Goal: Task Accomplishment & Management: Manage account settings

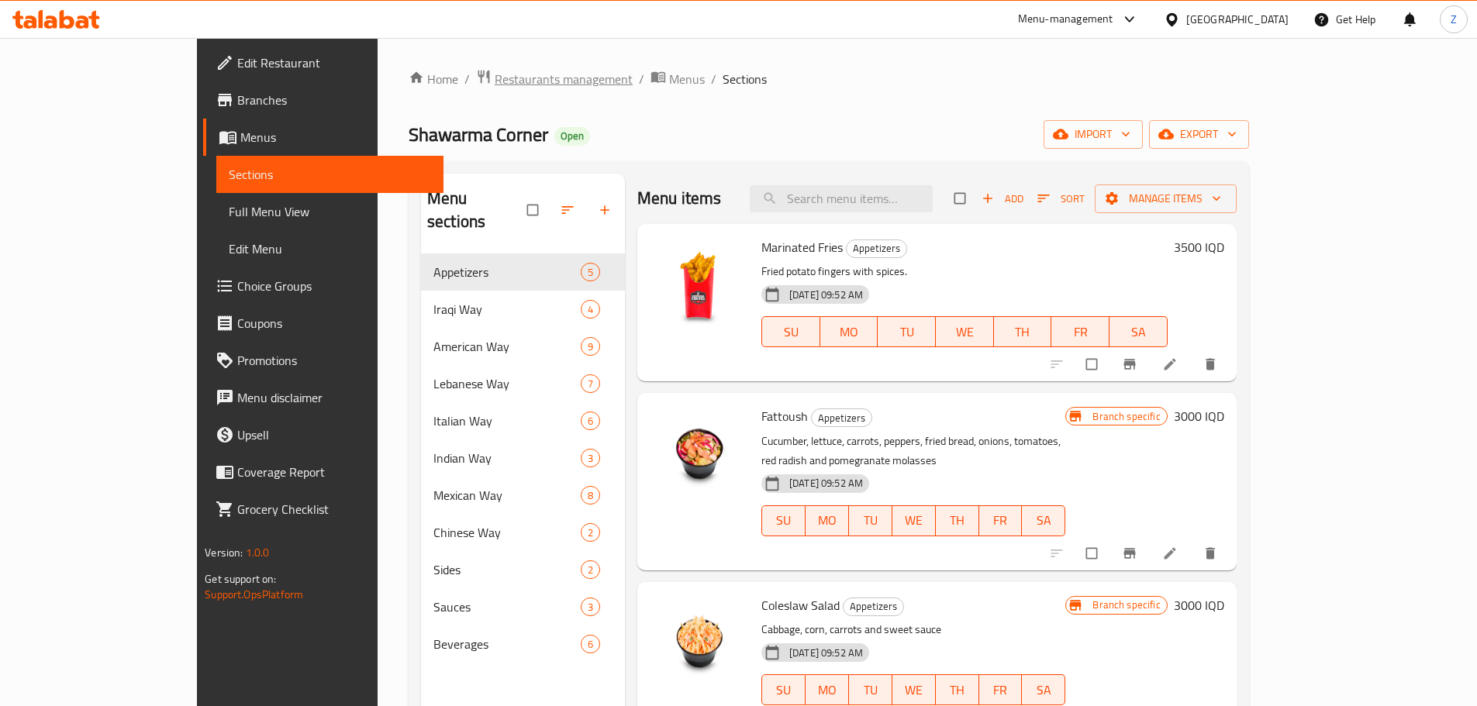
click at [495, 87] on span "Restaurants management" at bounding box center [564, 79] width 138 height 19
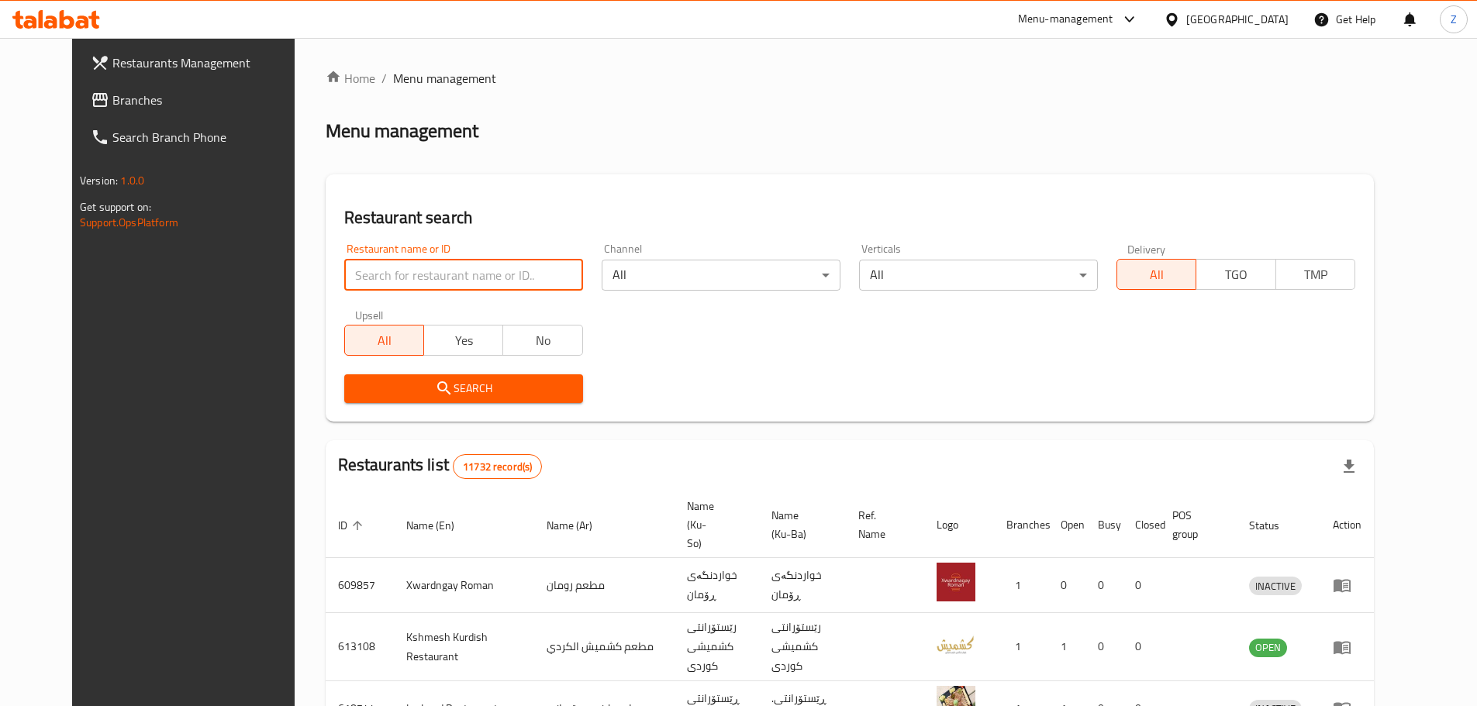
click at [346, 271] on input "search" at bounding box center [463, 275] width 239 height 31
paste input "669848"
type input "669848"
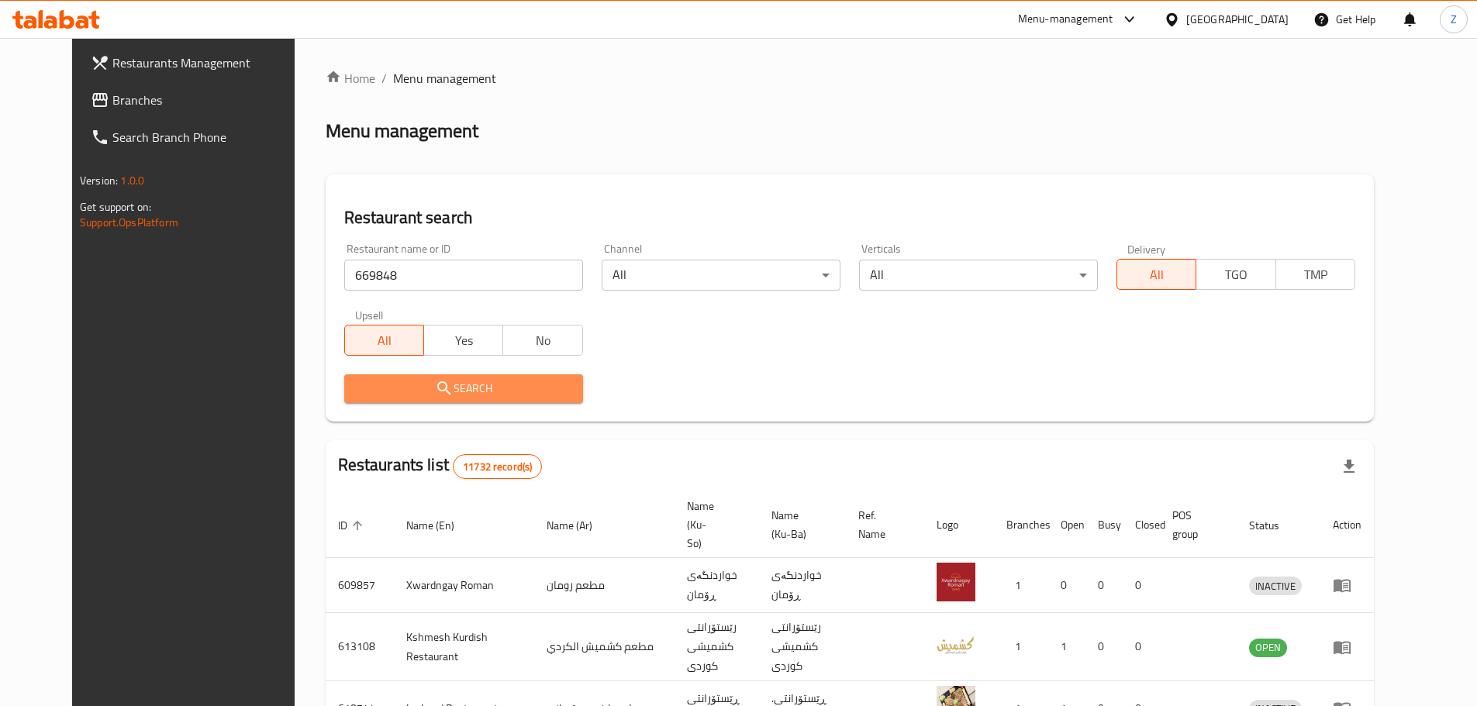
click at [435, 381] on icon "submit" at bounding box center [444, 388] width 19 height 19
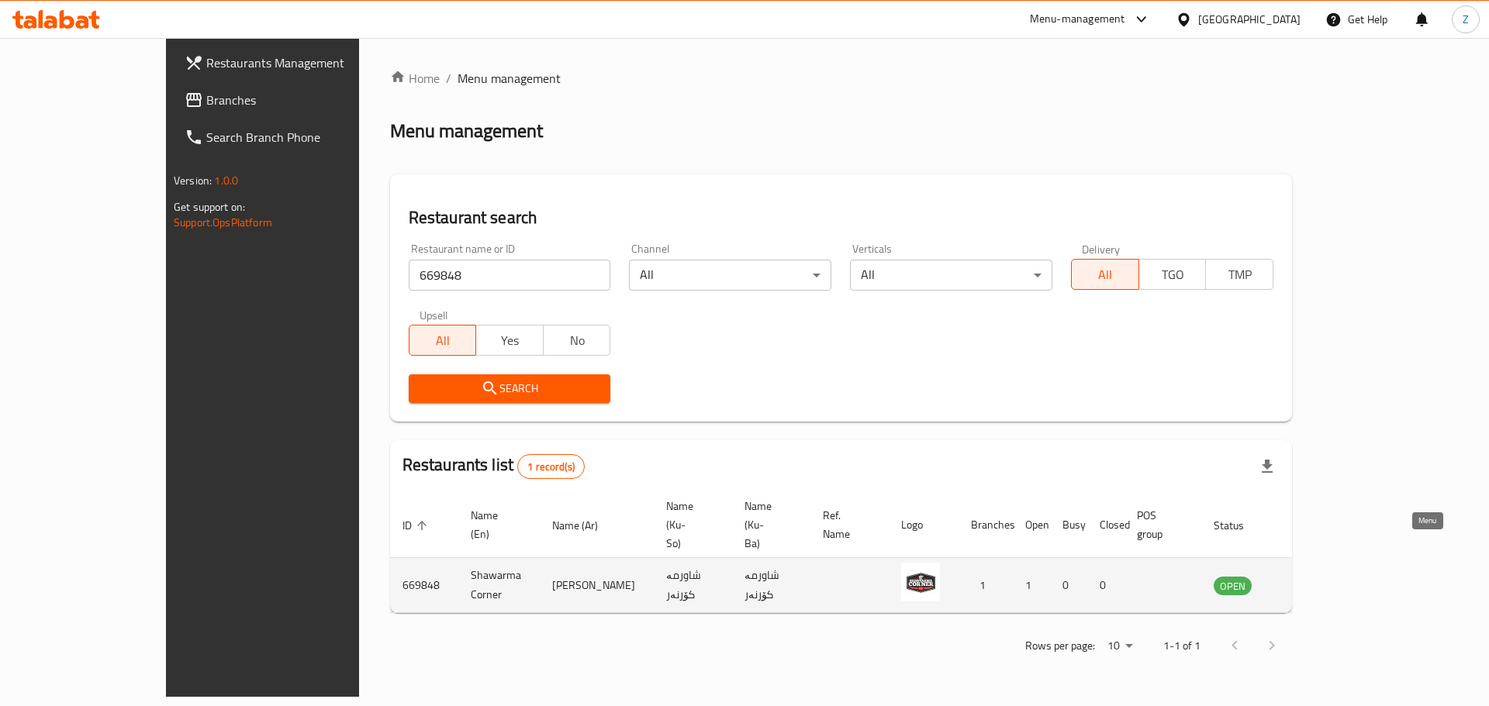
click at [1324, 576] on link "enhanced table" at bounding box center [1309, 585] width 29 height 19
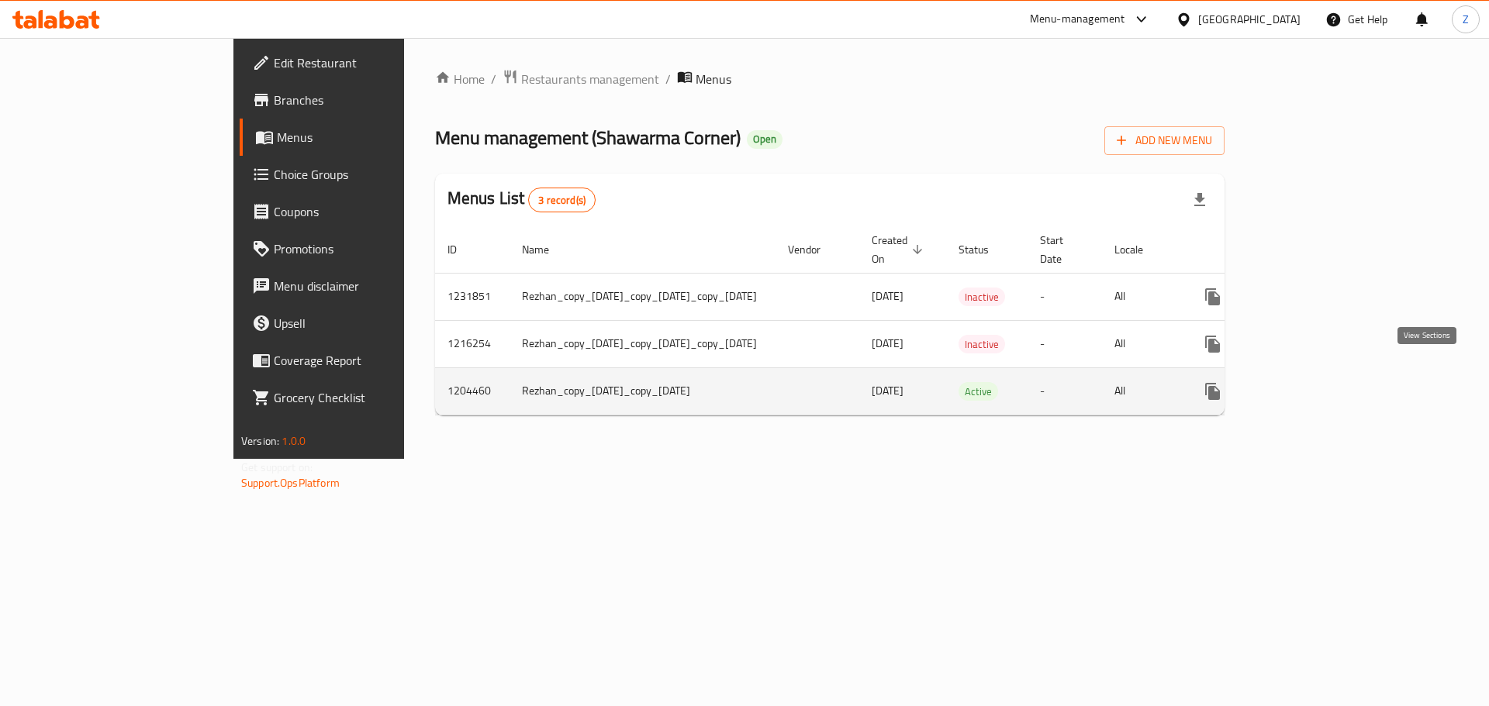
click at [1331, 385] on icon "enhanced table" at bounding box center [1324, 392] width 14 height 14
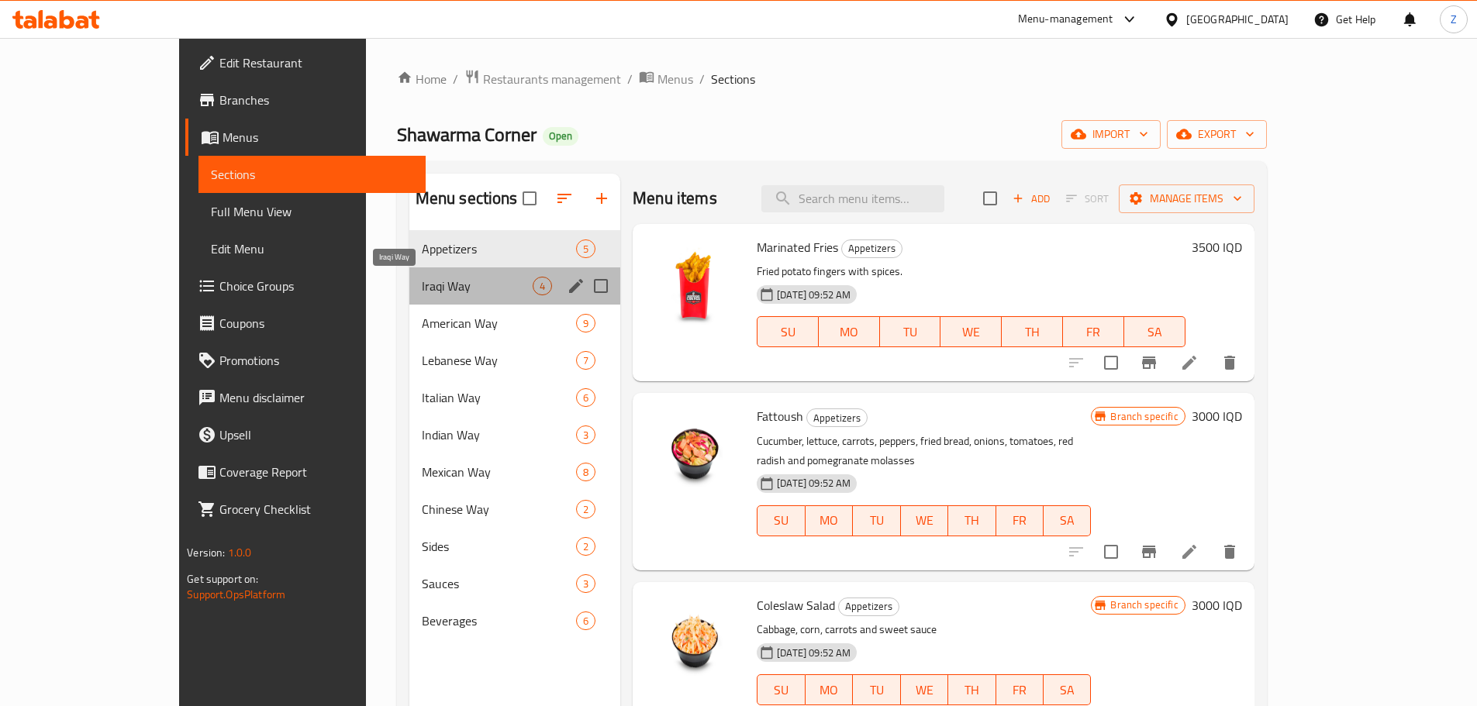
click at [424, 281] on span "Iraqi Way" at bounding box center [477, 286] width 111 height 19
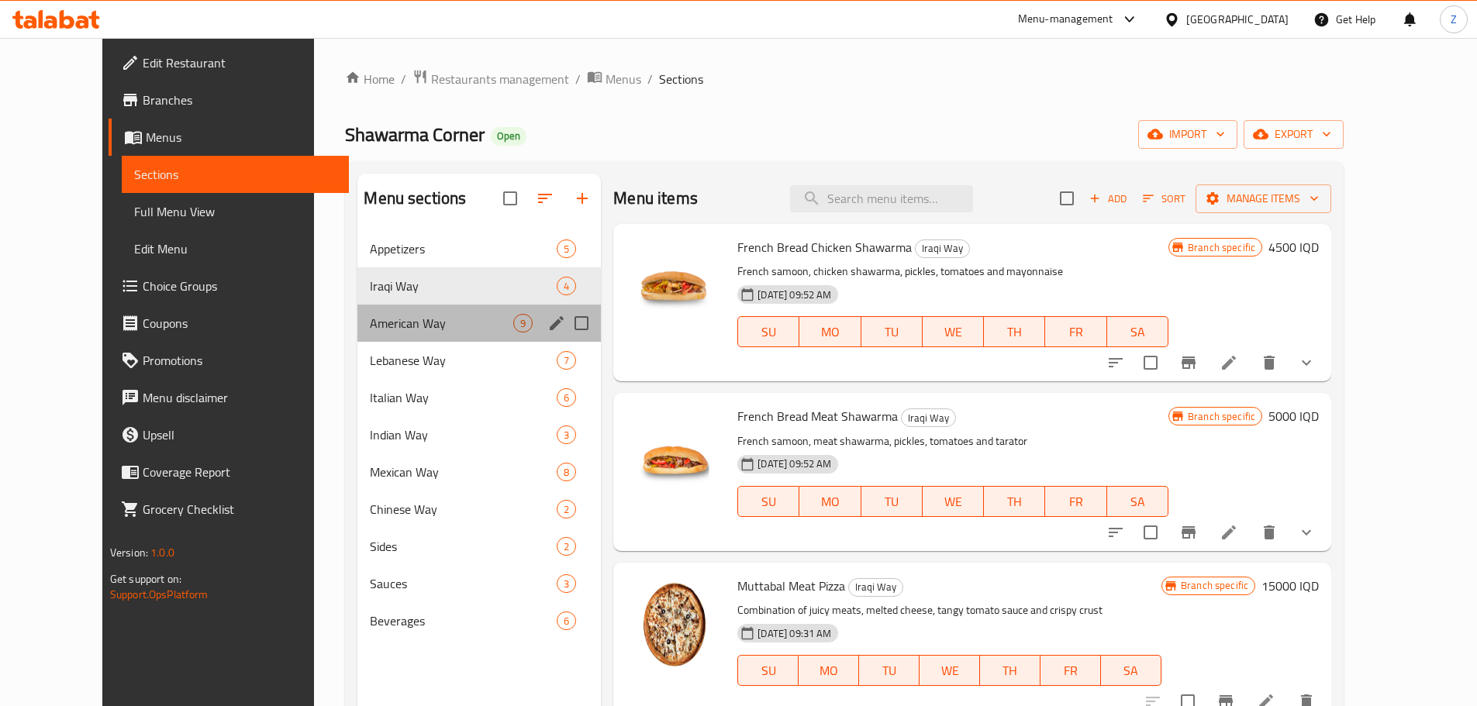
click at [378, 338] on div "American Way 9" at bounding box center [478, 323] width 243 height 37
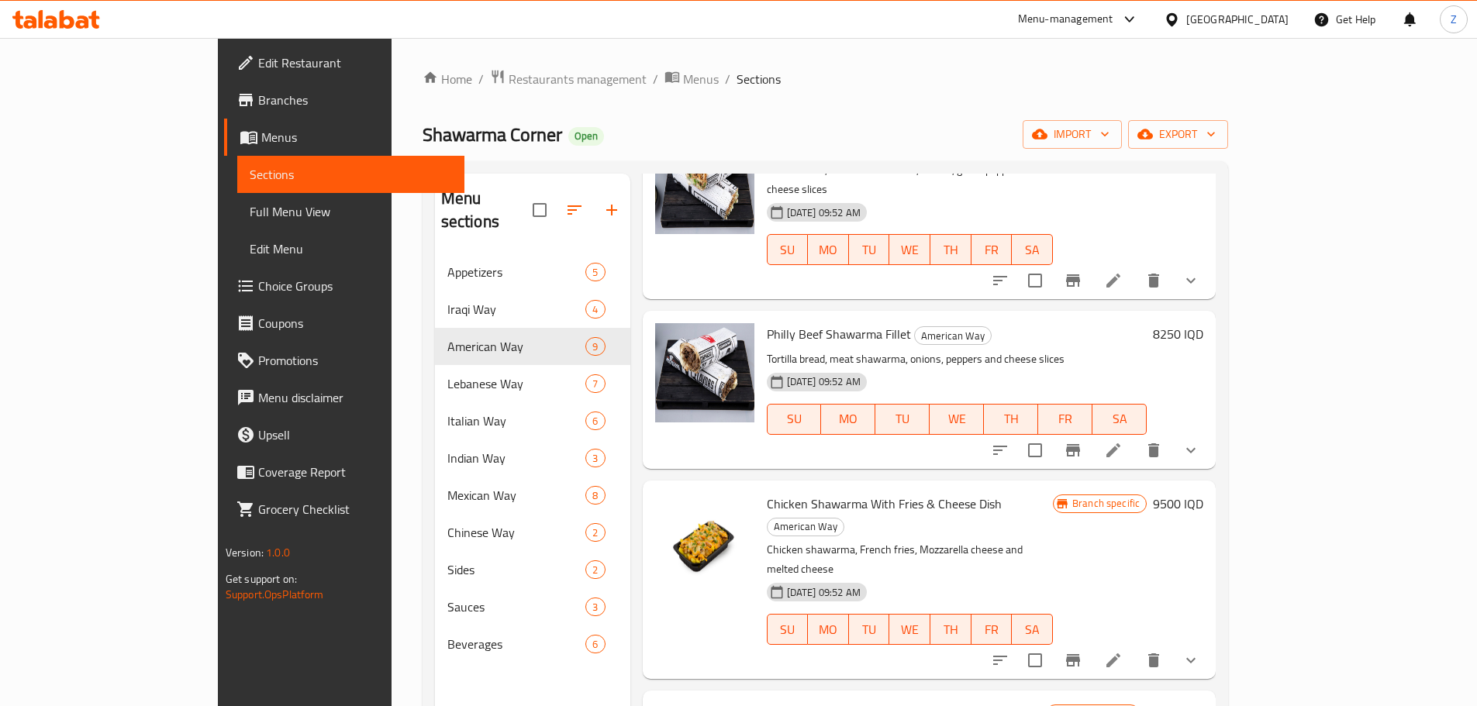
scroll to position [217, 0]
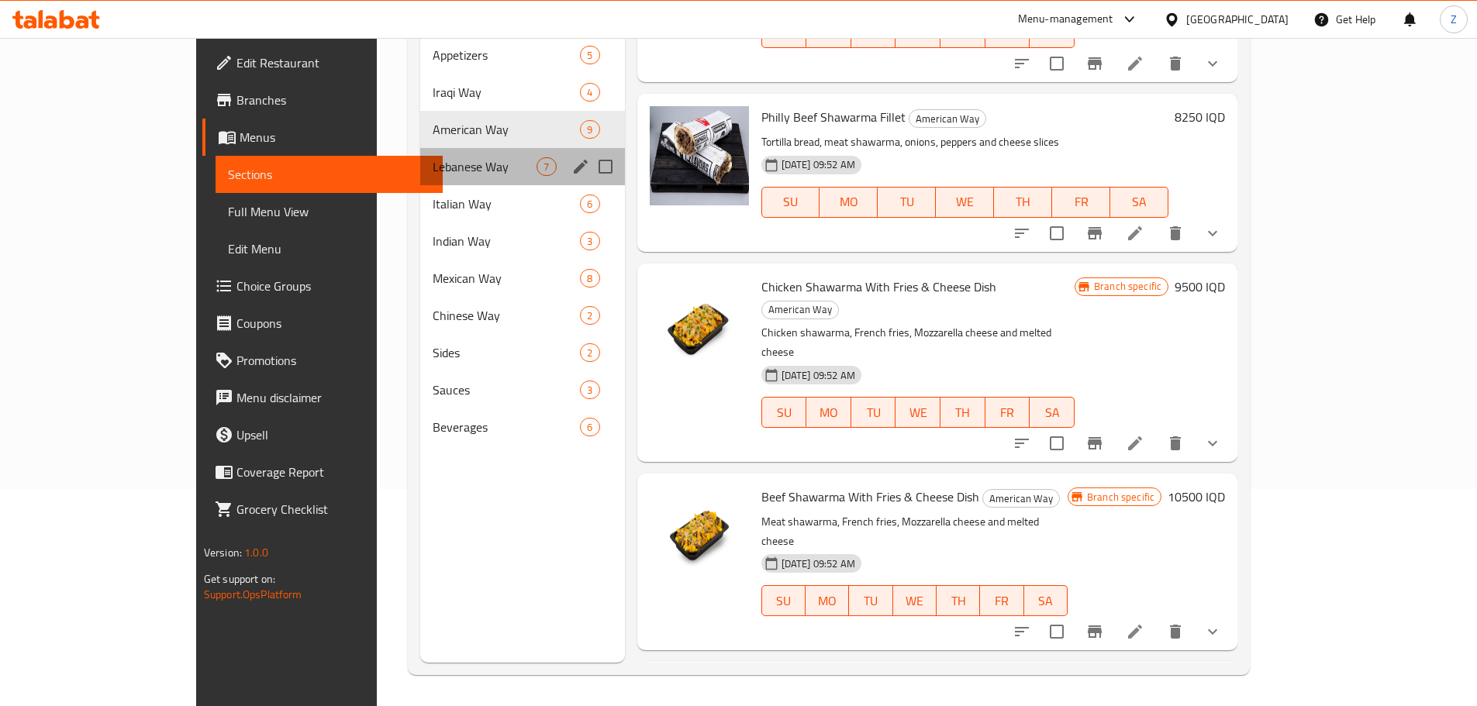
click at [420, 156] on div "[STREET_ADDRESS]" at bounding box center [522, 166] width 205 height 37
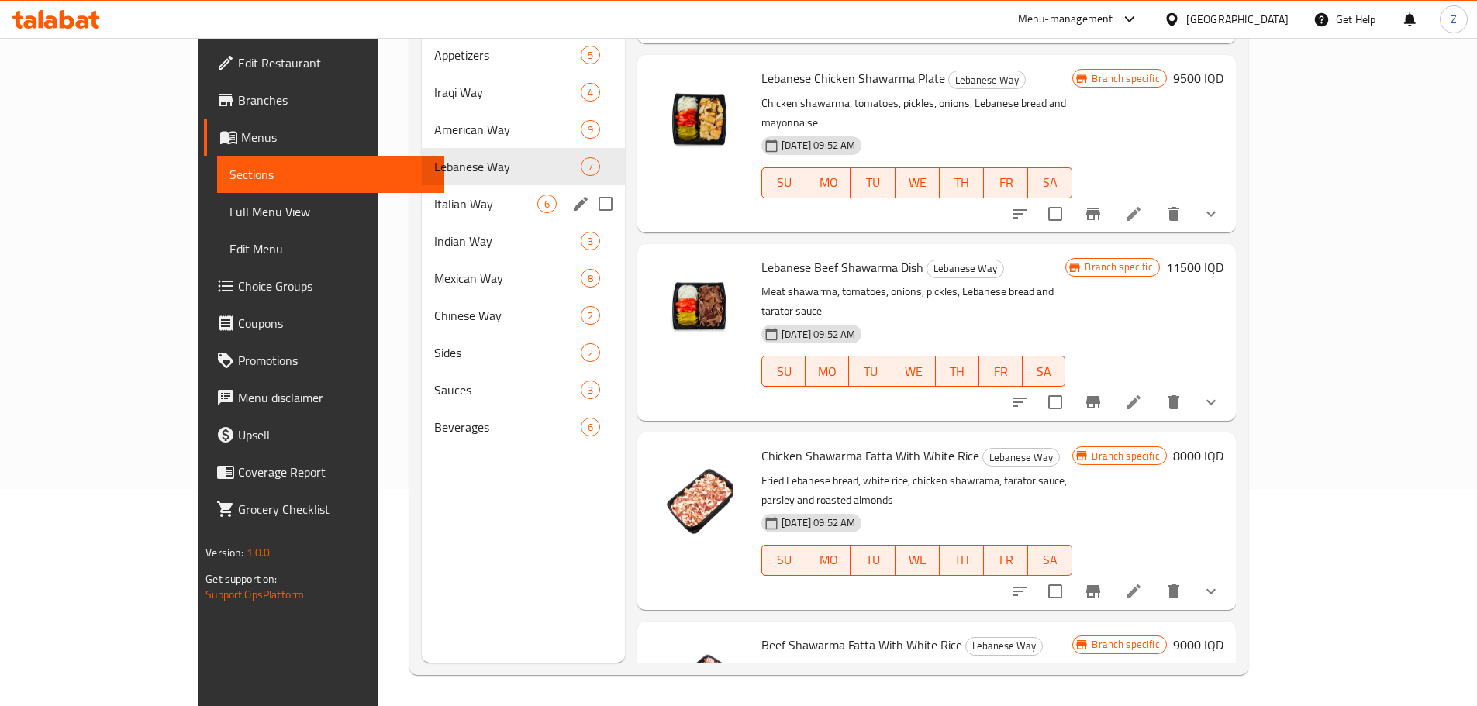
click at [434, 195] on span "Italian Way" at bounding box center [485, 204] width 103 height 19
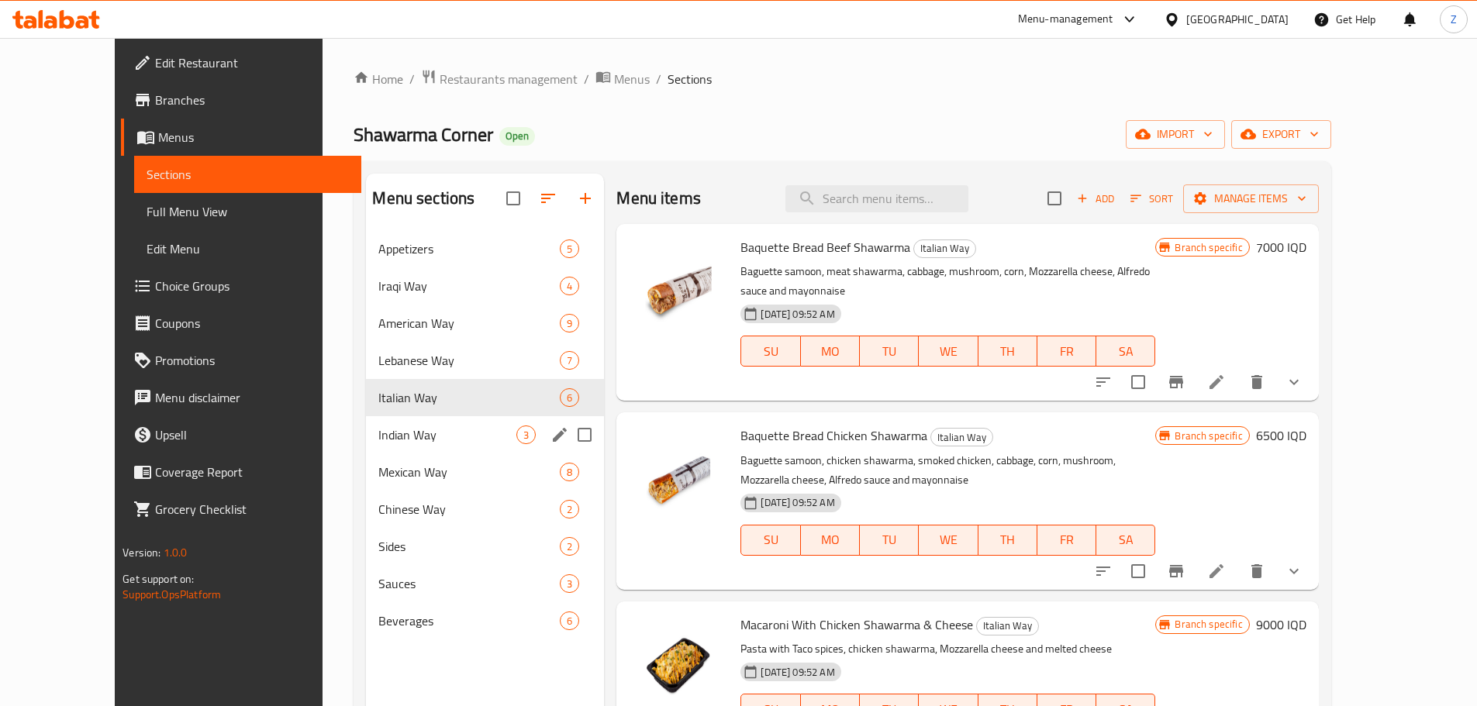
click at [366, 447] on div "Indian Way 3" at bounding box center [485, 434] width 238 height 37
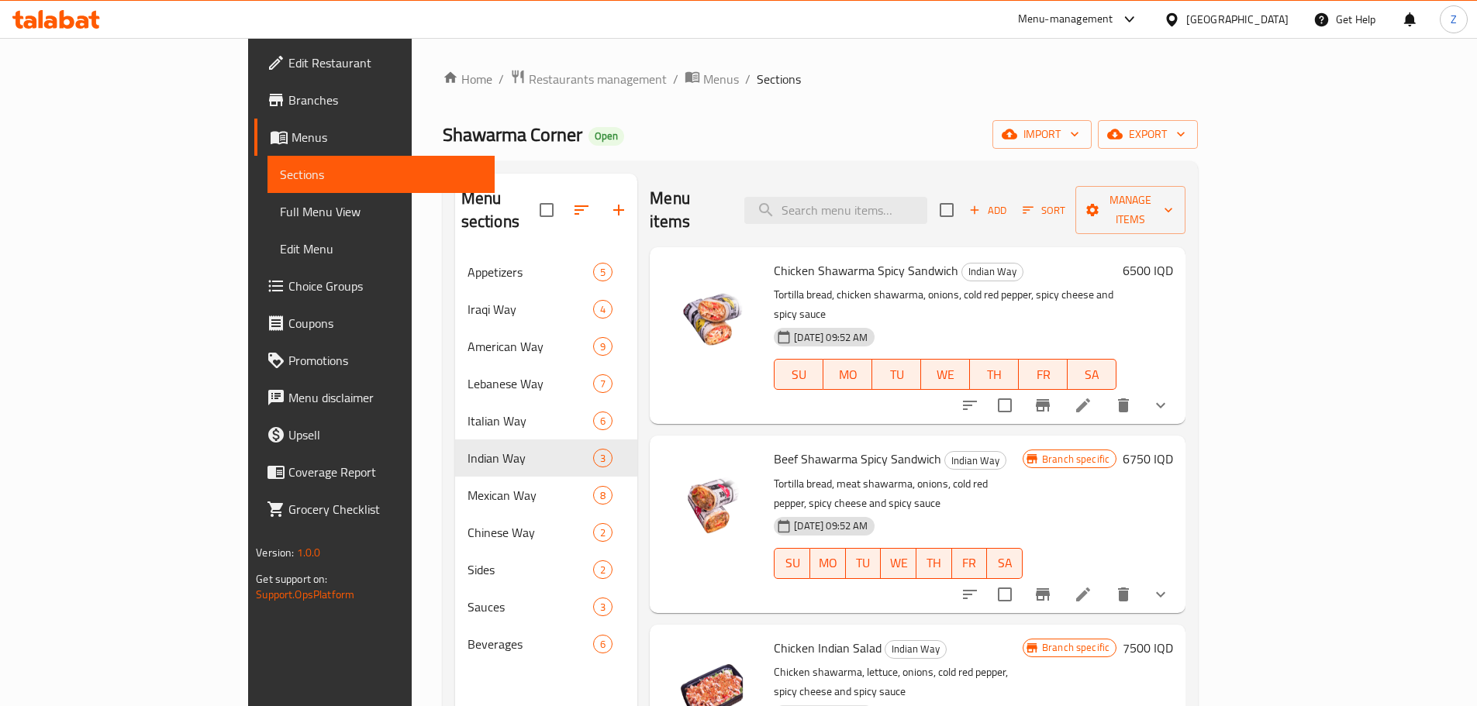
scroll to position [217, 0]
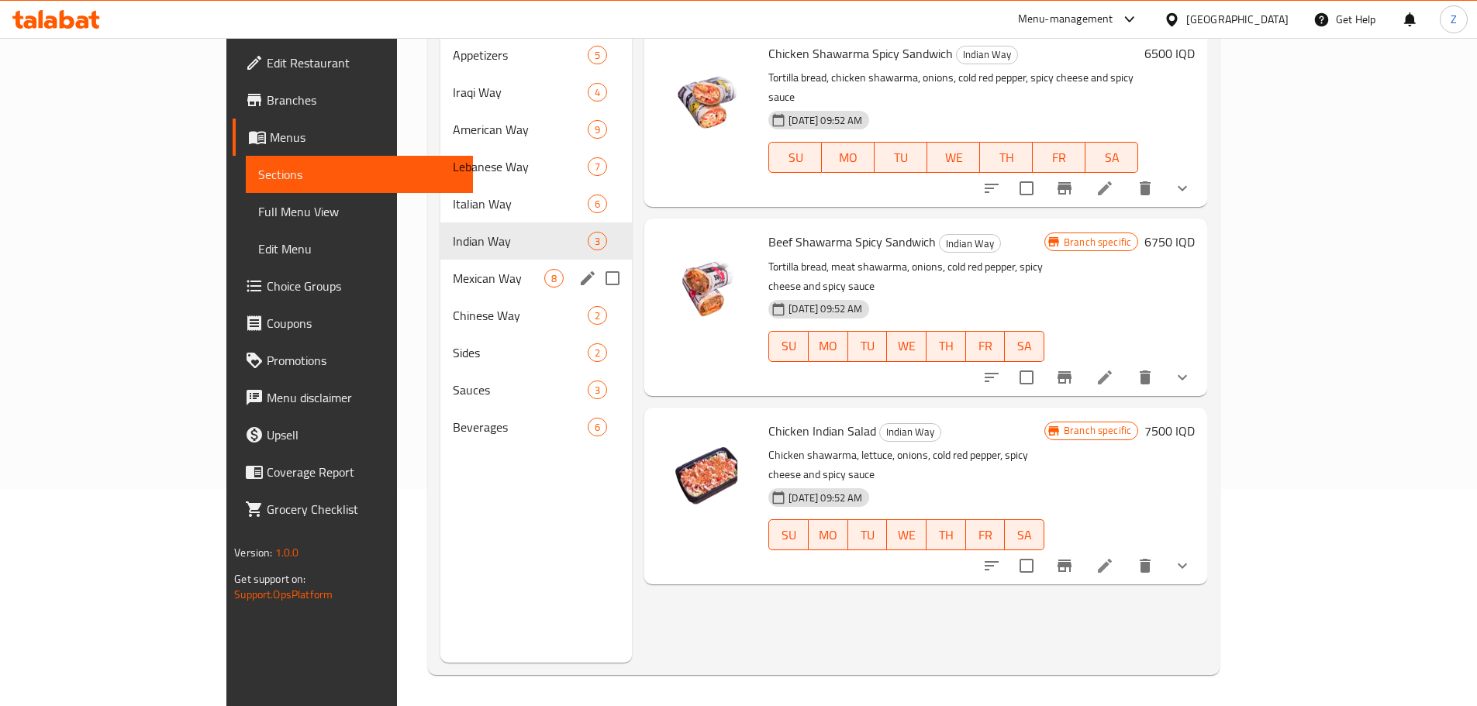
click at [453, 269] on span "Mexican Way" at bounding box center [498, 278] width 91 height 19
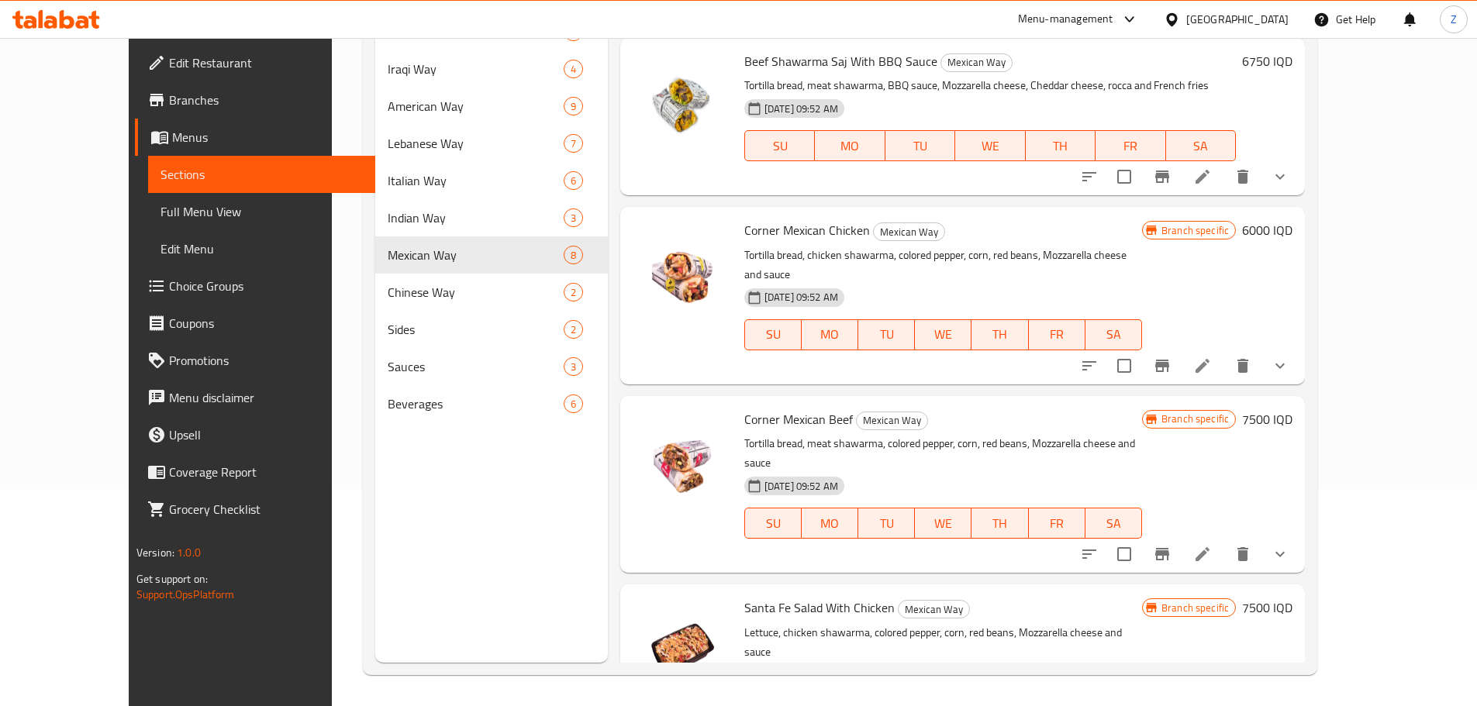
scroll to position [727, 0]
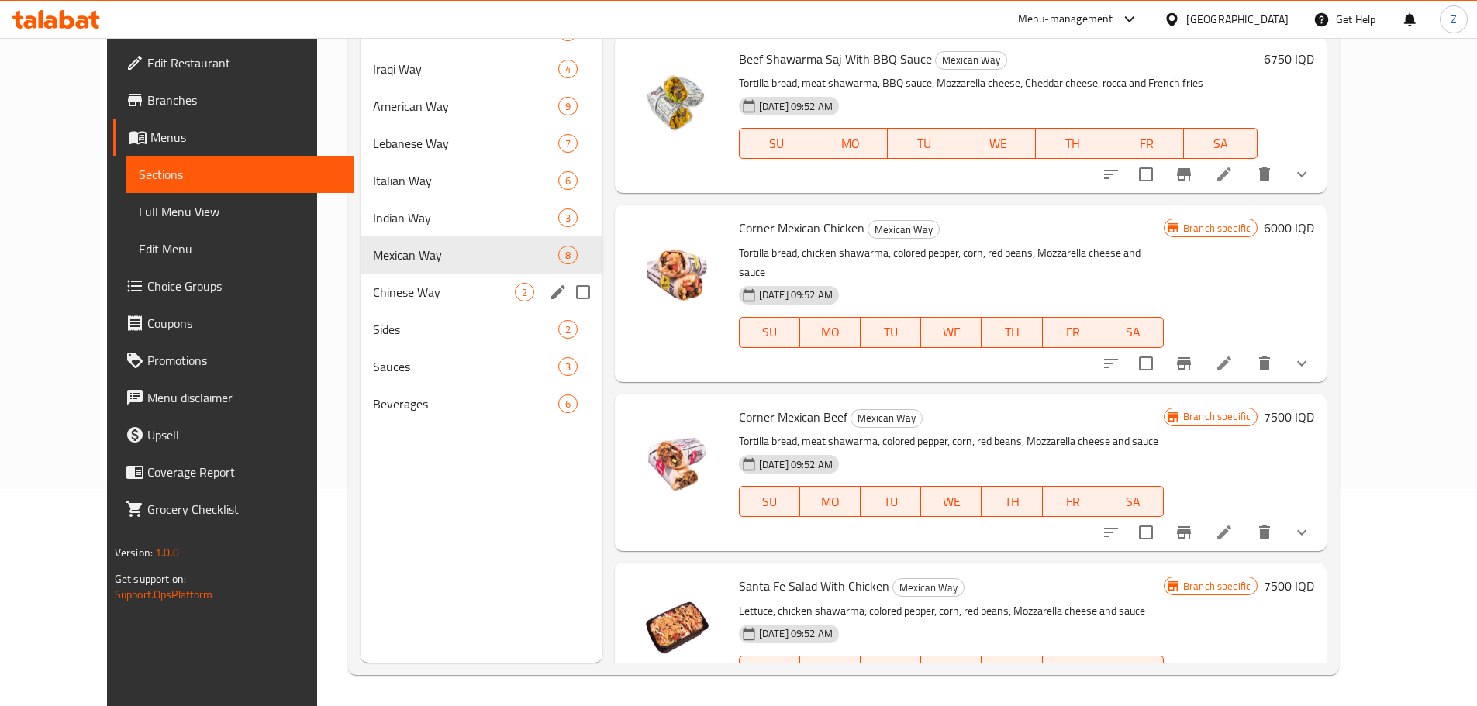
click at [361, 279] on div "Chinese Way 2" at bounding box center [481, 292] width 241 height 37
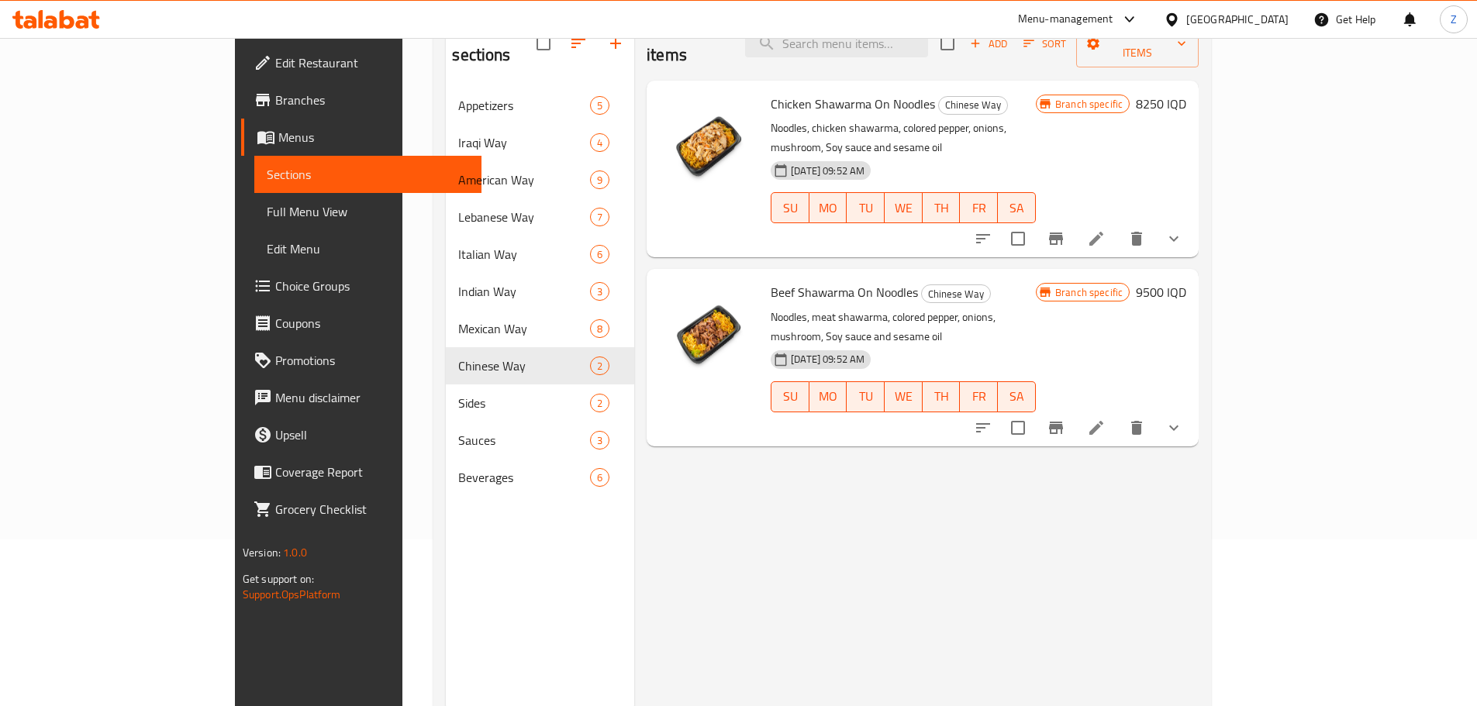
scroll to position [140, 0]
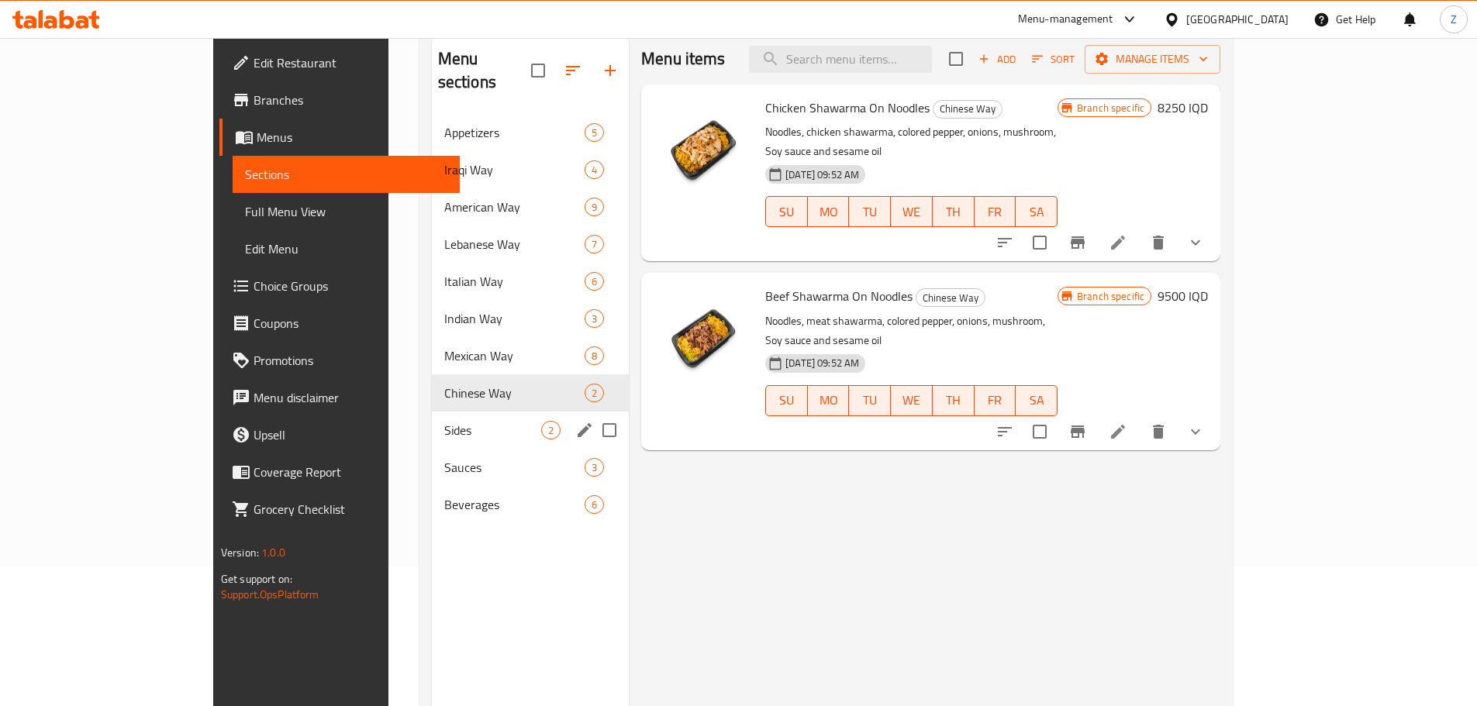
click at [444, 421] on span "Sides" at bounding box center [492, 430] width 97 height 19
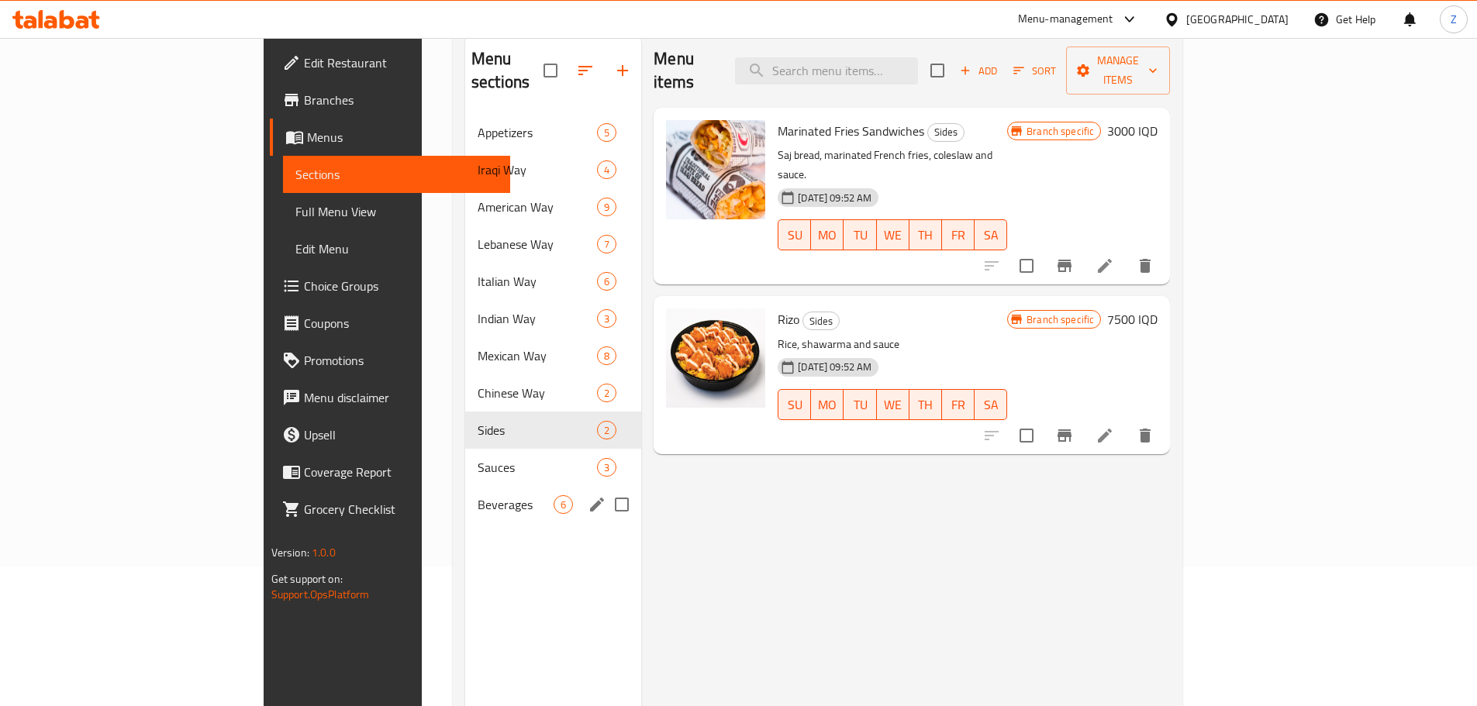
click at [465, 486] on div "Beverages 6" at bounding box center [553, 504] width 176 height 37
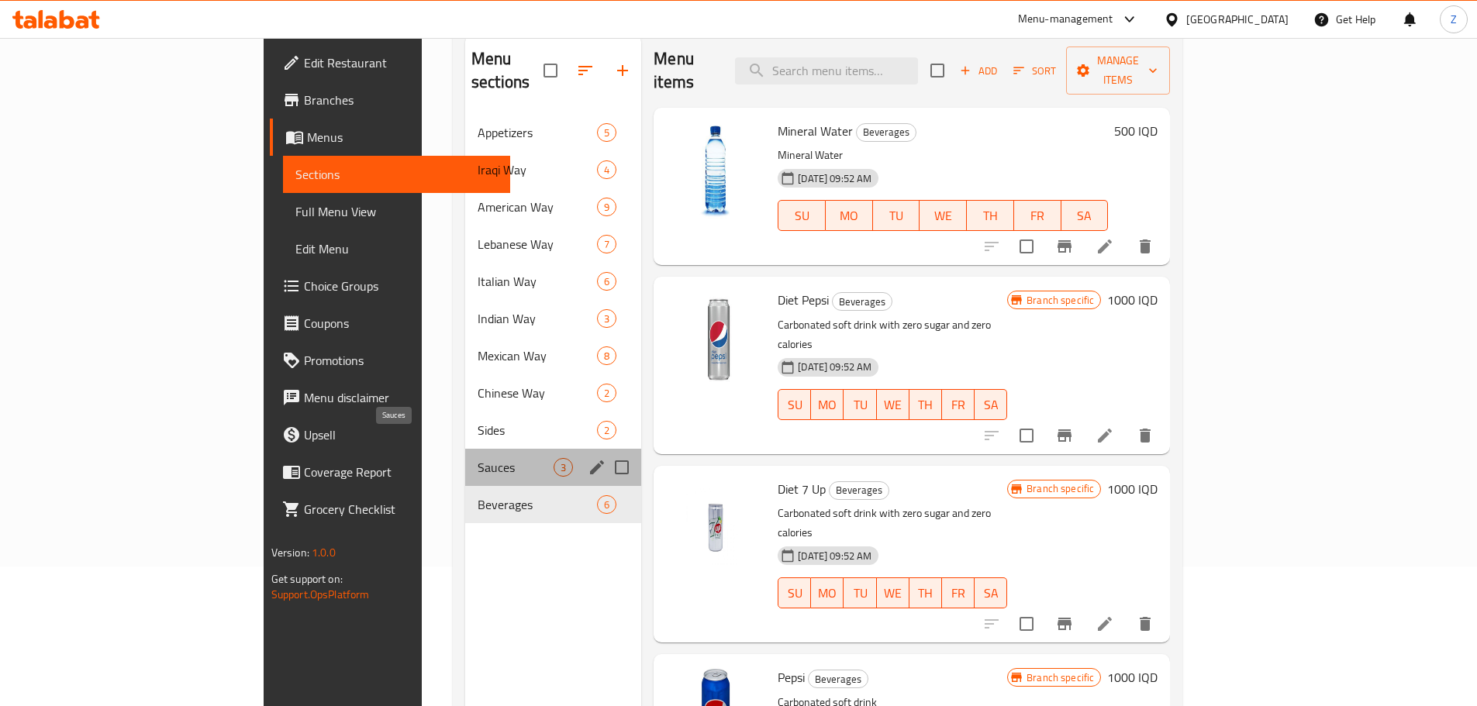
click at [478, 458] on span "Sauces" at bounding box center [516, 467] width 76 height 19
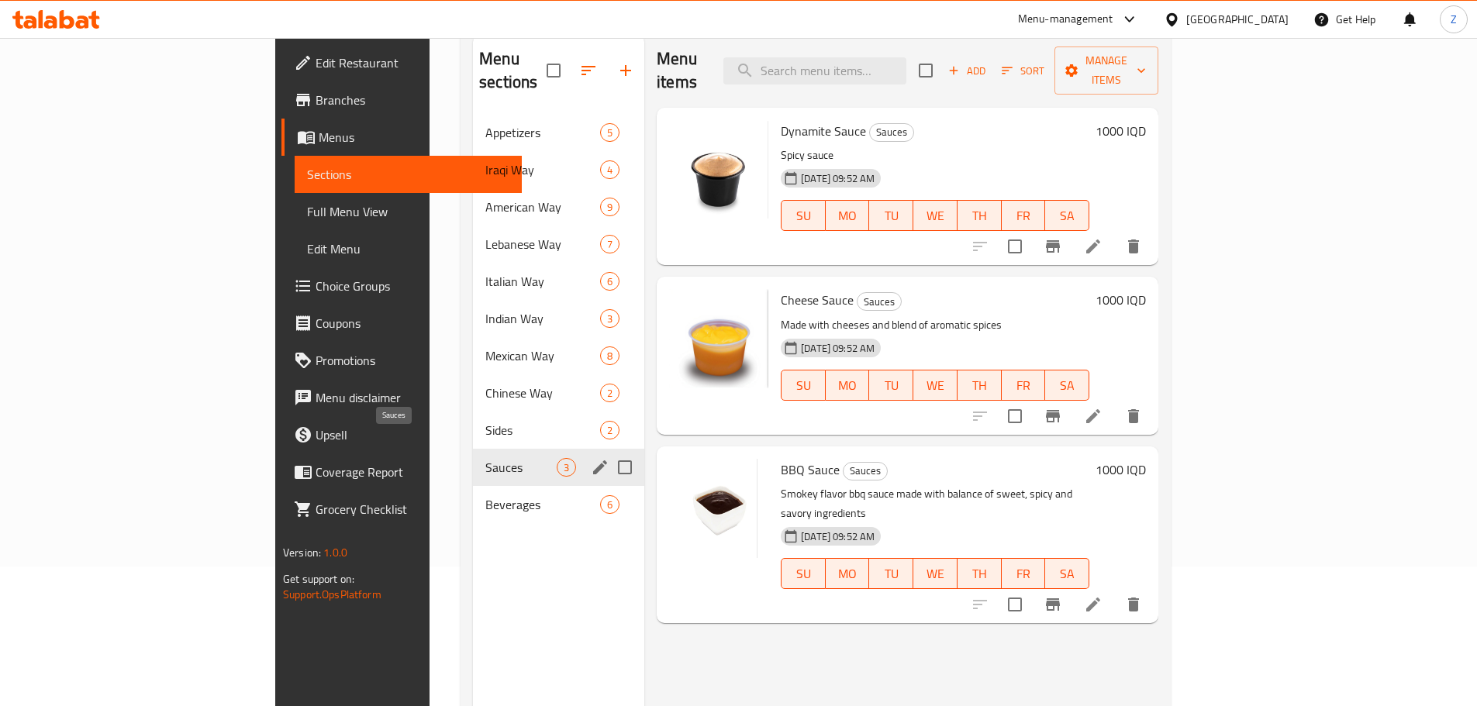
click at [485, 458] on span "Sauces" at bounding box center [520, 467] width 71 height 19
click at [485, 495] on span "Beverages" at bounding box center [520, 504] width 71 height 19
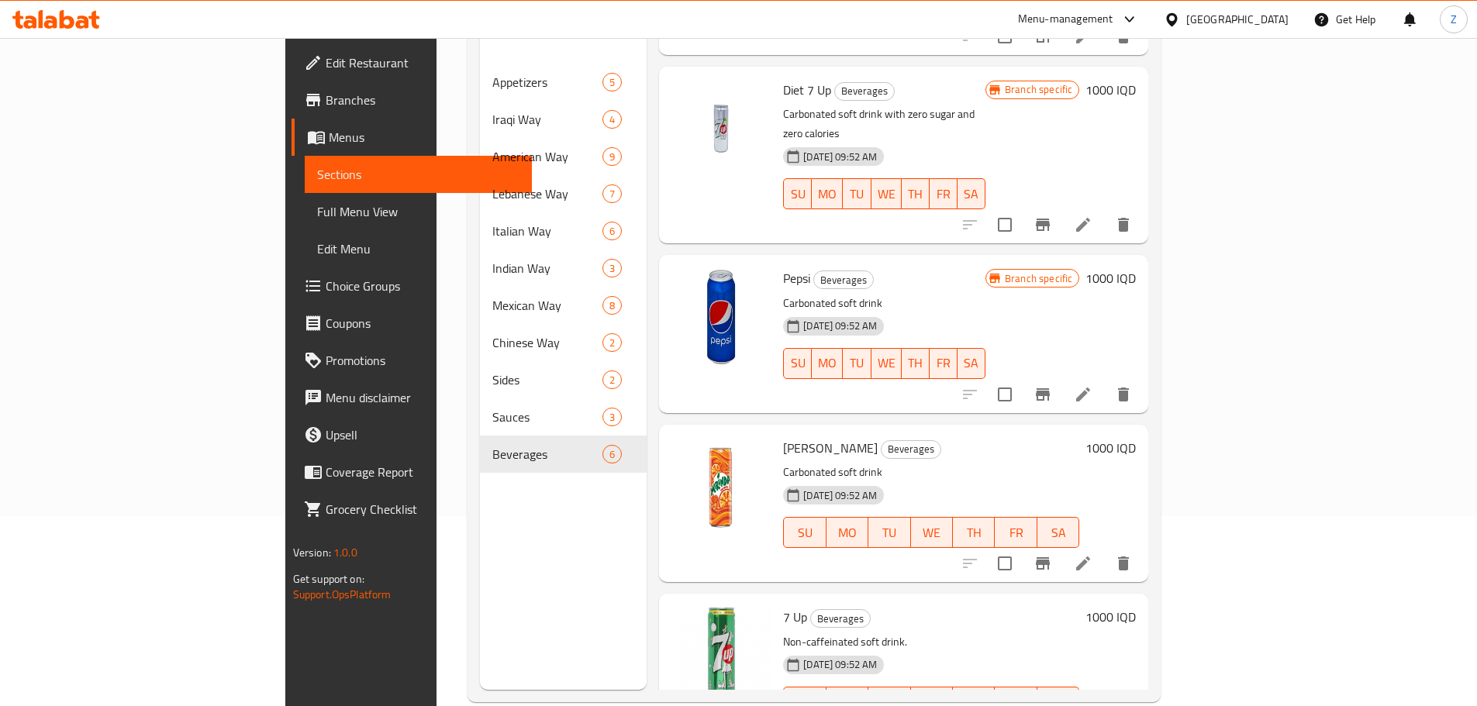
scroll to position [217, 0]
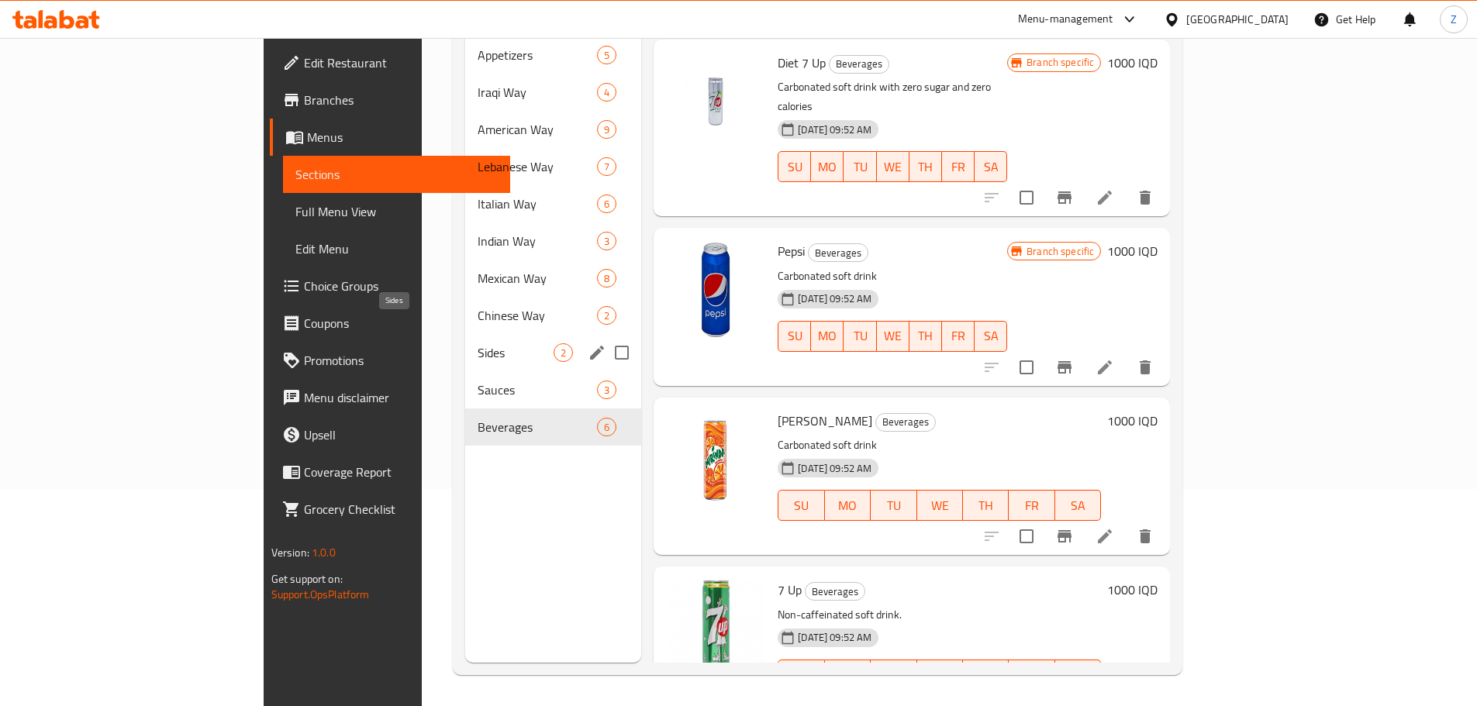
click at [478, 343] on span "Sides" at bounding box center [516, 352] width 76 height 19
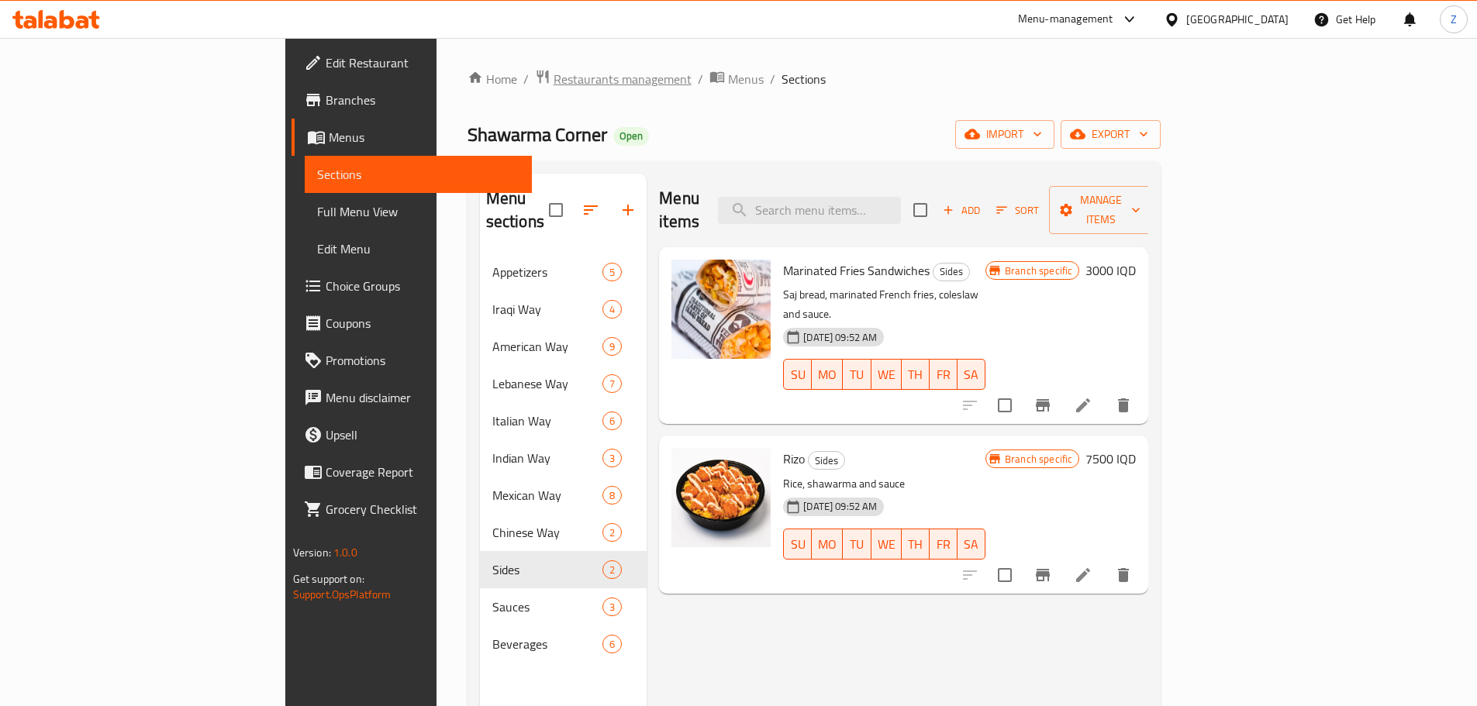
click at [554, 74] on span "Restaurants management" at bounding box center [623, 79] width 138 height 19
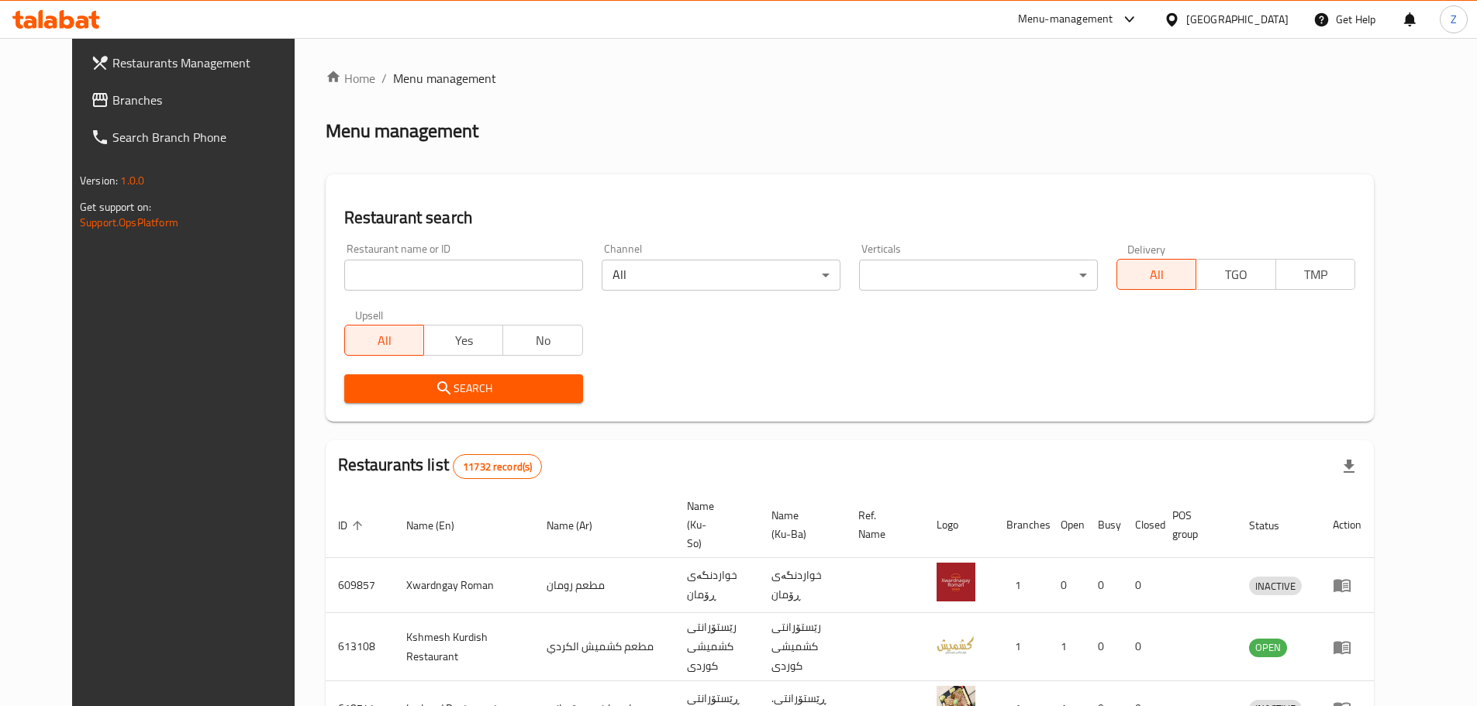
click at [442, 288] on input "search" at bounding box center [463, 275] width 239 height 31
paste input "670758"
type input "670758"
click at [503, 379] on span "Search" at bounding box center [464, 388] width 214 height 19
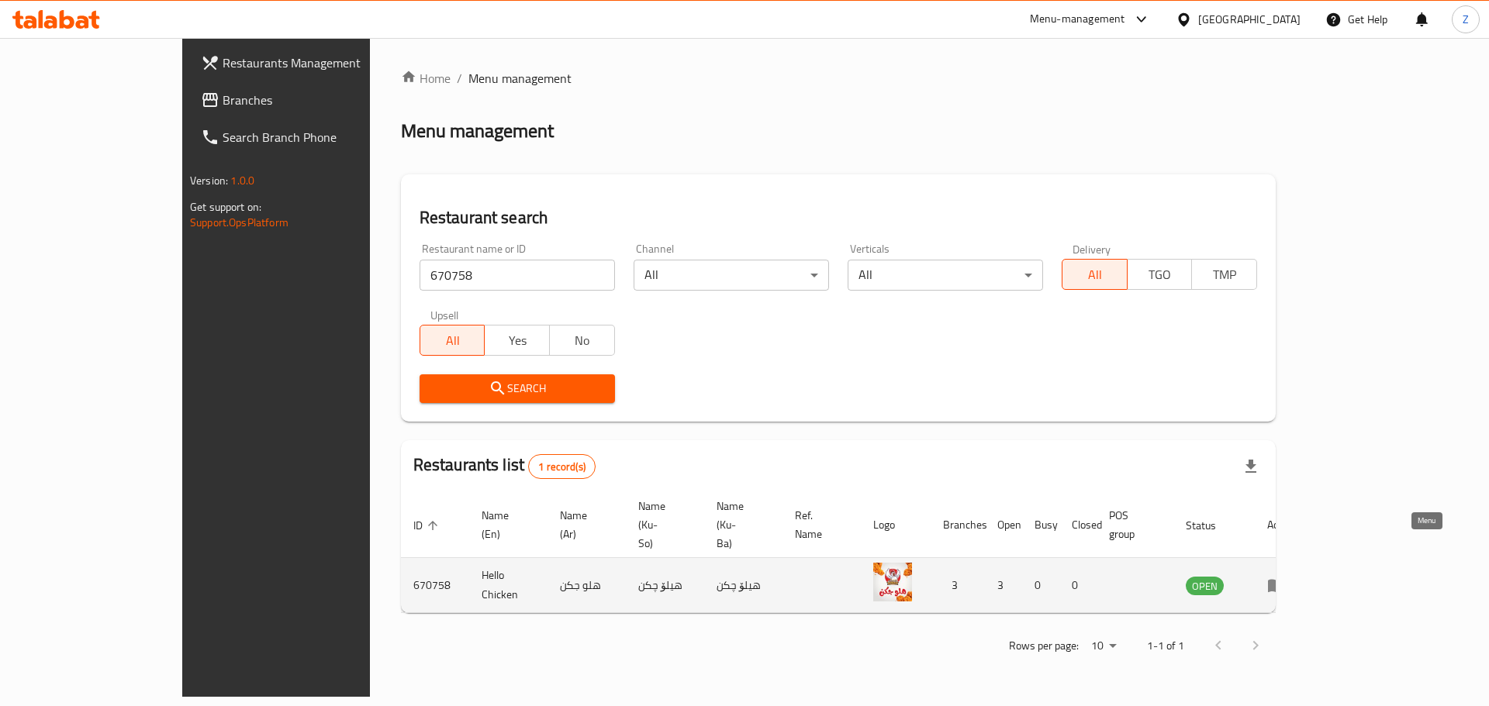
click at [1286, 576] on icon "enhanced table" at bounding box center [1276, 585] width 19 height 19
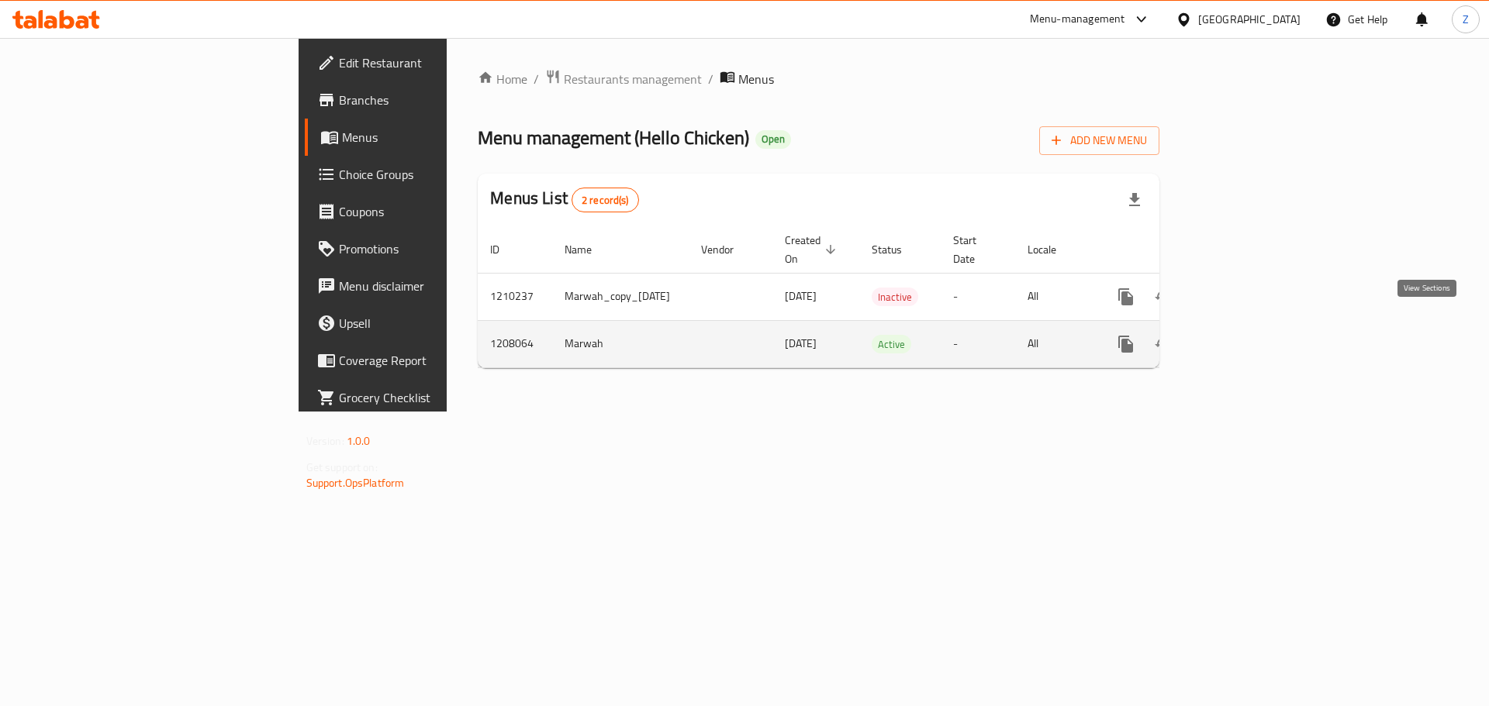
click at [1256, 337] on link "enhanced table" at bounding box center [1237, 344] width 37 height 37
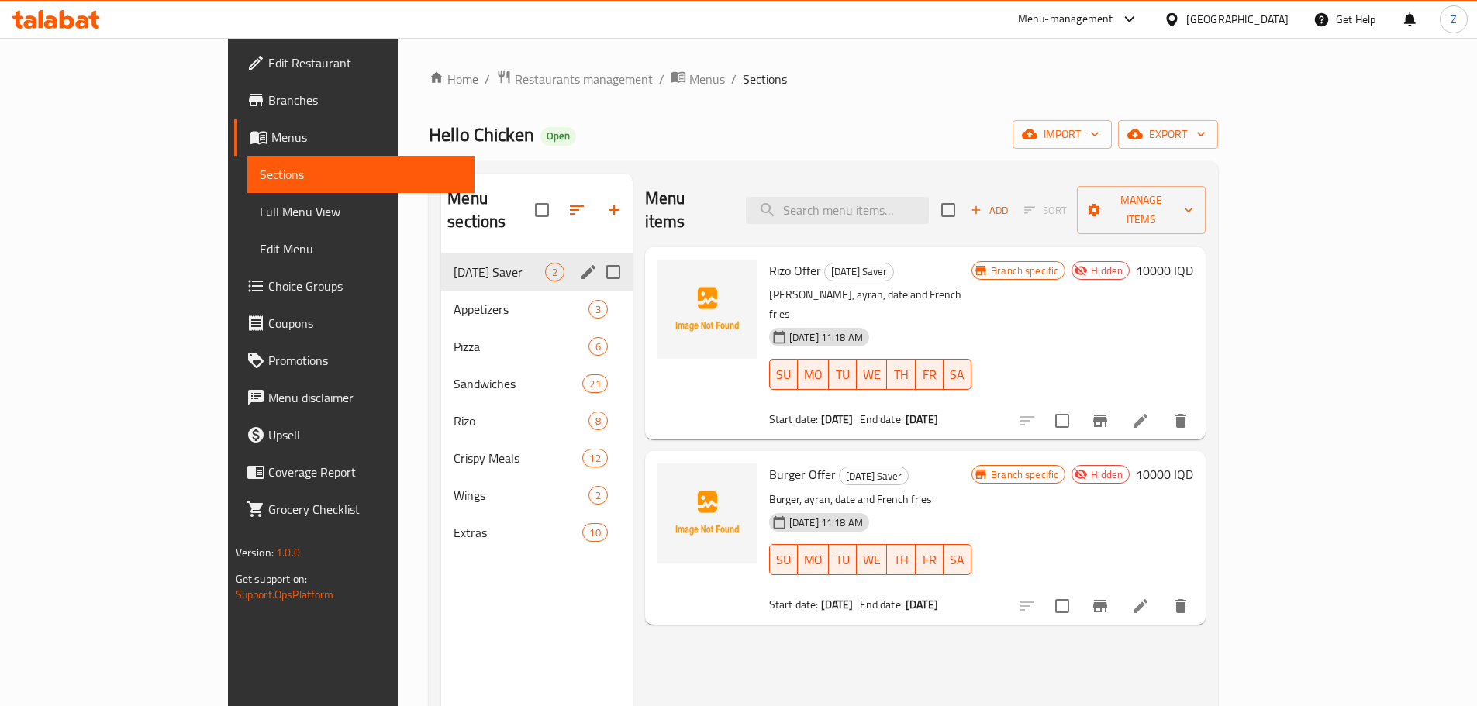
click at [597, 256] on input "Menu sections" at bounding box center [613, 272] width 33 height 33
checkbox input "true"
click at [541, 203] on icon "button" at bounding box center [548, 210] width 14 height 14
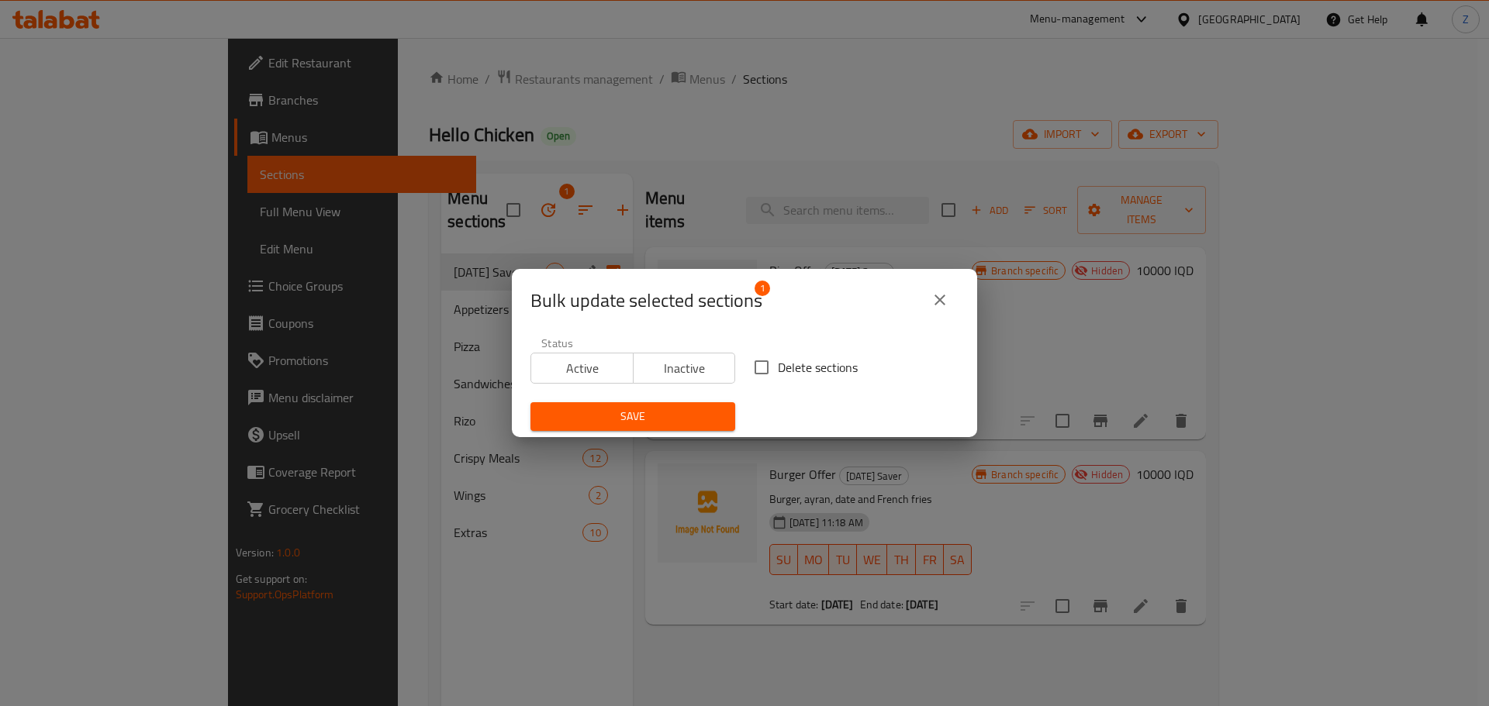
click at [747, 375] on input "Delete sections" at bounding box center [761, 367] width 33 height 33
checkbox input "true"
click at [693, 397] on div "Save" at bounding box center [632, 416] width 223 height 47
click at [694, 406] on button "Save" at bounding box center [632, 416] width 205 height 29
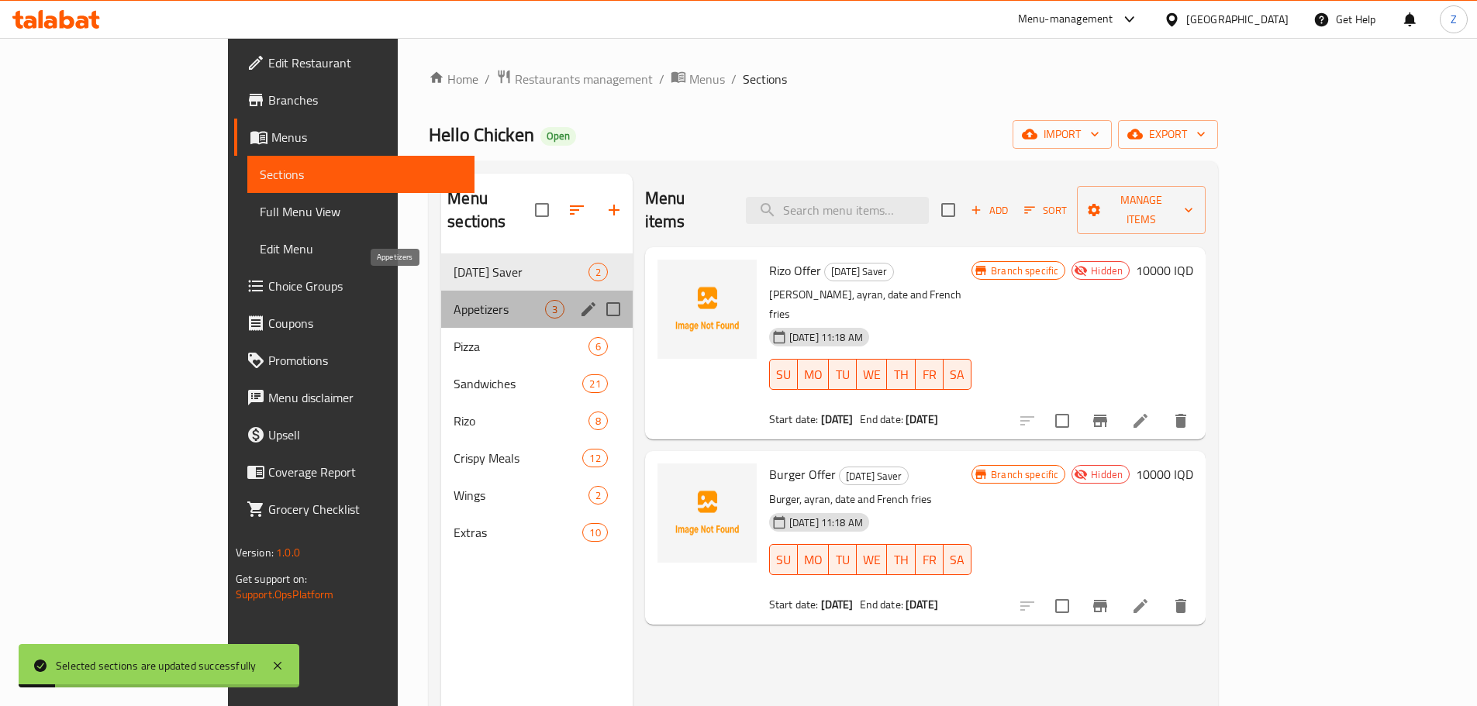
click at [441, 279] on div "[DATE] Saver 2 Appetizers 3 Pizza 6 Sandwiches 21 Rizo 8 Crispy Meals 12 Wings …" at bounding box center [536, 403] width 191 height 298
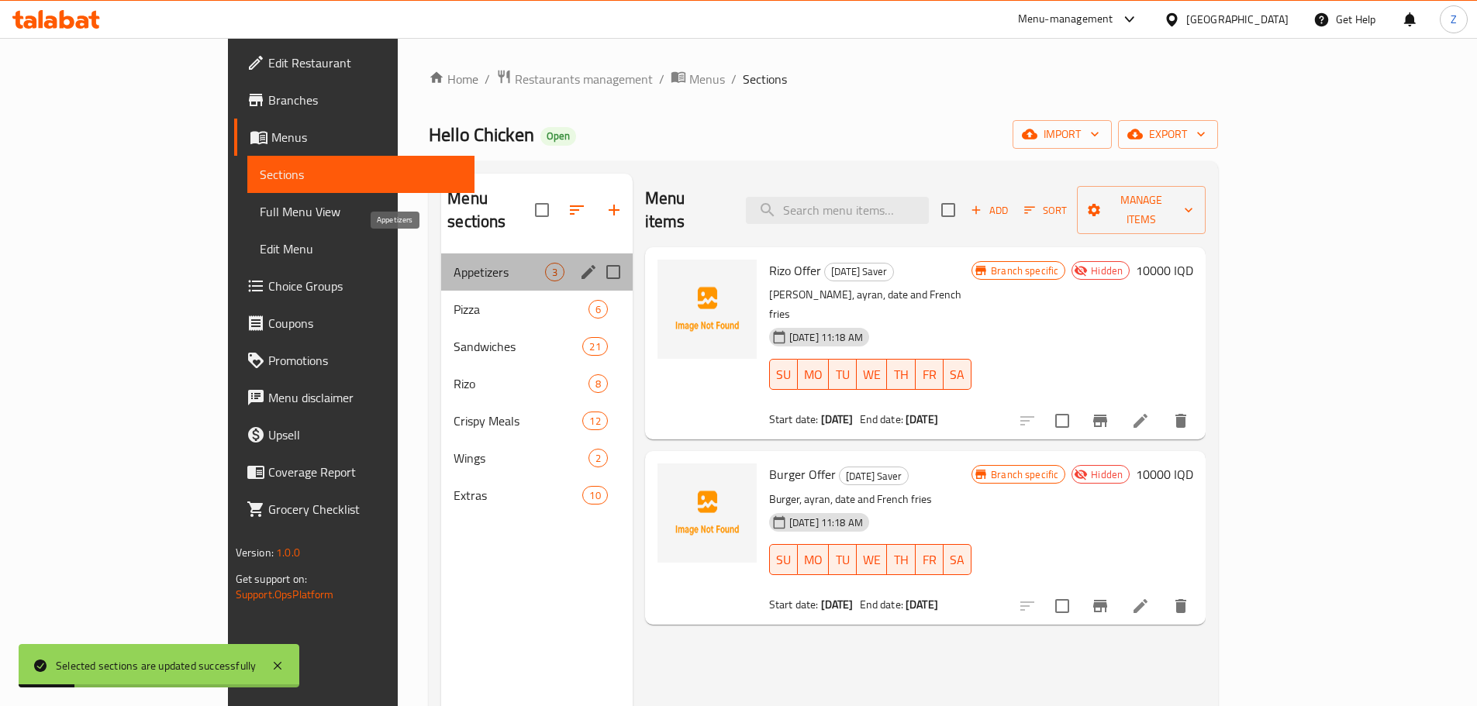
click at [454, 263] on span "Appetizers" at bounding box center [499, 272] width 91 height 19
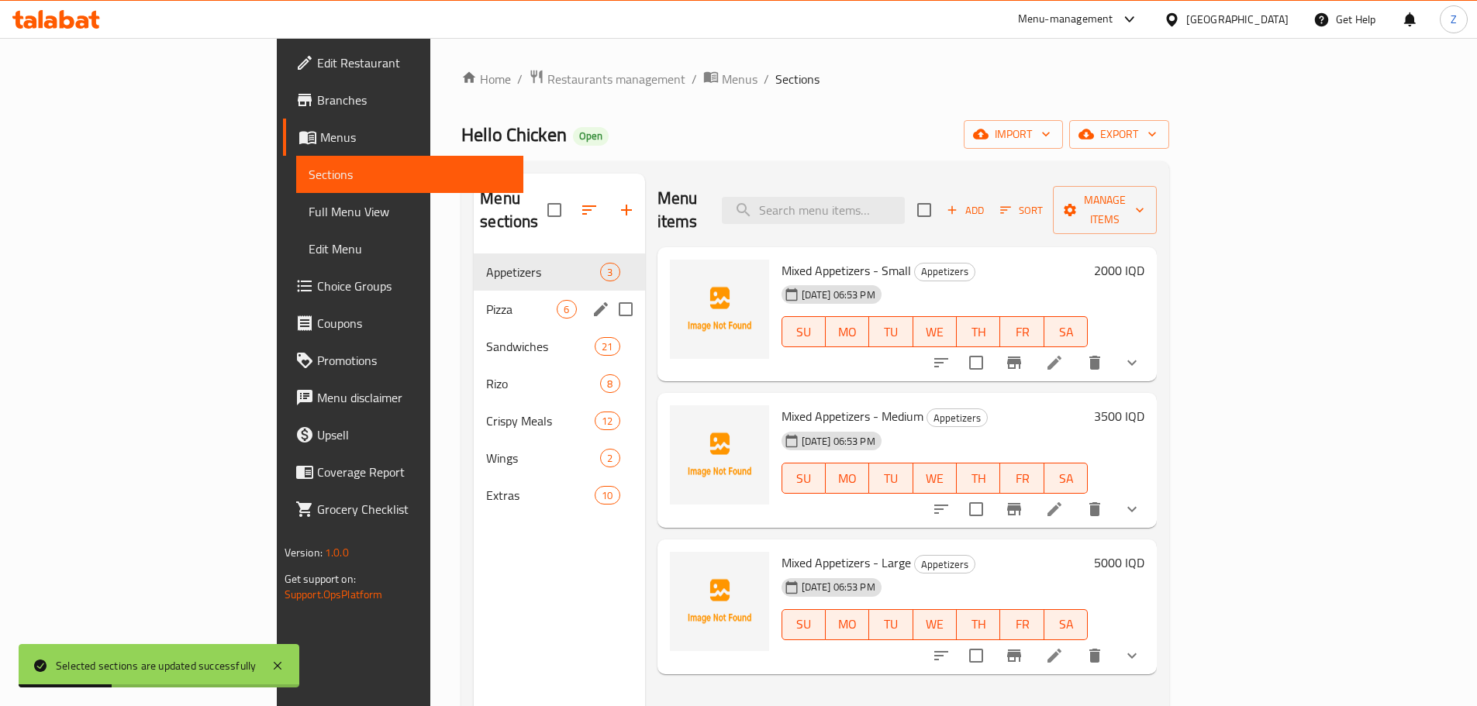
click at [474, 291] on div "Pizza 6" at bounding box center [559, 309] width 171 height 37
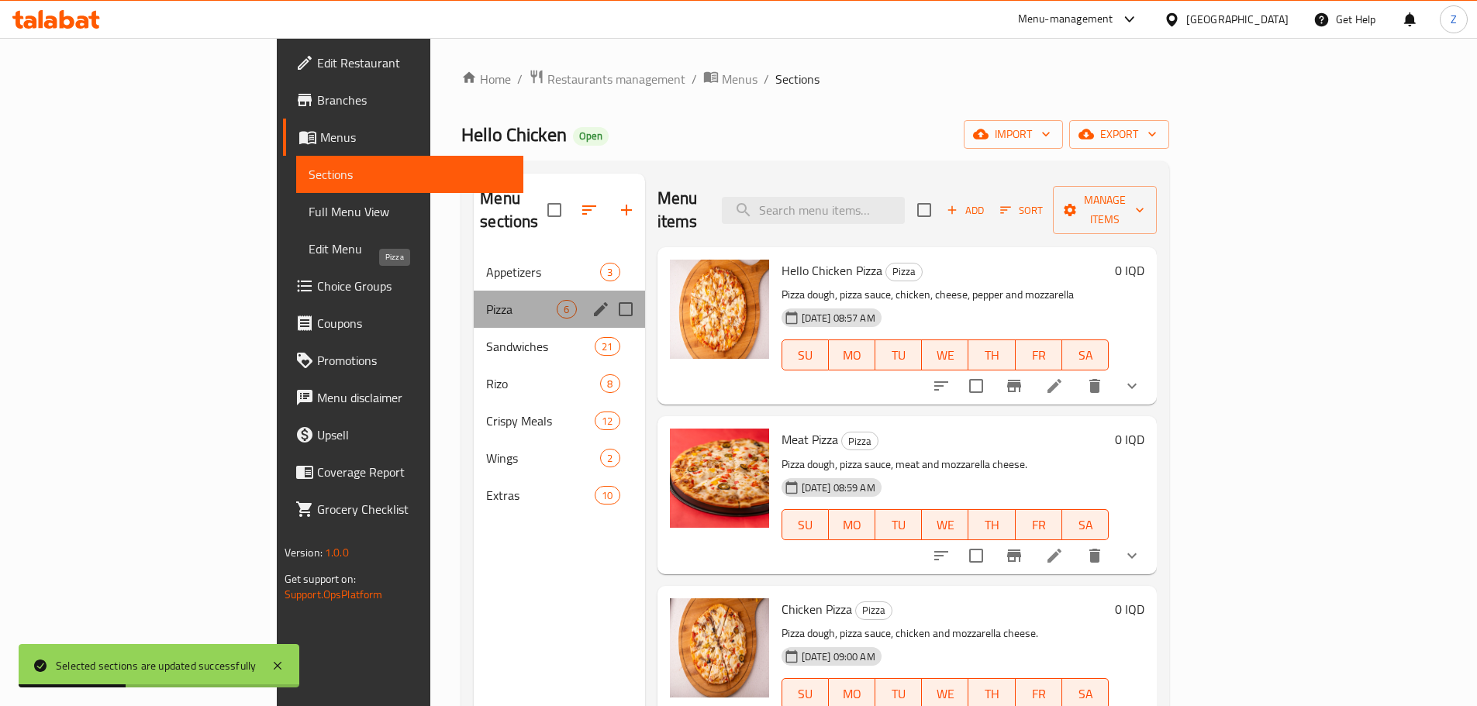
click at [486, 300] on span "Pizza" at bounding box center [521, 309] width 71 height 19
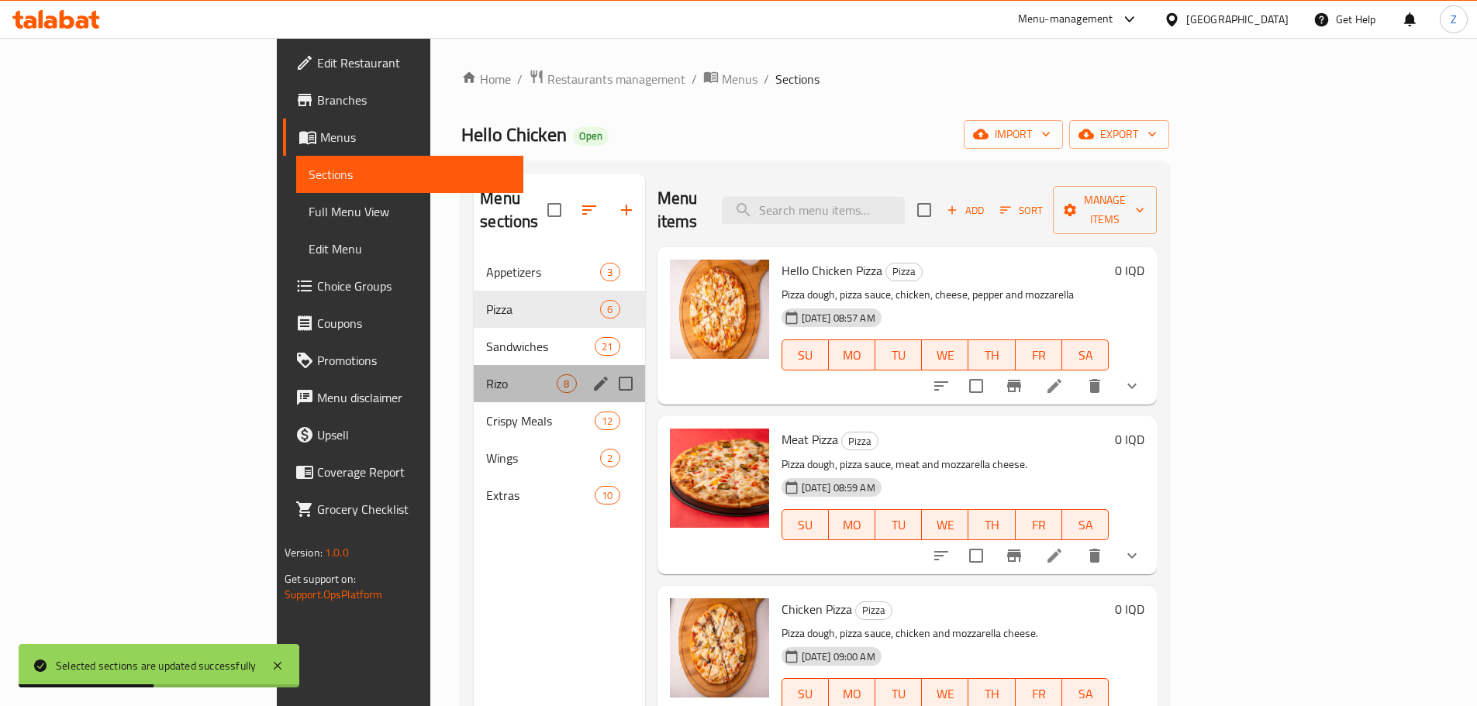
click at [474, 365] on div "Rizo 8" at bounding box center [559, 383] width 171 height 37
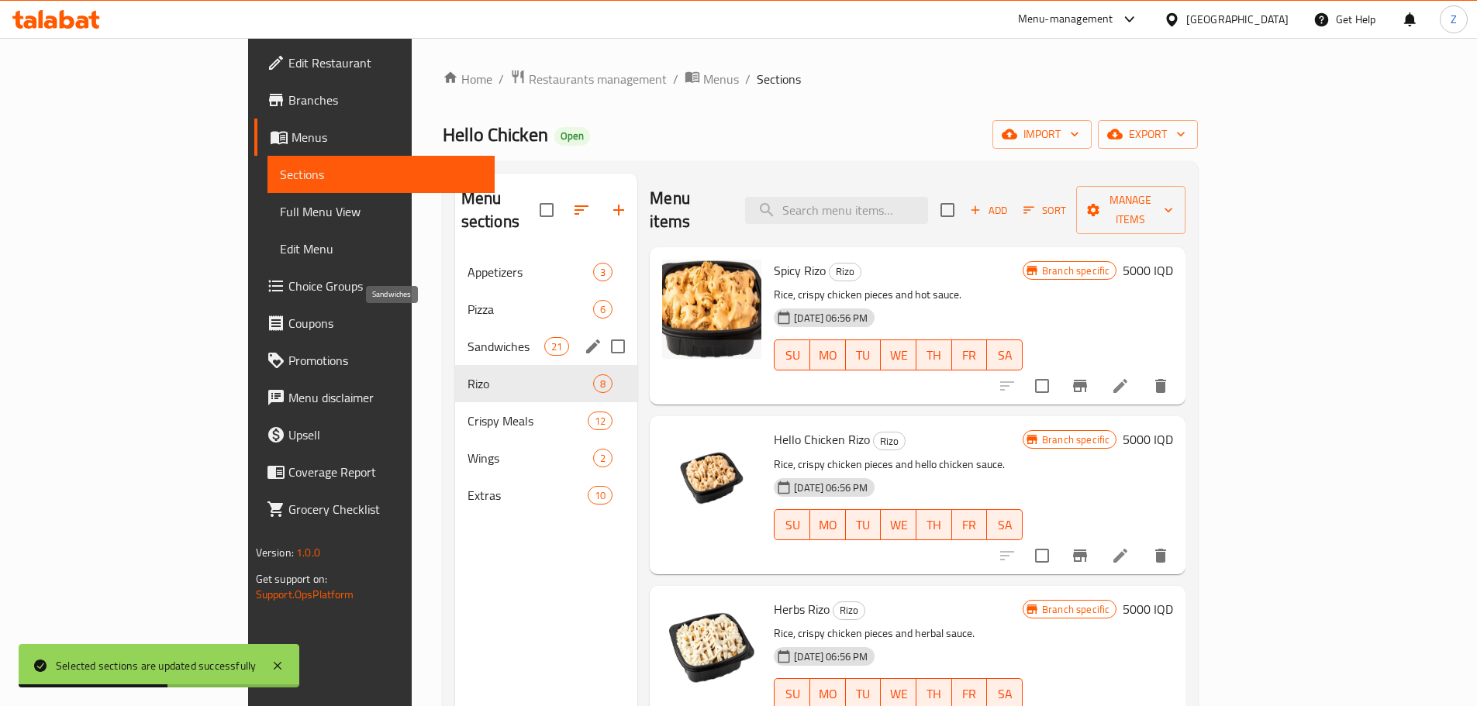
click at [468, 337] on span "Sandwiches" at bounding box center [506, 346] width 77 height 19
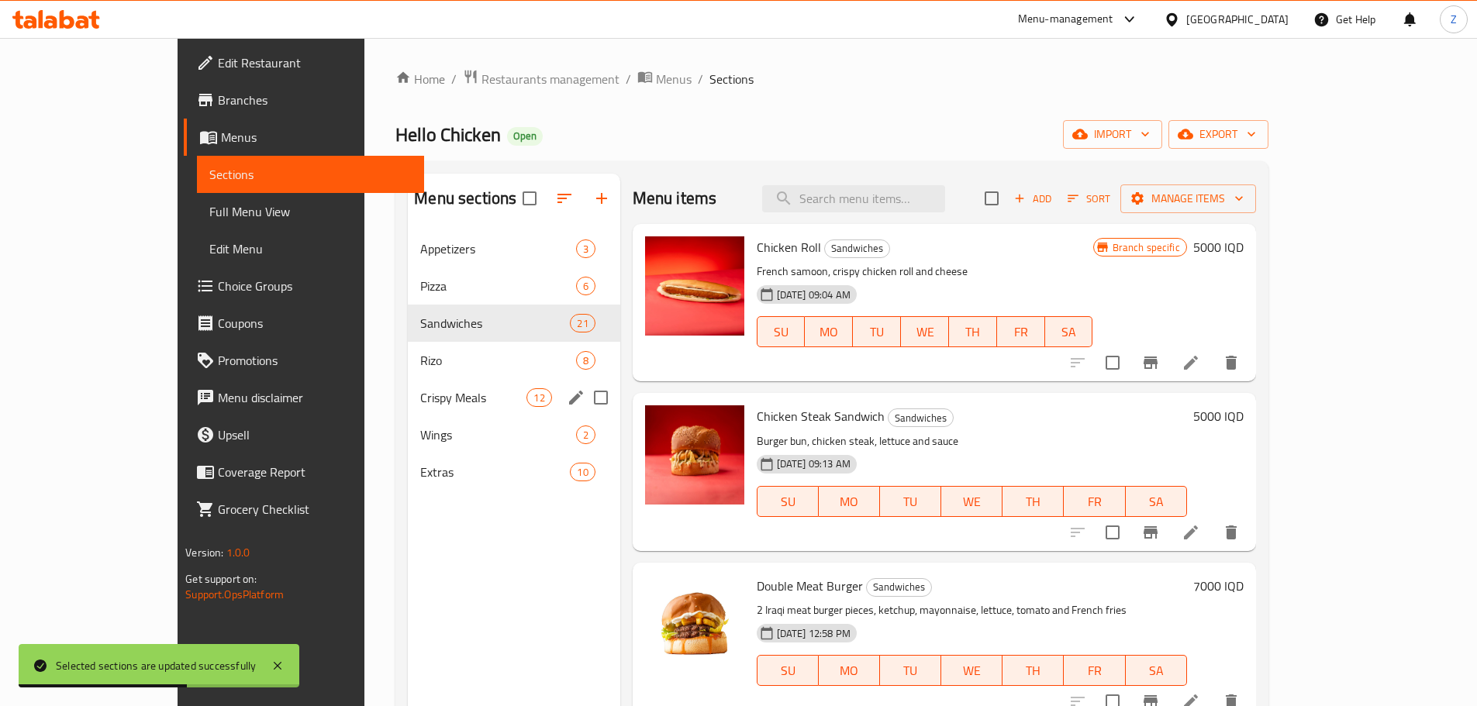
click at [425, 398] on span "Crispy Meals" at bounding box center [473, 397] width 106 height 19
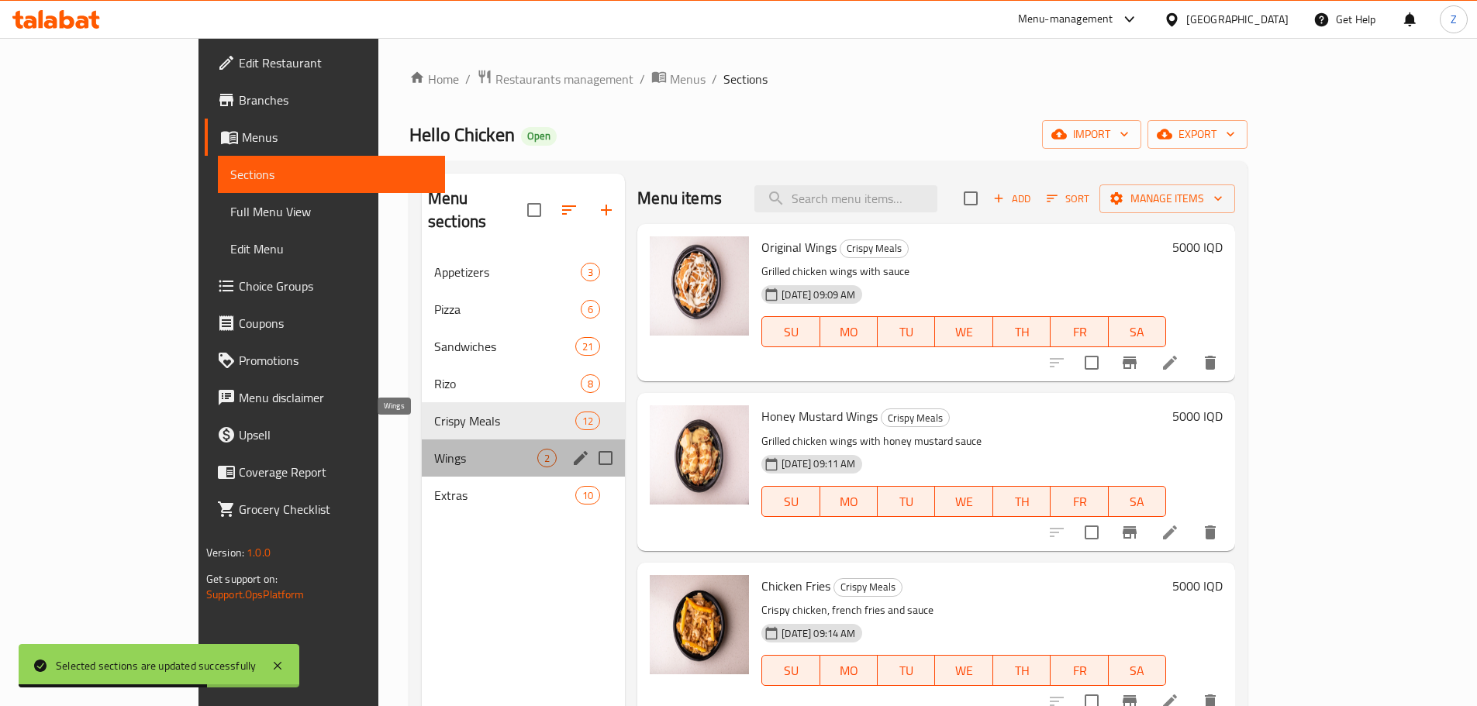
click at [434, 449] on span "Wings" at bounding box center [485, 458] width 103 height 19
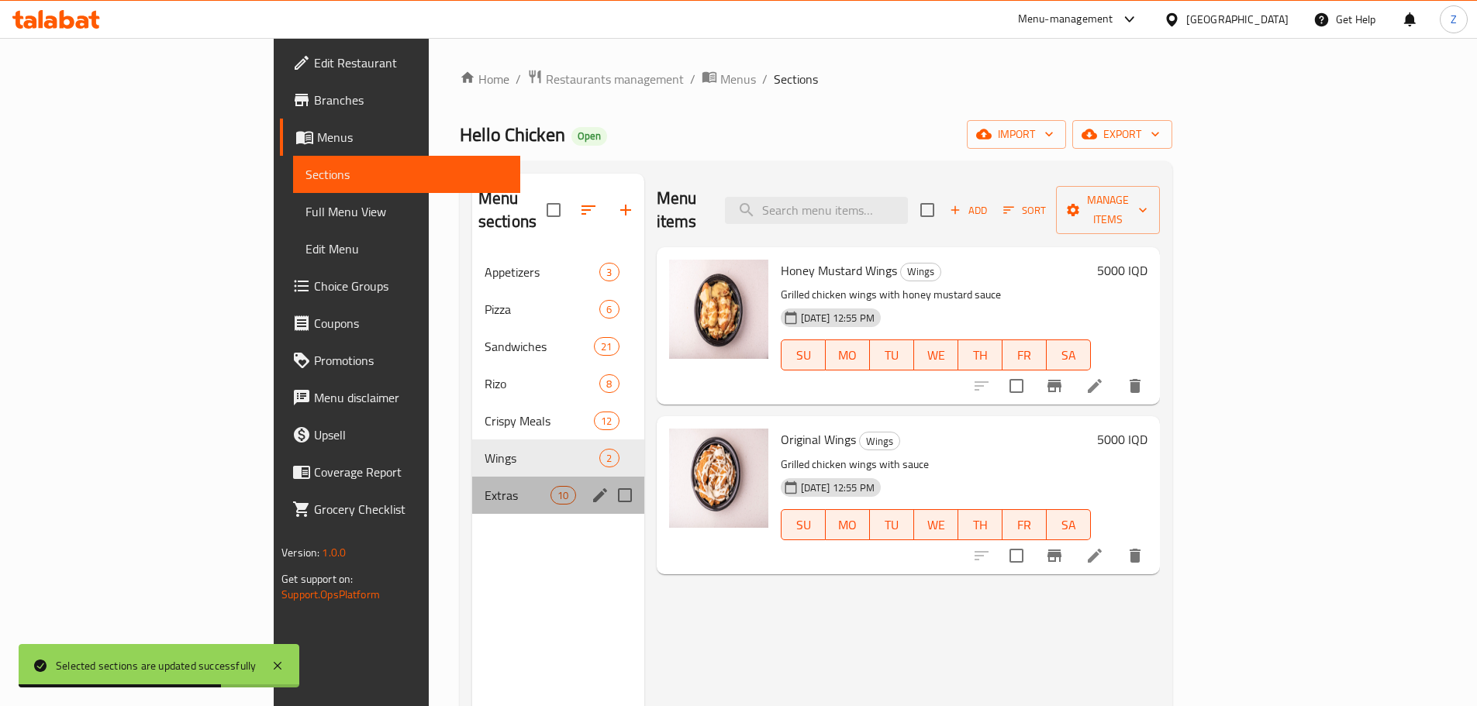
click at [472, 477] on div "Extras 10" at bounding box center [558, 495] width 172 height 37
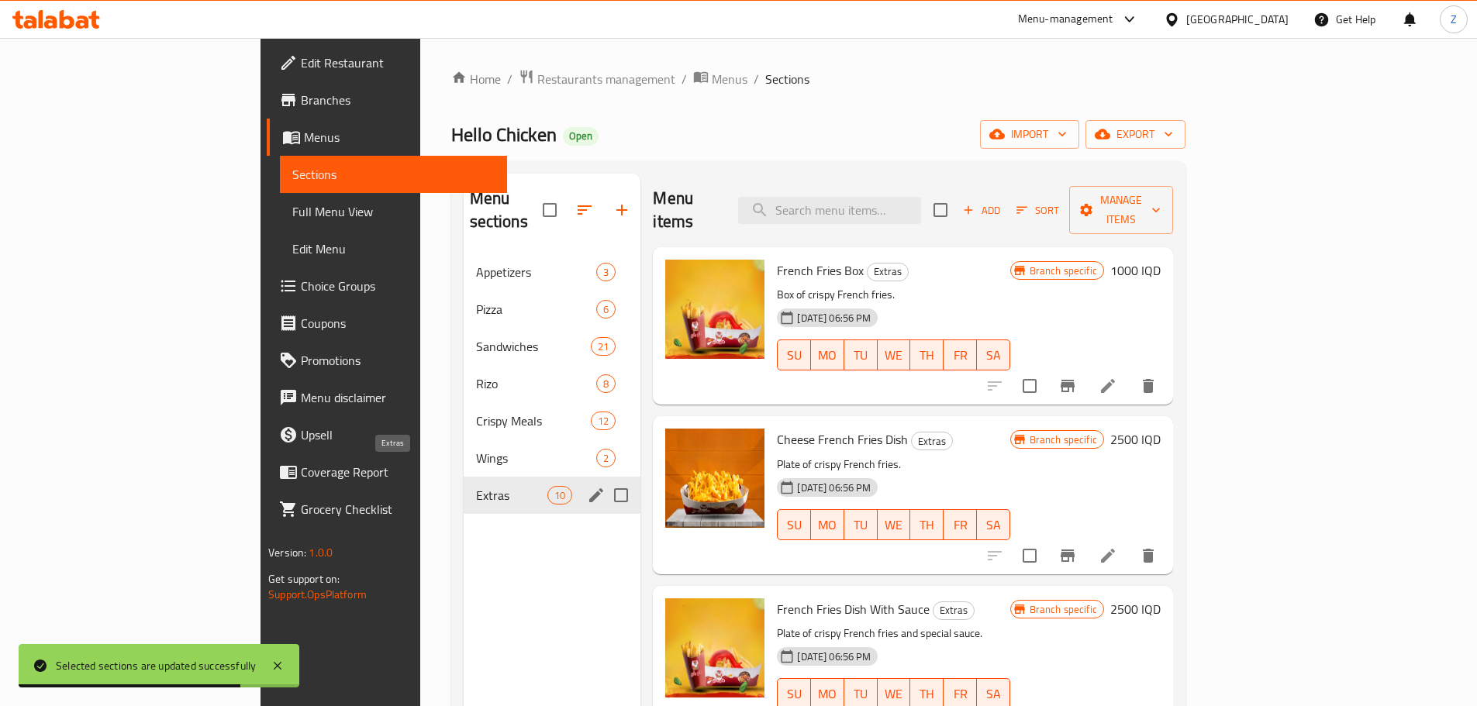
click at [476, 486] on span "Extras" at bounding box center [512, 495] width 72 height 19
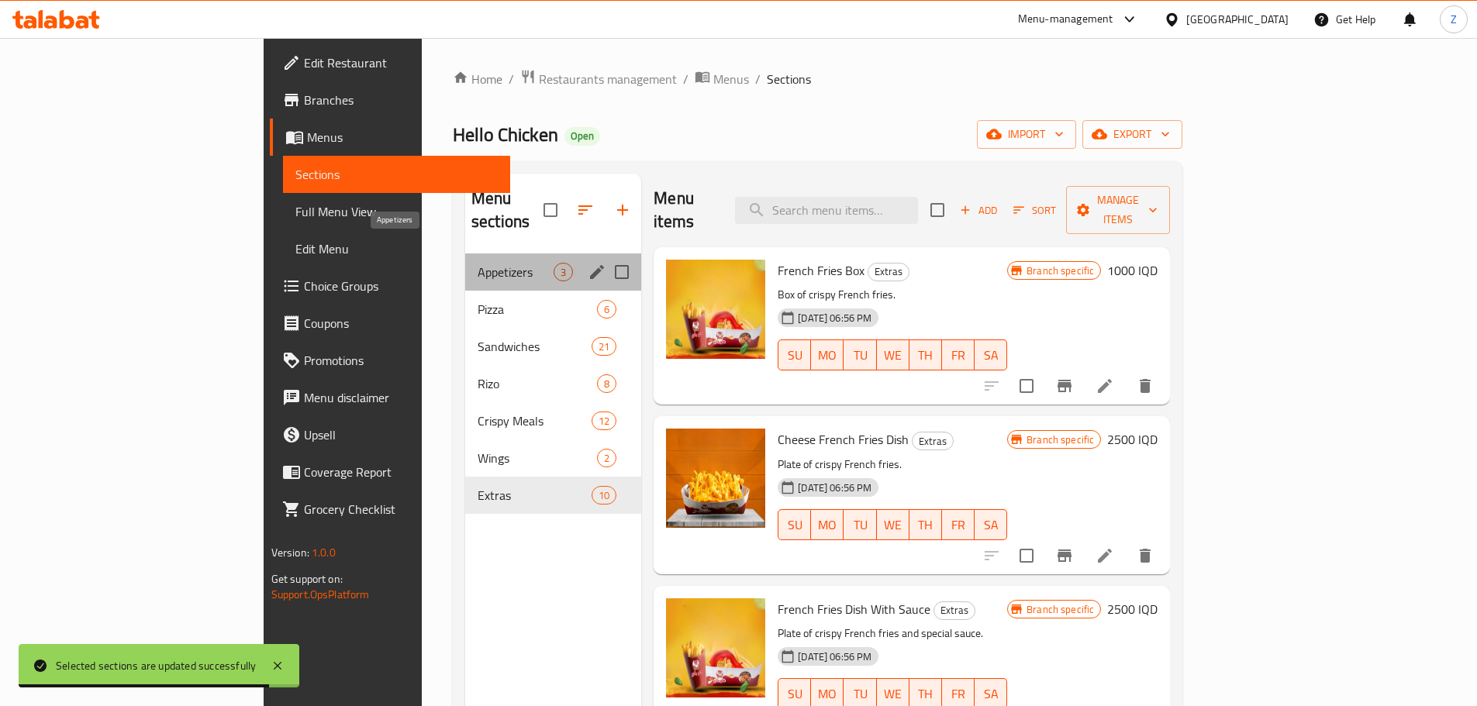
click at [478, 263] on span "Appetizers" at bounding box center [516, 272] width 76 height 19
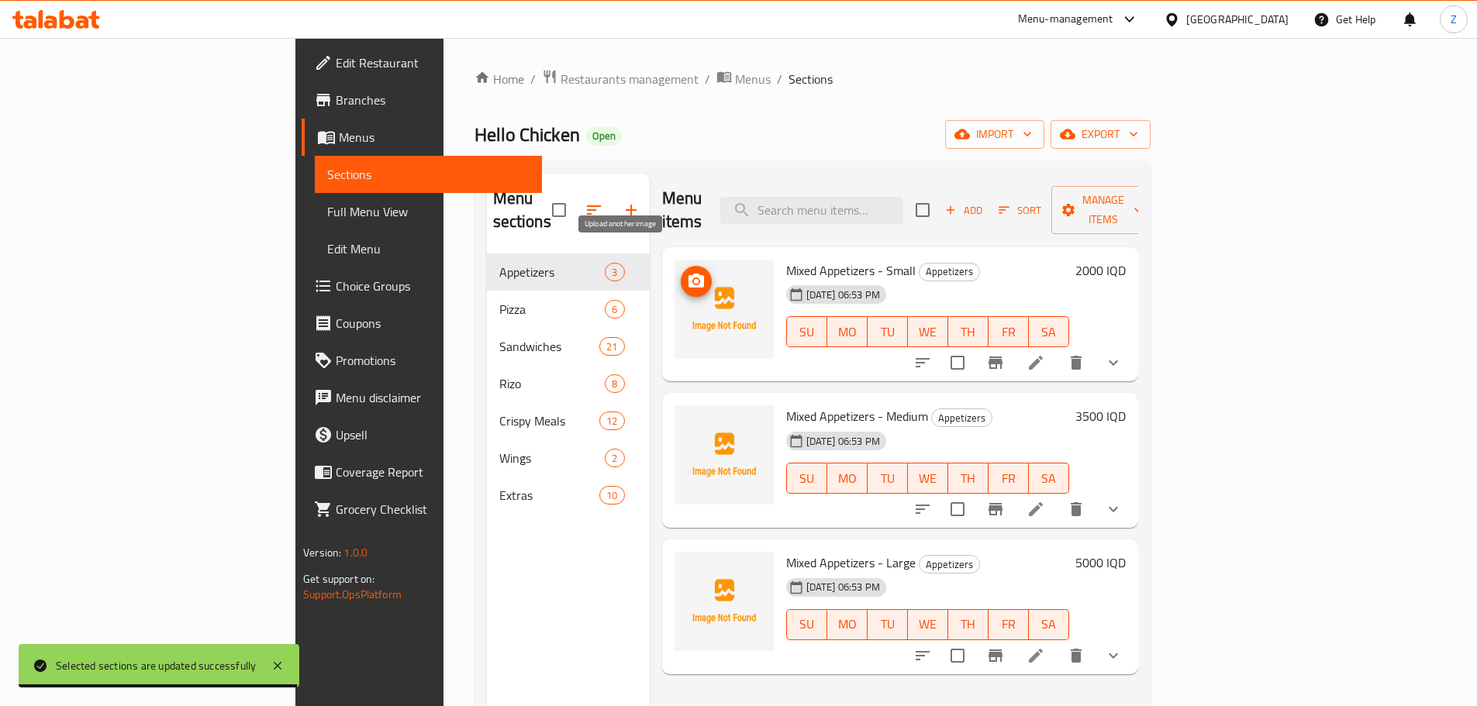
click at [687, 272] on icon "upload picture" at bounding box center [696, 281] width 19 height 19
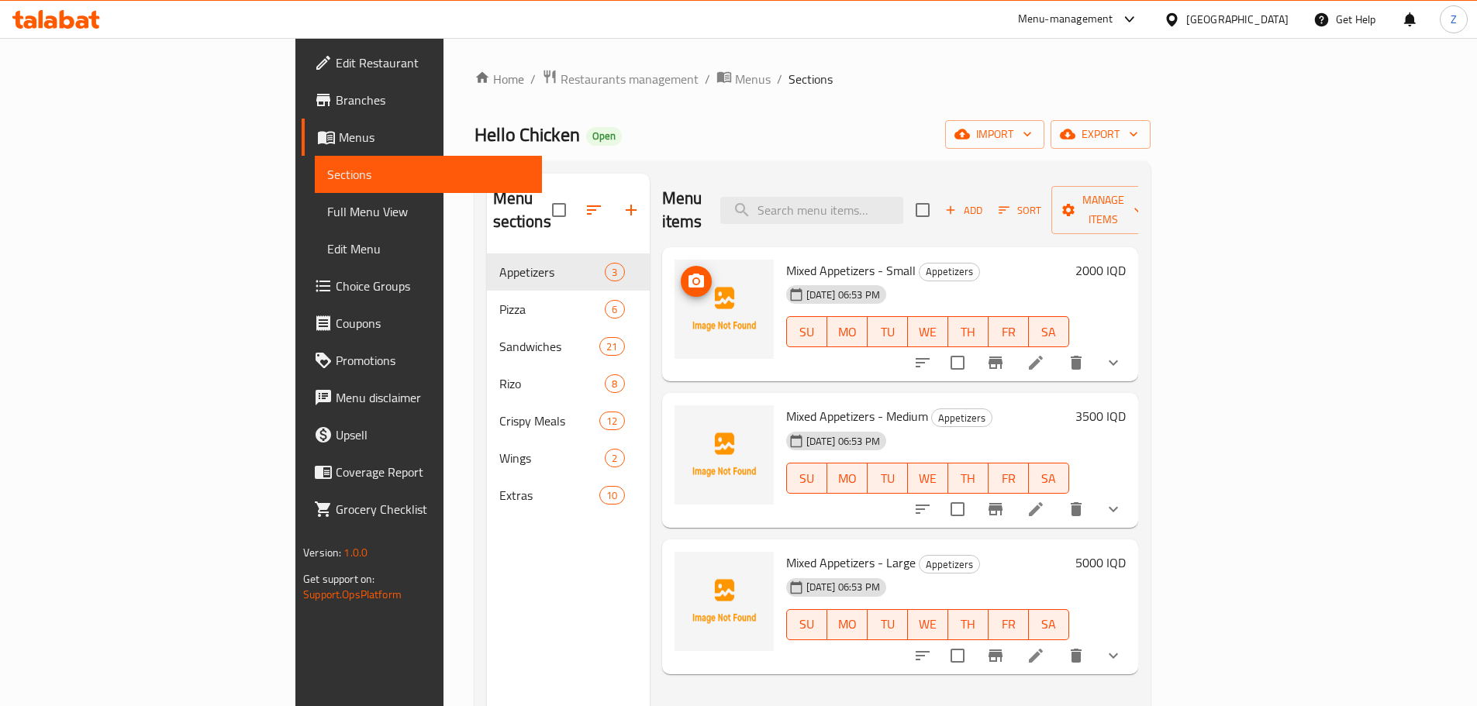
click at [681, 266] on button "upload picture" at bounding box center [696, 281] width 31 height 31
click at [675, 408] on img at bounding box center [724, 455] width 99 height 99
click at [687, 418] on icon "upload picture" at bounding box center [696, 427] width 19 height 19
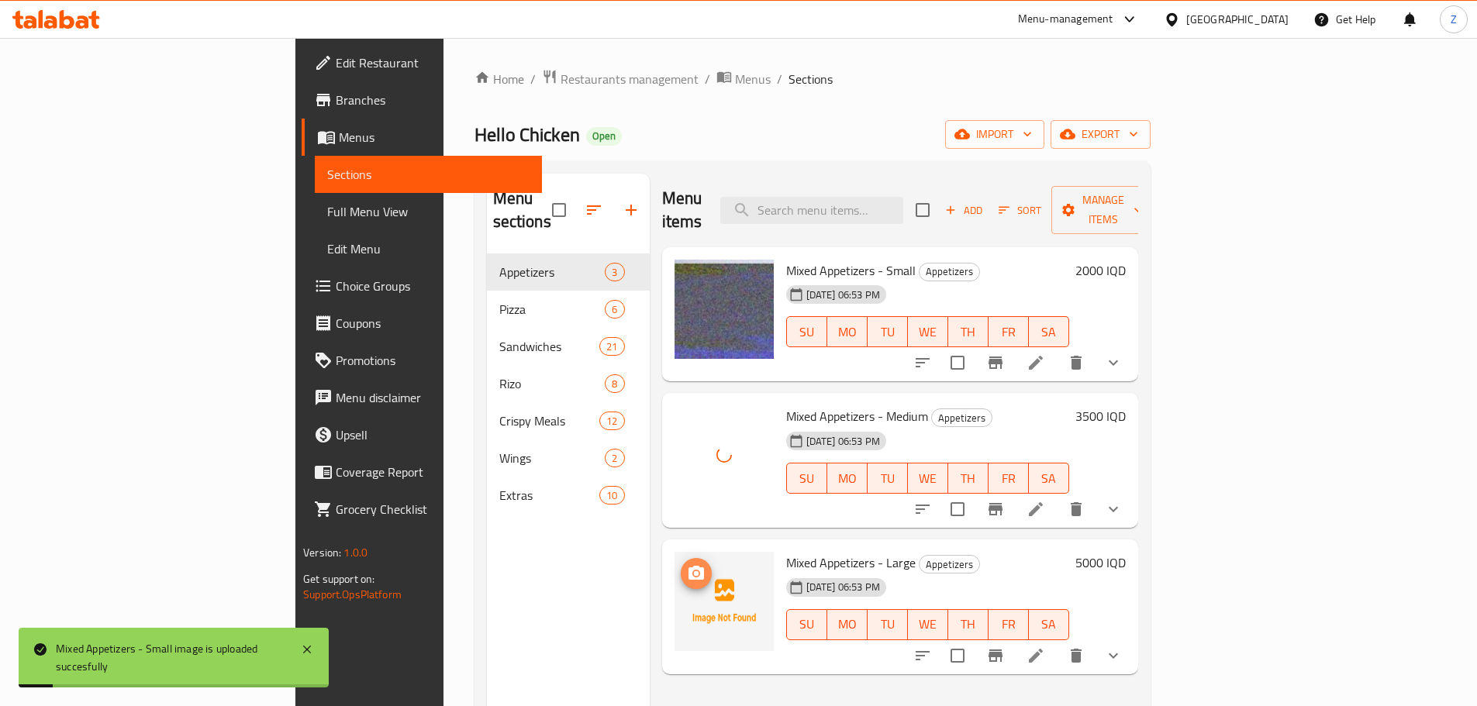
click at [693, 571] on circle "upload picture" at bounding box center [695, 573] width 5 height 5
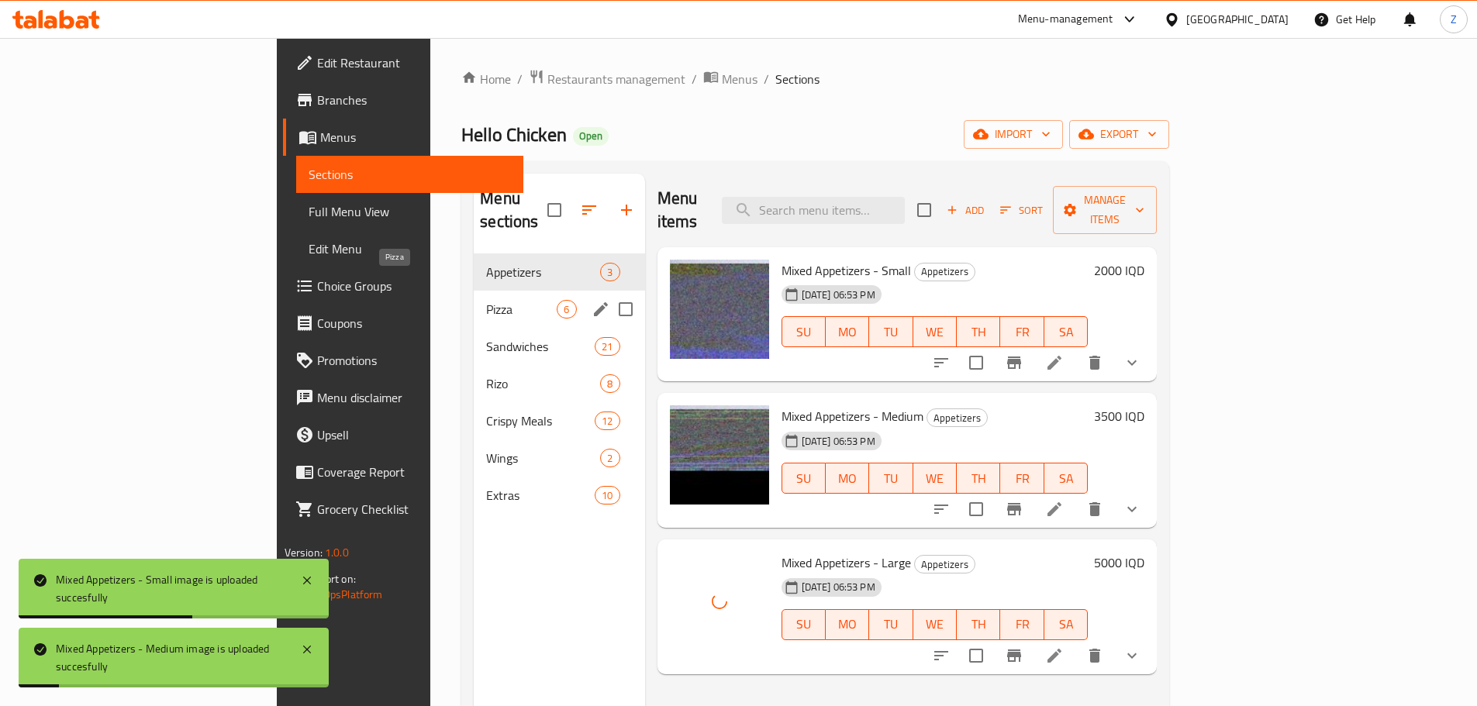
click at [486, 300] on span "Pizza" at bounding box center [521, 309] width 71 height 19
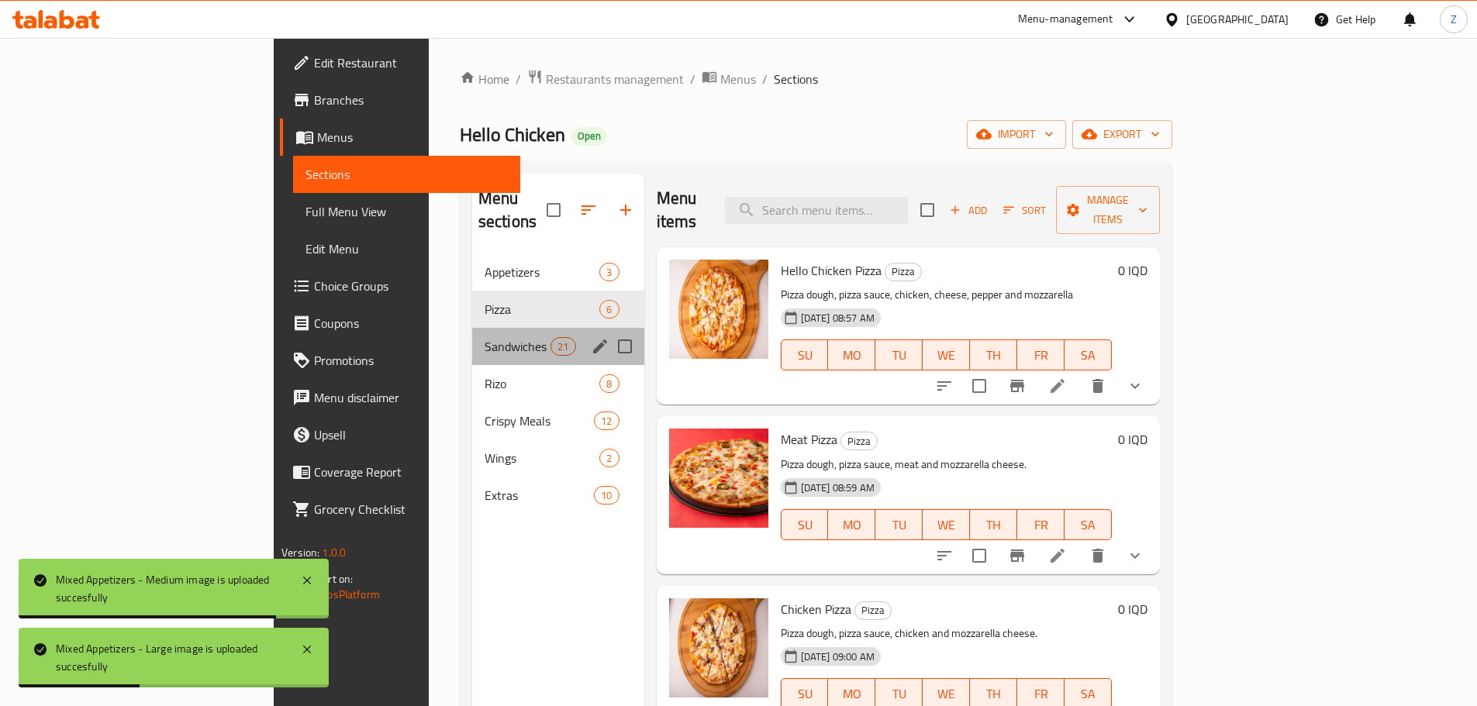
click at [472, 337] on div "Sandwiches 21" at bounding box center [558, 346] width 172 height 37
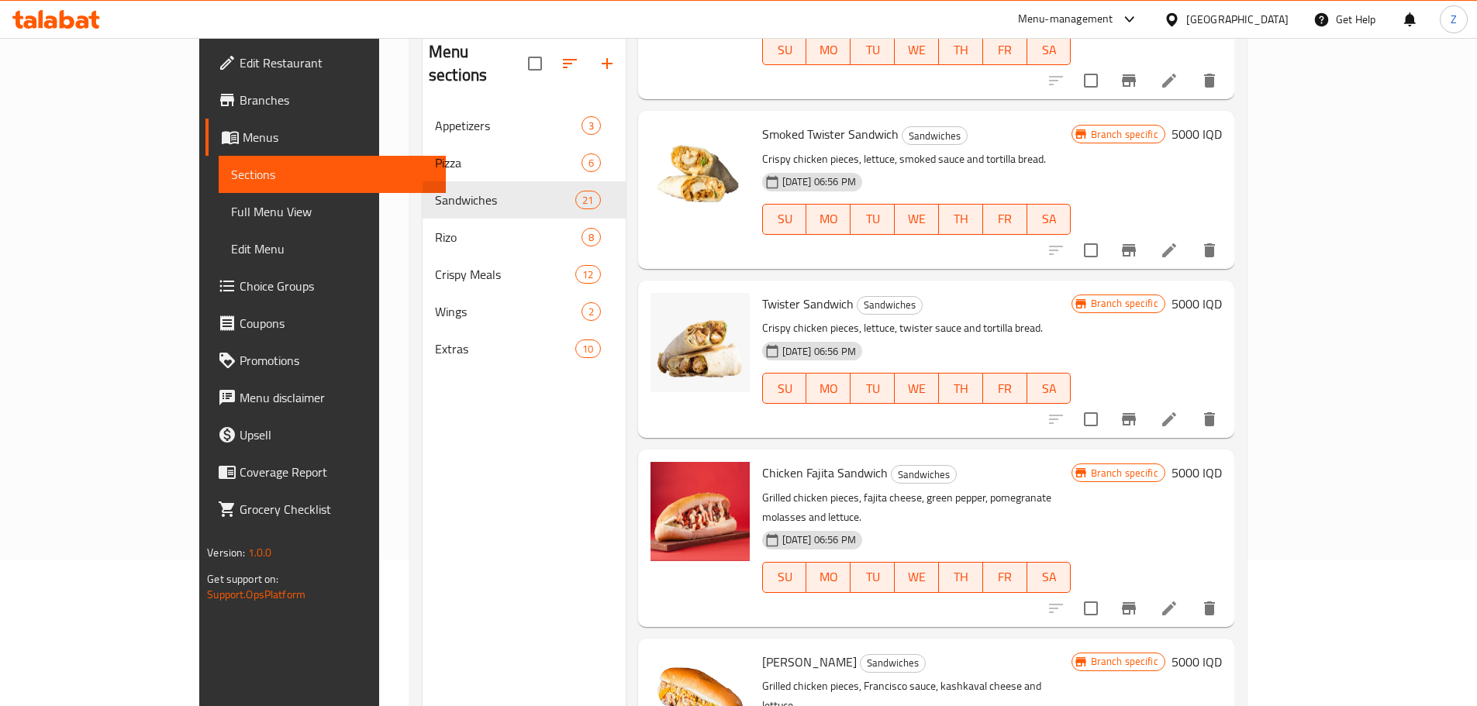
scroll to position [217, 0]
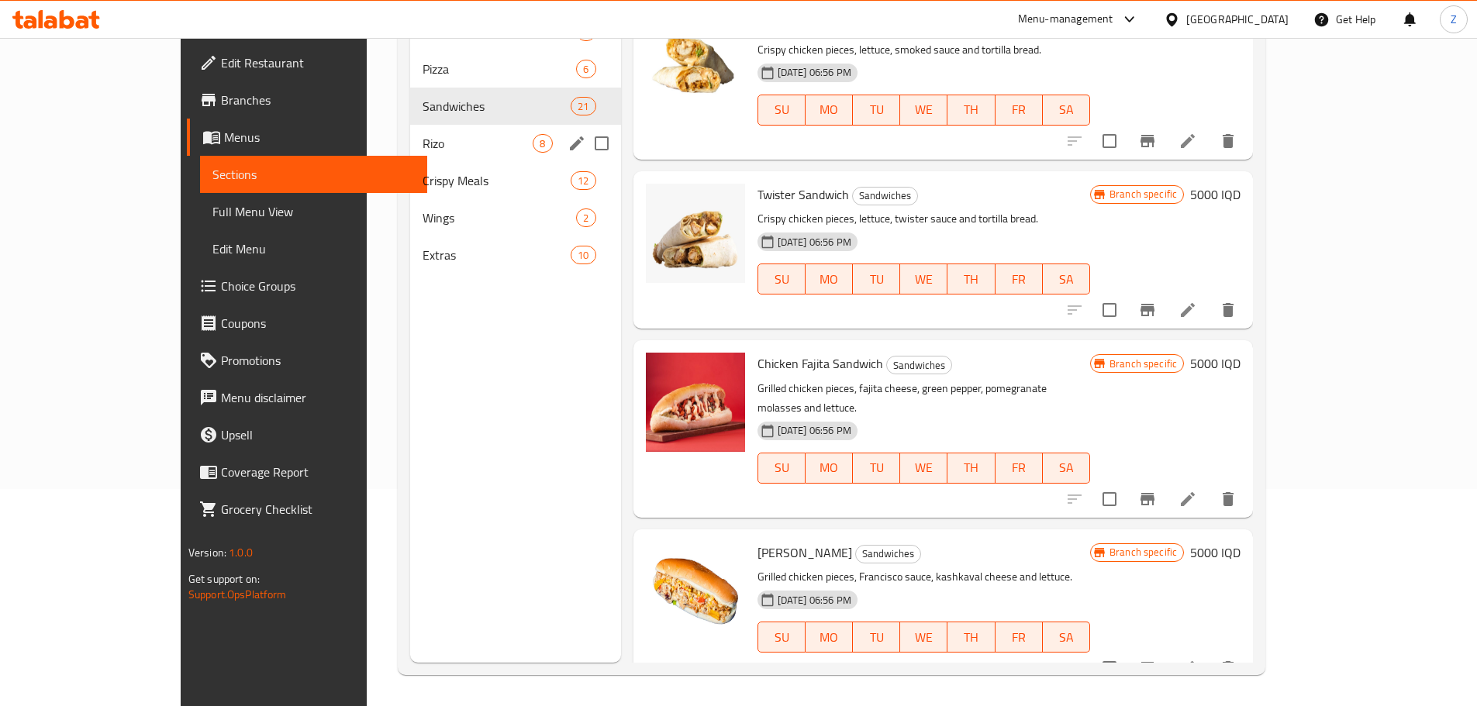
click at [410, 132] on div "Rizo 8" at bounding box center [515, 143] width 211 height 37
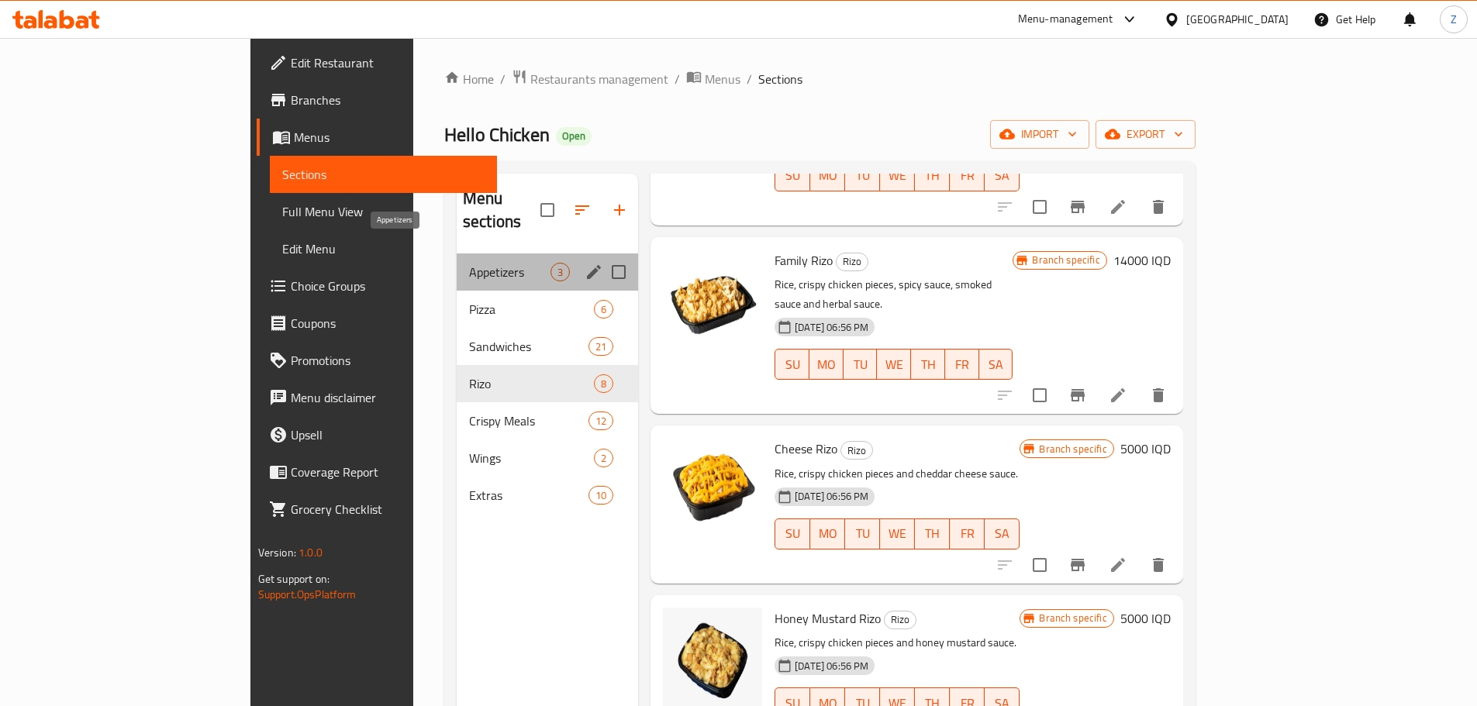
click at [469, 263] on span "Appetizers" at bounding box center [509, 272] width 81 height 19
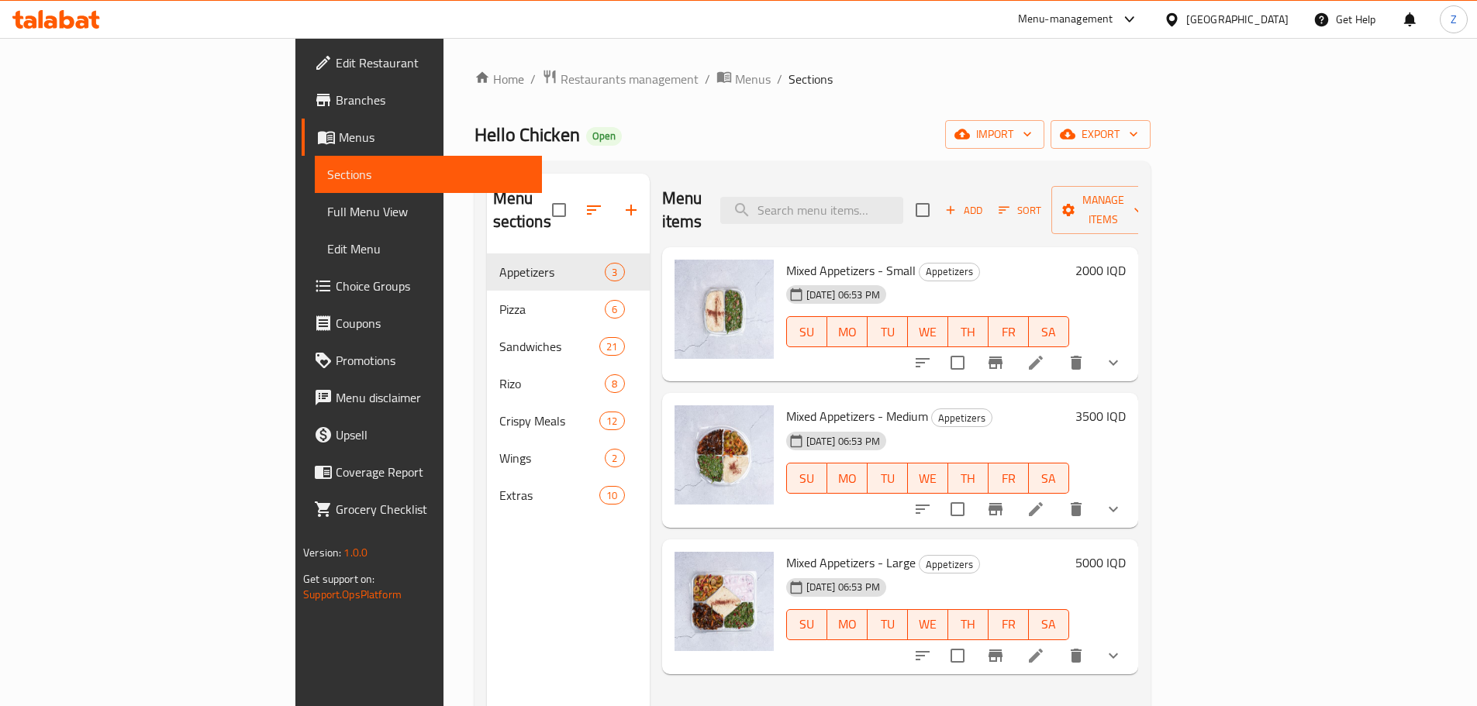
click at [1045, 354] on icon at bounding box center [1036, 363] width 19 height 19
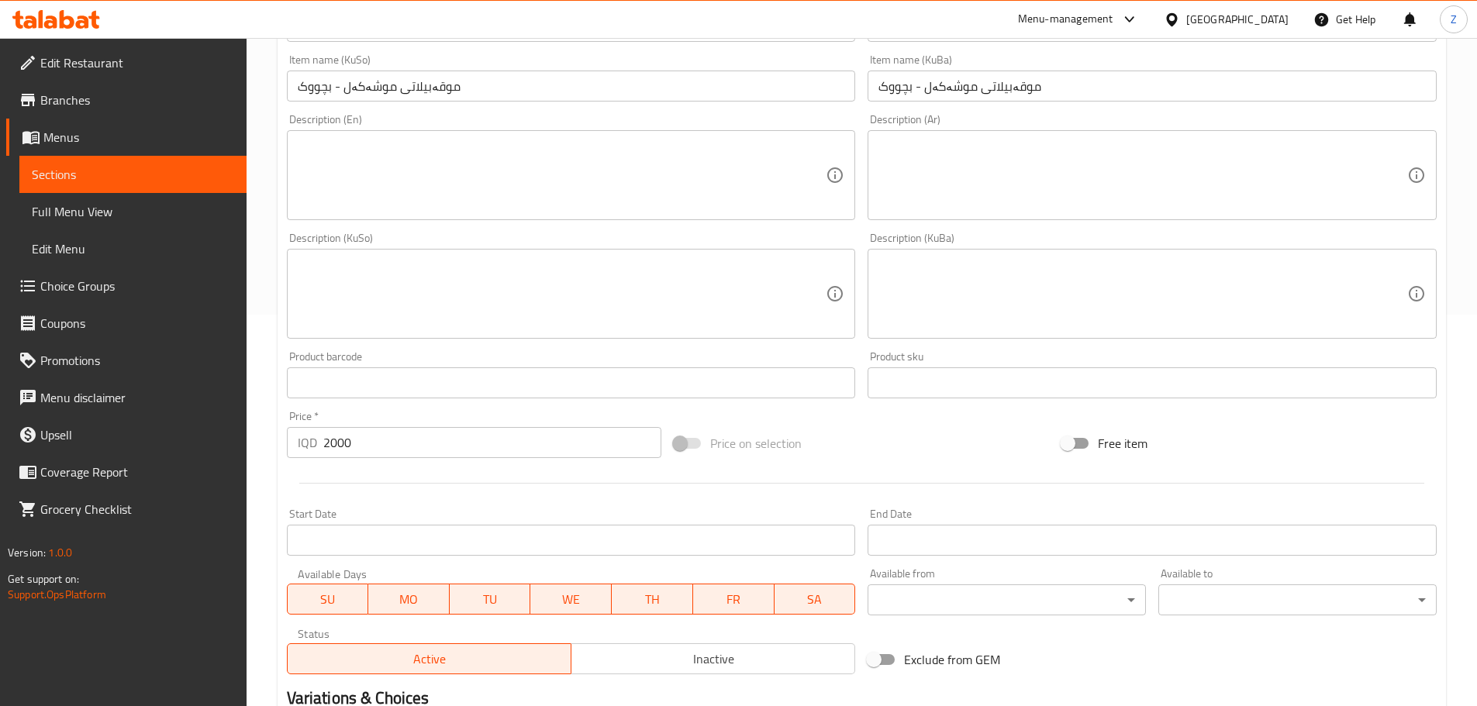
scroll to position [288, 0]
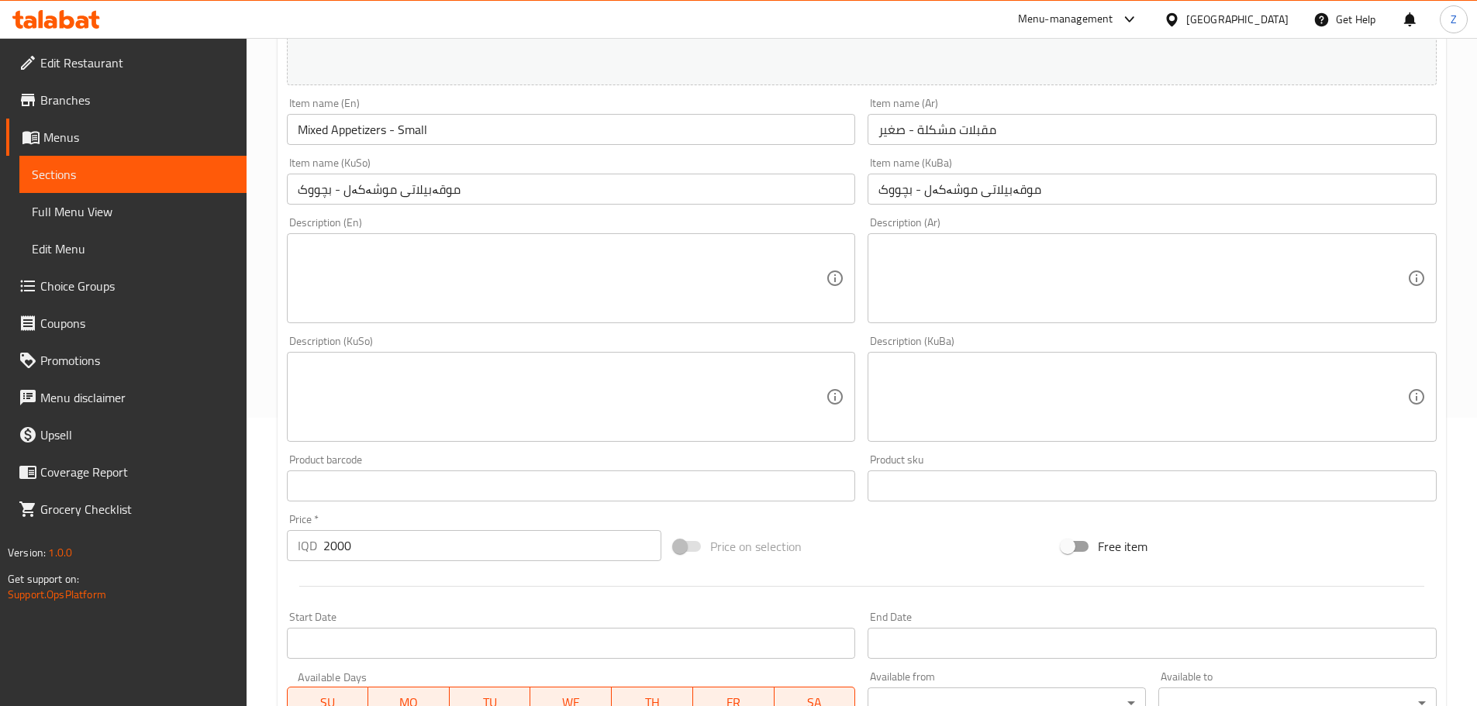
click at [1077, 309] on textarea at bounding box center [1142, 279] width 529 height 74
click at [956, 286] on textarea at bounding box center [1142, 279] width 529 height 74
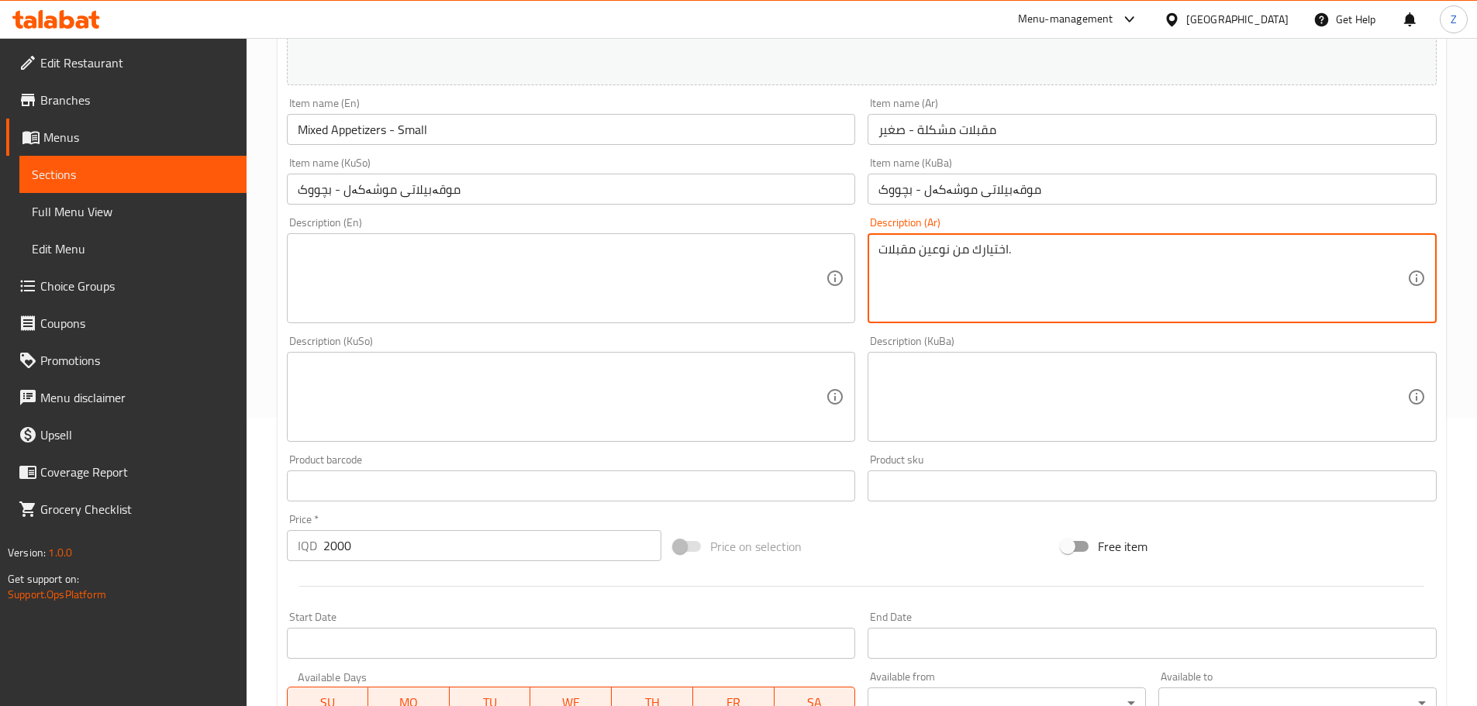
click at [1112, 253] on textarea "اختيارك من نوعين مقبلات." at bounding box center [1142, 279] width 529 height 74
type textarea "اختيارك من نوعين مقبلات."
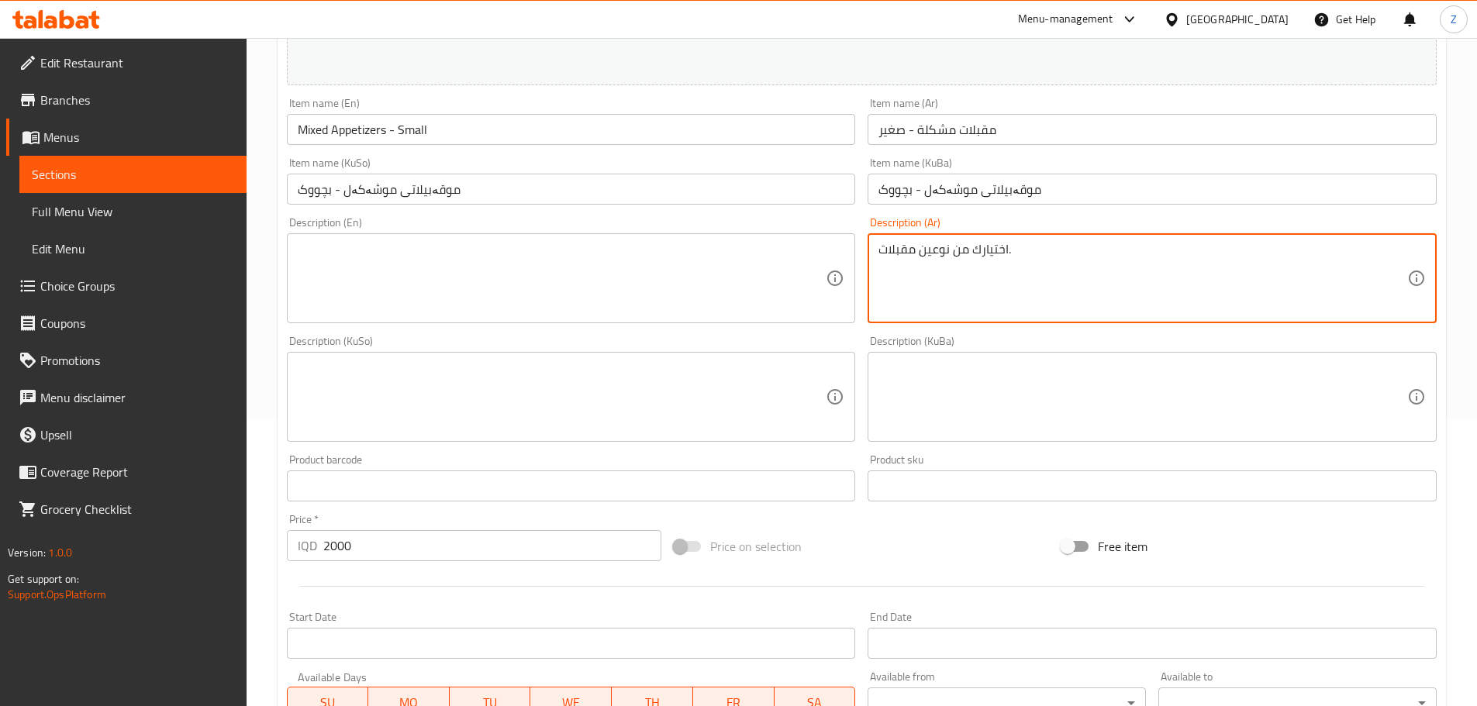
click at [634, 302] on textarea at bounding box center [562, 279] width 529 height 74
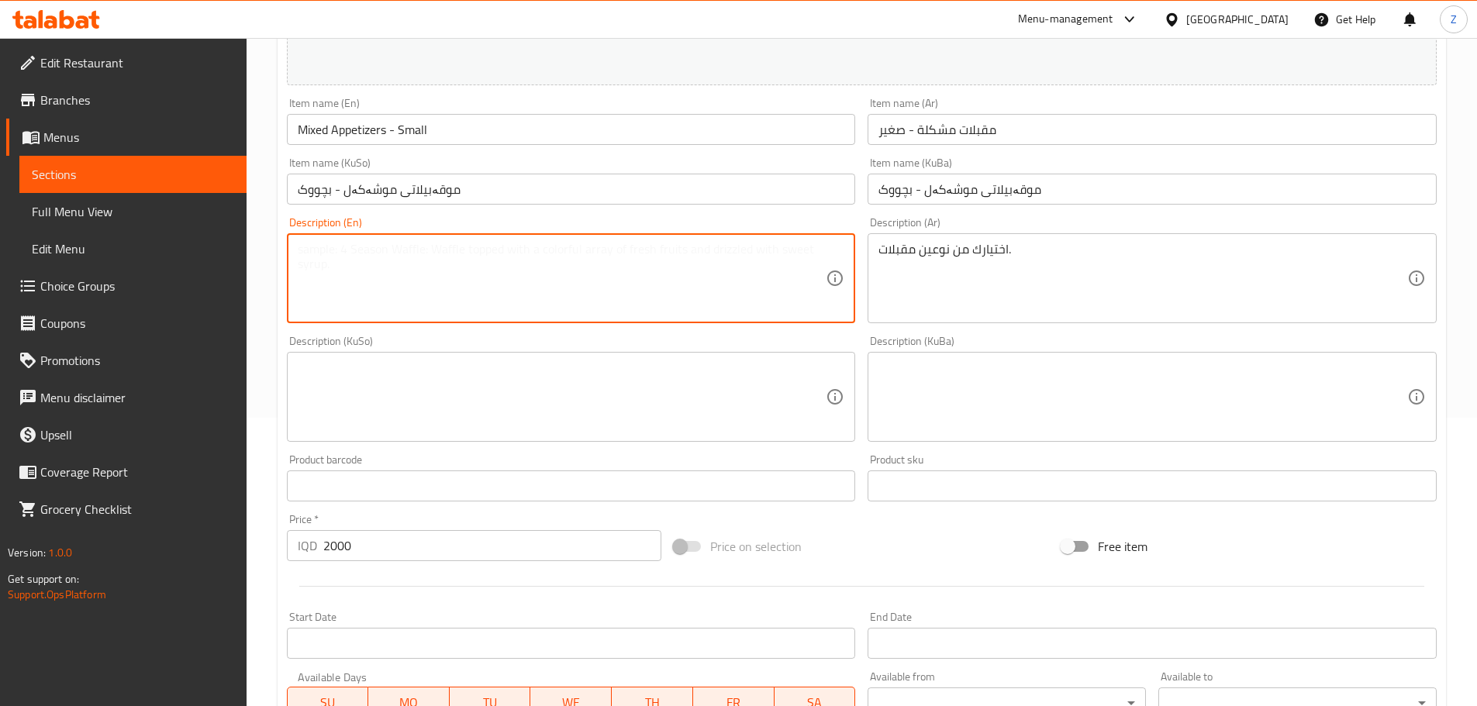
paste textarea "Your choice of two appetizers."
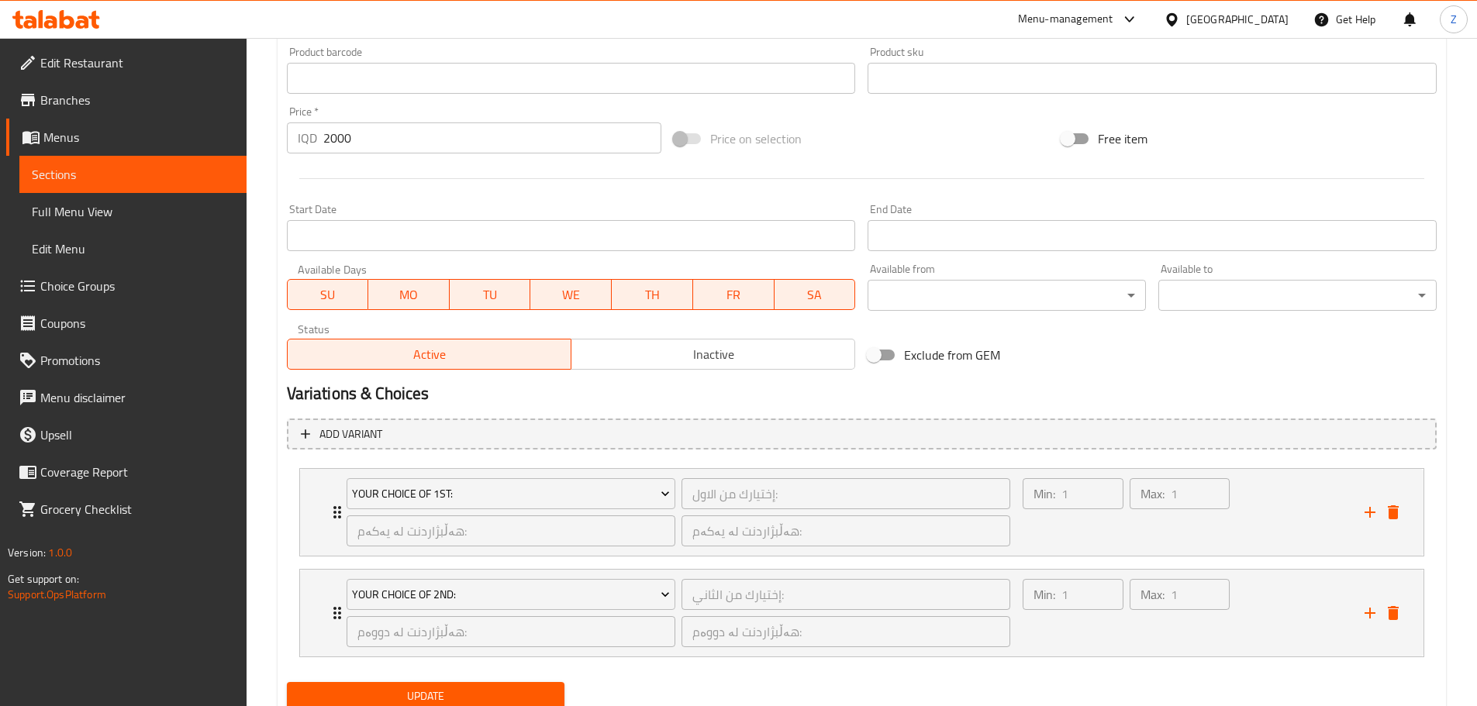
scroll to position [754, 0]
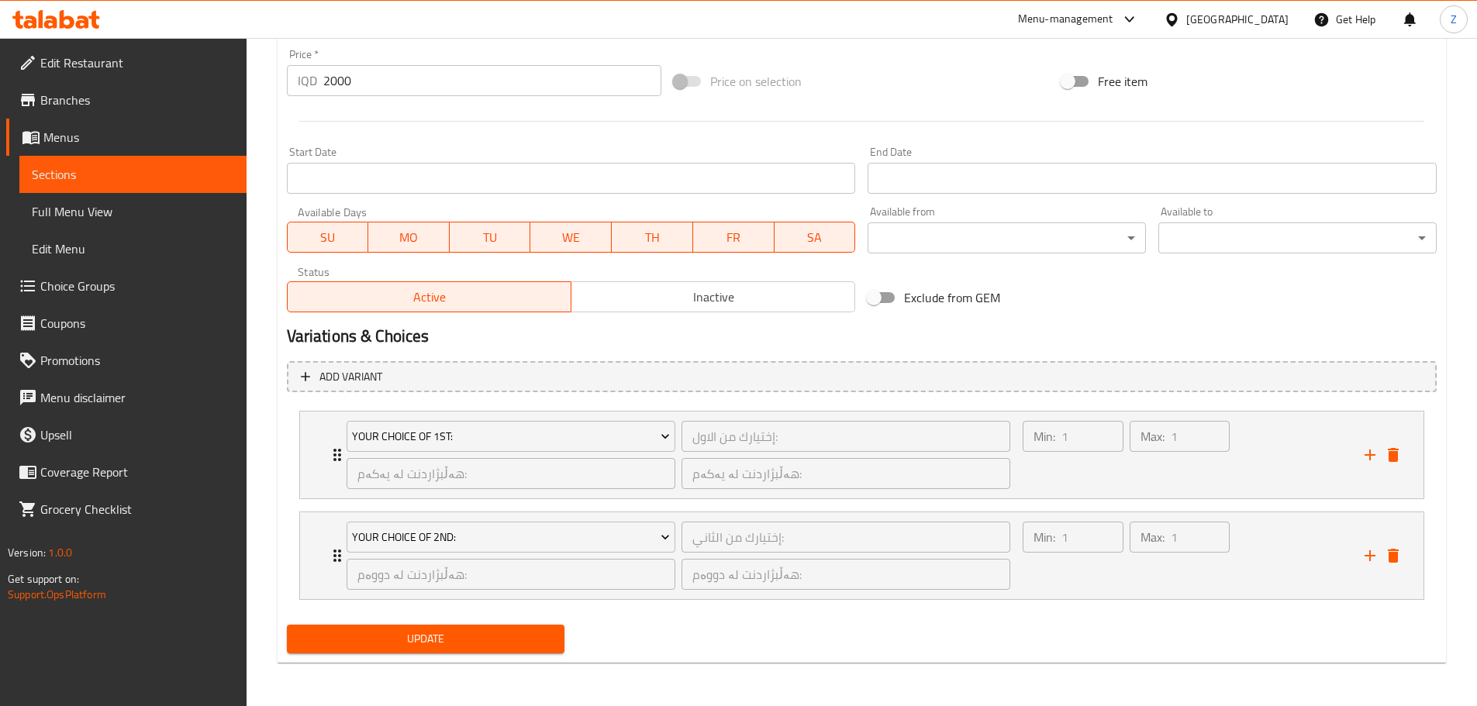
type textarea "Your choice of two appetizers."
click at [502, 633] on span "Update" at bounding box center [426, 639] width 254 height 19
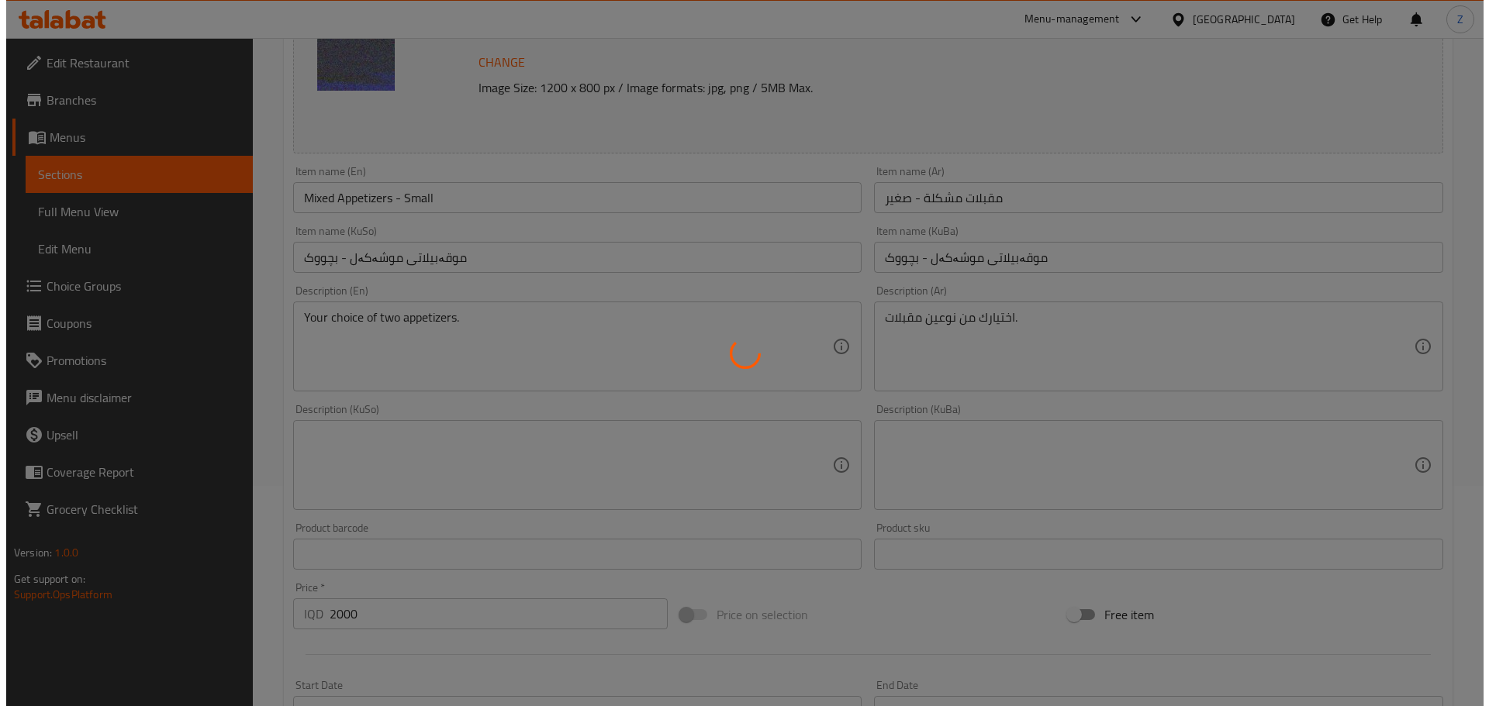
scroll to position [0, 0]
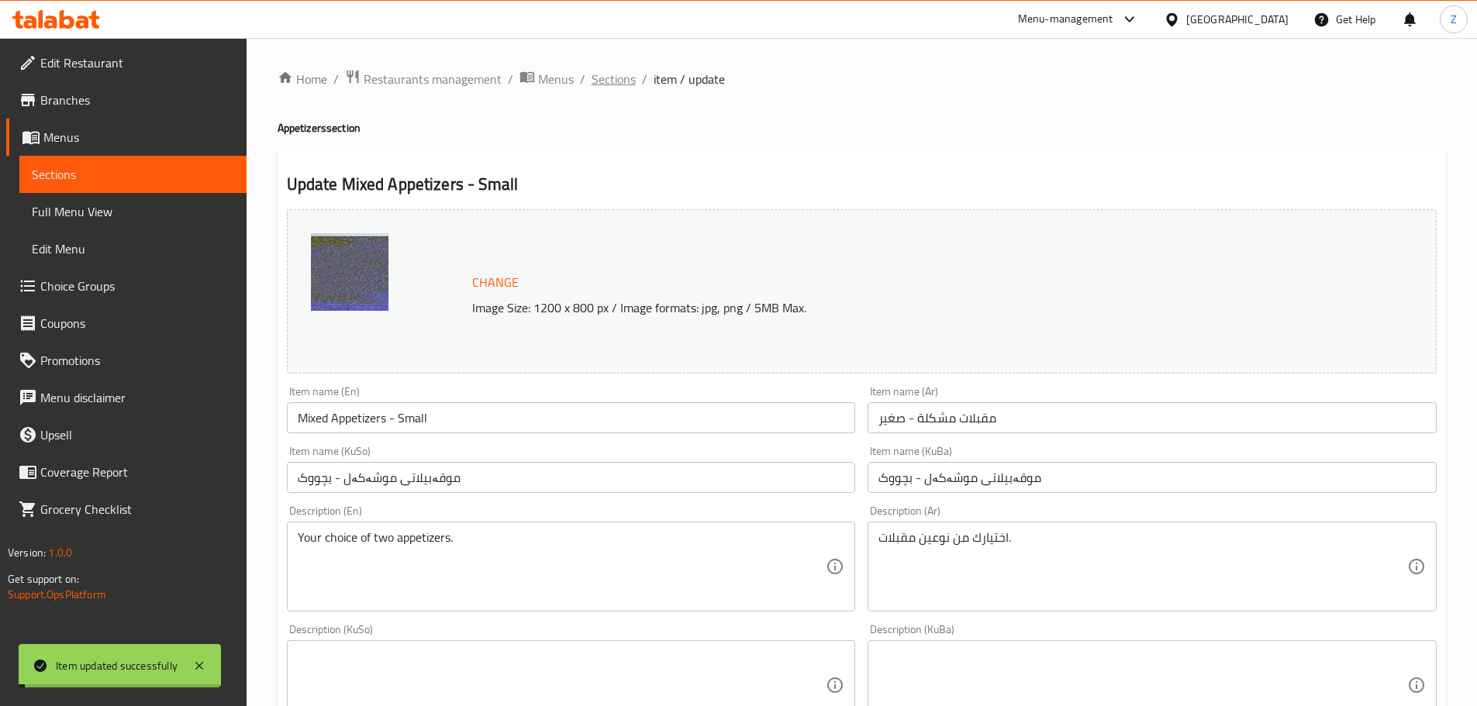
click at [610, 81] on span "Sections" at bounding box center [614, 79] width 44 height 19
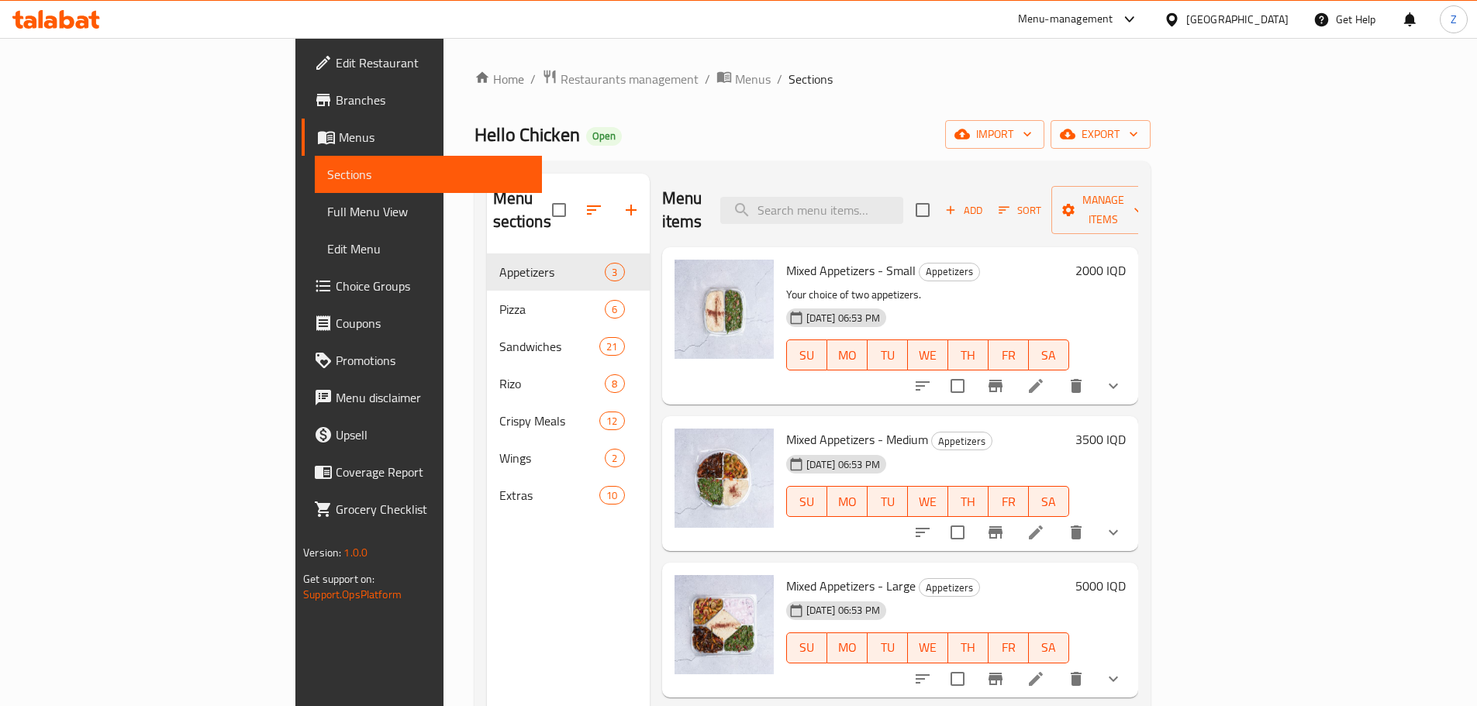
click at [1045, 523] on icon at bounding box center [1036, 532] width 19 height 19
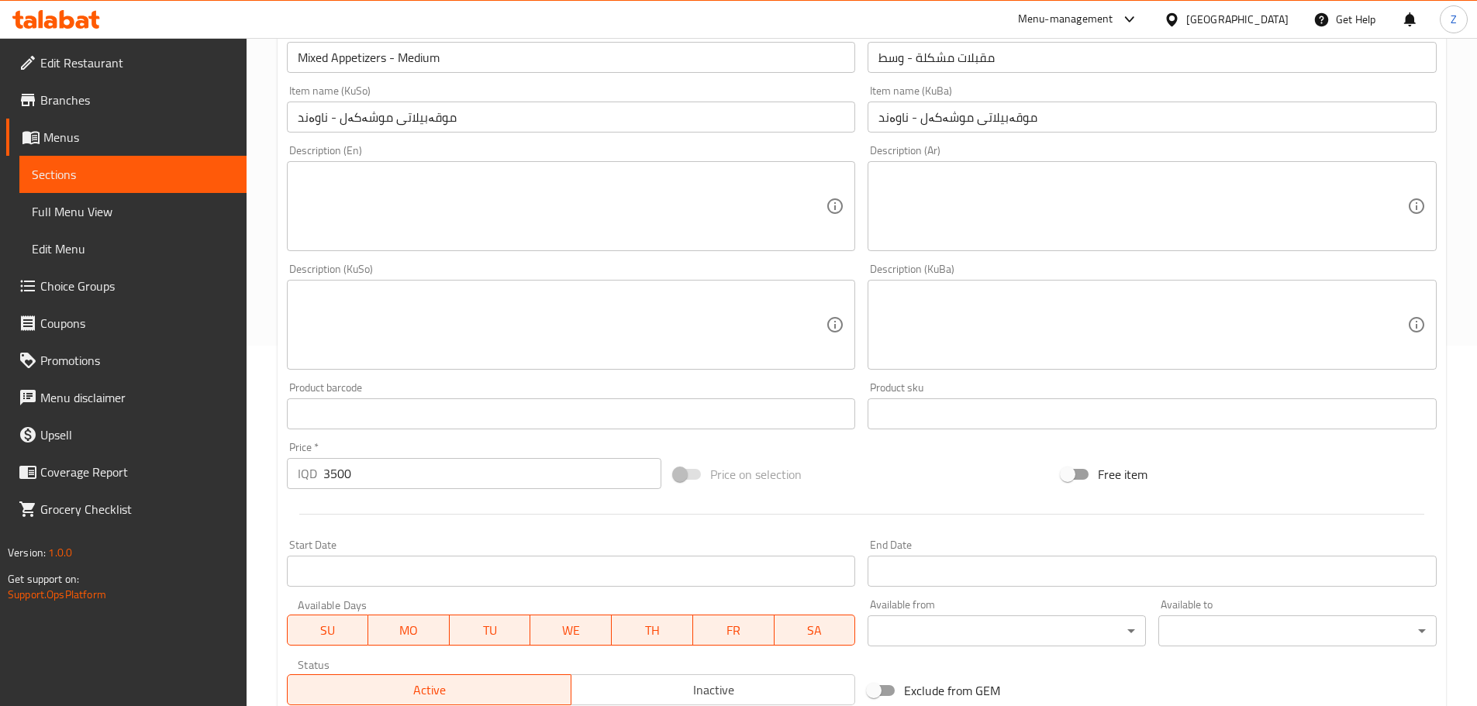
scroll to position [335, 0]
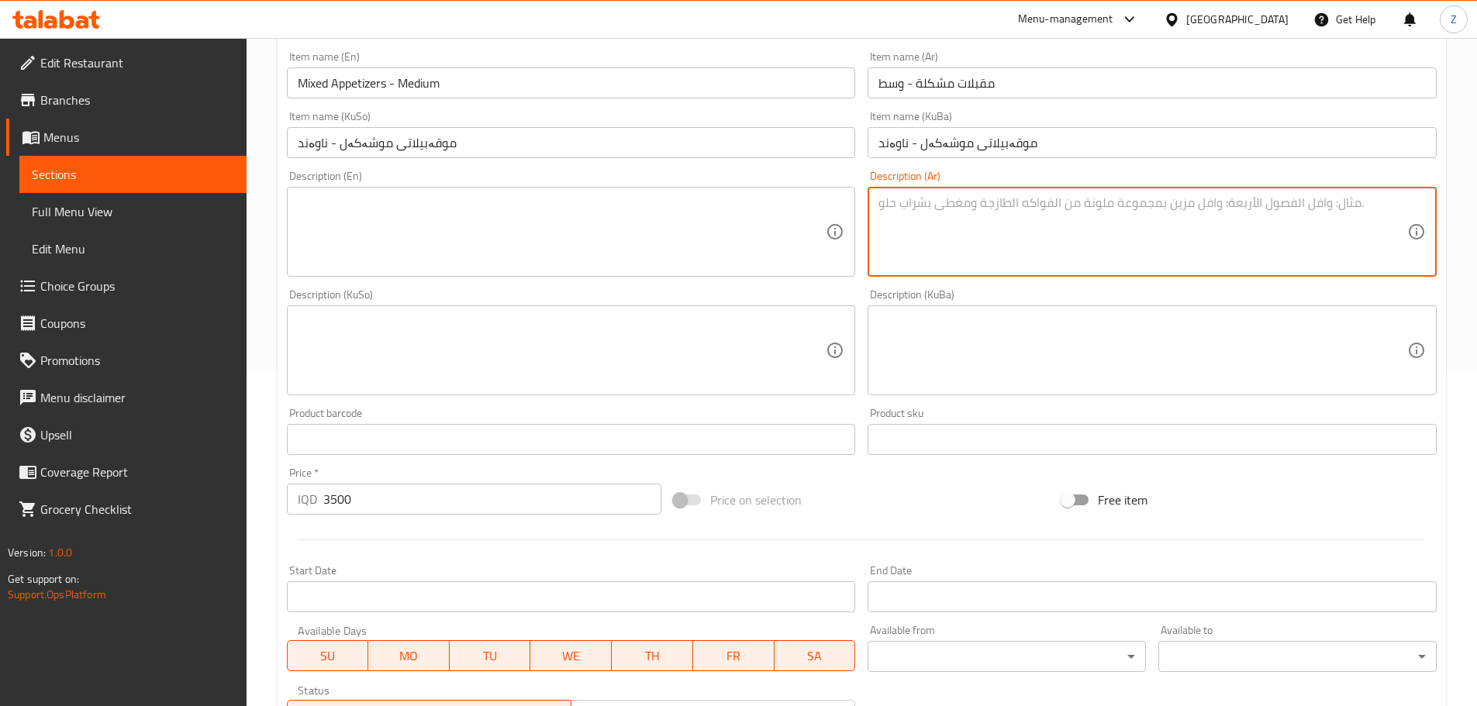
click at [1025, 232] on textarea at bounding box center [1142, 232] width 529 height 74
click at [1025, 231] on textarea "اختيارك من اربع انواع مقبلات." at bounding box center [1142, 232] width 529 height 74
click at [1025, 230] on textarea "اختيارك من اربع انواع مقبلات." at bounding box center [1142, 232] width 529 height 74
type textarea "اختيارك من اربع انواع مقبلات."
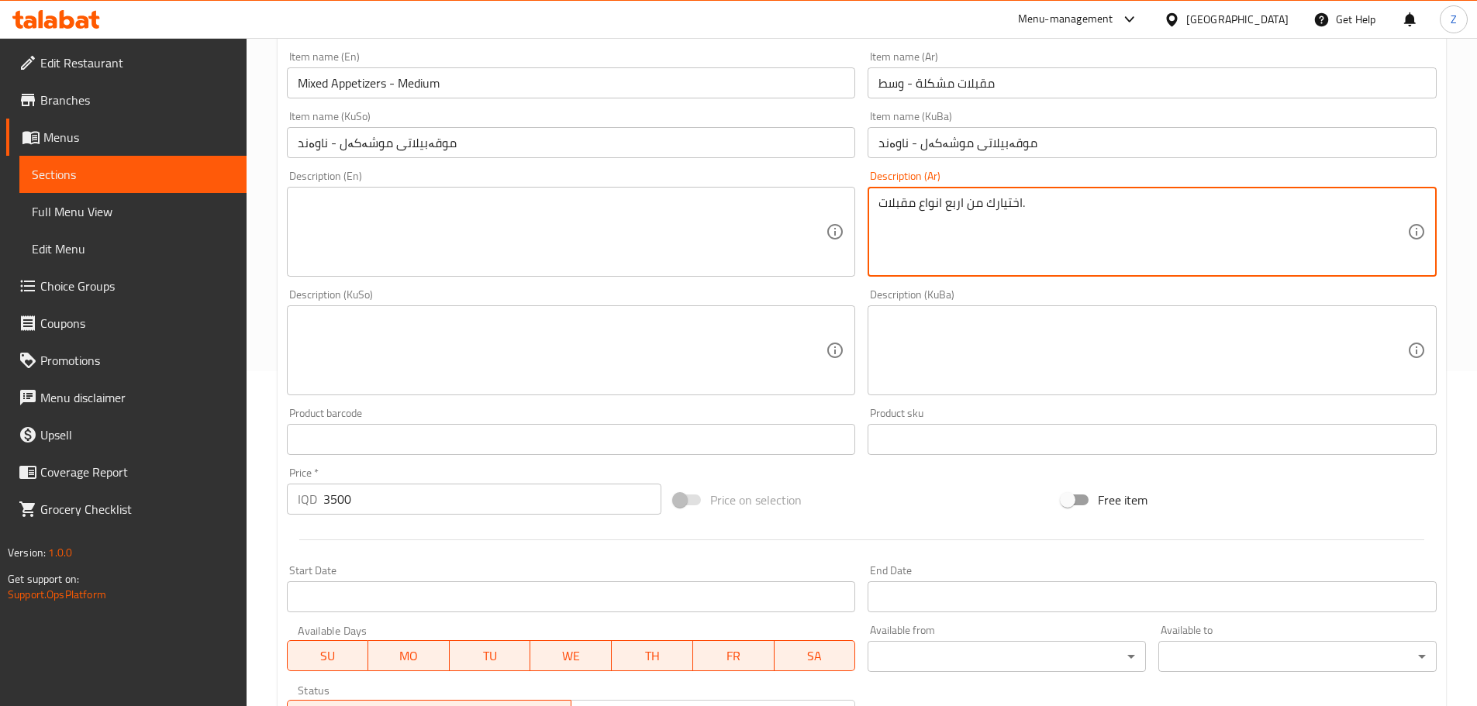
click at [695, 240] on textarea at bounding box center [562, 232] width 529 height 74
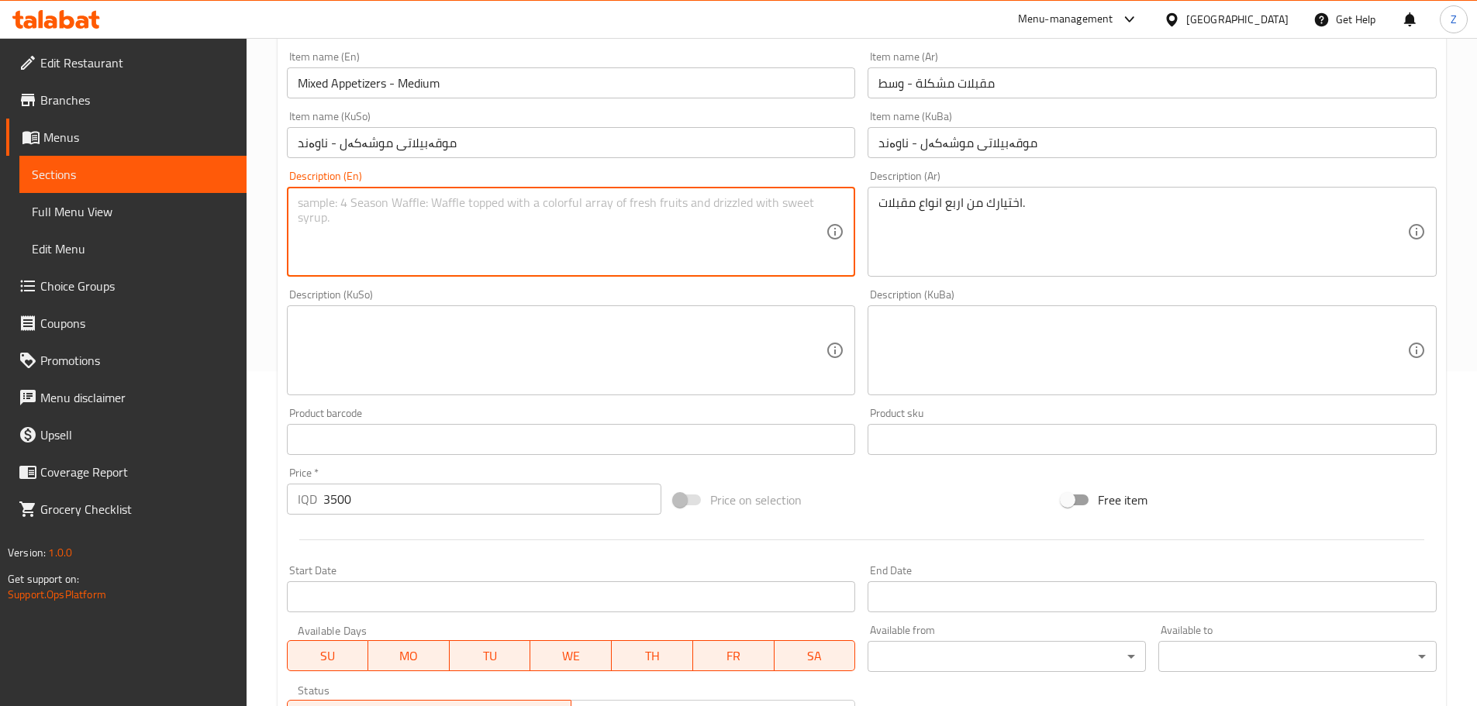
paste textarea "Your choice of four appetizers."
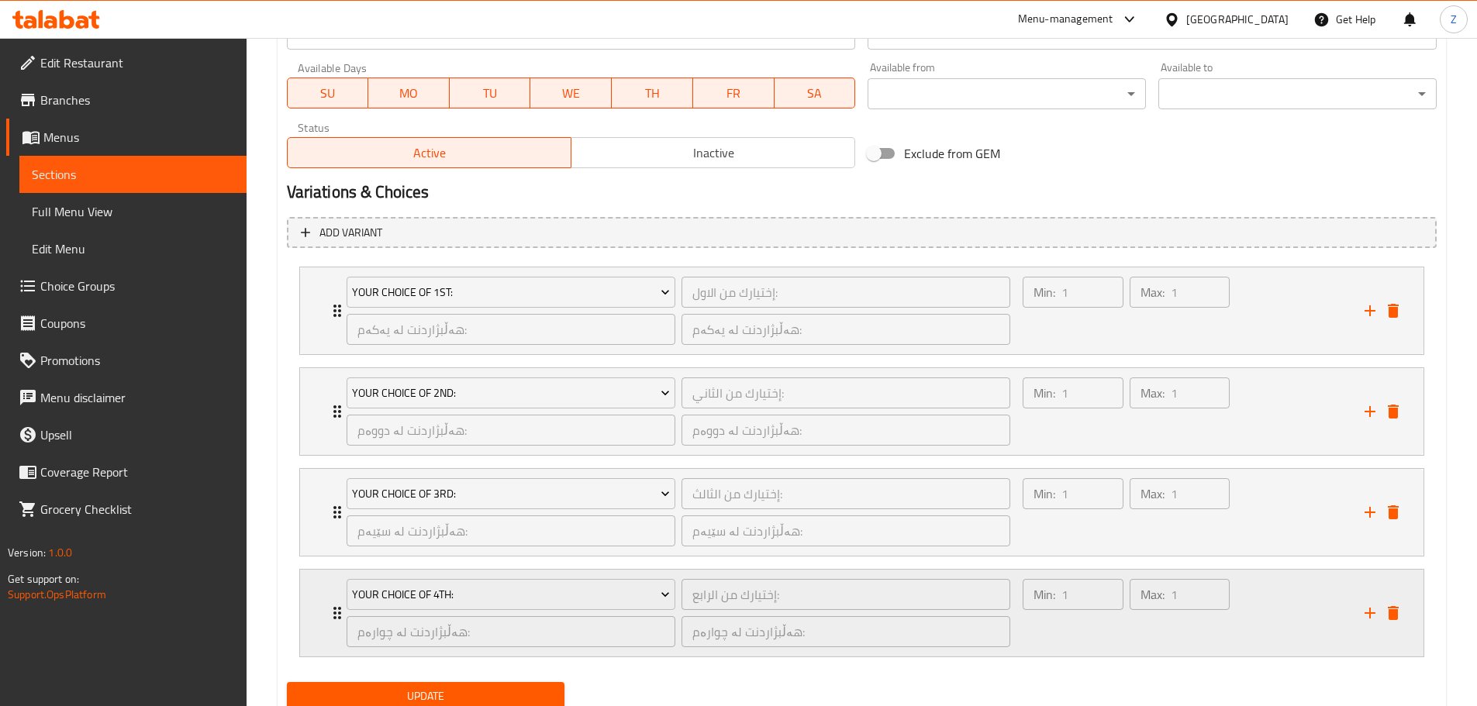
scroll to position [955, 0]
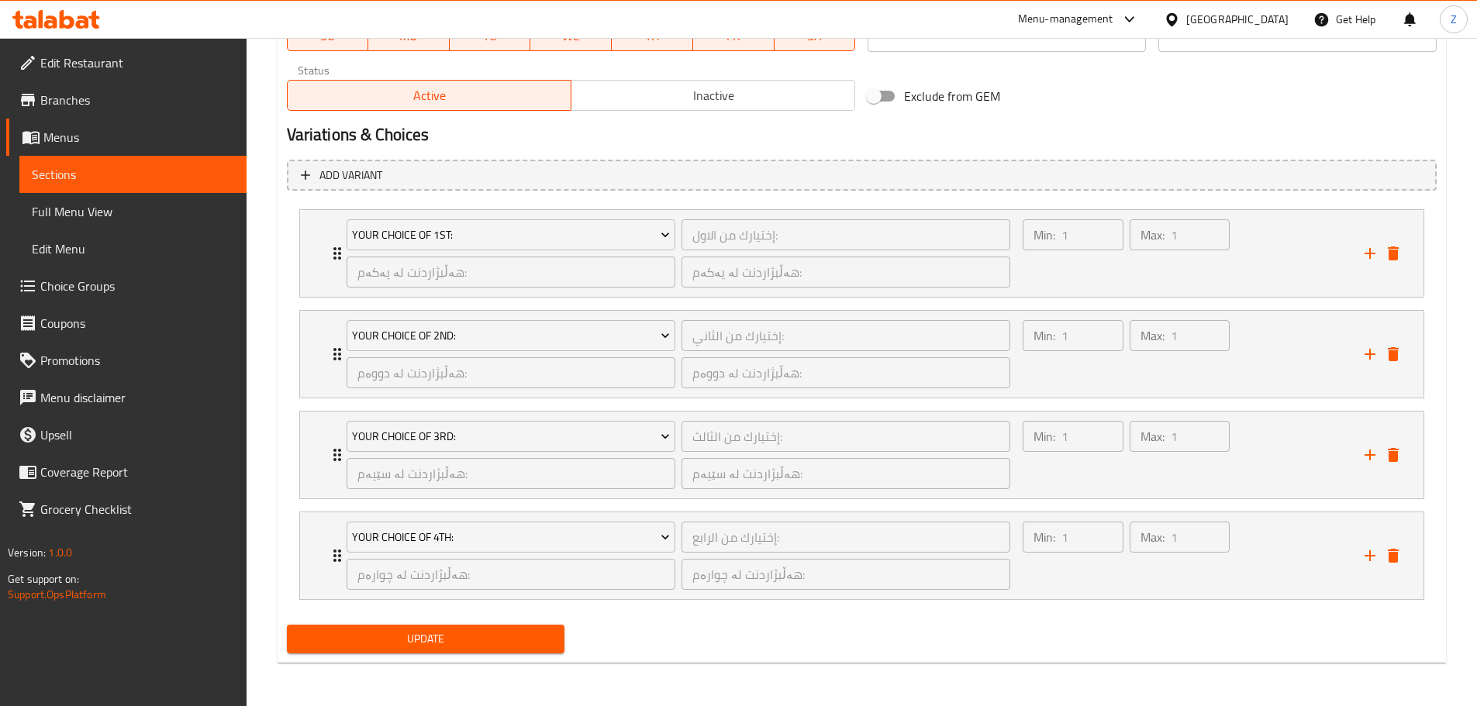
type textarea "Your choice of four appetizers."
click at [522, 641] on span "Update" at bounding box center [426, 639] width 254 height 19
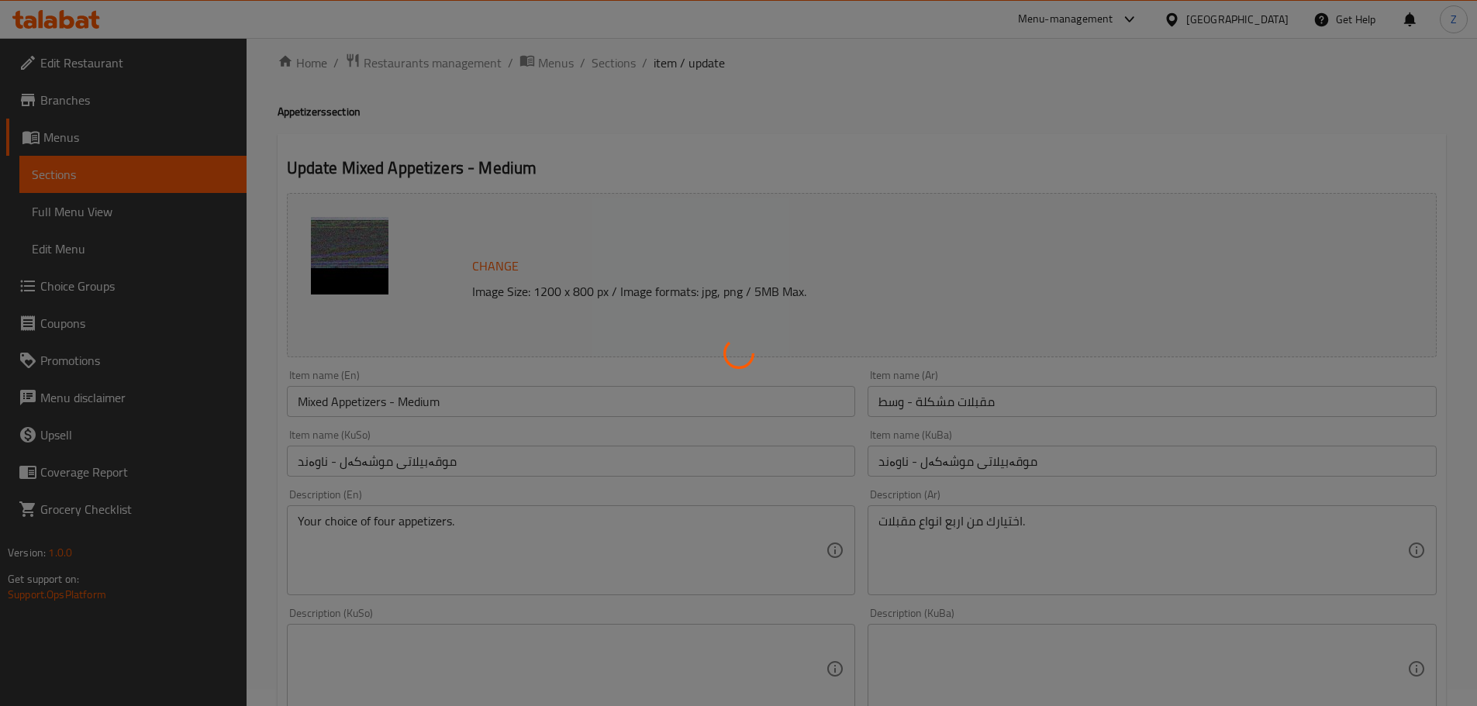
scroll to position [0, 0]
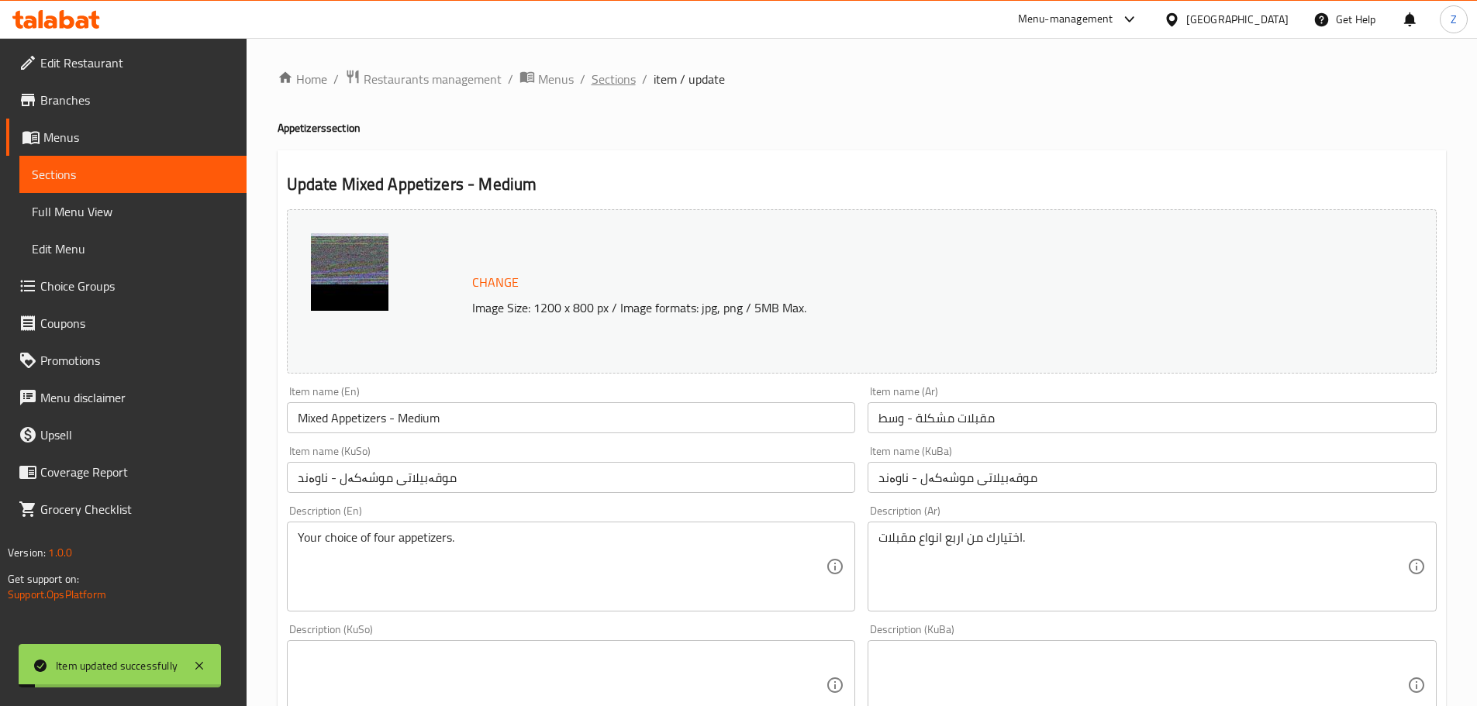
click at [623, 81] on span "Sections" at bounding box center [614, 79] width 44 height 19
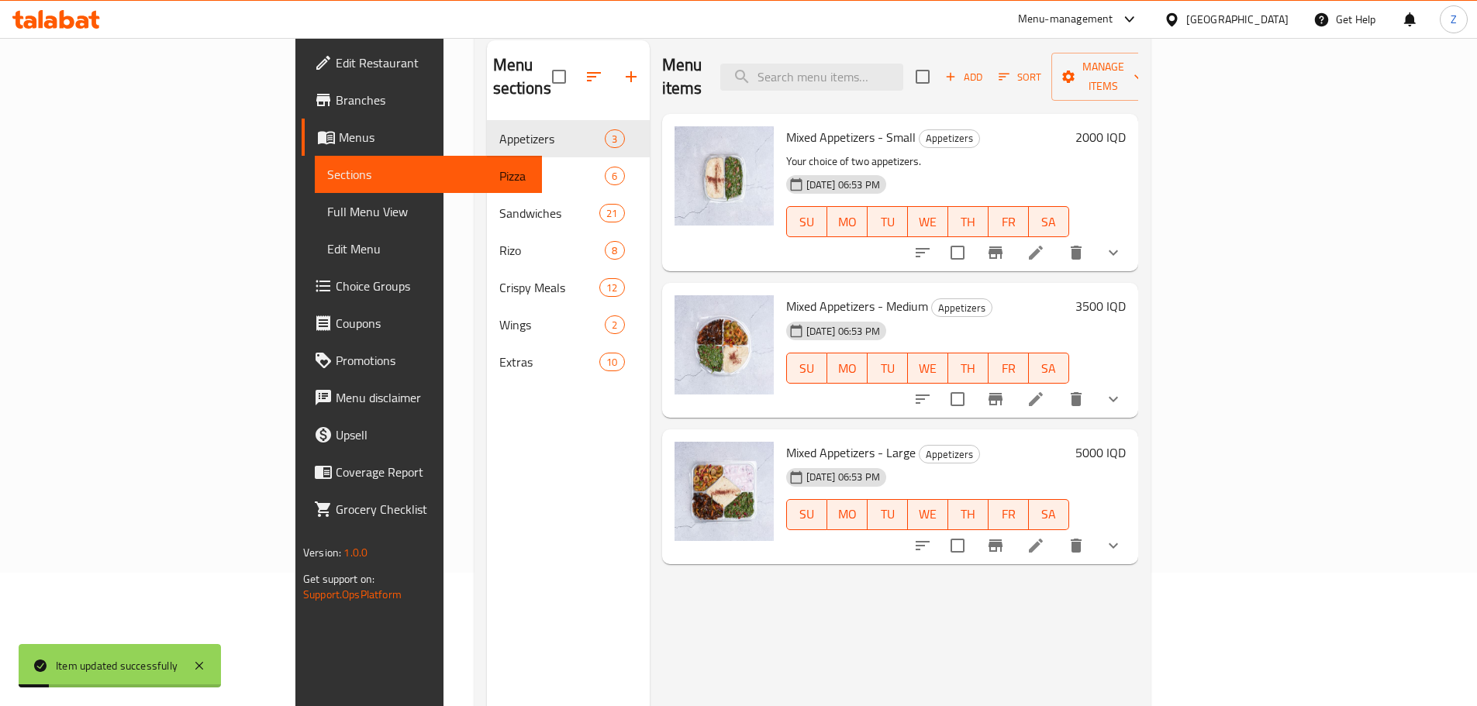
scroll to position [217, 0]
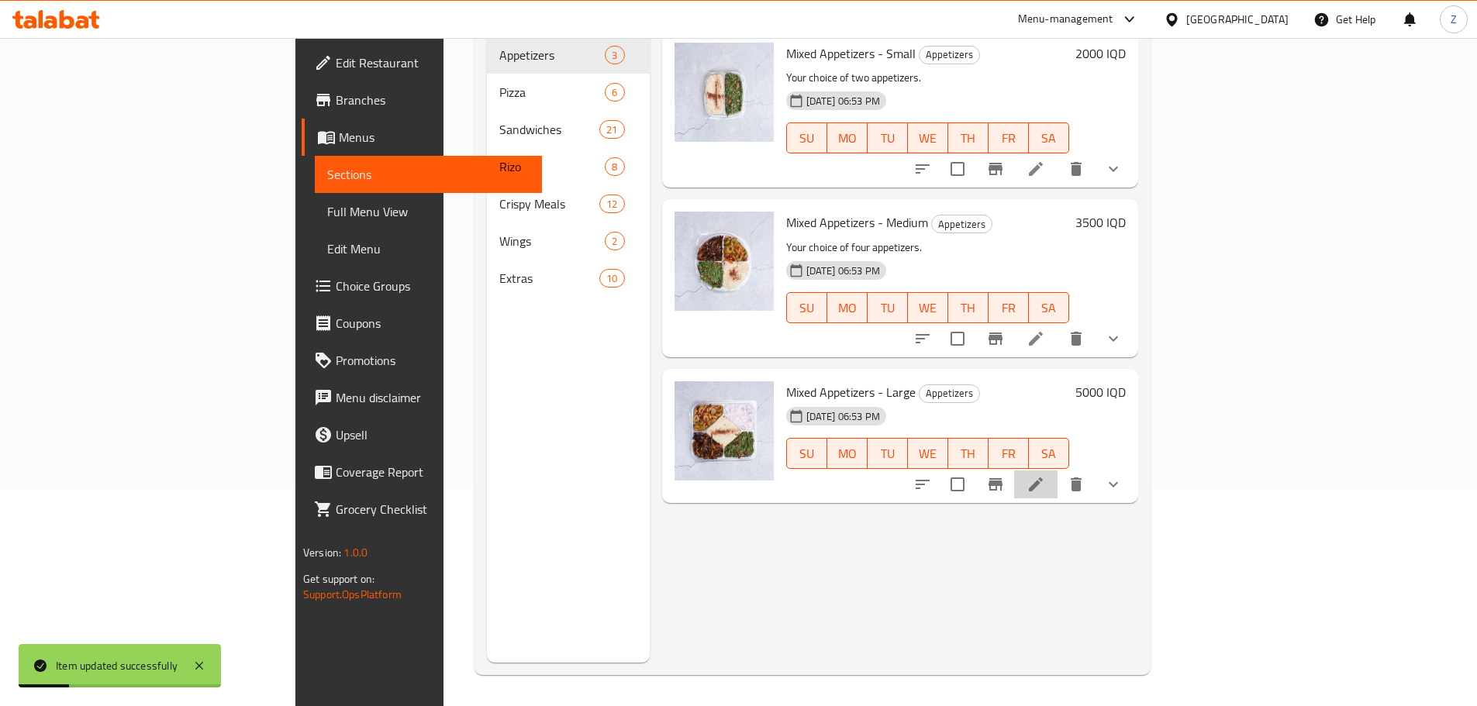
click at [1058, 471] on li at bounding box center [1035, 485] width 43 height 28
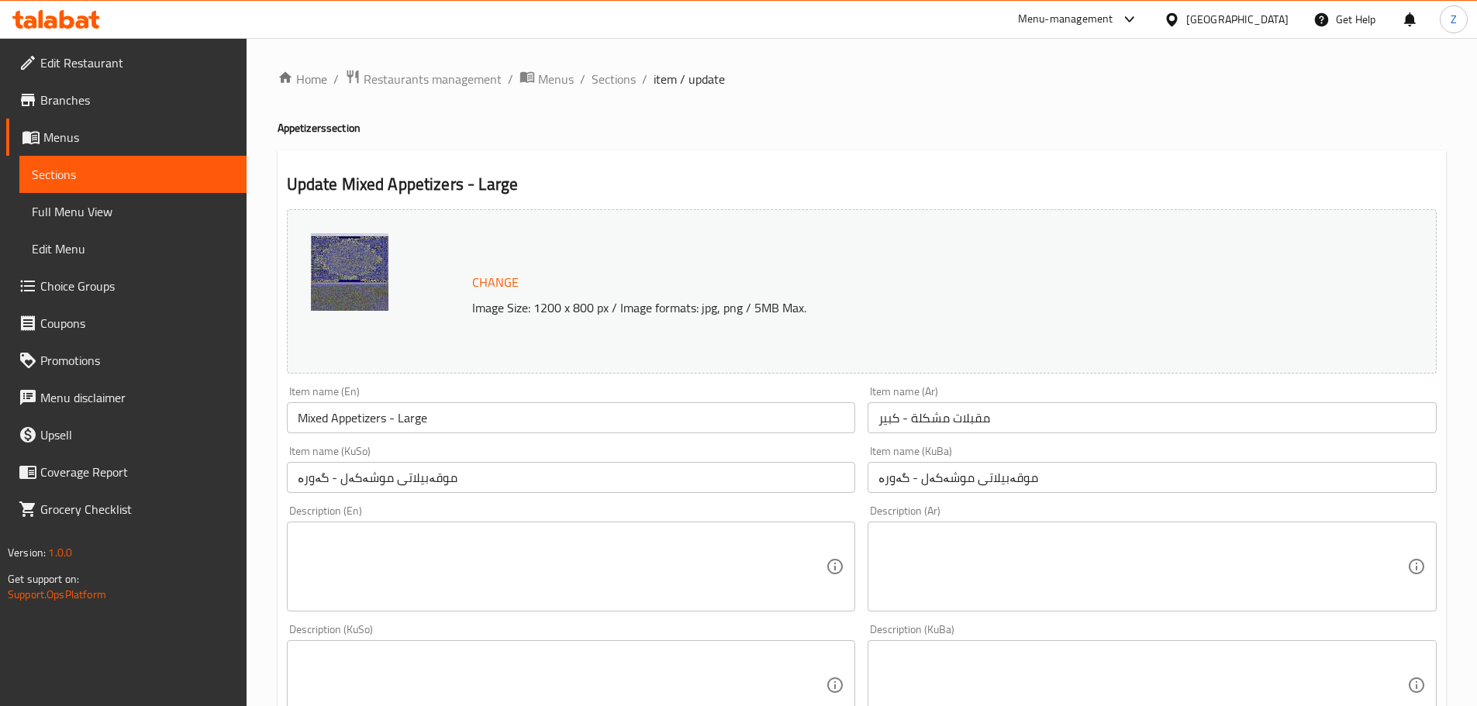
click at [848, 211] on div "Change Image Size: 1200 x 800 px / Image formats: jpg, png / 5MB Max." at bounding box center [862, 291] width 1150 height 164
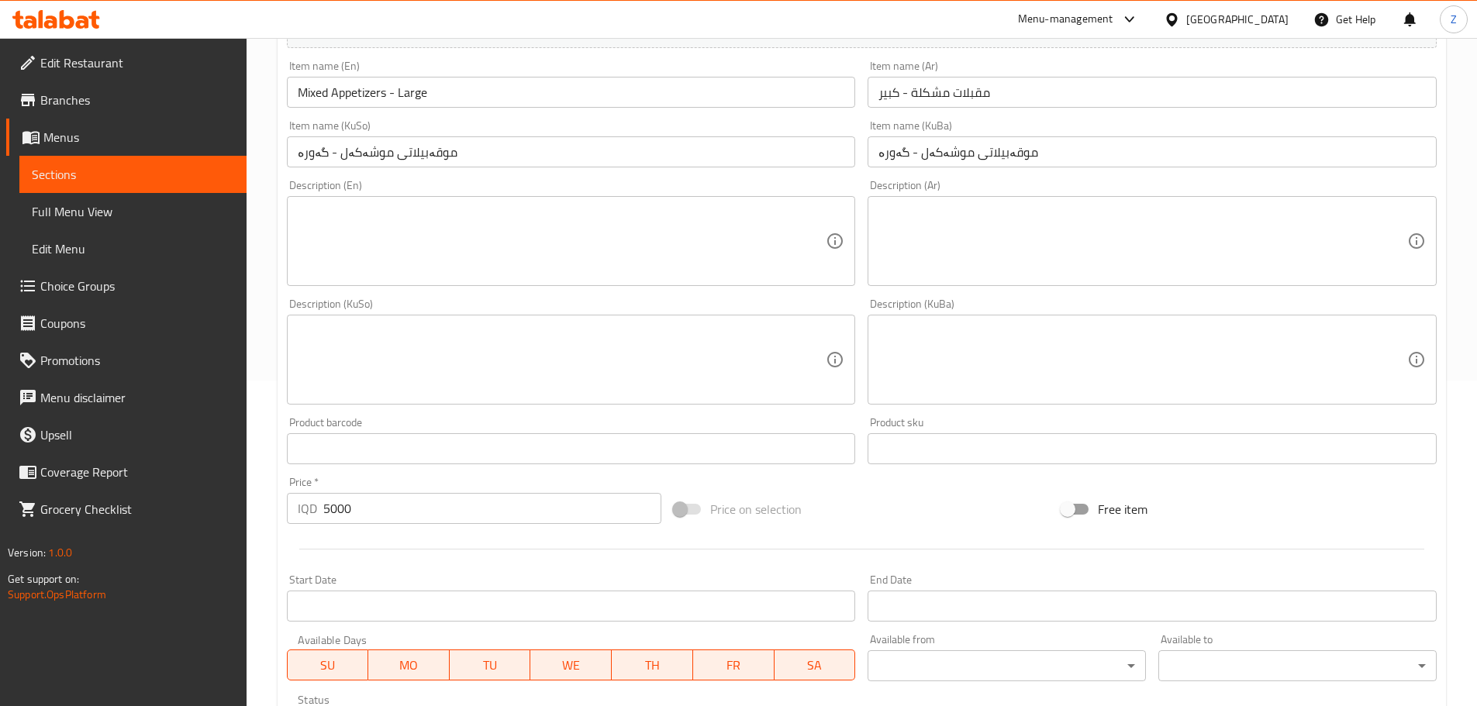
scroll to position [310, 0]
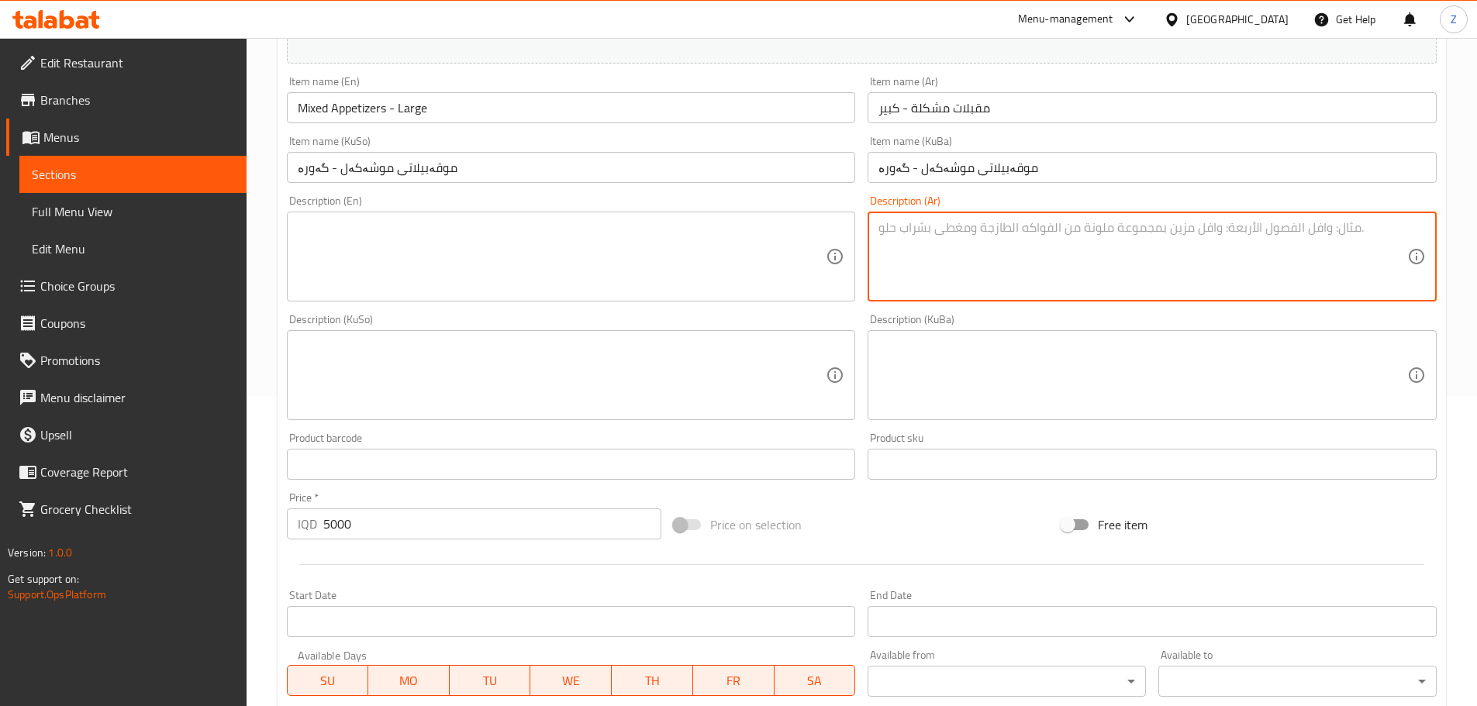
click at [1057, 248] on textarea at bounding box center [1142, 257] width 529 height 74
type textarea "اختيارك من 5 انواع مقبلات."
click at [1110, 216] on div "اختيارك من 5 انواع مقبلات. Description (Ar)" at bounding box center [1152, 257] width 569 height 90
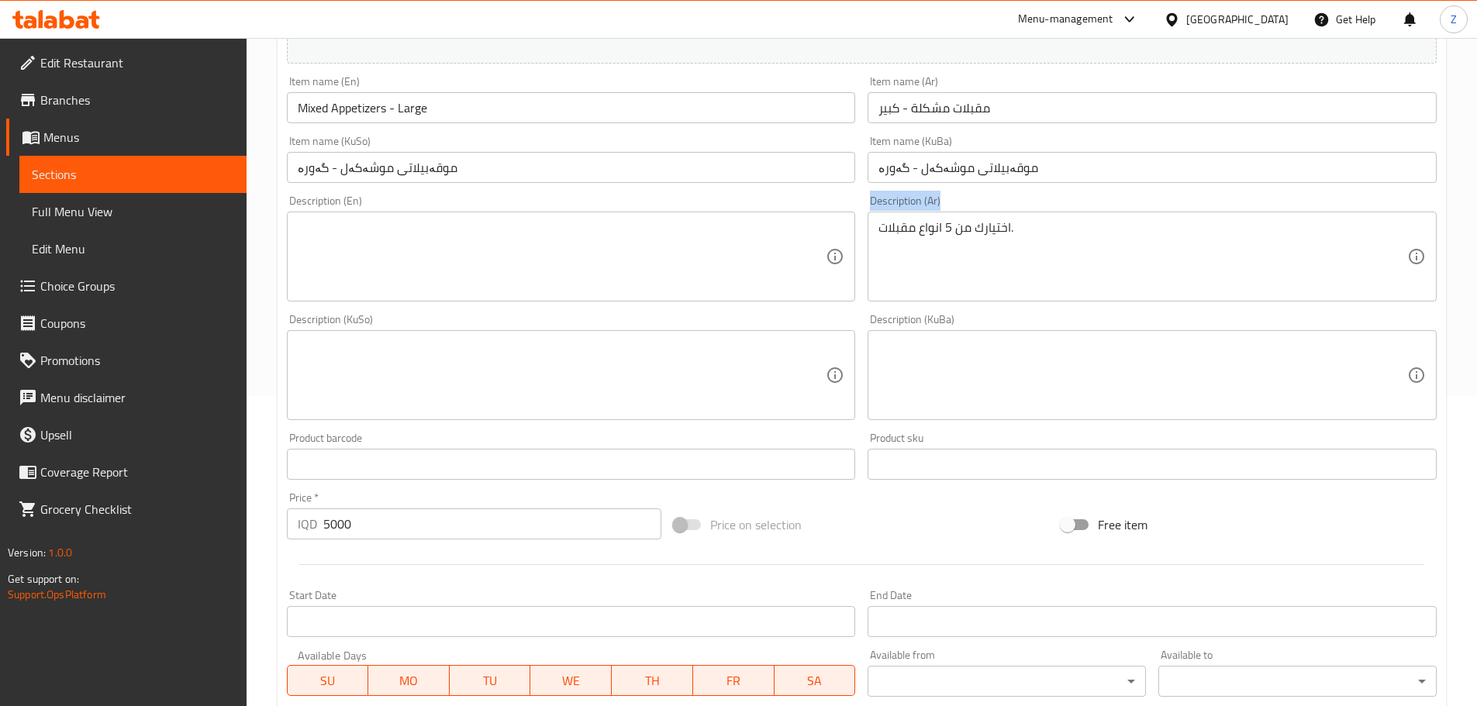
click at [1110, 216] on div "اختيارك من 5 انواع مقبلات. Description (Ar)" at bounding box center [1152, 257] width 569 height 90
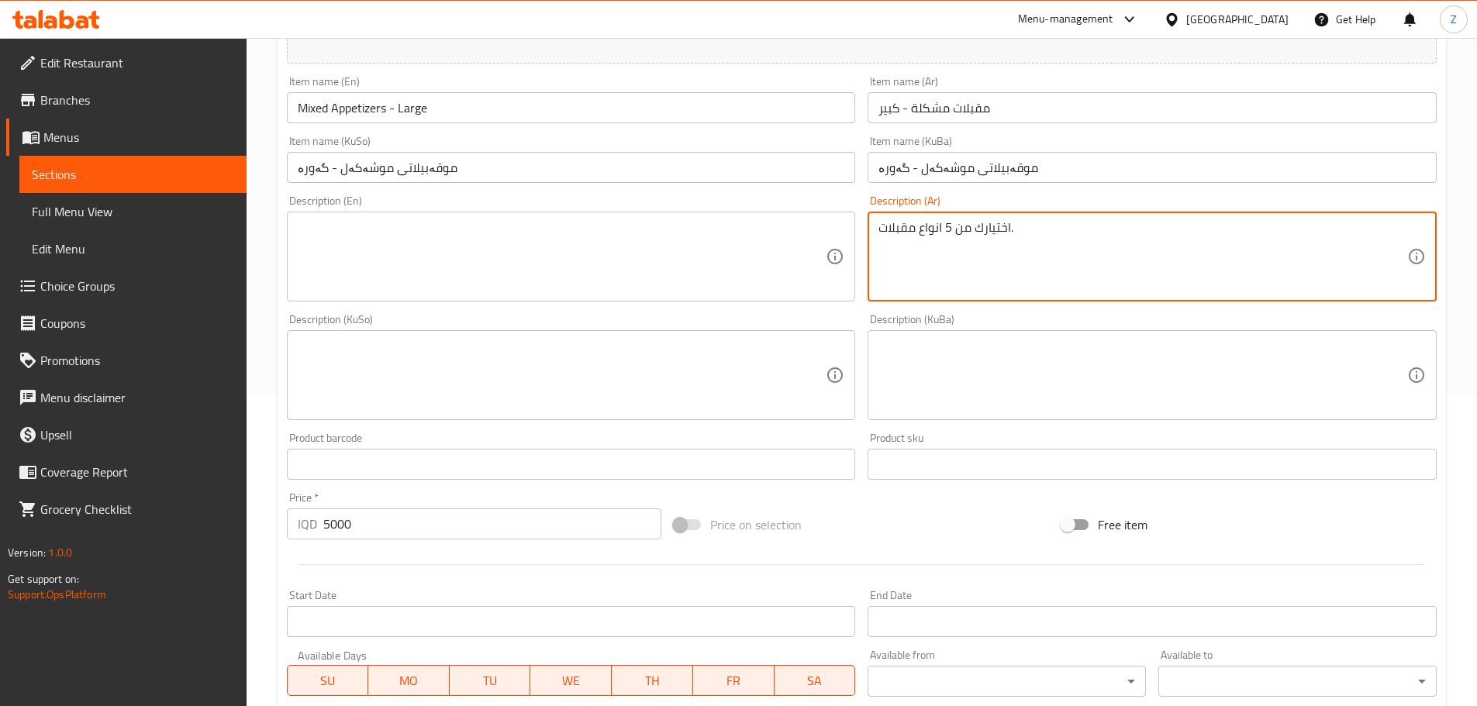
click at [1104, 226] on textarea "اختيارك من 5 انواع مقبلات." at bounding box center [1142, 257] width 529 height 74
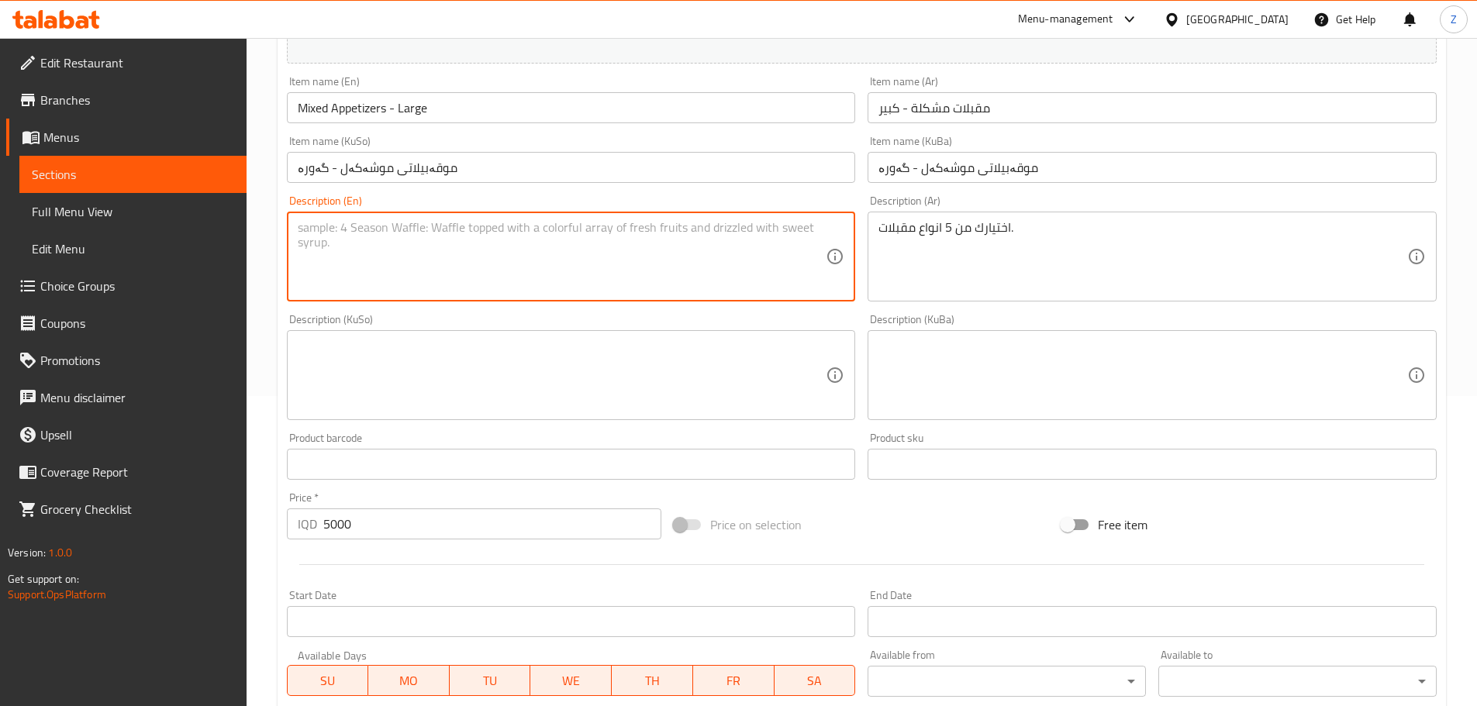
click at [706, 255] on textarea at bounding box center [562, 257] width 529 height 74
paste textarea "Your choice of 5 appetizers."
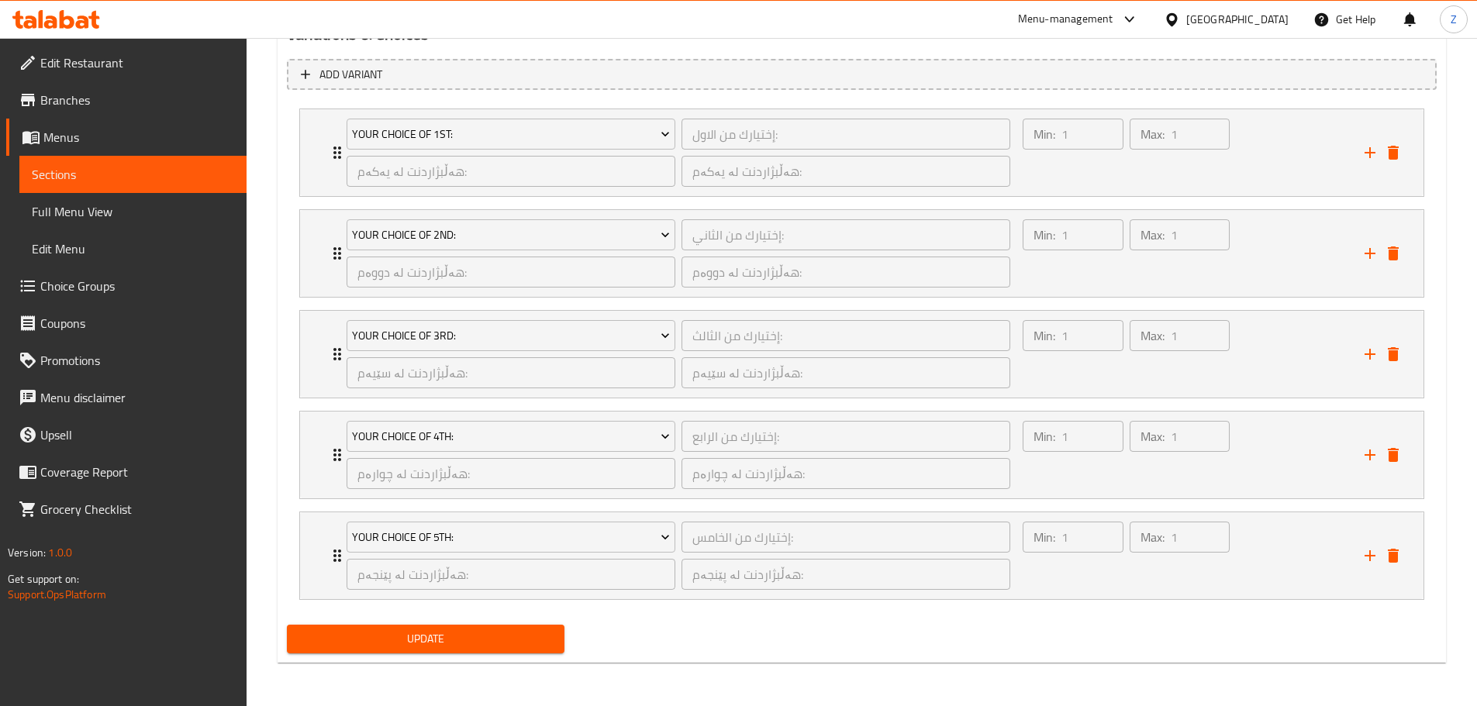
type textarea "Your choice of 5 appetizers."
click at [501, 641] on span "Update" at bounding box center [426, 639] width 254 height 19
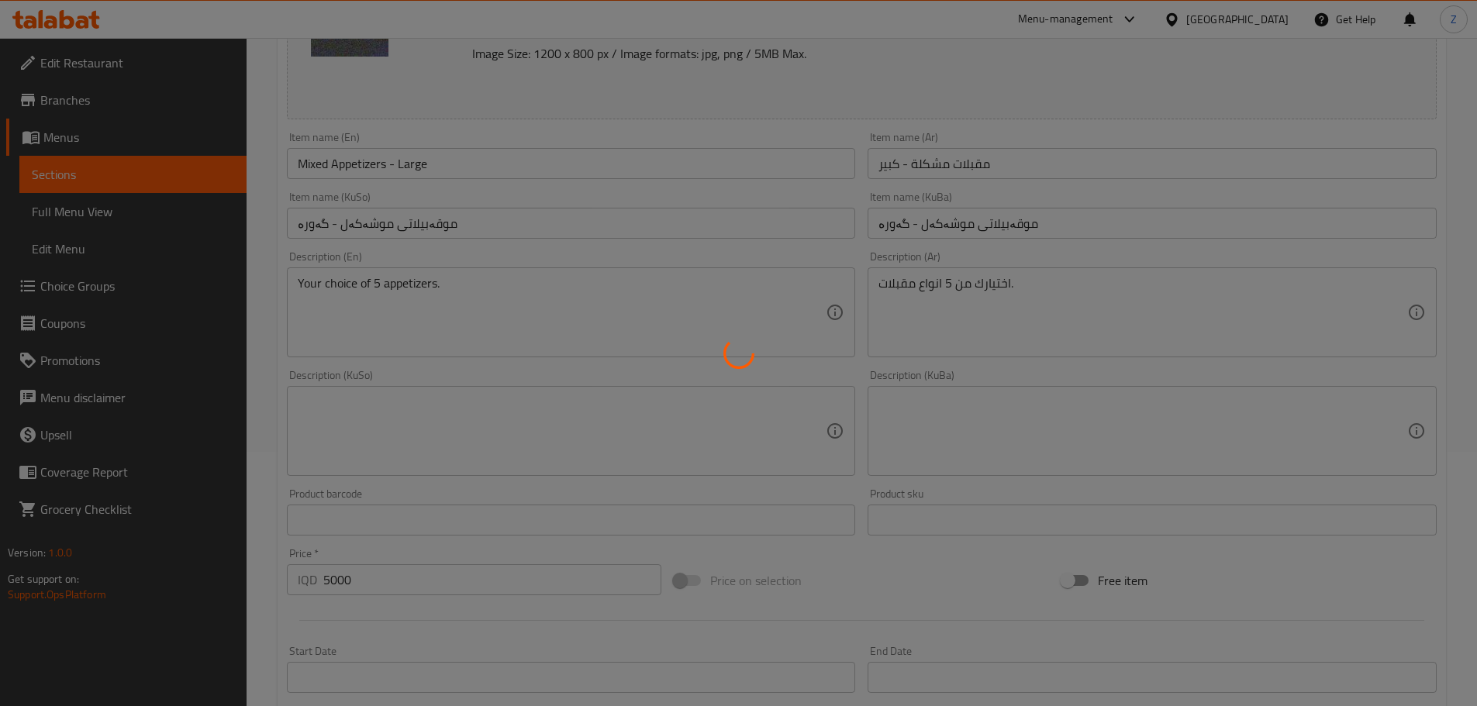
scroll to position [0, 0]
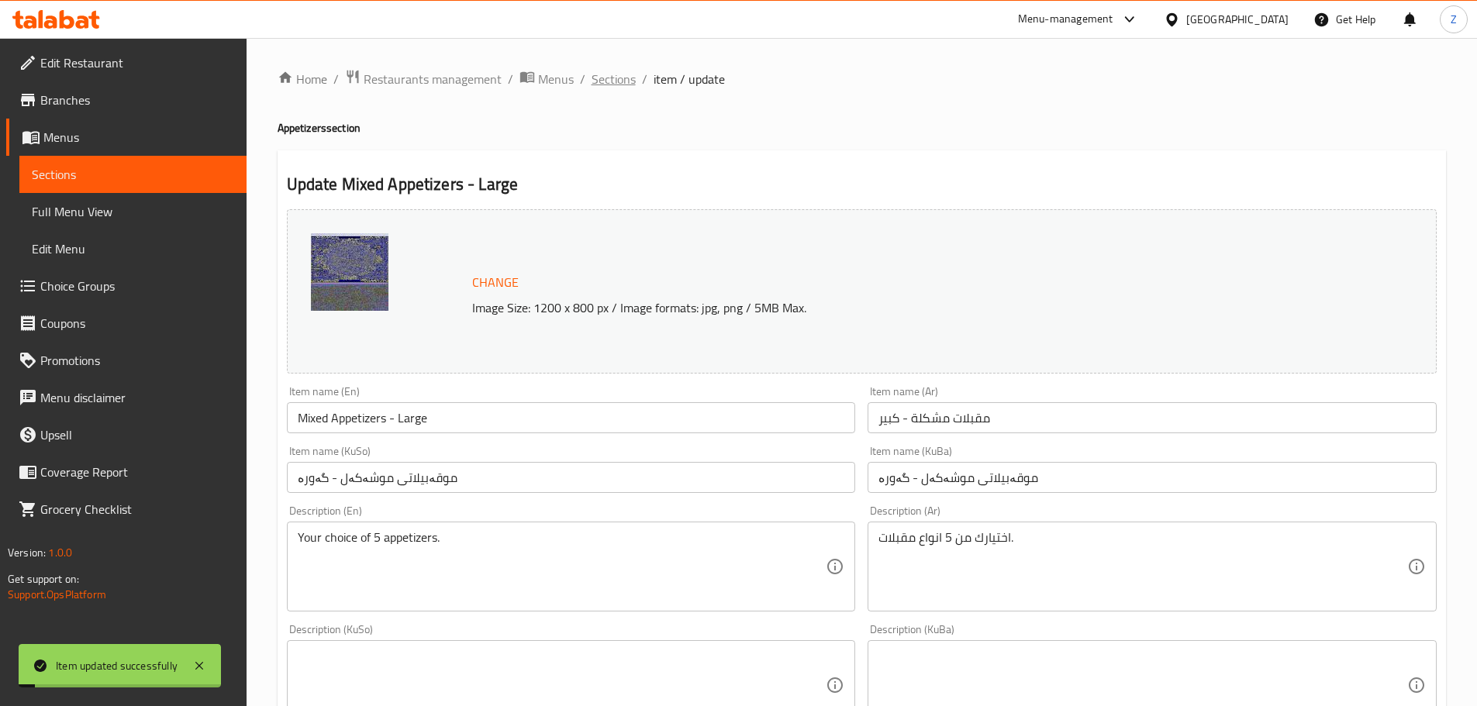
click at [617, 80] on span "Sections" at bounding box center [614, 79] width 44 height 19
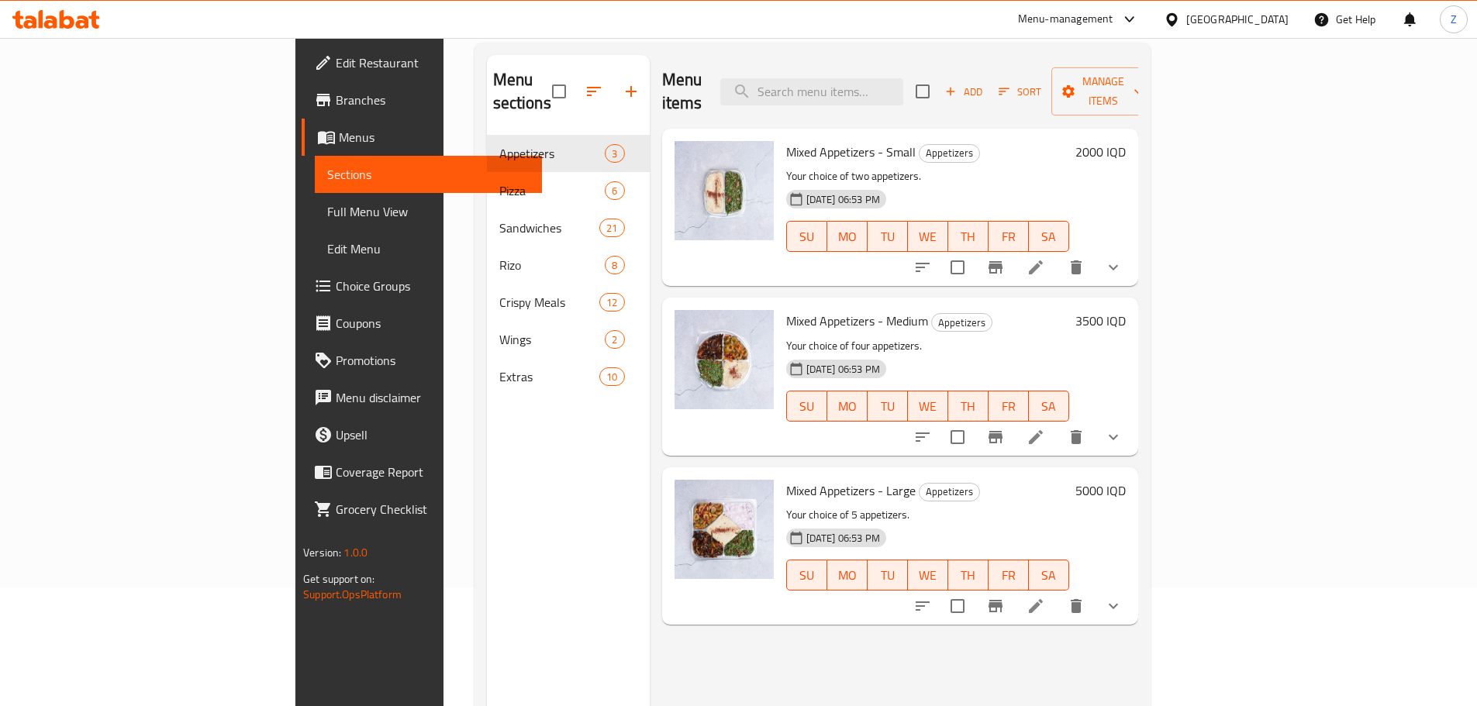
scroll to position [62, 0]
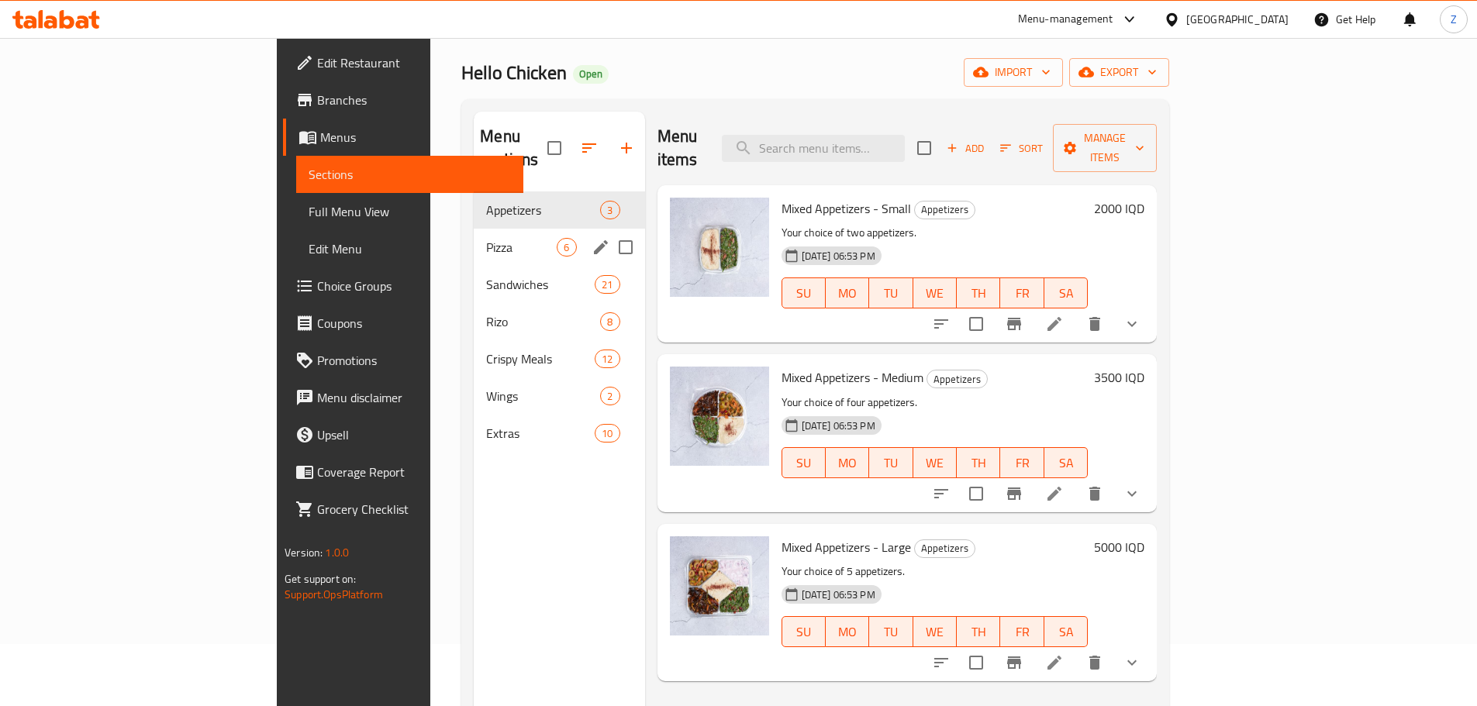
click at [486, 238] on span "Pizza" at bounding box center [521, 247] width 71 height 19
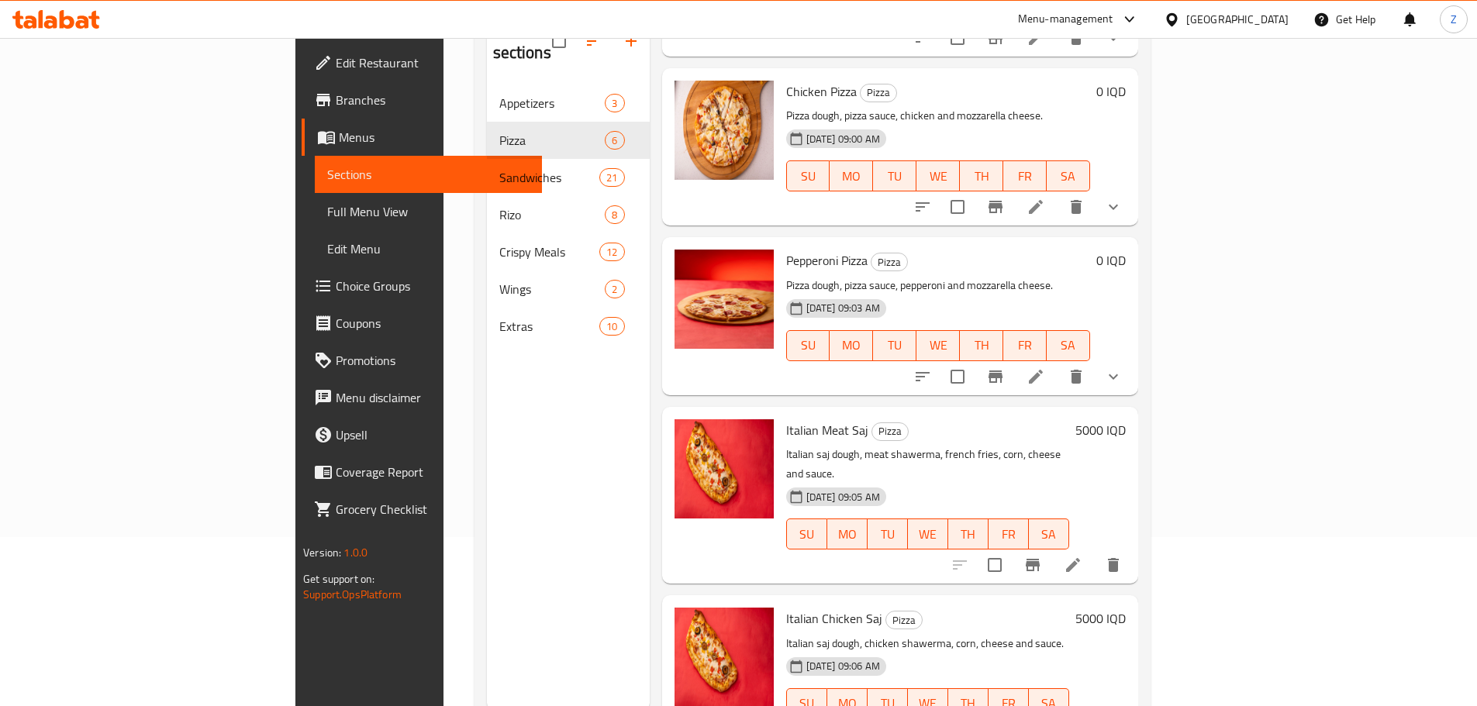
scroll to position [217, 0]
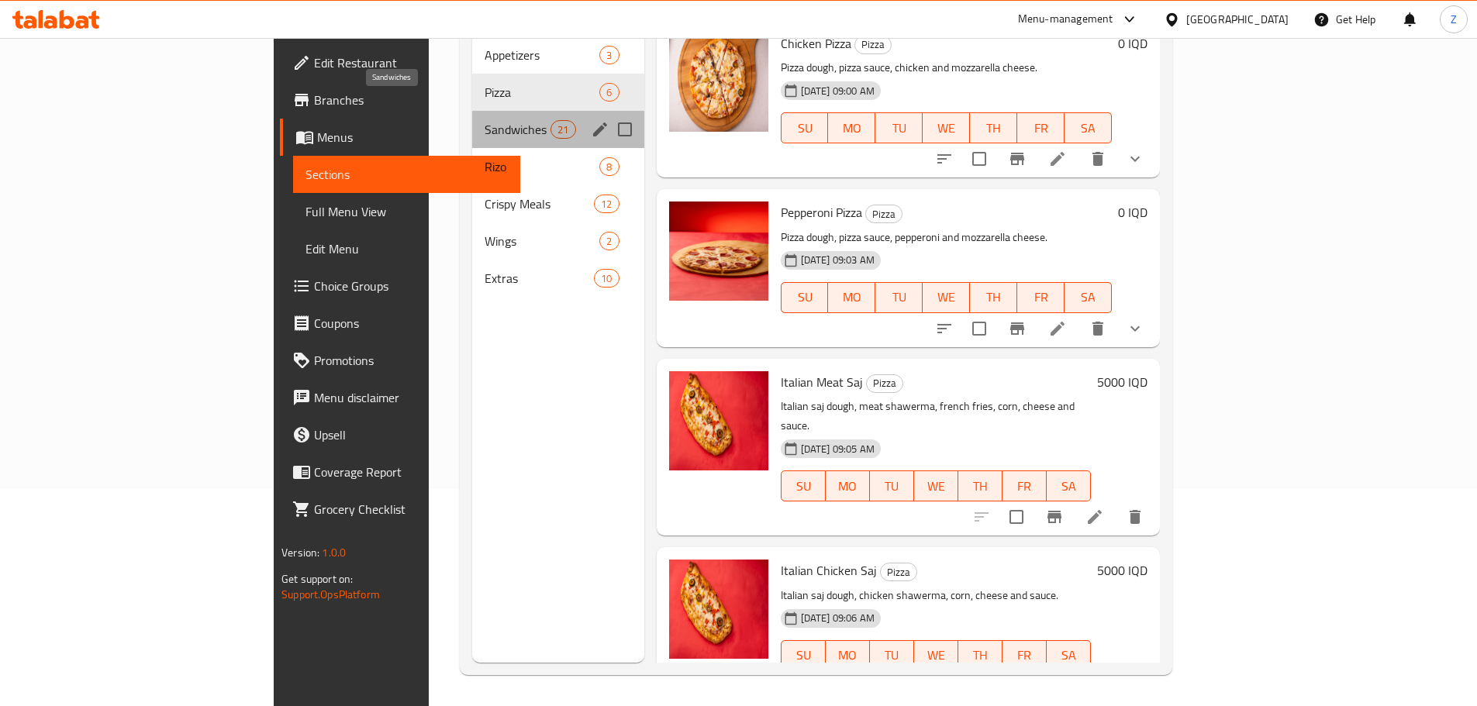
click at [485, 120] on span "Sandwiches" at bounding box center [518, 129] width 66 height 19
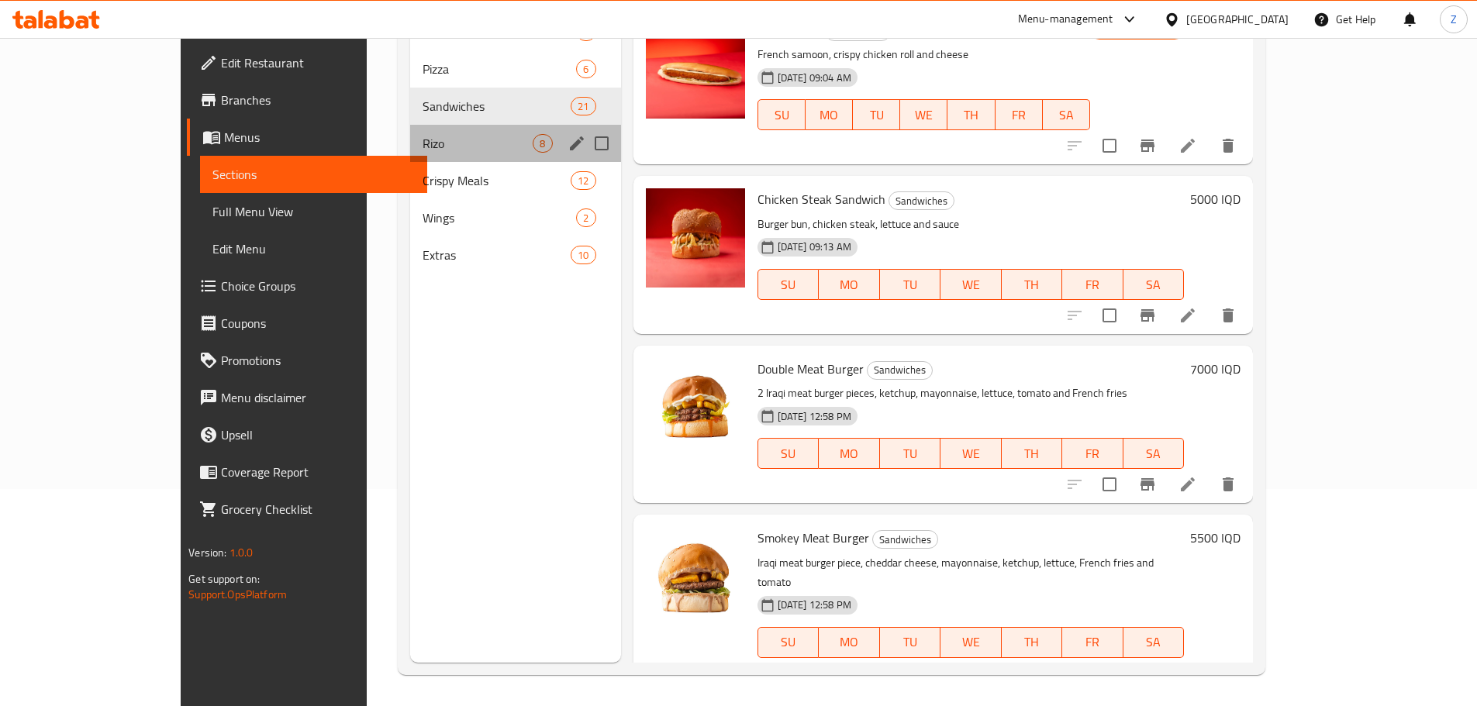
click at [442, 157] on div "Rizo 8" at bounding box center [515, 143] width 211 height 37
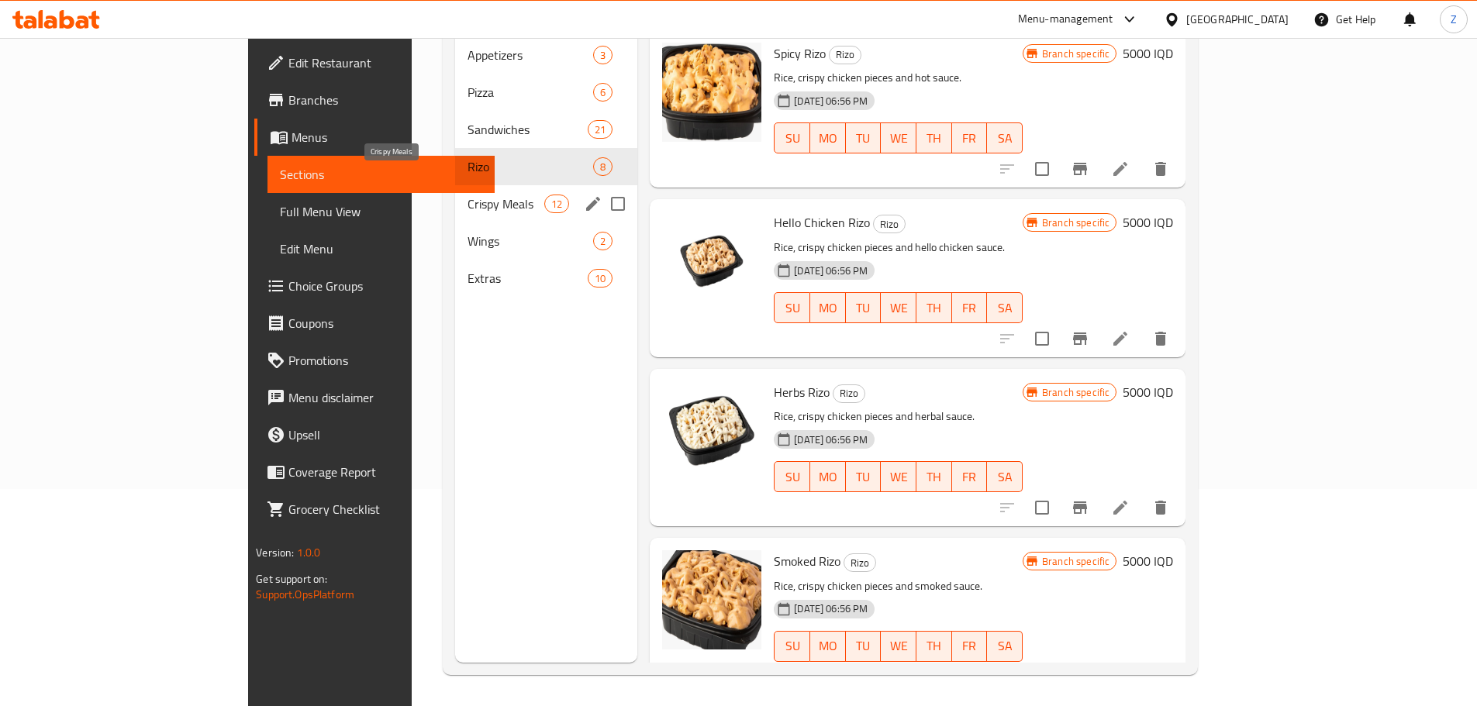
click at [468, 195] on span "Crispy Meals" at bounding box center [506, 204] width 77 height 19
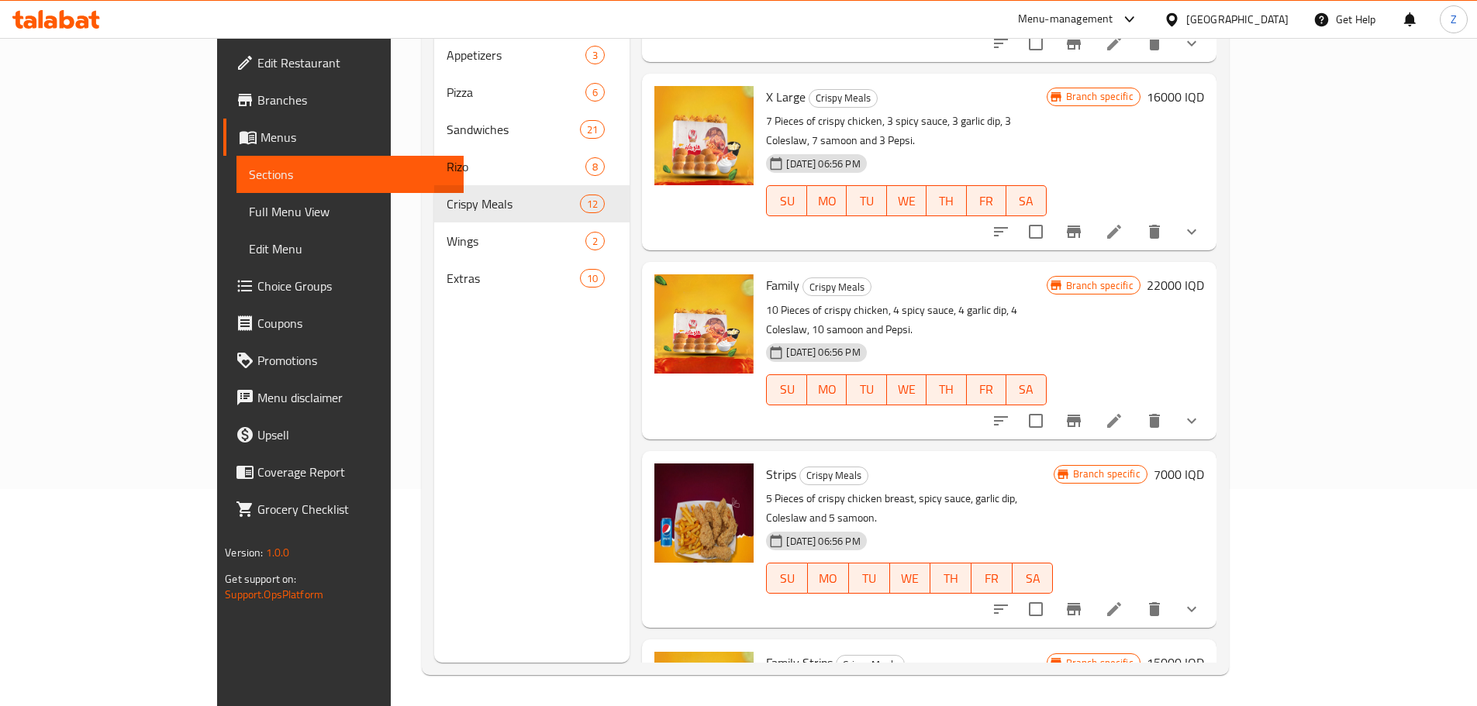
scroll to position [1365, 0]
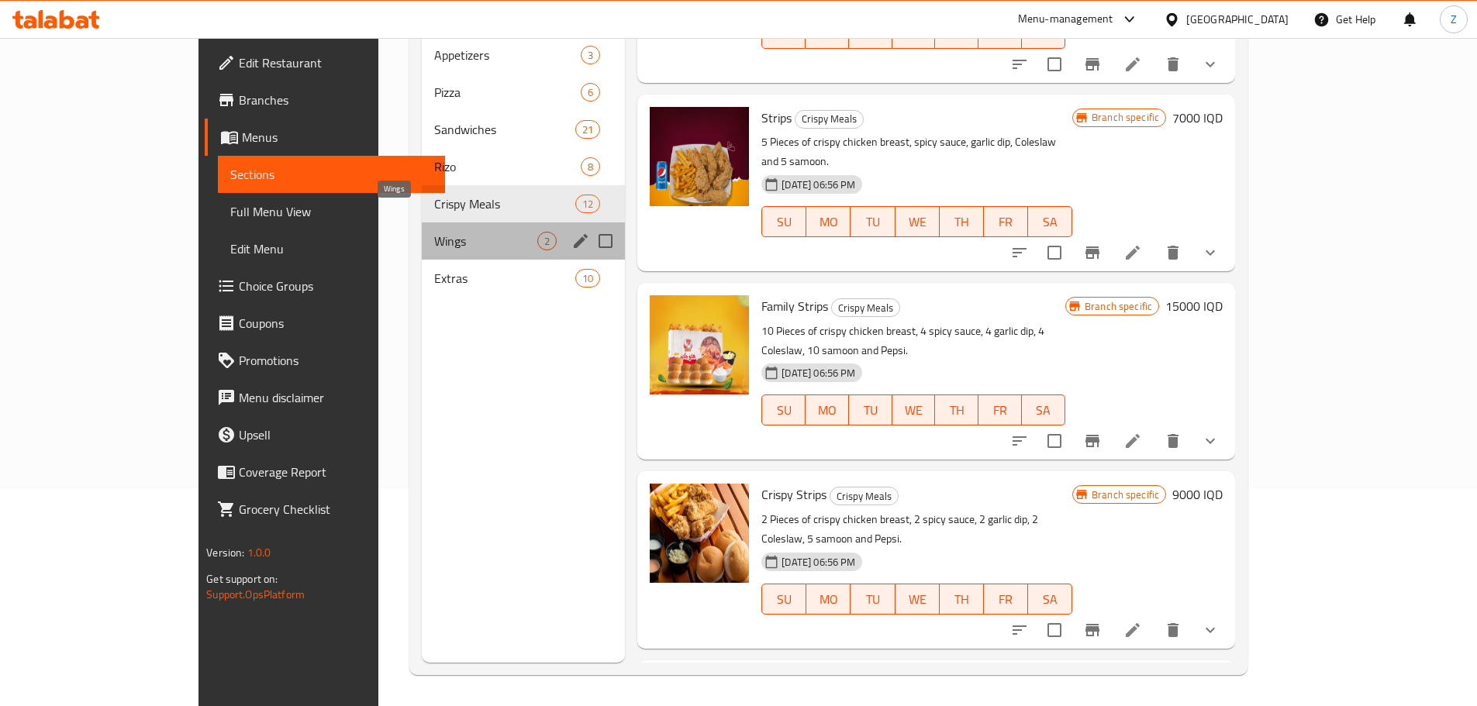
click at [434, 232] on span "Wings" at bounding box center [485, 241] width 103 height 19
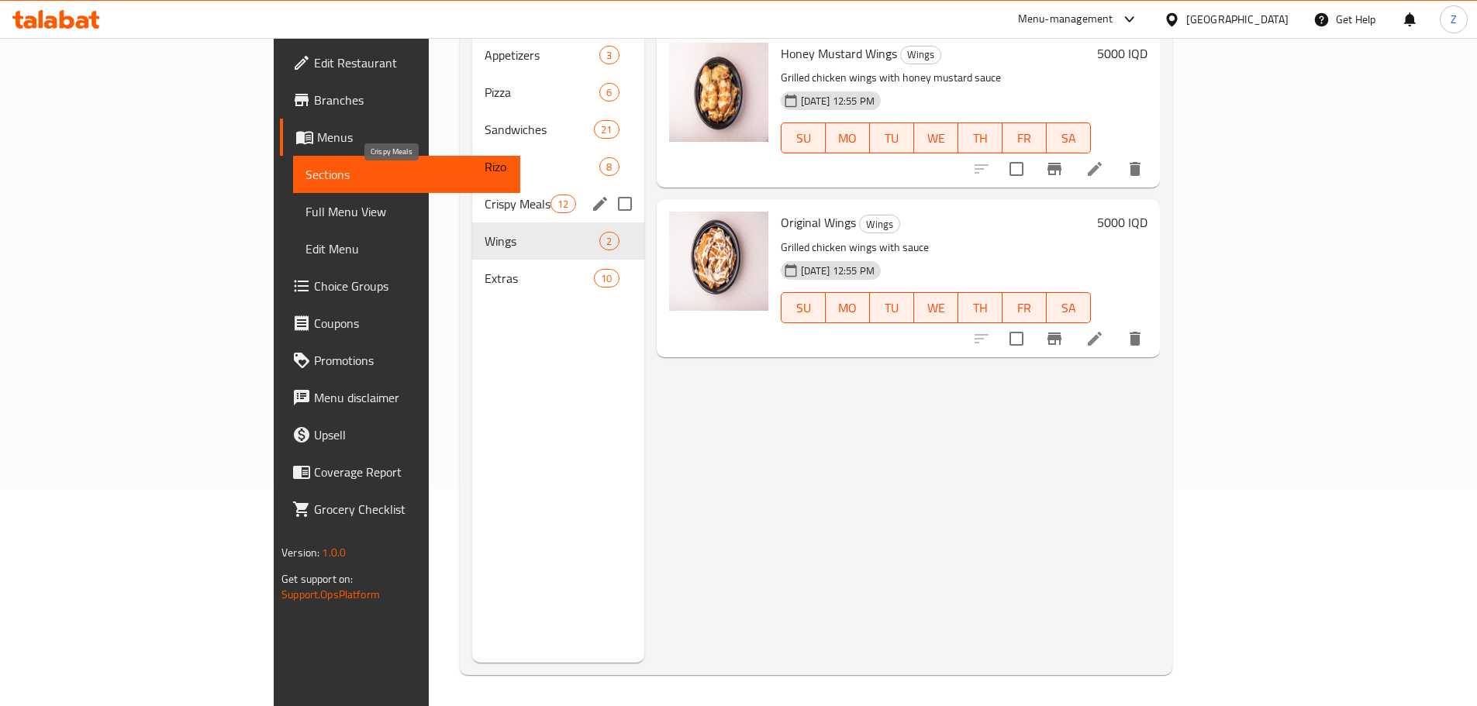
click at [485, 195] on span "Crispy Meals" at bounding box center [518, 204] width 66 height 19
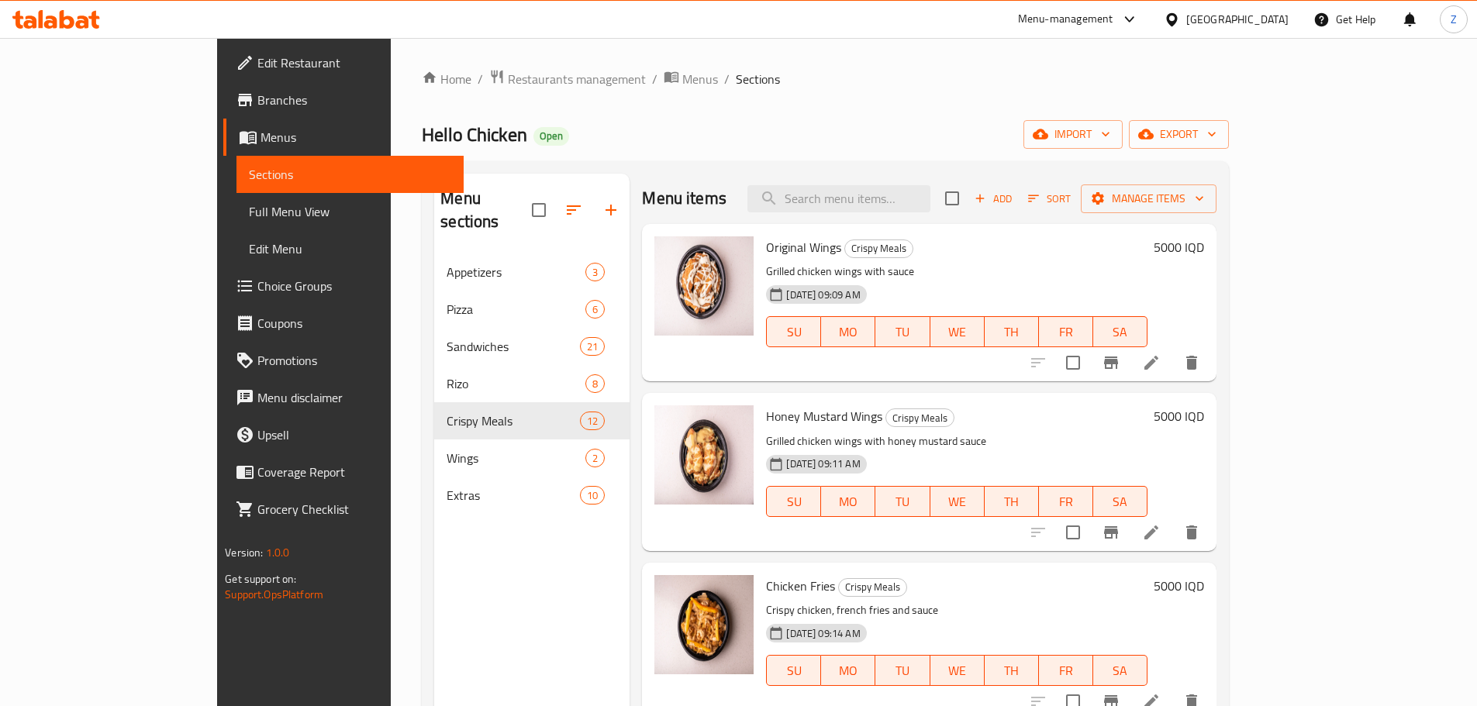
click at [1089, 357] on input "checkbox" at bounding box center [1073, 363] width 33 height 33
checkbox input "true"
click at [1089, 526] on input "checkbox" at bounding box center [1073, 532] width 33 height 33
checkbox input "true"
click at [1217, 212] on button "Manage items" at bounding box center [1149, 199] width 136 height 29
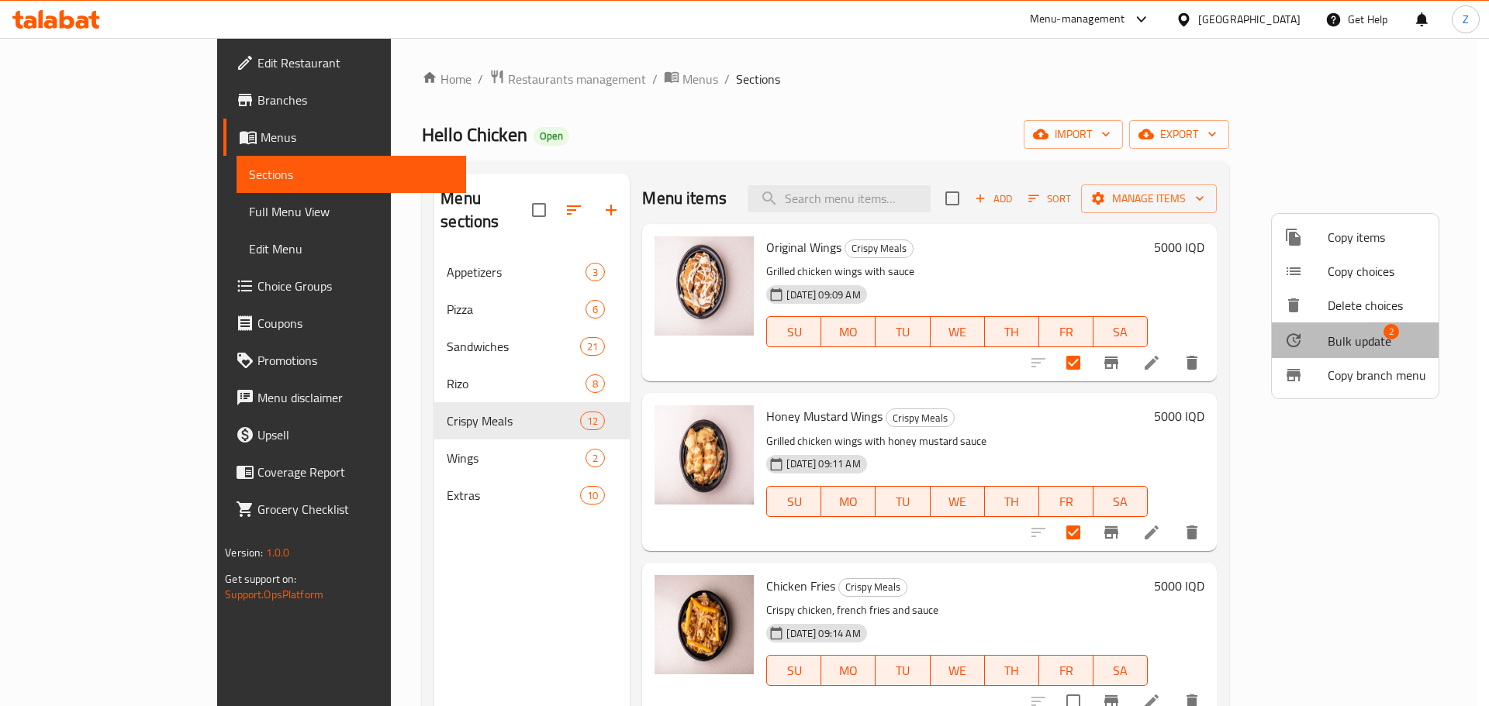
click at [1360, 347] on span "Bulk update" at bounding box center [1359, 341] width 64 height 19
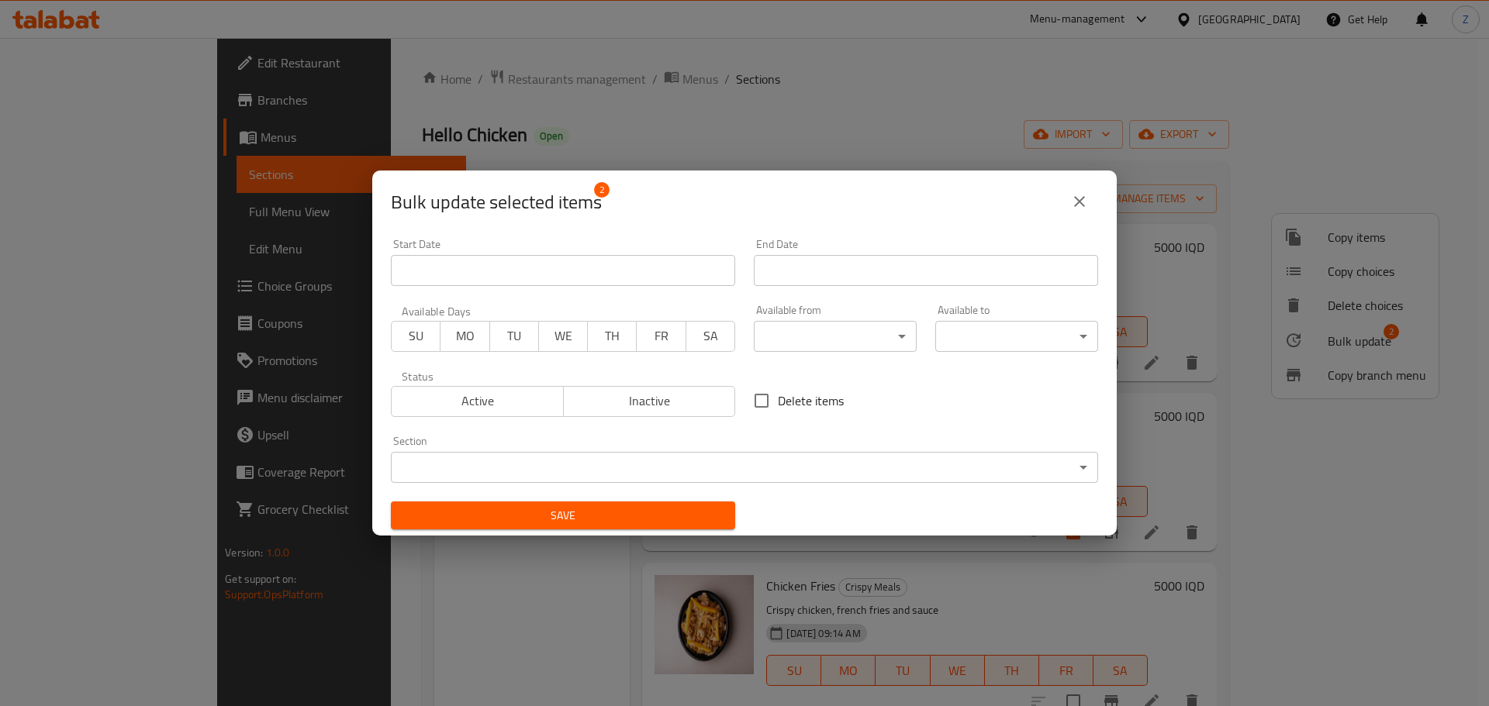
click at [761, 474] on body "​ Menu-management [GEOGRAPHIC_DATA] Get Help Z Edit Restaurant Branches Menus S…" at bounding box center [744, 372] width 1489 height 668
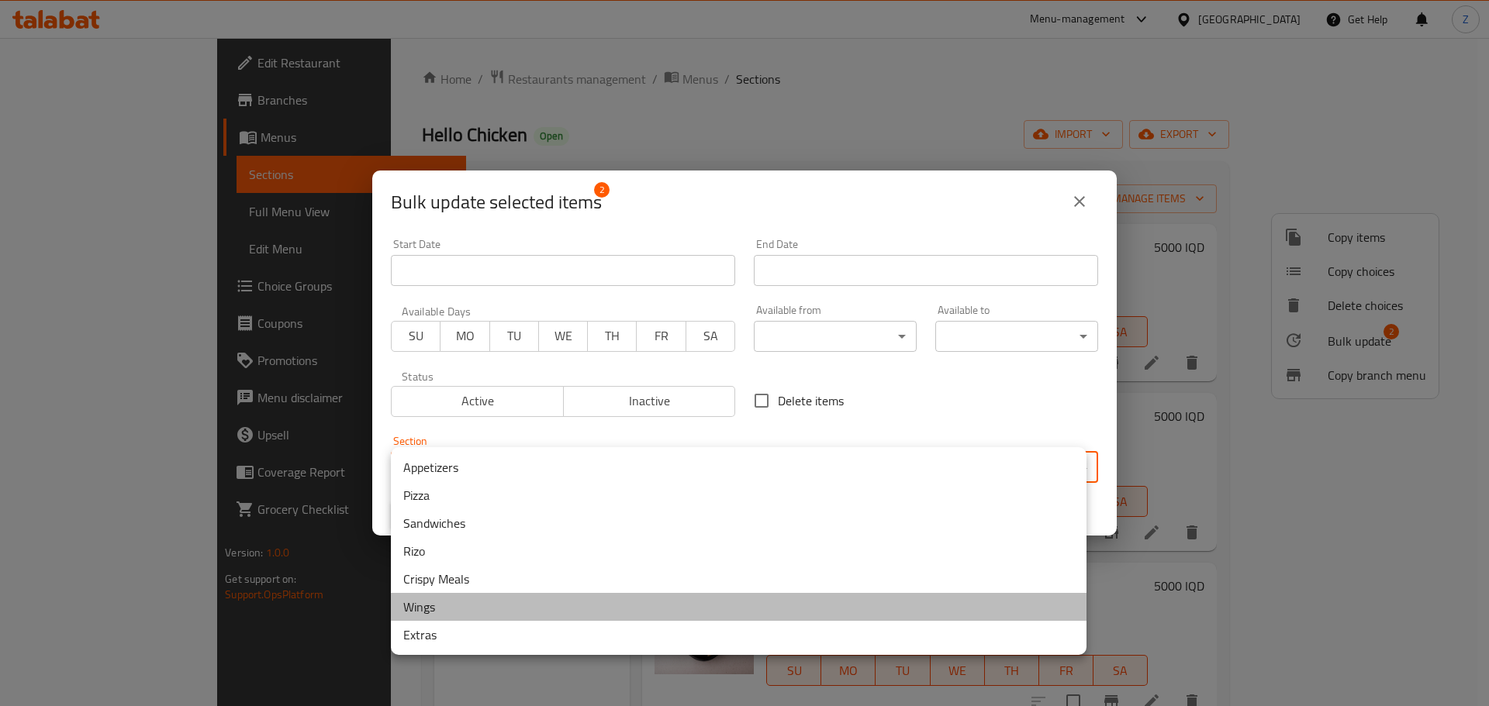
click at [461, 600] on li "Wings" at bounding box center [738, 607] width 695 height 28
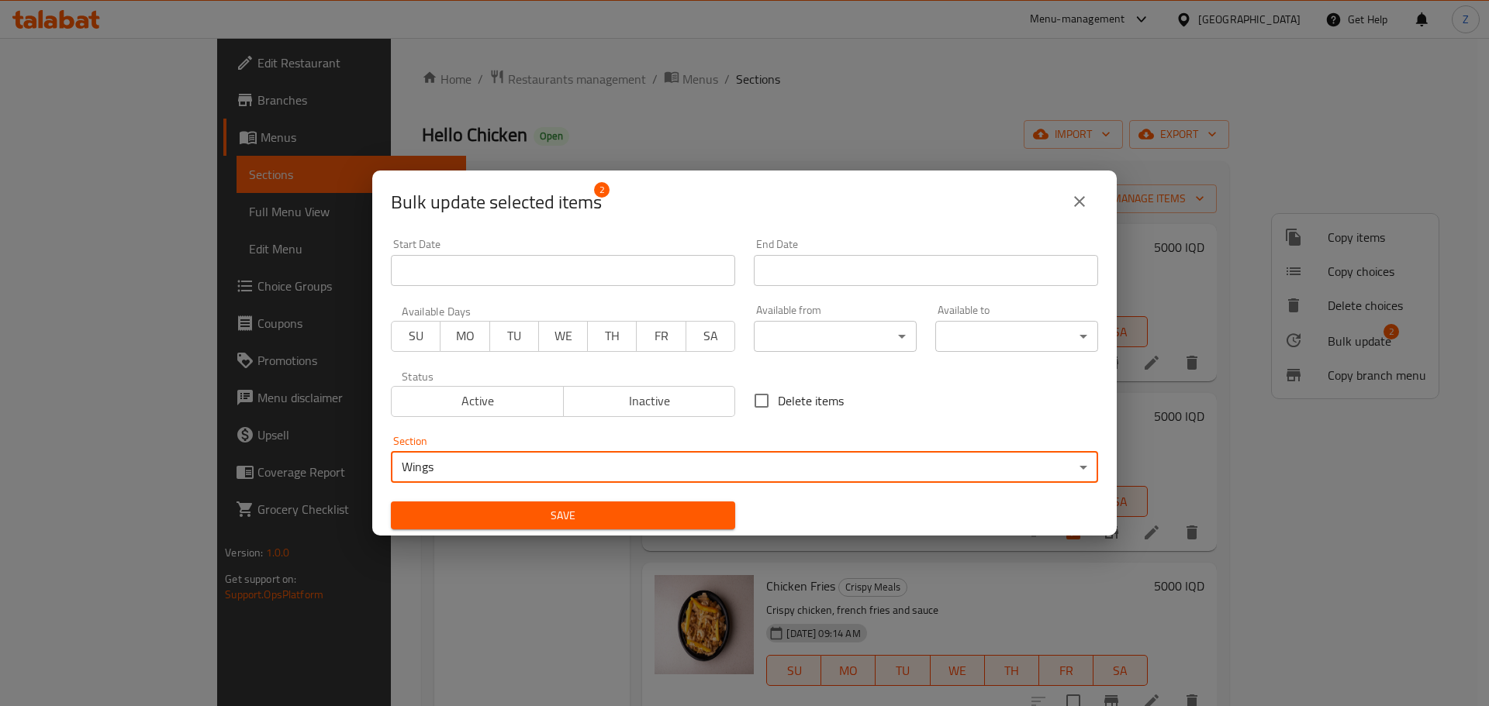
click at [461, 521] on span "Save" at bounding box center [562, 515] width 319 height 19
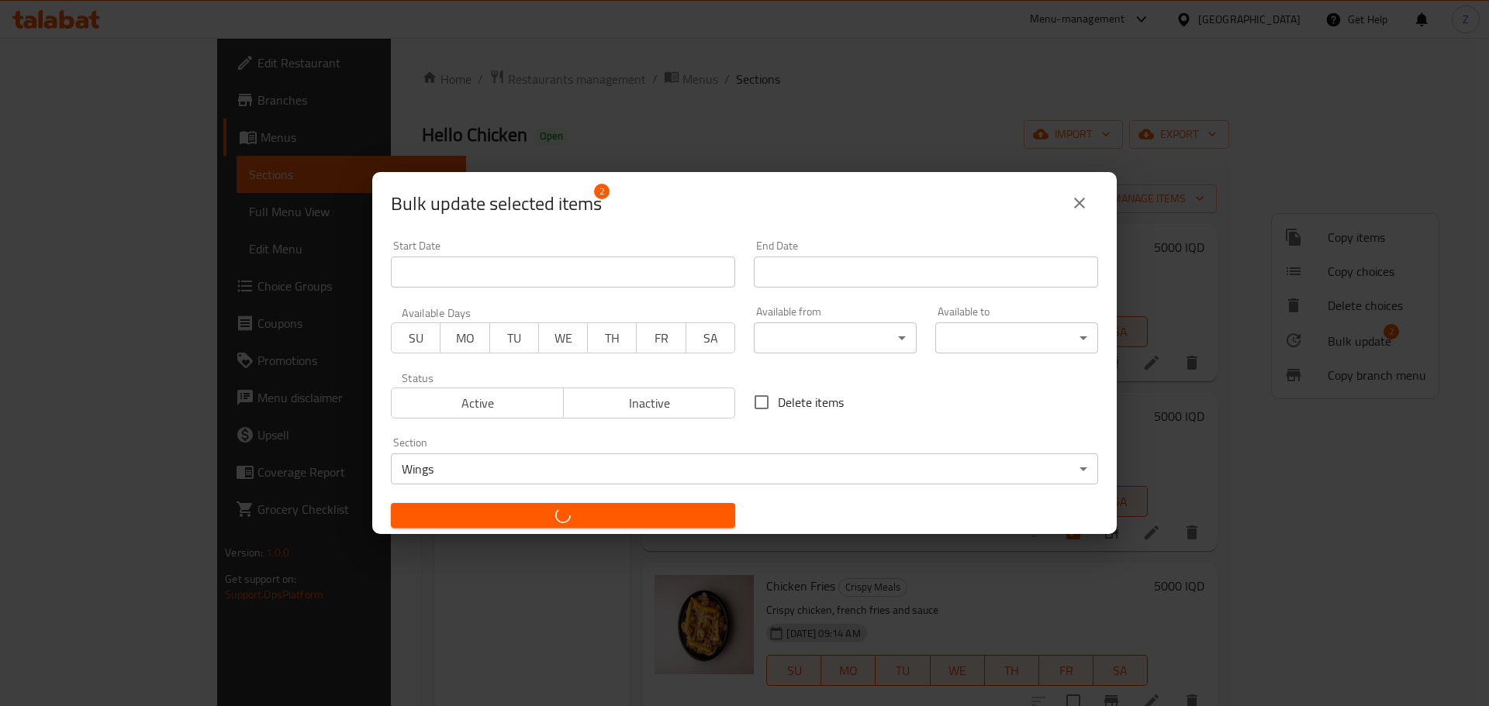
checkbox input "false"
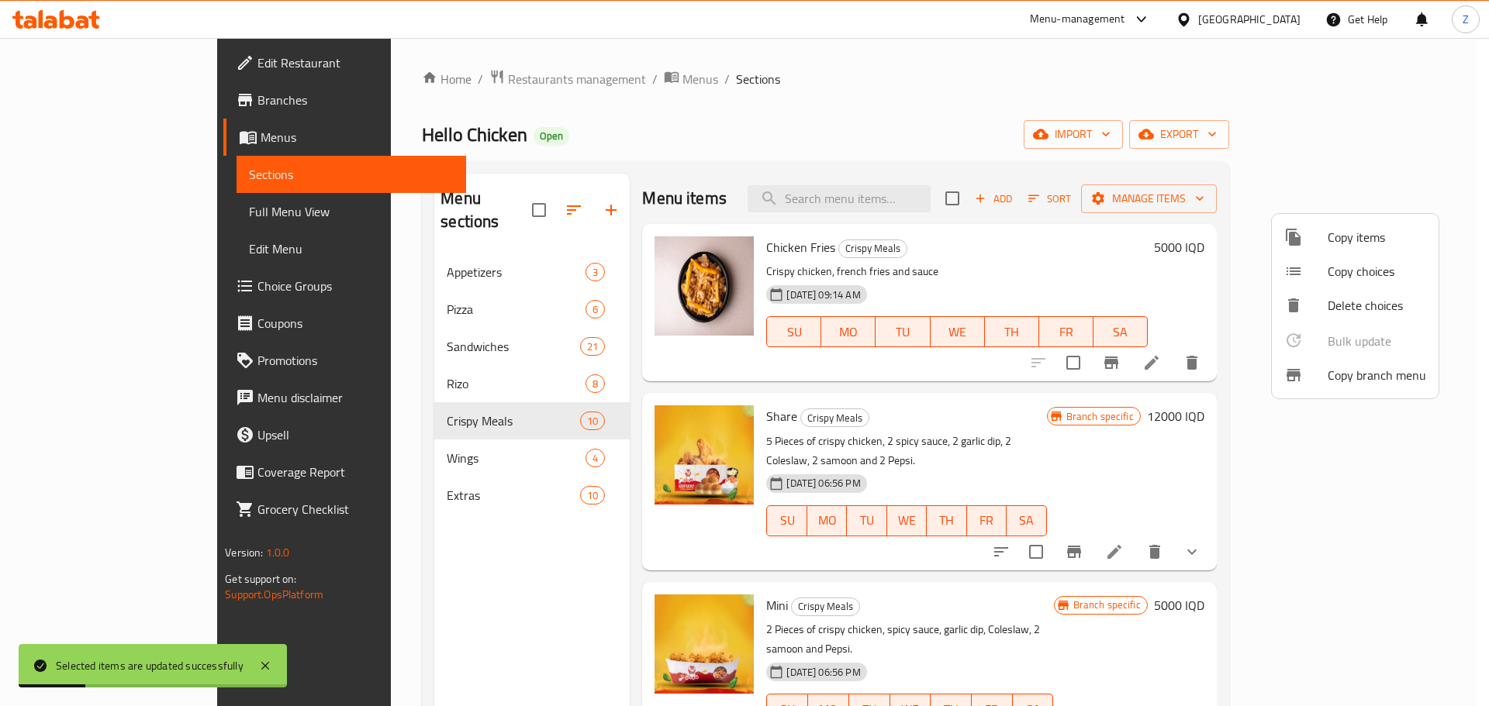
click at [443, 443] on div at bounding box center [744, 353] width 1489 height 706
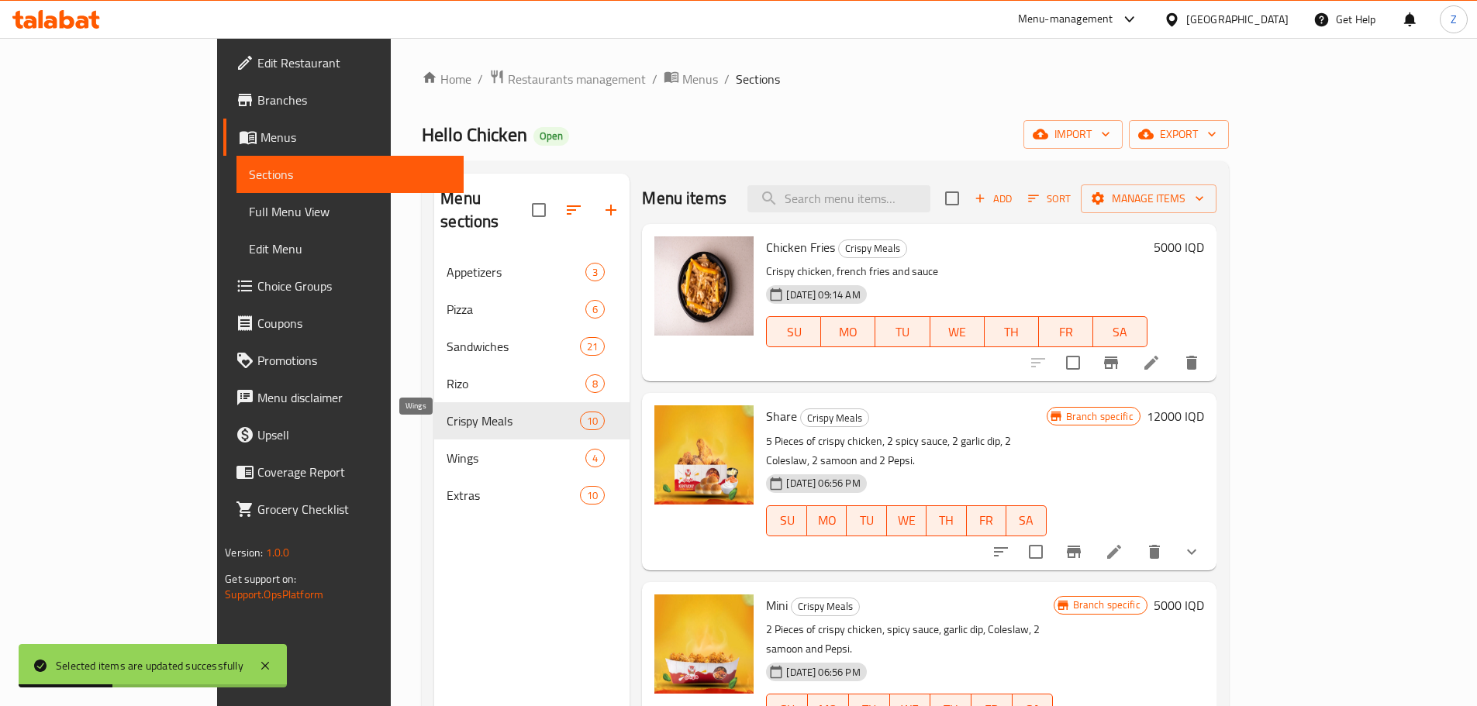
click at [447, 449] on span "Wings" at bounding box center [516, 458] width 139 height 19
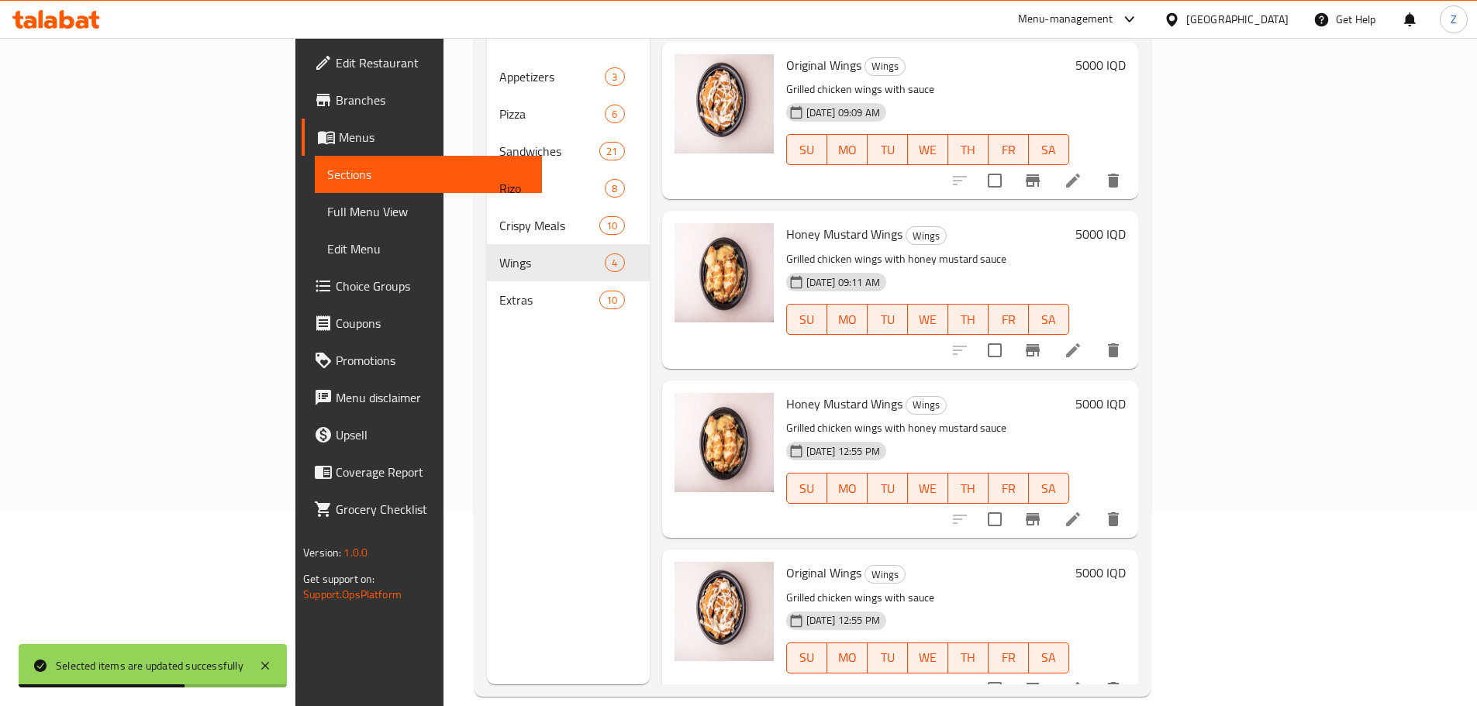
scroll to position [217, 0]
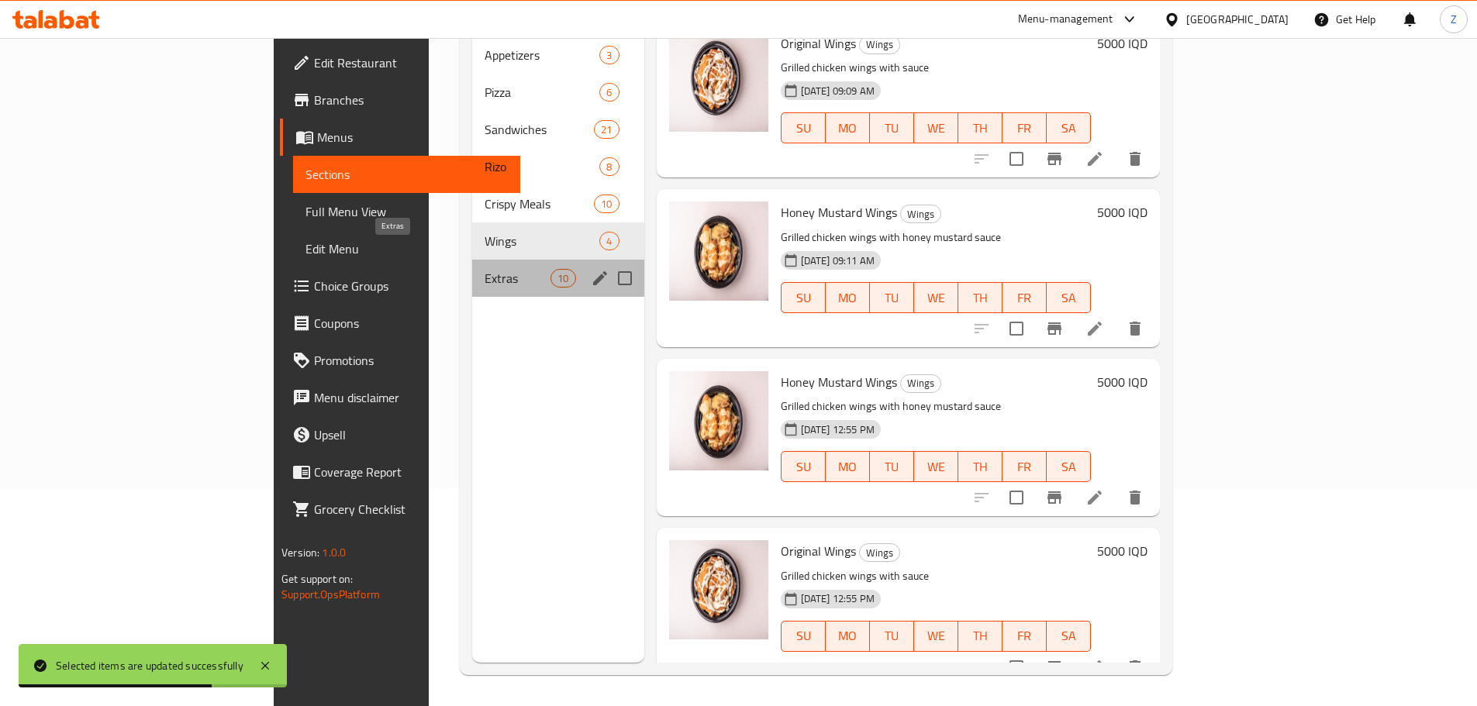
click at [485, 269] on span "Extras" at bounding box center [518, 278] width 66 height 19
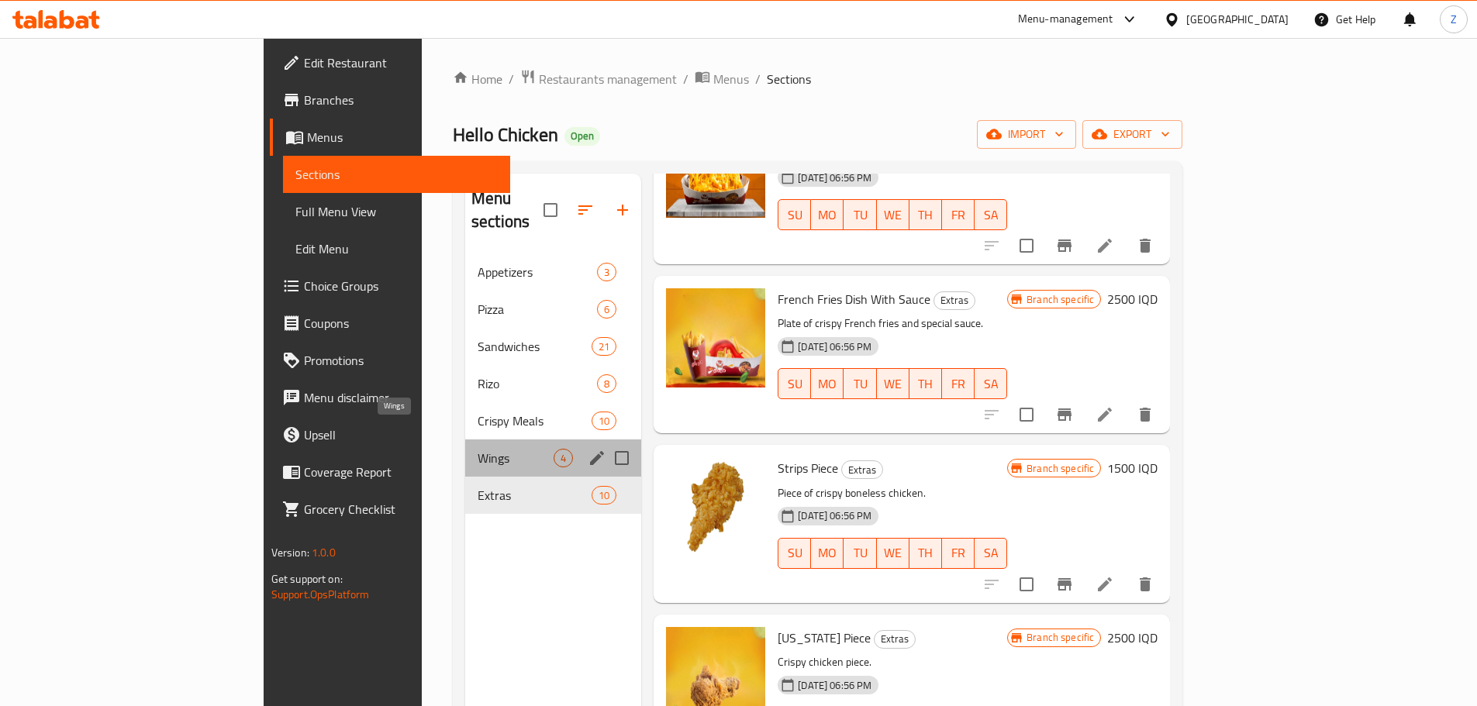
click at [479, 449] on span "Wings" at bounding box center [516, 458] width 76 height 19
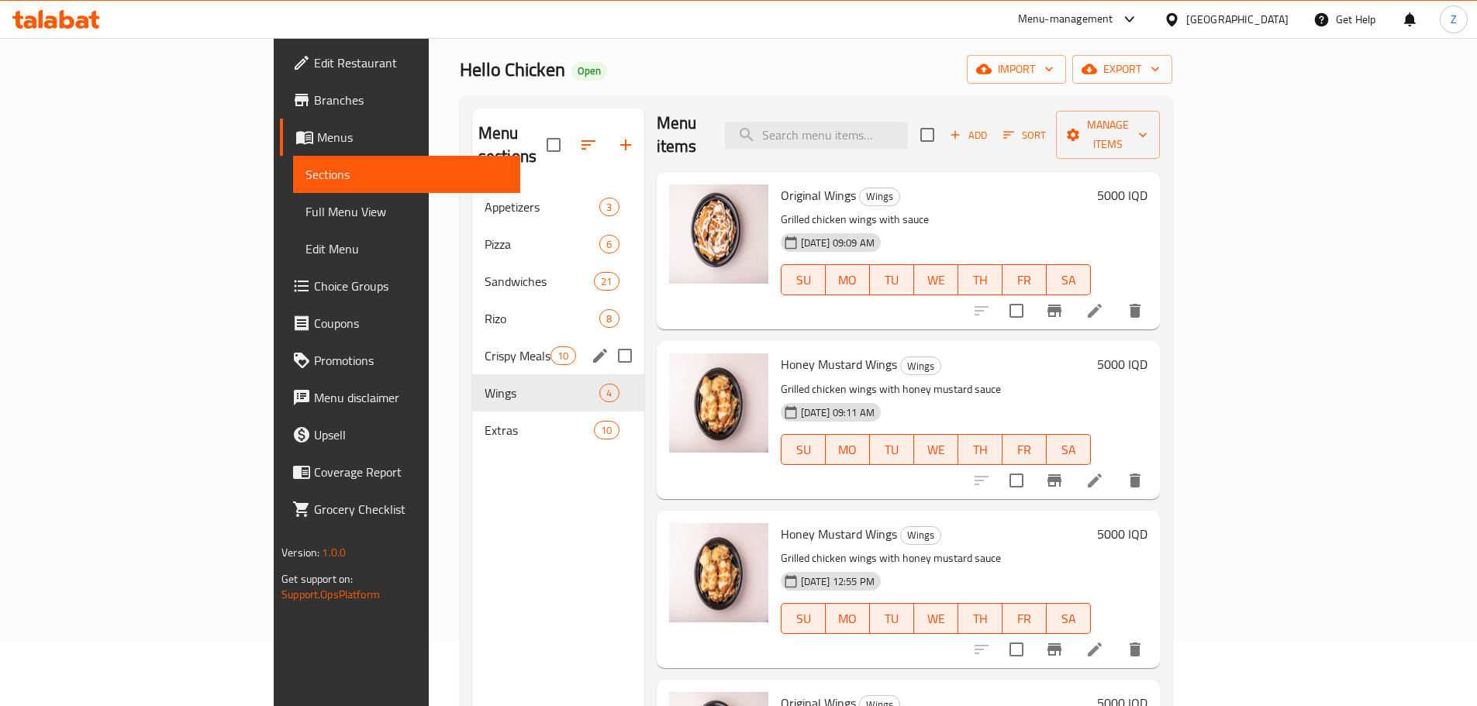
scroll to position [62, 0]
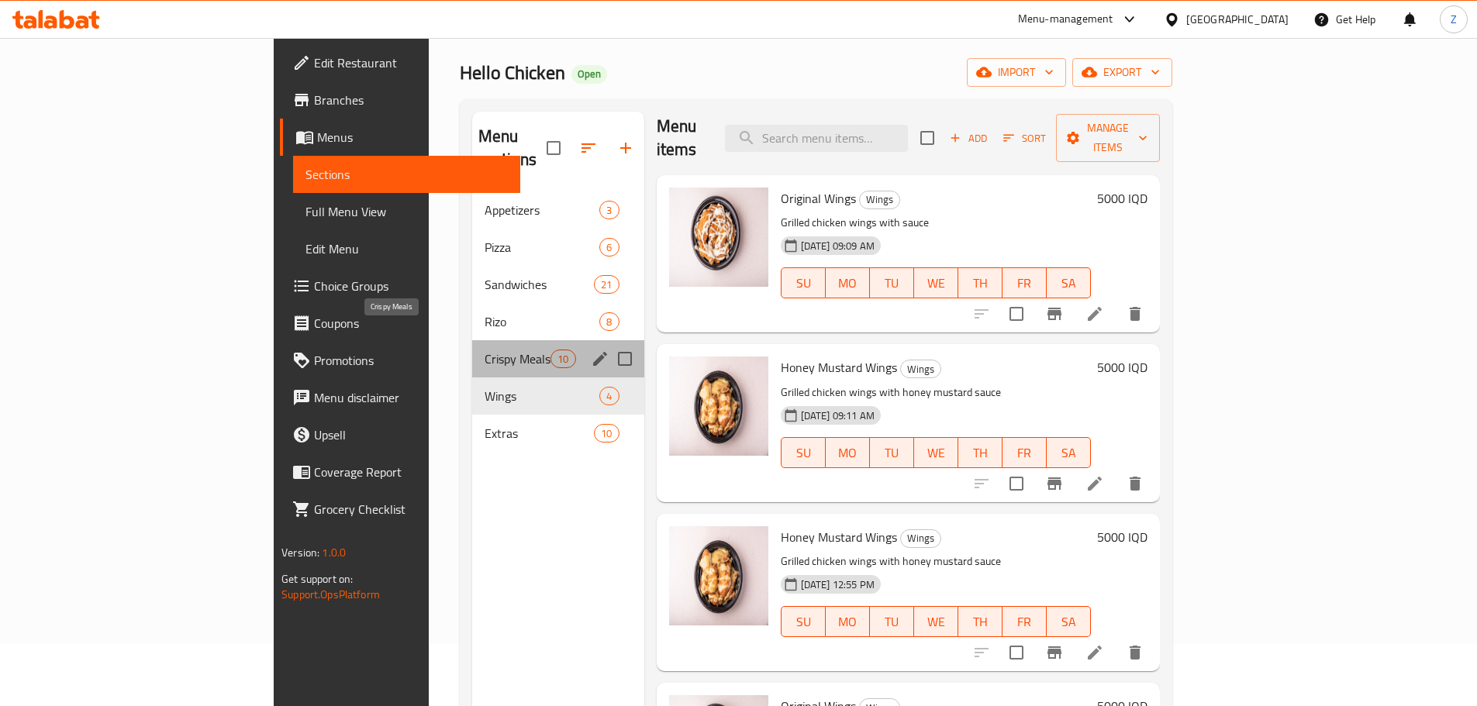
click at [485, 350] on span "Crispy Meals" at bounding box center [518, 359] width 66 height 19
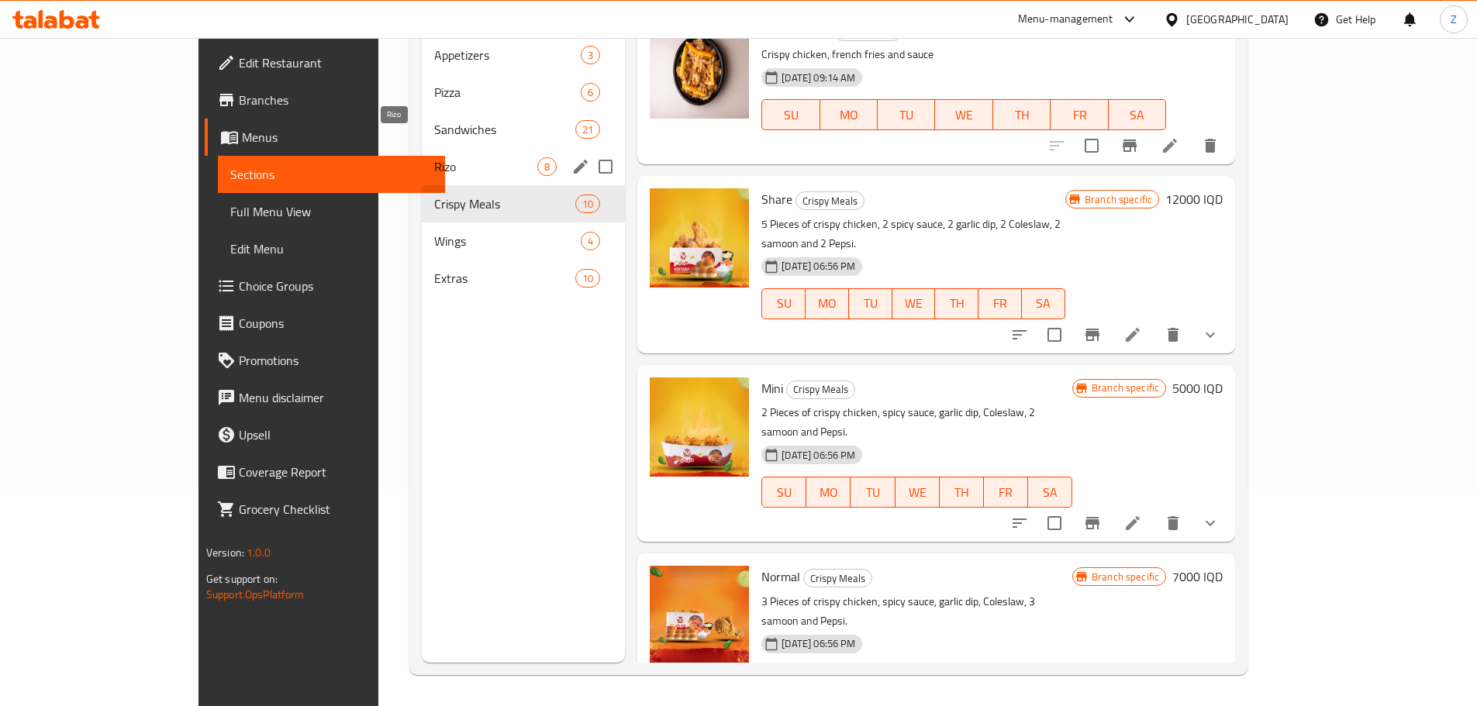
click at [434, 157] on span "Rizo" at bounding box center [485, 166] width 103 height 19
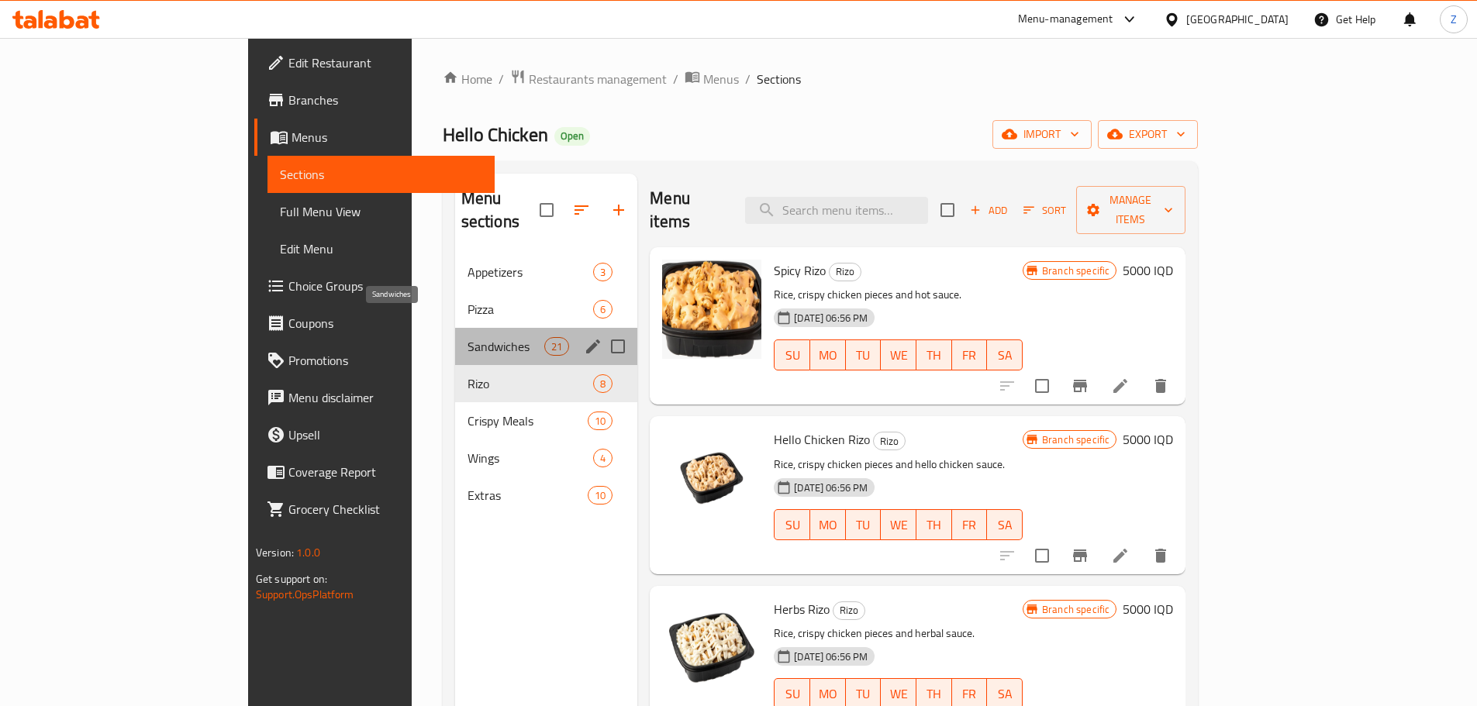
click at [468, 337] on span "Sandwiches" at bounding box center [506, 346] width 77 height 19
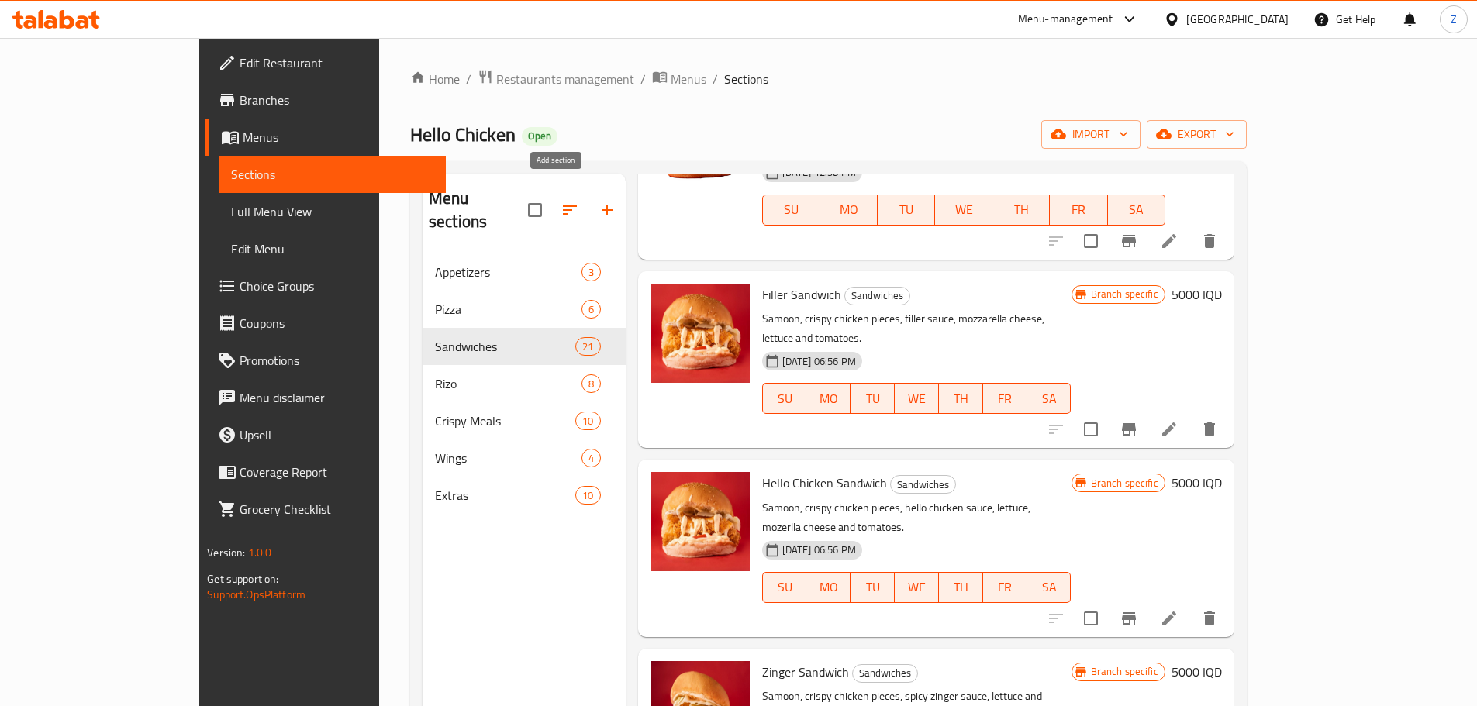
click at [598, 201] on icon "button" at bounding box center [607, 210] width 19 height 19
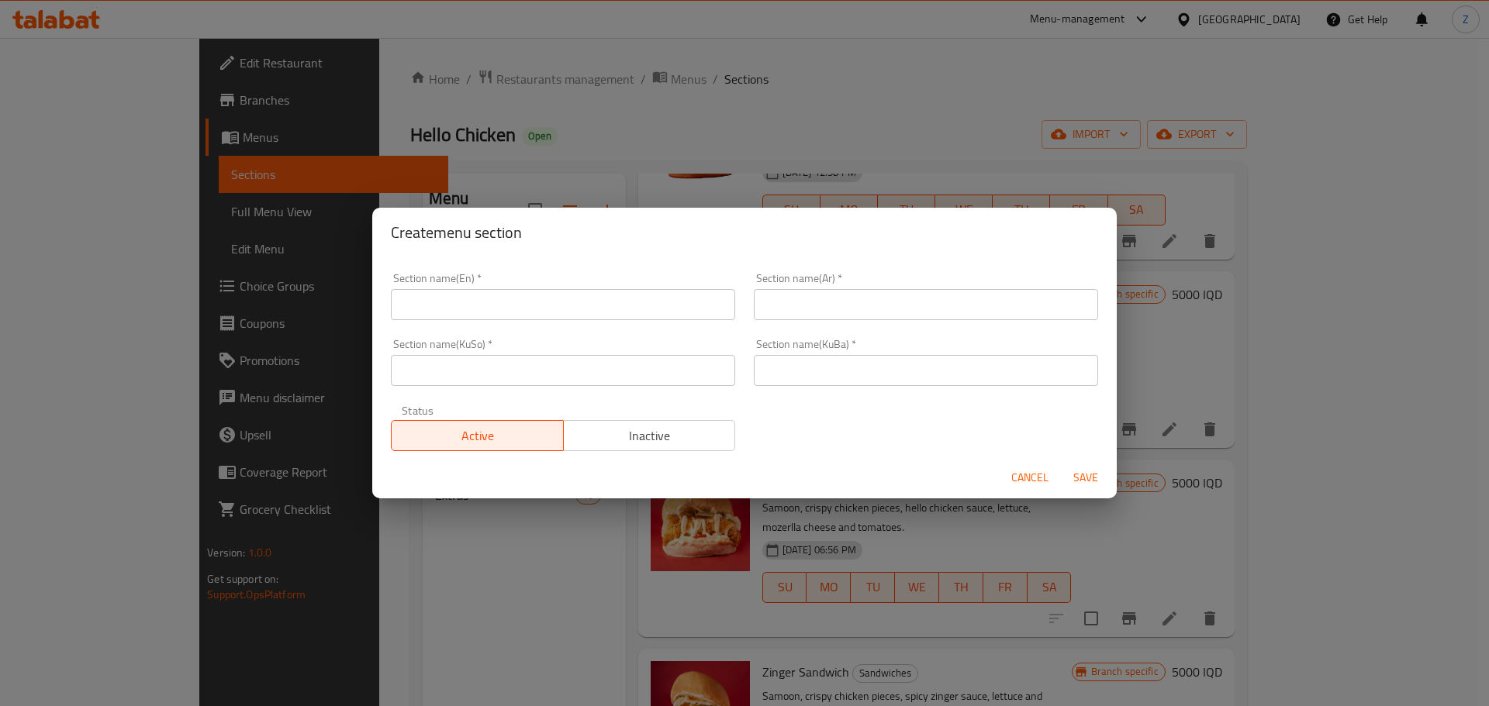
click at [526, 319] on input "text" at bounding box center [563, 304] width 344 height 31
type input "Meat Burger"
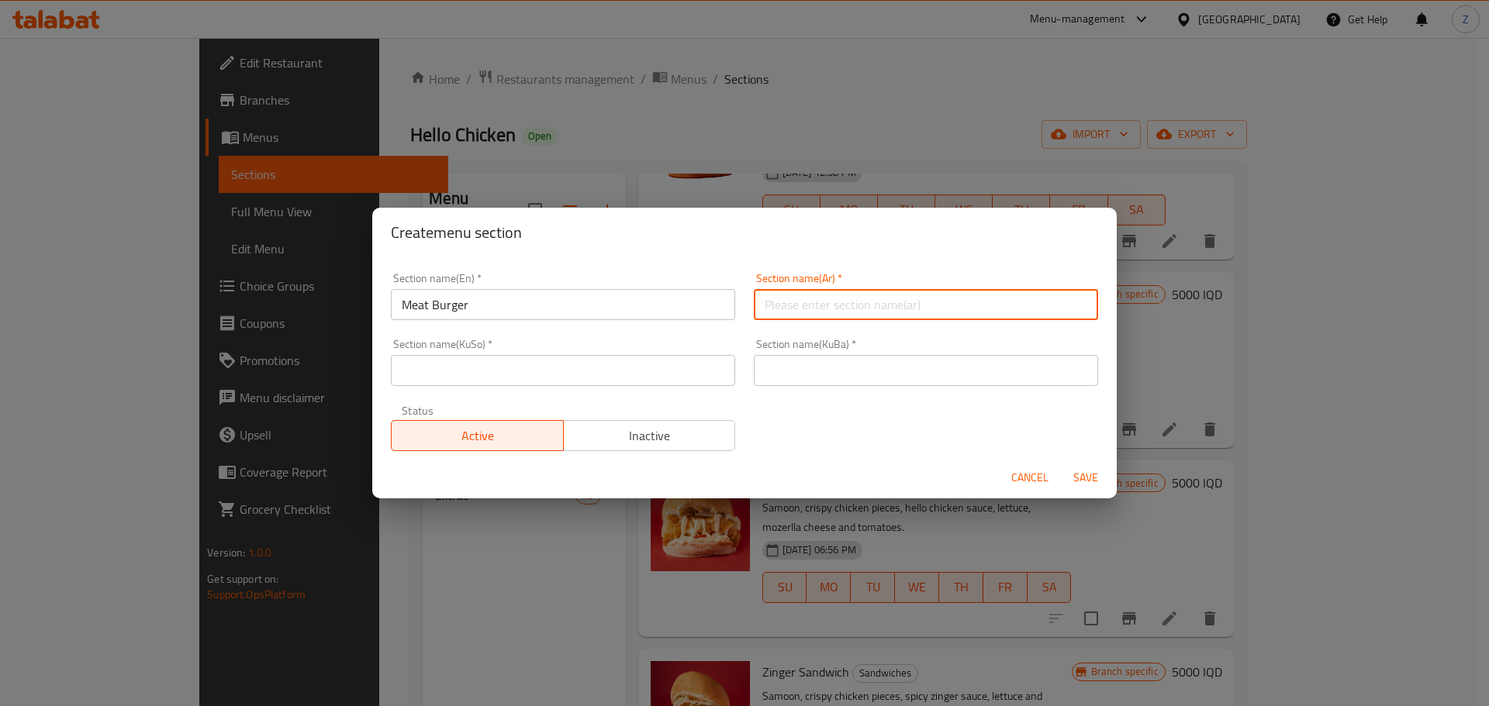
click at [842, 318] on input "text" at bounding box center [926, 304] width 344 height 31
click at [858, 311] on input "برغر لحم" at bounding box center [926, 304] width 344 height 31
type input "برغر لحم"
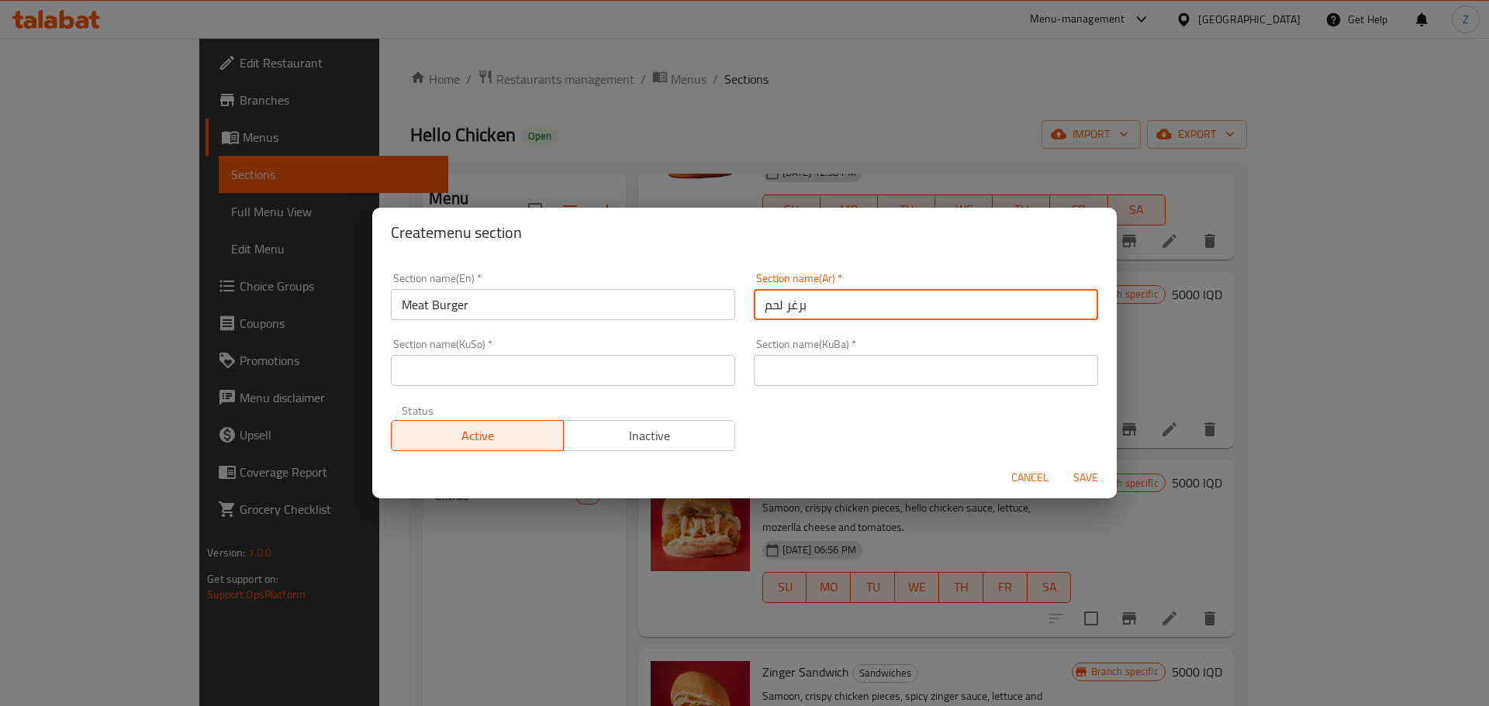
drag, startPoint x: 844, startPoint y: 369, endPoint x: 773, endPoint y: 383, distance: 72.7
click at [844, 369] on input "text" at bounding box center [926, 370] width 344 height 31
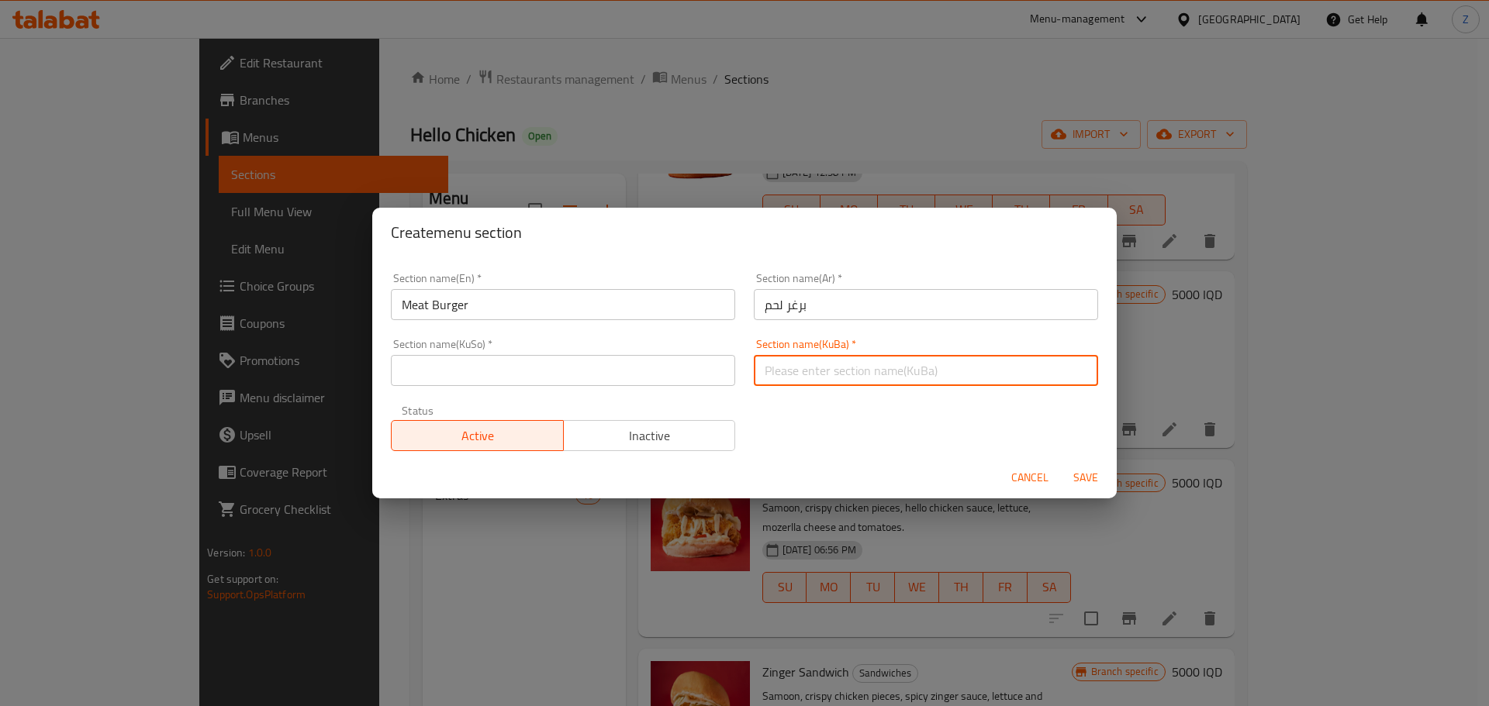
paste input "برغر لحم"
type input "برغر لحم"
click at [692, 365] on input "text" at bounding box center [563, 370] width 344 height 31
paste input "برغر لحم"
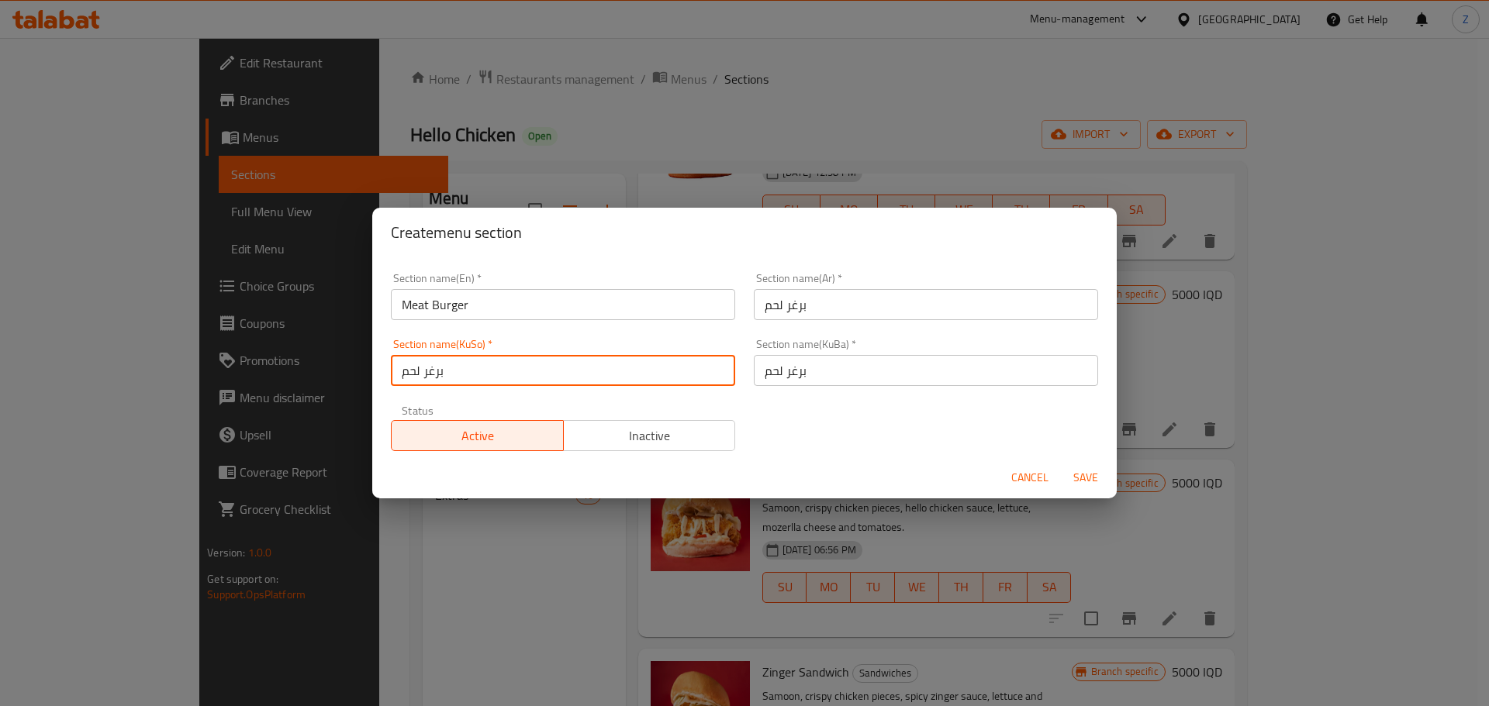
type input "برغر لحم"
click at [1089, 478] on span "Save" at bounding box center [1085, 477] width 37 height 19
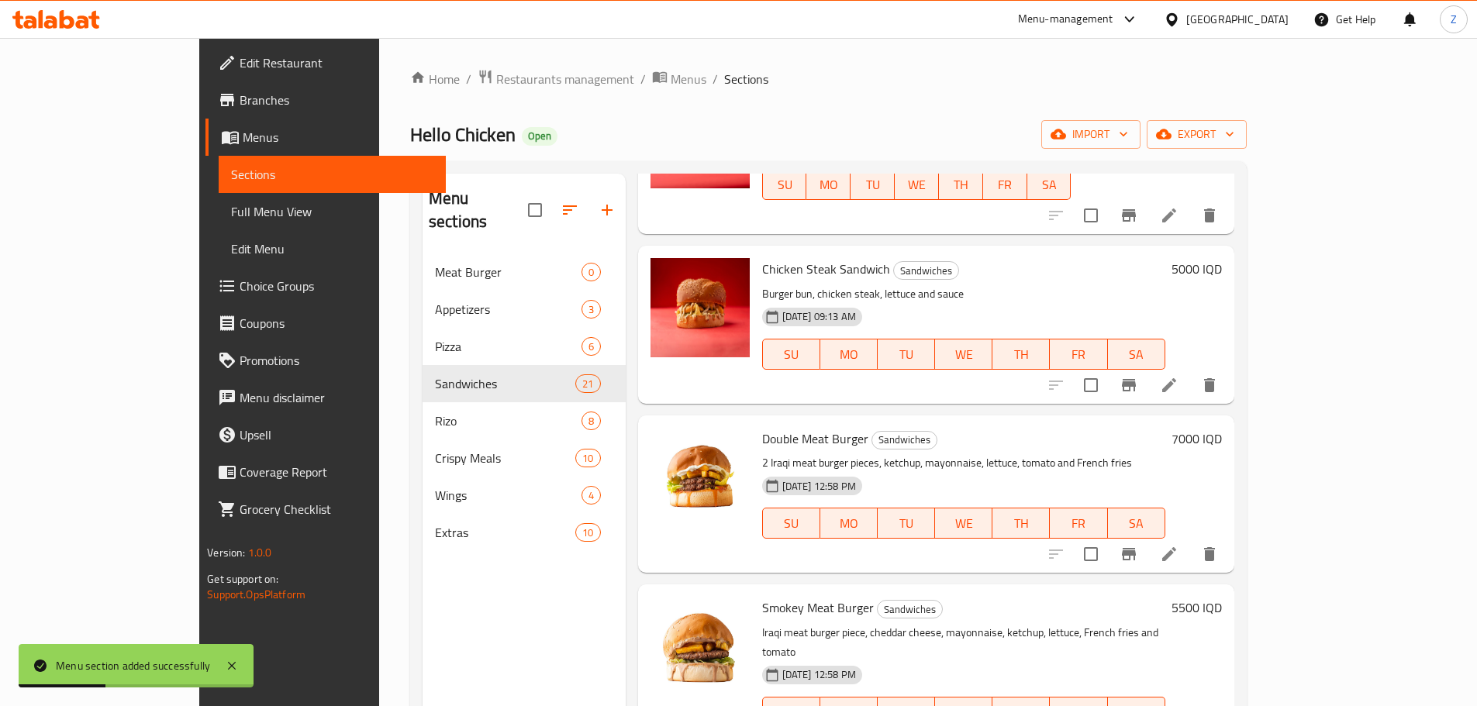
scroll to position [233, 0]
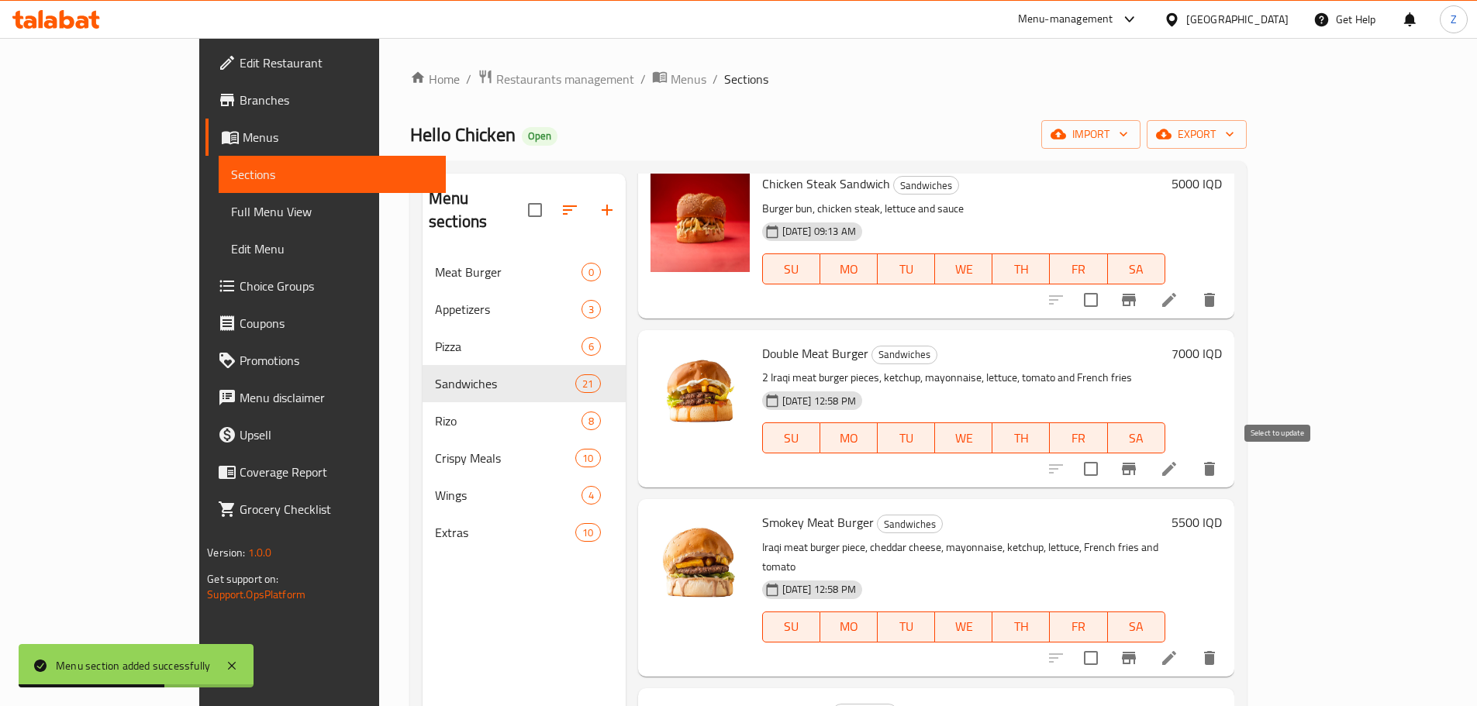
click at [1107, 469] on input "checkbox" at bounding box center [1091, 469] width 33 height 33
checkbox input "true"
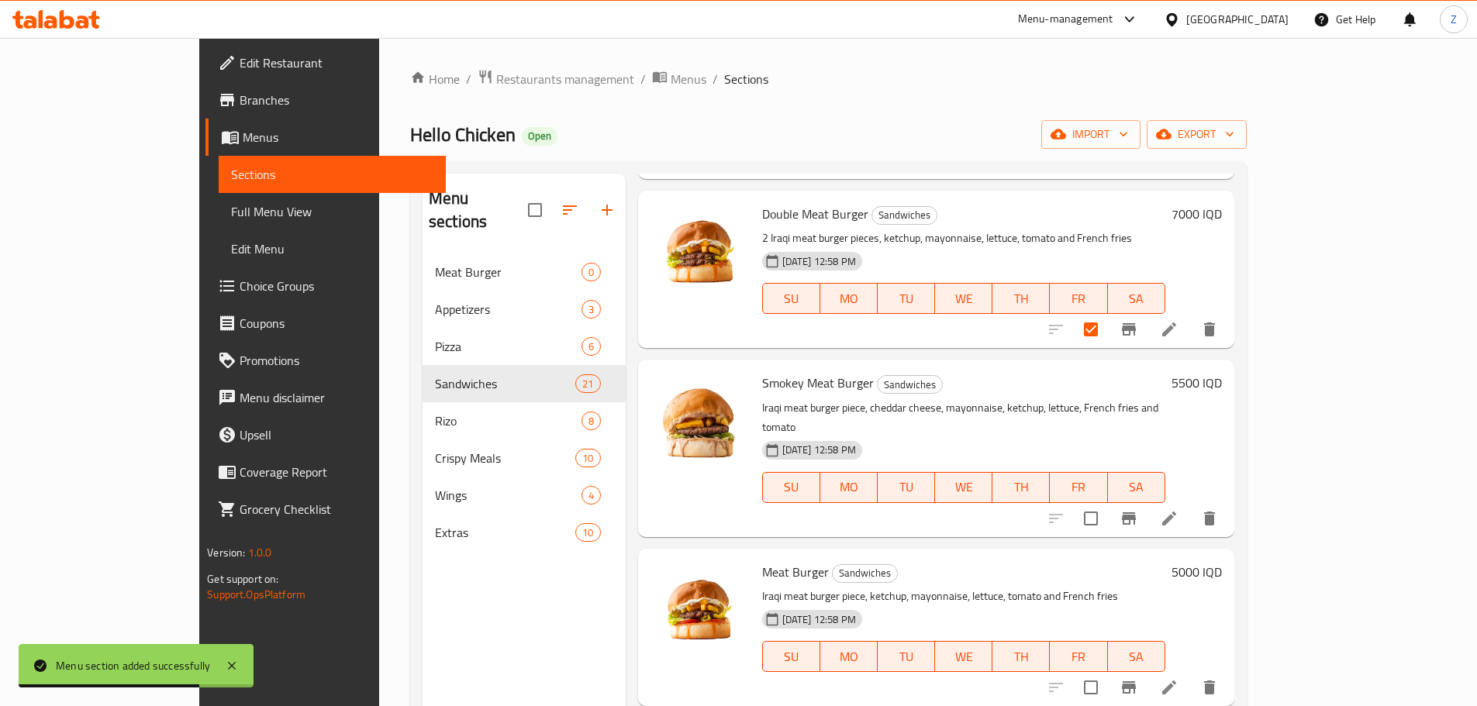
scroll to position [465, 0]
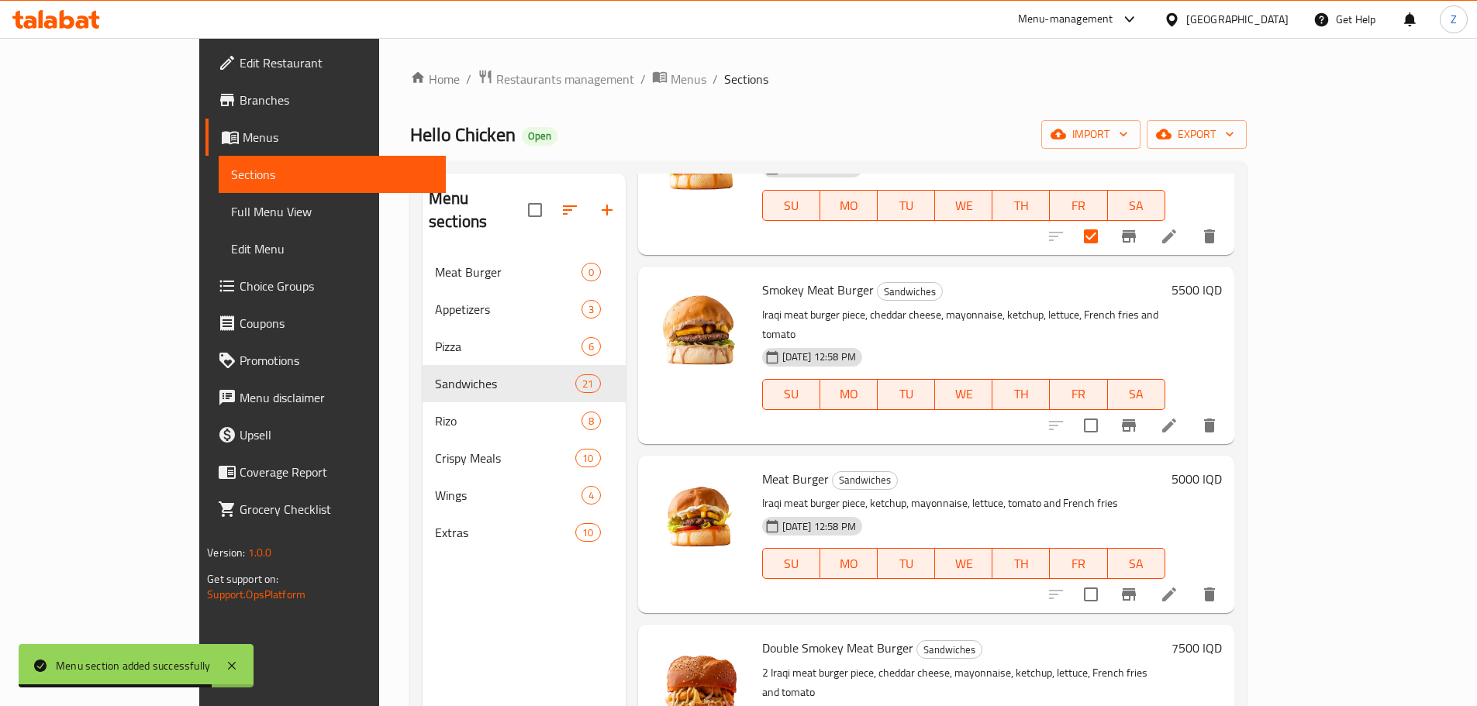
click at [1107, 422] on input "checkbox" at bounding box center [1091, 425] width 33 height 33
checkbox input "true"
click at [1107, 578] on input "checkbox" at bounding box center [1091, 594] width 33 height 33
checkbox input "true"
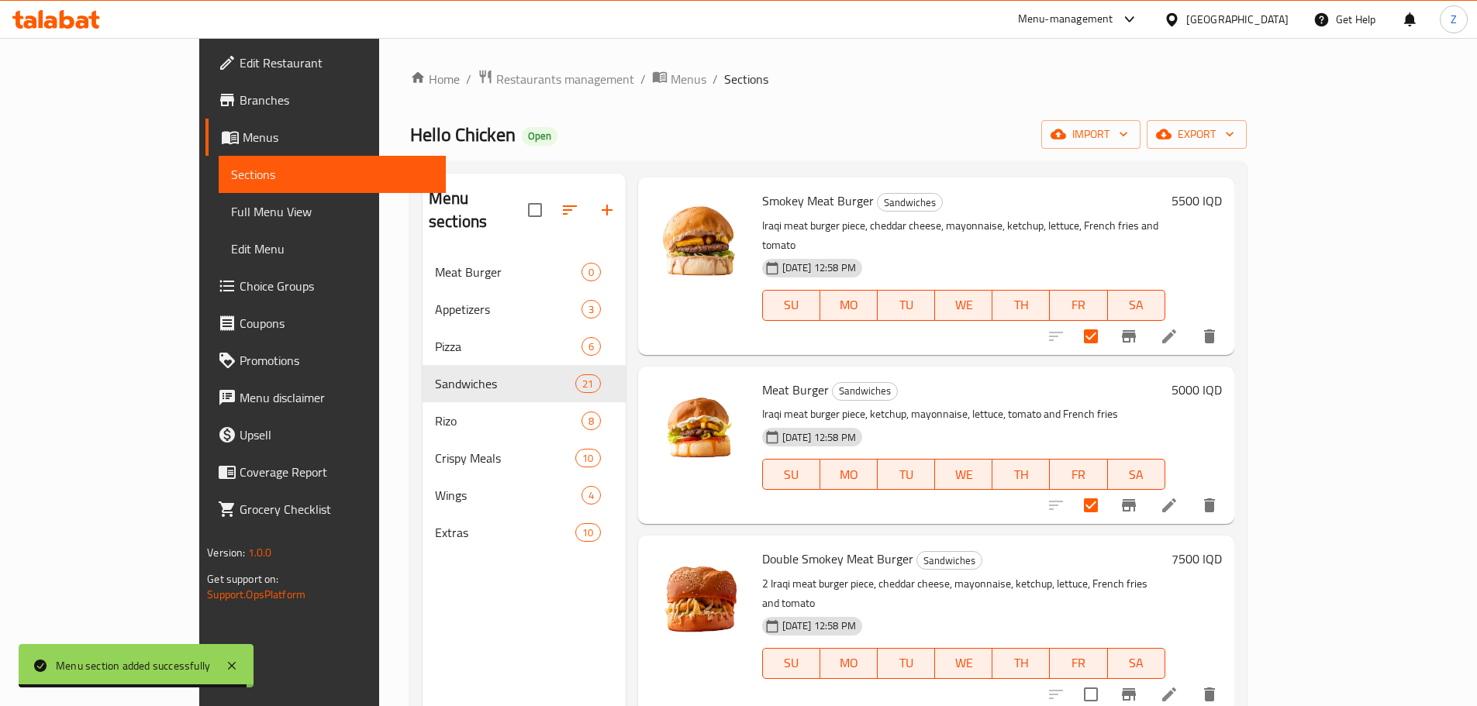
scroll to position [620, 0]
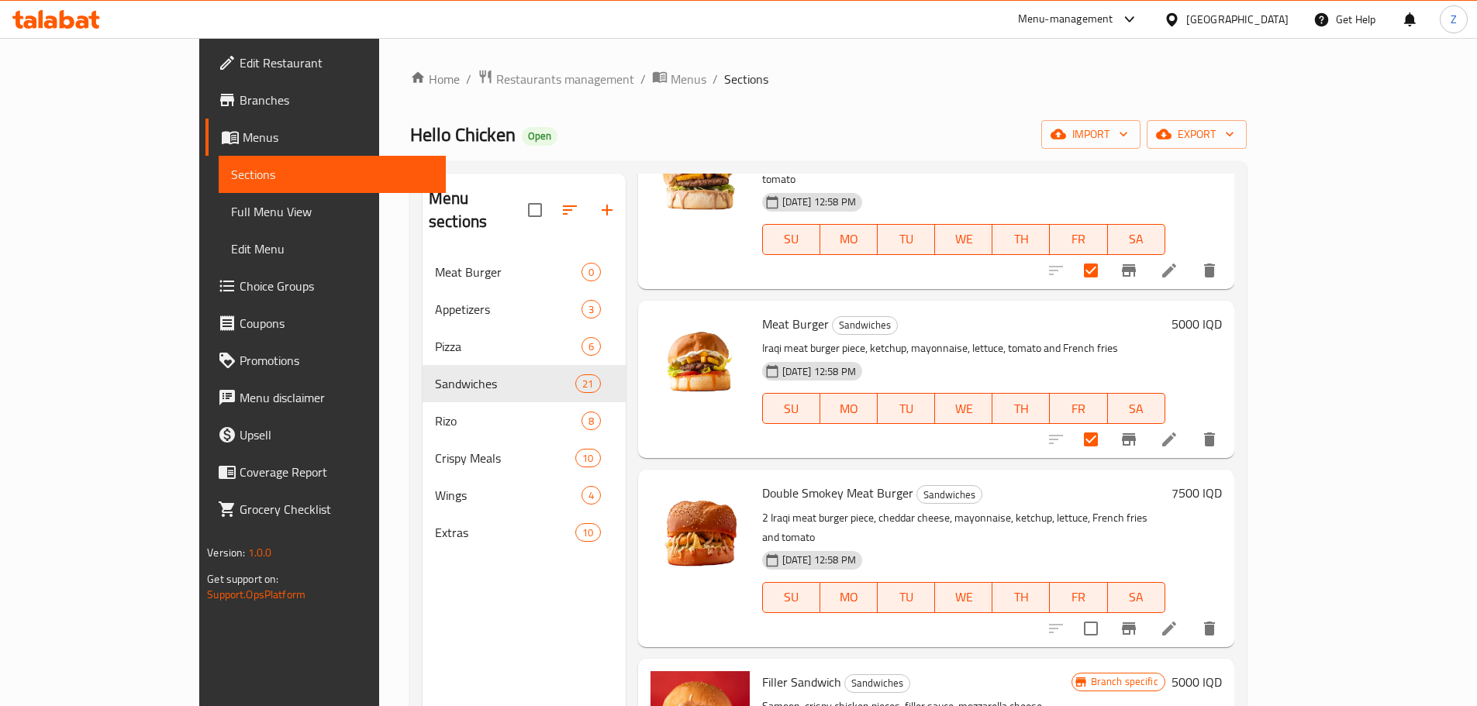
click at [1107, 613] on input "checkbox" at bounding box center [1091, 629] width 33 height 33
checkbox input "true"
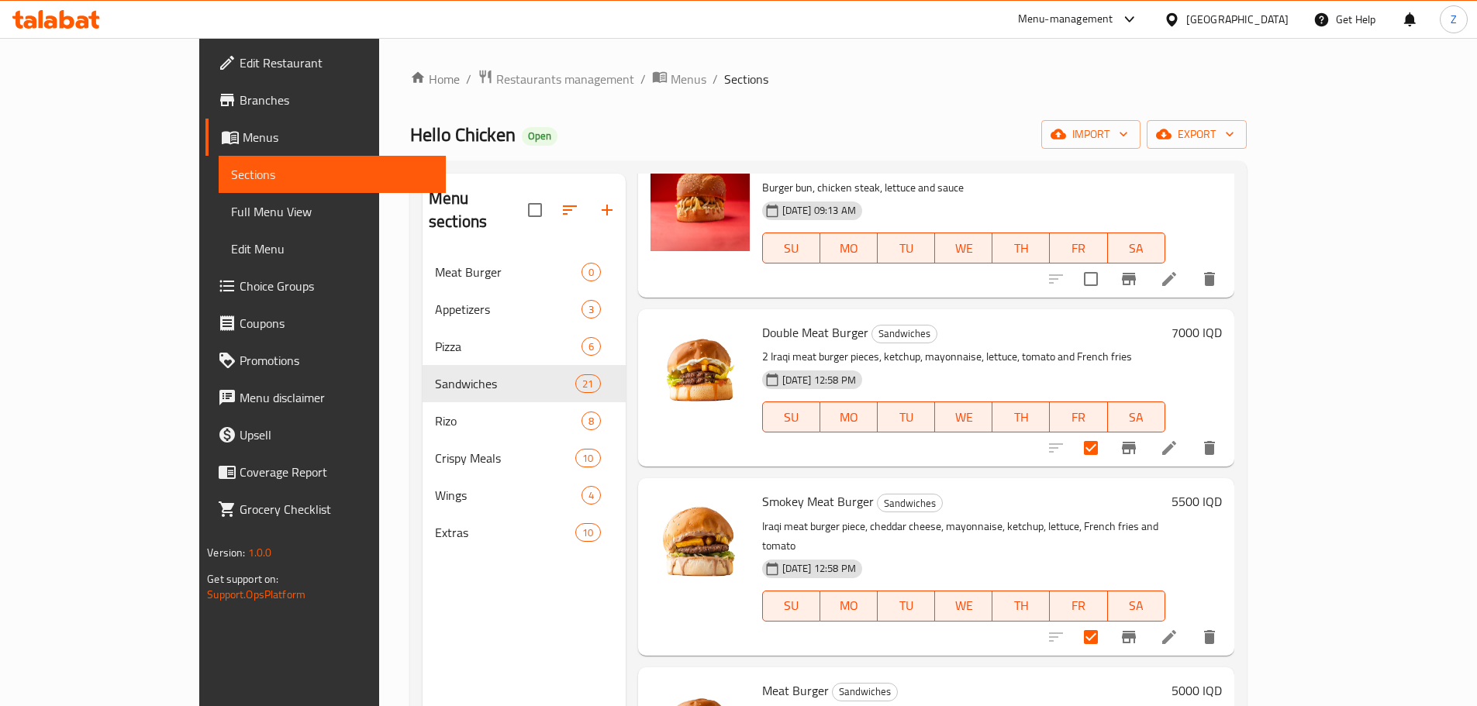
scroll to position [0, 0]
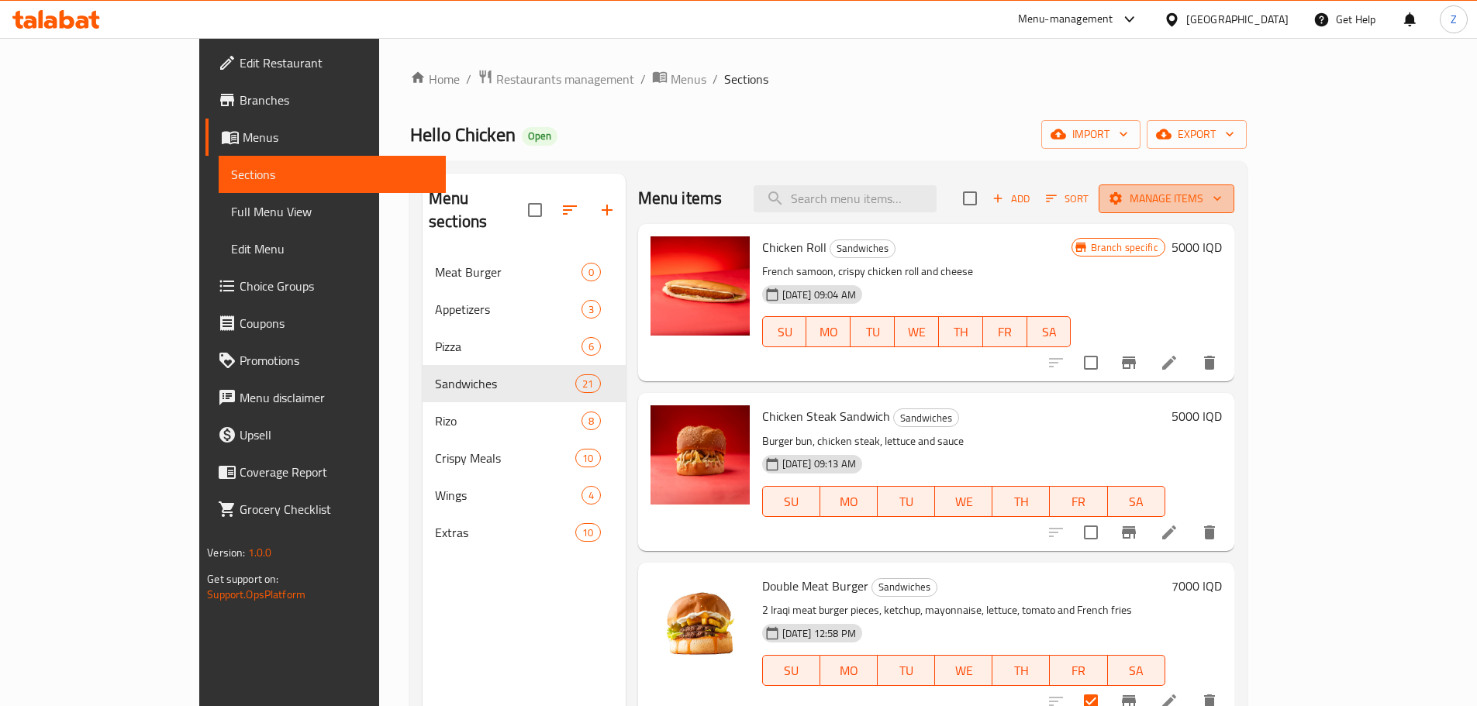
click at [1222, 199] on span "Manage items" at bounding box center [1166, 198] width 111 height 19
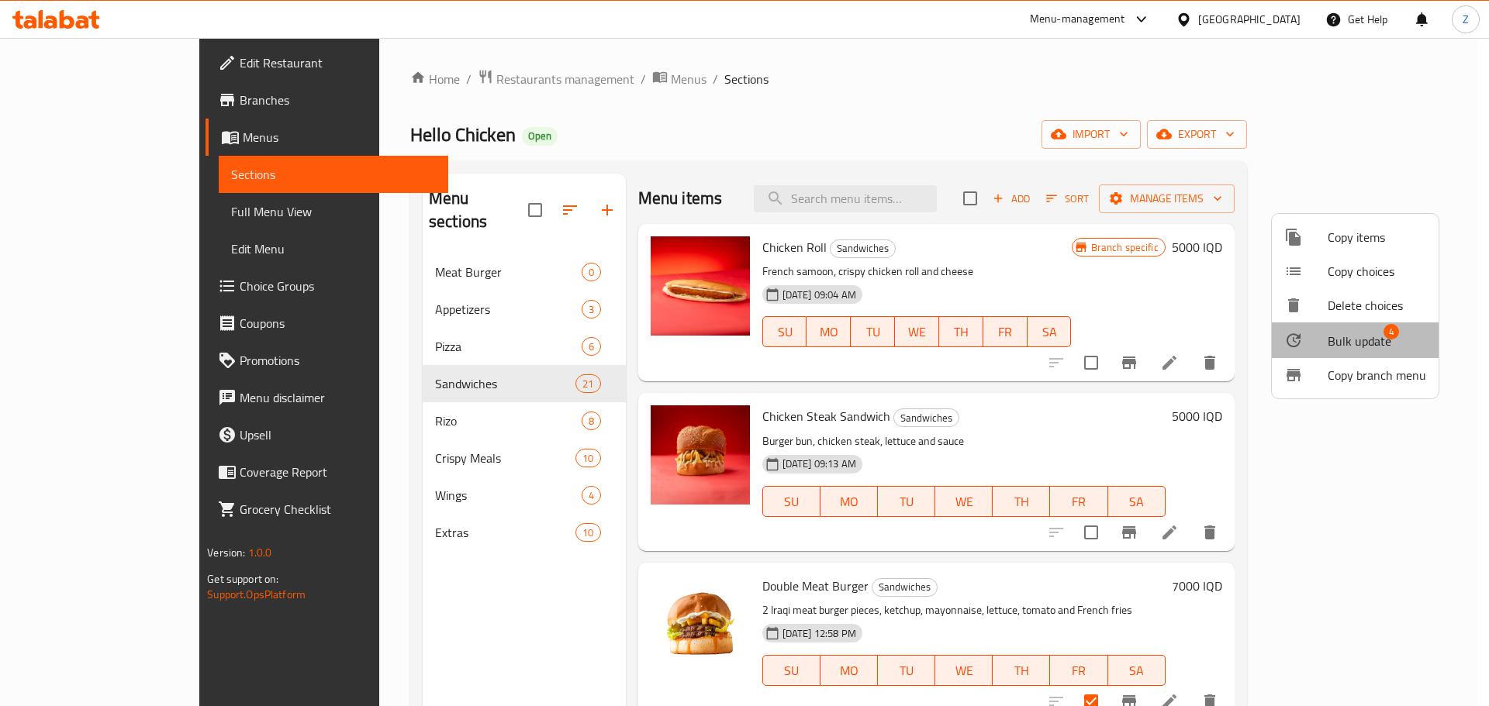
click at [1365, 337] on span "Bulk update" at bounding box center [1359, 341] width 64 height 19
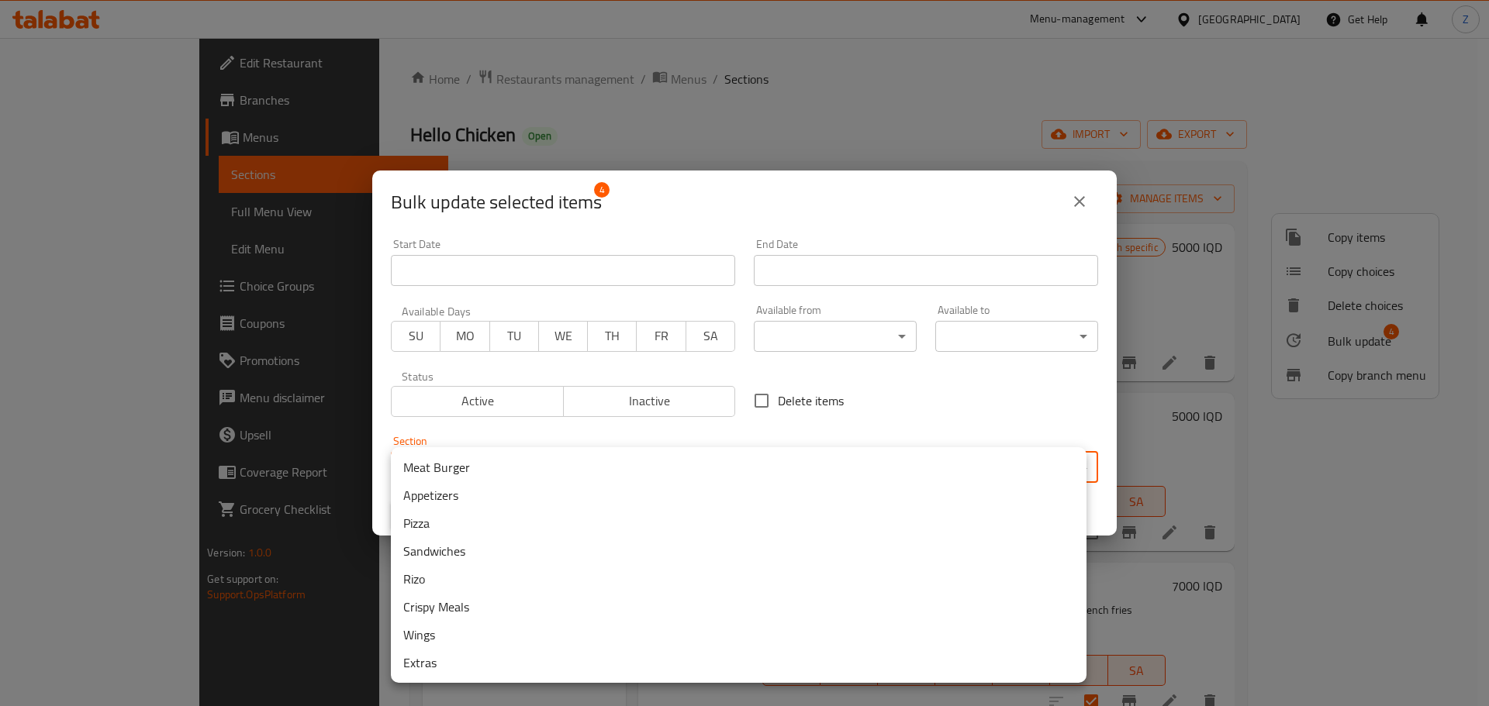
click at [837, 467] on body "​ Menu-management [GEOGRAPHIC_DATA] Get Help Z Edit Restaurant Branches Menus S…" at bounding box center [744, 372] width 1489 height 668
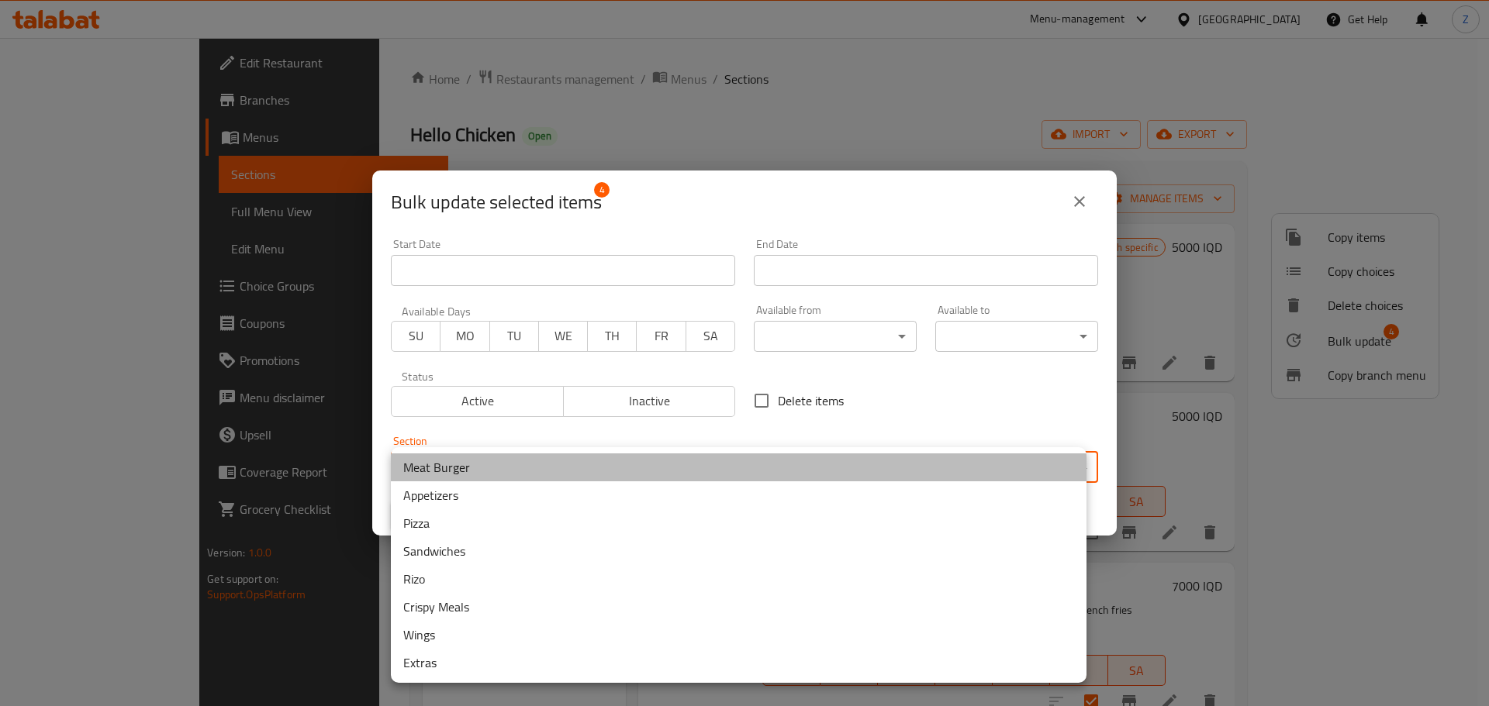
click at [506, 476] on li "Meat Burger" at bounding box center [738, 468] width 695 height 28
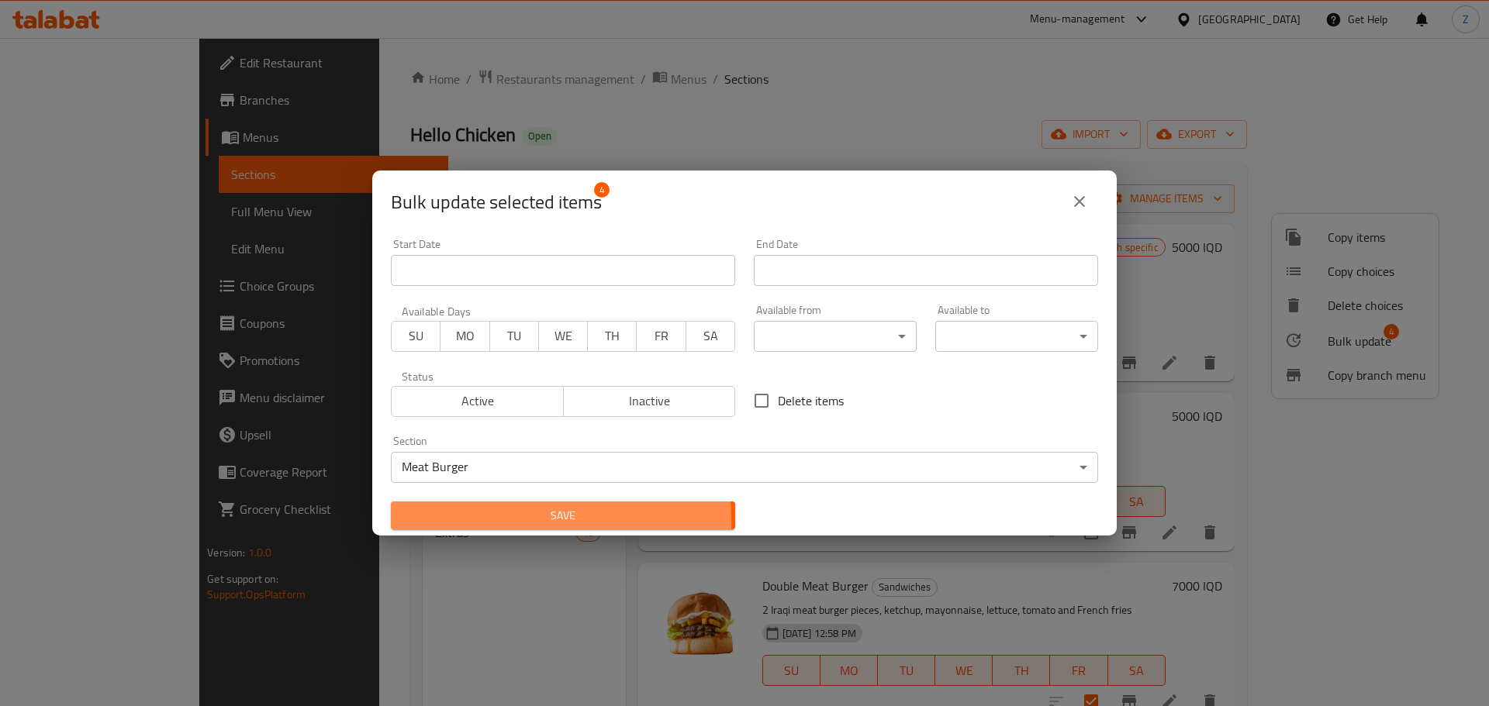
click at [483, 521] on span "Save" at bounding box center [562, 515] width 319 height 19
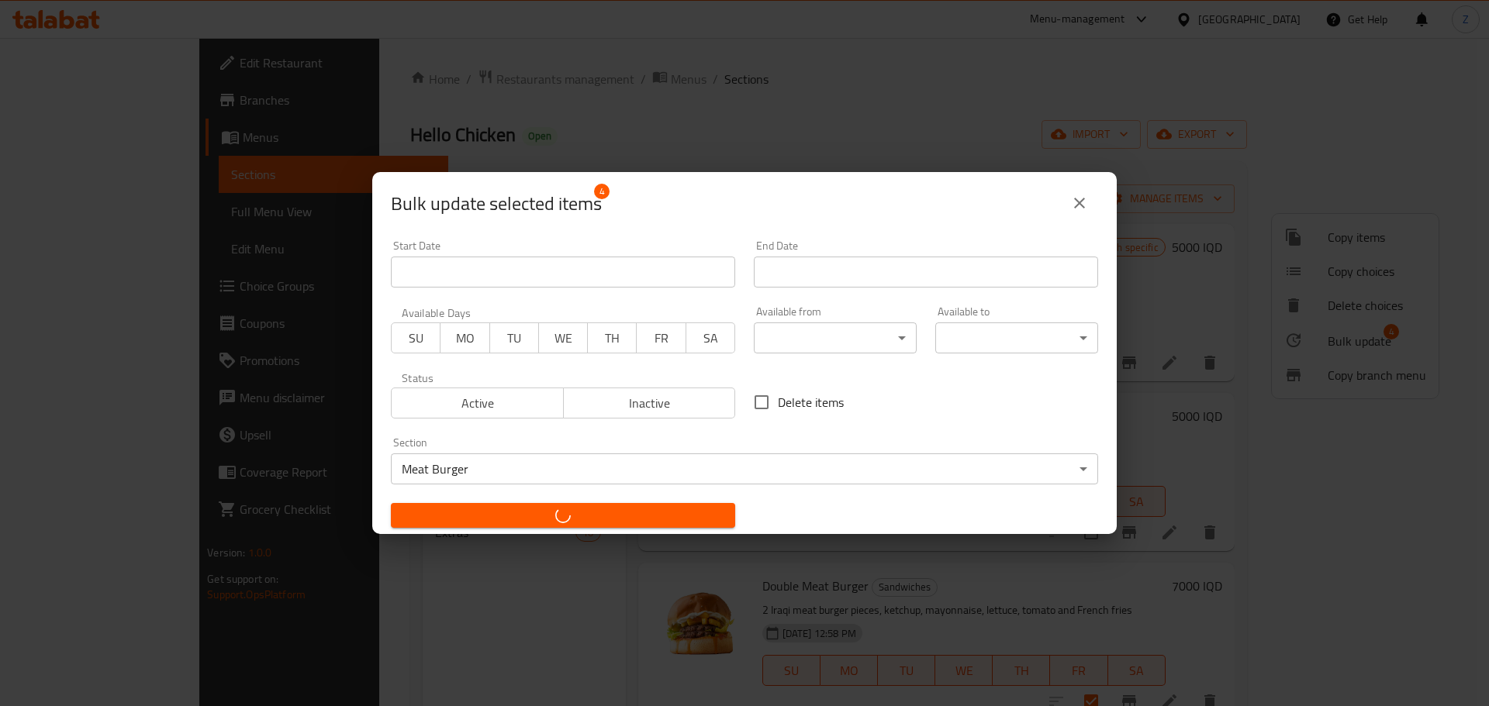
checkbox input "false"
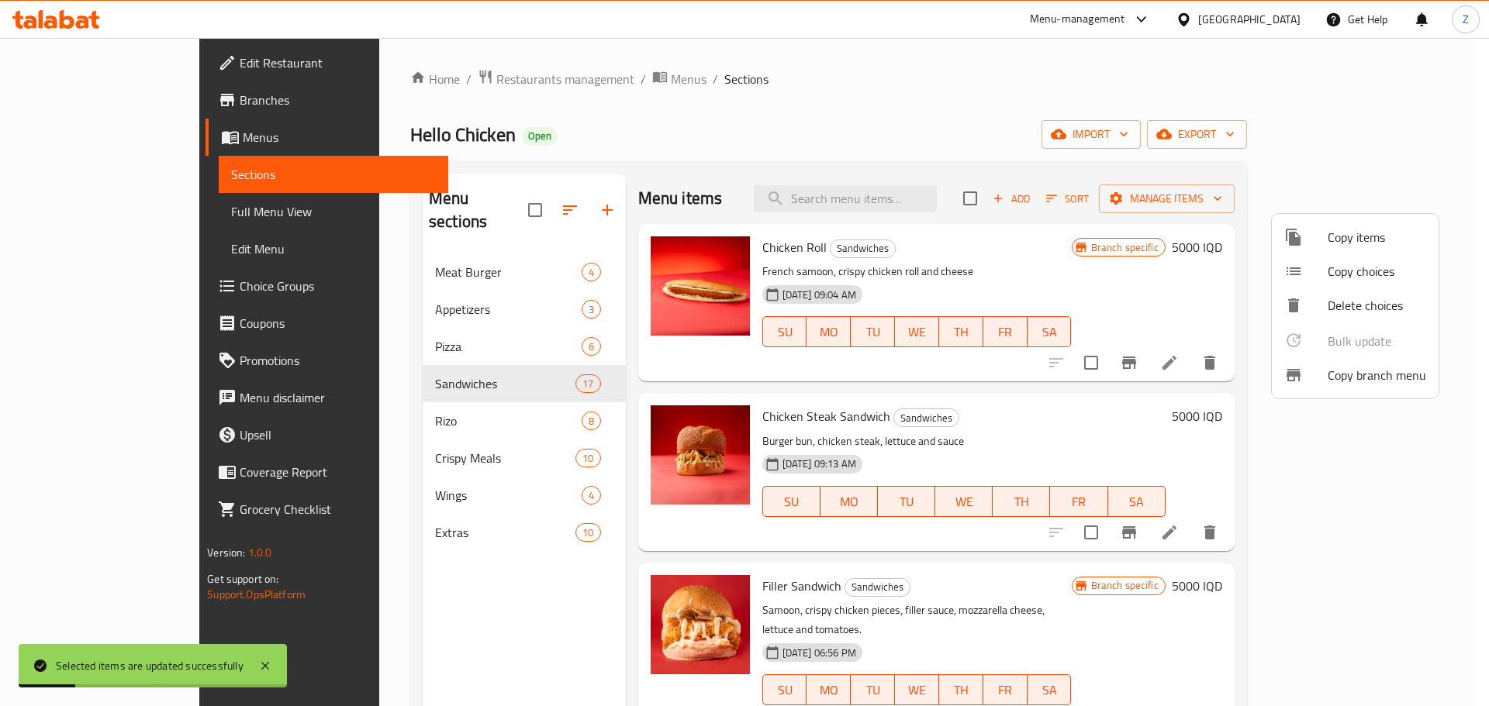
click at [361, 521] on div at bounding box center [744, 353] width 1489 height 706
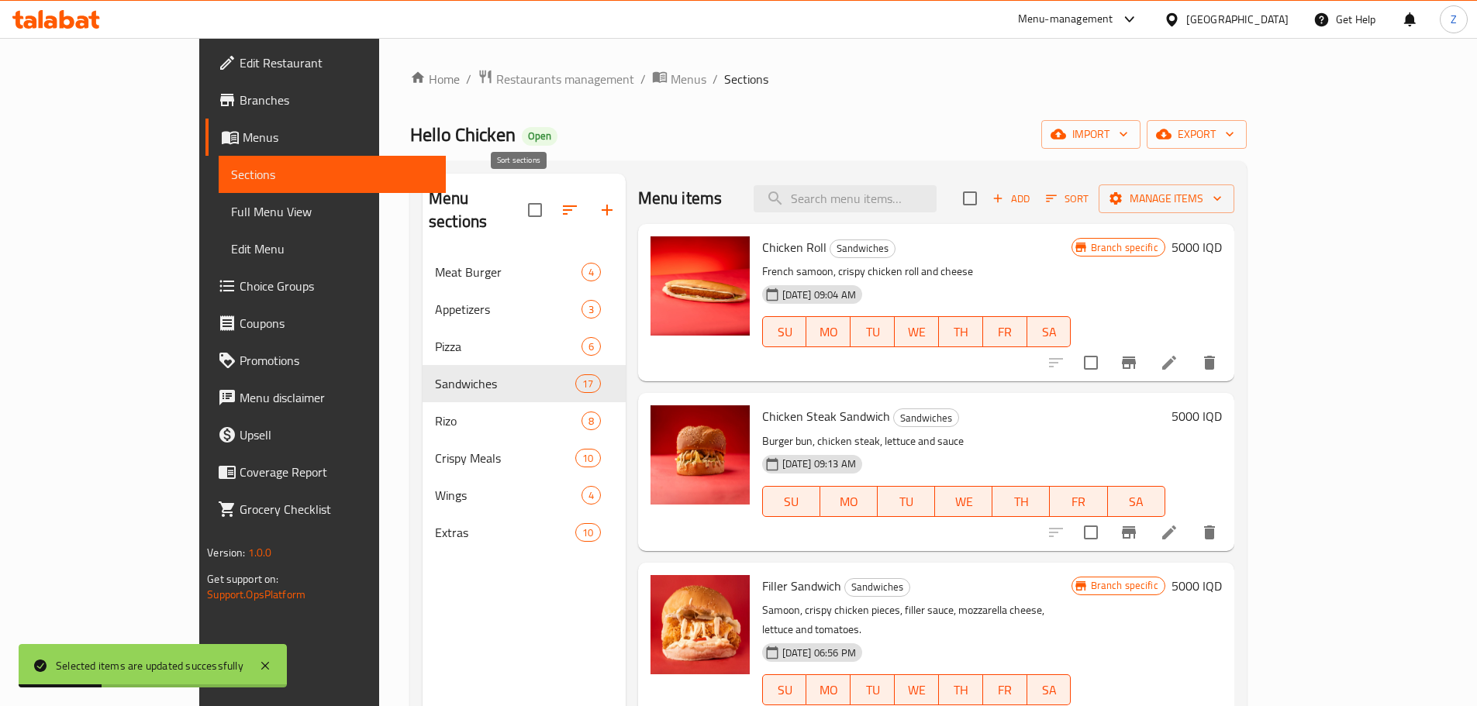
click at [551, 198] on button "button" at bounding box center [569, 210] width 37 height 37
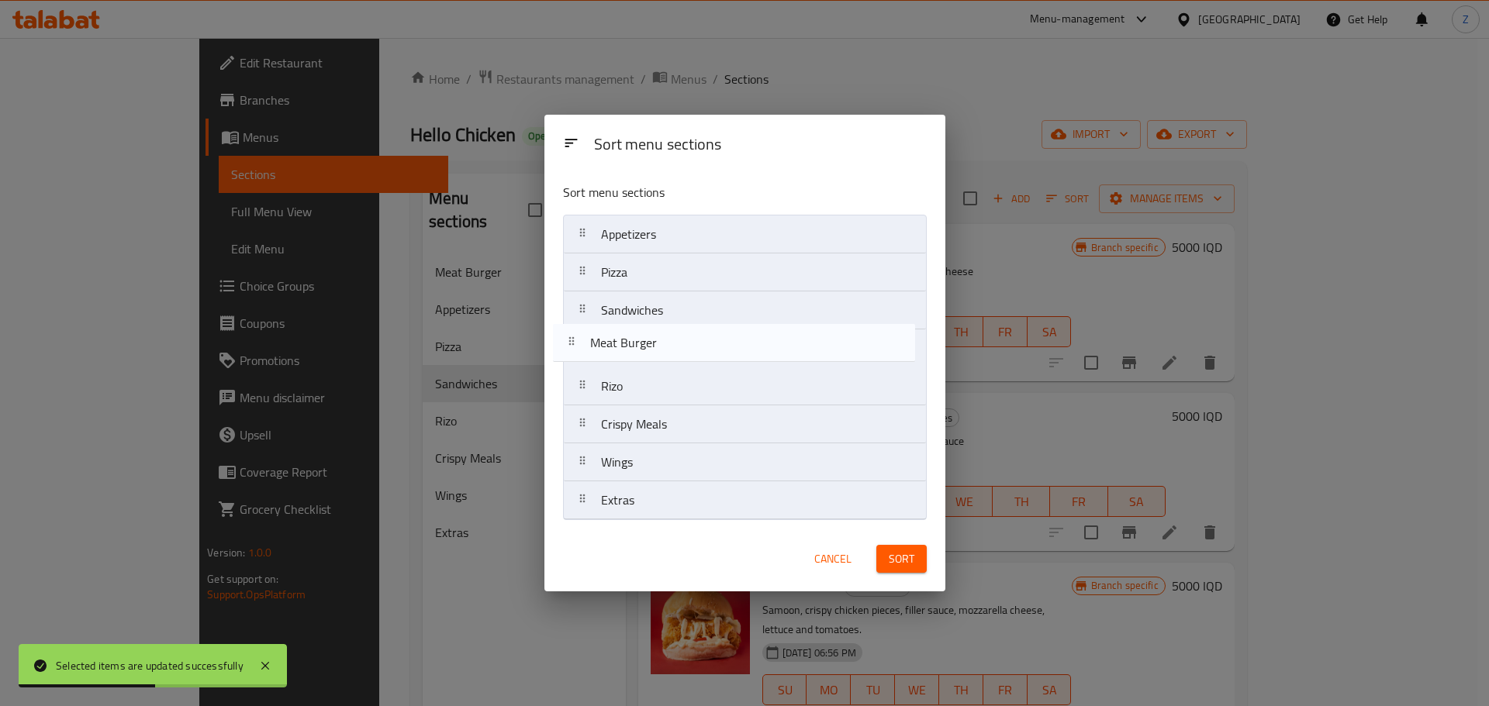
drag, startPoint x: 678, startPoint y: 247, endPoint x: 667, endPoint y: 368, distance: 120.7
click at [667, 368] on nav "Meat Burger Appetizers Pizza Sandwiches Rizo Crispy Meals Wings Extras" at bounding box center [745, 367] width 364 height 305
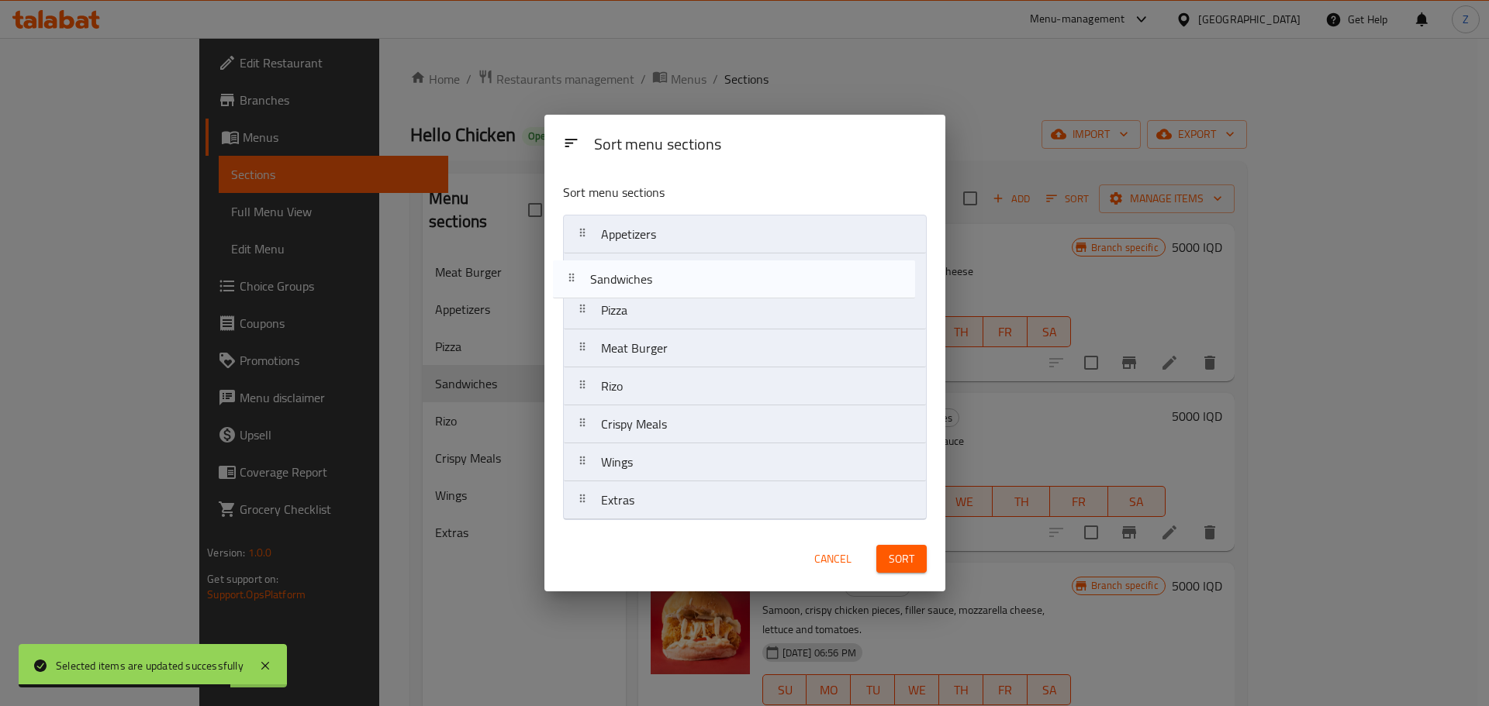
drag, startPoint x: 698, startPoint y: 327, endPoint x: 689, endPoint y: 292, distance: 36.9
click at [689, 292] on nav "Appetizers Pizza Sandwiches Meat Burger Rizo Crispy Meals Wings Extras" at bounding box center [745, 367] width 364 height 305
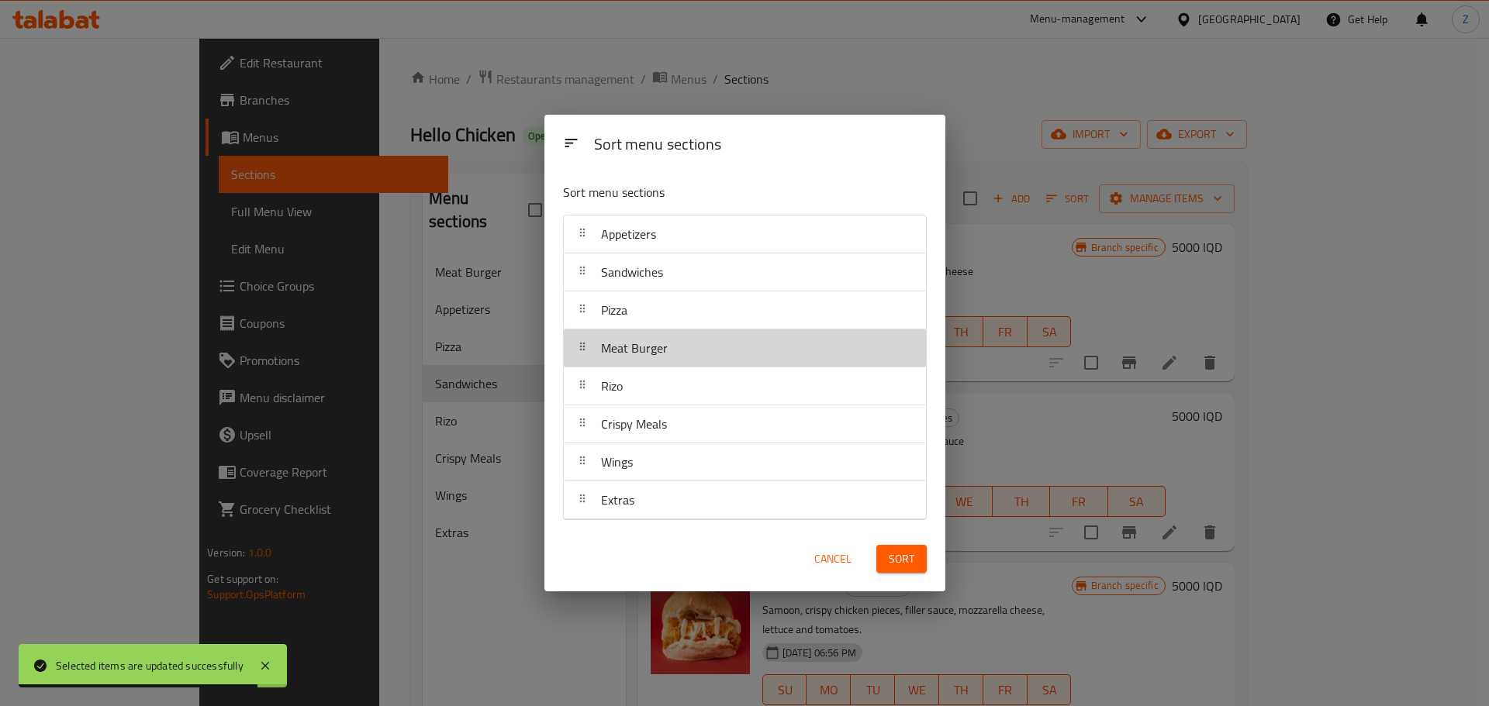
click at [657, 363] on div "Meat Burger" at bounding box center [634, 348] width 79 height 37
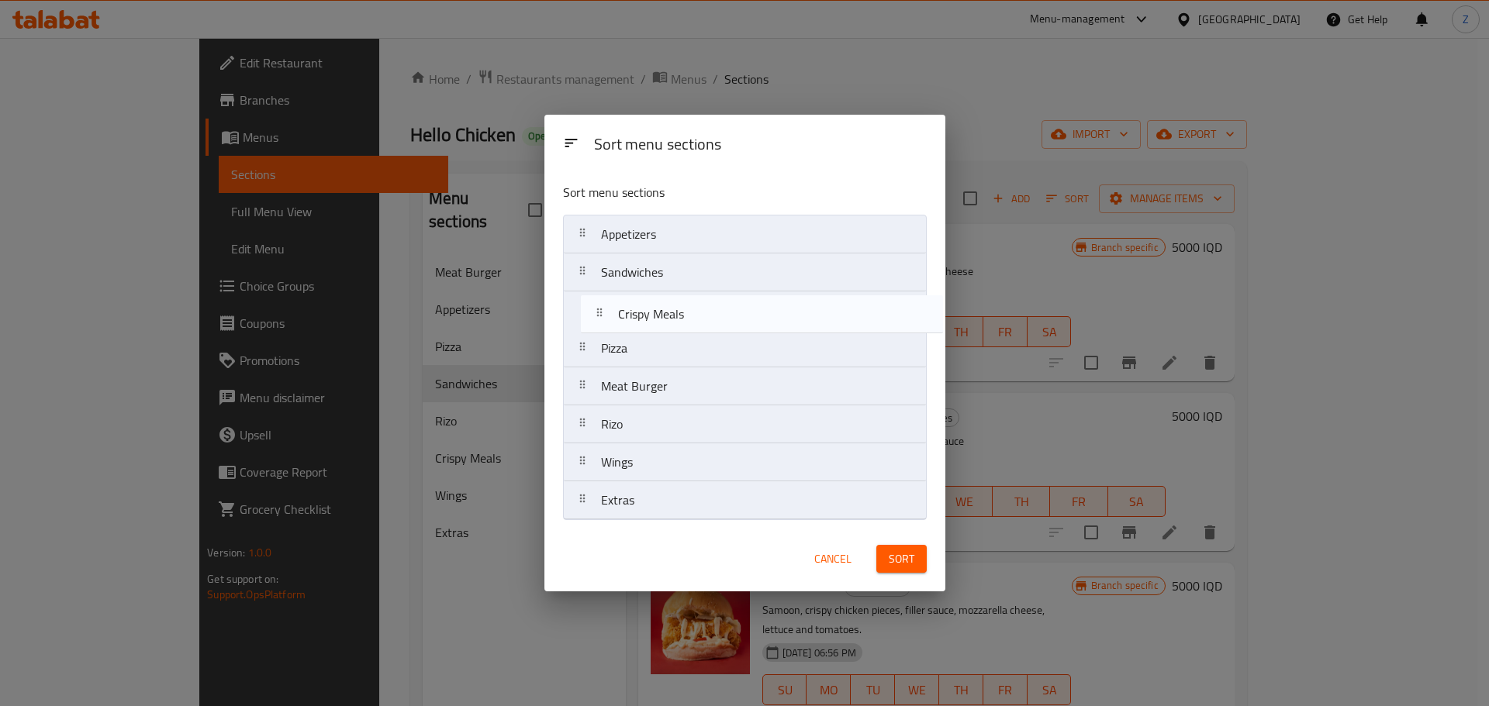
drag, startPoint x: 655, startPoint y: 424, endPoint x: 678, endPoint y: 300, distance: 126.1
click at [678, 300] on nav "Appetizers Sandwiches Pizza Meat Burger Rizo Crispy Meals Wings Extras" at bounding box center [745, 367] width 364 height 305
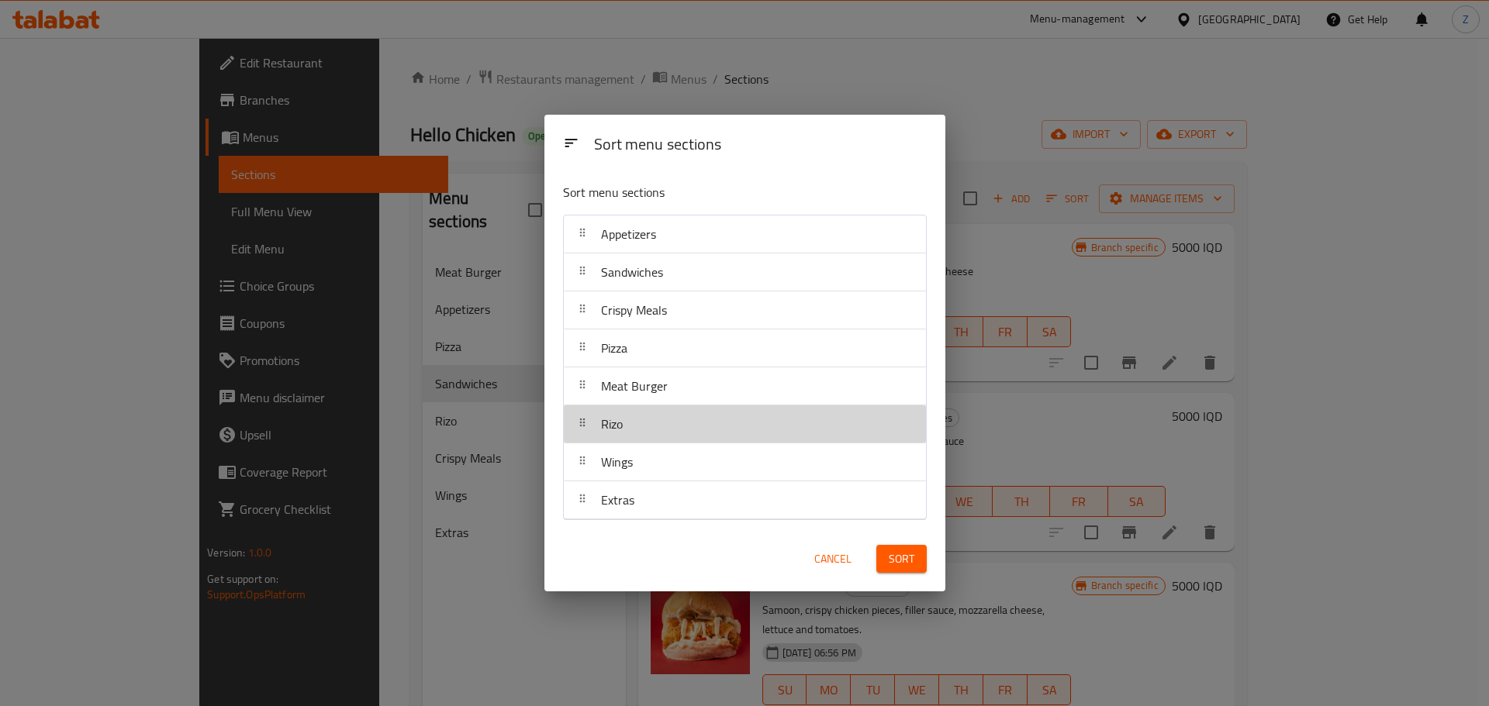
drag, startPoint x: 644, startPoint y: 428, endPoint x: 647, endPoint y: 392, distance: 36.6
click at [645, 401] on nav "Appetizers Sandwiches Crispy Meals Pizza Meat Burger Rizo Wings Extras" at bounding box center [745, 367] width 364 height 305
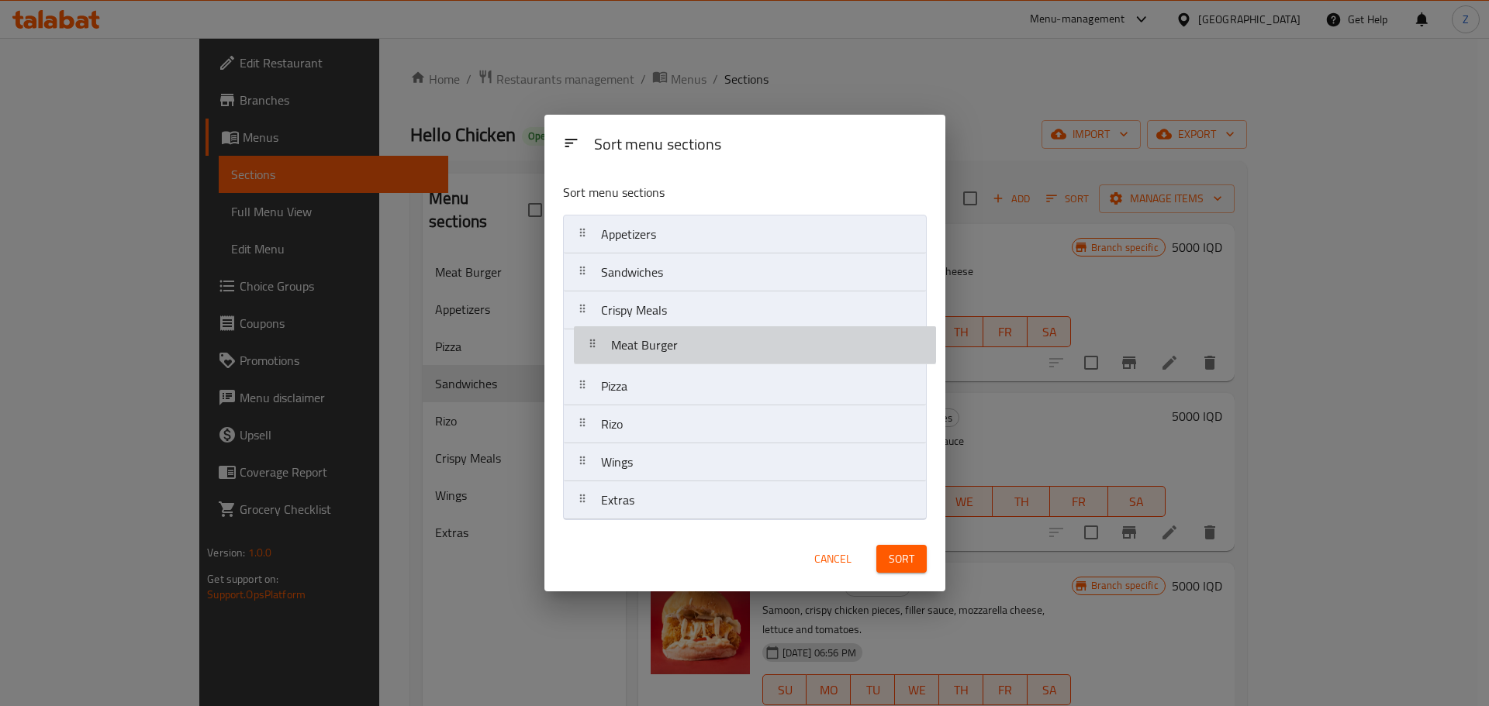
drag, startPoint x: 647, startPoint y: 392, endPoint x: 657, endPoint y: 354, distance: 39.3
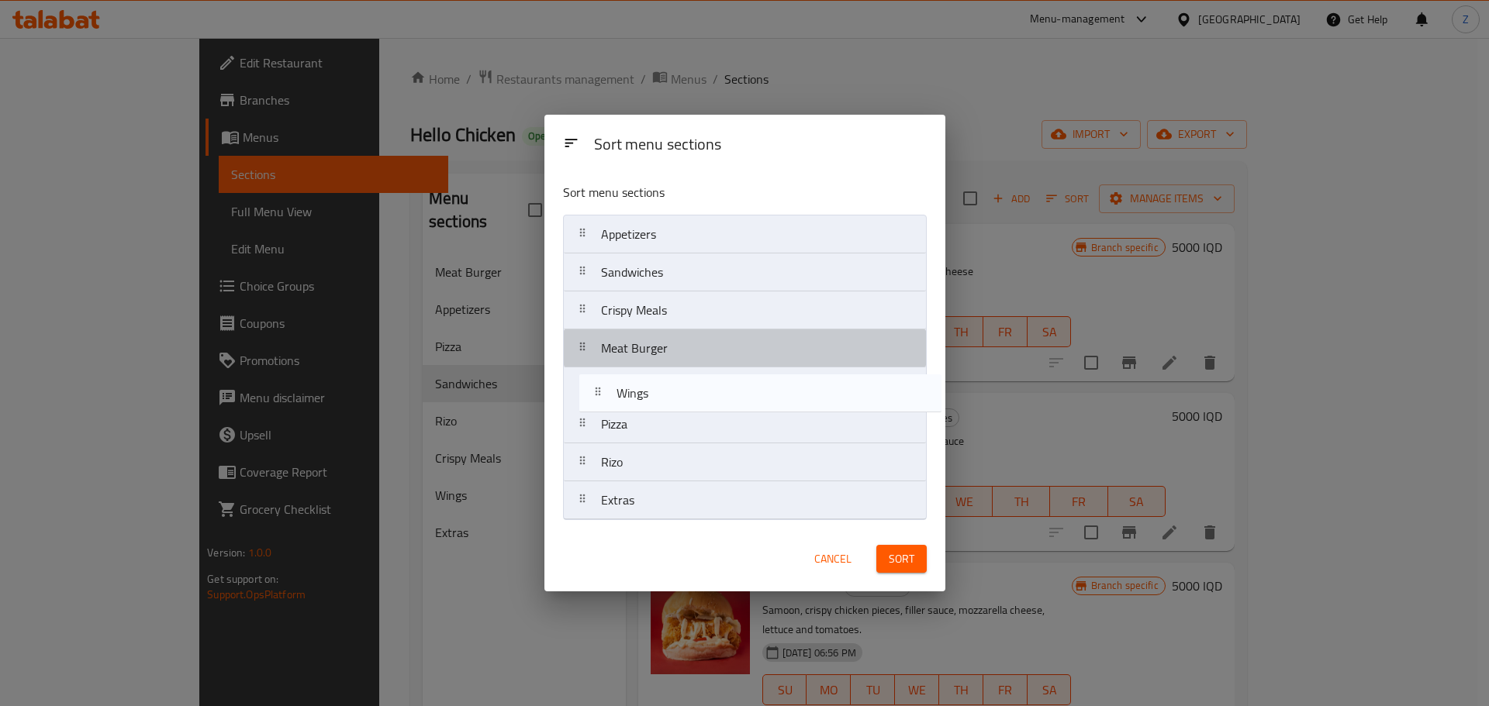
drag, startPoint x: 640, startPoint y: 446, endPoint x: 658, endPoint y: 397, distance: 52.0
click at [658, 397] on nav "Appetizers Sandwiches Crispy Meals Meat Burger Pizza Rizo Wings Extras" at bounding box center [745, 367] width 364 height 305
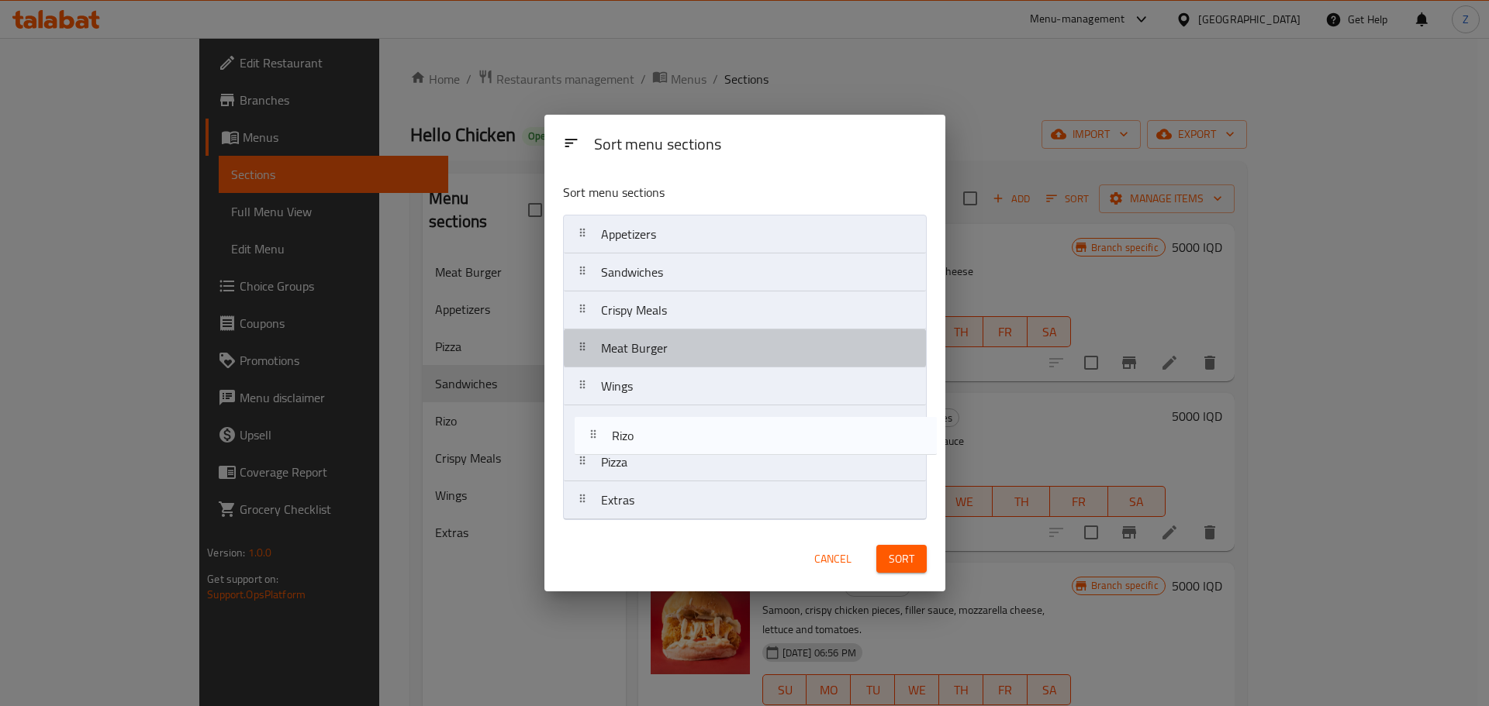
drag, startPoint x: 640, startPoint y: 449, endPoint x: 653, endPoint y: 411, distance: 40.2
click at [653, 411] on nav "Appetizers Sandwiches Crispy Meals Meat Burger Wings Pizza Rizo Extras" at bounding box center [745, 367] width 364 height 305
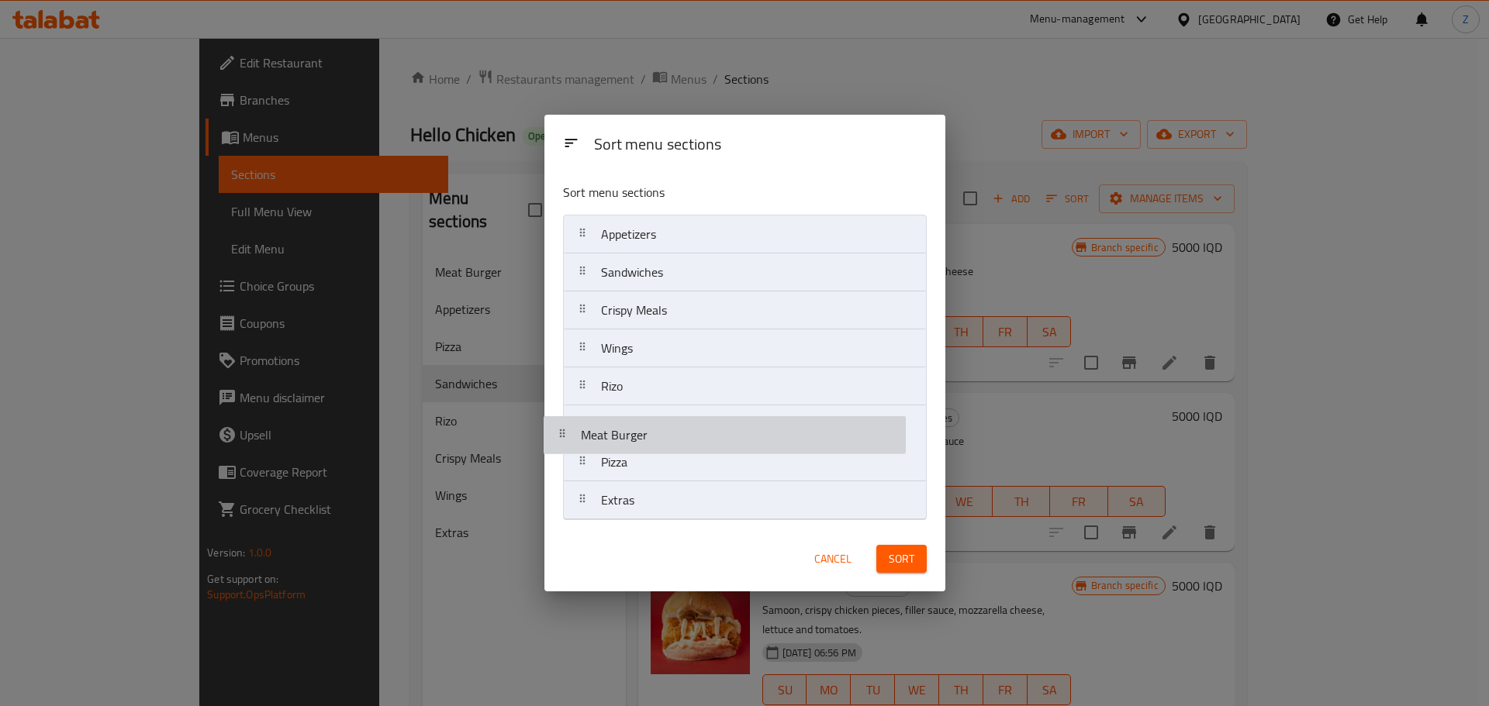
drag, startPoint x: 730, startPoint y: 361, endPoint x: 709, endPoint y: 452, distance: 92.9
click at [709, 452] on nav "Appetizers Sandwiches Crispy Meals Meat Burger Wings Rizo Pizza Extras" at bounding box center [745, 367] width 364 height 305
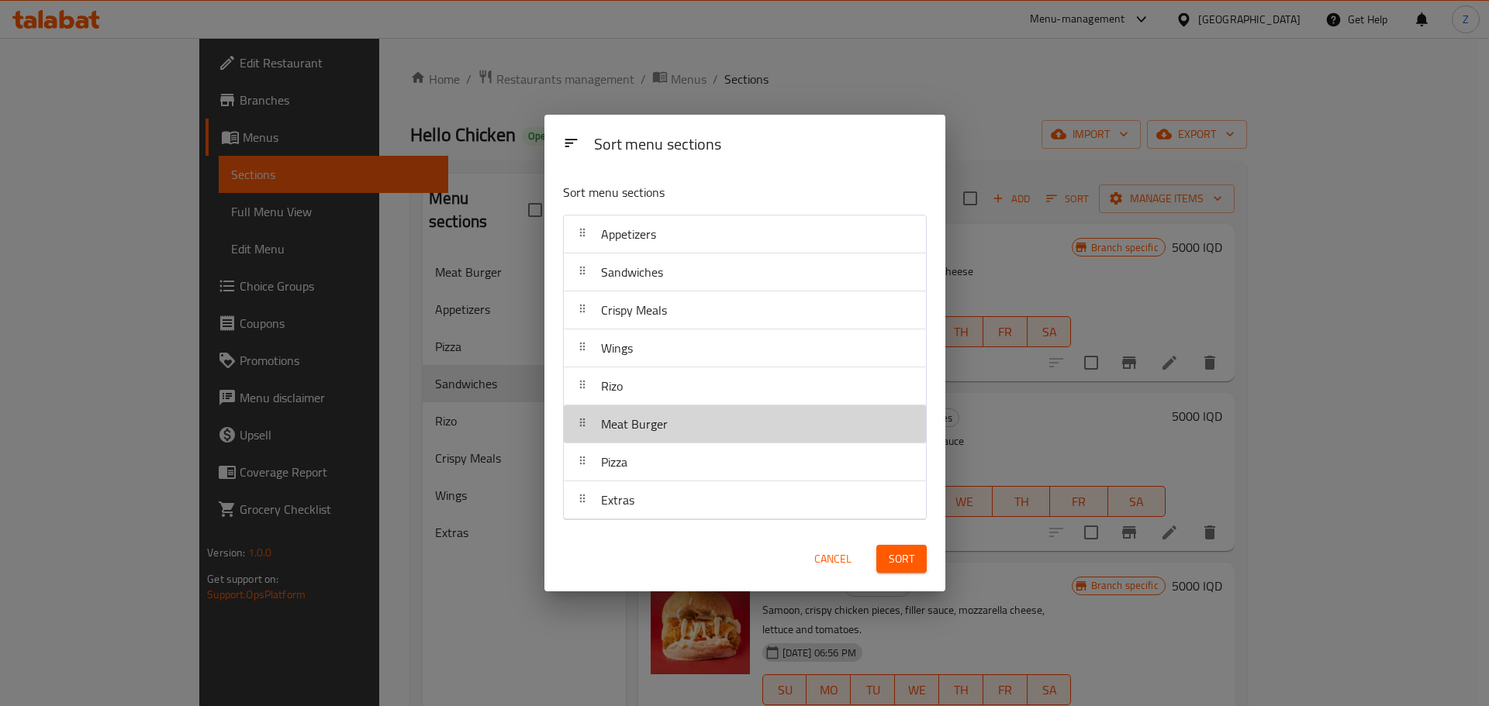
click at [885, 565] on button "Sort" at bounding box center [901, 559] width 50 height 29
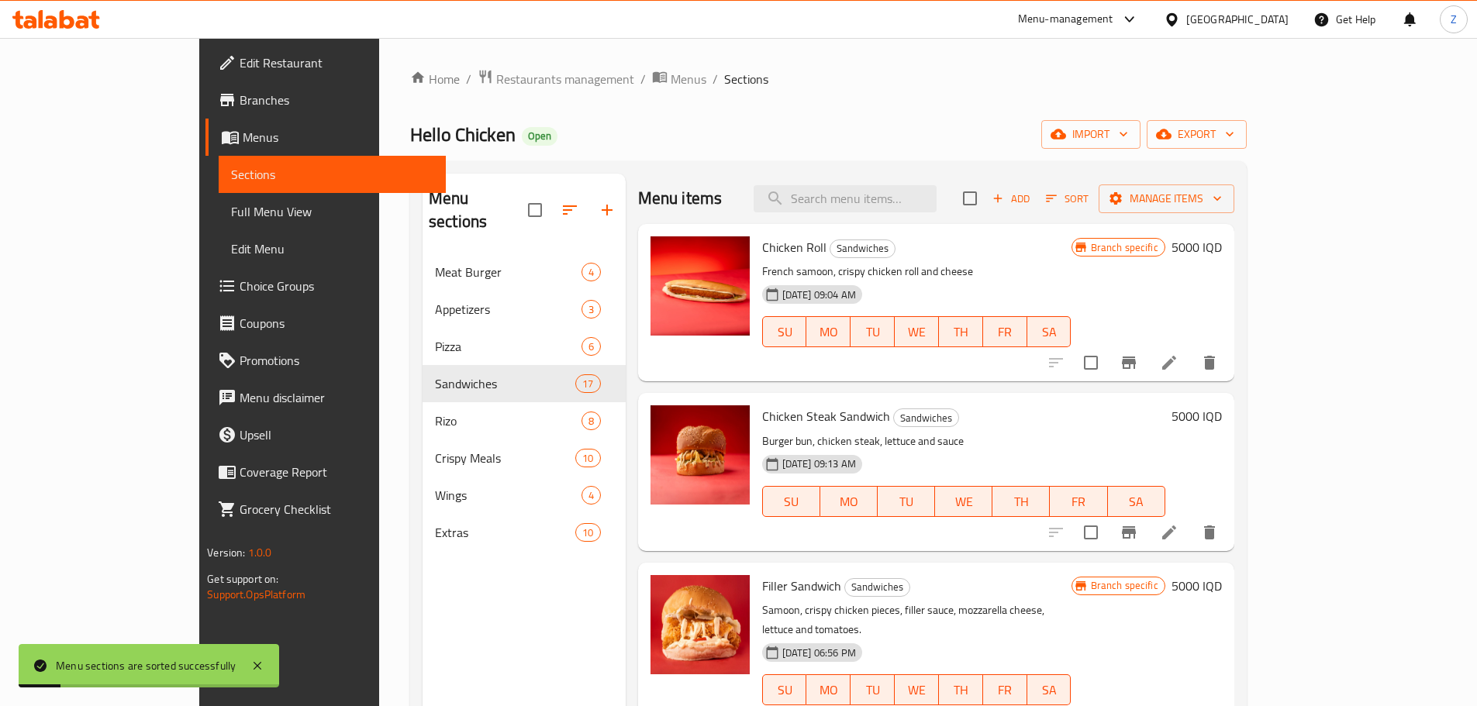
click at [923, 416] on h6 "Chicken Steak Sandwich Sandwiches" at bounding box center [963, 417] width 403 height 22
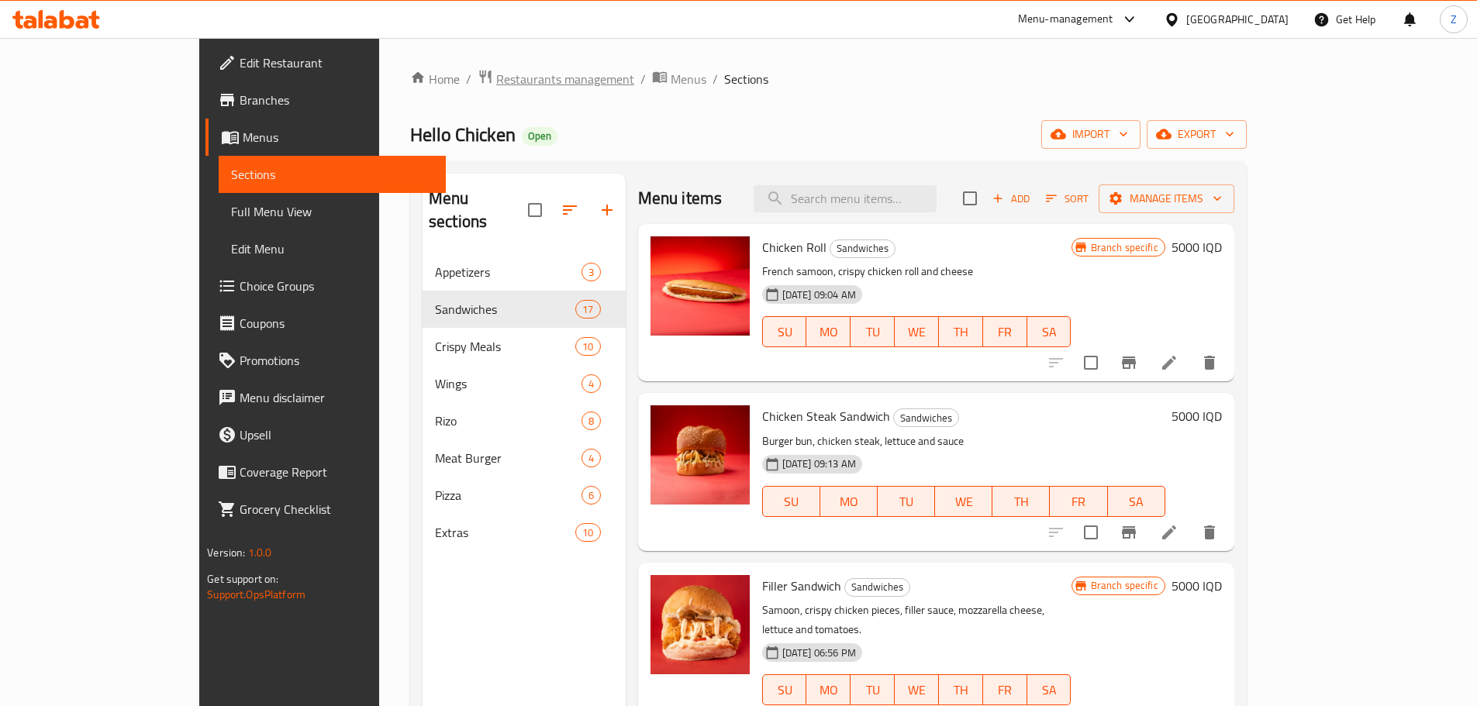
click at [496, 73] on span "Restaurants management" at bounding box center [565, 79] width 138 height 19
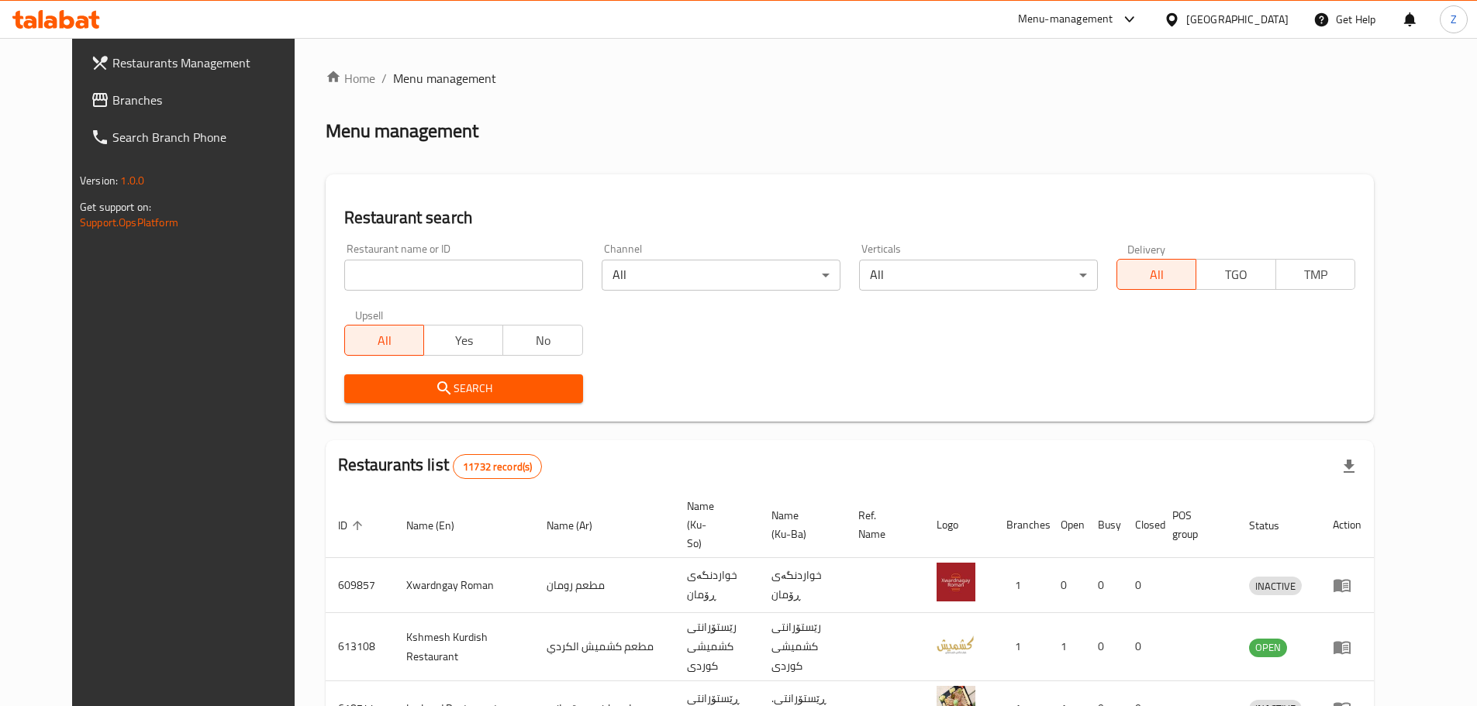
click at [399, 266] on input "search" at bounding box center [463, 275] width 239 height 31
paste input "686312"
type input "686312"
click at [516, 388] on span "Search" at bounding box center [464, 388] width 214 height 19
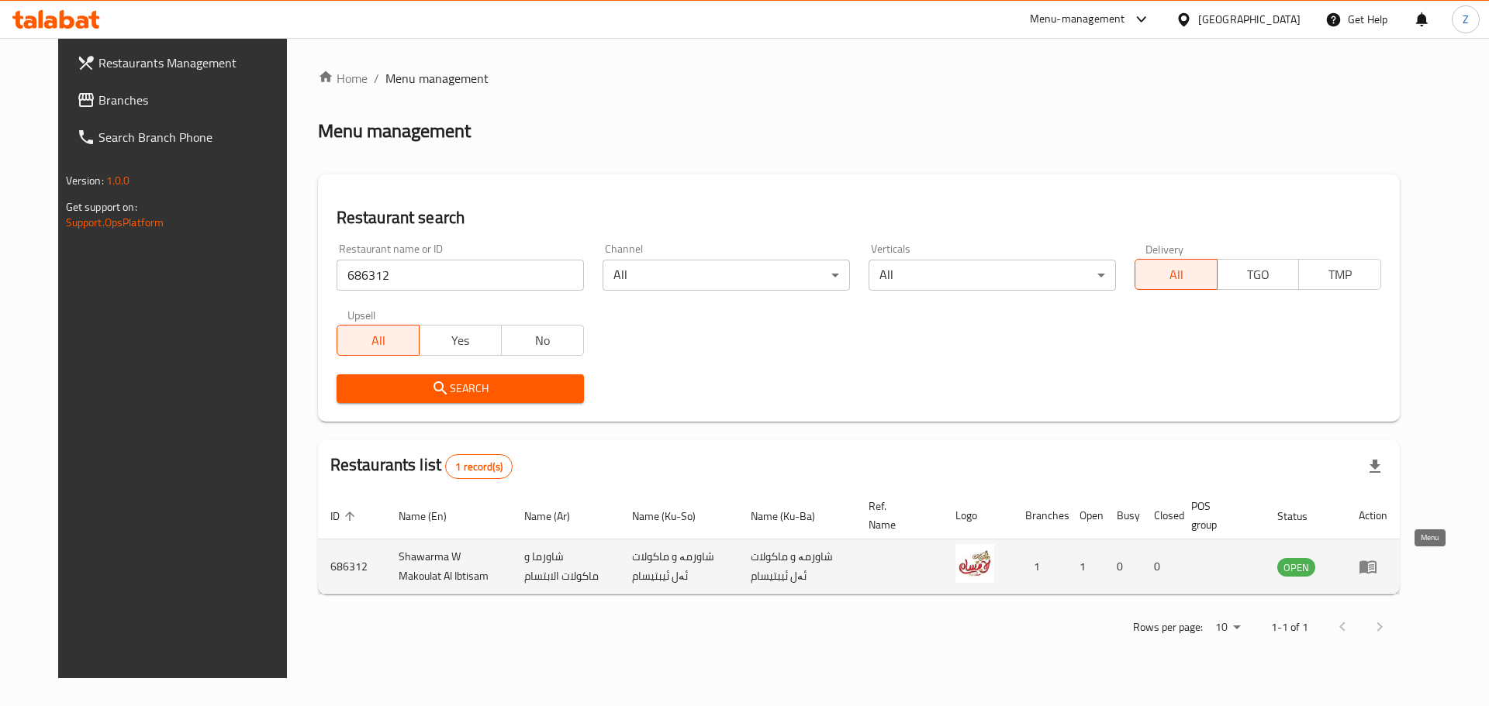
click at [1377, 568] on icon "enhanced table" at bounding box center [1367, 566] width 19 height 19
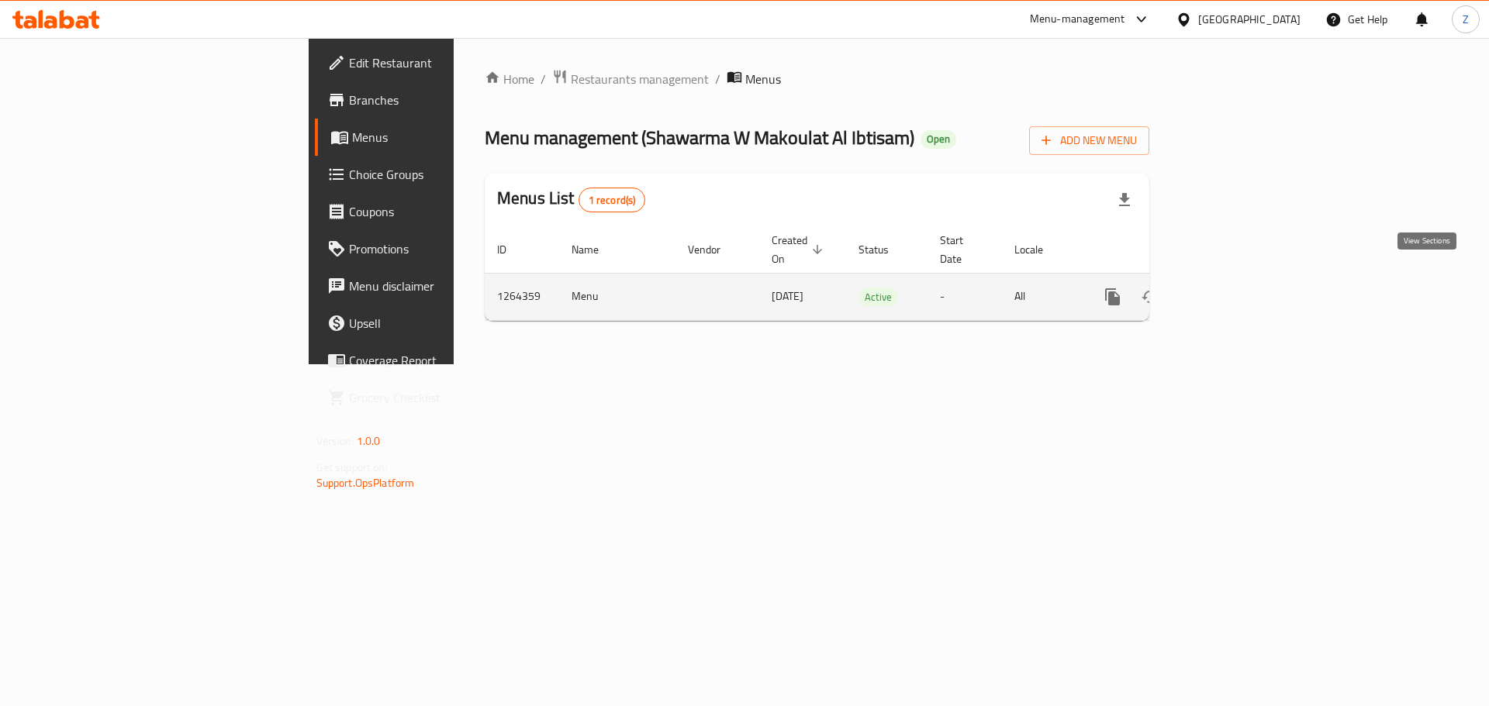
click at [1234, 288] on icon "enhanced table" at bounding box center [1224, 297] width 19 height 19
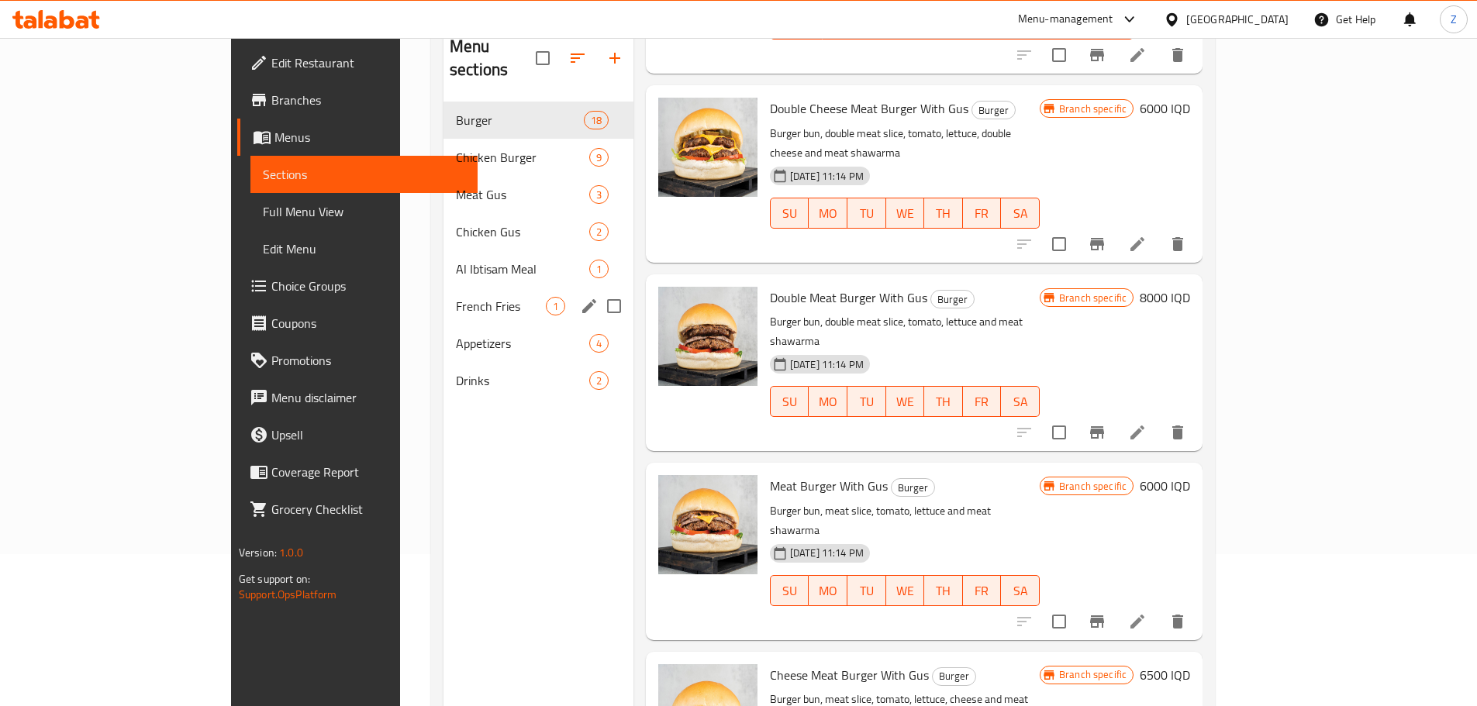
scroll to position [62, 0]
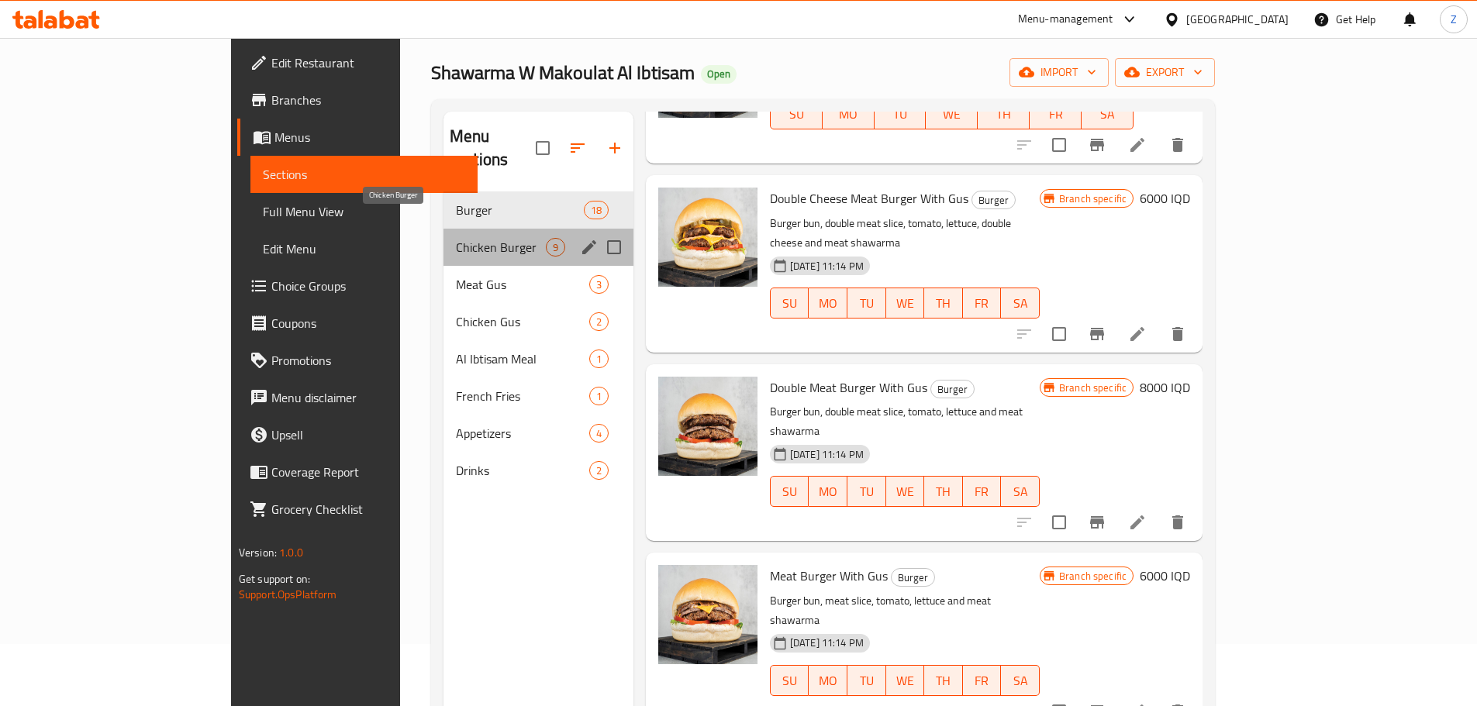
click at [456, 238] on span "Chicken Burger" at bounding box center [501, 247] width 90 height 19
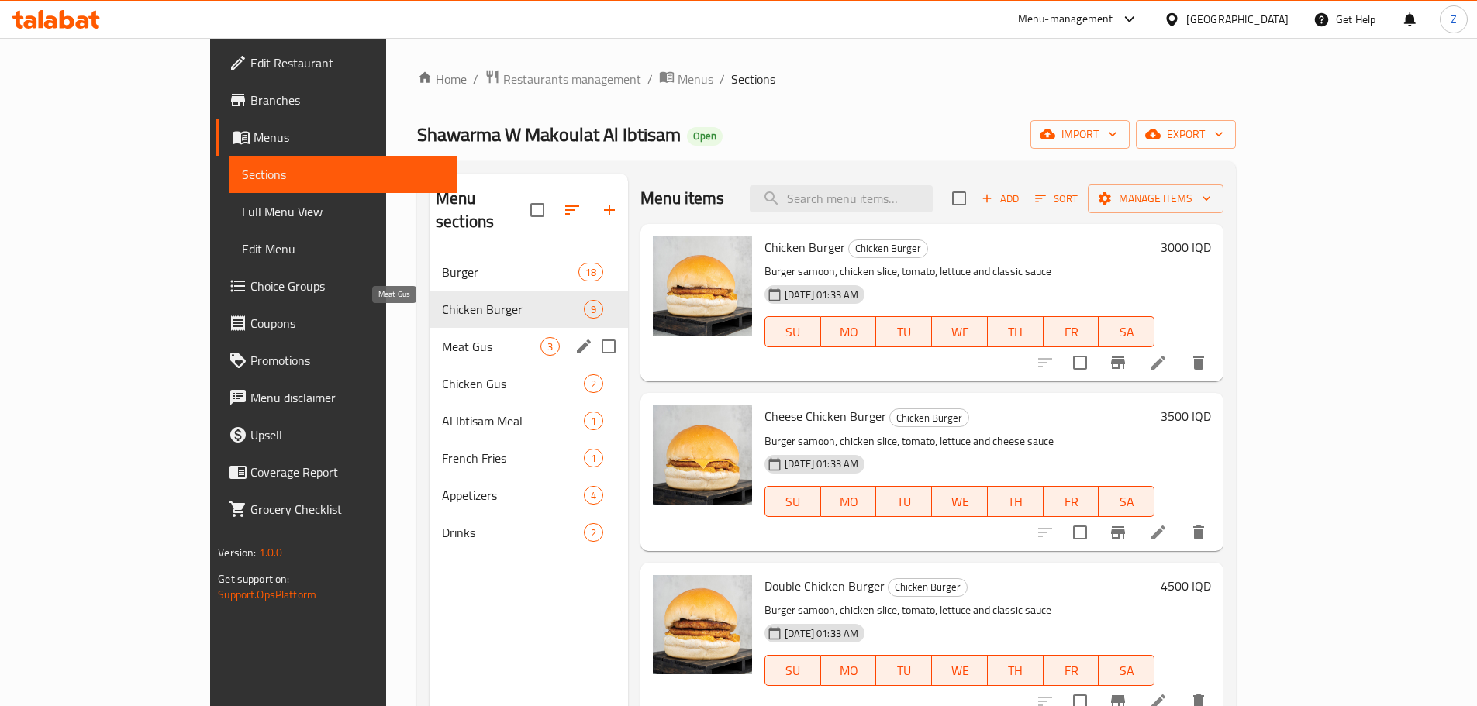
click at [442, 337] on span "Meat Gus" at bounding box center [491, 346] width 98 height 19
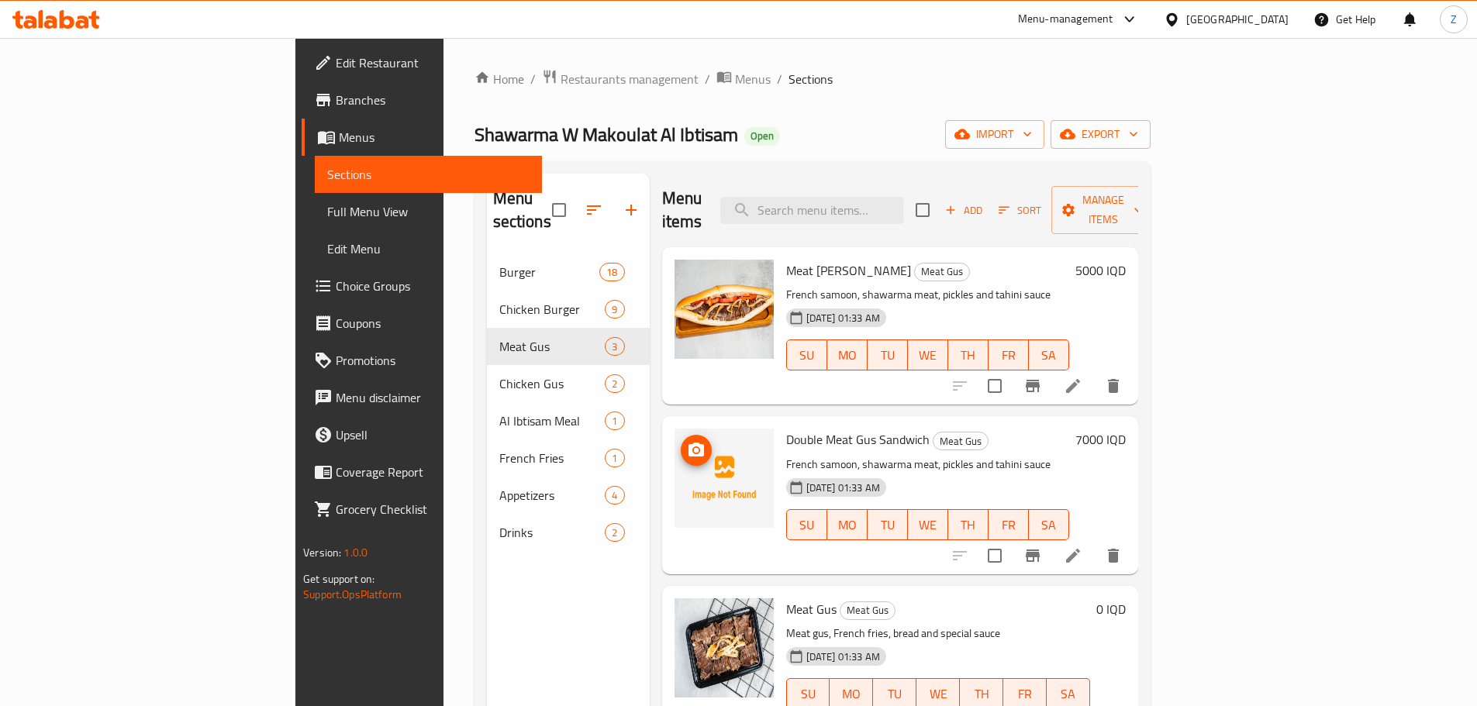
click at [689, 443] on icon "upload picture" at bounding box center [697, 450] width 16 height 14
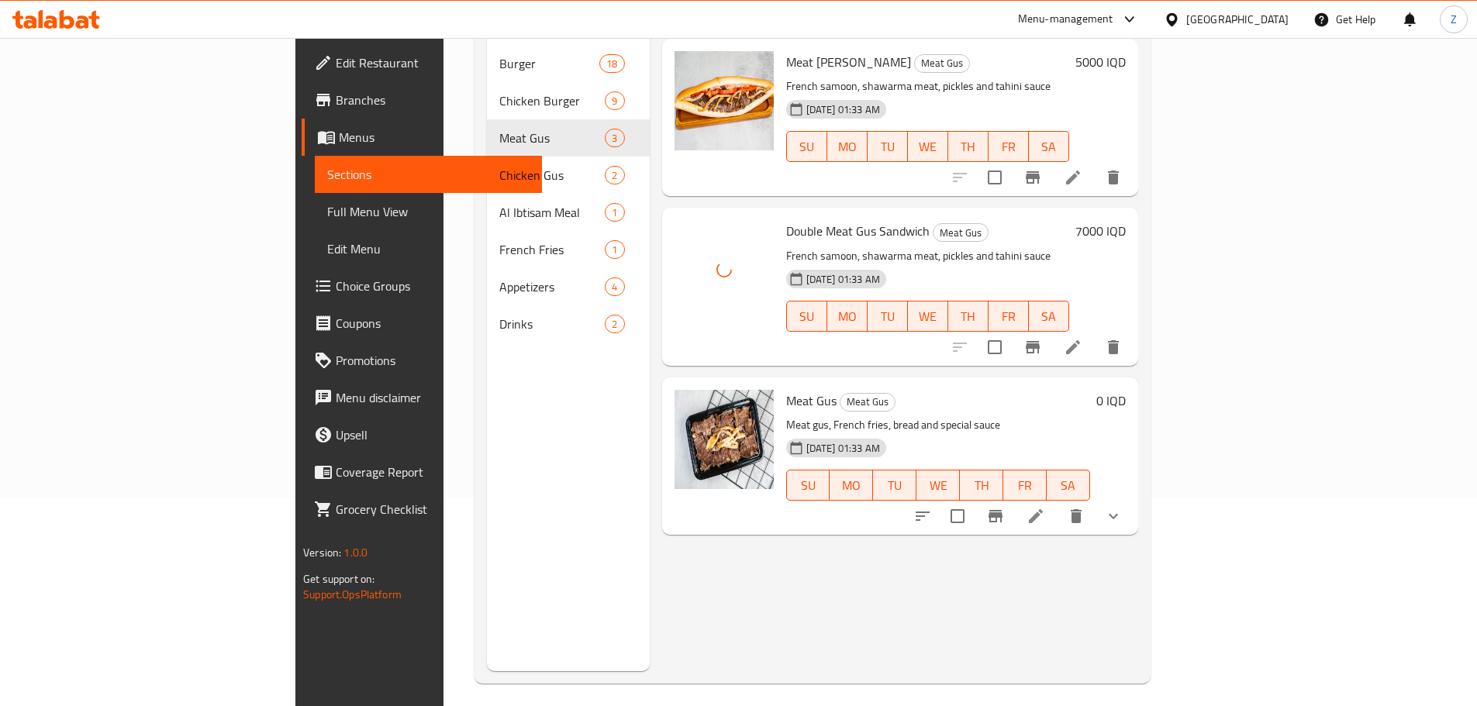
scroll to position [217, 0]
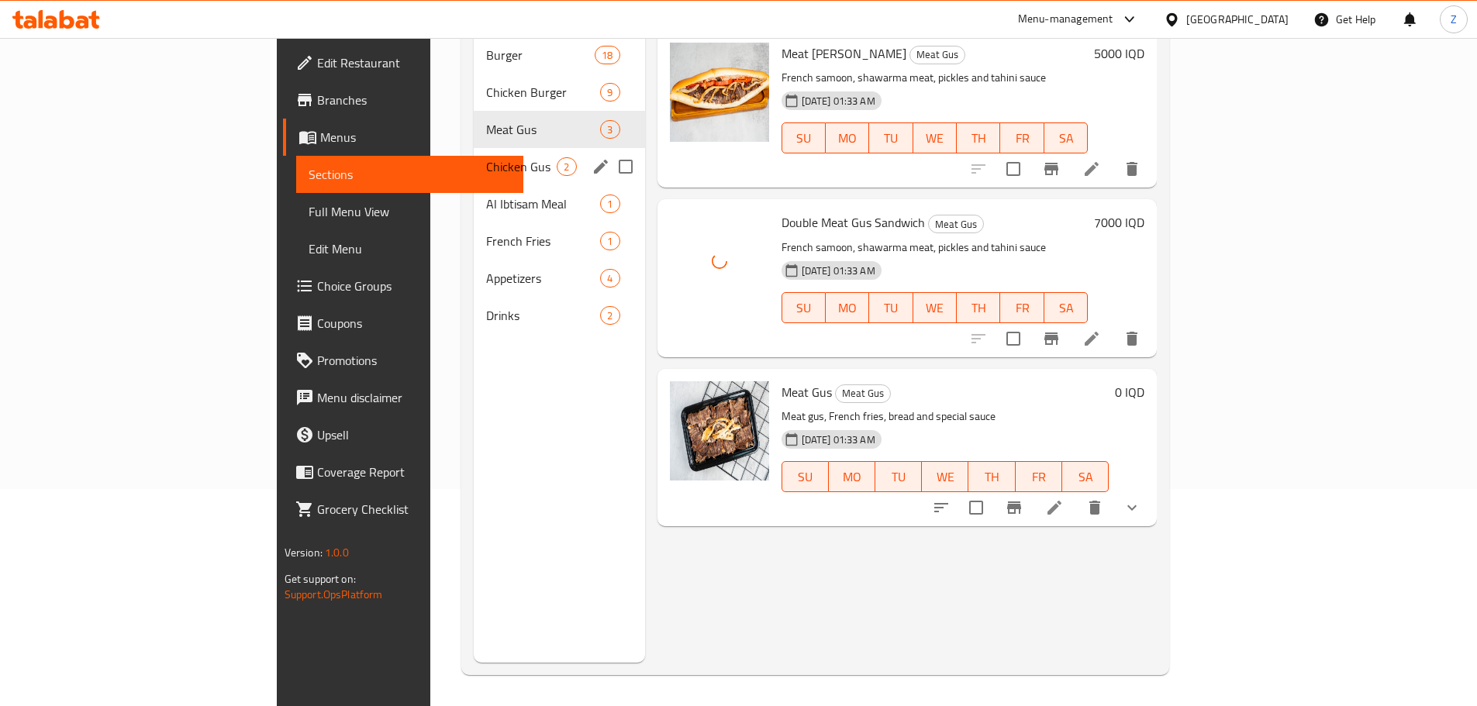
click at [474, 148] on div "Chicken Gus 2" at bounding box center [559, 166] width 171 height 37
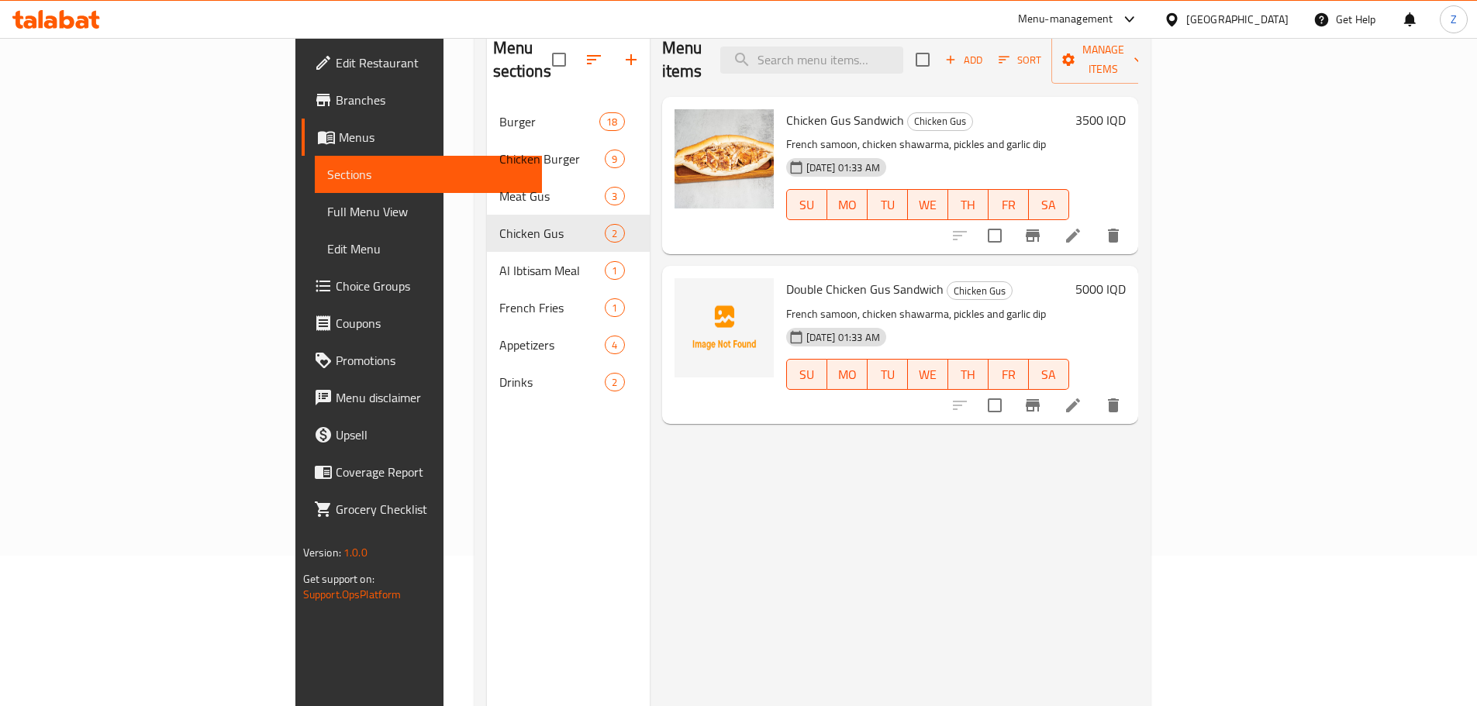
scroll to position [62, 0]
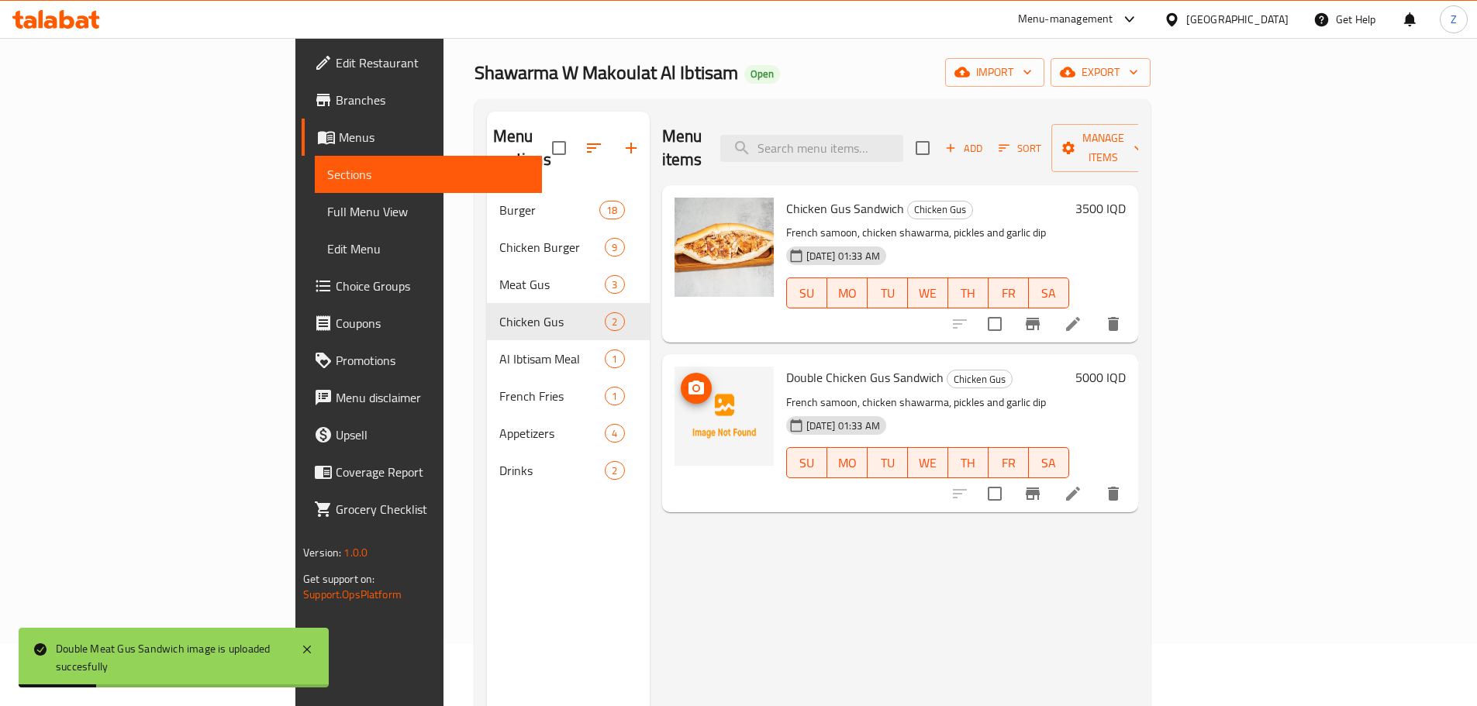
click at [681, 373] on button "upload picture" at bounding box center [696, 388] width 31 height 31
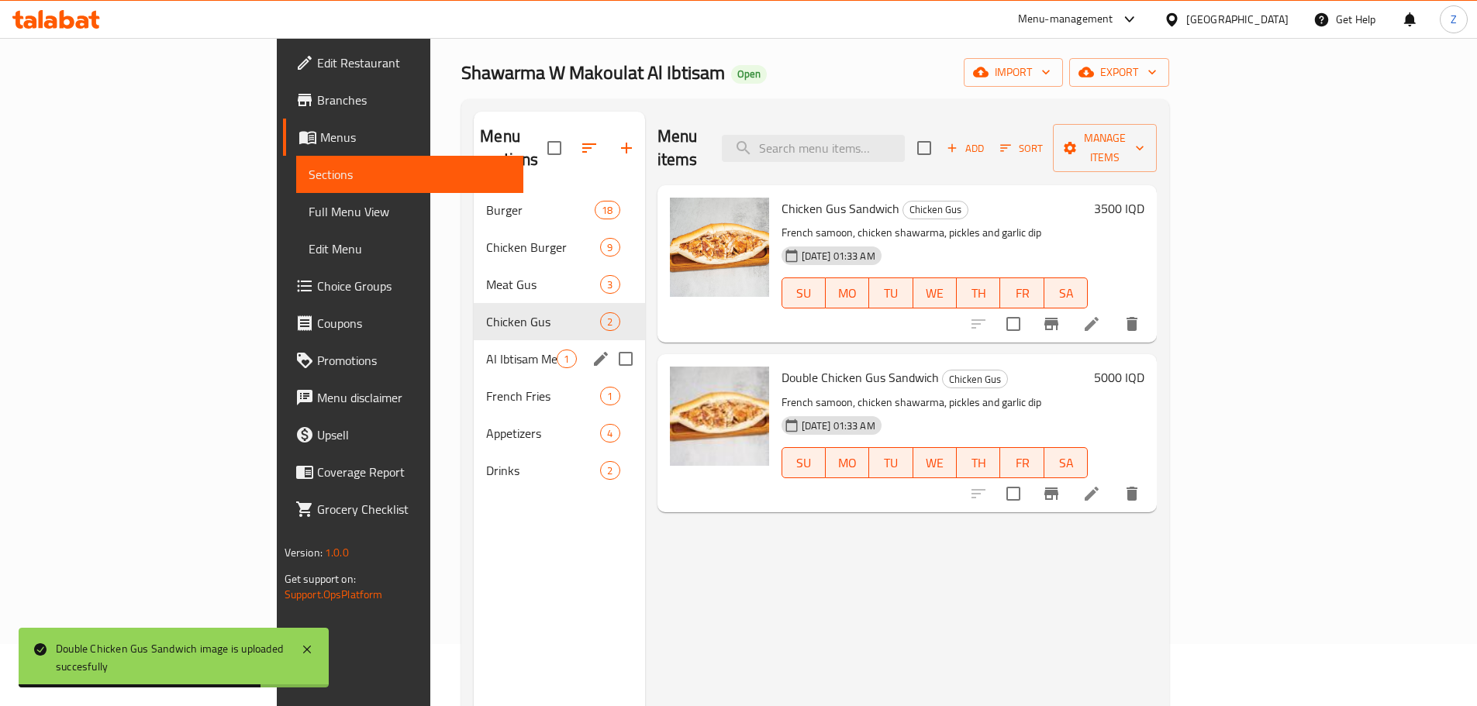
click at [486, 350] on span "Al Ibtisam Meal" at bounding box center [521, 359] width 71 height 19
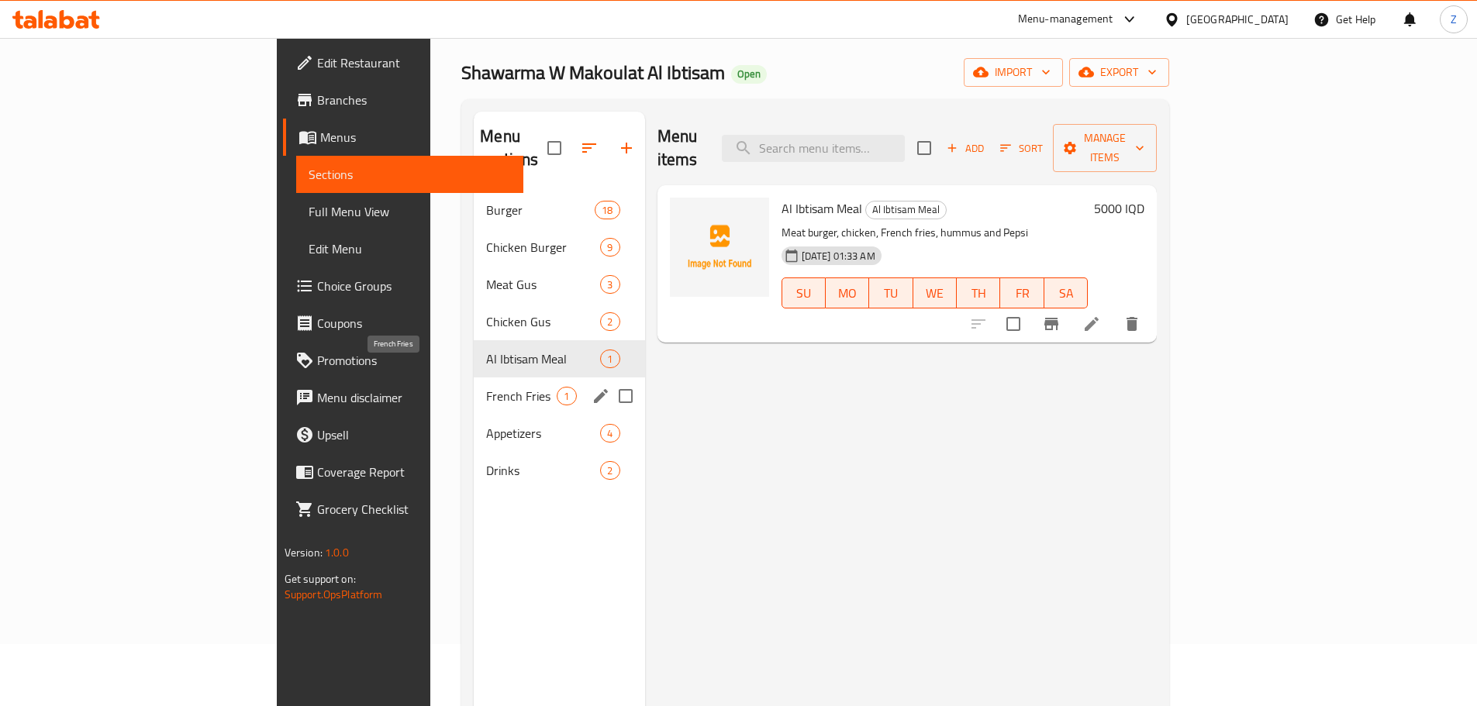
click at [486, 387] on span "French Fries" at bounding box center [521, 396] width 71 height 19
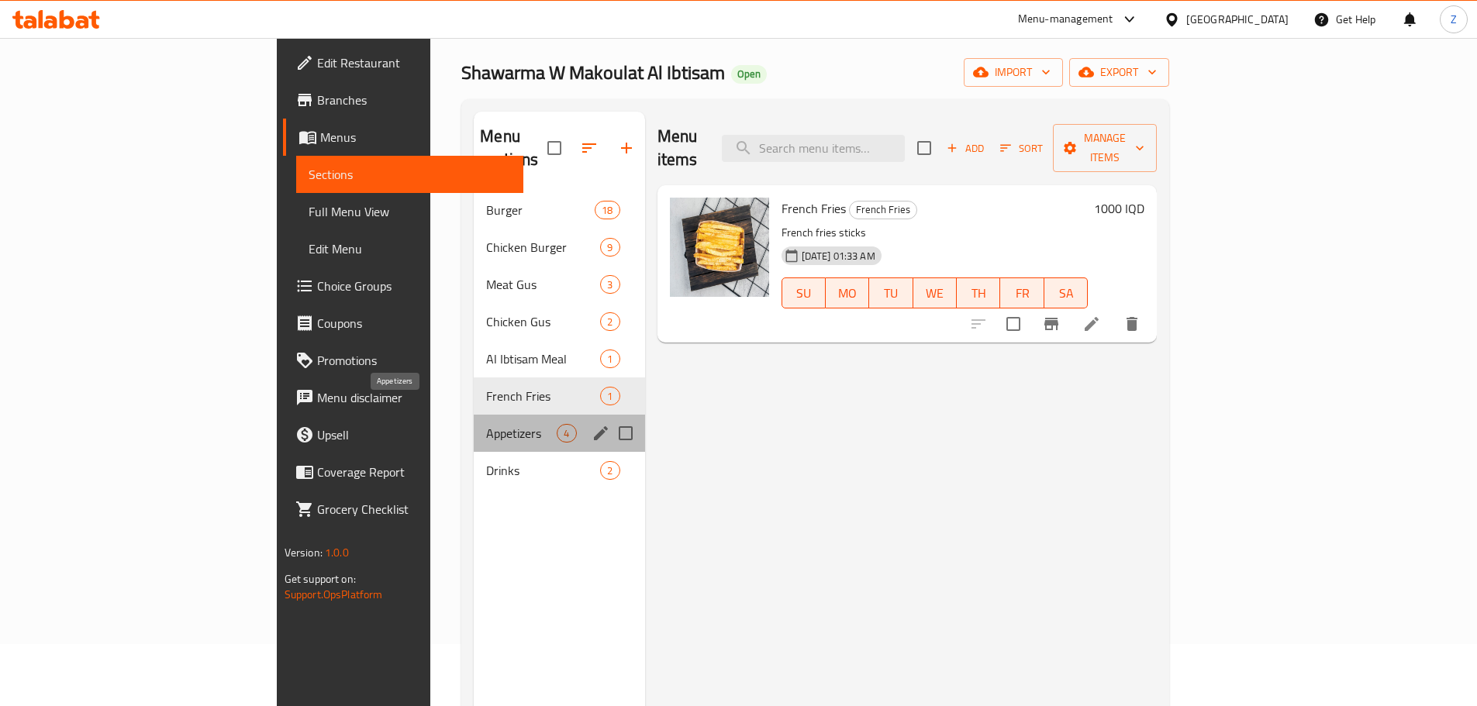
click at [486, 424] on span "Appetizers" at bounding box center [521, 433] width 71 height 19
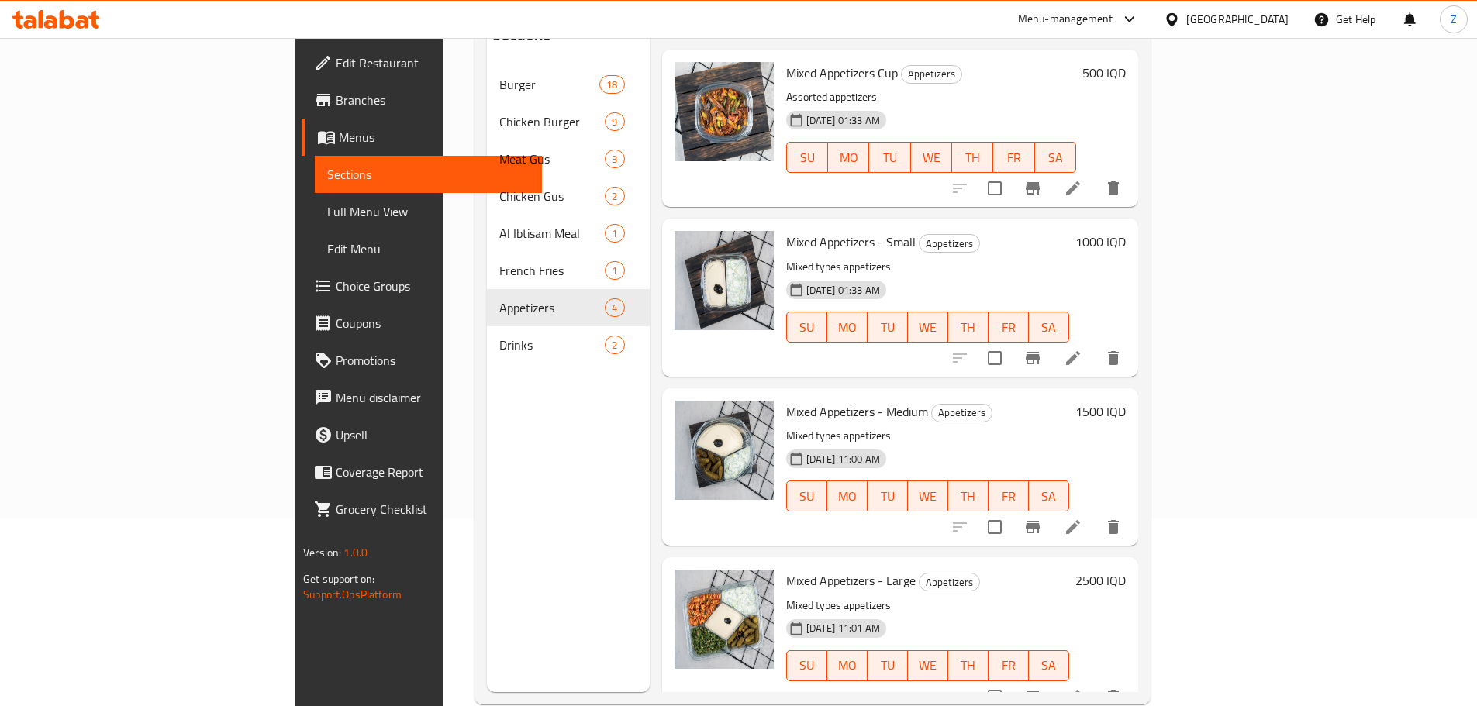
scroll to position [217, 0]
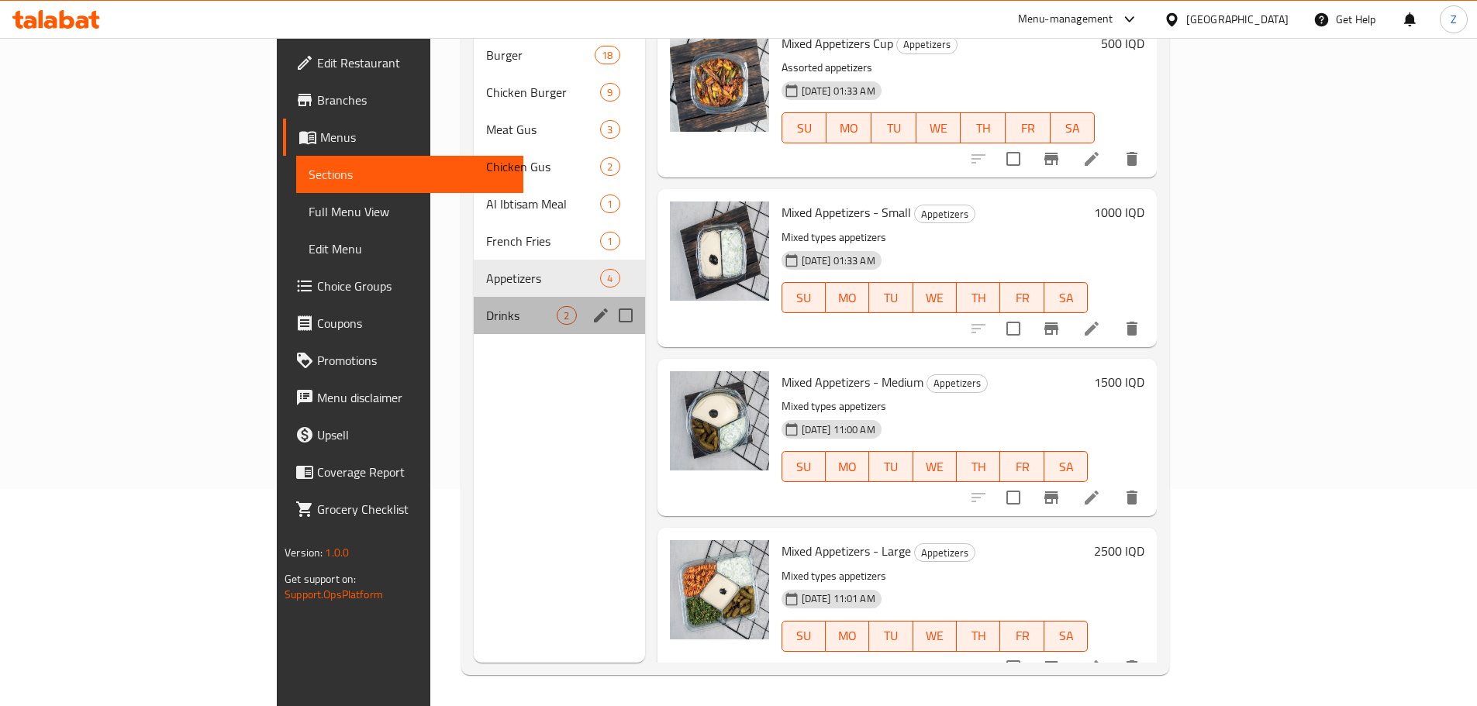
click at [474, 297] on div "Drinks 2" at bounding box center [559, 315] width 171 height 37
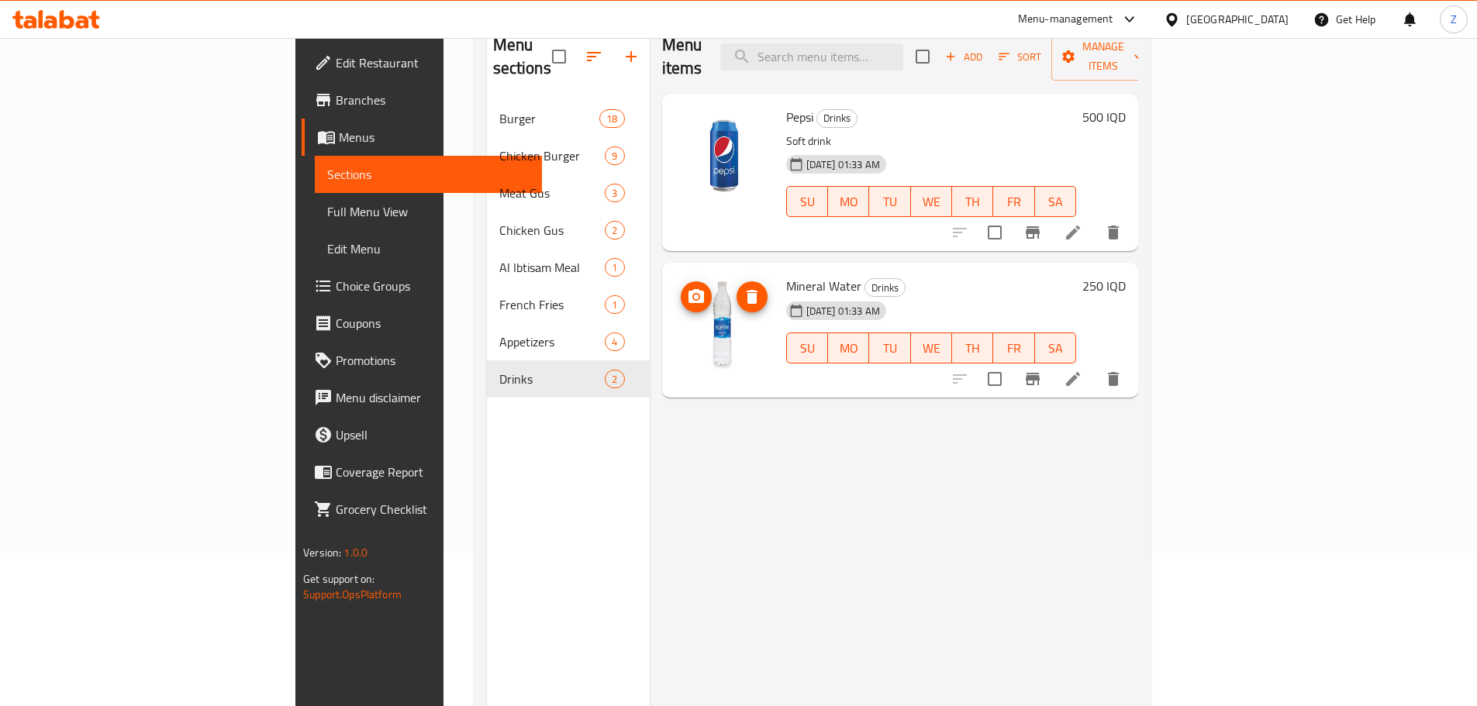
scroll to position [62, 0]
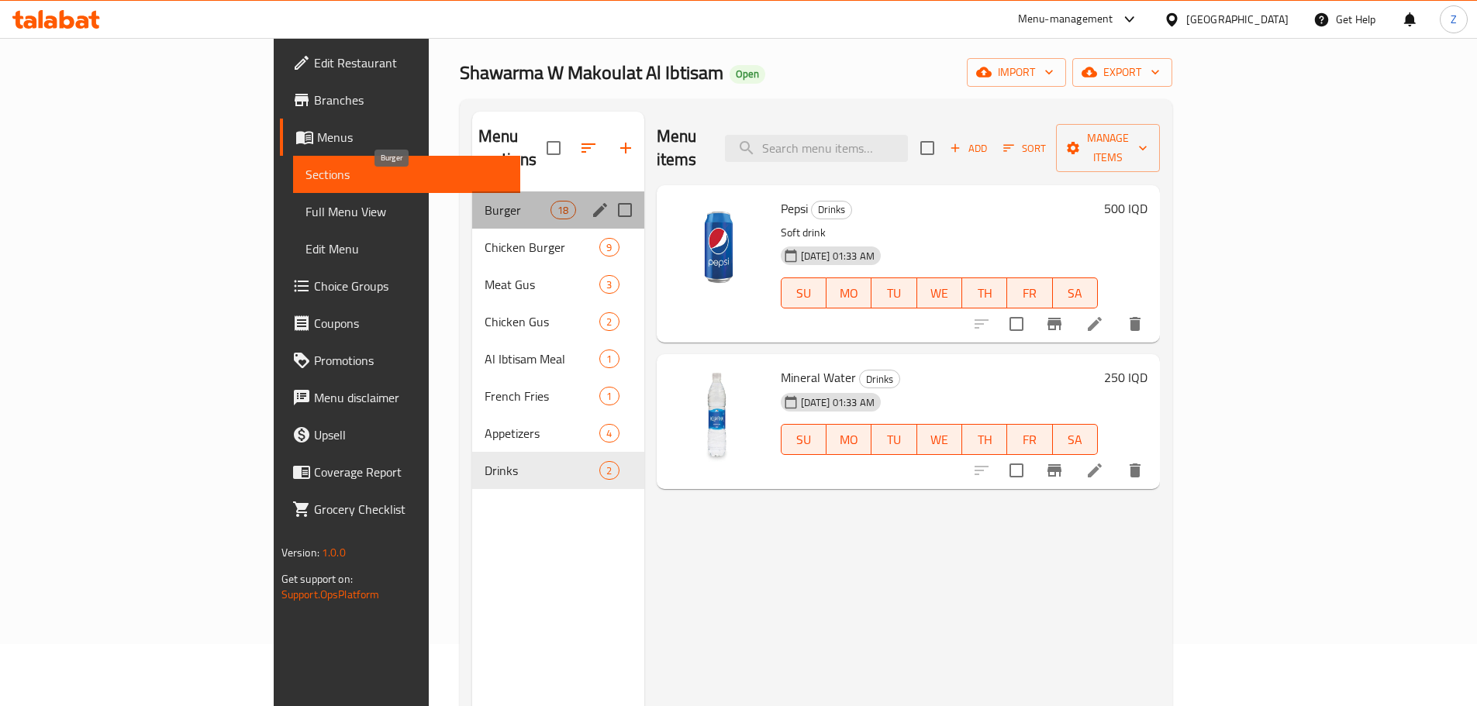
click at [485, 201] on span "Burger" at bounding box center [518, 210] width 66 height 19
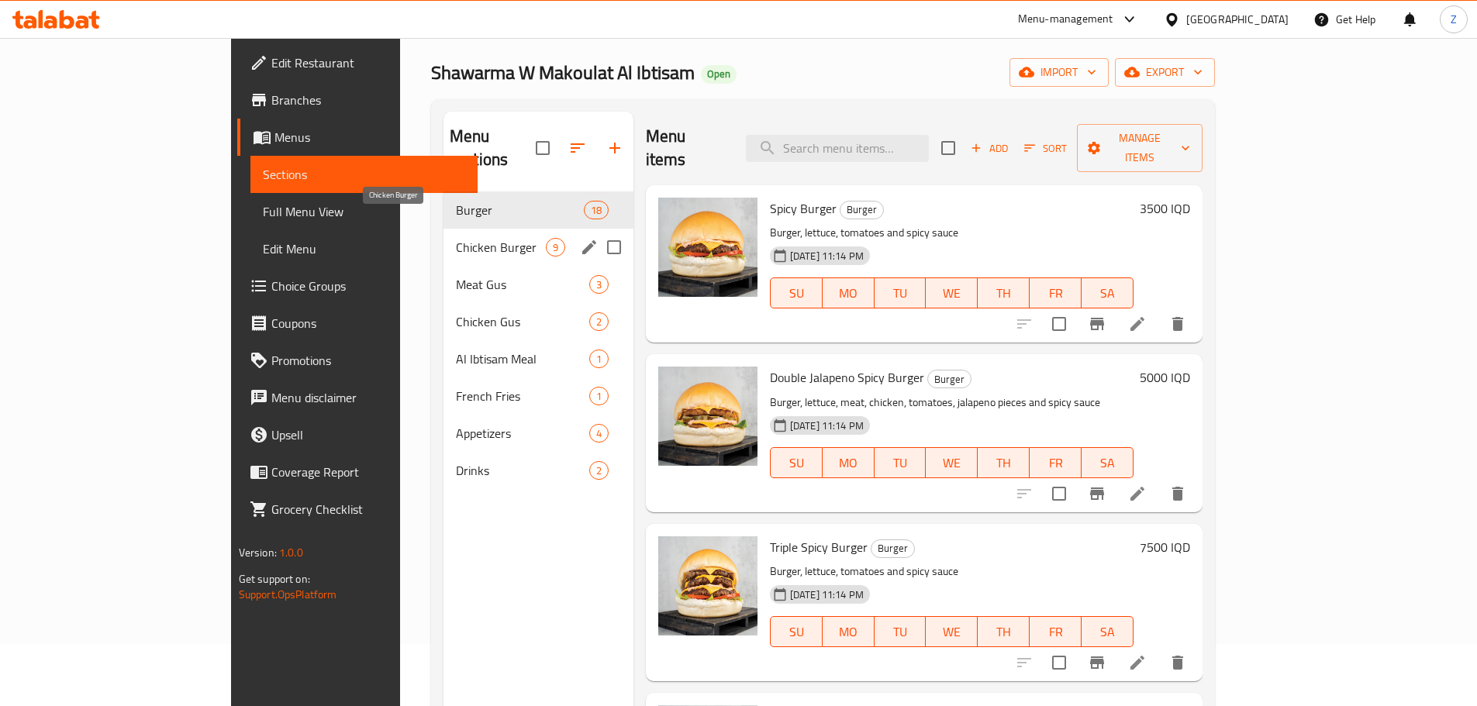
click at [456, 238] on span "Chicken Burger" at bounding box center [501, 247] width 90 height 19
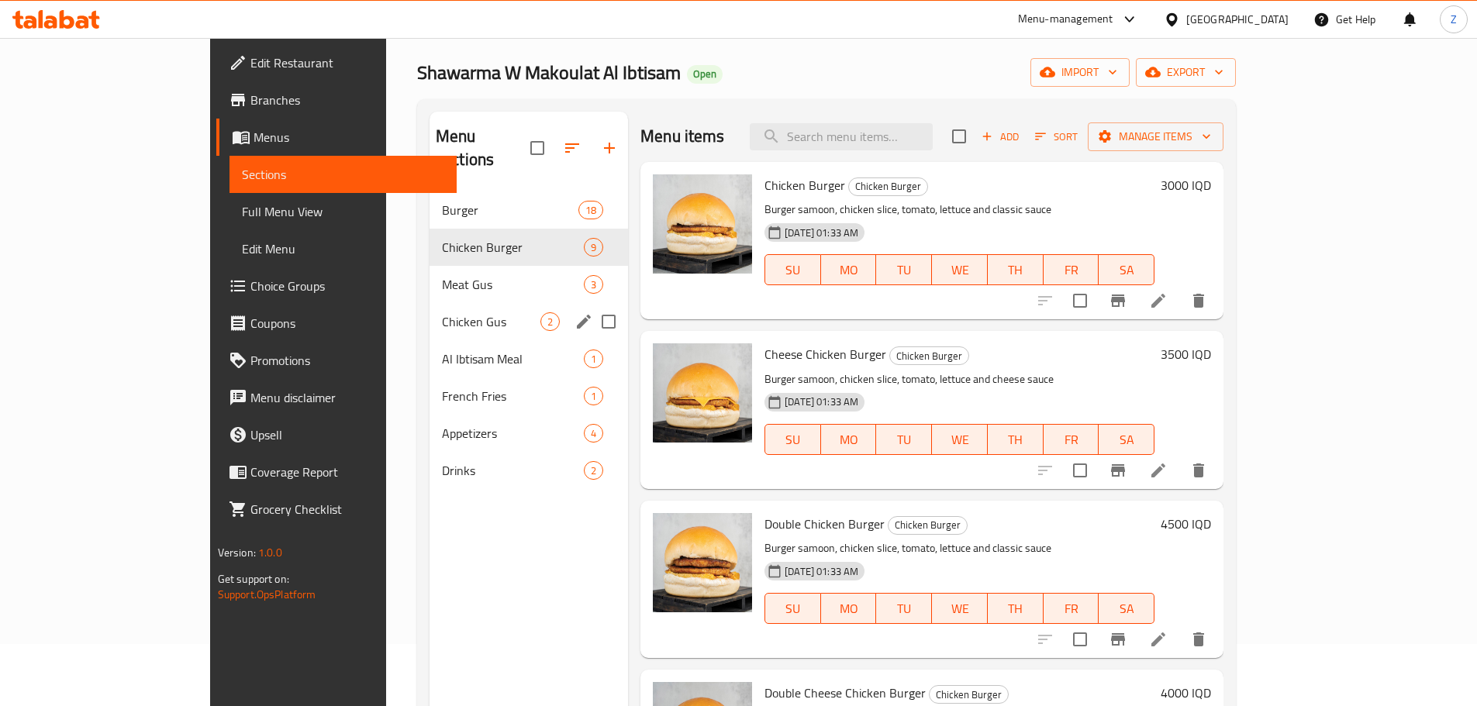
click at [430, 303] on div "Chicken Gus 2" at bounding box center [529, 321] width 198 height 37
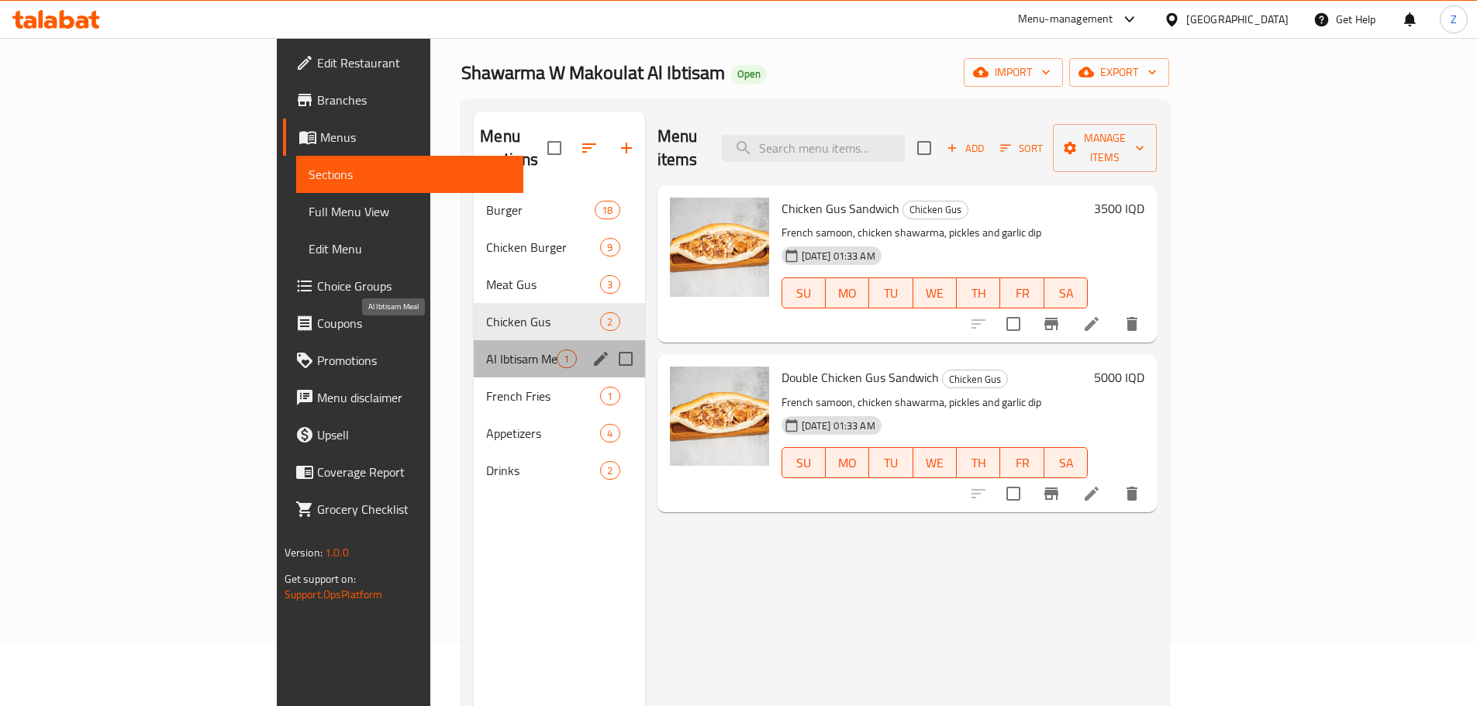
click at [486, 350] on span "Al Ibtisam Meal" at bounding box center [521, 359] width 71 height 19
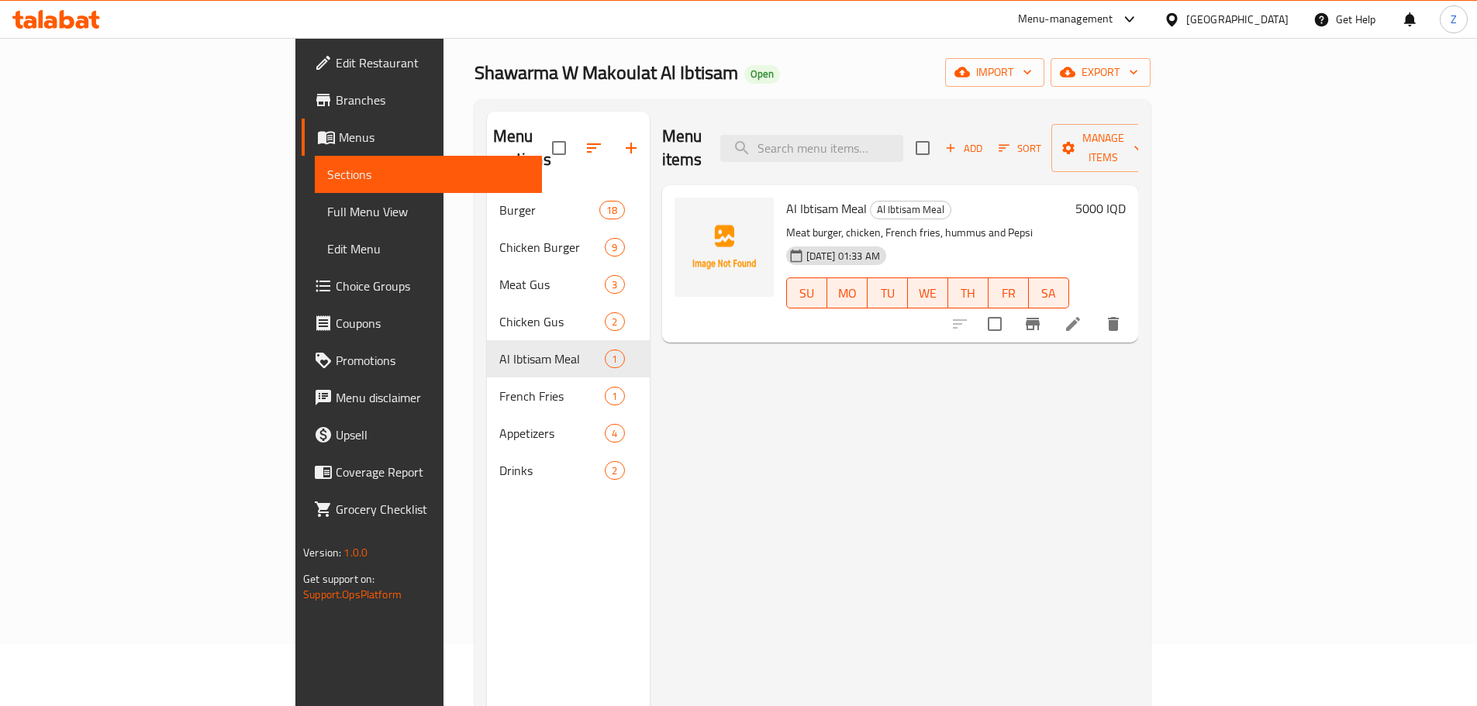
click at [786, 197] on span "Al Ibtisam Meal" at bounding box center [826, 208] width 81 height 23
copy h6 "Al Ibtisam Meal"
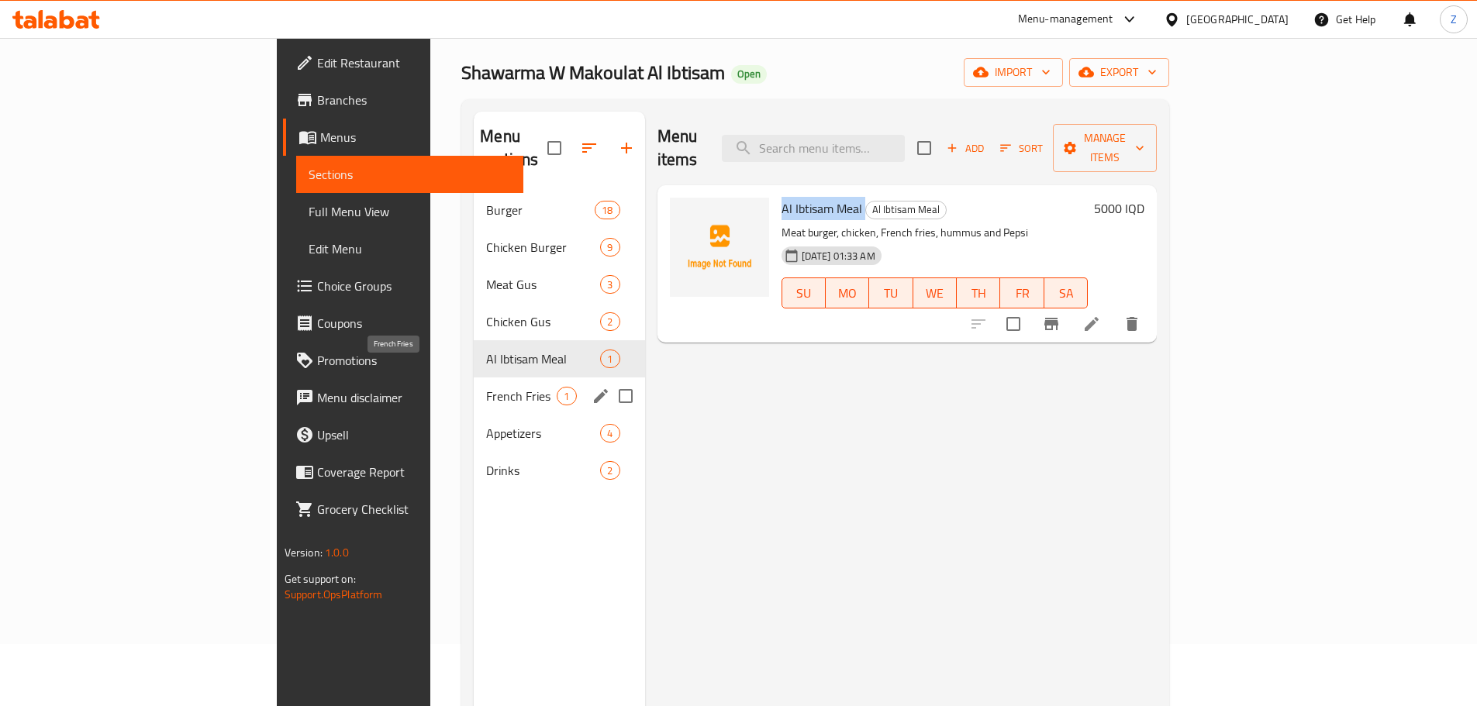
click at [474, 345] on div "Al Ibtisam Meal 1" at bounding box center [559, 358] width 171 height 37
click at [486, 387] on span "French Fries" at bounding box center [521, 396] width 71 height 19
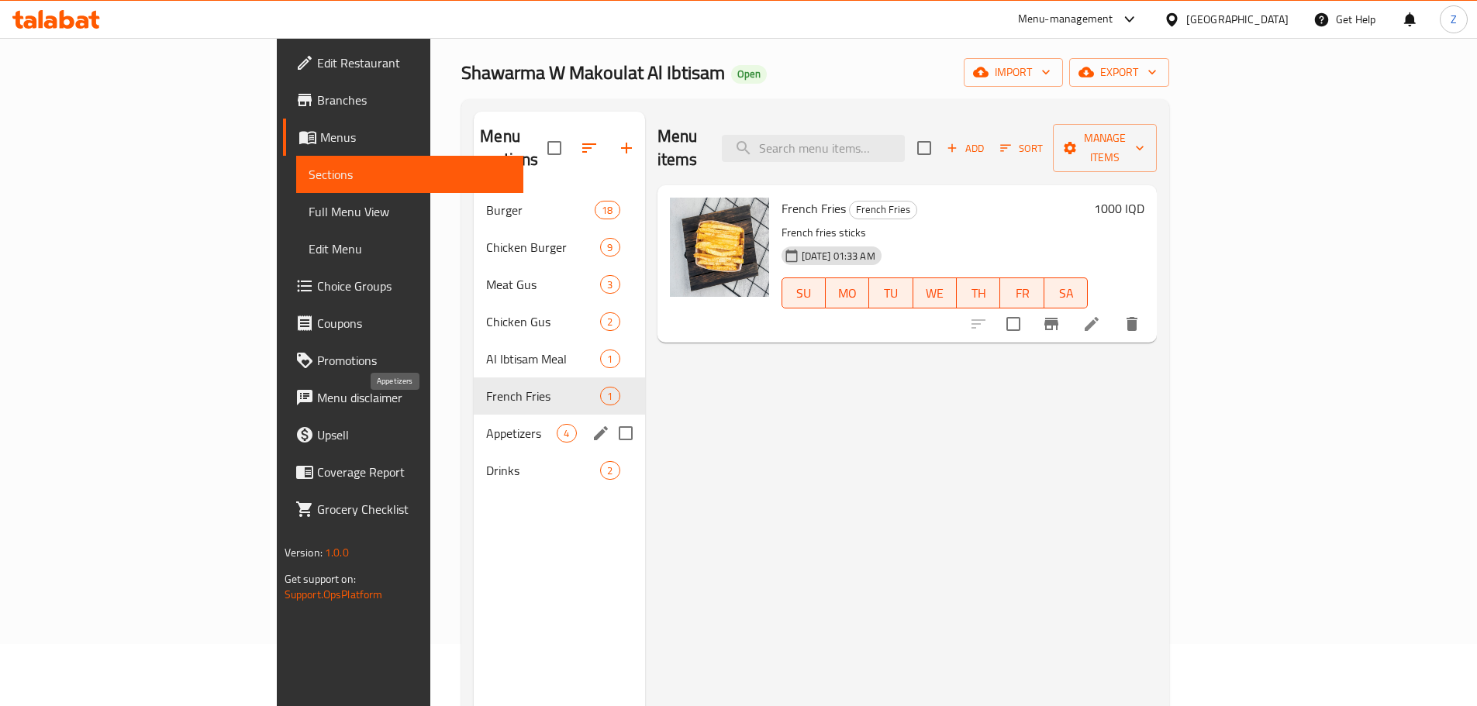
click at [486, 424] on span "Appetizers" at bounding box center [521, 433] width 71 height 19
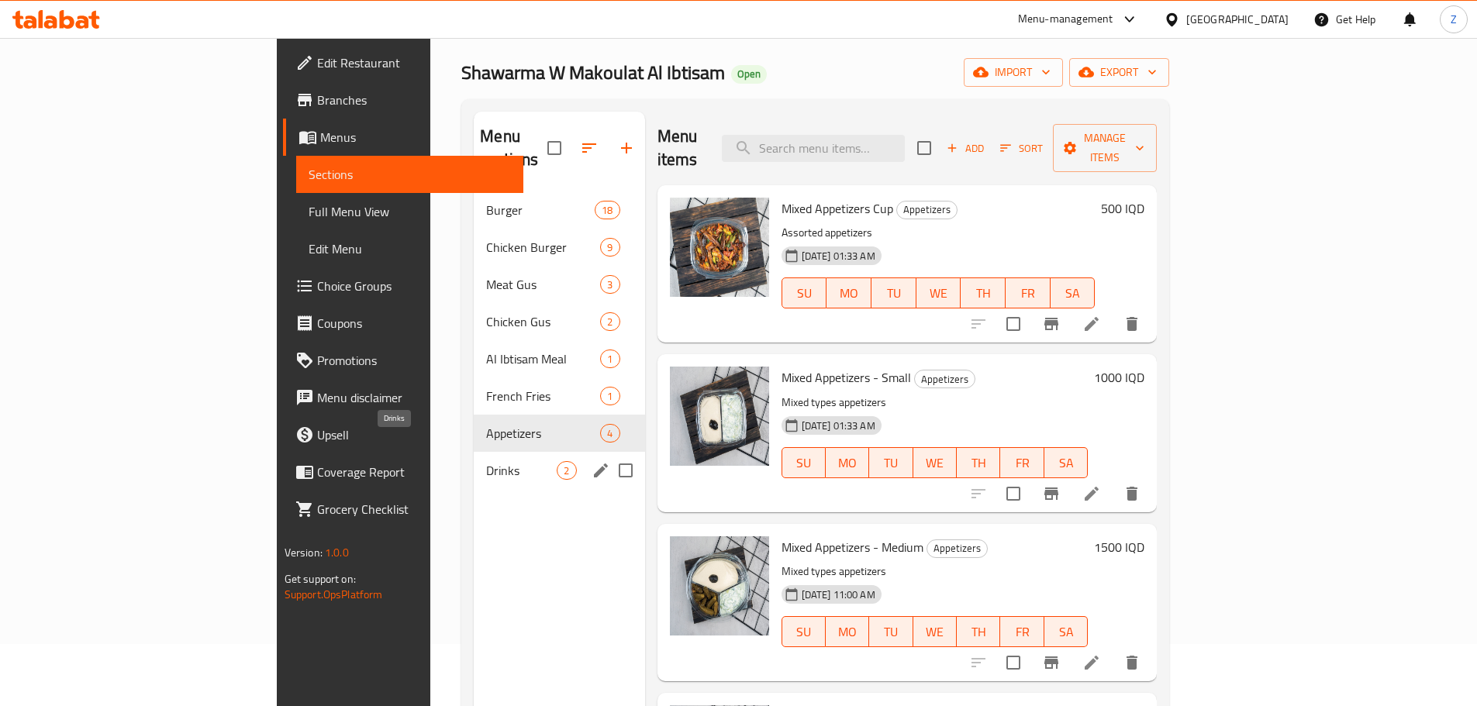
click at [486, 461] on span "Drinks" at bounding box center [521, 470] width 71 height 19
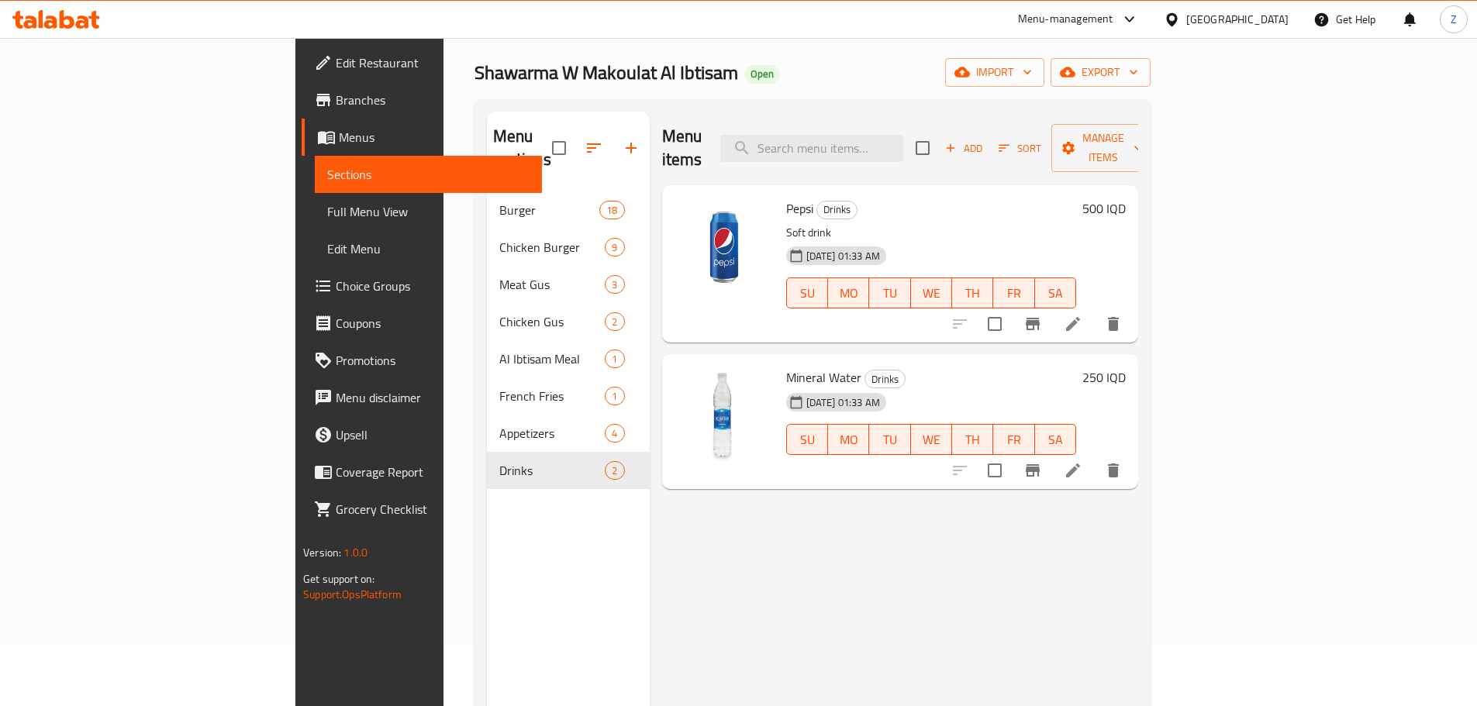
click at [1132, 452] on div at bounding box center [1036, 470] width 191 height 37
click at [1080, 464] on icon at bounding box center [1073, 471] width 14 height 14
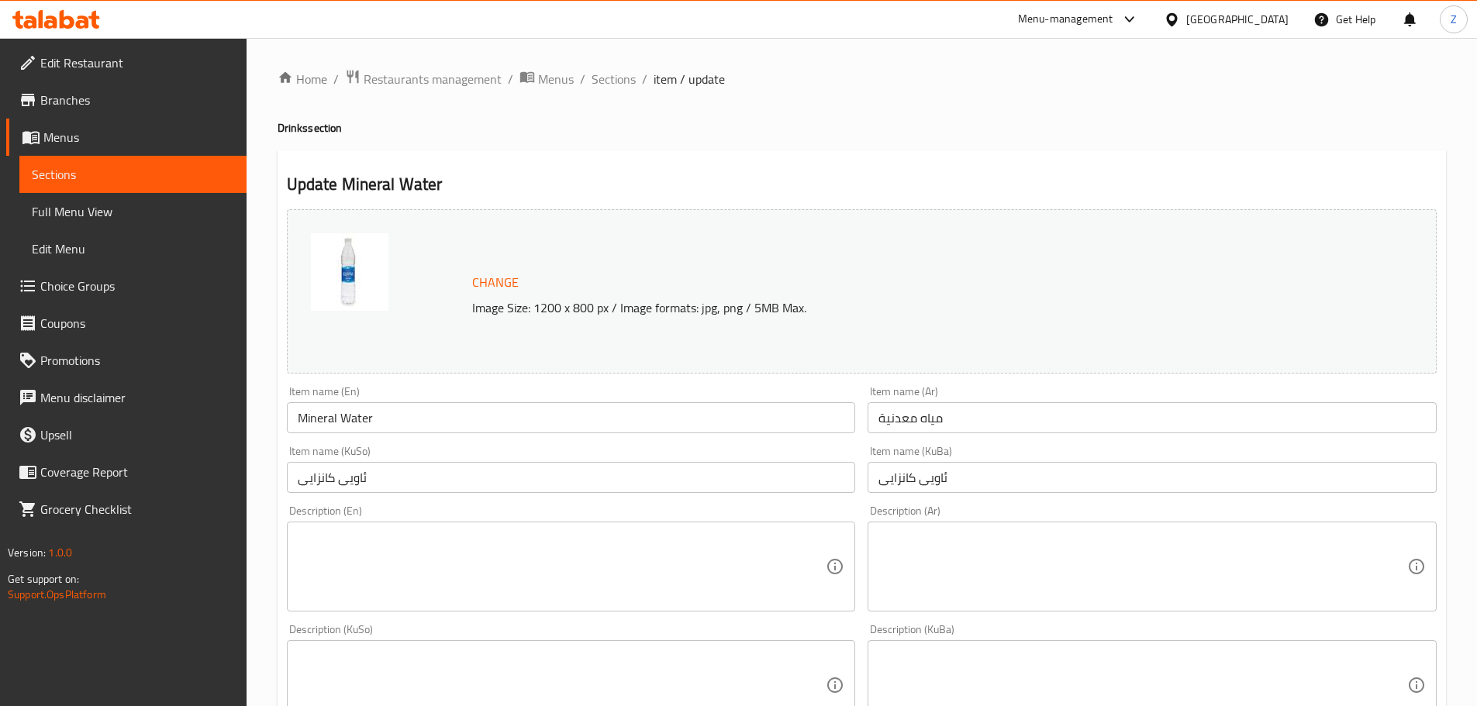
click at [405, 420] on input "Mineral Water" at bounding box center [571, 417] width 569 height 31
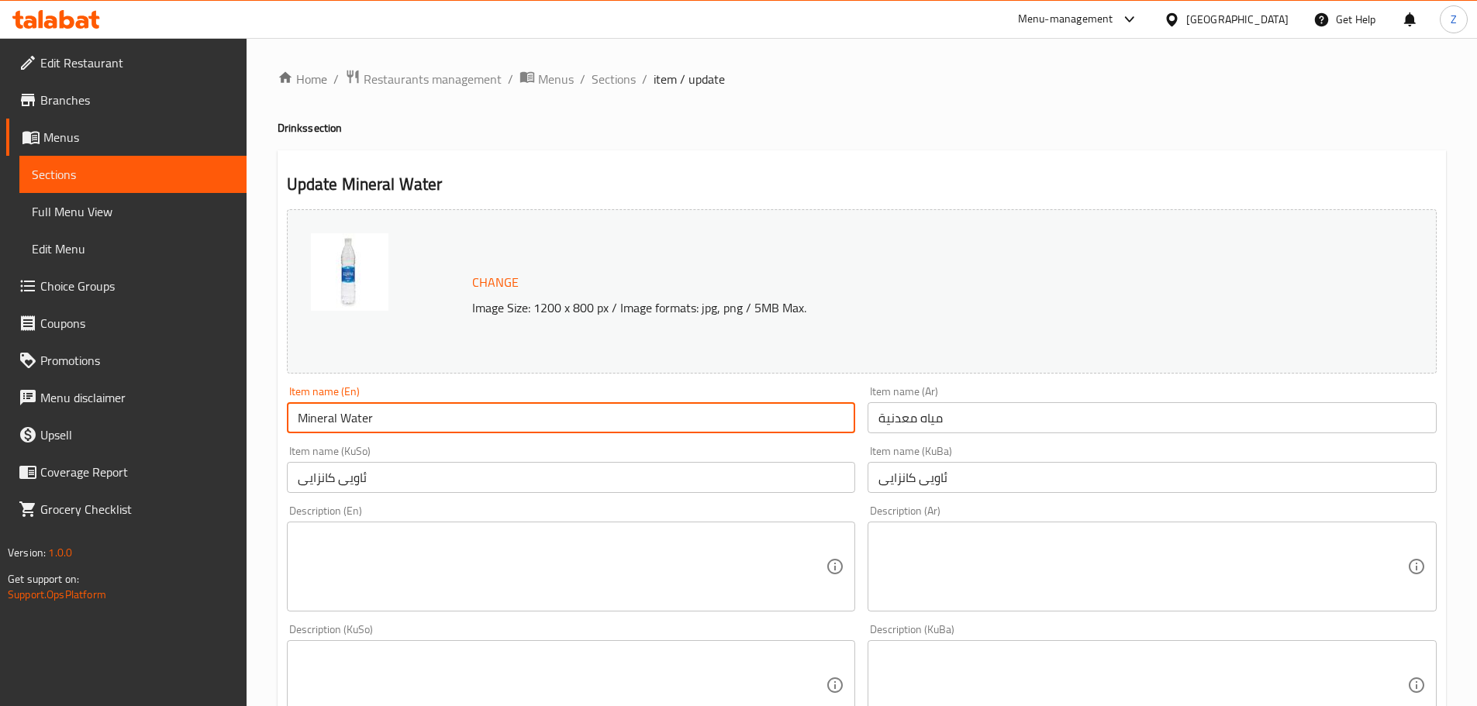
click at [405, 420] on input "Mineral Water" at bounding box center [571, 417] width 569 height 31
click at [404, 547] on textarea at bounding box center [562, 567] width 529 height 74
paste textarea "Mineral Water"
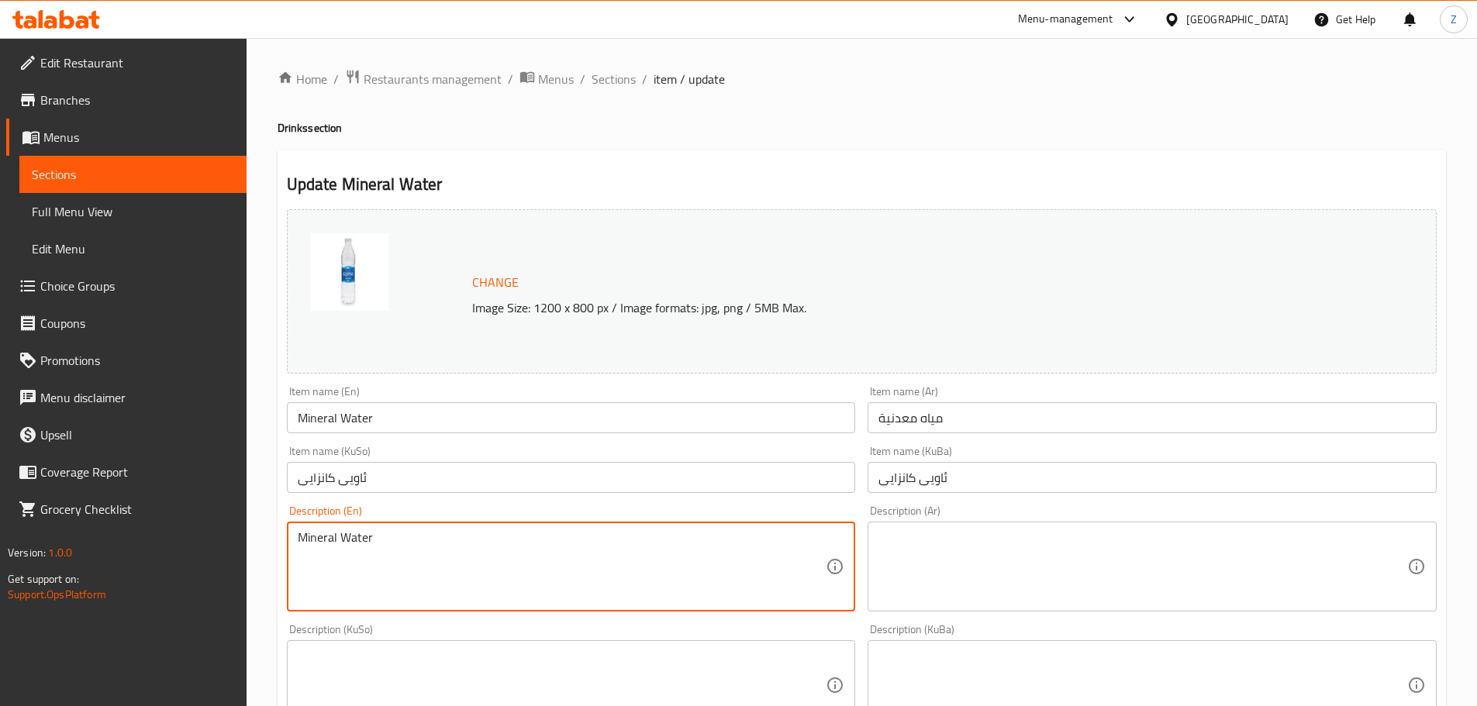
type textarea "Mineral Water"
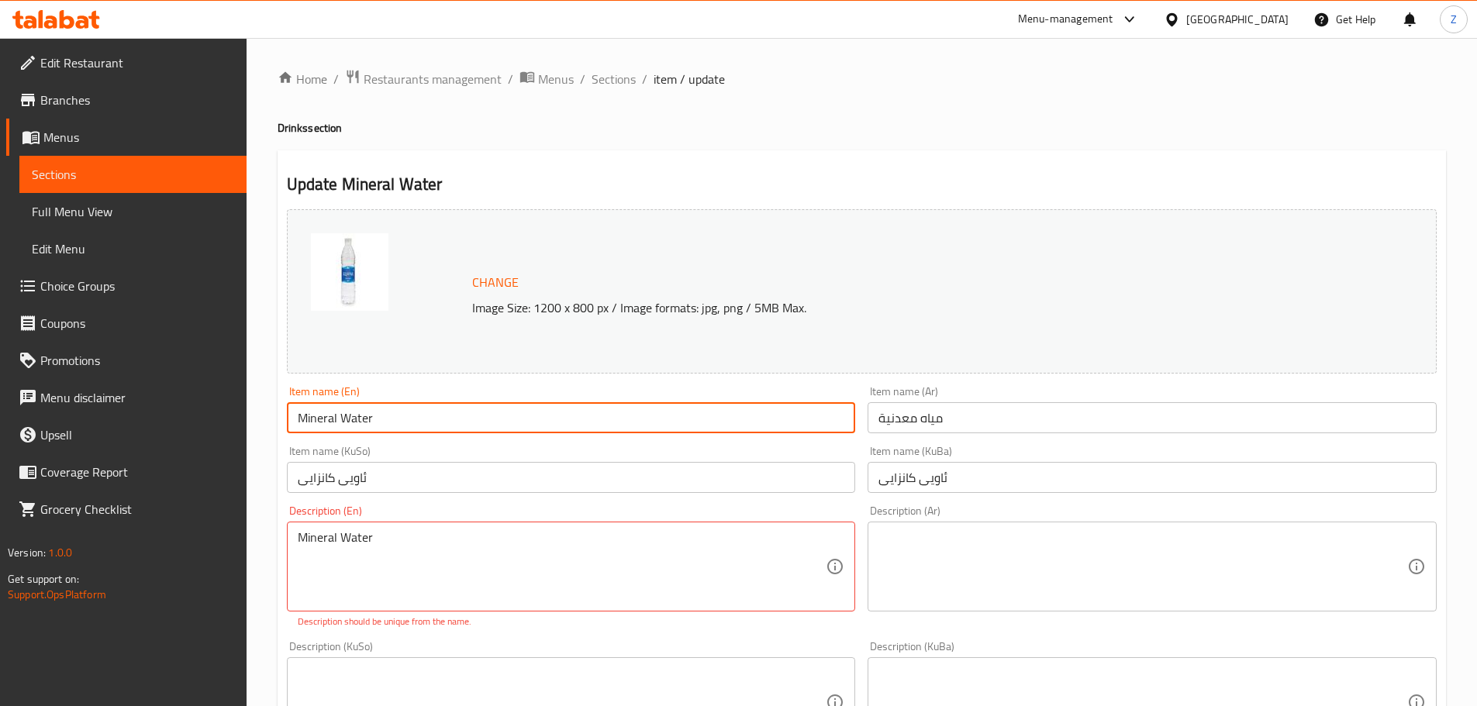
drag, startPoint x: 340, startPoint y: 422, endPoint x: 194, endPoint y: 408, distance: 147.2
click at [194, 408] on div "Edit Restaurant Branches Menus Sections Full Menu View Edit Menu Choice Groups …" at bounding box center [738, 675] width 1477 height 1275
type input "Water"
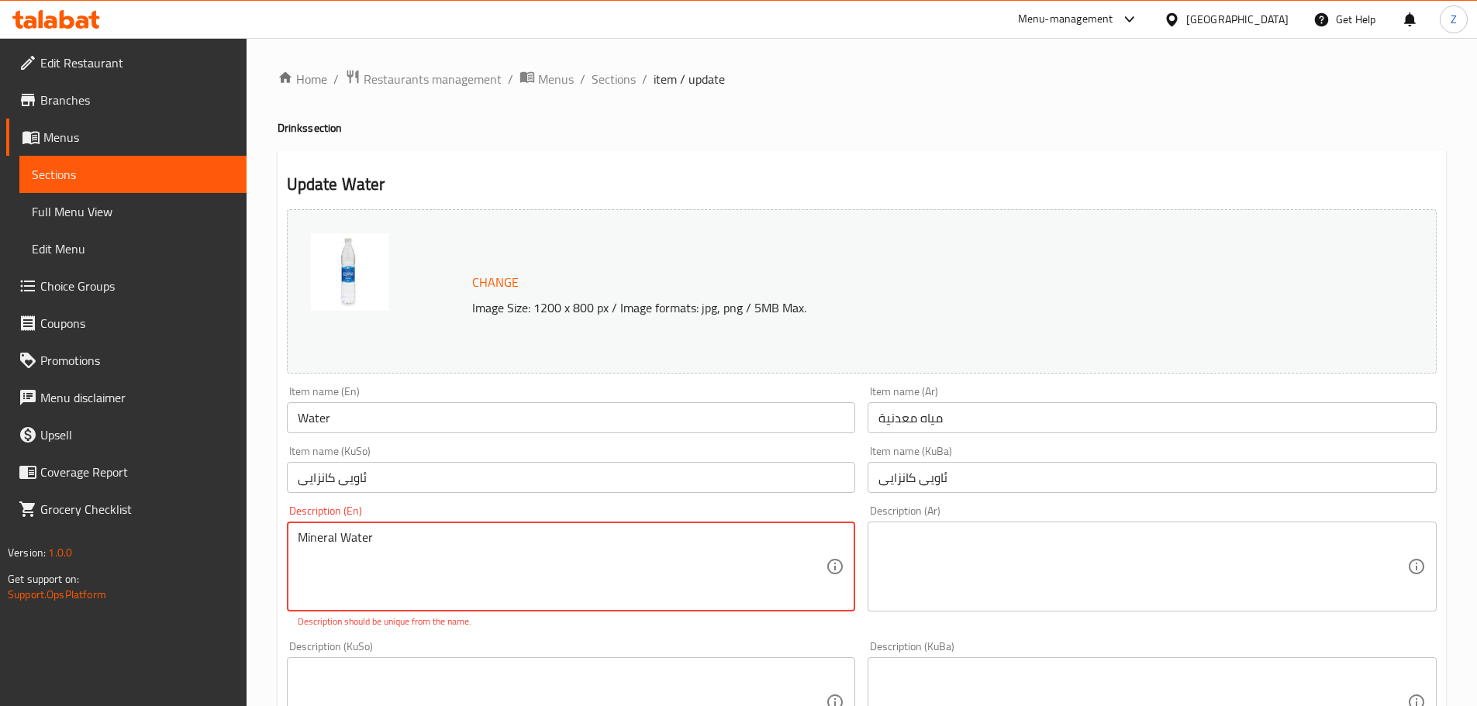
click at [364, 571] on textarea "Mineral Water" at bounding box center [562, 567] width 529 height 74
click at [412, 550] on textarea "Mineral Water" at bounding box center [562, 567] width 529 height 74
type textarea "Mineral Water."
click at [513, 472] on input "ئاویی کانزایی" at bounding box center [571, 477] width 569 height 31
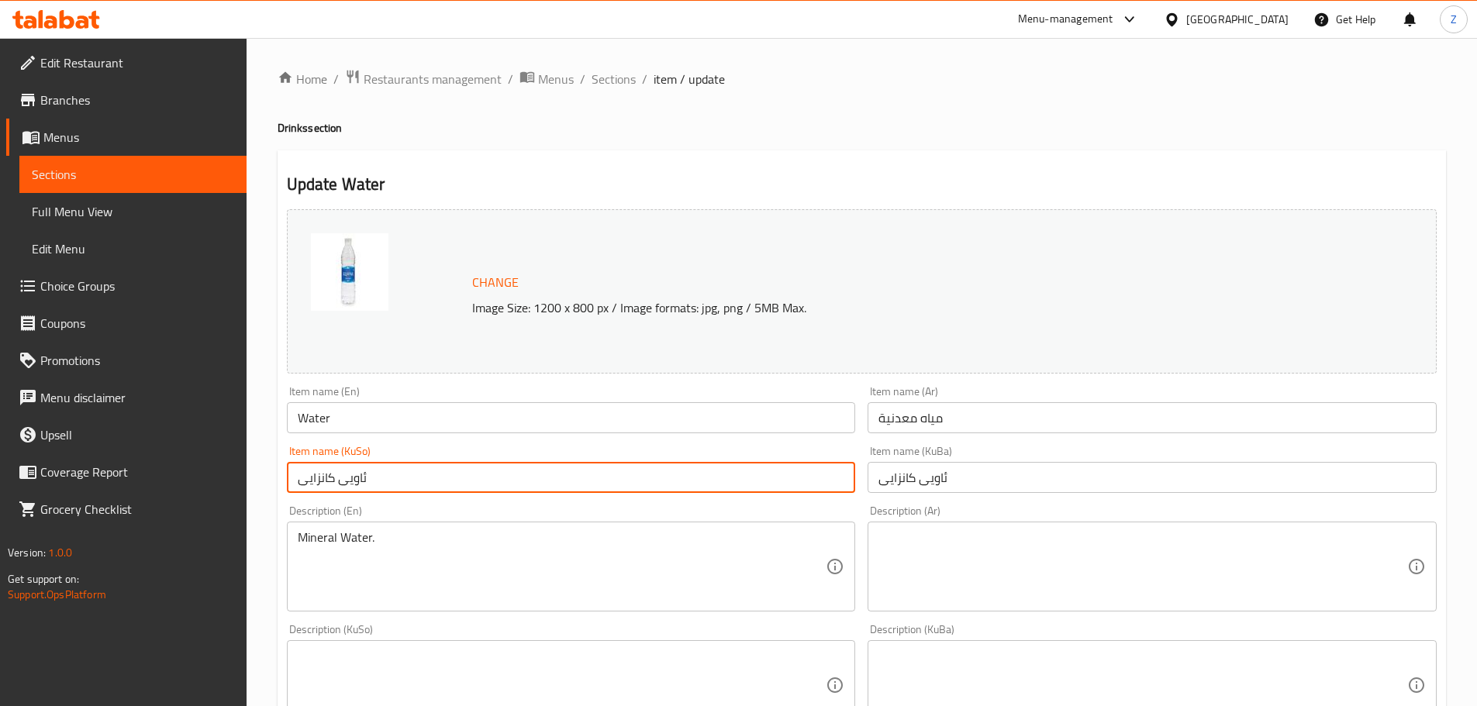
click at [1068, 559] on textarea at bounding box center [1142, 567] width 529 height 74
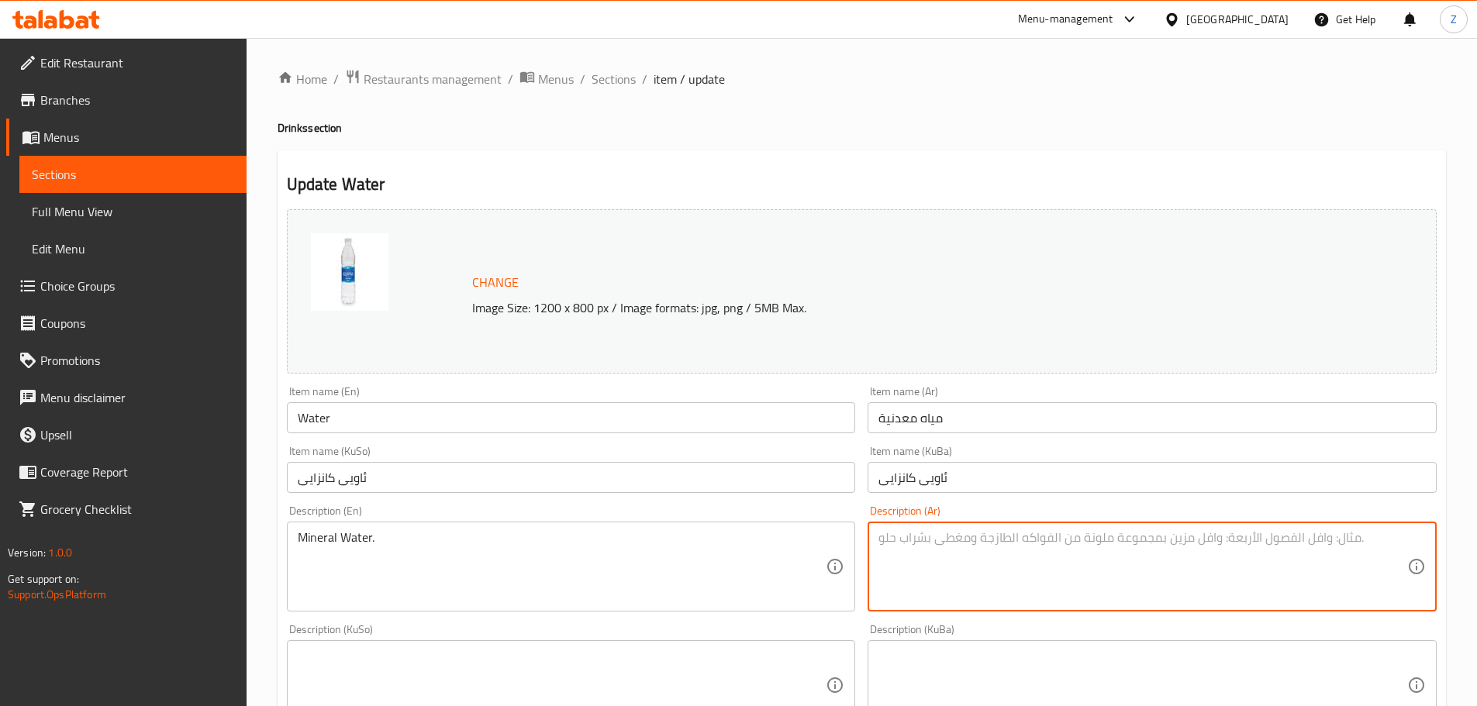
click at [960, 426] on input "مياه معدنية" at bounding box center [1152, 417] width 569 height 31
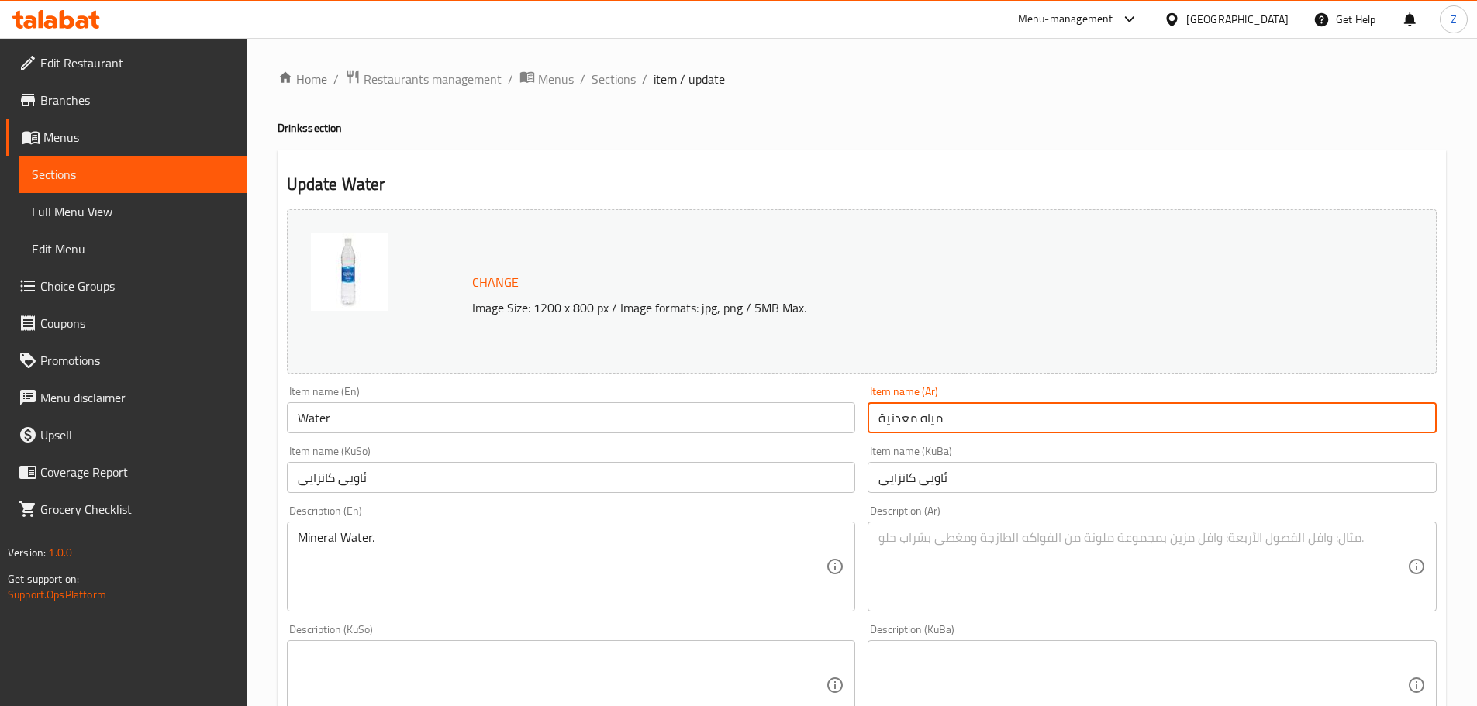
click at [960, 426] on input "مياه معدنية" at bounding box center [1152, 417] width 569 height 31
click at [996, 568] on textarea at bounding box center [1142, 567] width 529 height 74
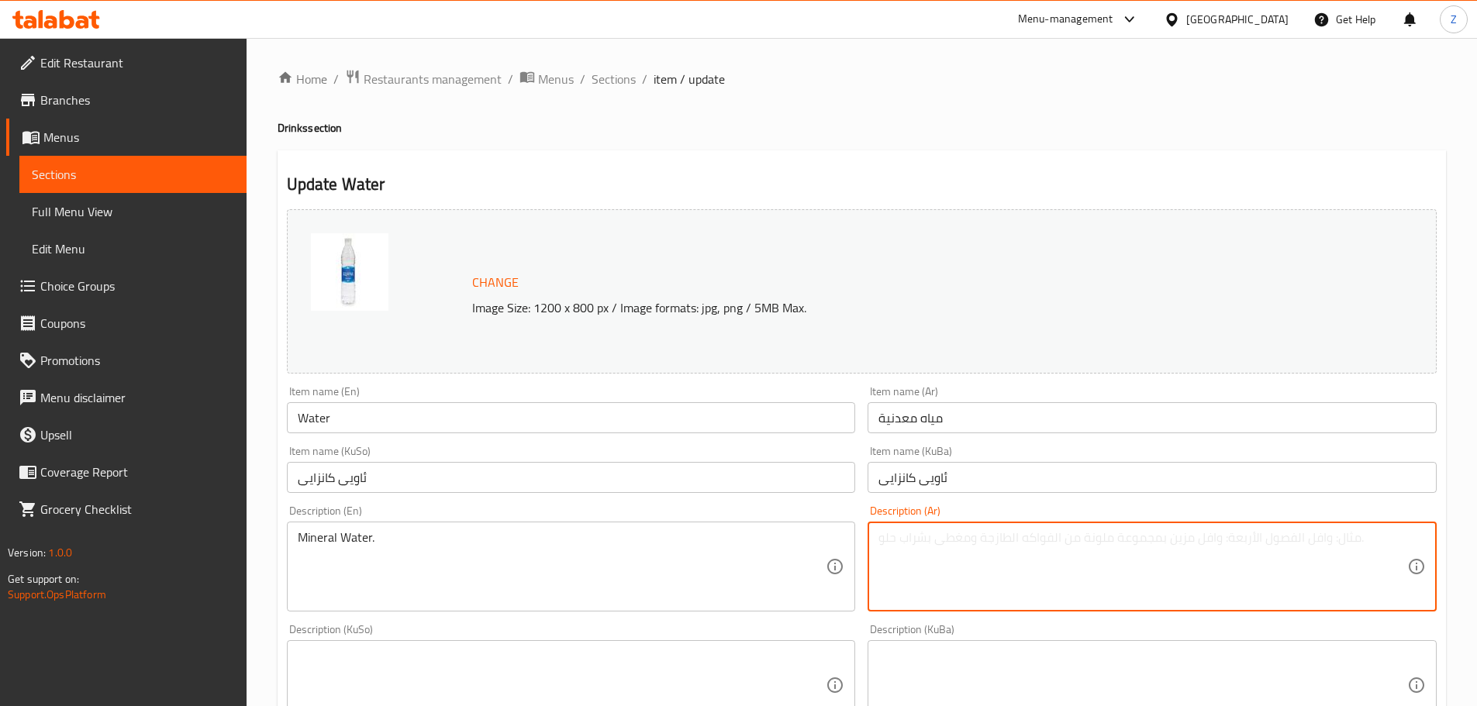
paste textarea "مياه معدنية"
type textarea "مياه معدنية."
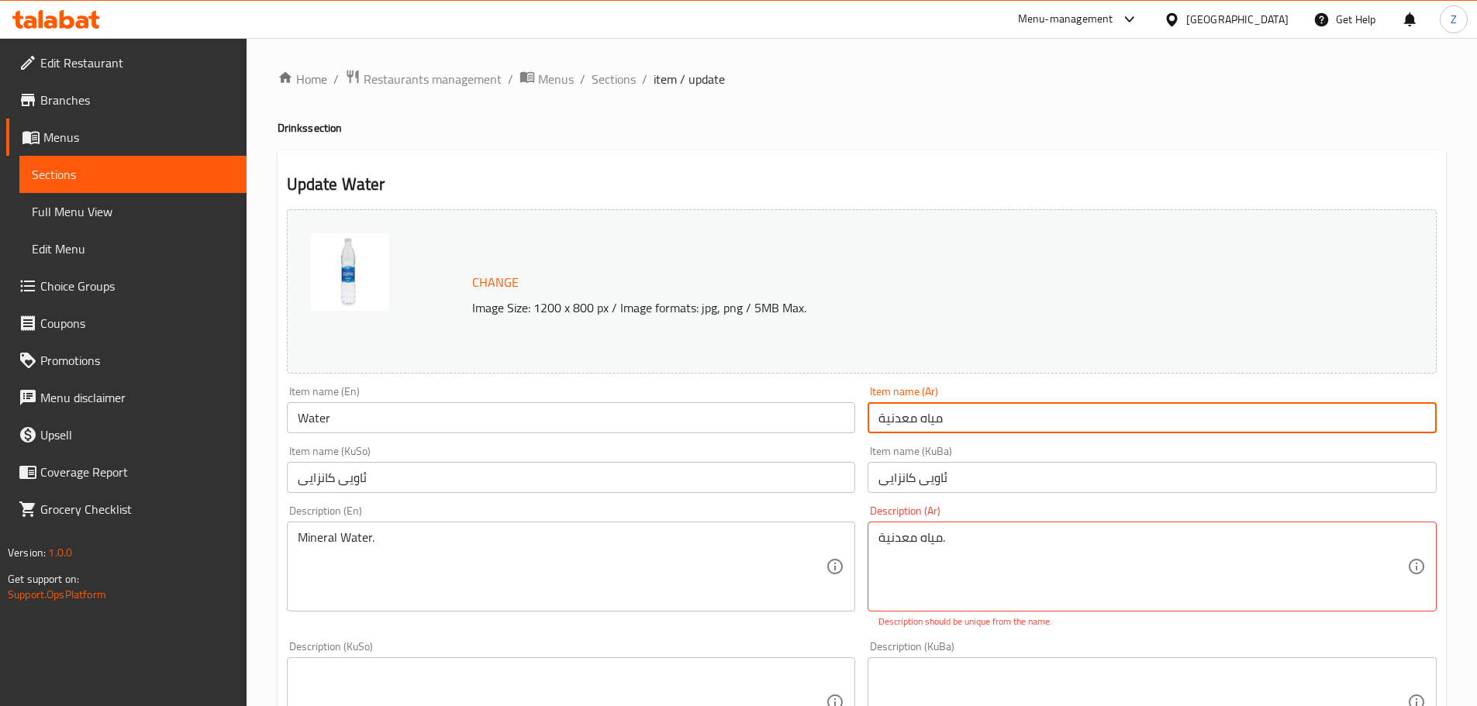
click at [987, 416] on input "مياه معدنية" at bounding box center [1152, 417] width 569 height 31
type input "ماء"
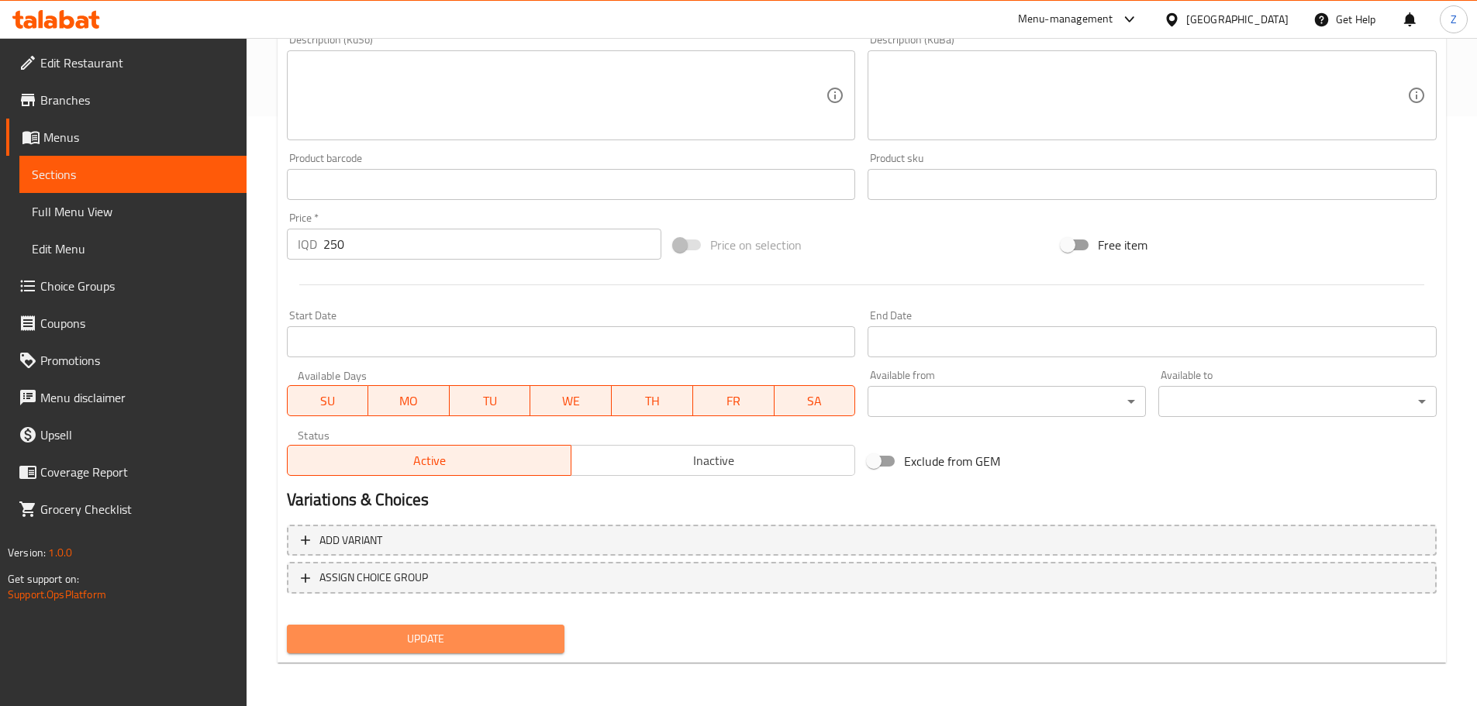
click at [532, 637] on span "Update" at bounding box center [426, 639] width 254 height 19
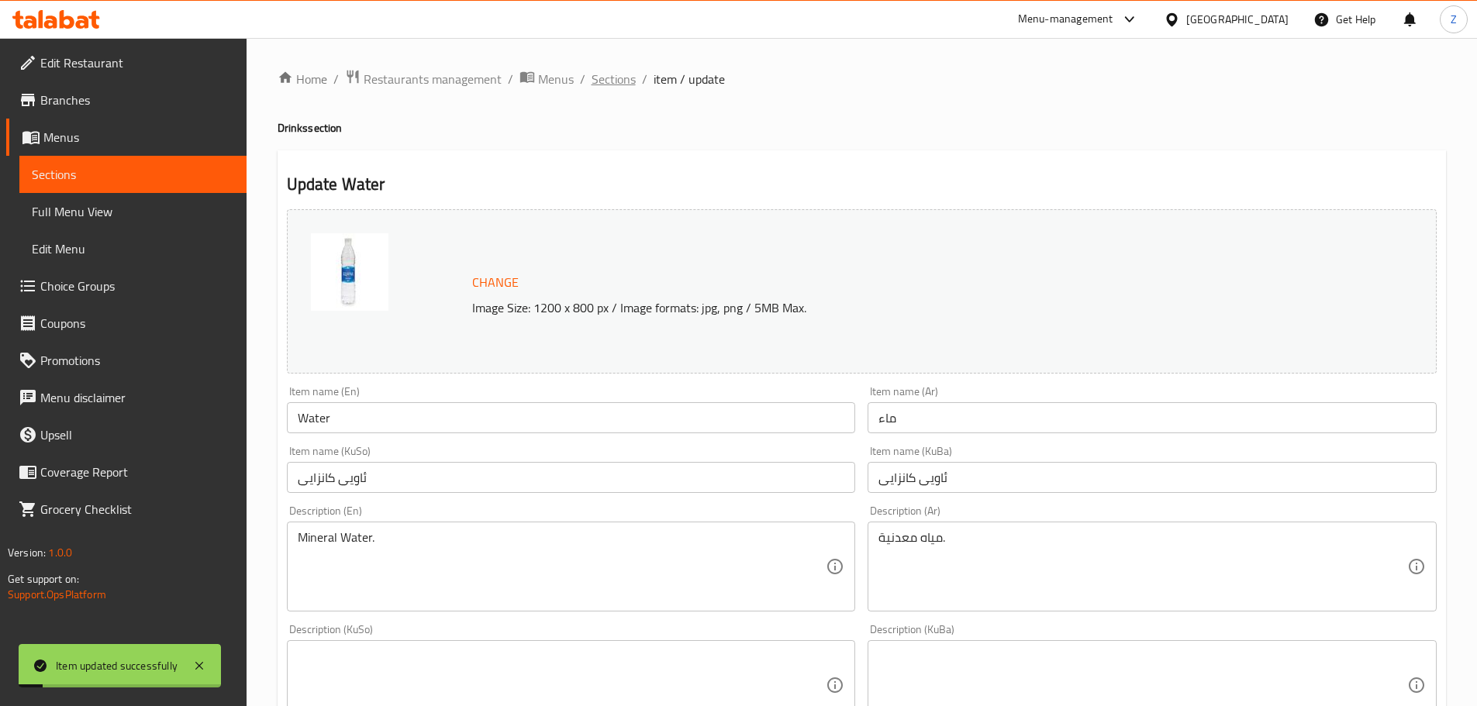
click at [599, 74] on span "Sections" at bounding box center [614, 79] width 44 height 19
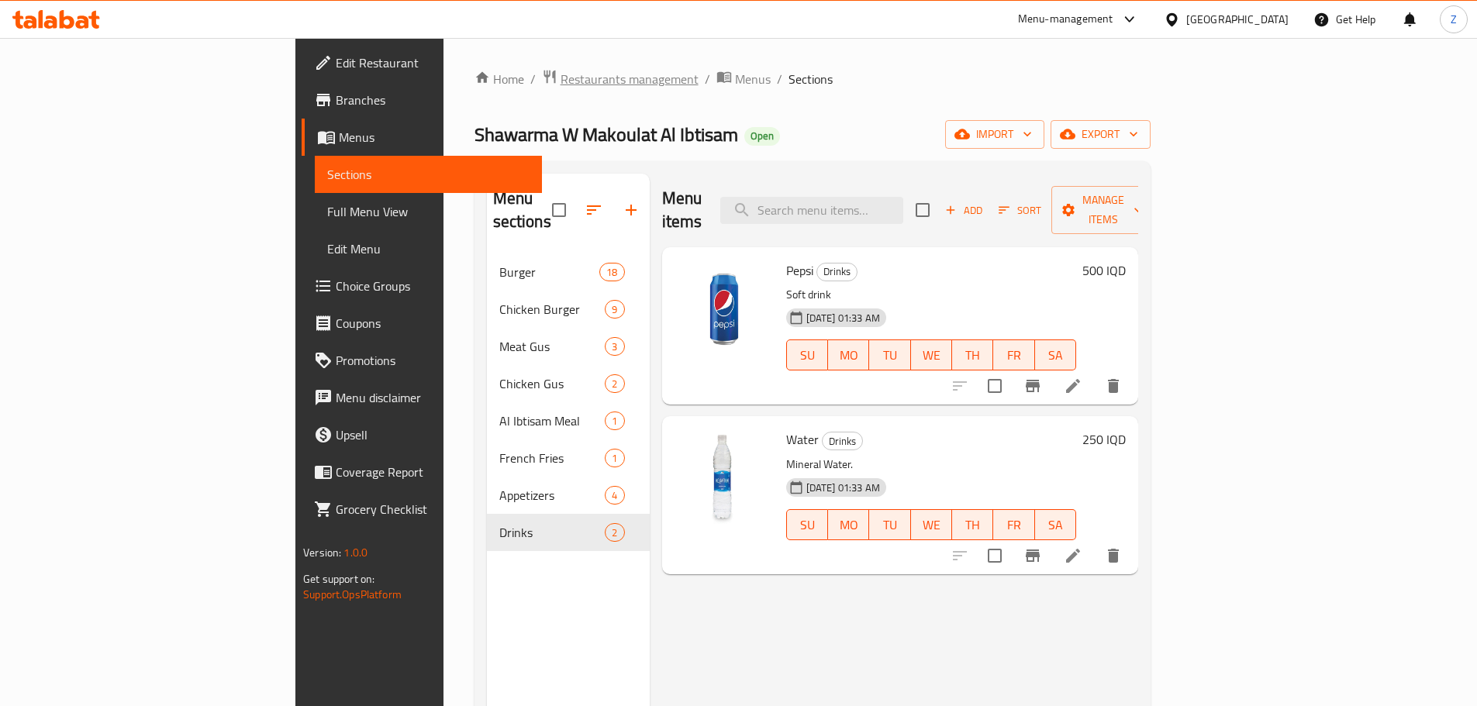
click at [561, 86] on span "Restaurants management" at bounding box center [630, 79] width 138 height 19
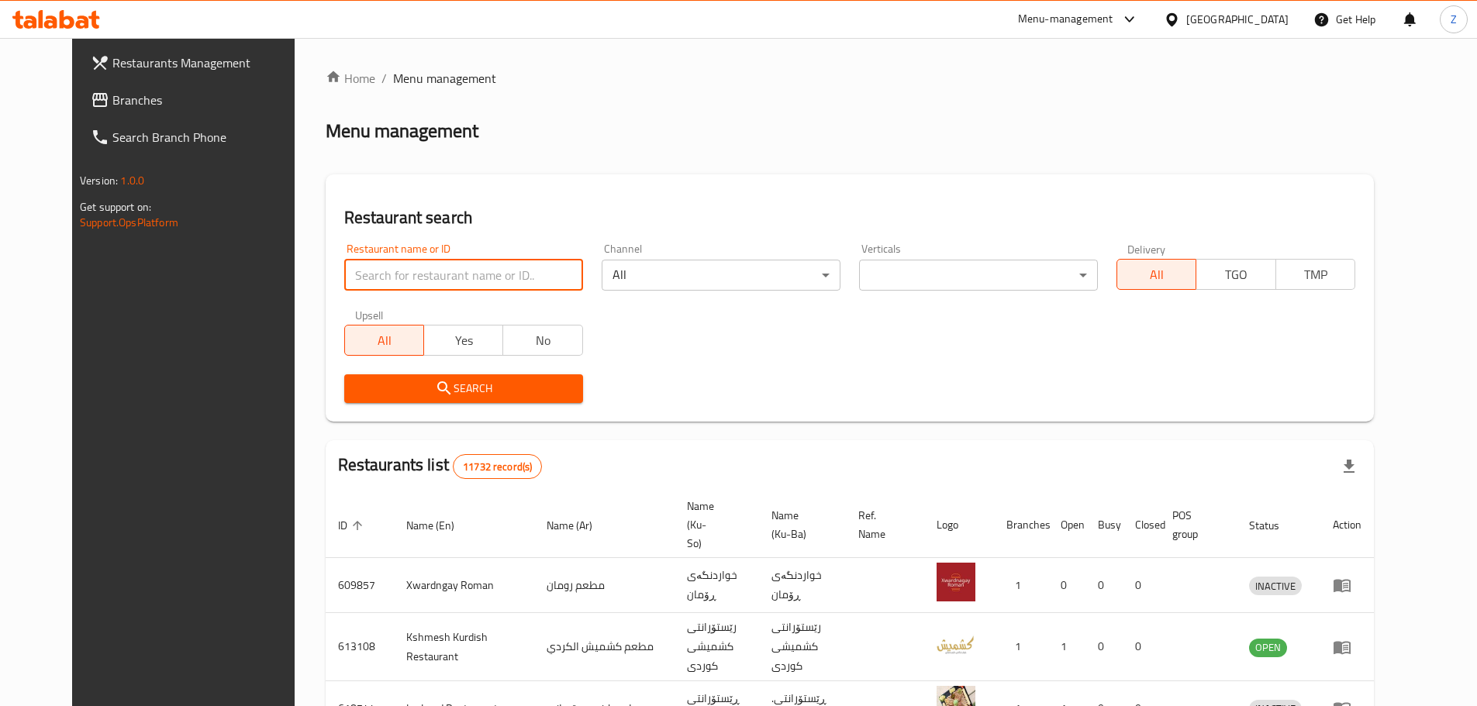
click at [499, 284] on input "search" at bounding box center [463, 275] width 239 height 31
paste input "685117"
type input "685117"
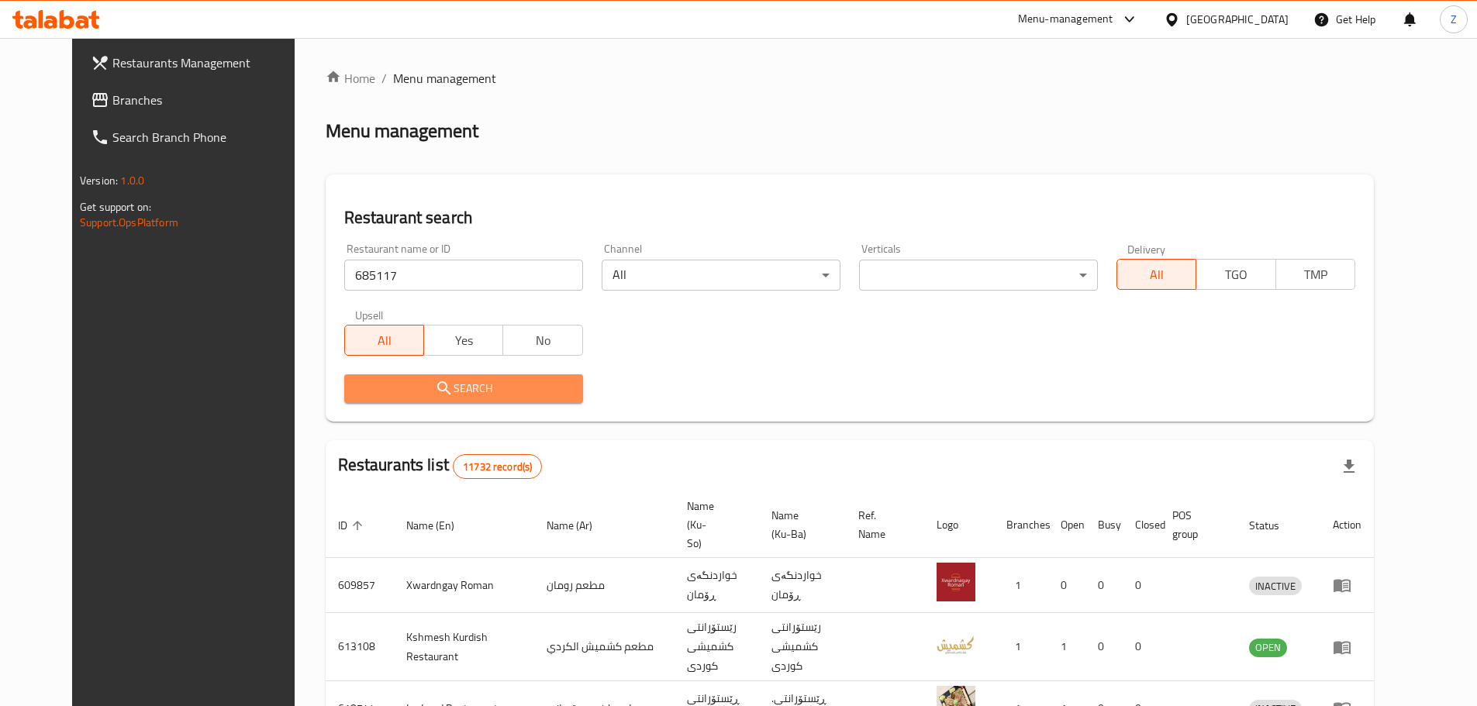
click at [488, 381] on span "Search" at bounding box center [464, 388] width 214 height 19
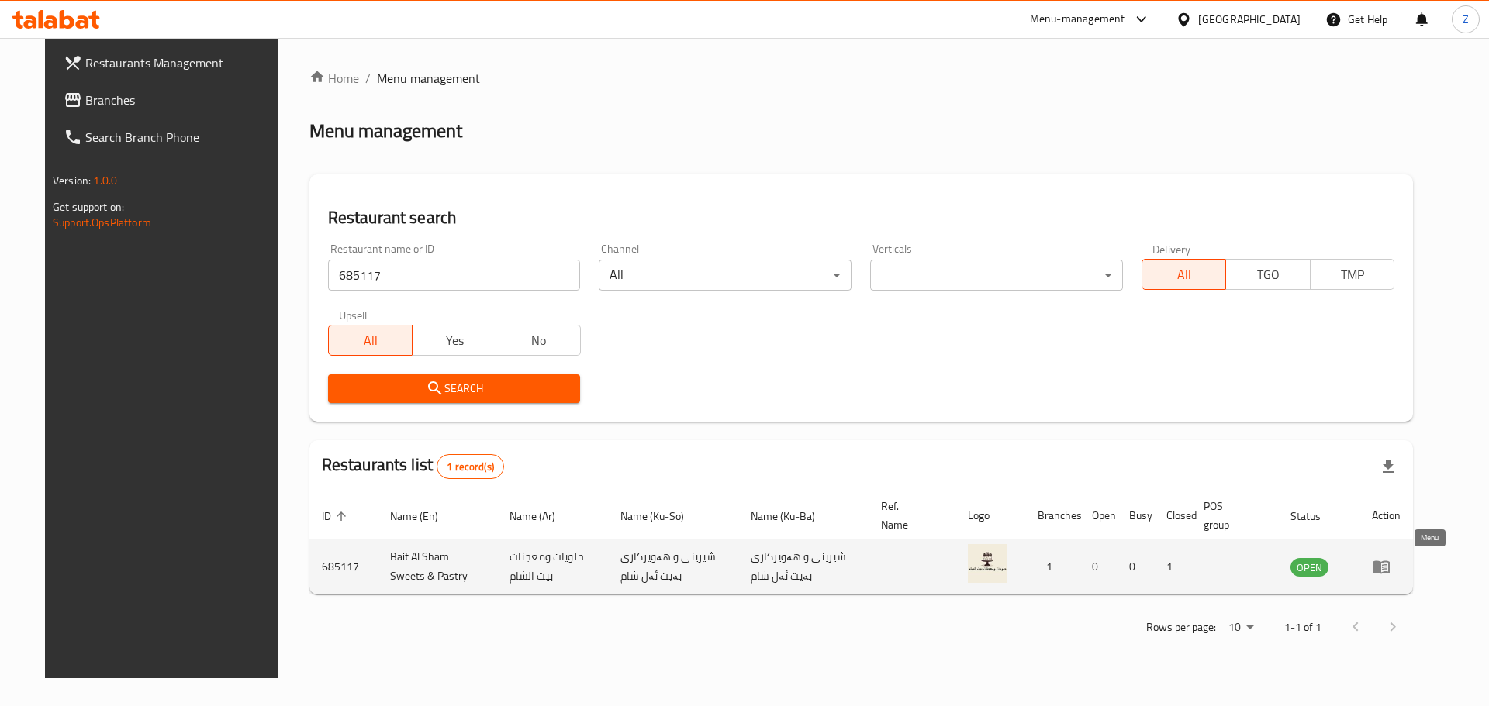
click at [1389, 563] on icon "enhanced table" at bounding box center [1380, 567] width 17 height 13
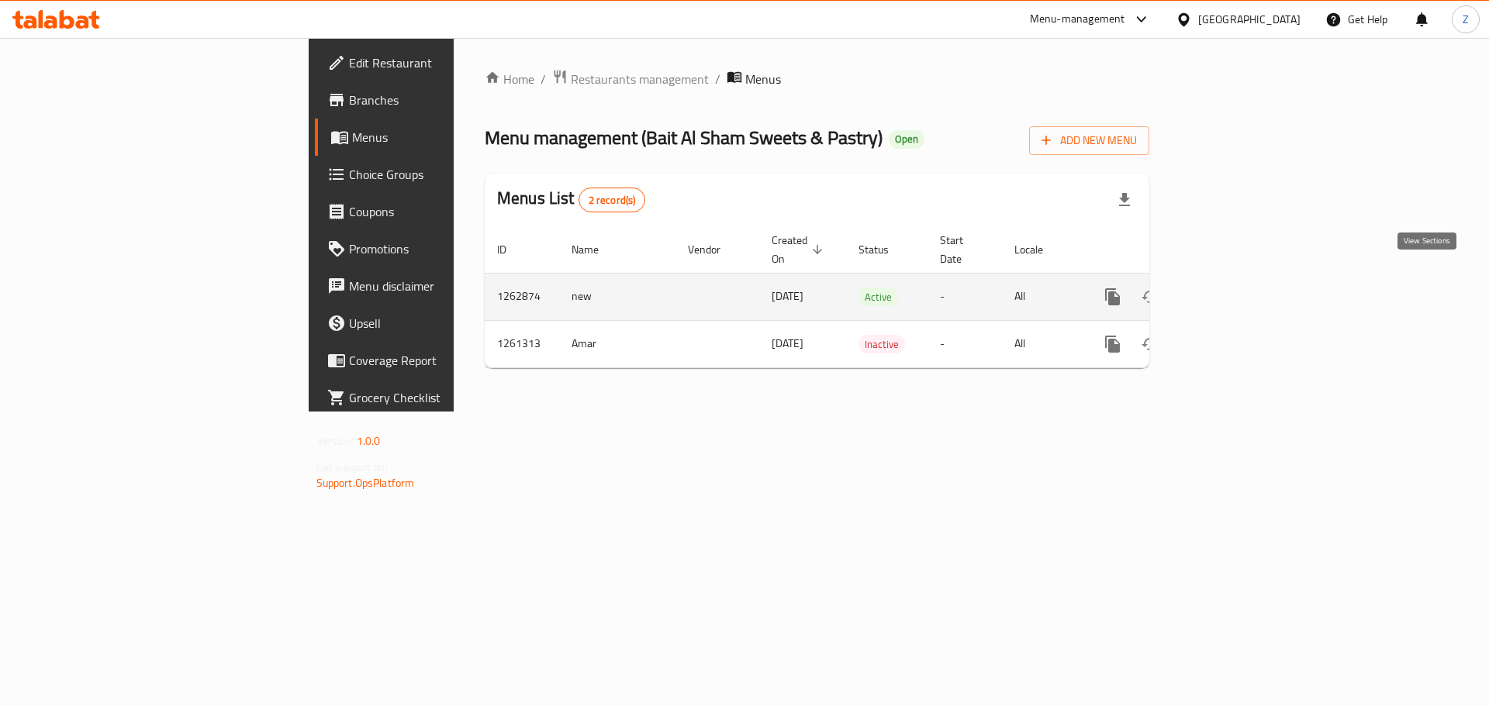
click at [1234, 288] on icon "enhanced table" at bounding box center [1224, 297] width 19 height 19
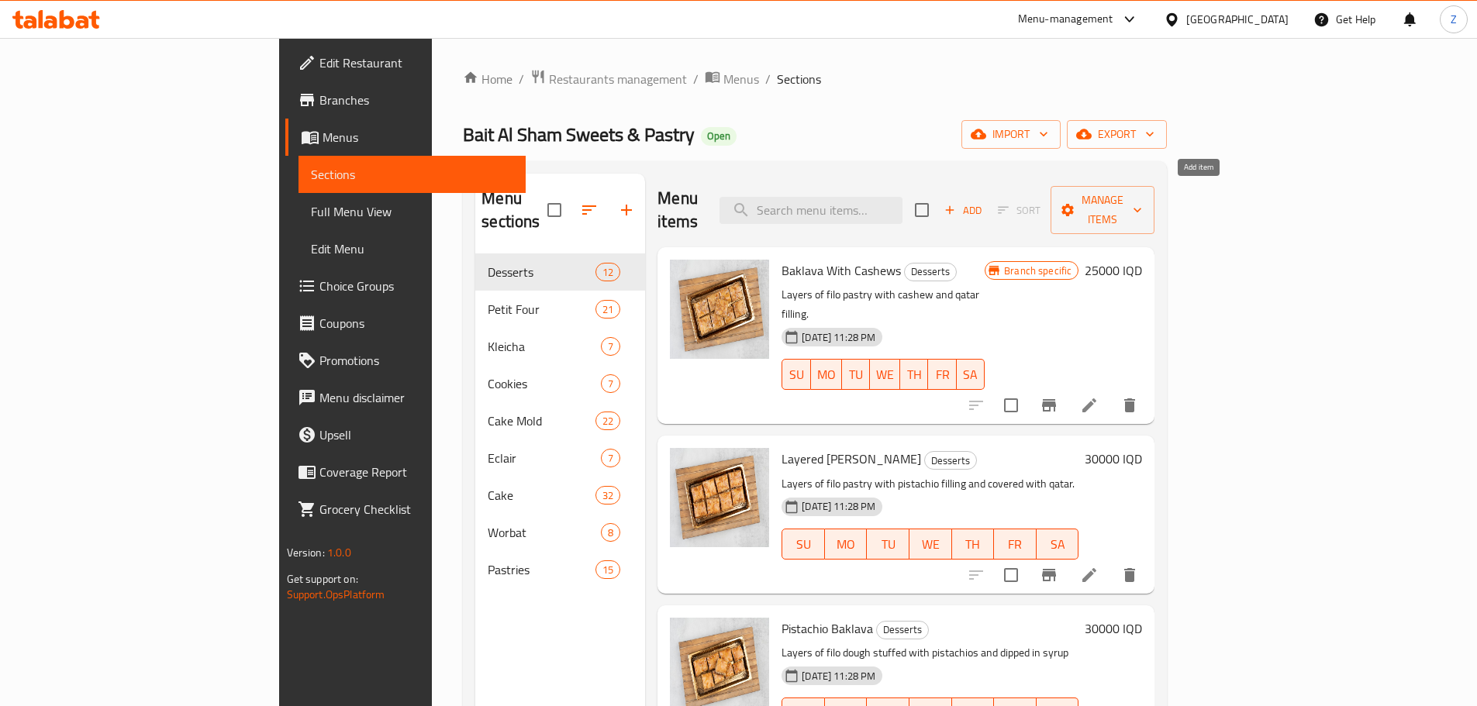
click at [988, 209] on button "Add" at bounding box center [963, 210] width 50 height 24
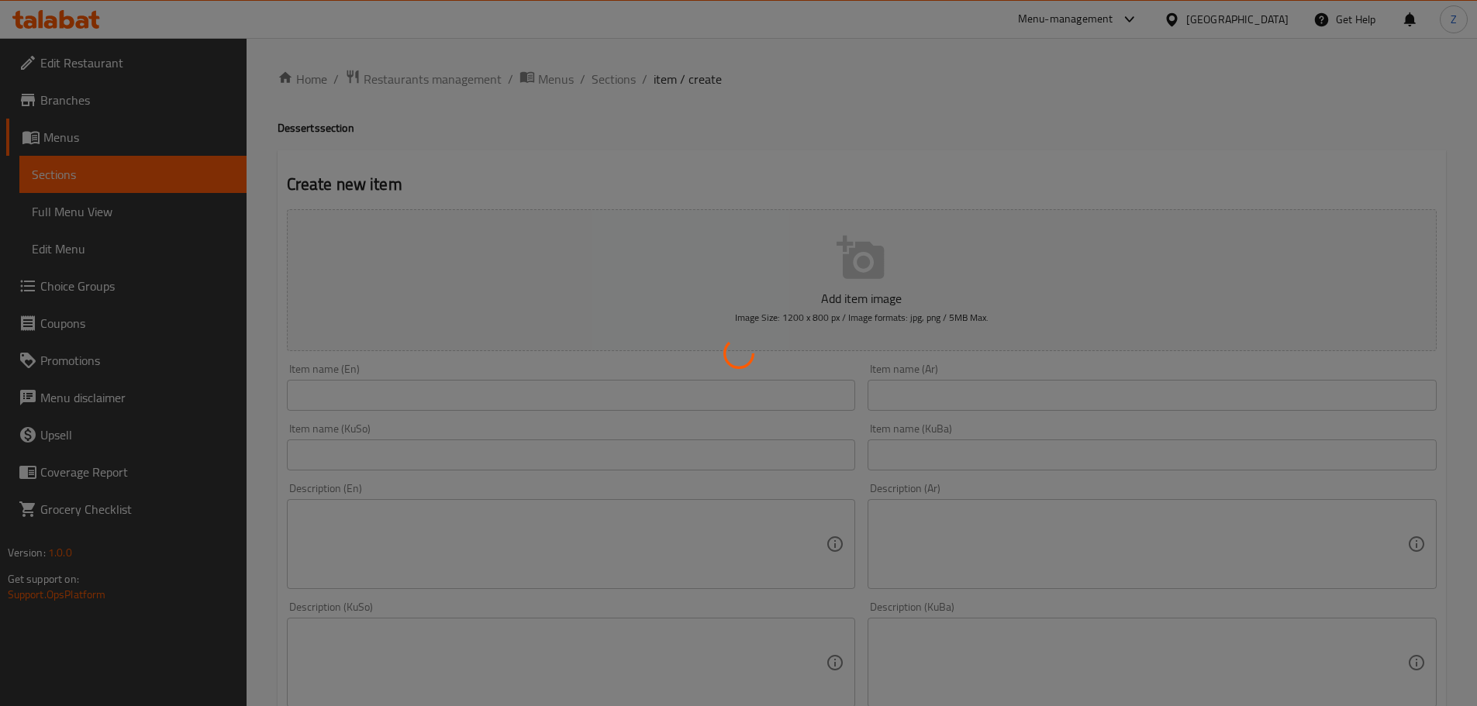
click at [953, 401] on div at bounding box center [738, 353] width 1477 height 706
click at [956, 397] on div at bounding box center [738, 353] width 1477 height 706
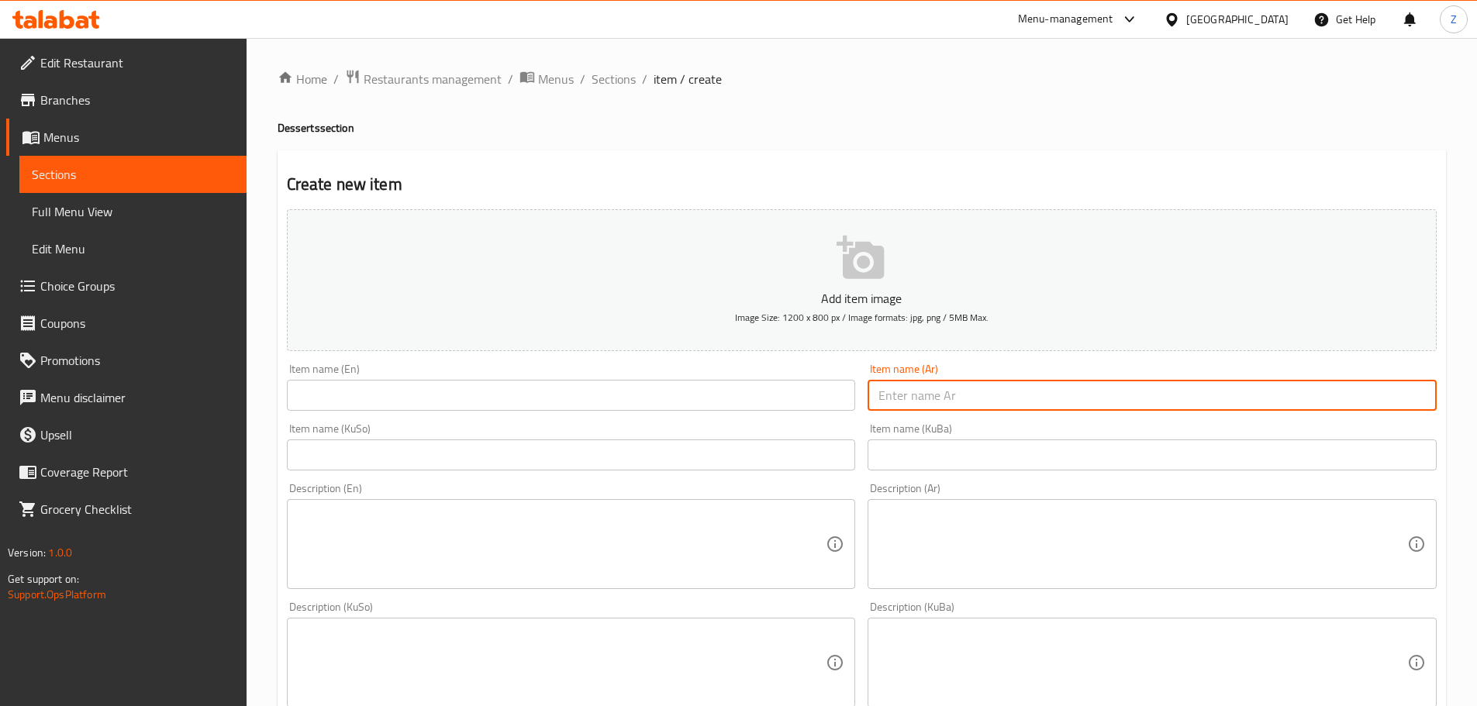
click at [956, 397] on input "text" at bounding box center [1152, 395] width 569 height 31
click at [956, 396] on input "بقلاوة مشكلة" at bounding box center [1152, 395] width 569 height 31
type input "بقلاوة مشكلة"
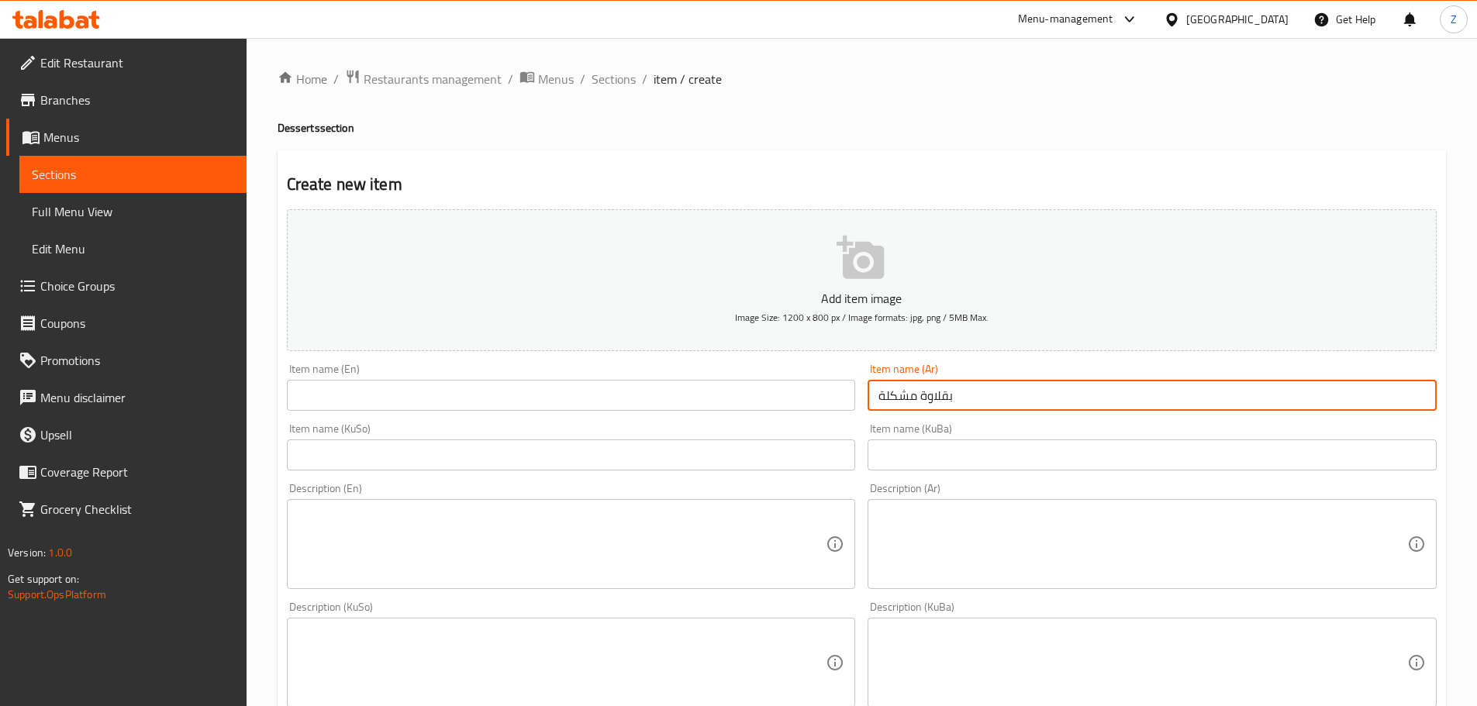
click at [678, 429] on div "Item name (KuSo) Item name (KuSo)" at bounding box center [571, 446] width 569 height 47
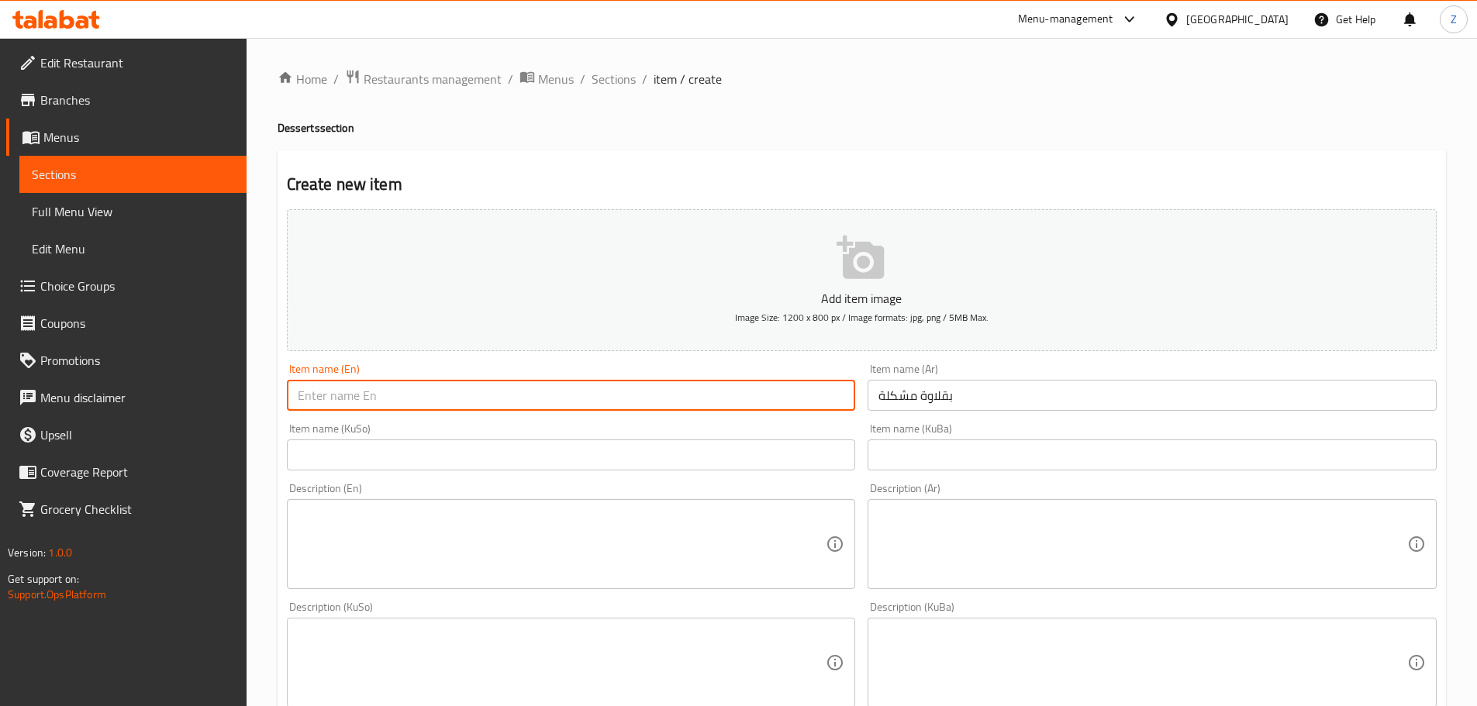
click at [683, 408] on input "text" at bounding box center [571, 395] width 569 height 31
type input "Mixed Baklava"
click at [985, 547] on textarea at bounding box center [1142, 545] width 529 height 74
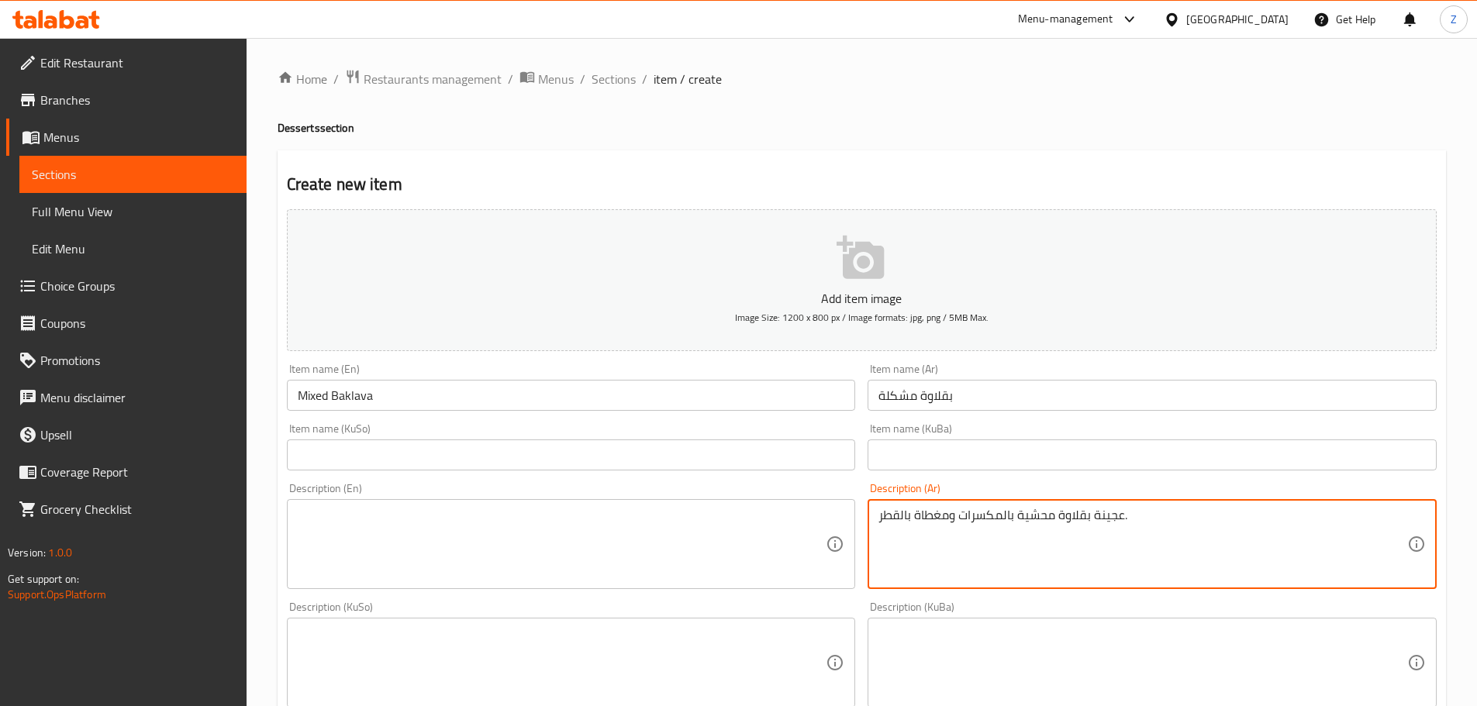
click at [985, 547] on textarea "عجينة بقلاوة محشية بالمكسرات ومغطاة بالقطر." at bounding box center [1142, 545] width 529 height 74
type textarea "عجينة بقلاوة محشية بالمكسرات ومغطاة بالقطر."
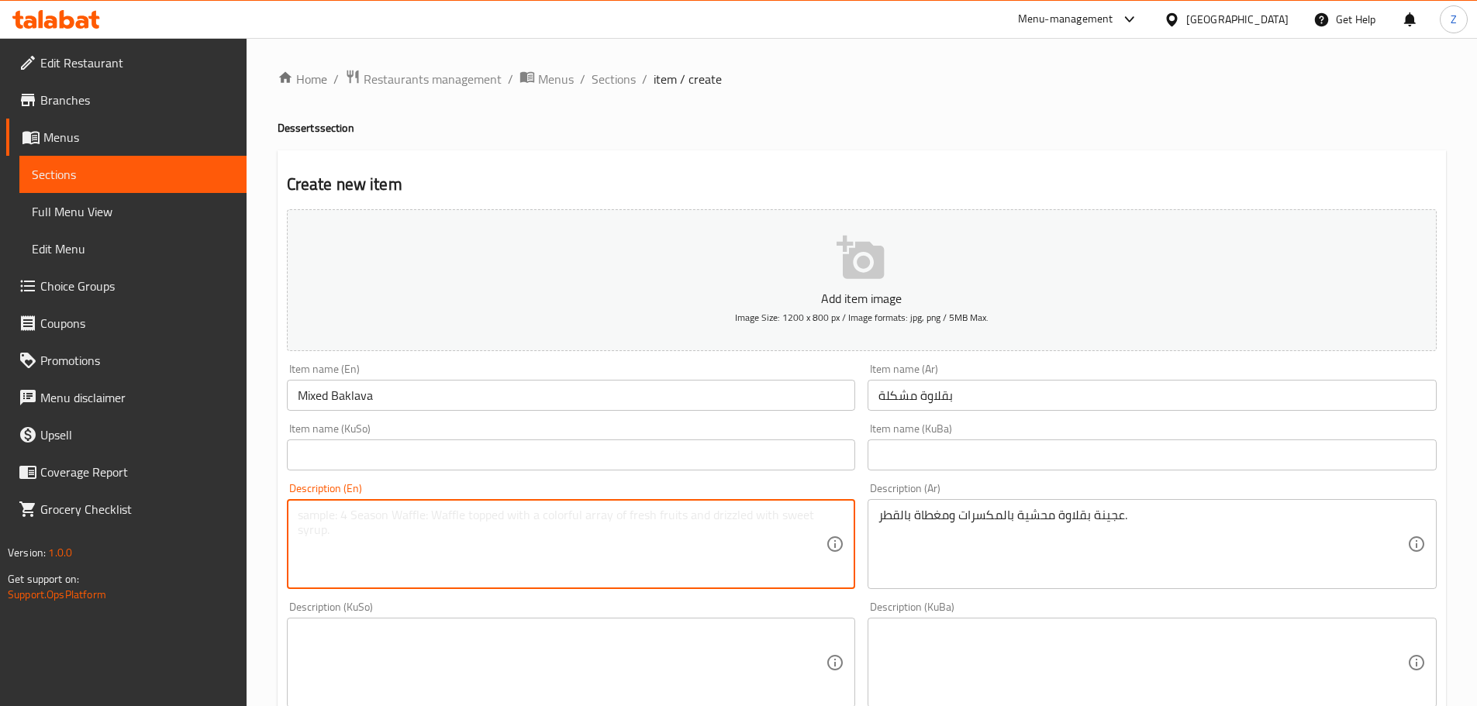
click at [517, 531] on textarea at bounding box center [562, 545] width 529 height 74
paste textarea "Baklava dough stuffed with nuts and covered with syrup."
click at [561, 521] on textarea "Baklava dough stuffed with nuts and covered with syrup." at bounding box center [562, 545] width 529 height 74
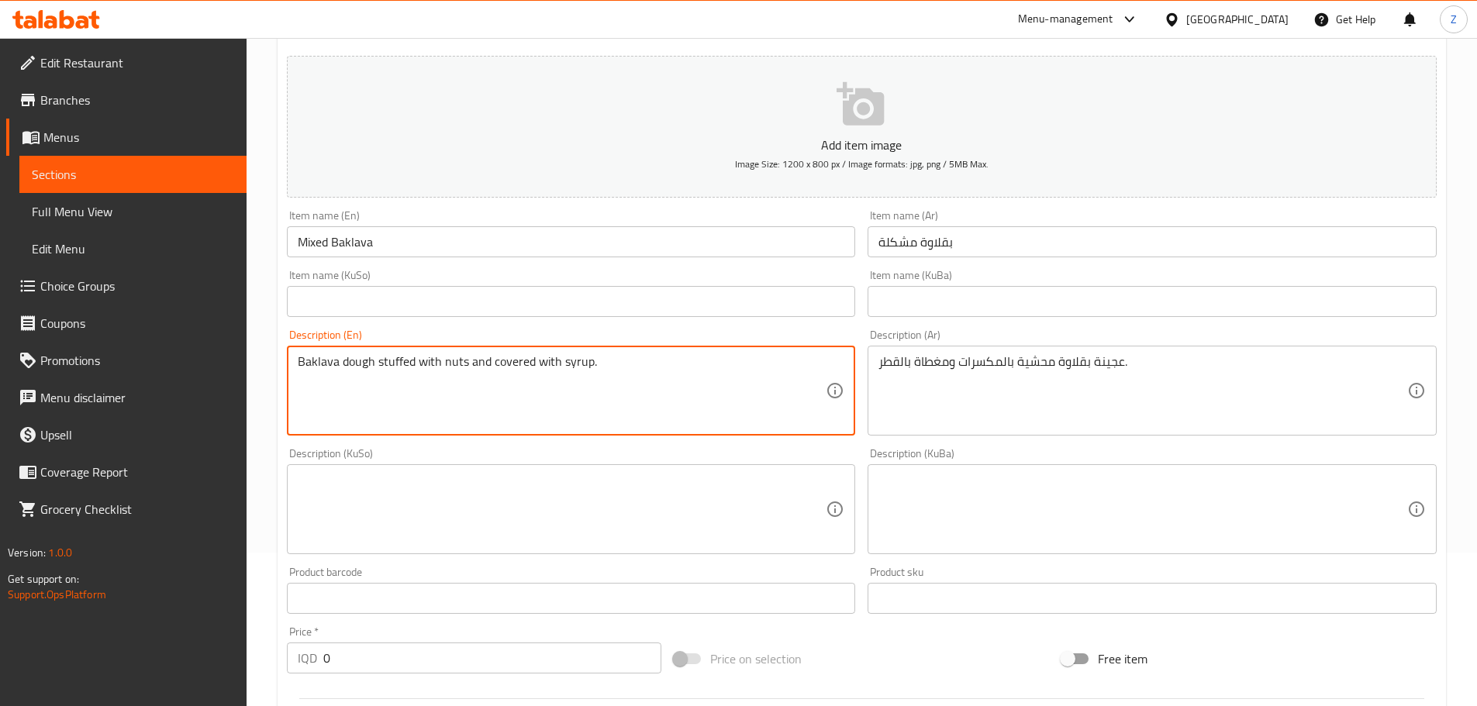
scroll to position [155, 0]
type textarea "Baklava dough stuffed with nuts and covered with syrup."
click at [420, 644] on input "0" at bounding box center [492, 656] width 339 height 31
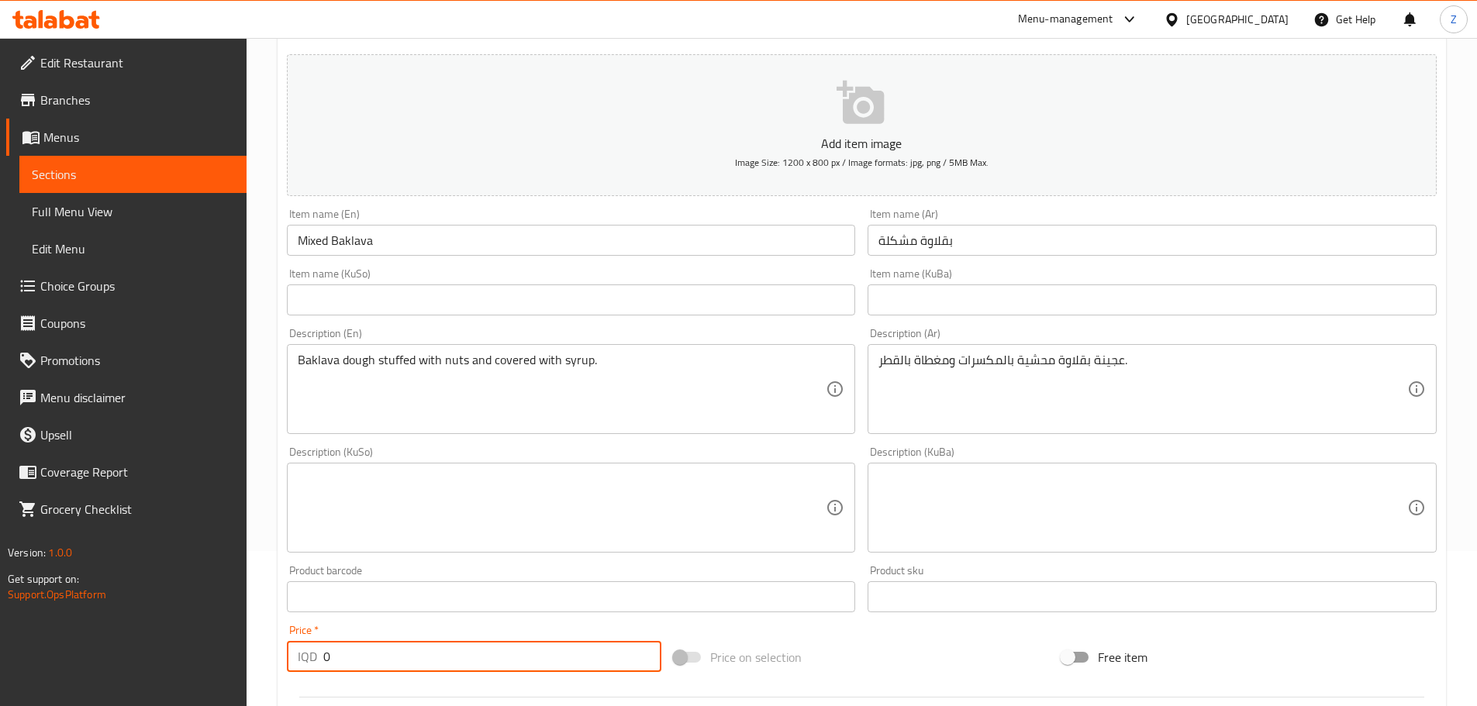
click at [420, 644] on input "0" at bounding box center [492, 656] width 339 height 31
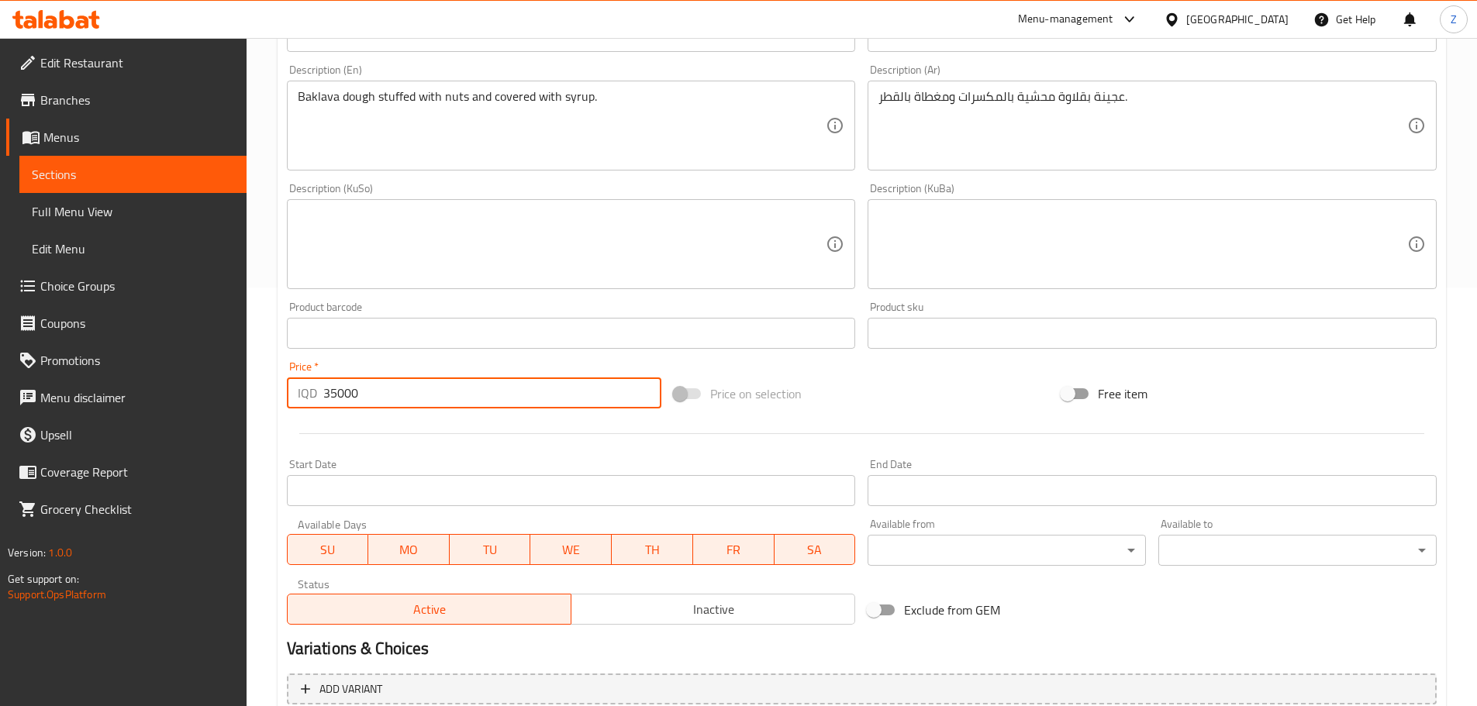
scroll to position [568, 0]
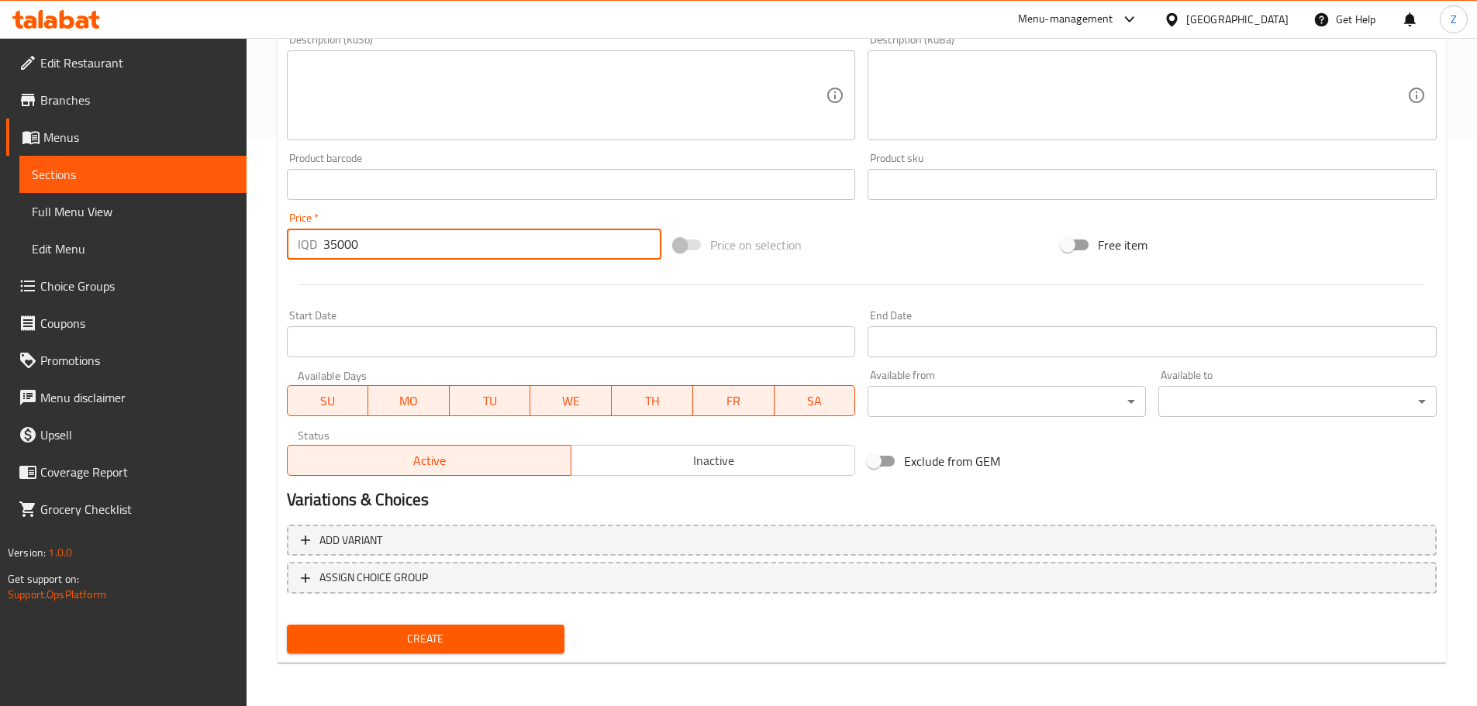
type input "35000"
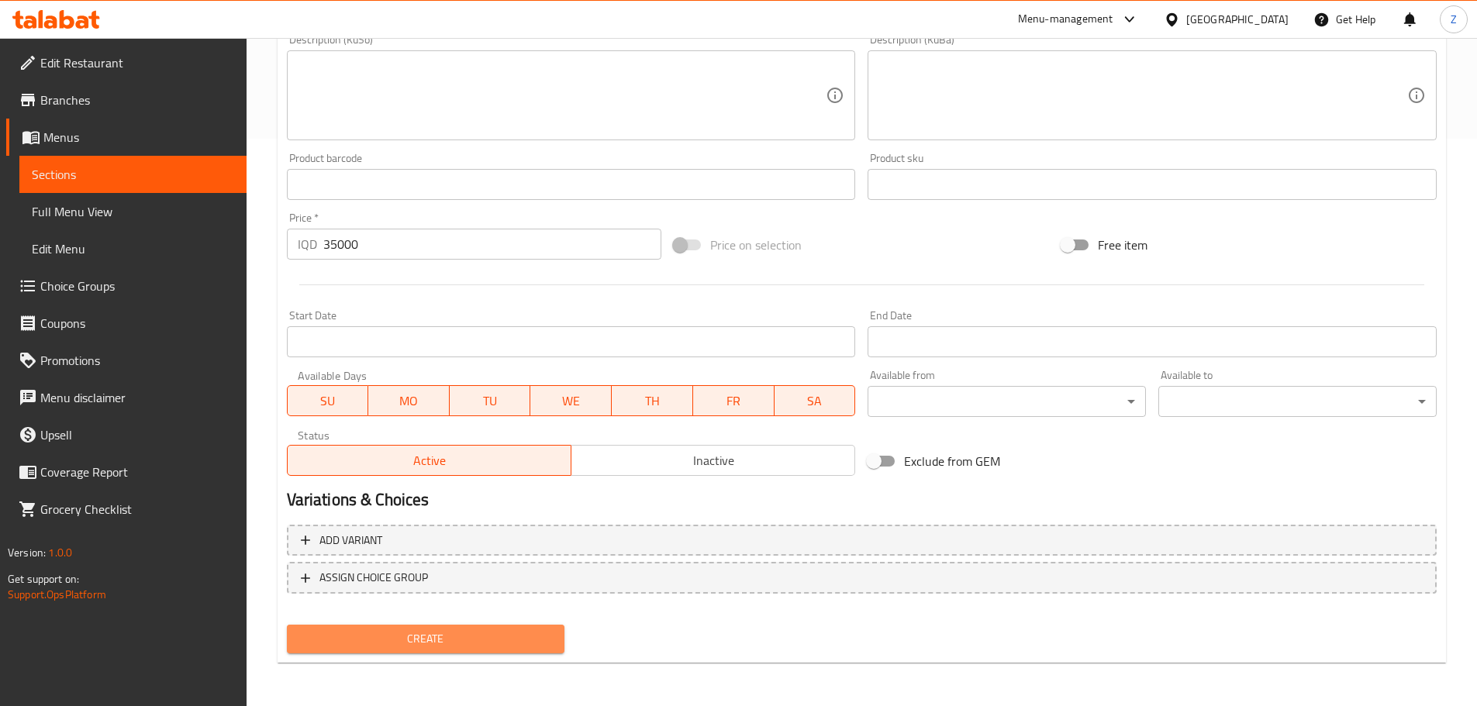
click at [511, 640] on span "Create" at bounding box center [426, 639] width 254 height 19
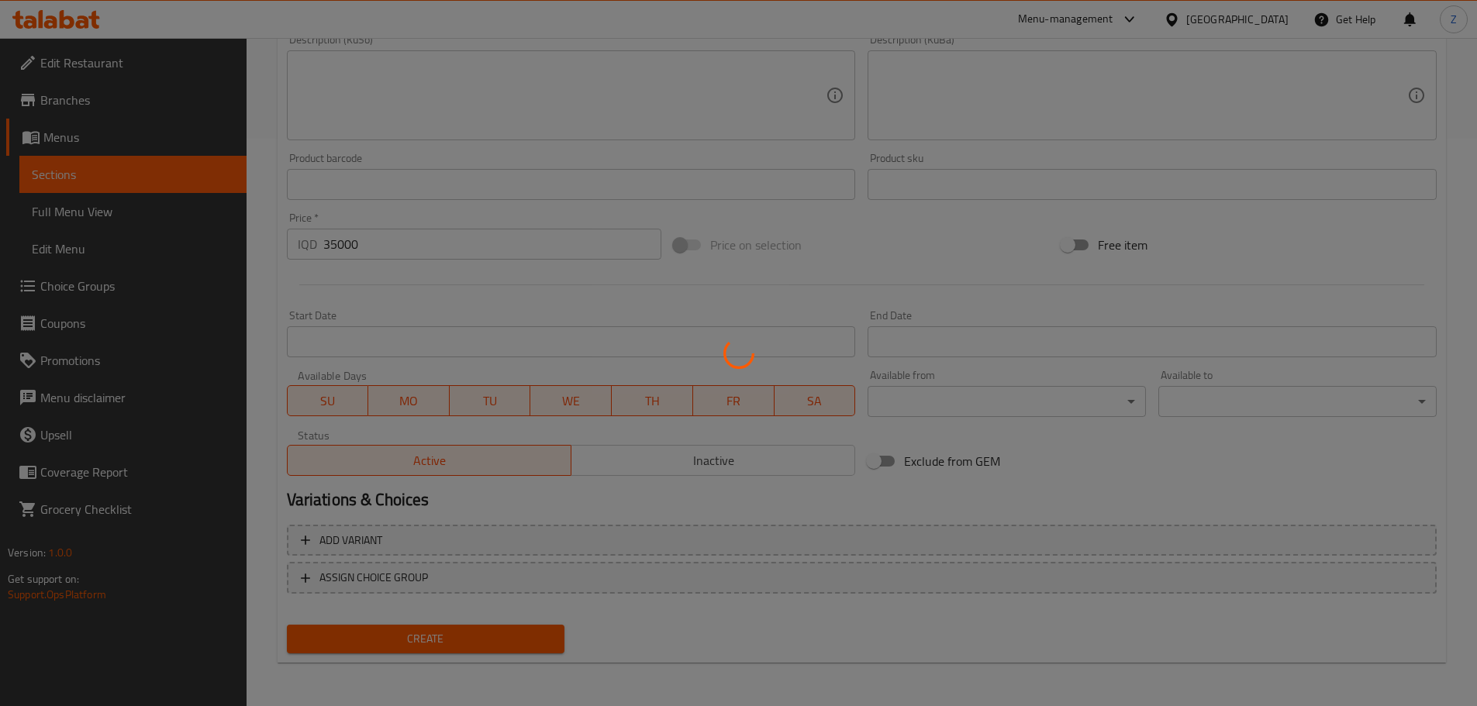
type input "0"
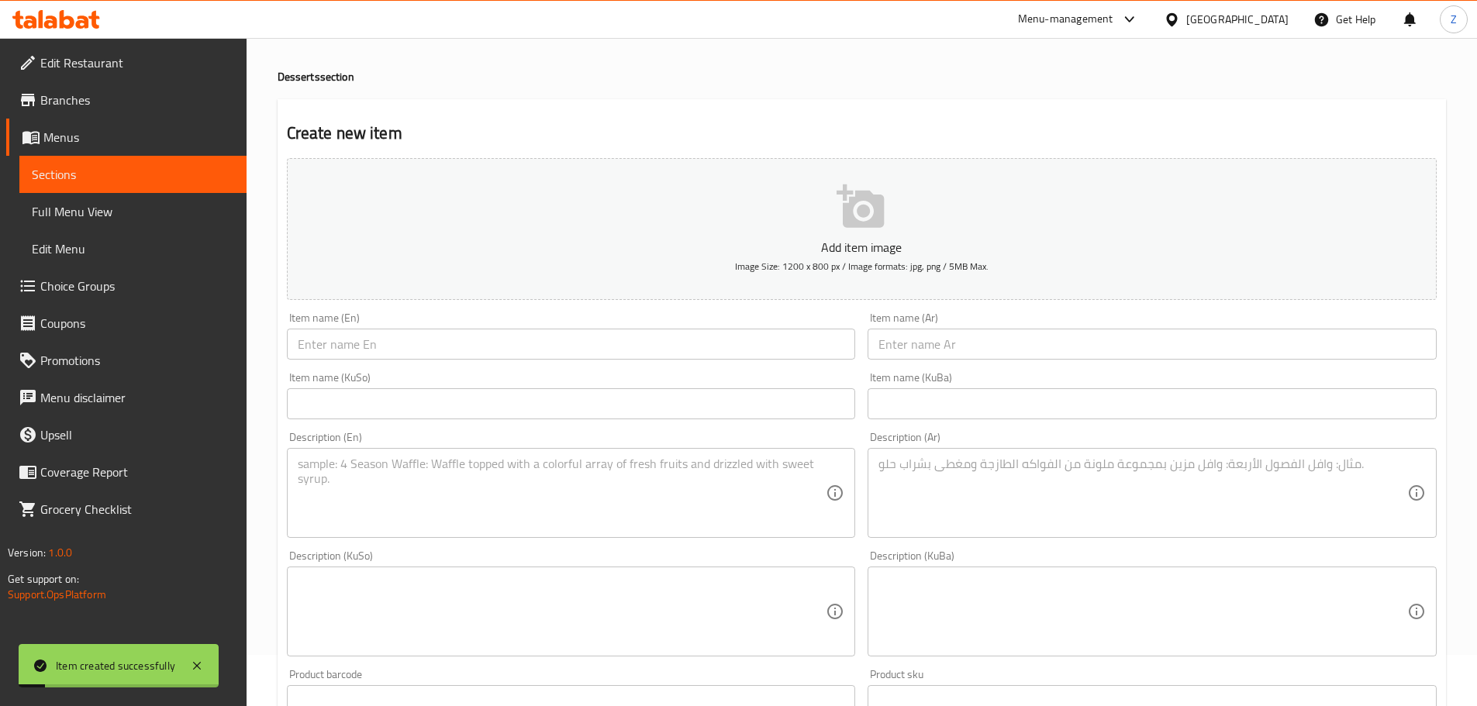
scroll to position [0, 0]
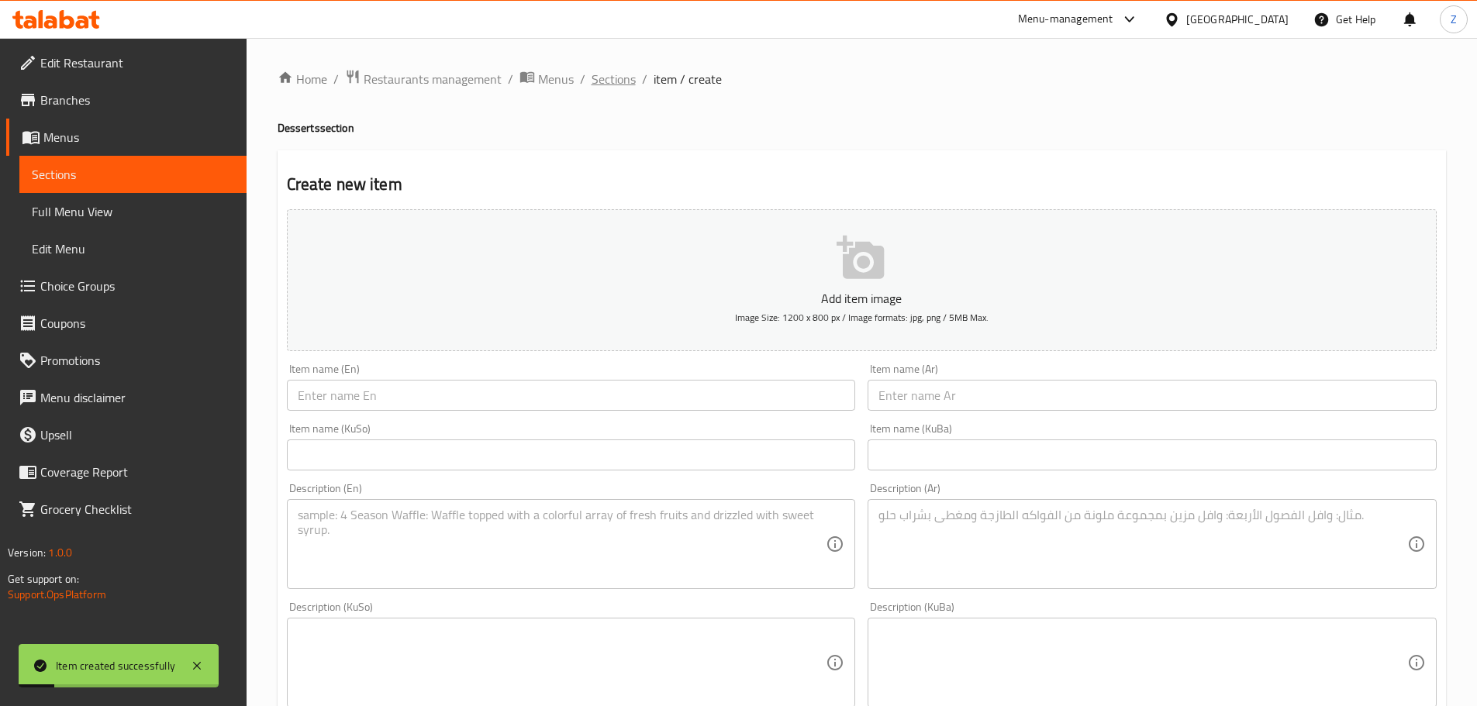
click at [592, 86] on span "Sections" at bounding box center [614, 79] width 44 height 19
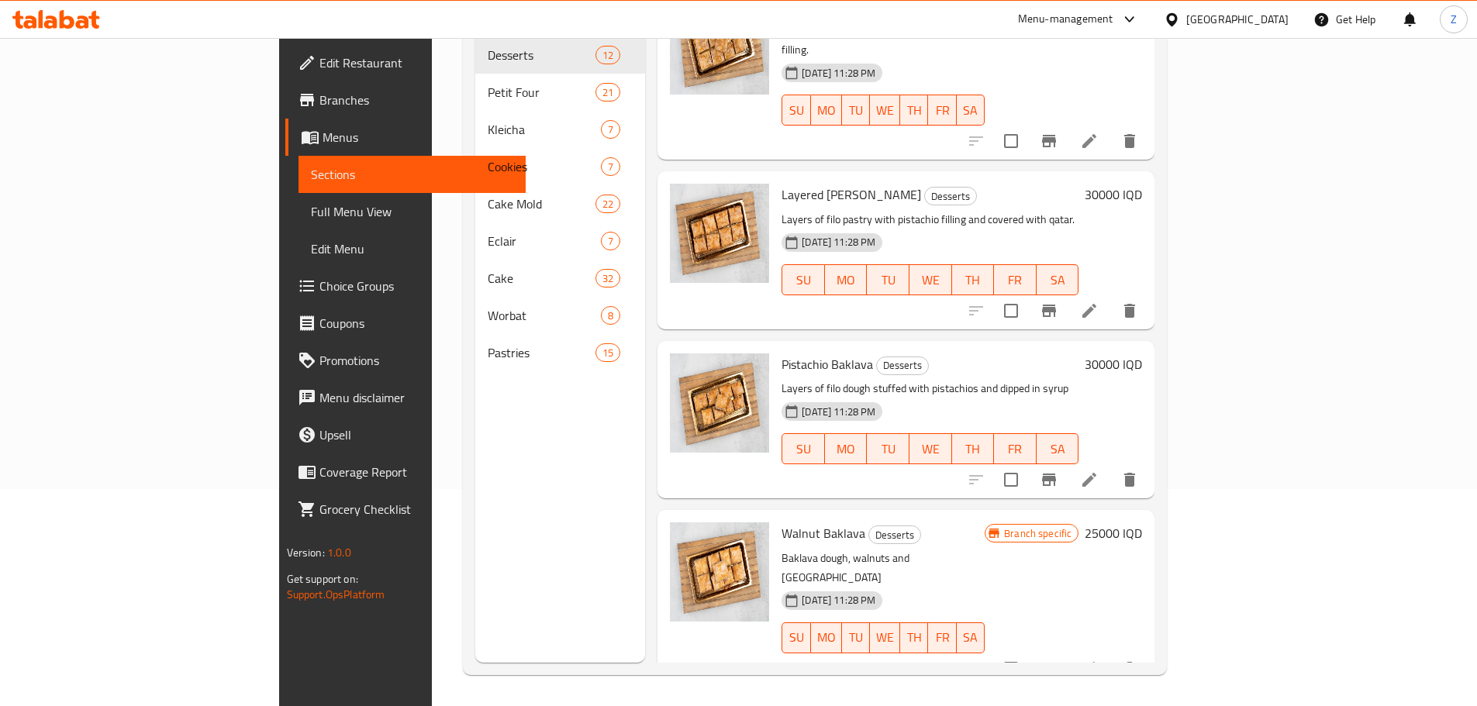
scroll to position [47, 0]
drag, startPoint x: 644, startPoint y: 530, endPoint x: 790, endPoint y: 268, distance: 299.9
click at [790, 268] on div "[DATE] 11:28 PM SU MO TU WE TH FR SA" at bounding box center [929, 270] width 309 height 84
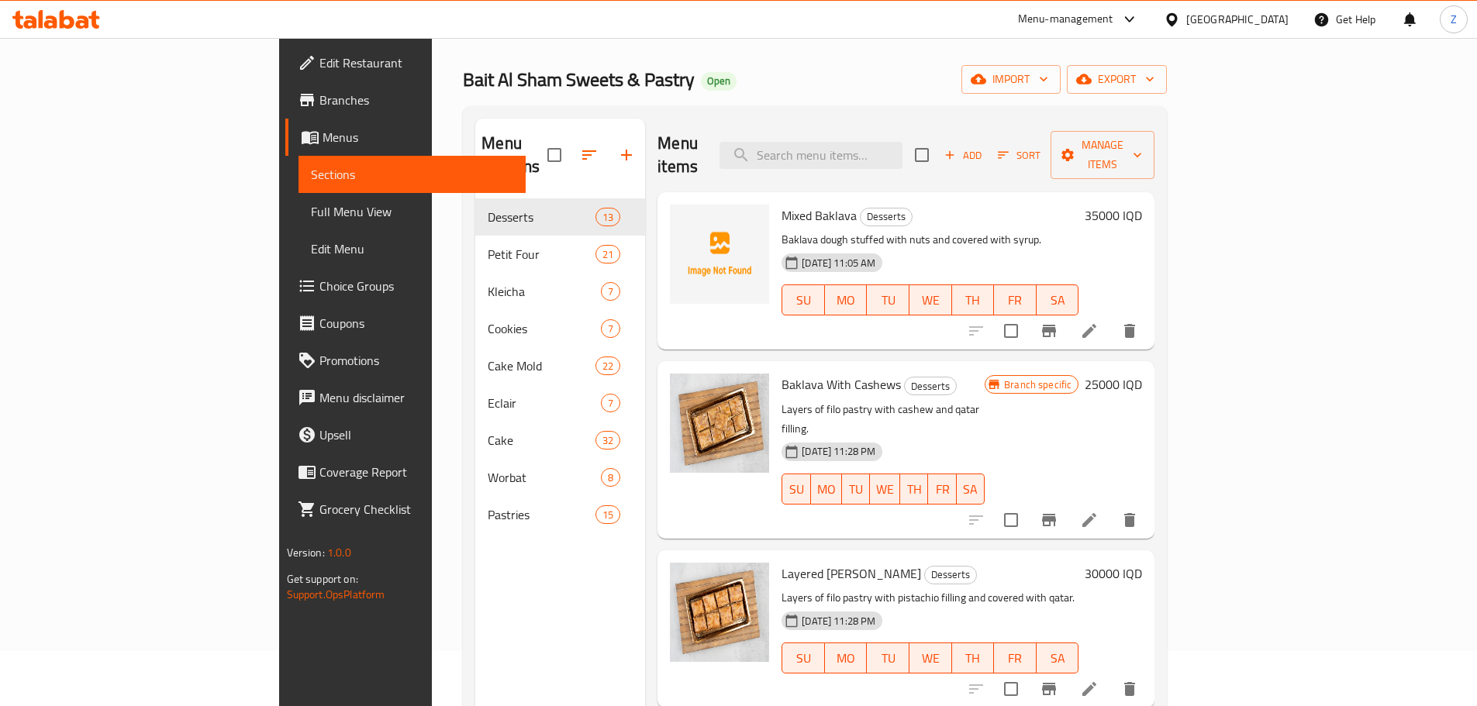
scroll to position [0, 0]
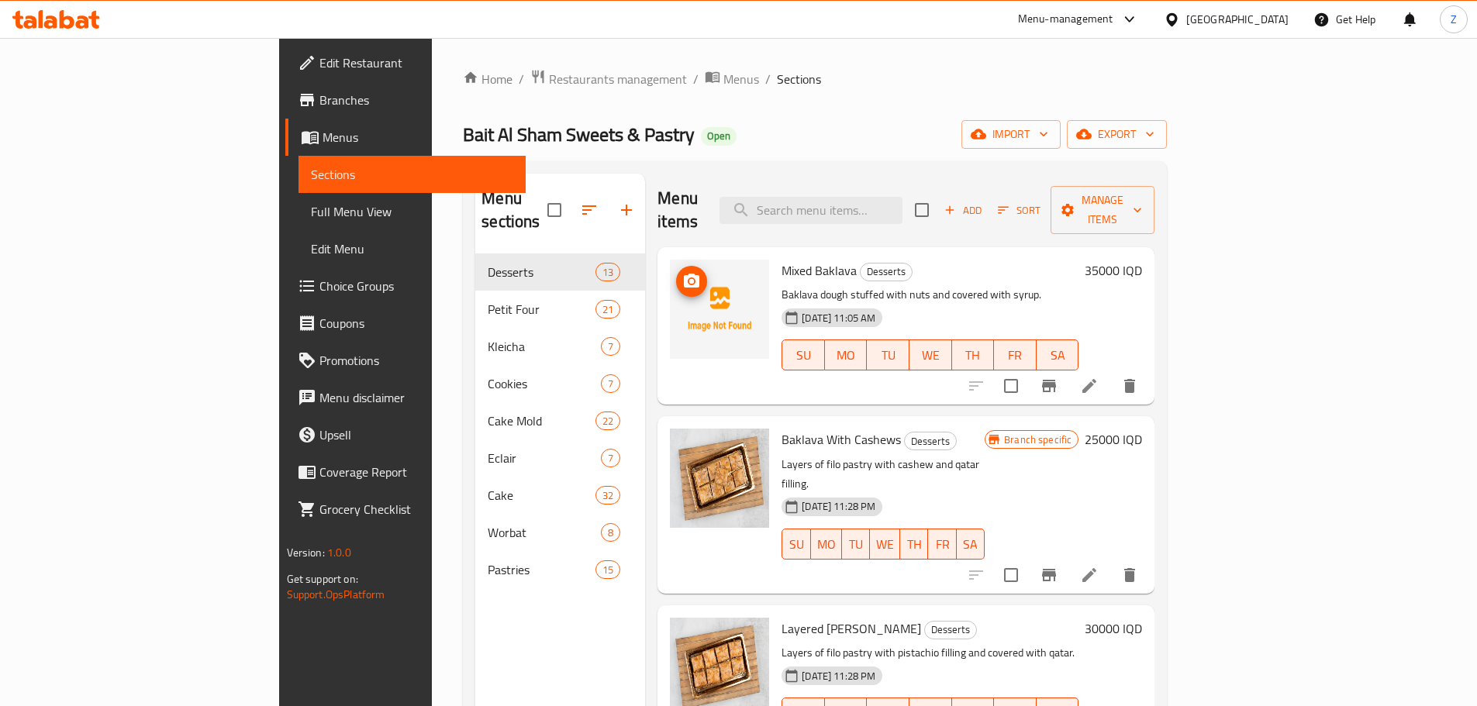
click at [676, 272] on span "upload picture" at bounding box center [691, 281] width 31 height 19
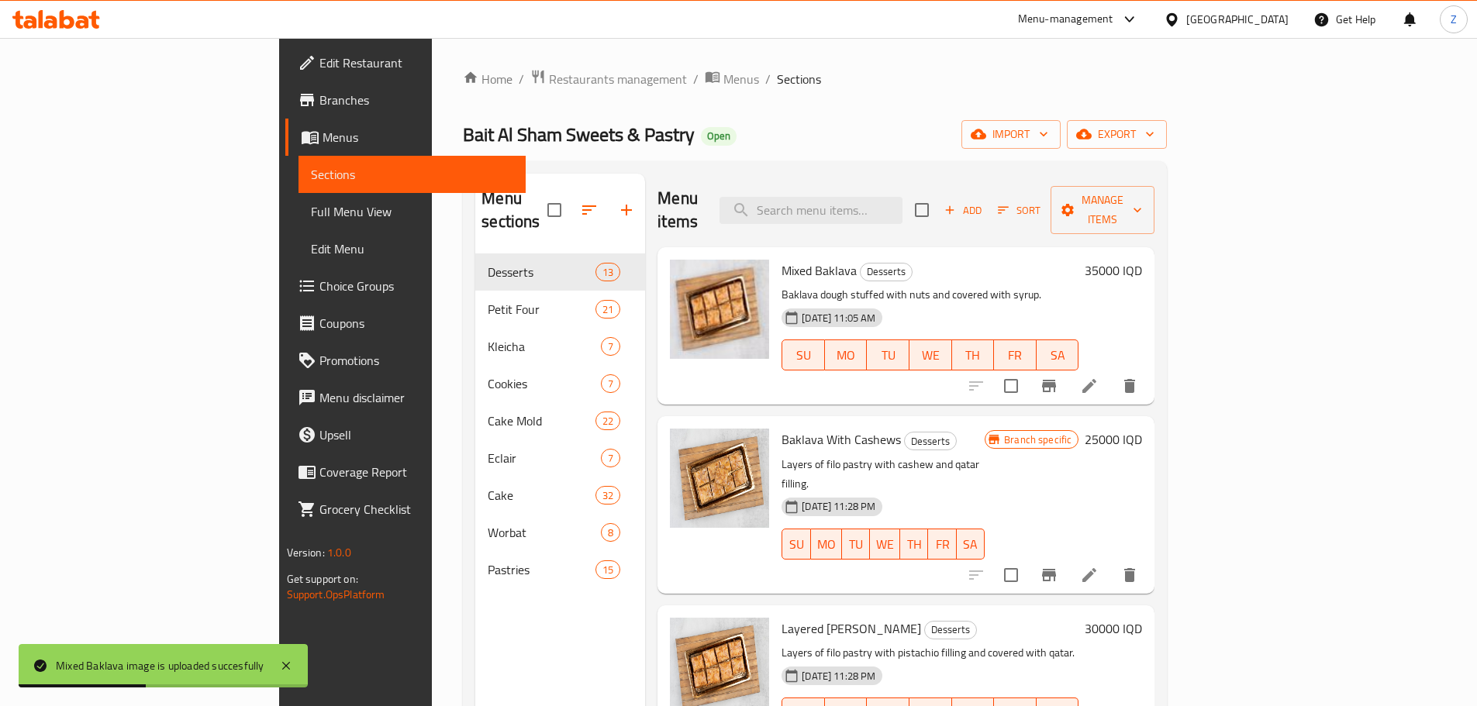
click at [985, 455] on p "Layers of filo pastry with cashew and qatar filling." at bounding box center [883, 474] width 203 height 39
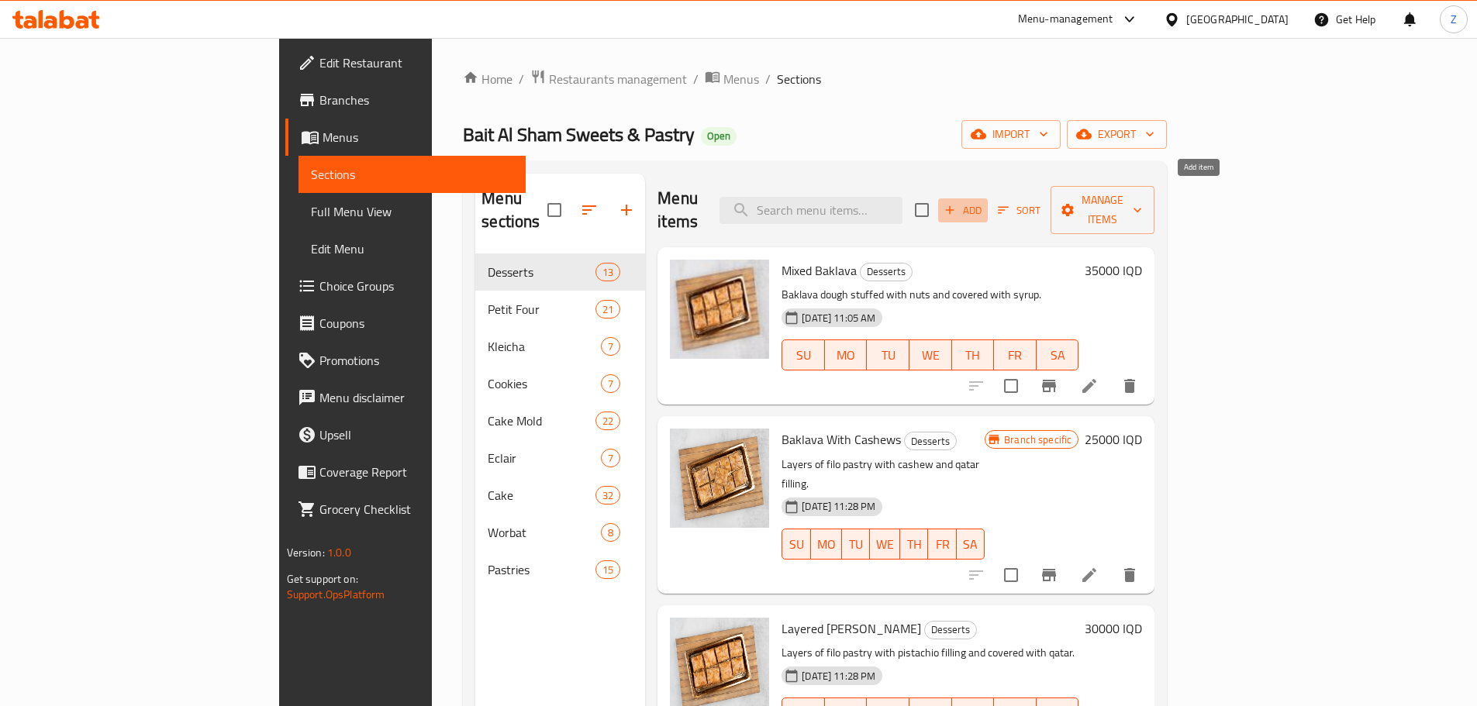
click at [984, 202] on span "Add" at bounding box center [963, 211] width 42 height 18
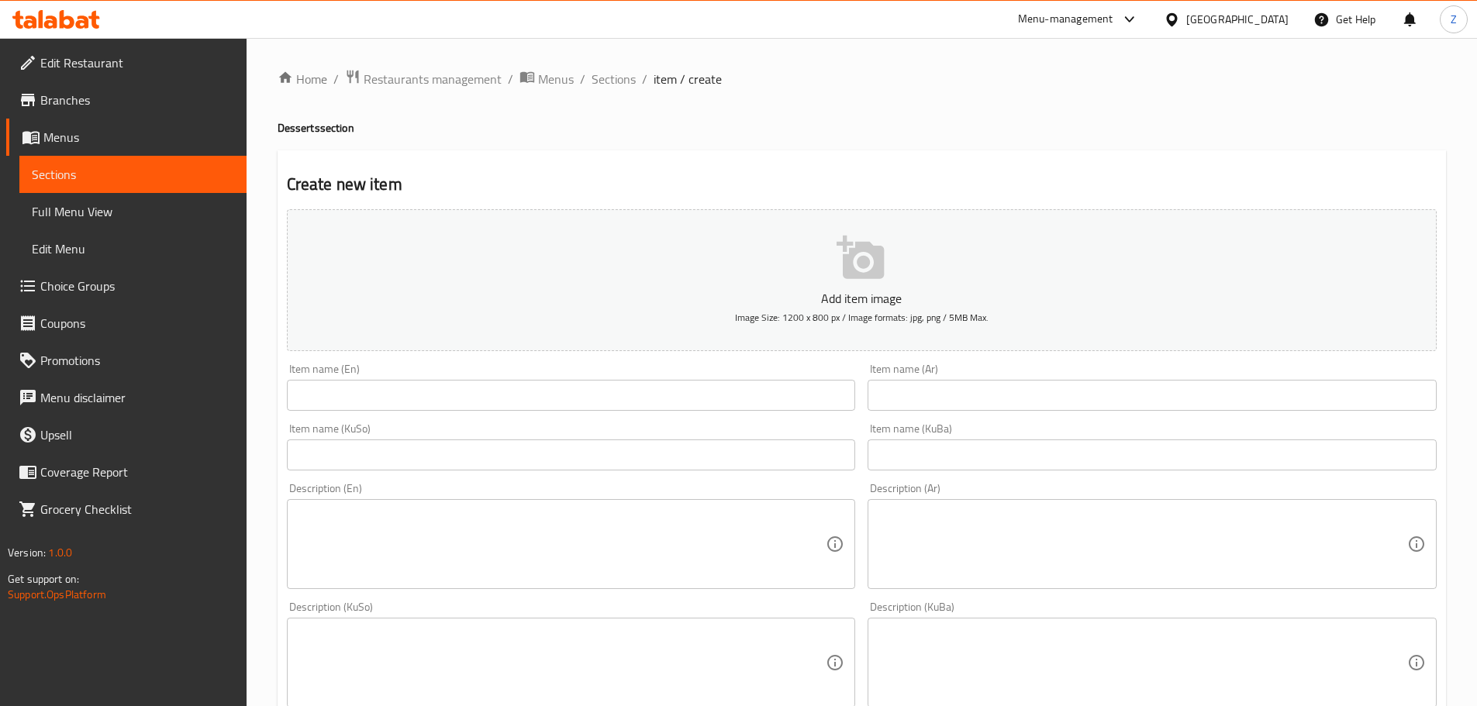
click at [440, 407] on input "text" at bounding box center [571, 395] width 569 height 31
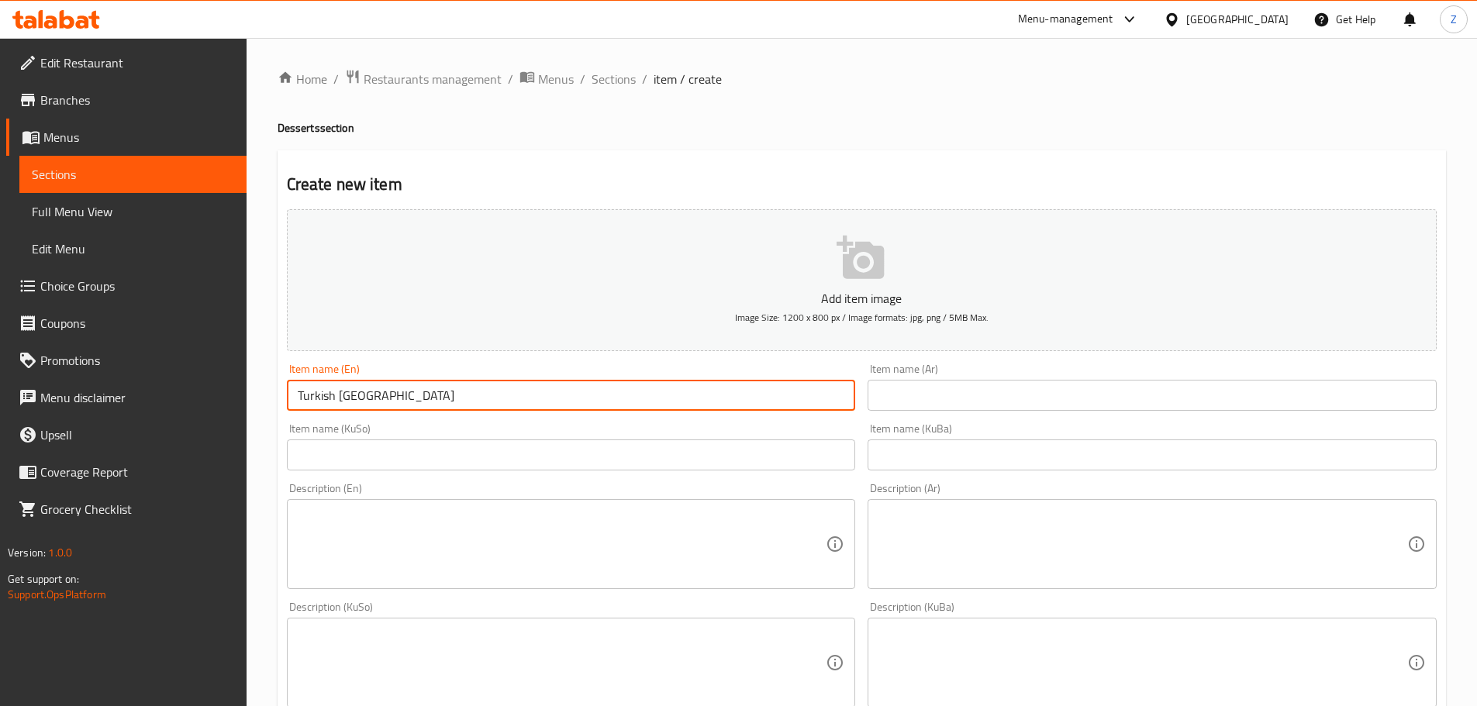
type input "Turkish [GEOGRAPHIC_DATA]"
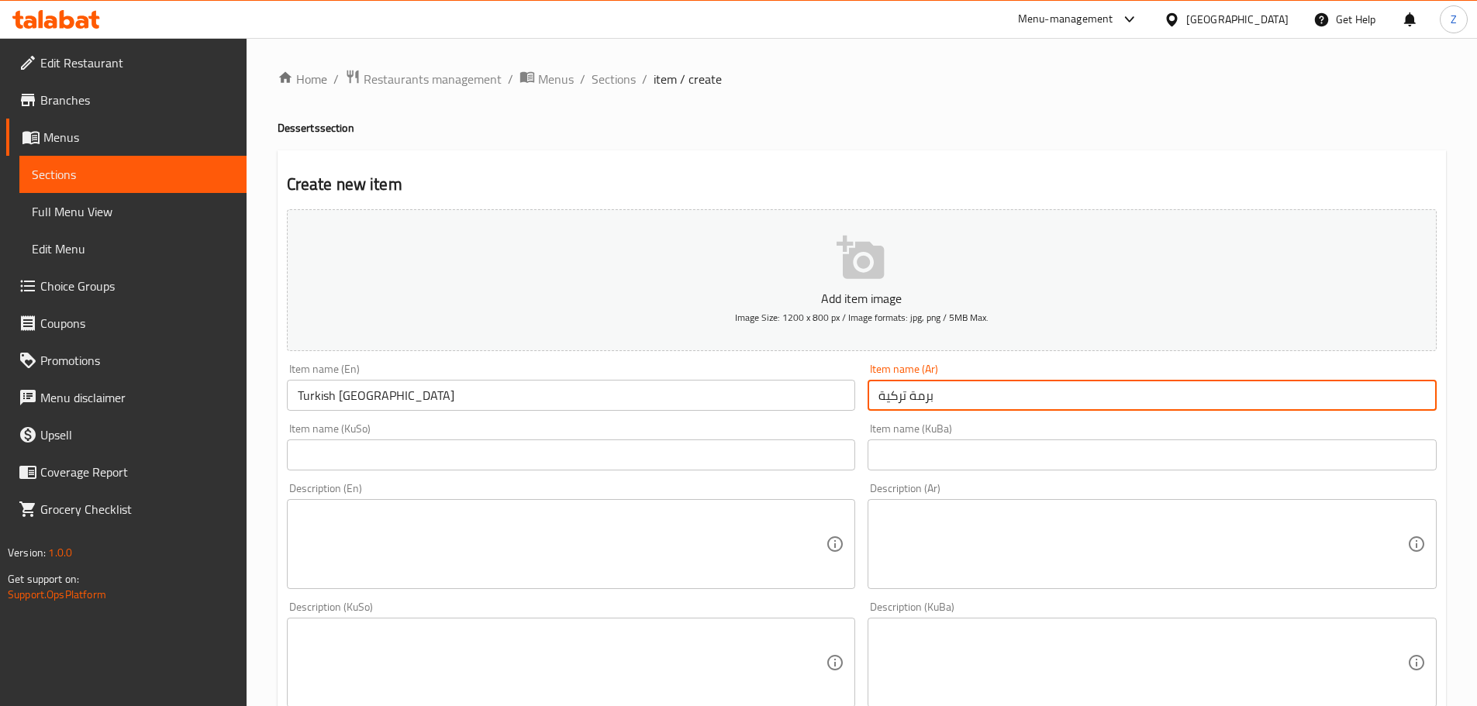
type input "برمة تركية"
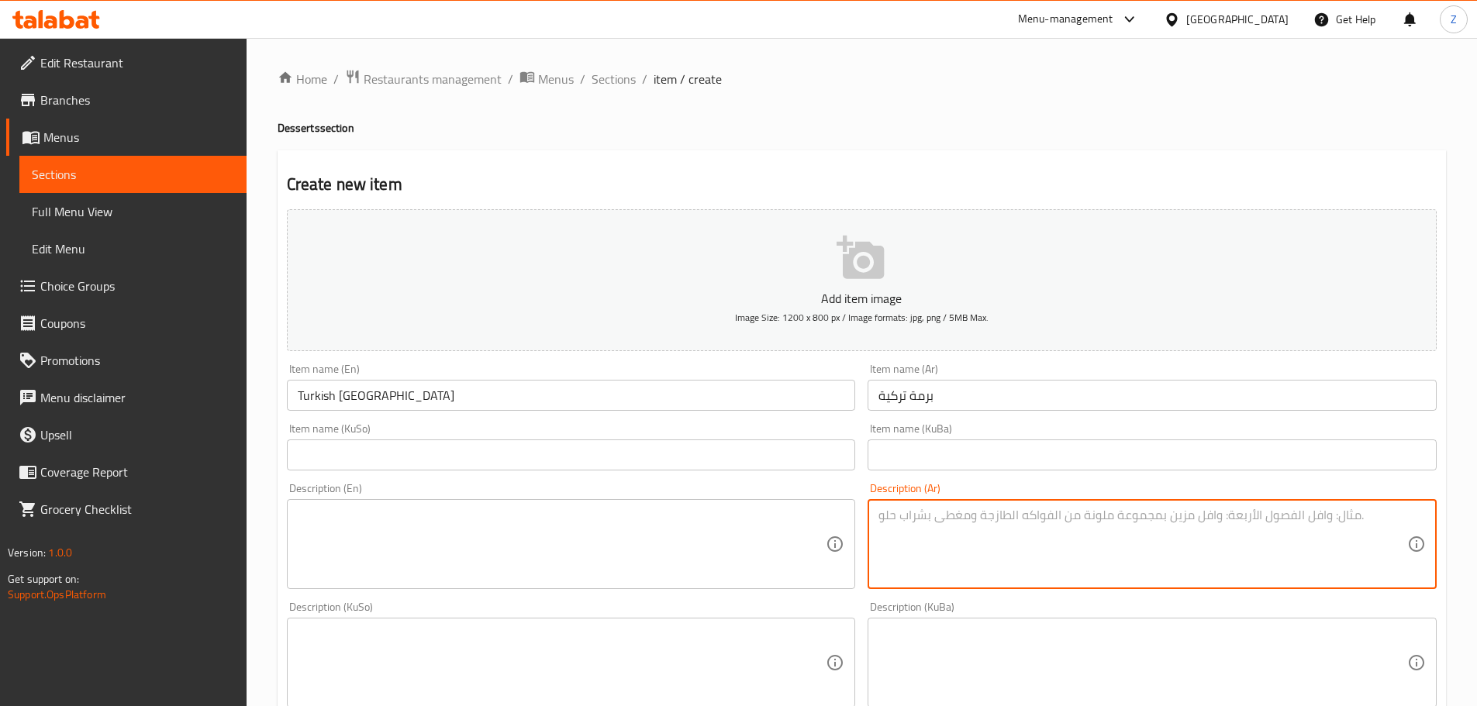
click at [946, 542] on textarea at bounding box center [1142, 545] width 529 height 74
click at [903, 564] on textarea "عجينة البقلاوة محشية بالفستق الحلبي ومغطاة بالقطر." at bounding box center [1142, 545] width 529 height 74
type textarea "عجينة البقلاوة محشية بالفستق الحلبي ومغطاة بالقطر."
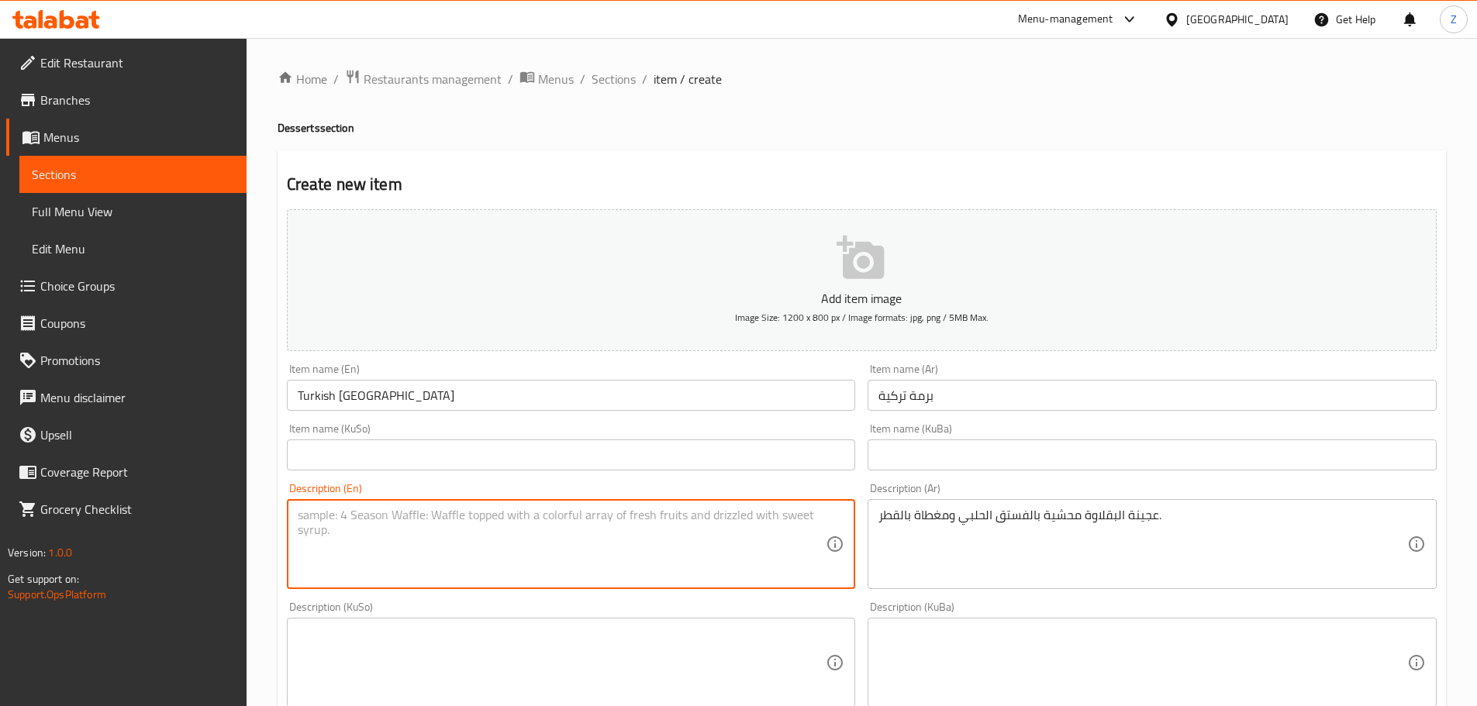
click at [476, 555] on textarea at bounding box center [562, 545] width 529 height 74
paste textarea "Baklava dough filled with pistachios and covered with syrup."
drag, startPoint x: 399, startPoint y: 516, endPoint x: 378, endPoint y: 514, distance: 21.8
click at [378, 514] on textarea "Baklava dough filled with pistachios and covered with syrup." at bounding box center [562, 545] width 529 height 74
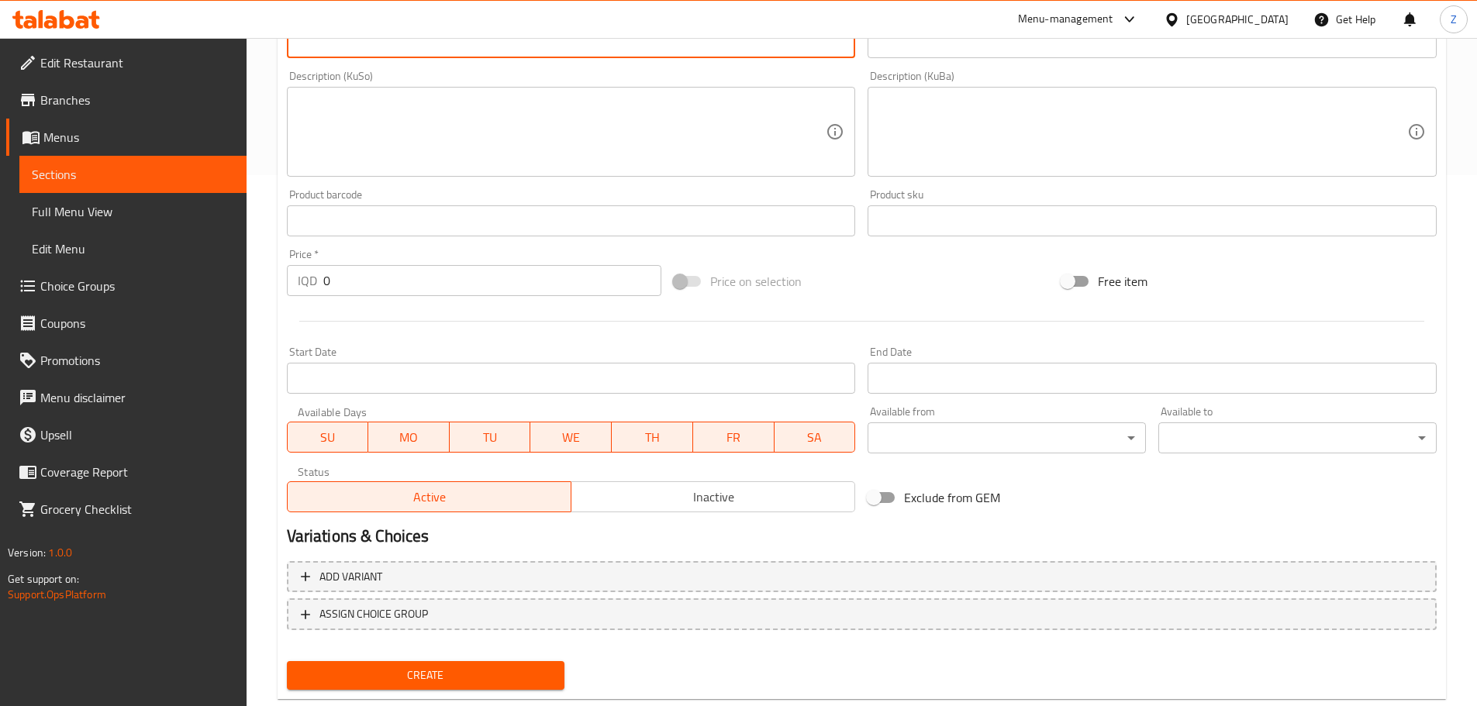
scroll to position [543, 0]
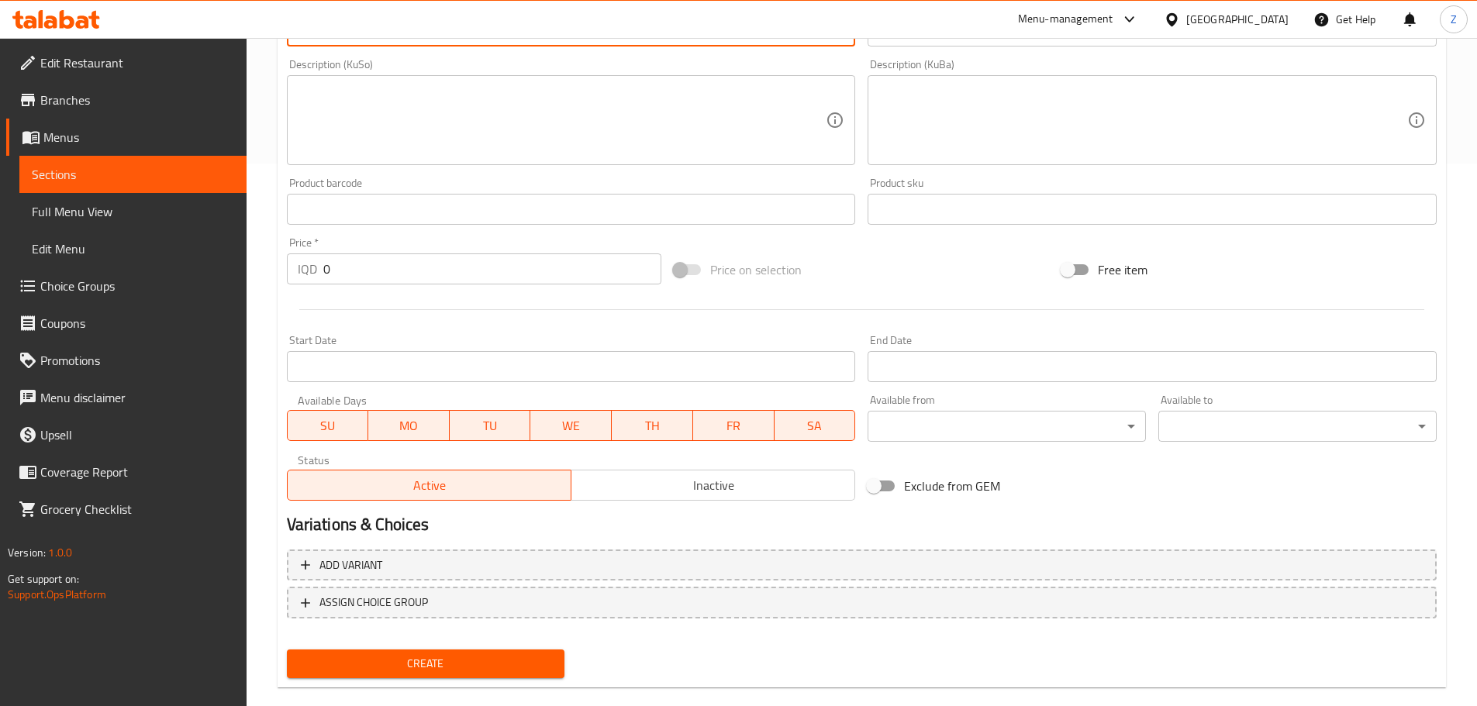
type textarea "Baklava dough stuffed with pistachios and covered with syrup."
click at [394, 269] on input "0" at bounding box center [492, 269] width 339 height 31
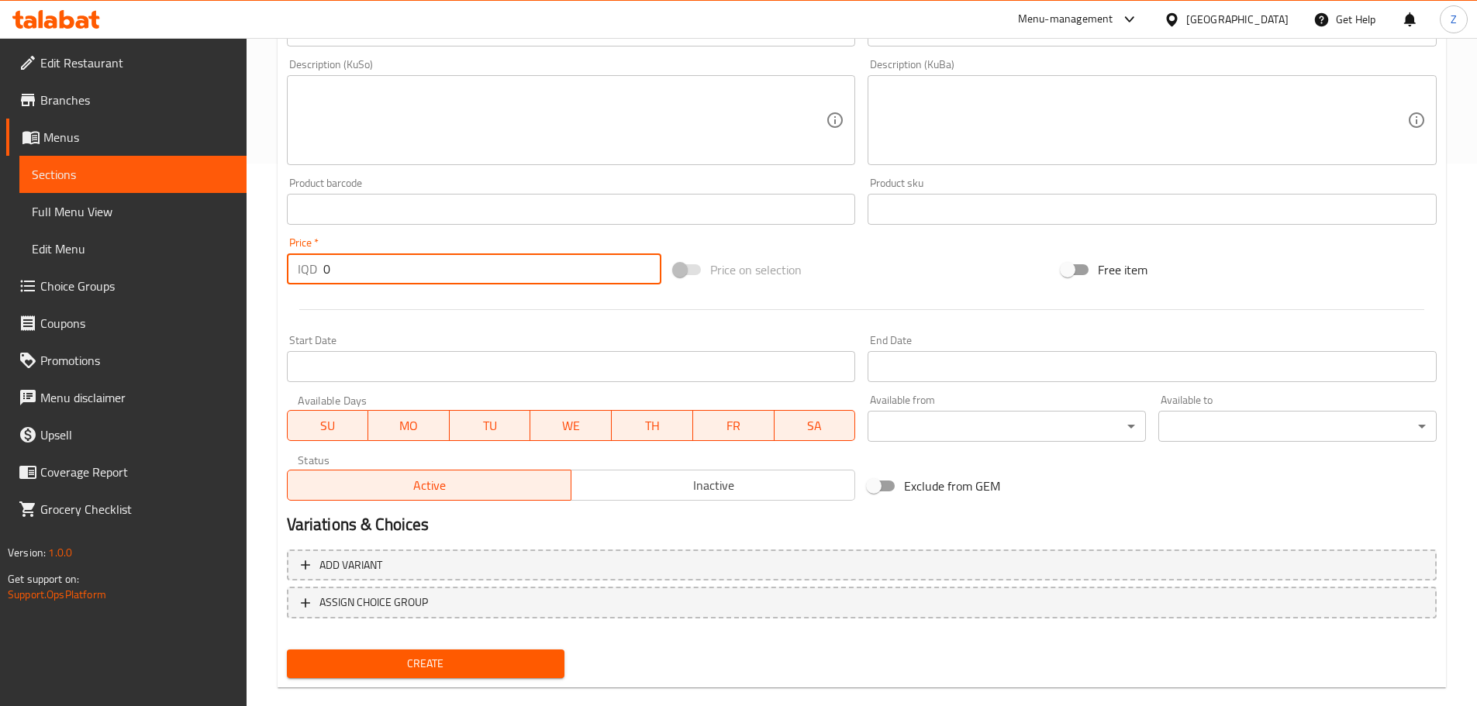
click at [394, 269] on input "0" at bounding box center [492, 269] width 339 height 31
type input "20000"
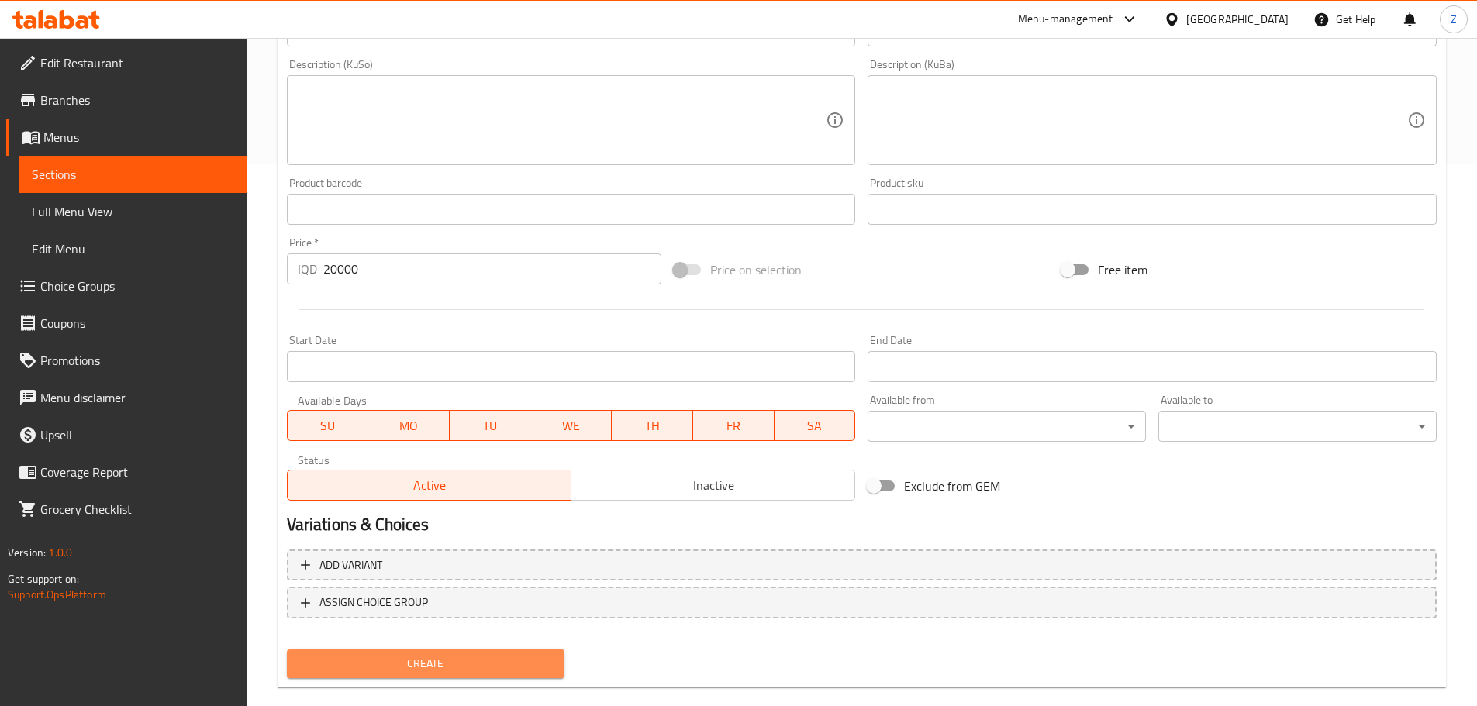
click at [457, 665] on span "Create" at bounding box center [426, 663] width 254 height 19
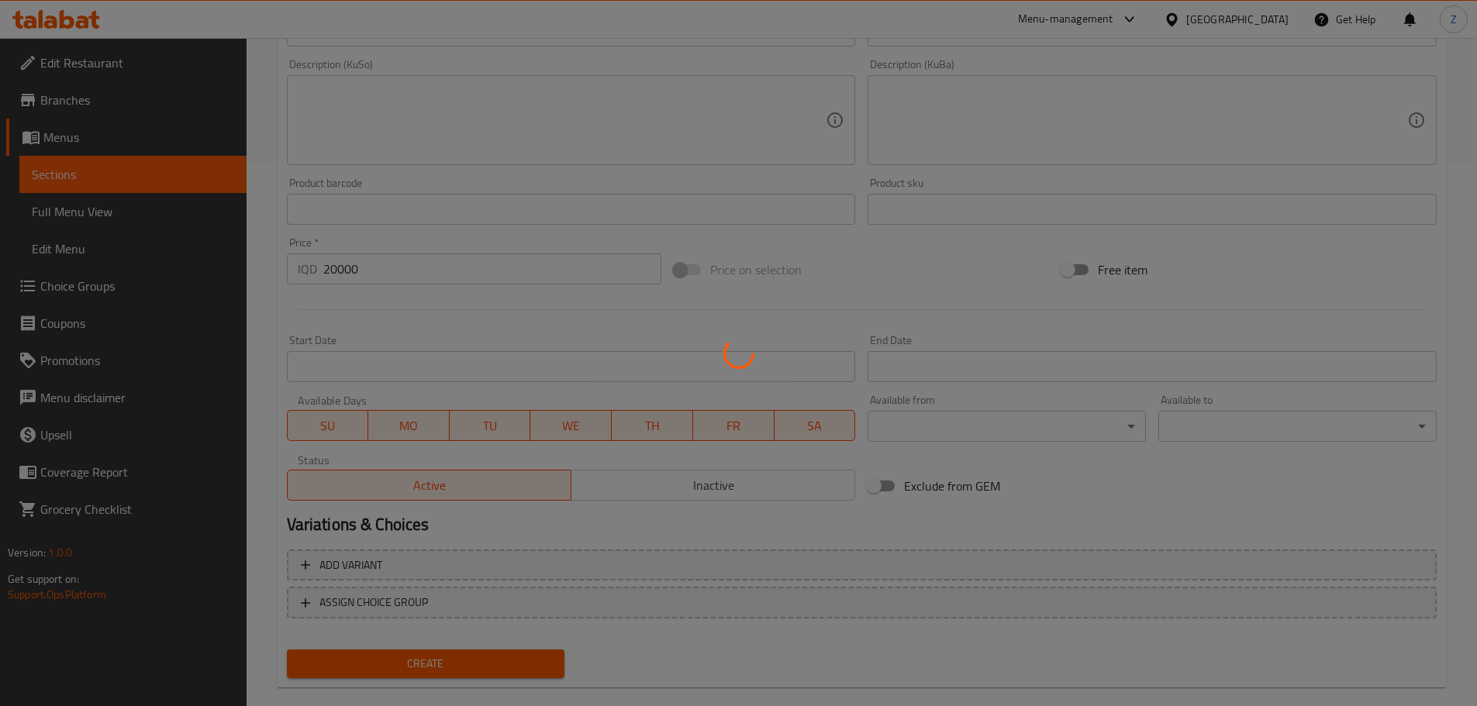
type input "0"
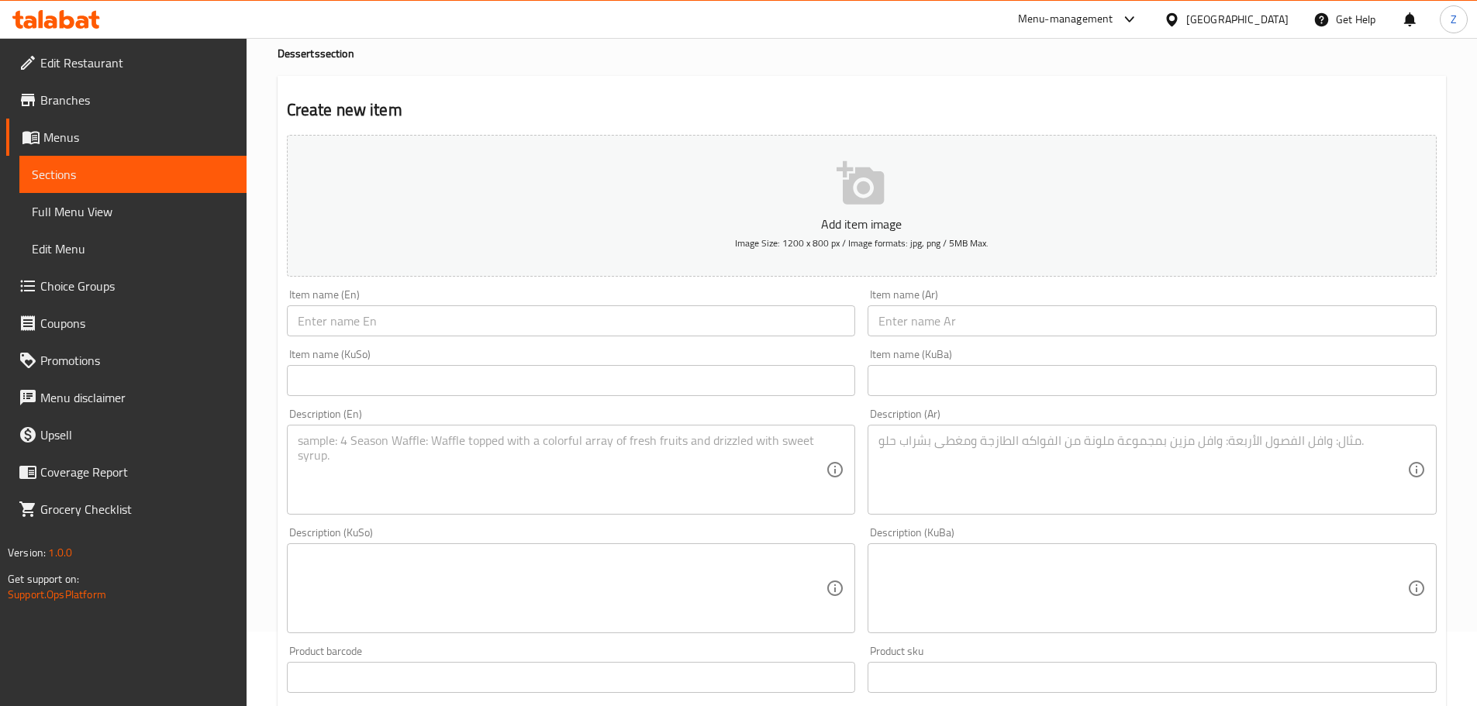
scroll to position [0, 0]
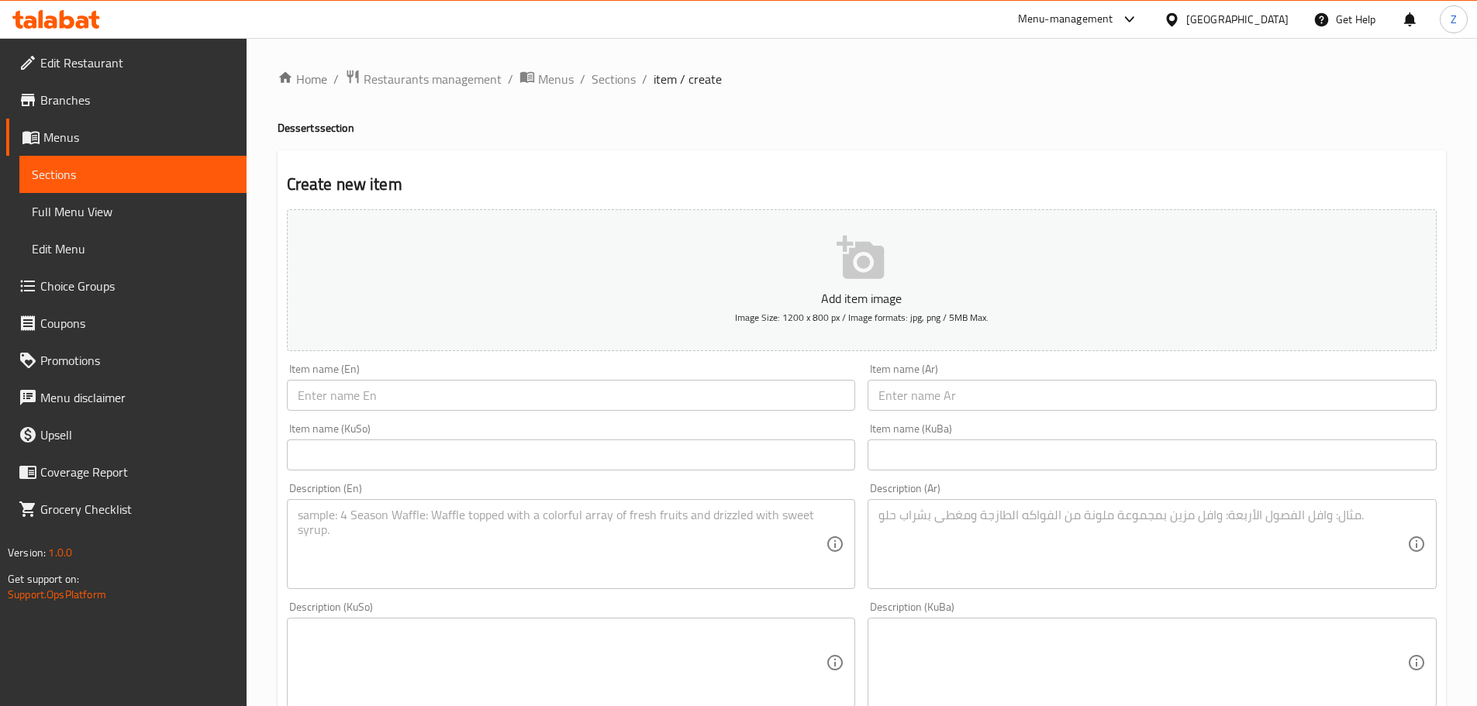
click at [634, 87] on ol "Home / Restaurants management / Menus / Sections / item / create" at bounding box center [862, 79] width 1168 height 20
click at [627, 88] on span "Sections" at bounding box center [614, 79] width 44 height 19
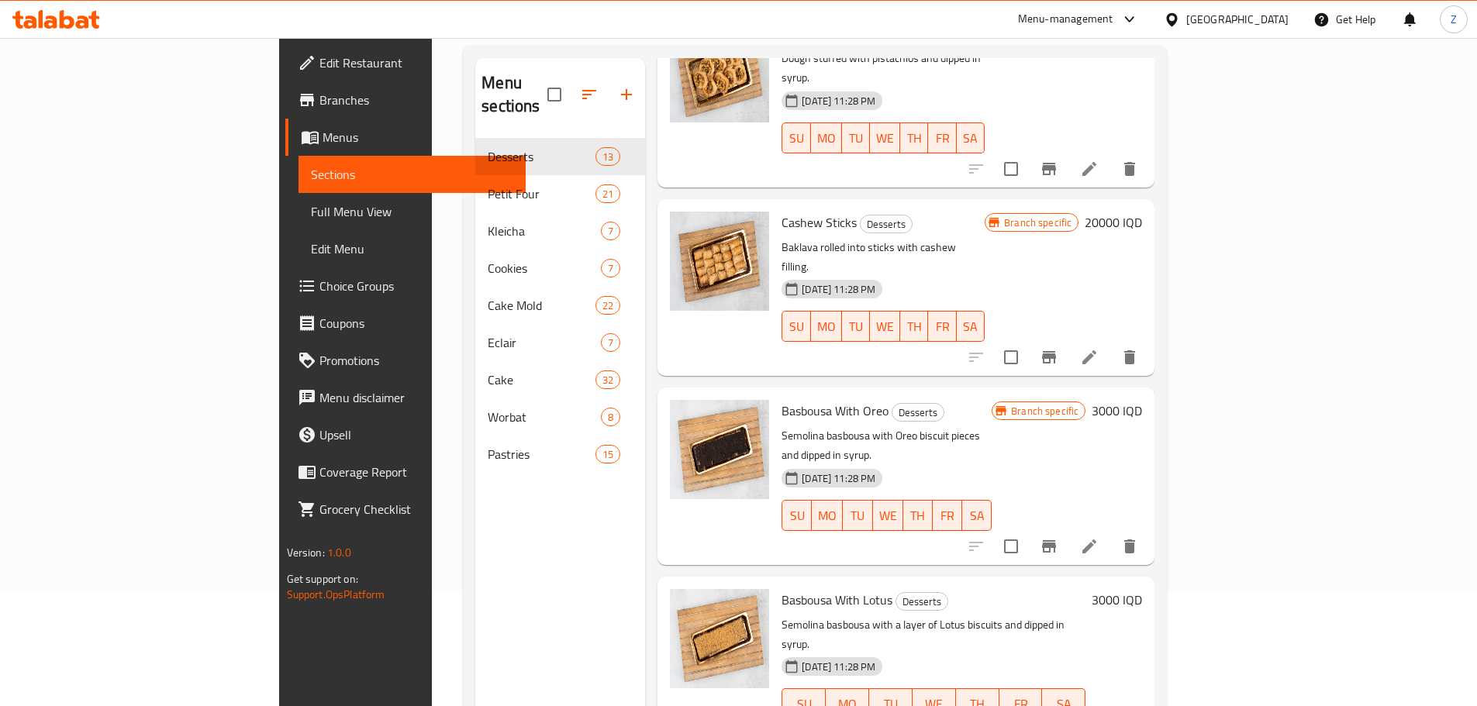
scroll to position [217, 0]
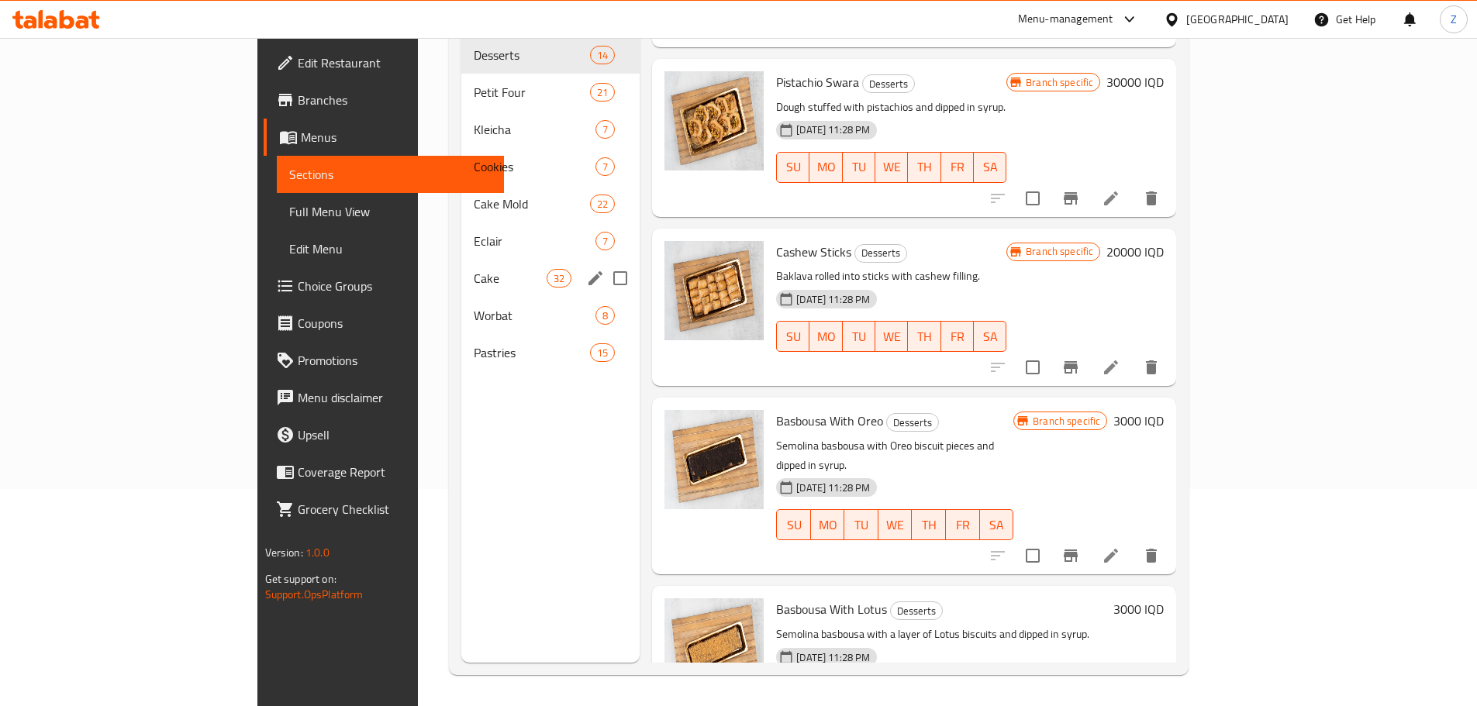
click at [461, 266] on div "Cake 32" at bounding box center [550, 278] width 179 height 37
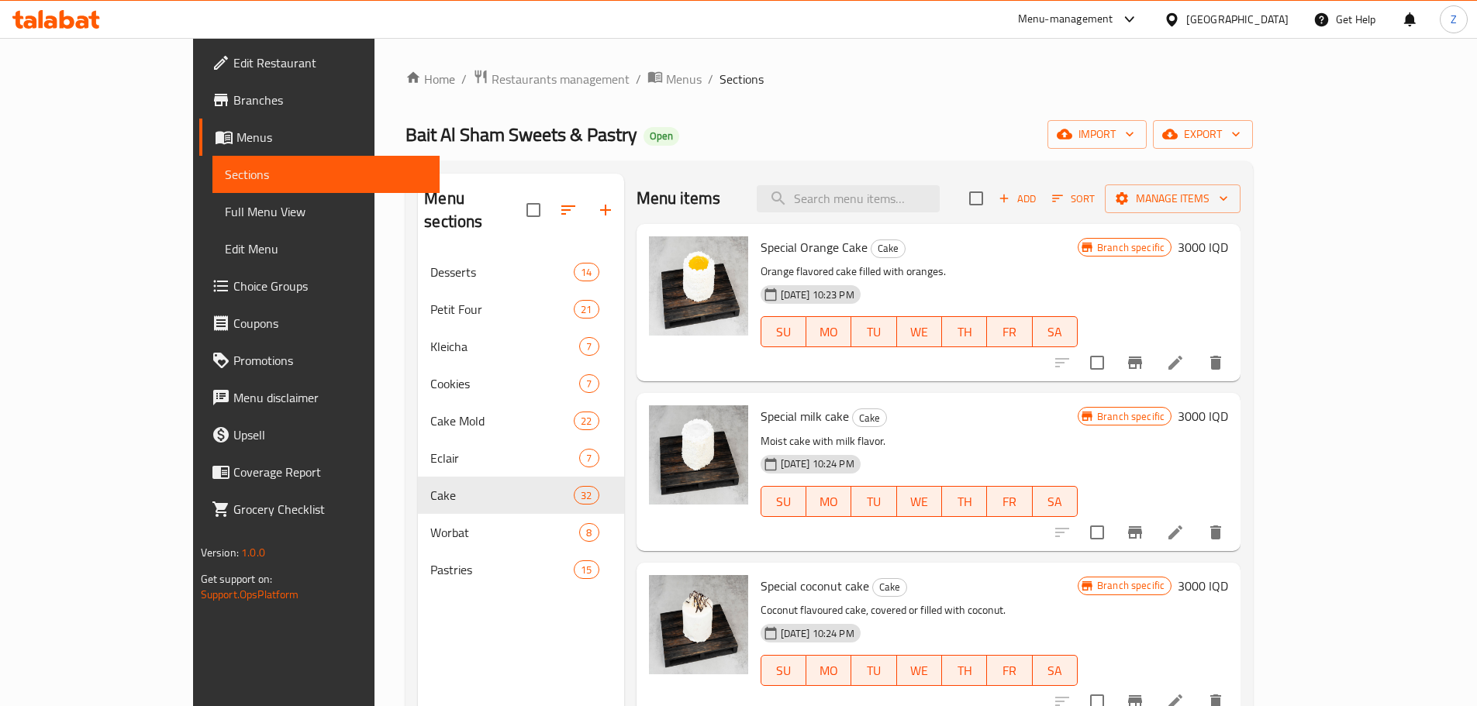
click at [1009, 199] on icon "button" at bounding box center [1004, 199] width 9 height 9
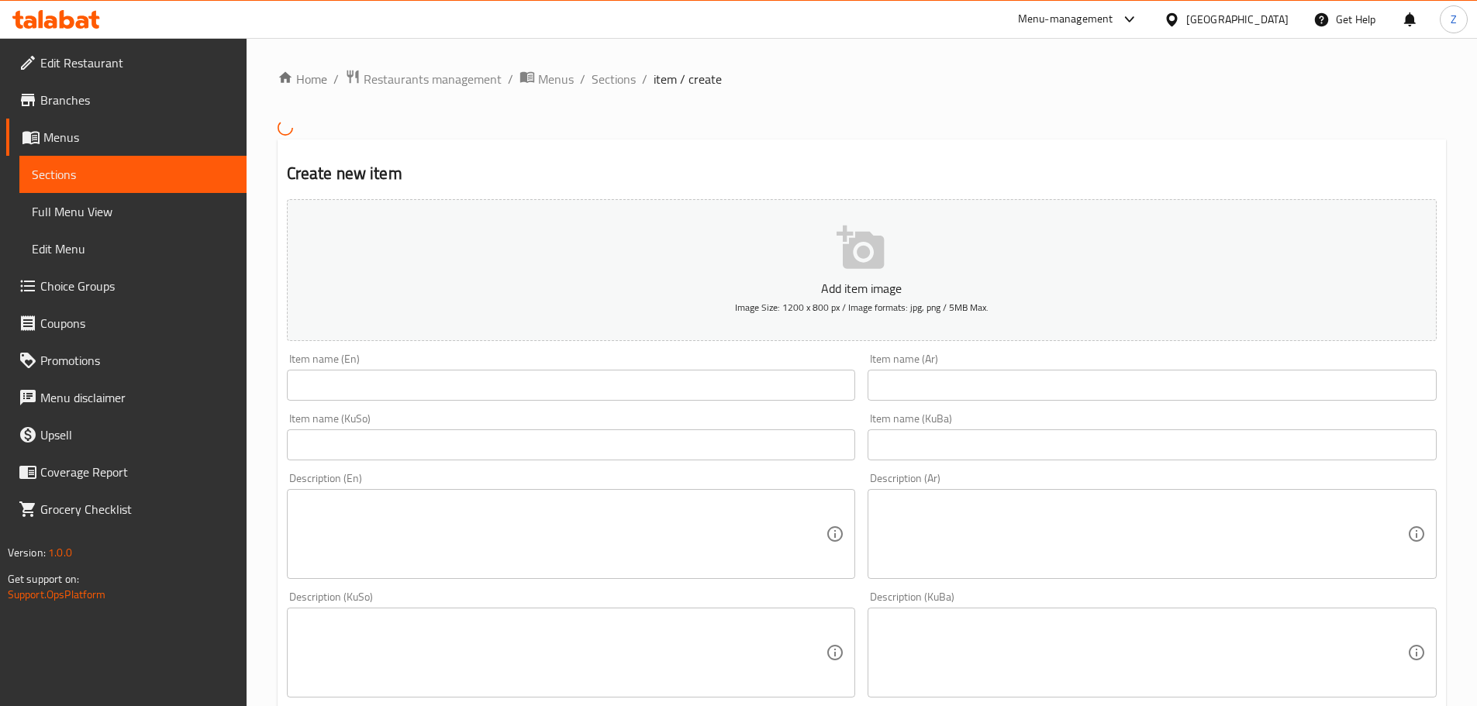
click at [947, 389] on input "text" at bounding box center [1152, 385] width 569 height 31
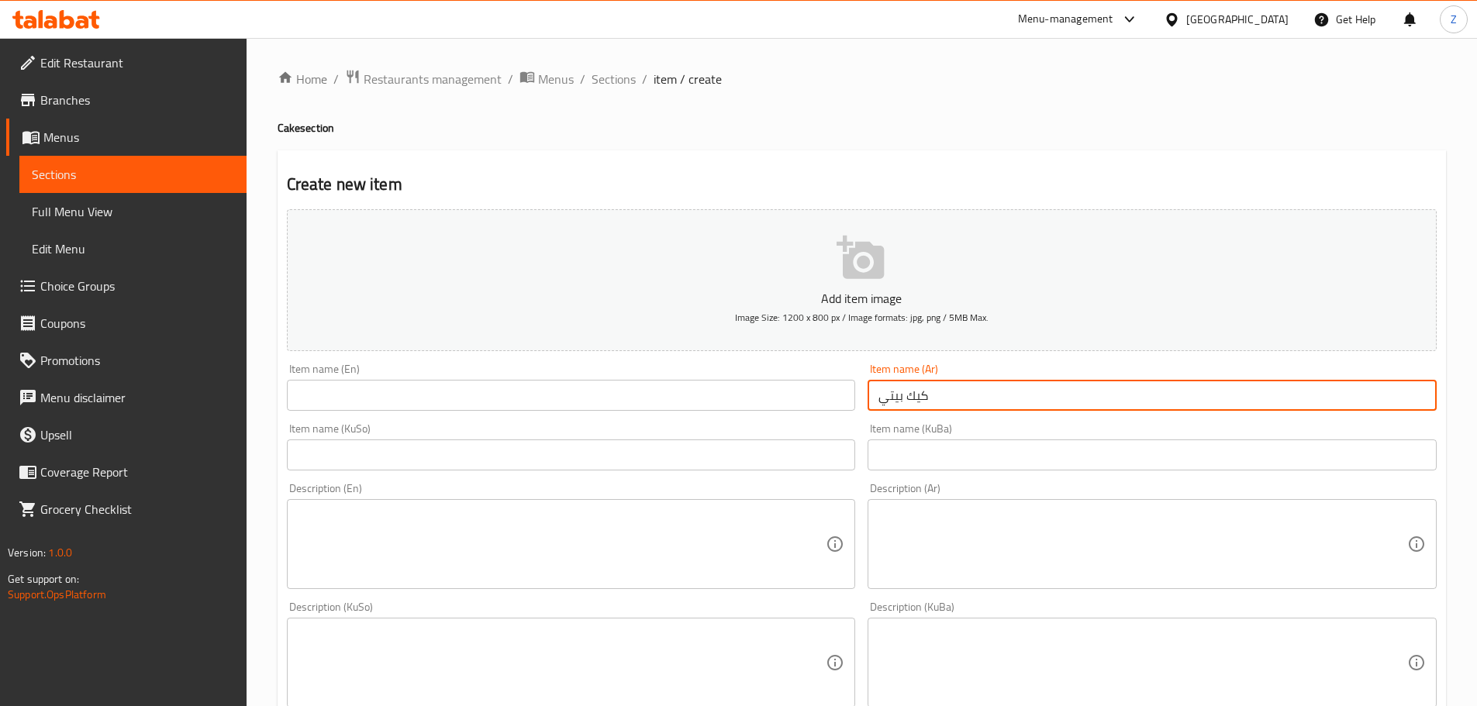
type input "كيك بيتي"
click at [806, 399] on input "text" at bounding box center [571, 395] width 569 height 31
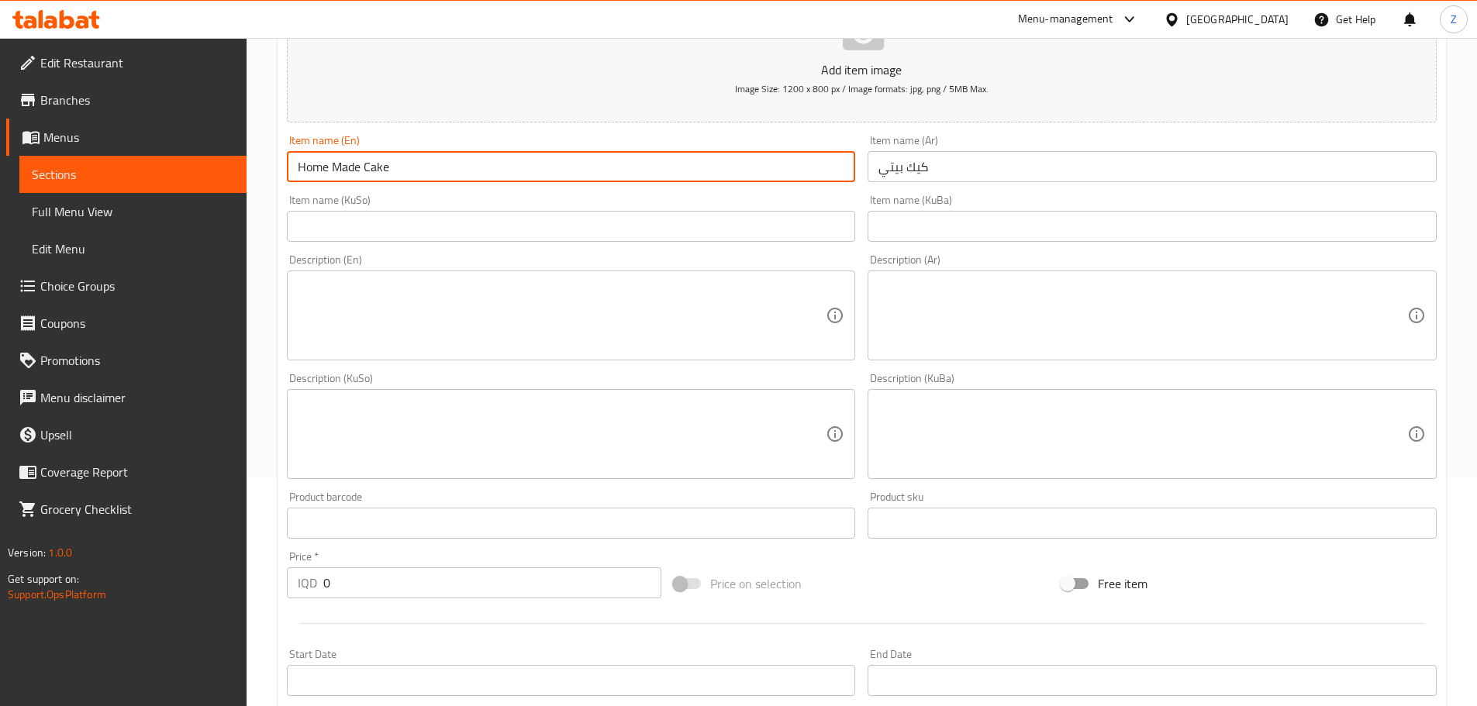
scroll to position [465, 0]
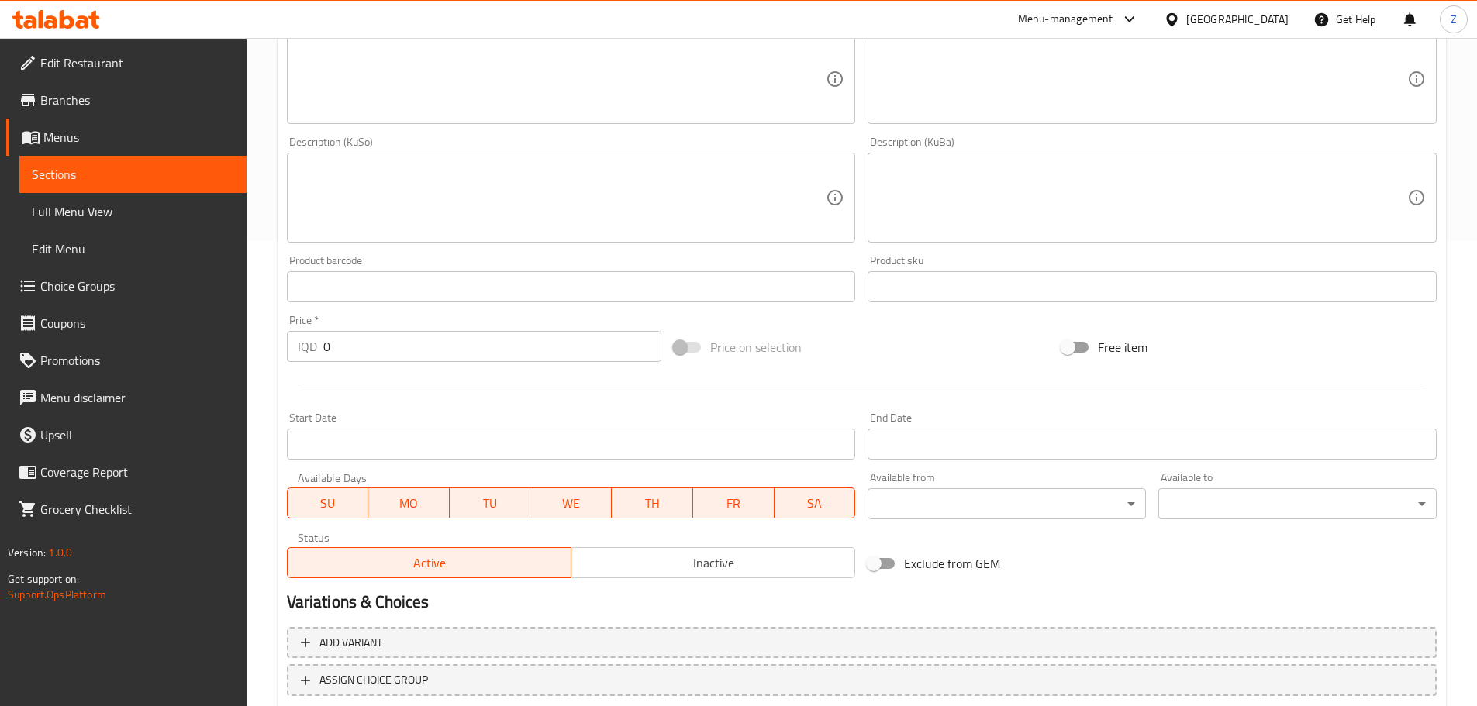
type input "Home Made Cake"
click at [402, 353] on input "0" at bounding box center [492, 346] width 339 height 31
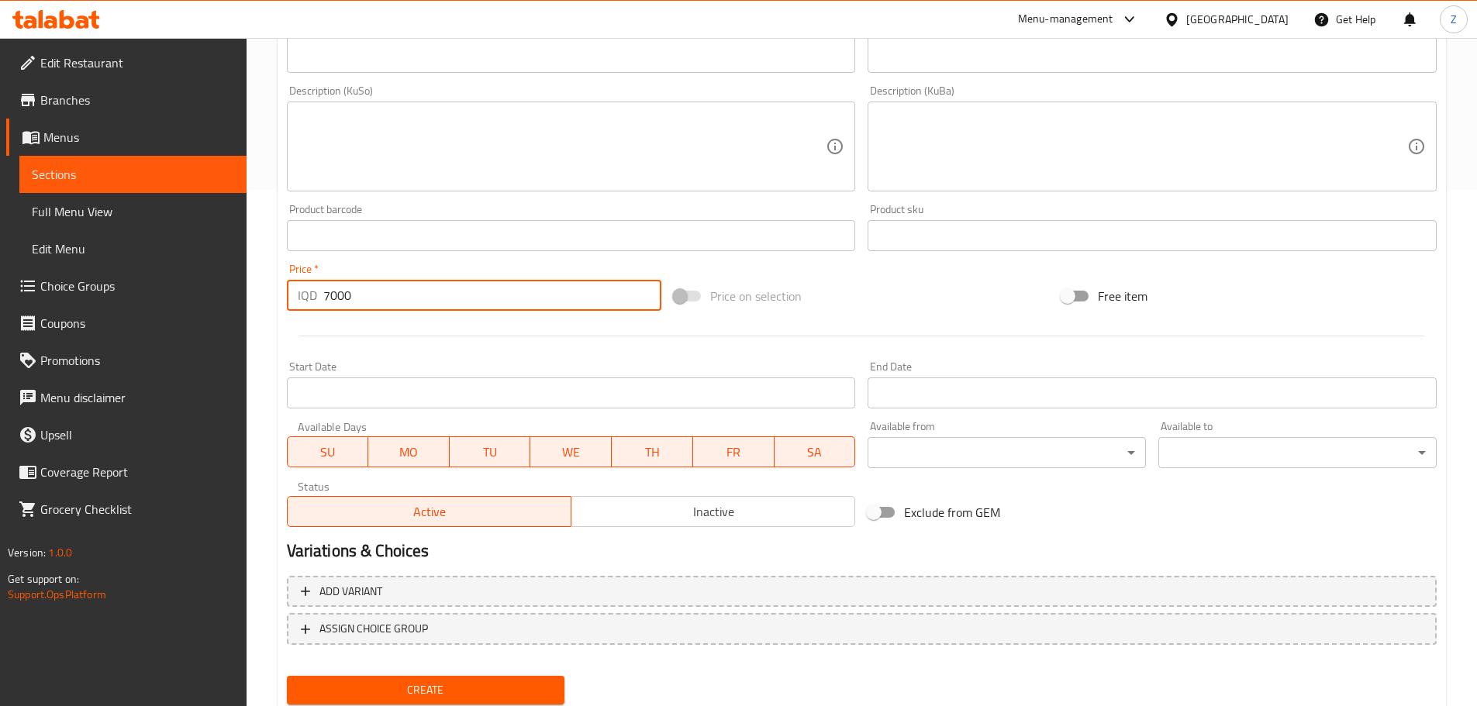
scroll to position [568, 0]
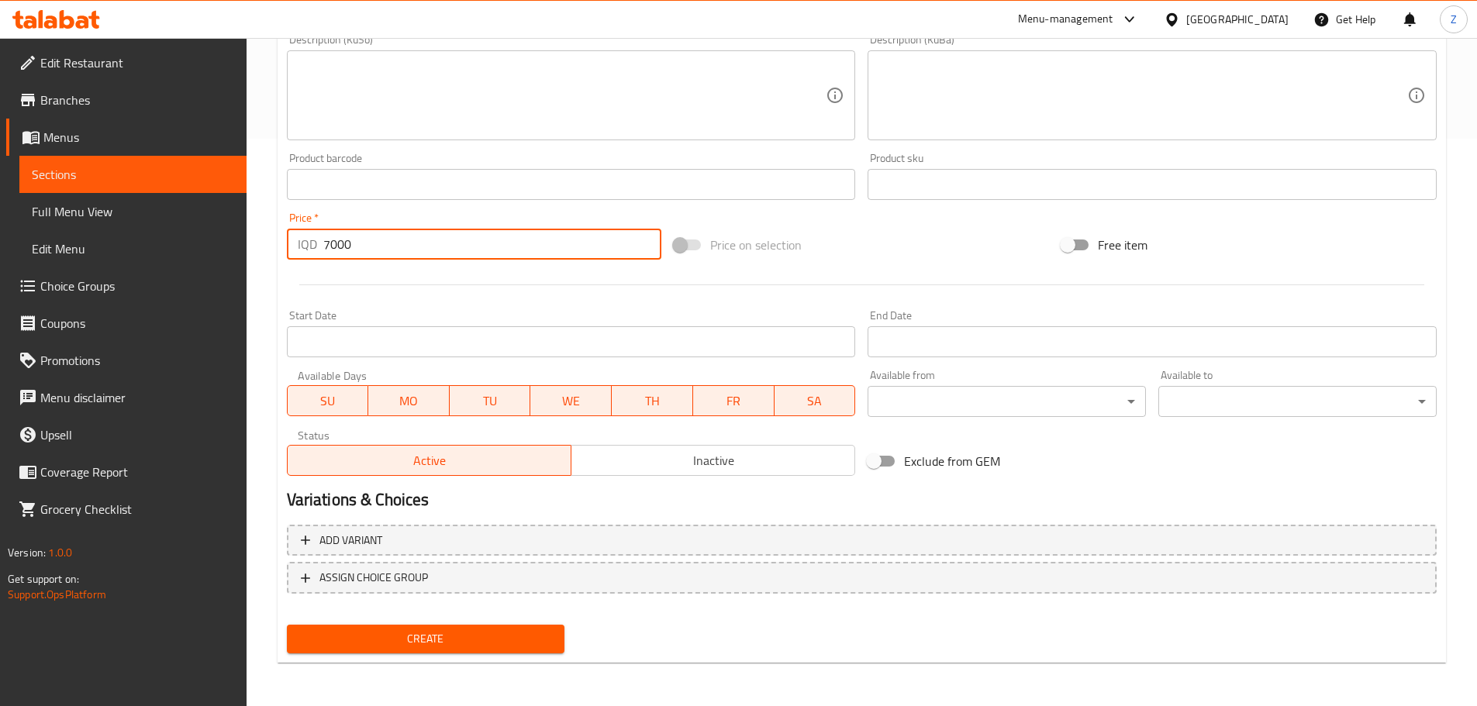
type input "7000"
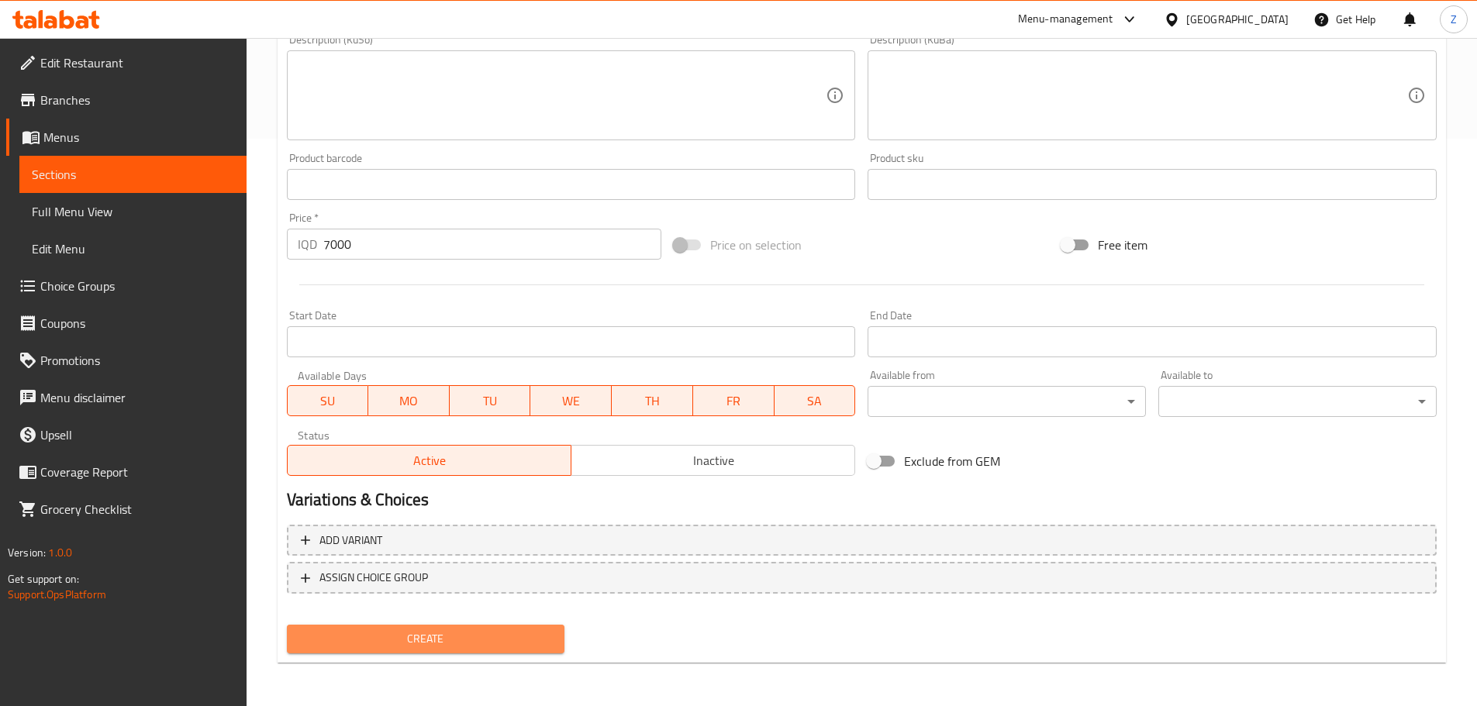
click at [504, 636] on span "Create" at bounding box center [426, 639] width 254 height 19
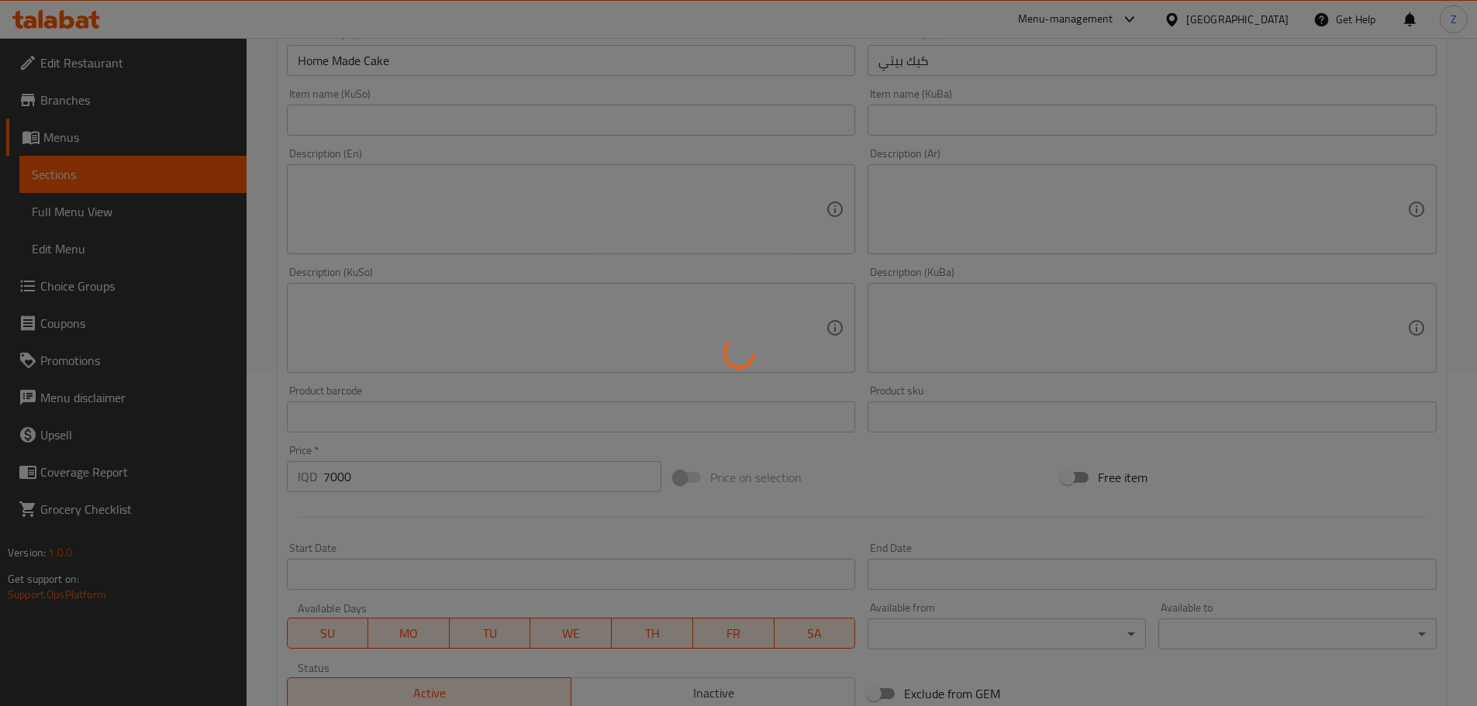
type input "0"
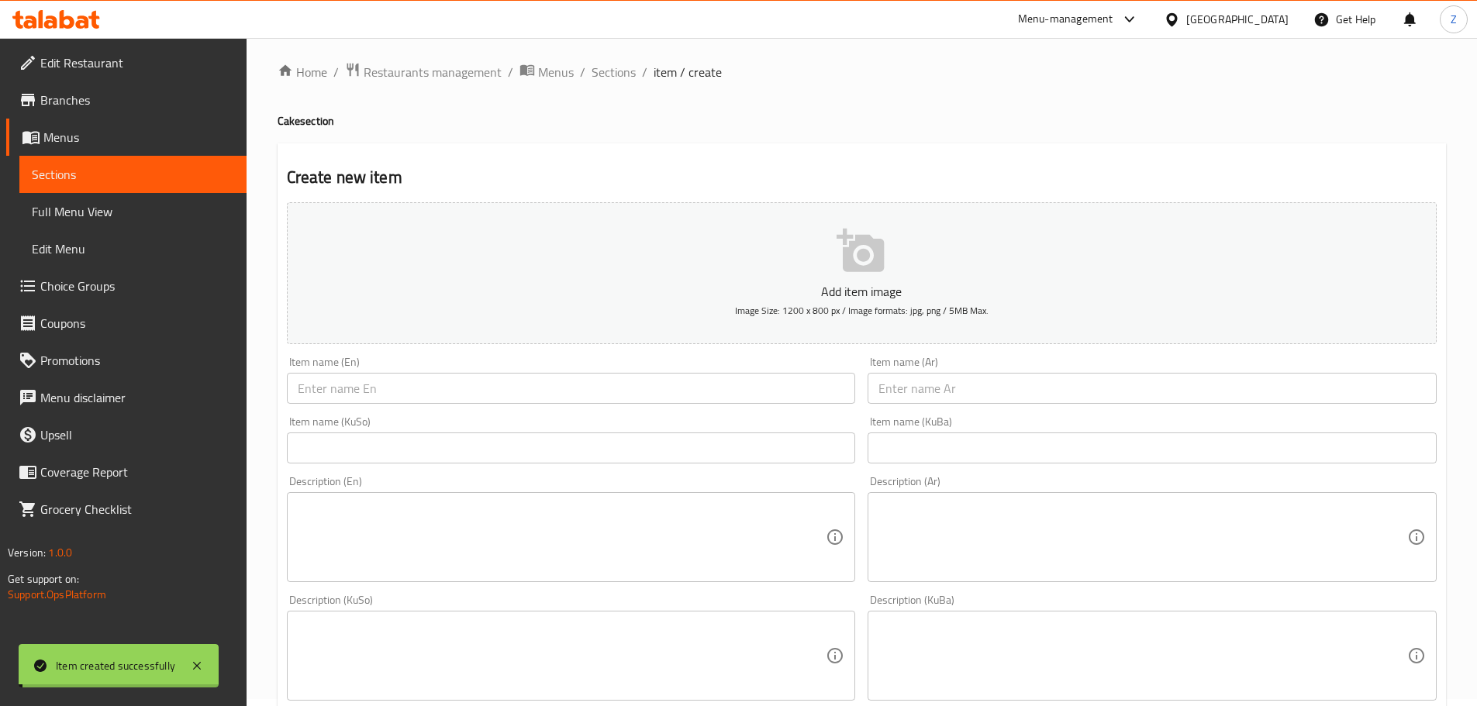
scroll to position [0, 0]
click at [604, 72] on span "Sections" at bounding box center [614, 79] width 44 height 19
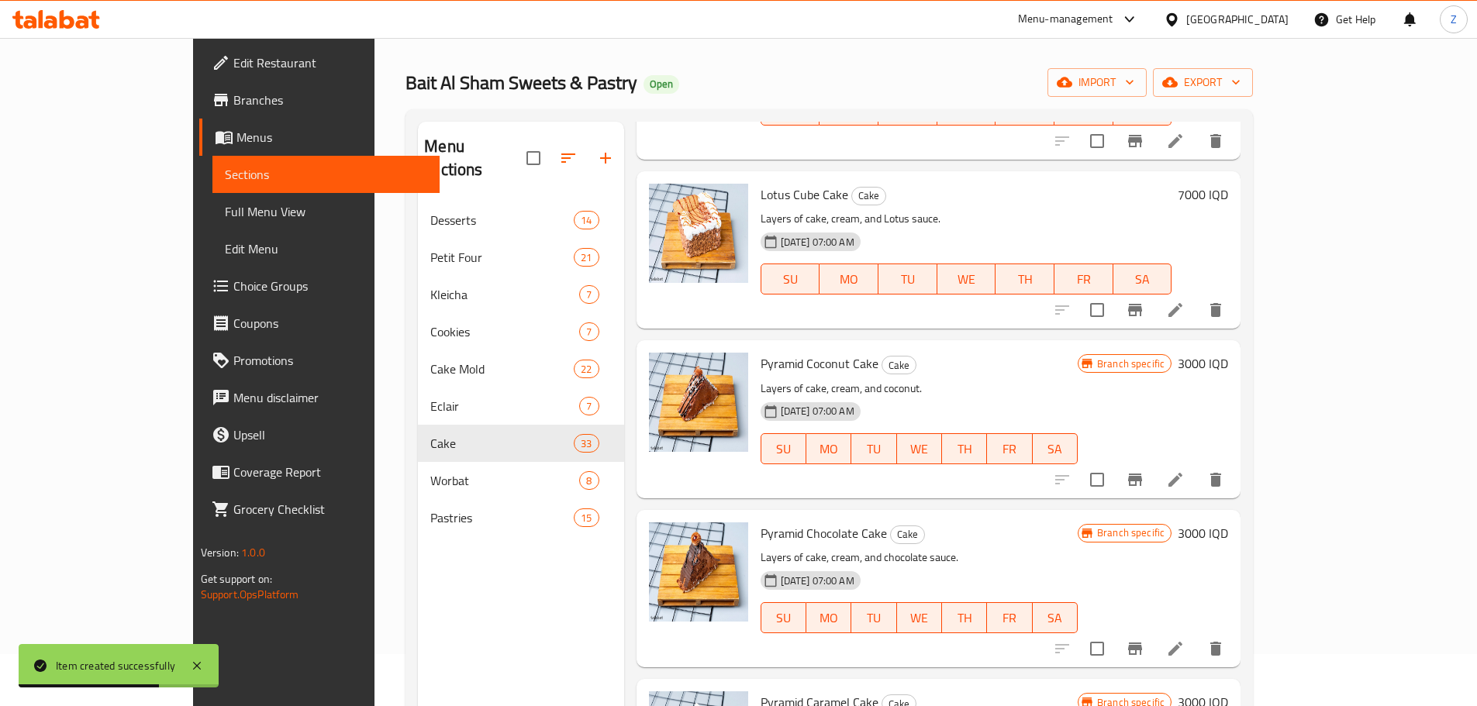
scroll to position [217, 0]
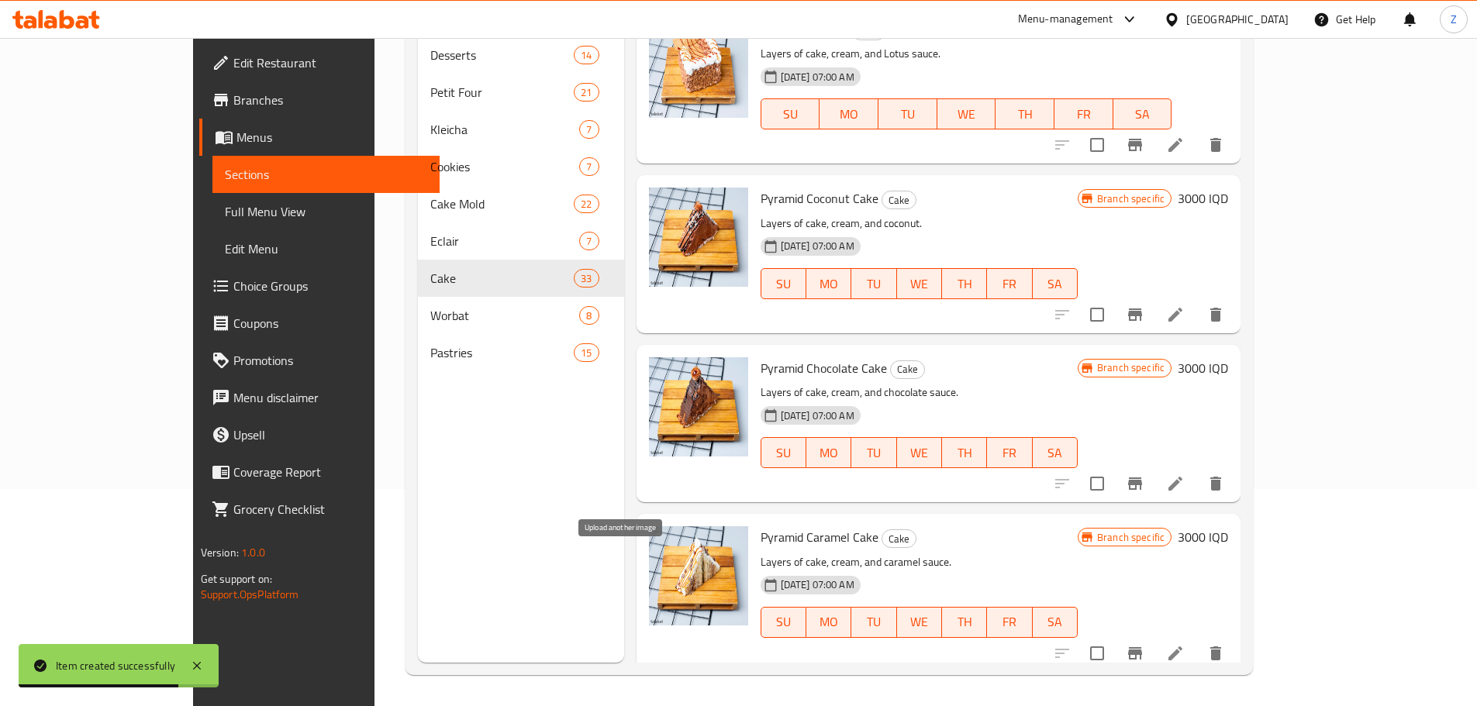
click at [663, 706] on icon "upload picture" at bounding box center [671, 717] width 16 height 14
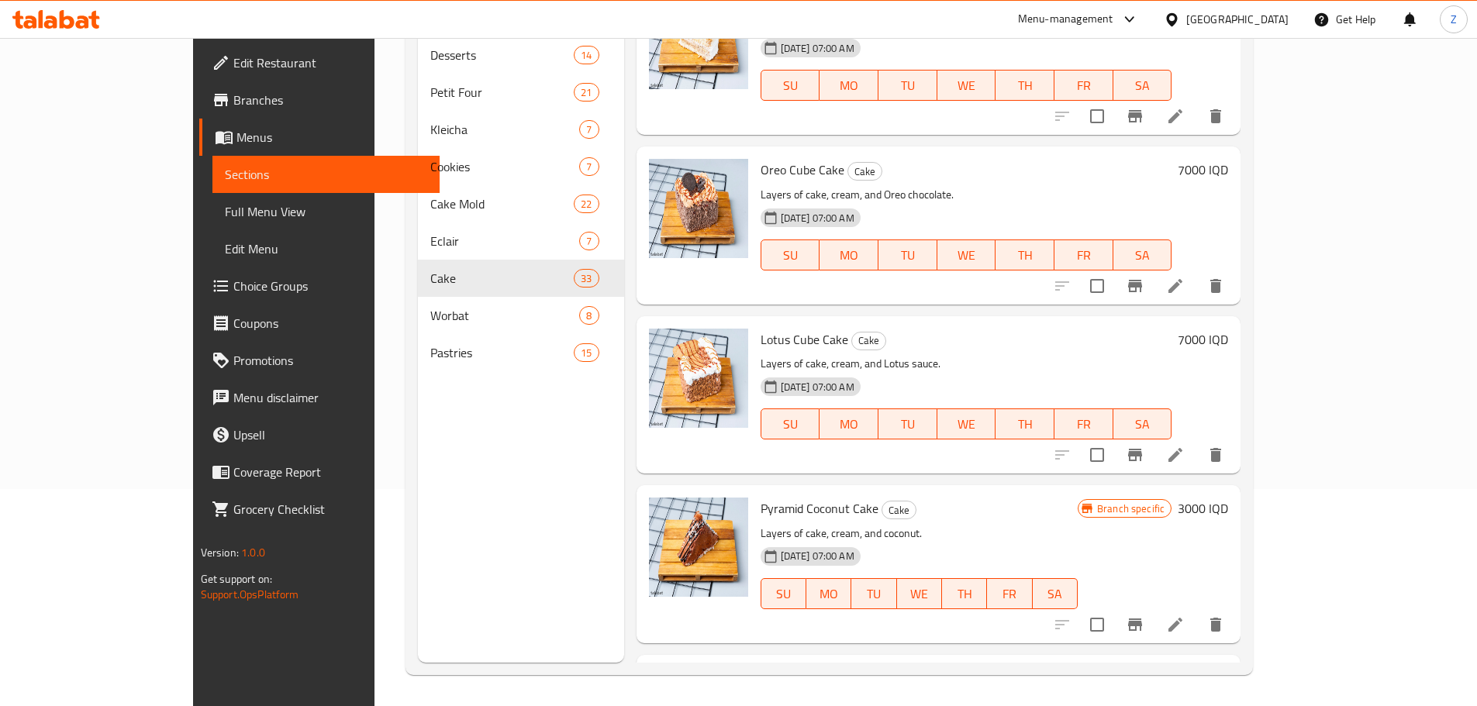
scroll to position [0, 0]
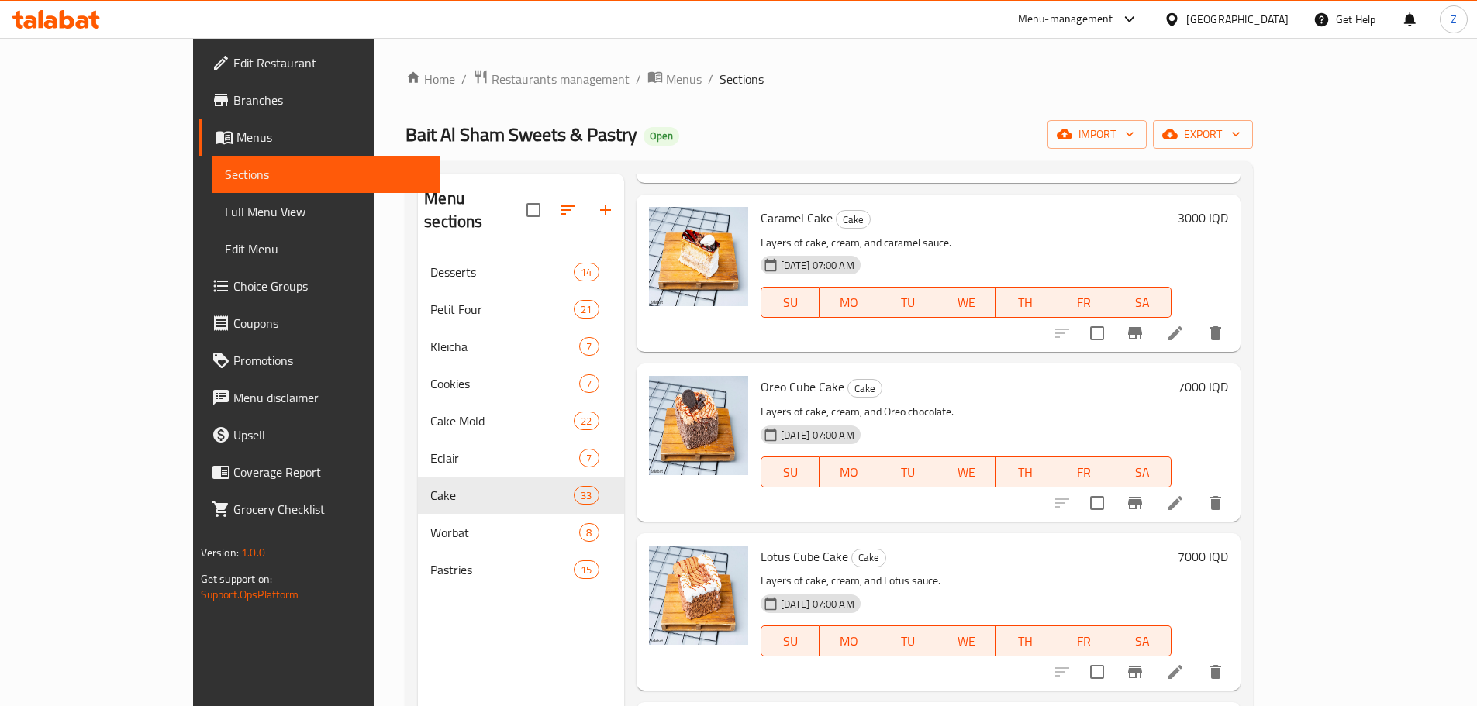
click at [426, 95] on div "Home / Restaurants management / Menus / Sections Bait Al Sham Sweets & Pastry O…" at bounding box center [829, 480] width 847 height 823
click at [492, 86] on span "Restaurants management" at bounding box center [561, 79] width 138 height 19
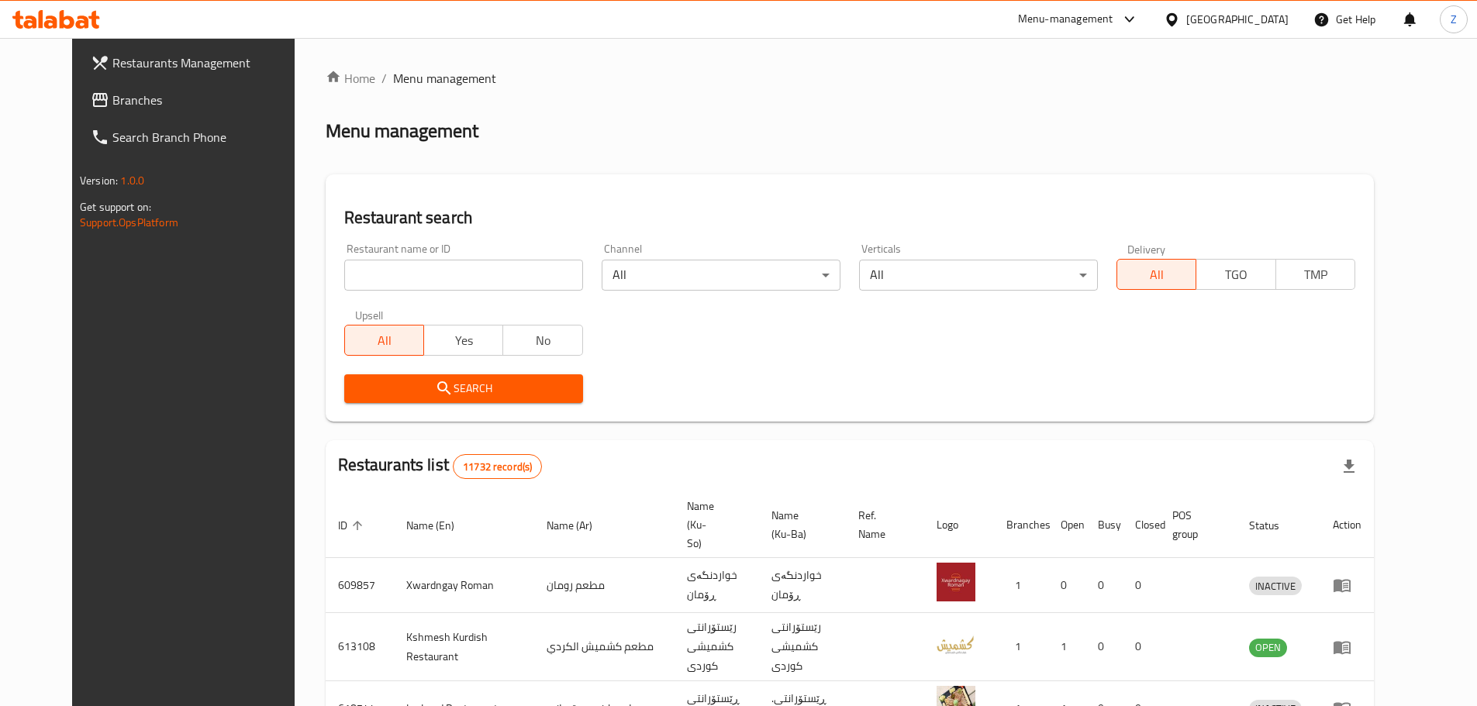
click at [412, 292] on div "Restaurant name or ID Restaurant name or ID" at bounding box center [463, 267] width 257 height 66
click at [415, 279] on input "search" at bounding box center [463, 275] width 239 height 31
paste input "776873"
click at [514, 399] on button "Search" at bounding box center [463, 388] width 239 height 29
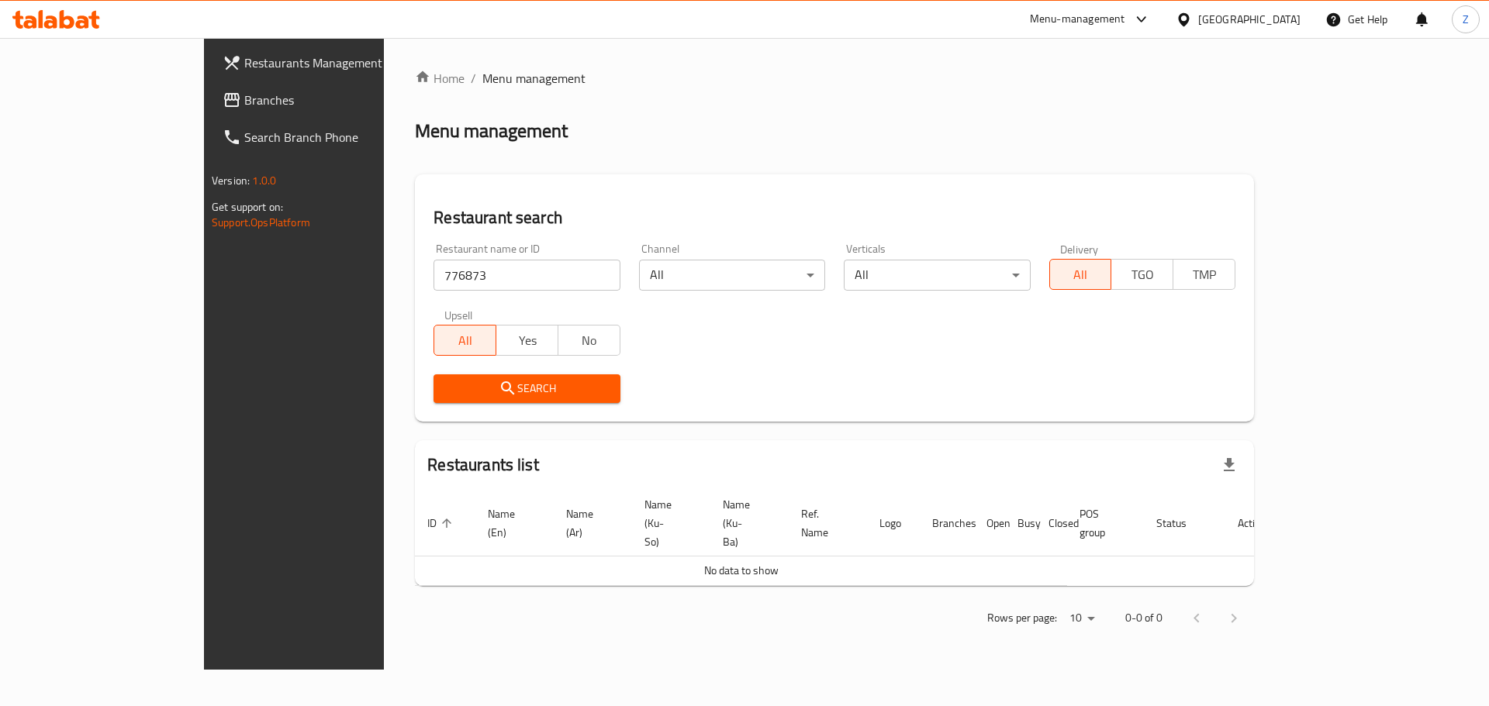
click at [454, 260] on input "776873" at bounding box center [526, 275] width 186 height 31
paste input "Har B Har"
type input "Har B Har"
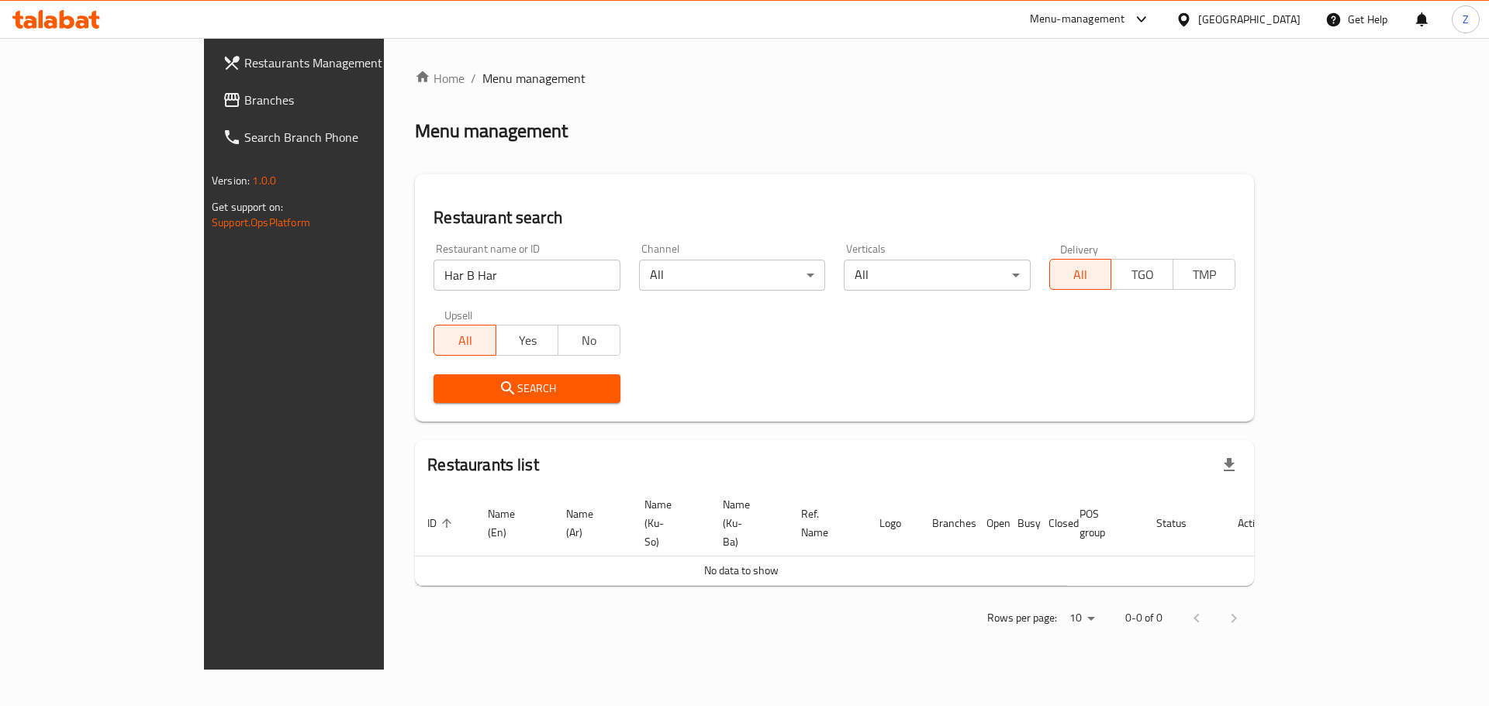
drag, startPoint x: 468, startPoint y: 364, endPoint x: 474, endPoint y: 372, distance: 9.9
click at [472, 371] on div "Search" at bounding box center [526, 388] width 205 height 47
click at [479, 380] on button "Search" at bounding box center [526, 388] width 186 height 29
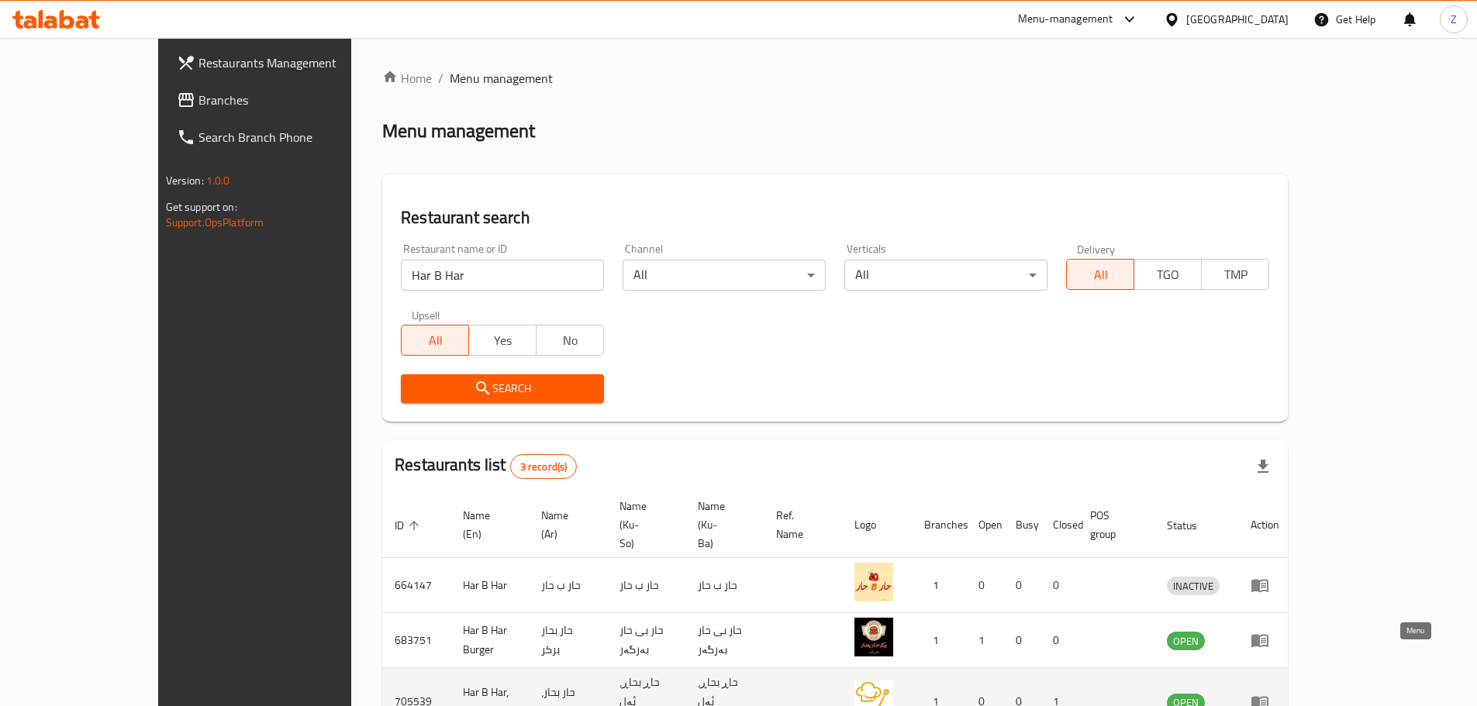
click at [1279, 693] on link "enhanced table" at bounding box center [1265, 702] width 29 height 19
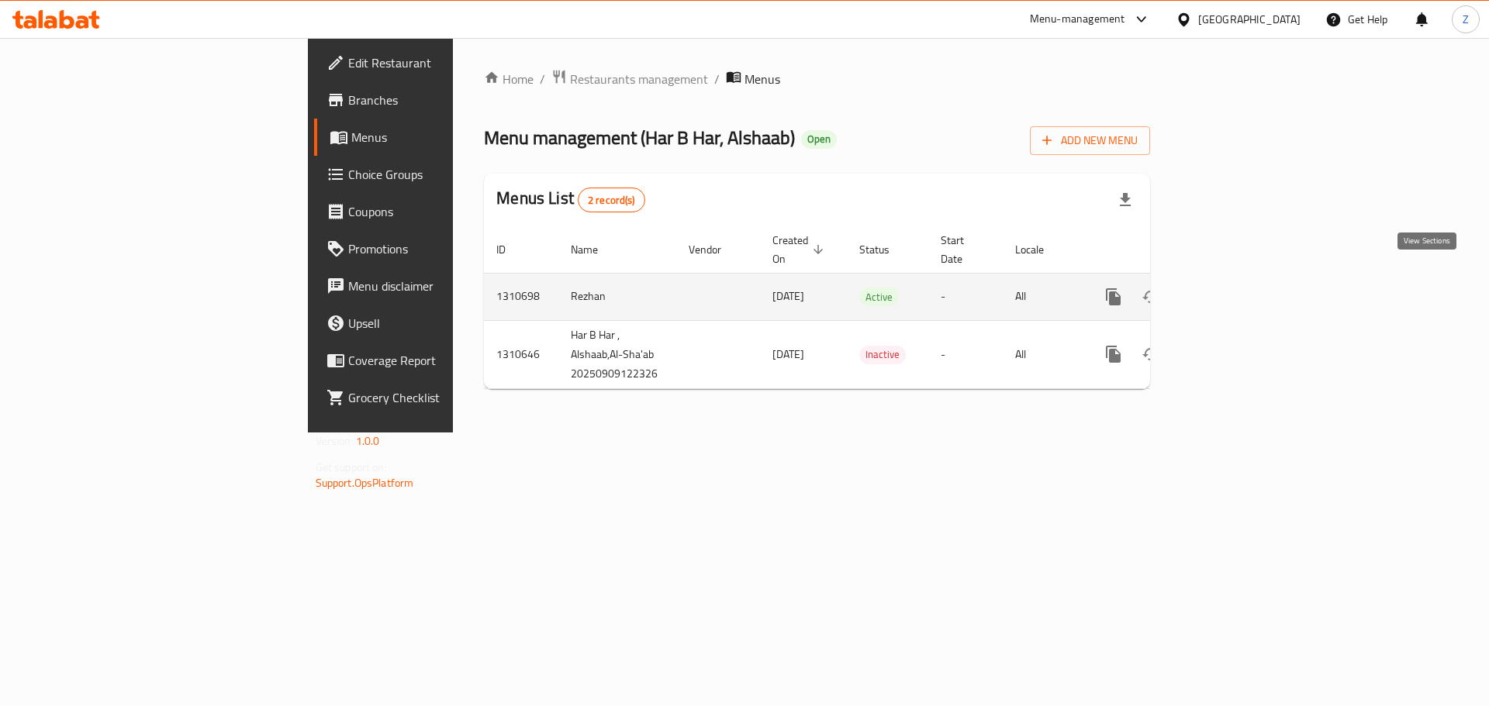
click at [1234, 288] on icon "enhanced table" at bounding box center [1225, 297] width 19 height 19
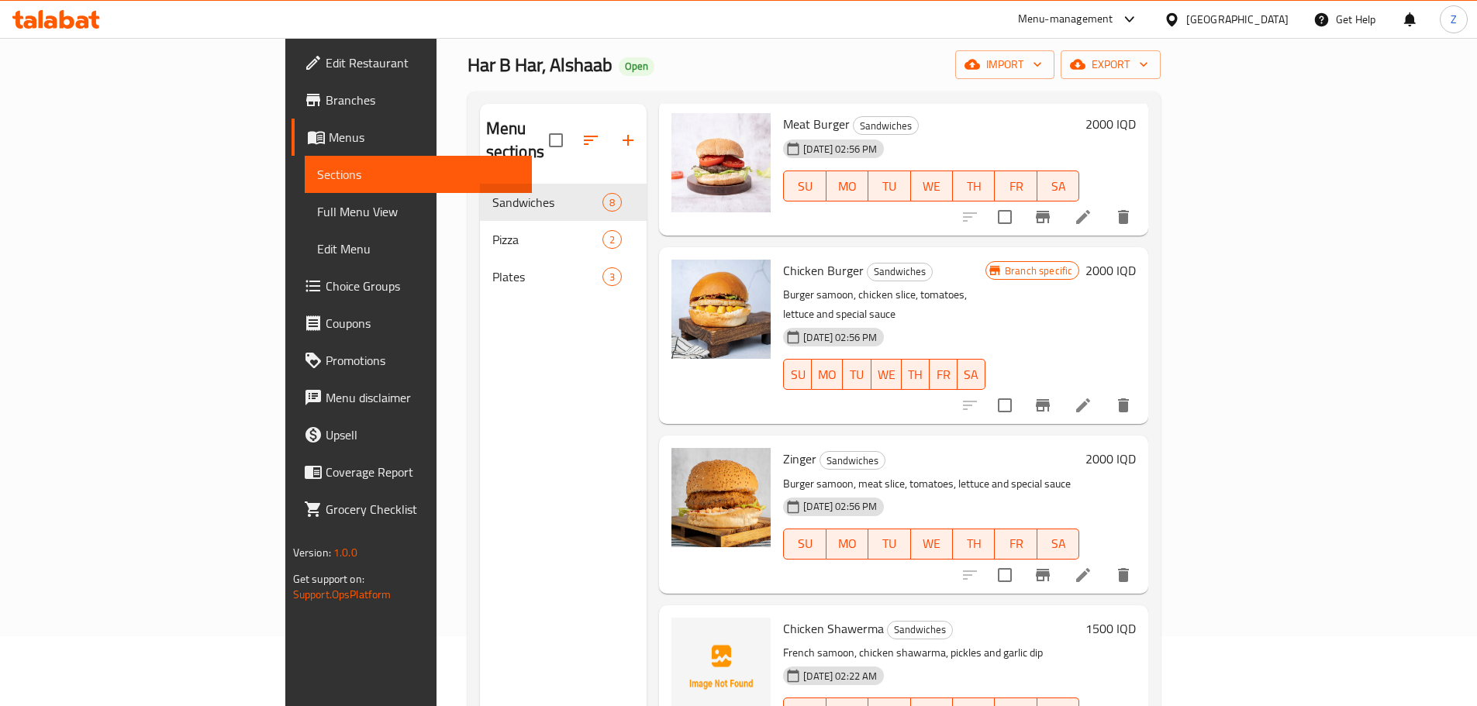
scroll to position [217, 0]
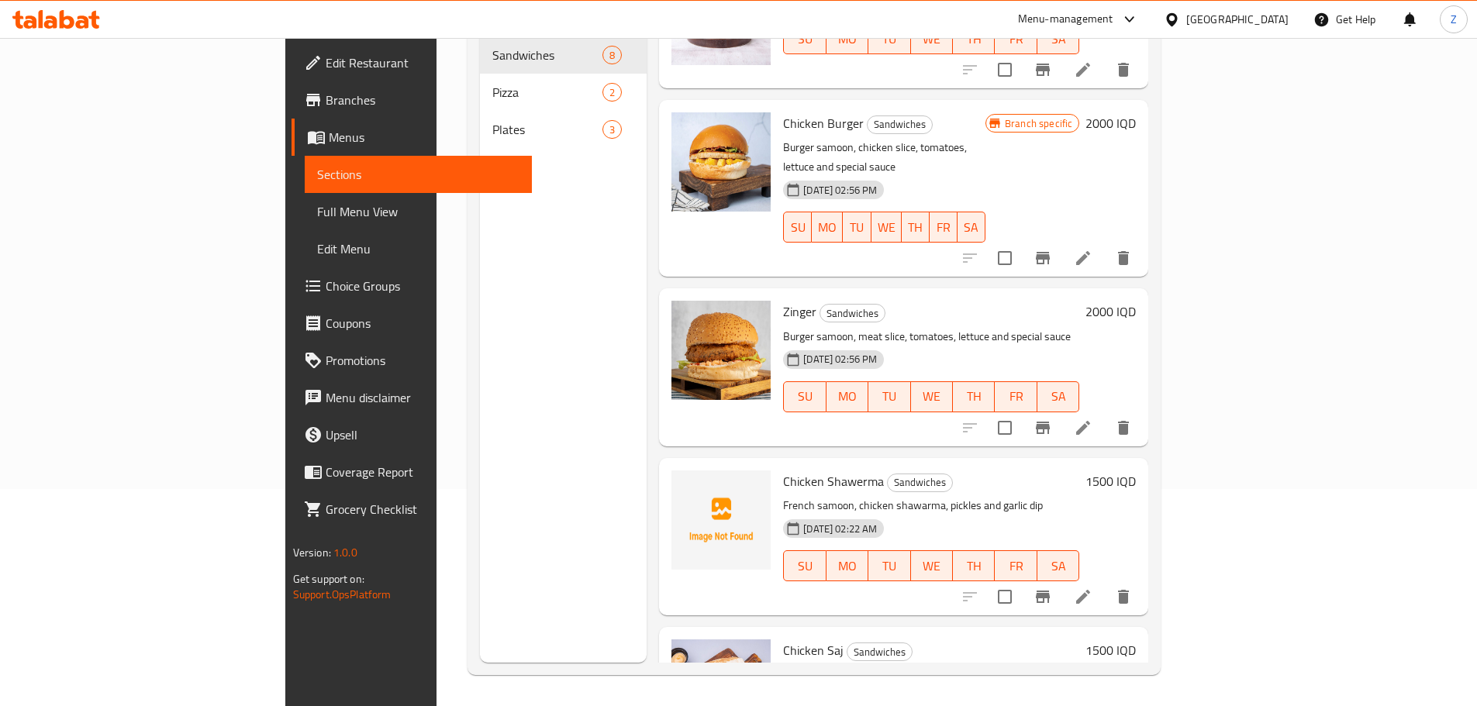
click at [1136, 471] on h6 "1500 IQD" at bounding box center [1110, 482] width 50 height 22
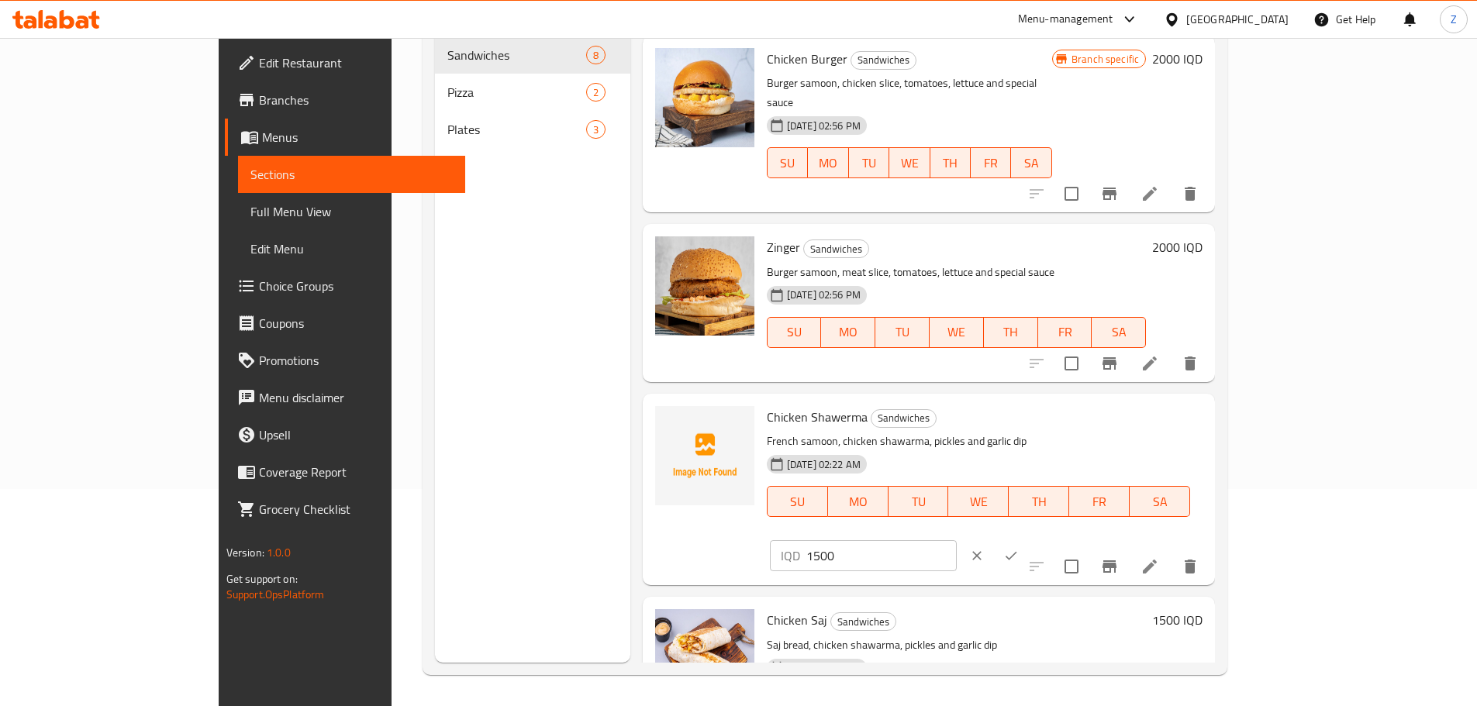
click at [957, 540] on input "1500" at bounding box center [881, 555] width 150 height 31
type input "3000"
click at [1028, 539] on button "ok" at bounding box center [1011, 556] width 34 height 34
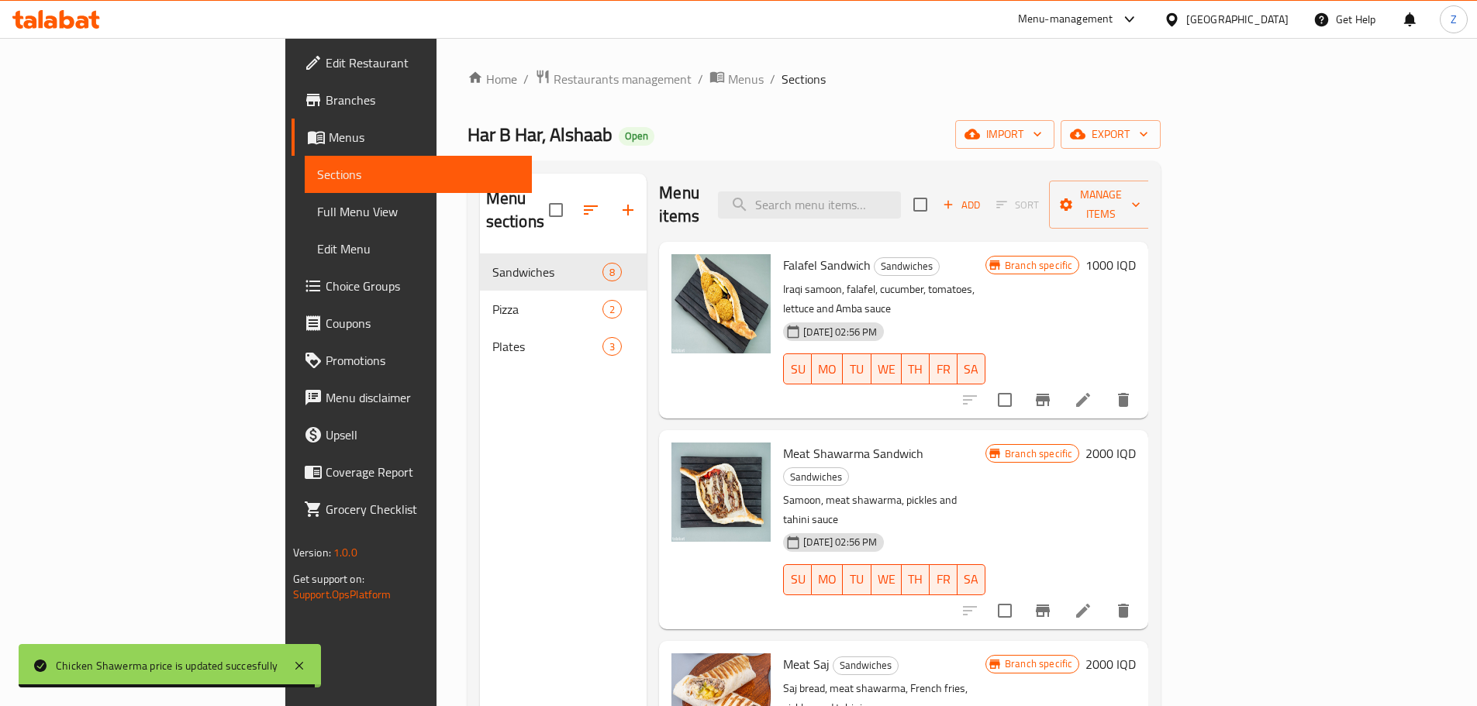
scroll to position [0, 0]
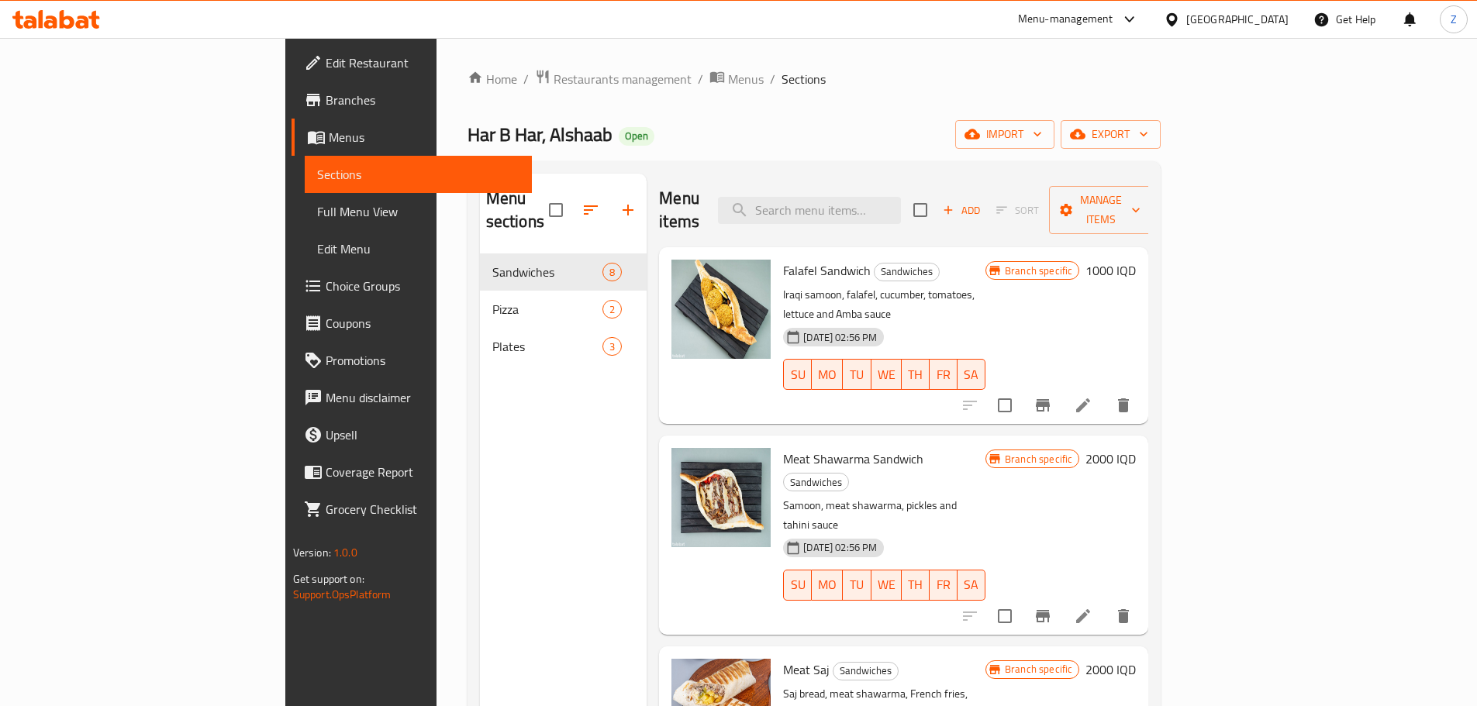
click at [1136, 448] on h6 "2000 IQD" at bounding box center [1110, 459] width 50 height 22
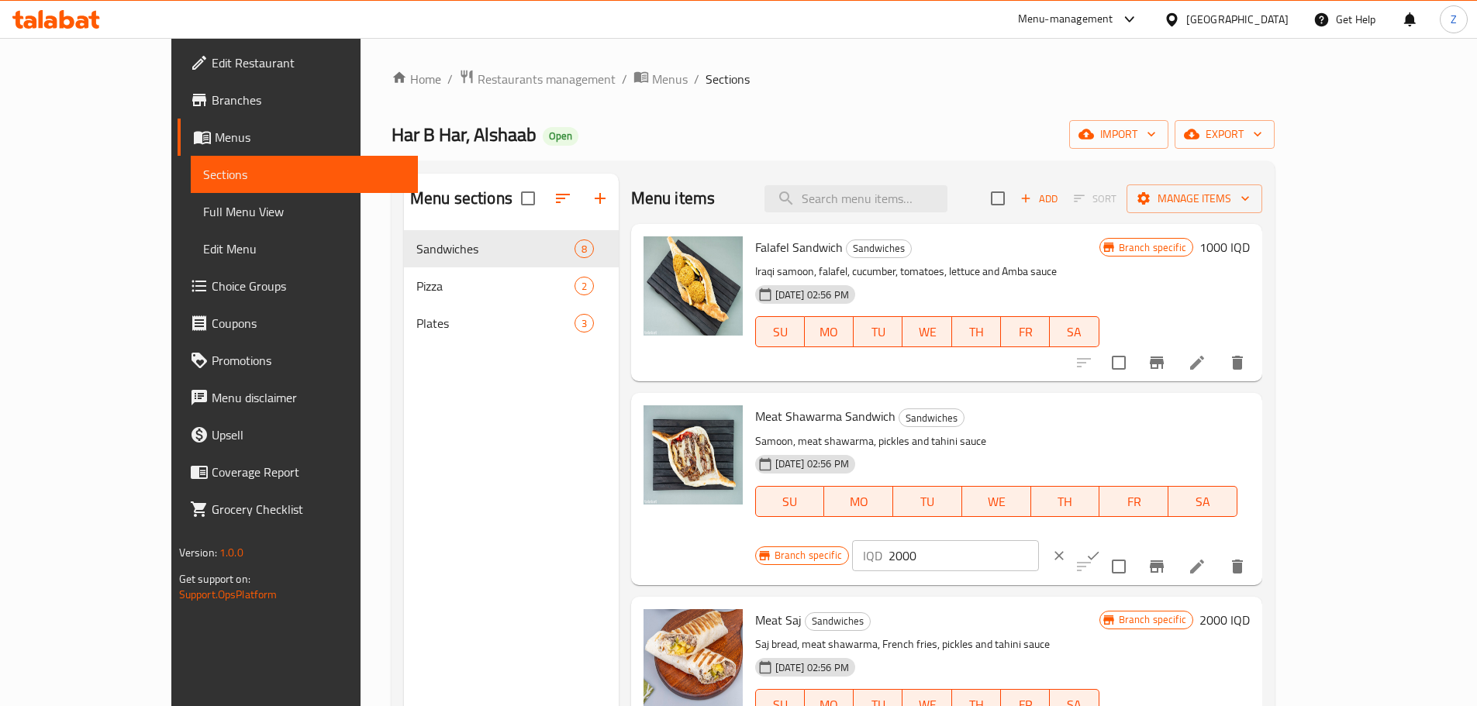
click at [1039, 540] on input "2000" at bounding box center [964, 555] width 150 height 31
click at [1039, 540] on input "4500" at bounding box center [964, 555] width 150 height 31
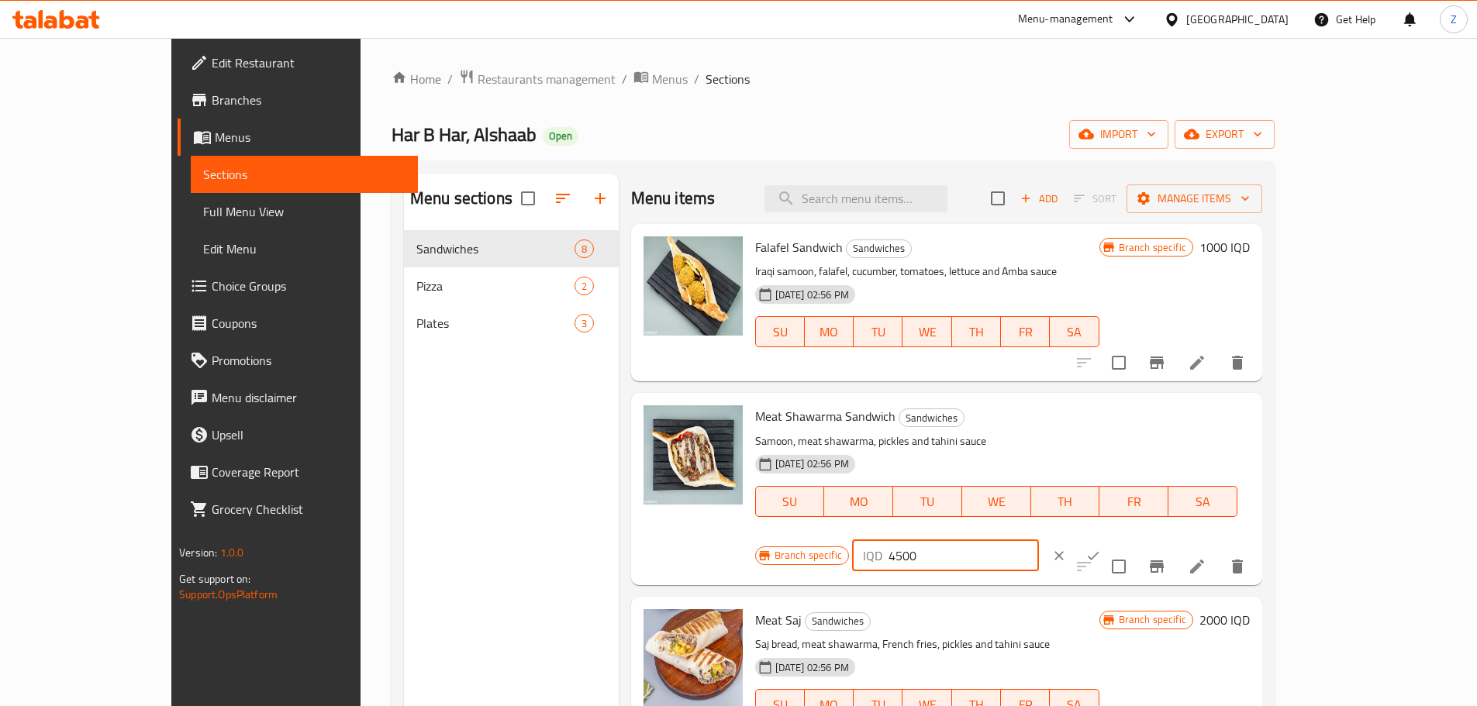
click at [1039, 540] on input "4500" at bounding box center [964, 555] width 150 height 31
type input "4500"
drag, startPoint x: 1379, startPoint y: 428, endPoint x: 1343, endPoint y: 473, distance: 57.9
click at [1101, 548] on icon "ok" at bounding box center [1093, 556] width 16 height 16
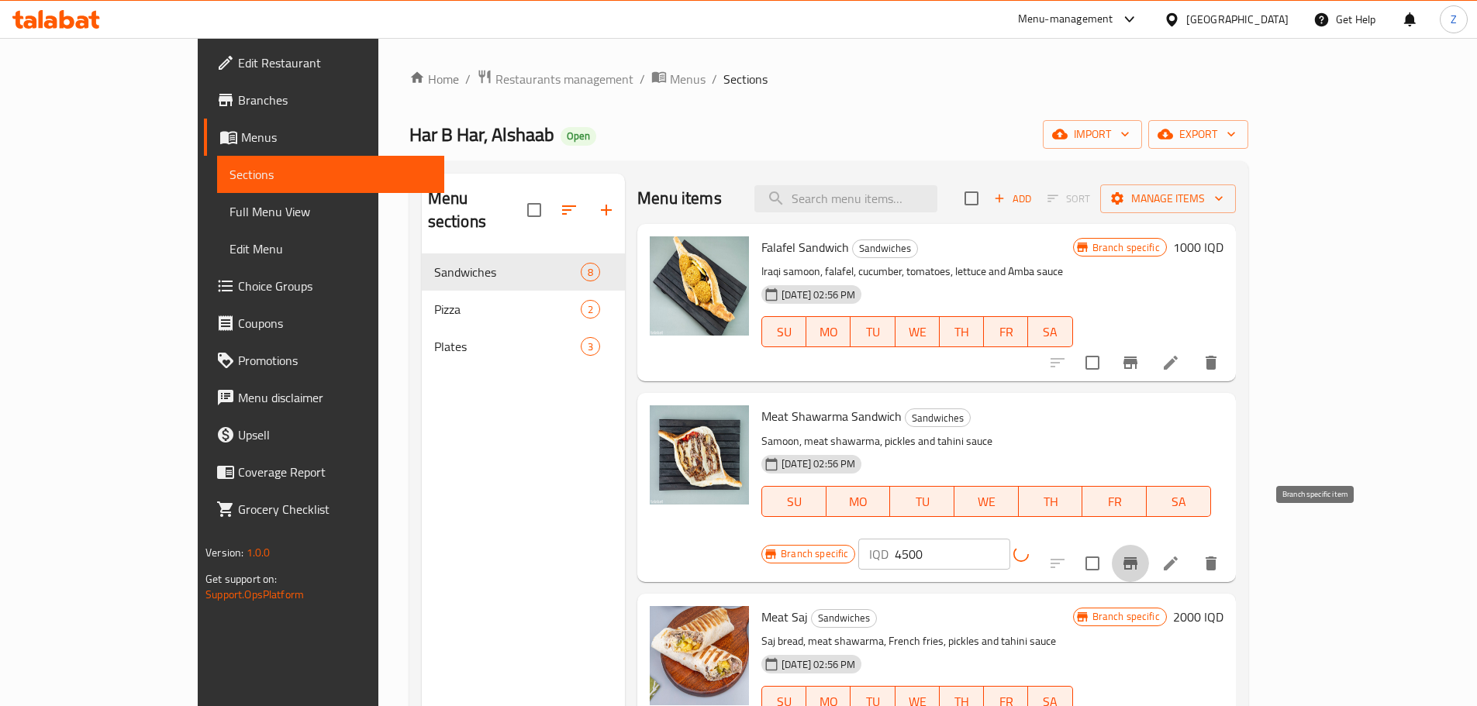
click at [1149, 545] on button "Branch-specific-item" at bounding box center [1130, 563] width 37 height 37
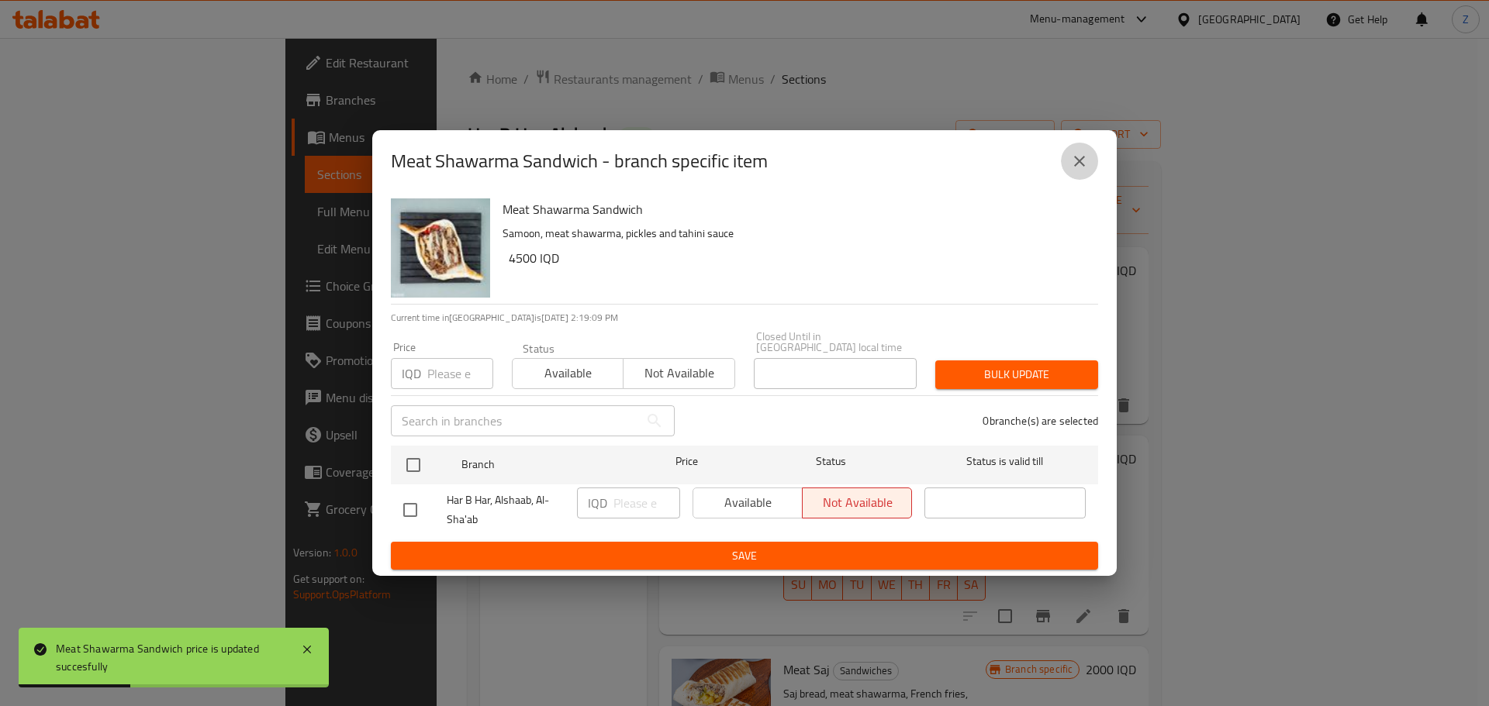
click at [1089, 170] on button "close" at bounding box center [1079, 161] width 37 height 37
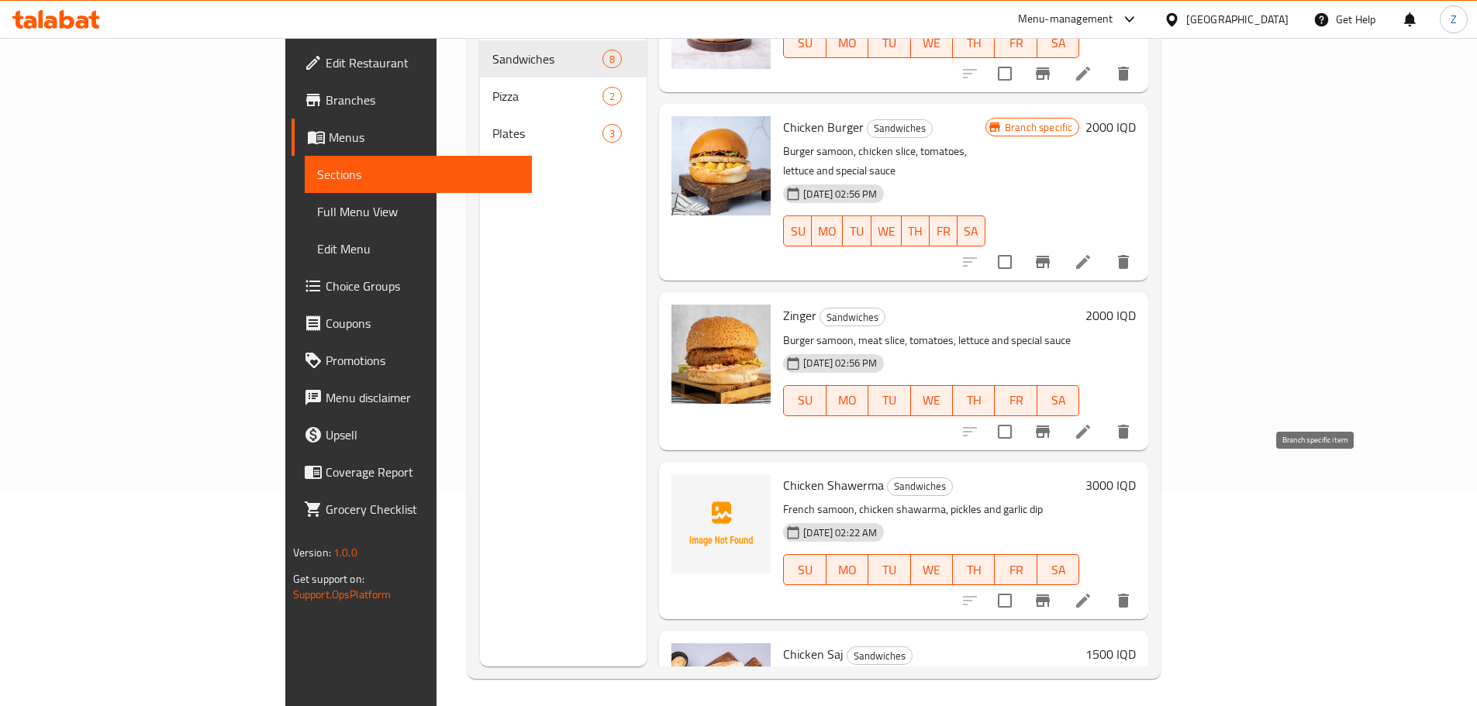
scroll to position [217, 0]
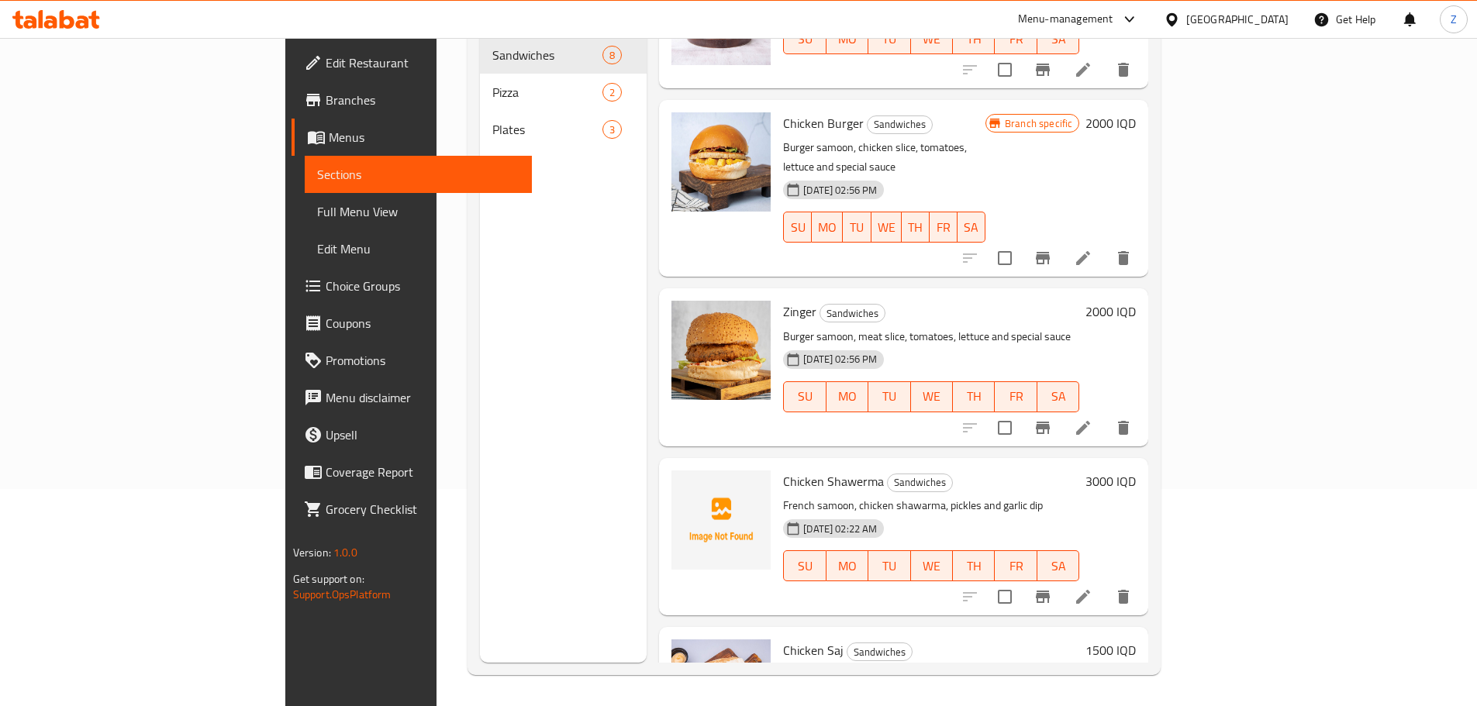
click at [1136, 640] on h6 "1500 IQD" at bounding box center [1110, 651] width 50 height 22
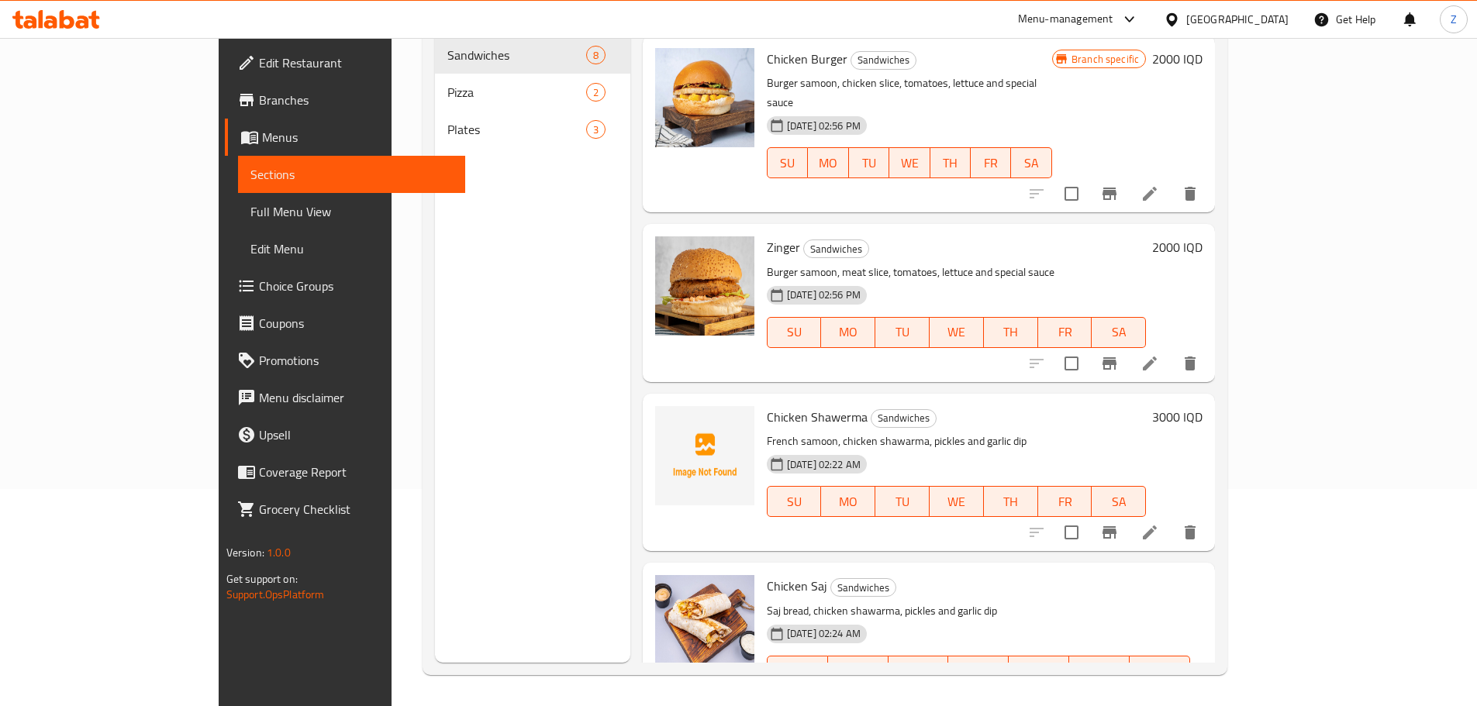
type input "2500"
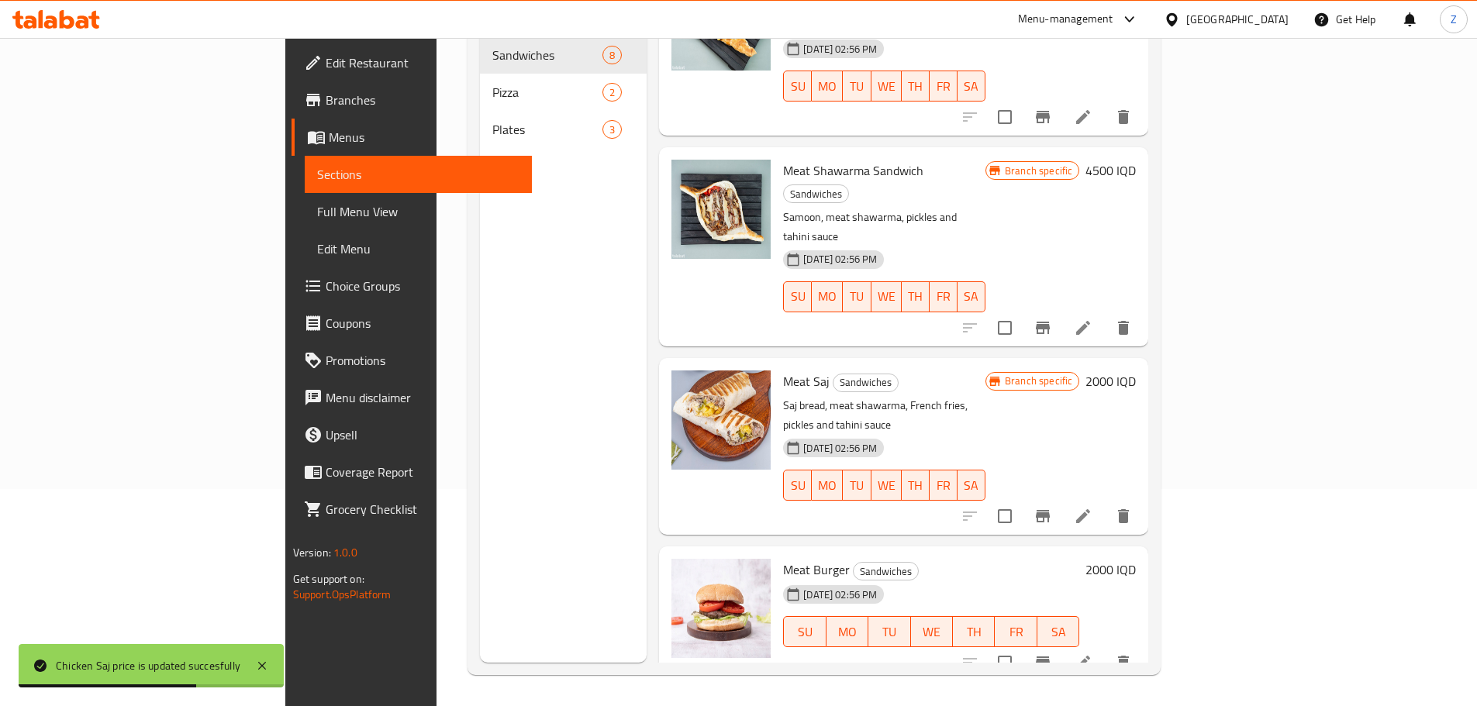
scroll to position [44, 0]
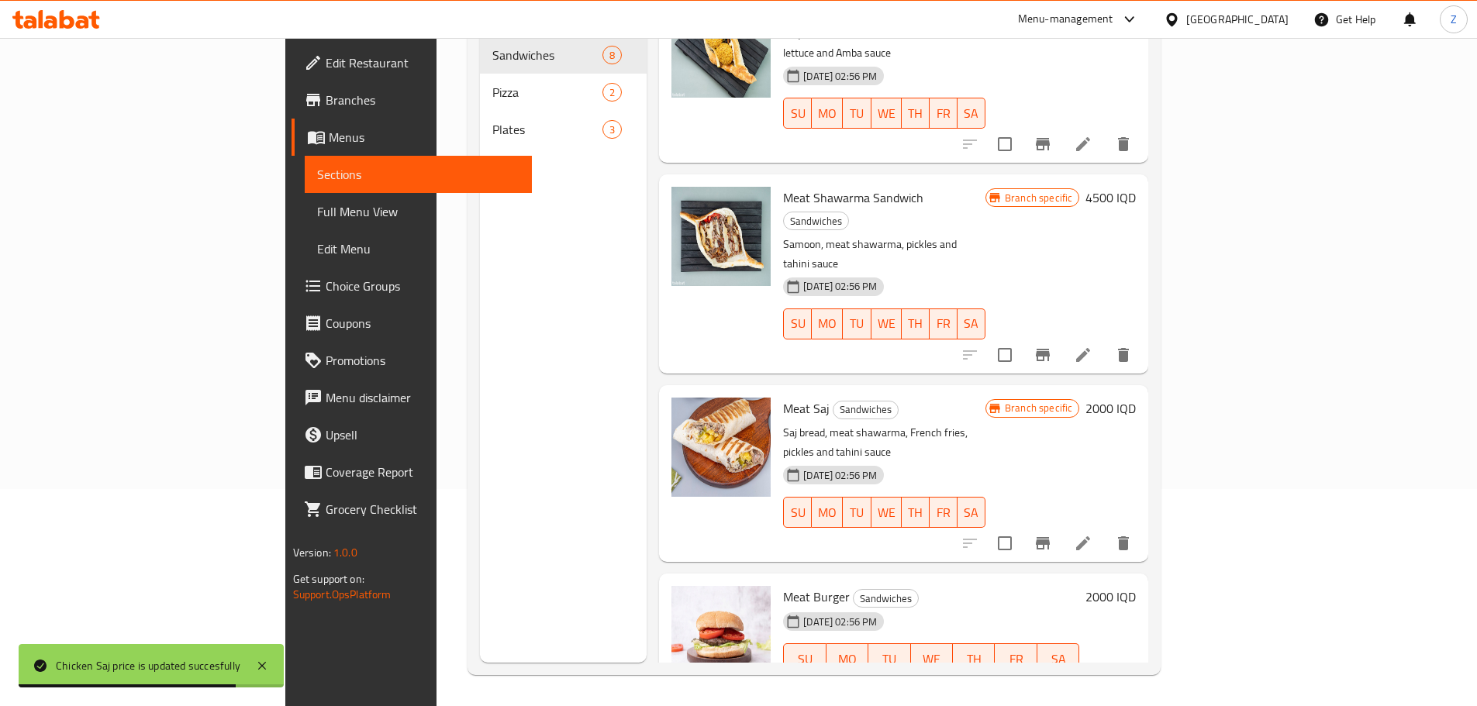
click at [1136, 398] on h6 "2000 IQD" at bounding box center [1110, 409] width 50 height 22
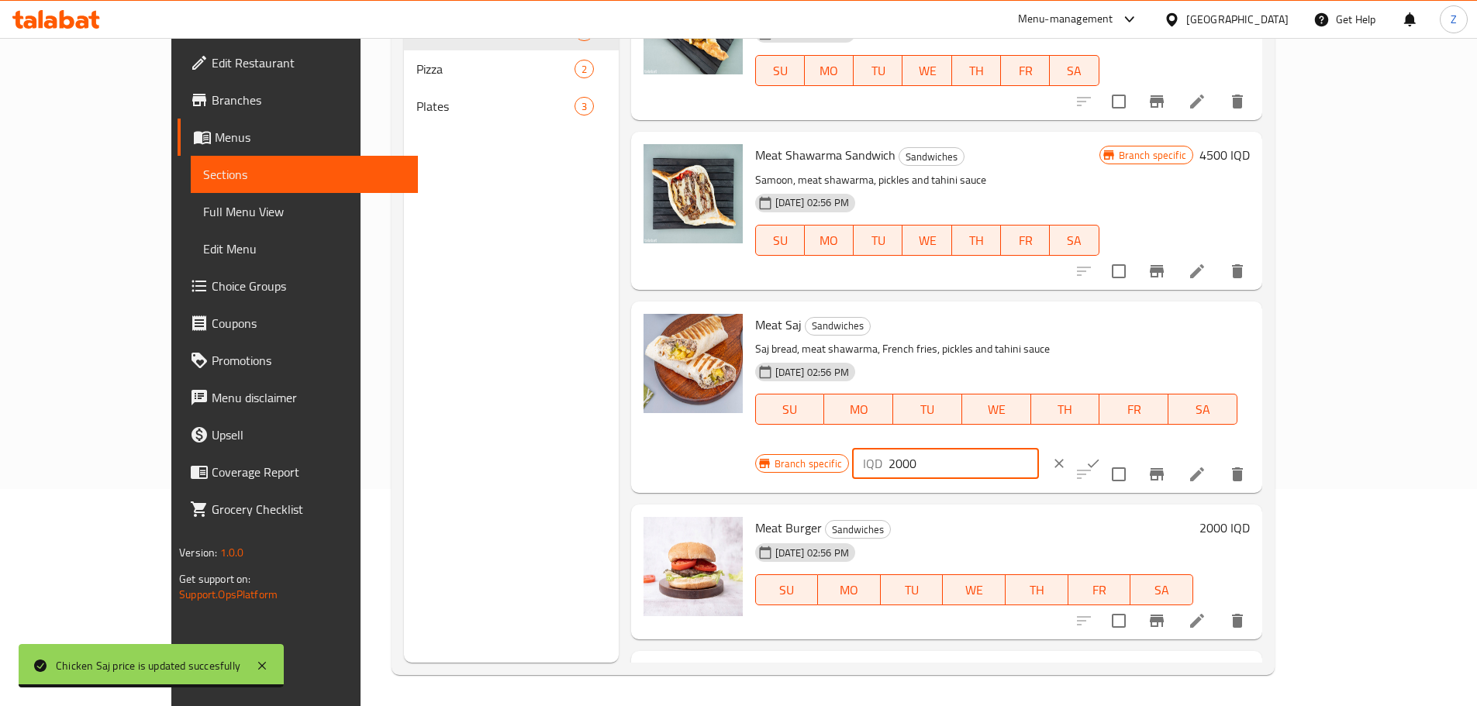
drag, startPoint x: 1205, startPoint y: 331, endPoint x: 1191, endPoint y: 323, distance: 16.0
click at [1039, 448] on div "IQD 2000 ​" at bounding box center [945, 463] width 187 height 31
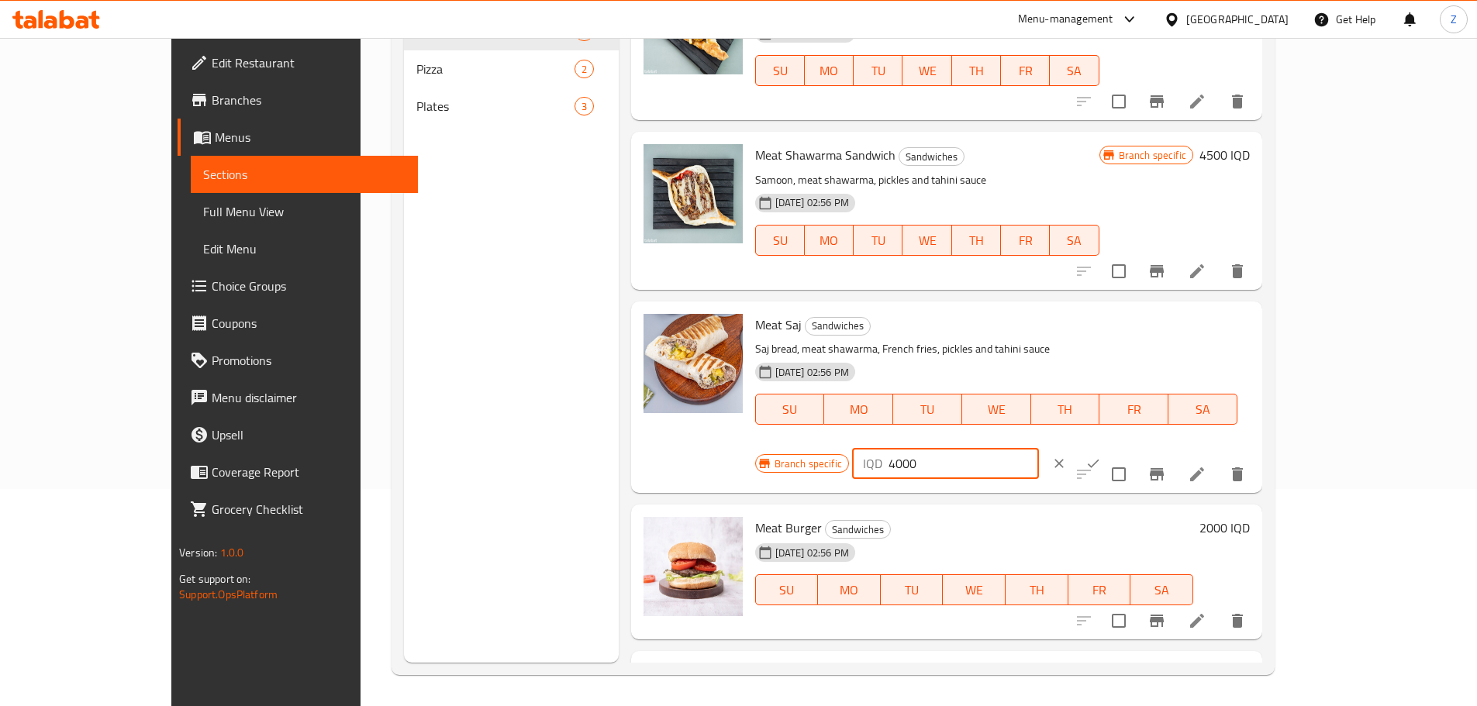
type input "4000"
click at [1110, 447] on button "ok" at bounding box center [1093, 464] width 34 height 34
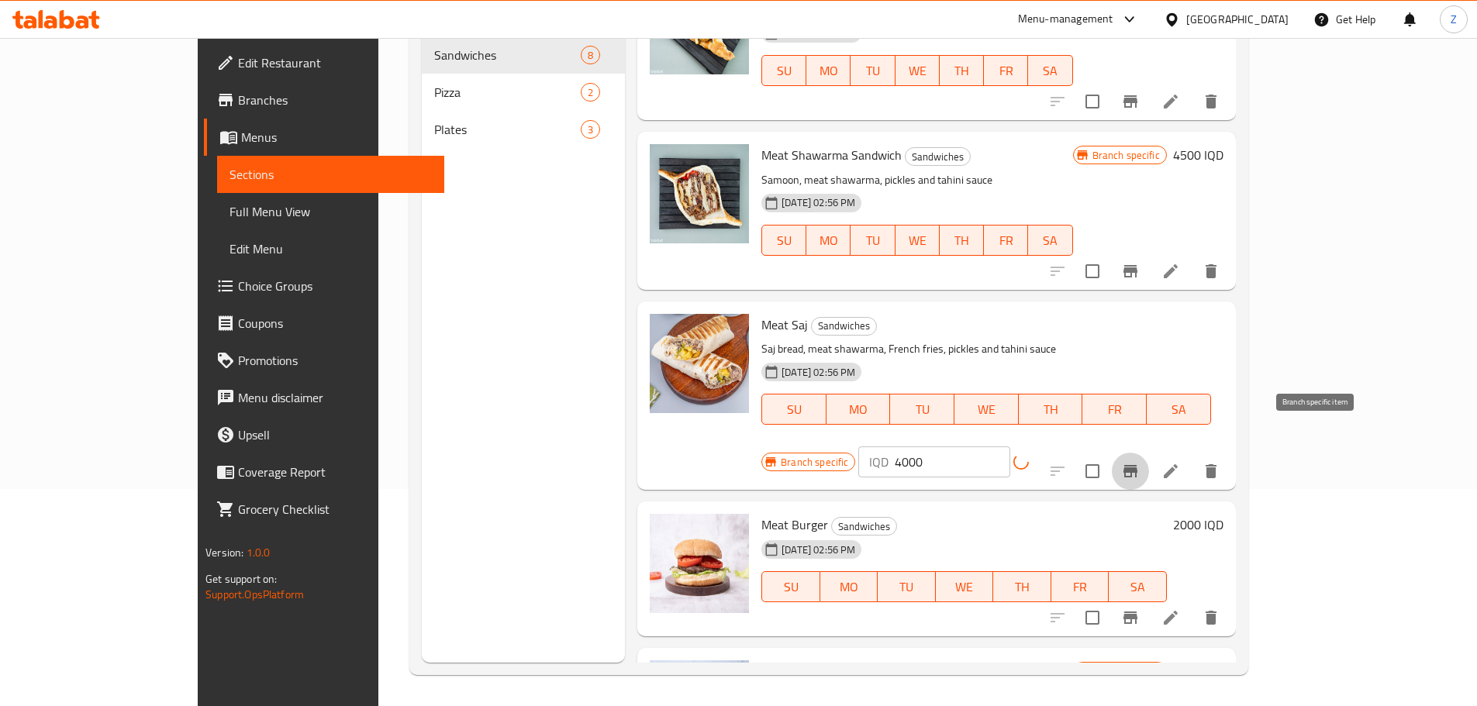
click at [1149, 453] on button "Branch-specific-item" at bounding box center [1130, 471] width 37 height 37
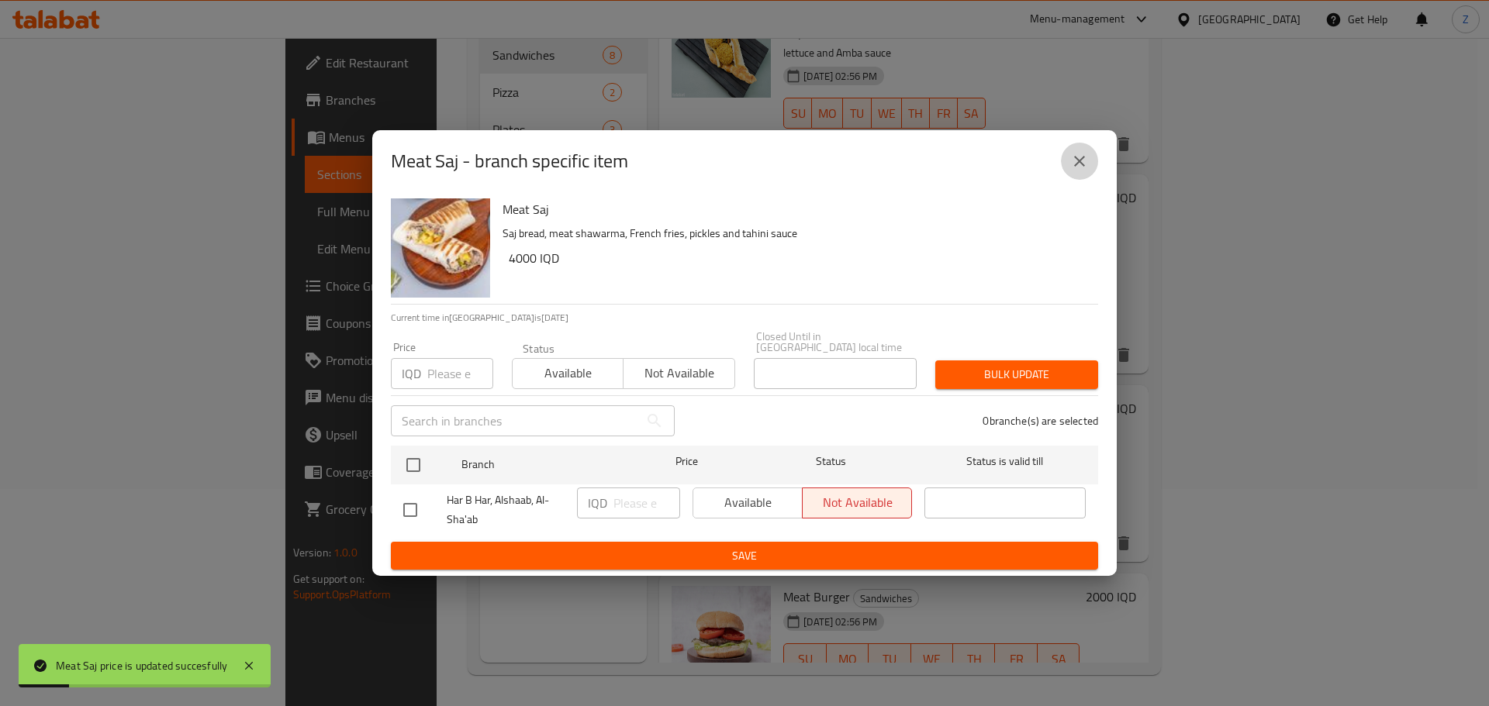
click at [1076, 165] on icon "close" at bounding box center [1079, 161] width 19 height 19
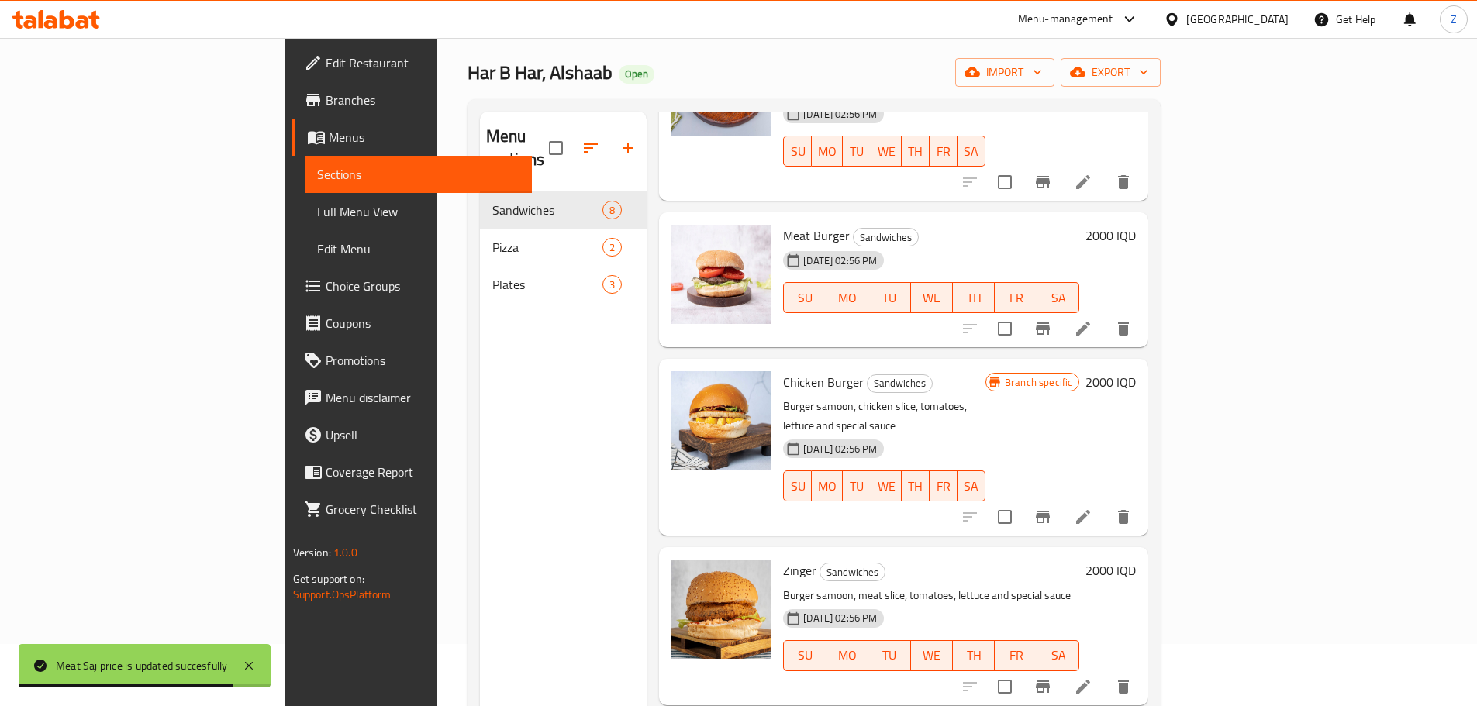
scroll to position [664, 0]
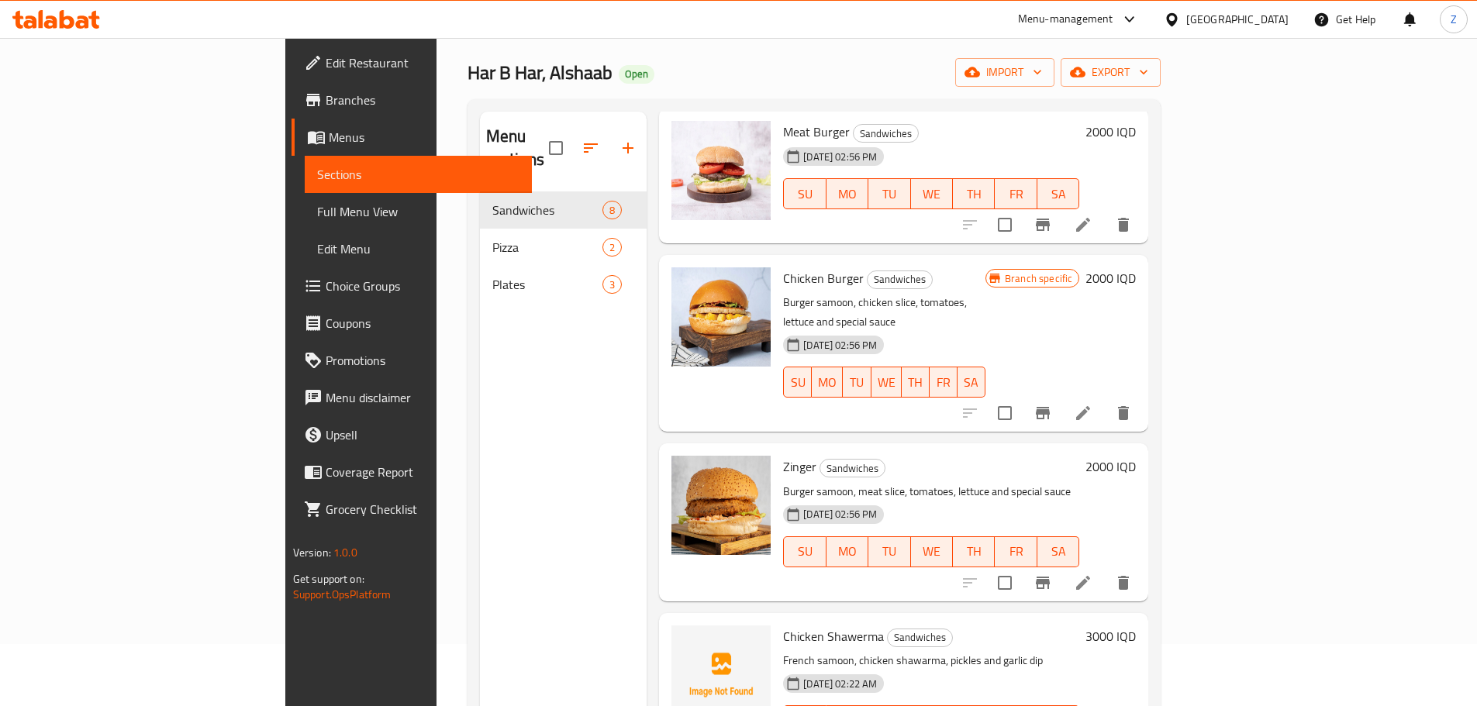
click at [1136, 456] on div "2000 IQD" at bounding box center [1107, 522] width 57 height 133
click at [1136, 456] on h6 "2000 IQD" at bounding box center [1110, 467] width 50 height 22
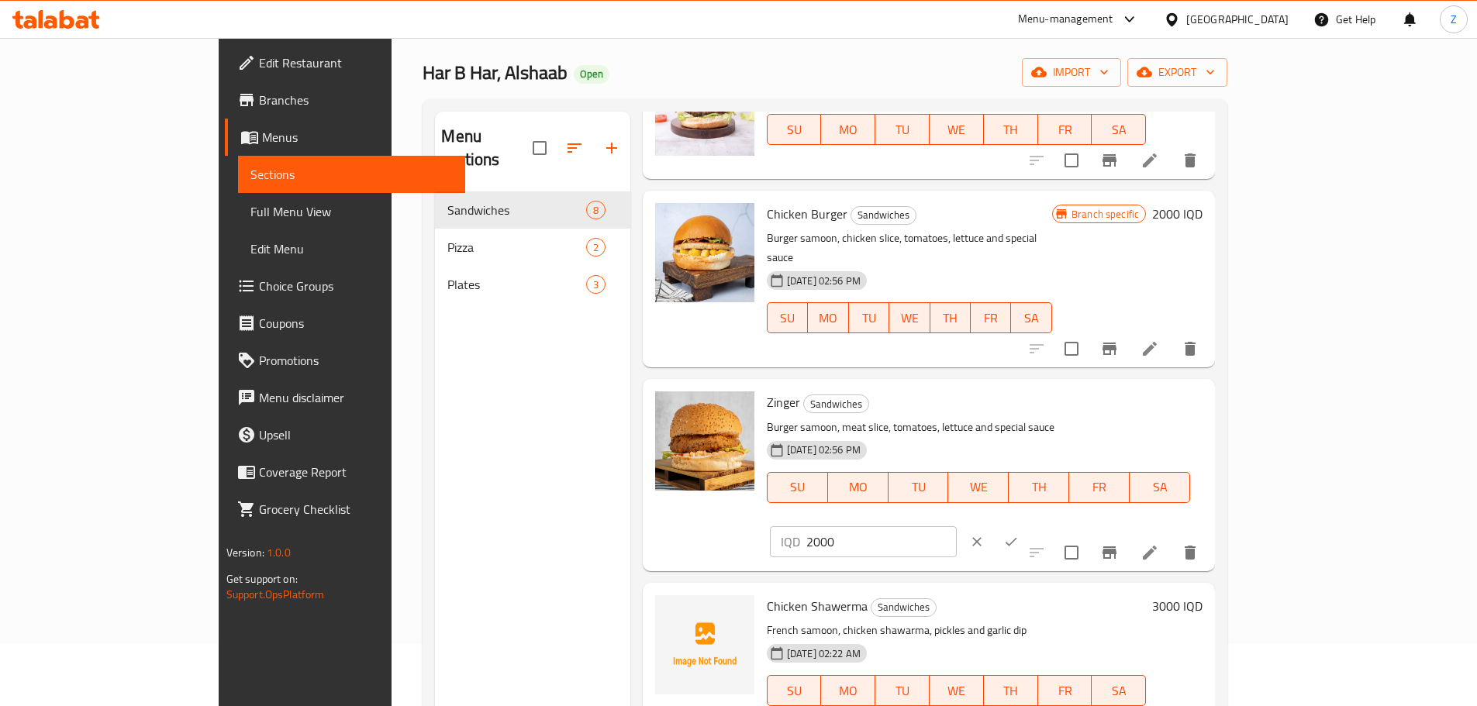
click at [957, 526] on input "2000" at bounding box center [881, 541] width 150 height 31
type input "3500"
click at [1028, 525] on button "ok" at bounding box center [1011, 542] width 34 height 34
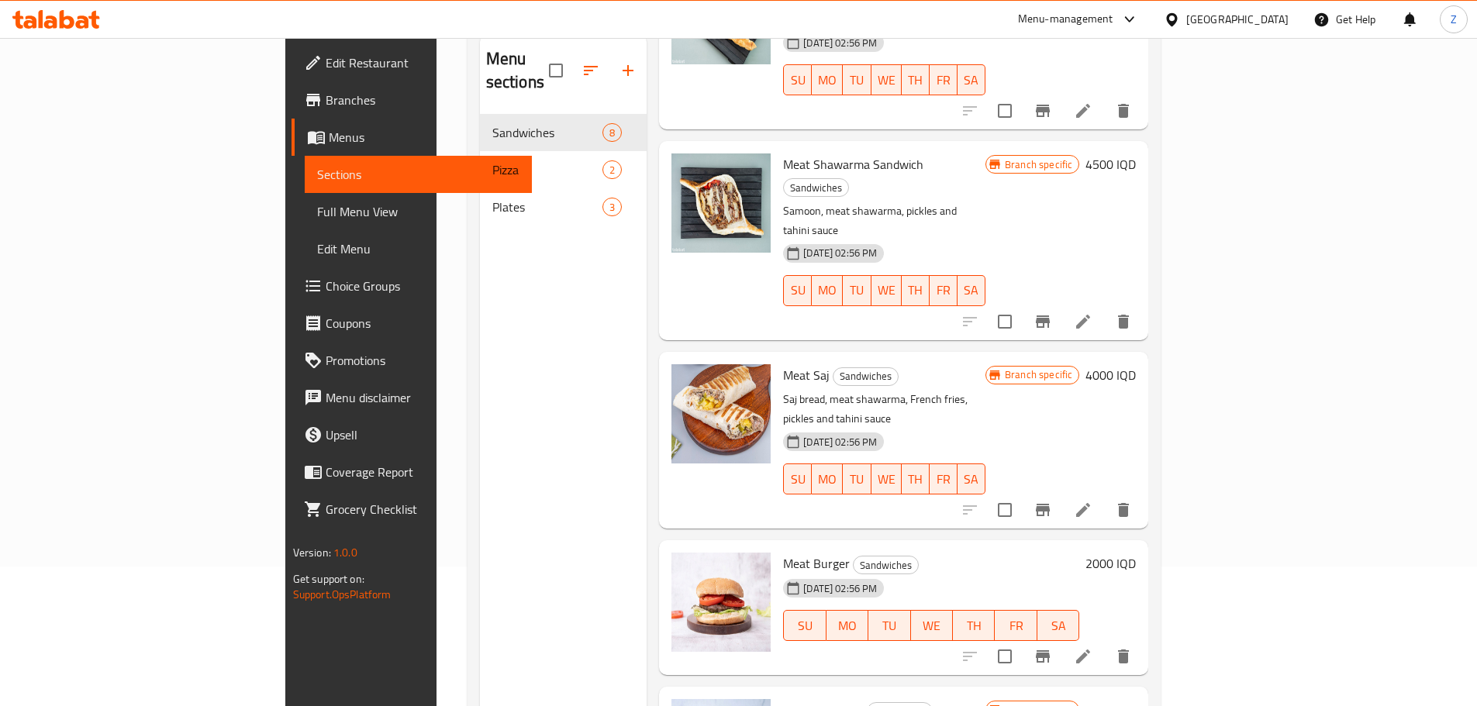
scroll to position [233, 0]
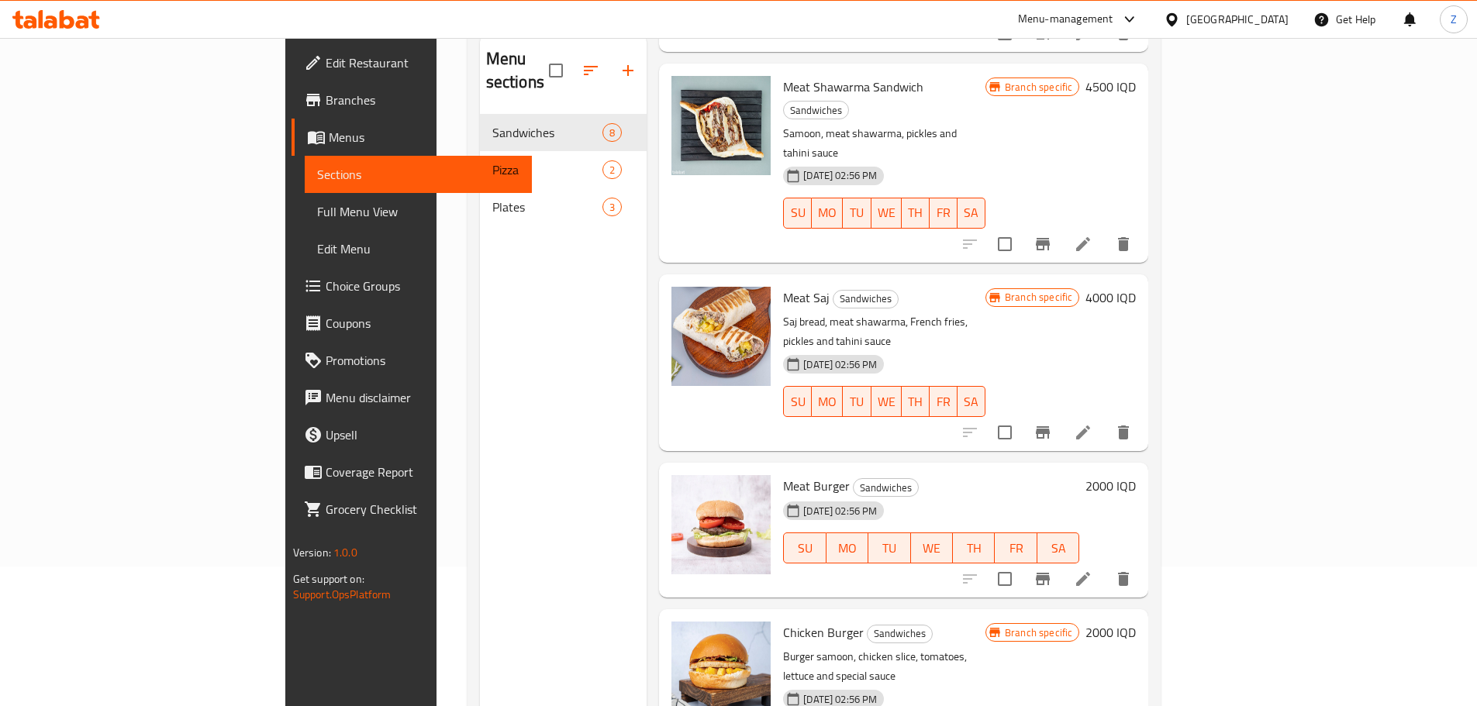
click at [1136, 622] on h6 "2000 IQD" at bounding box center [1110, 633] width 50 height 22
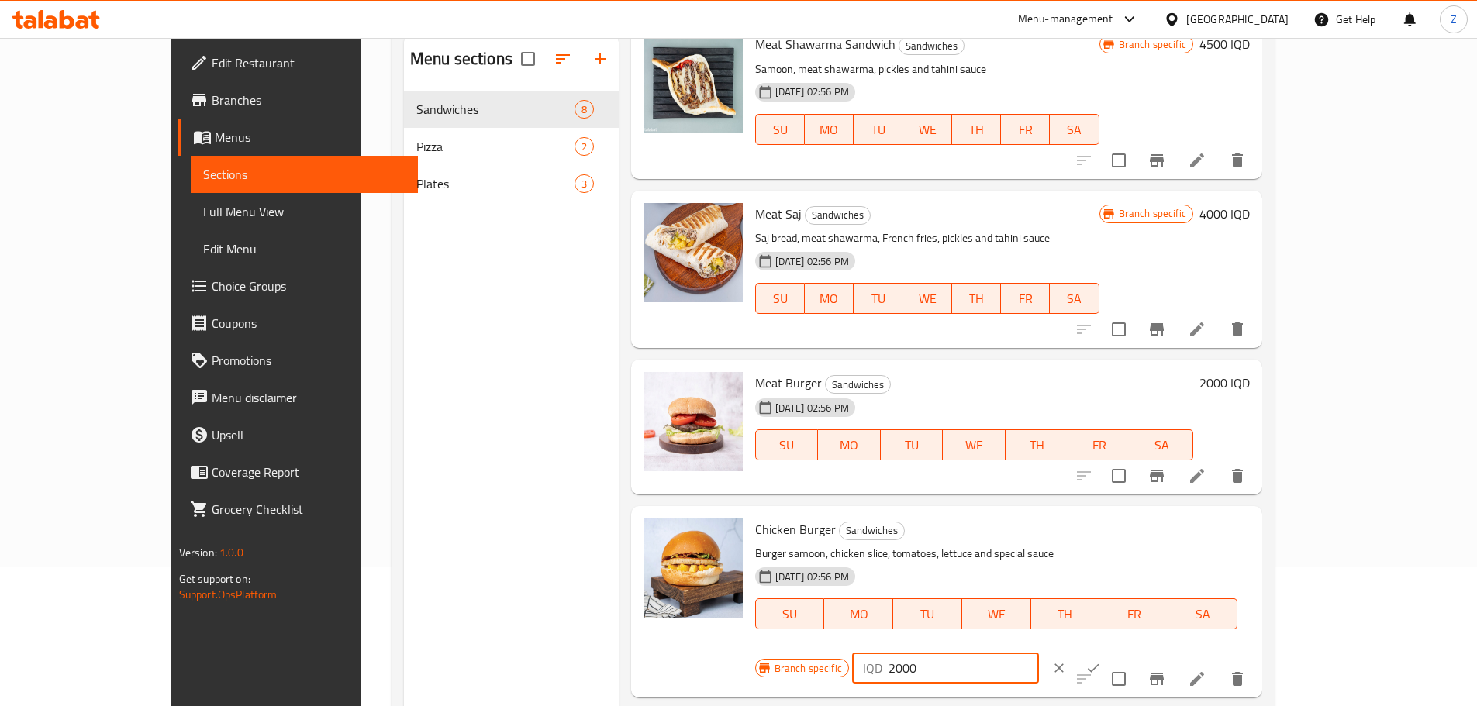
click at [1039, 653] on input "2000" at bounding box center [964, 668] width 150 height 31
click at [1039, 653] on input "35500" at bounding box center [964, 668] width 150 height 31
type input "3500"
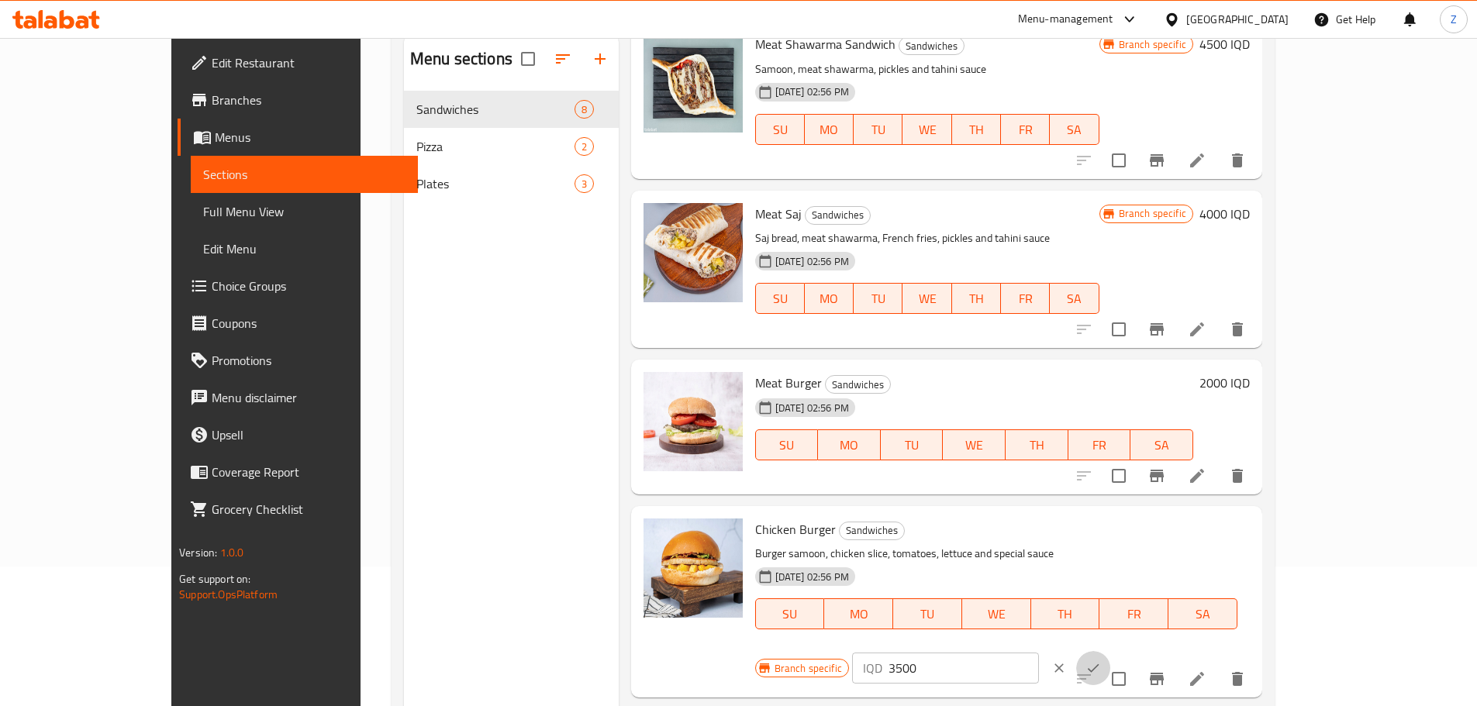
click at [1110, 651] on button "ok" at bounding box center [1093, 668] width 34 height 34
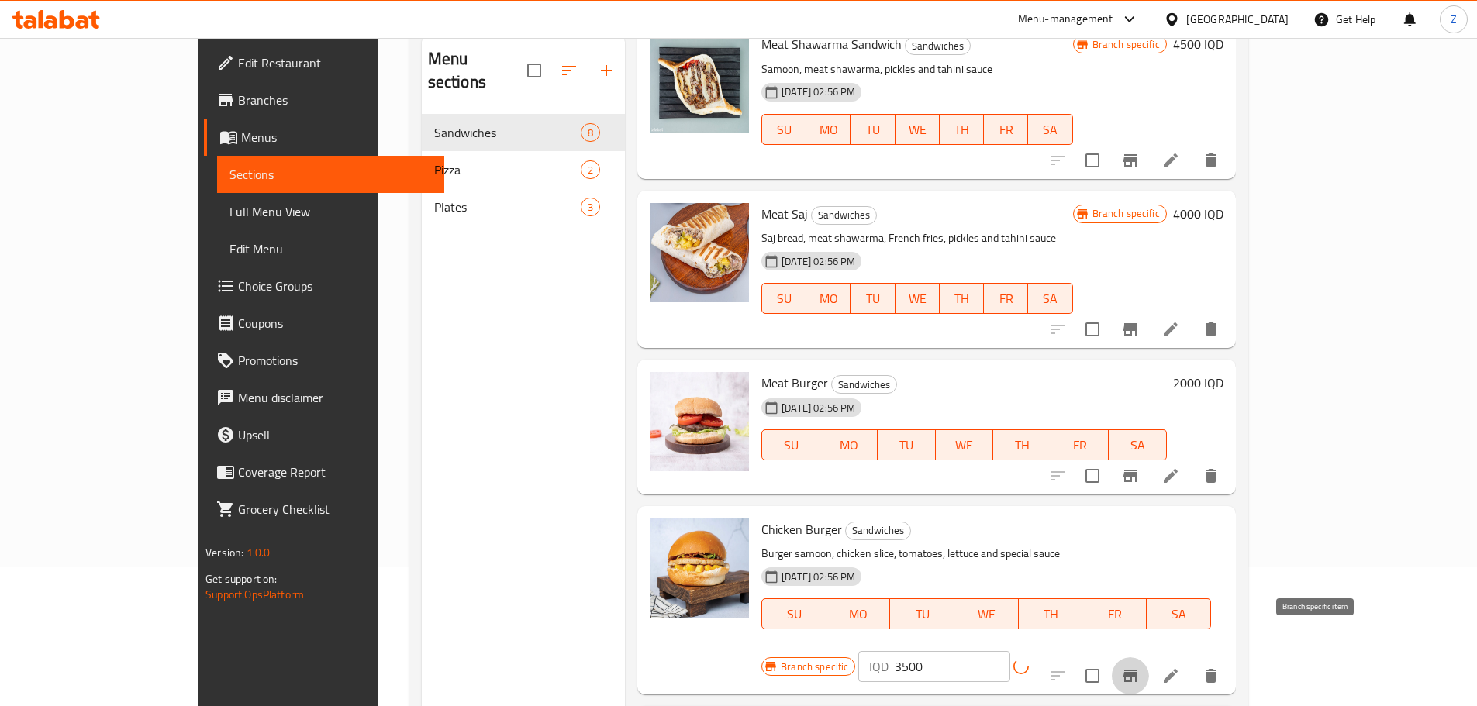
click at [1140, 667] on icon "Branch-specific-item" at bounding box center [1130, 676] width 19 height 19
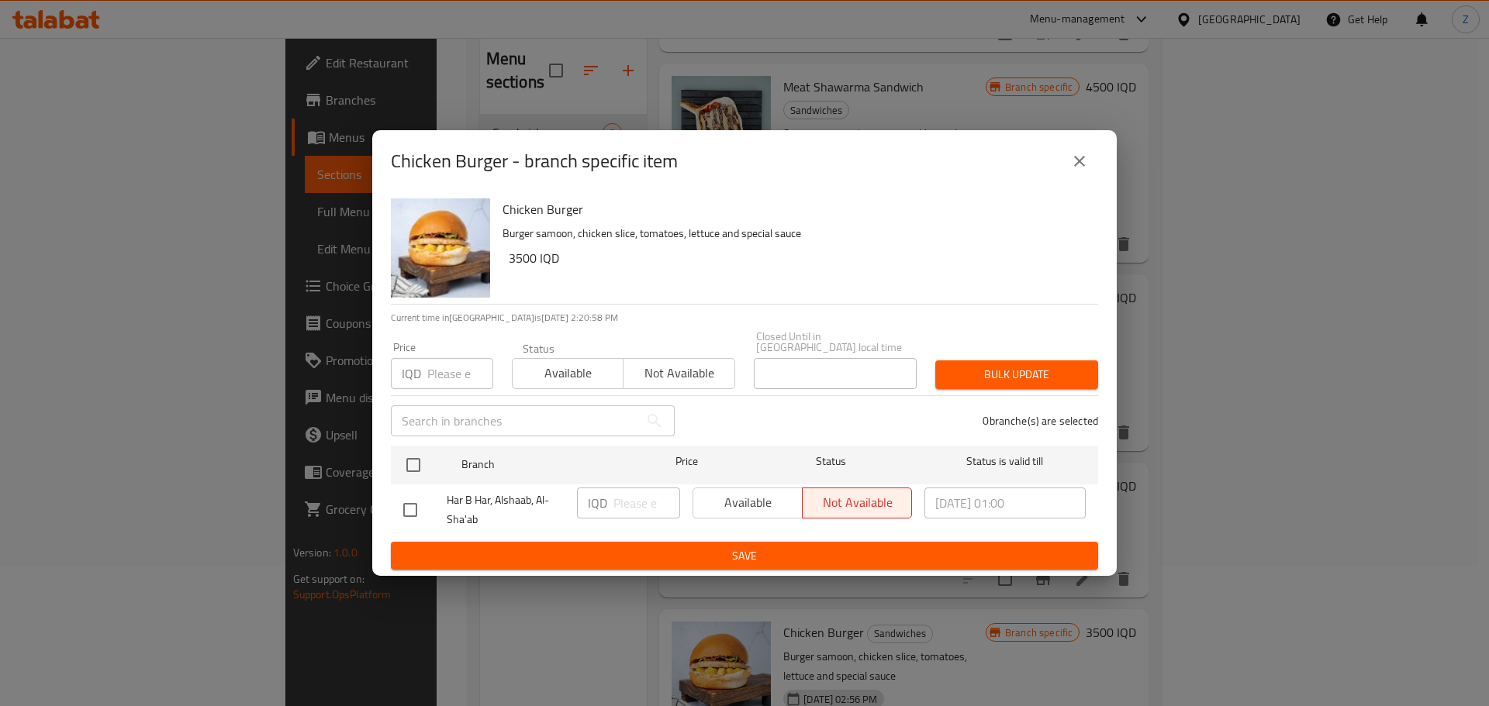
click at [1073, 157] on icon "close" at bounding box center [1079, 161] width 19 height 19
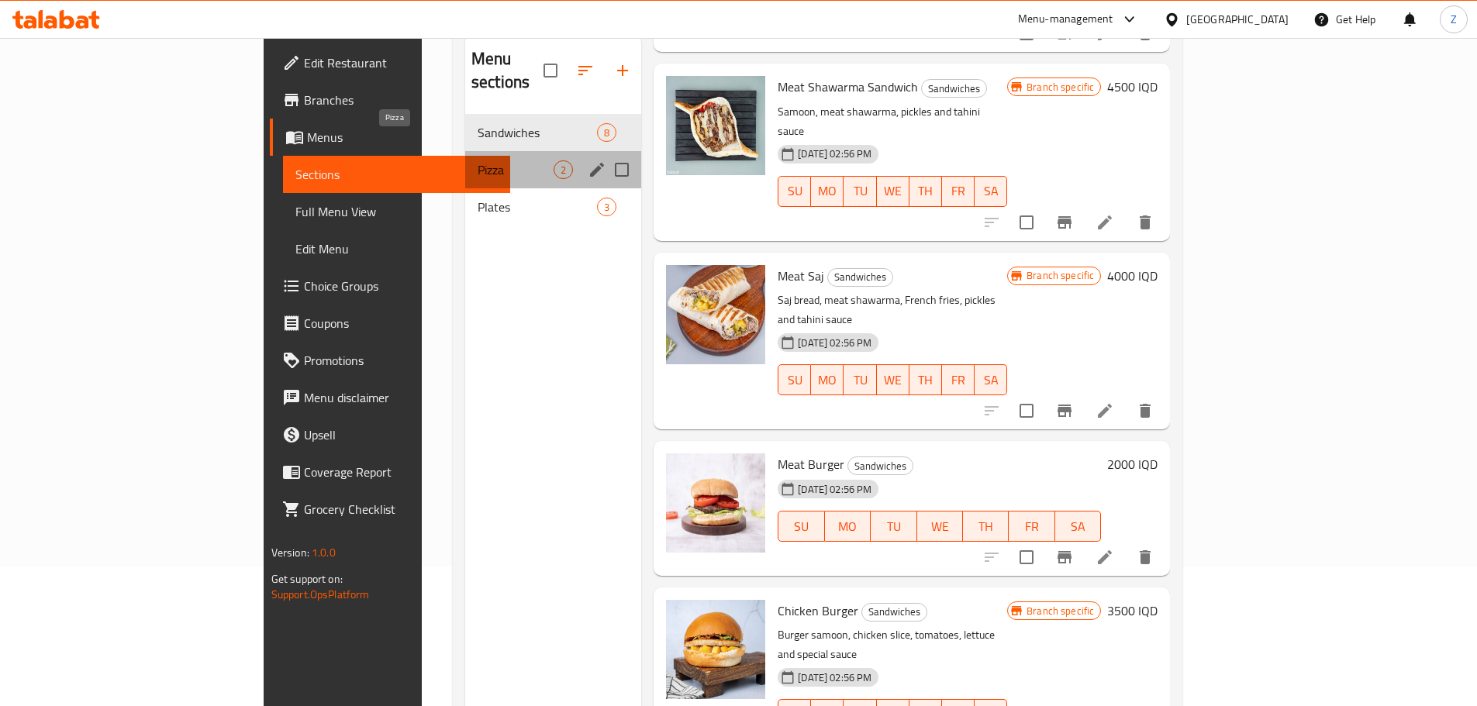
click at [478, 160] on span "Pizza" at bounding box center [516, 169] width 76 height 19
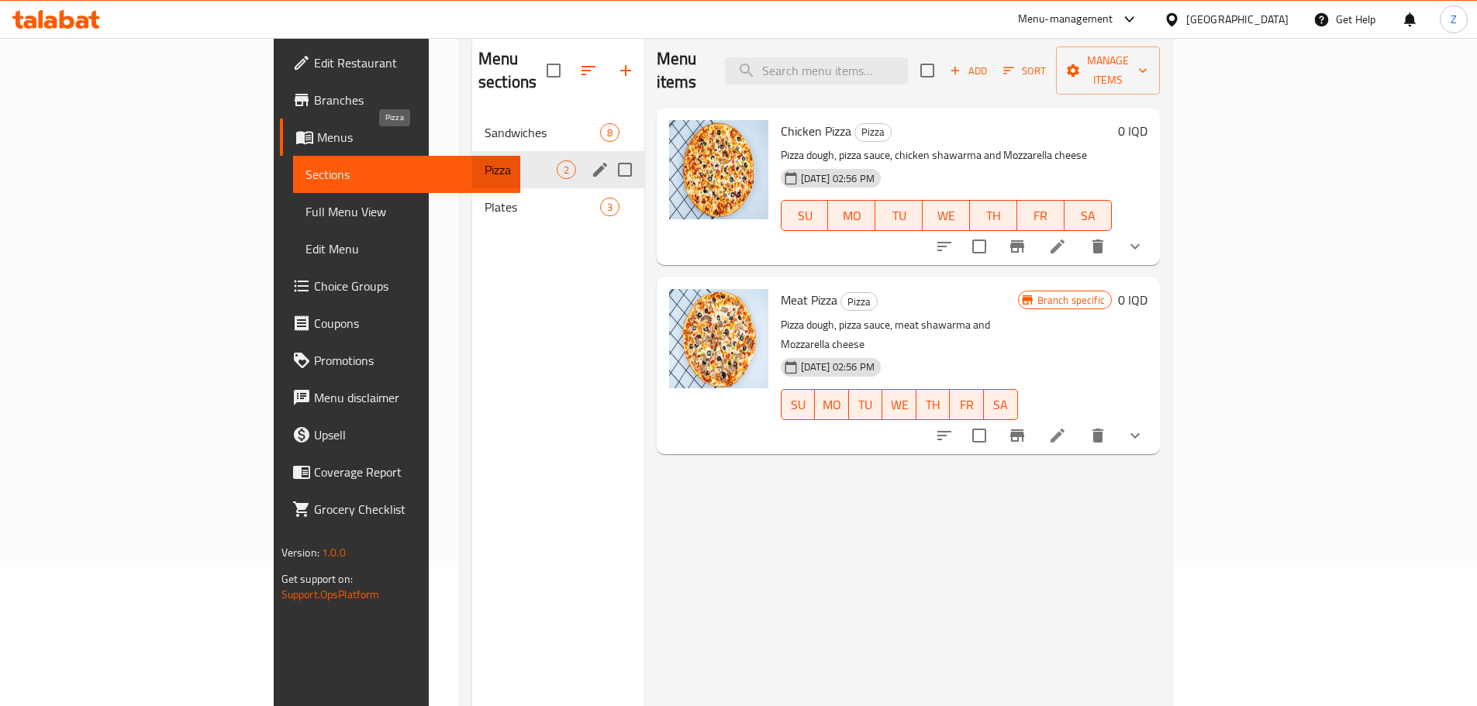
click at [485, 160] on span "Pizza" at bounding box center [521, 169] width 72 height 19
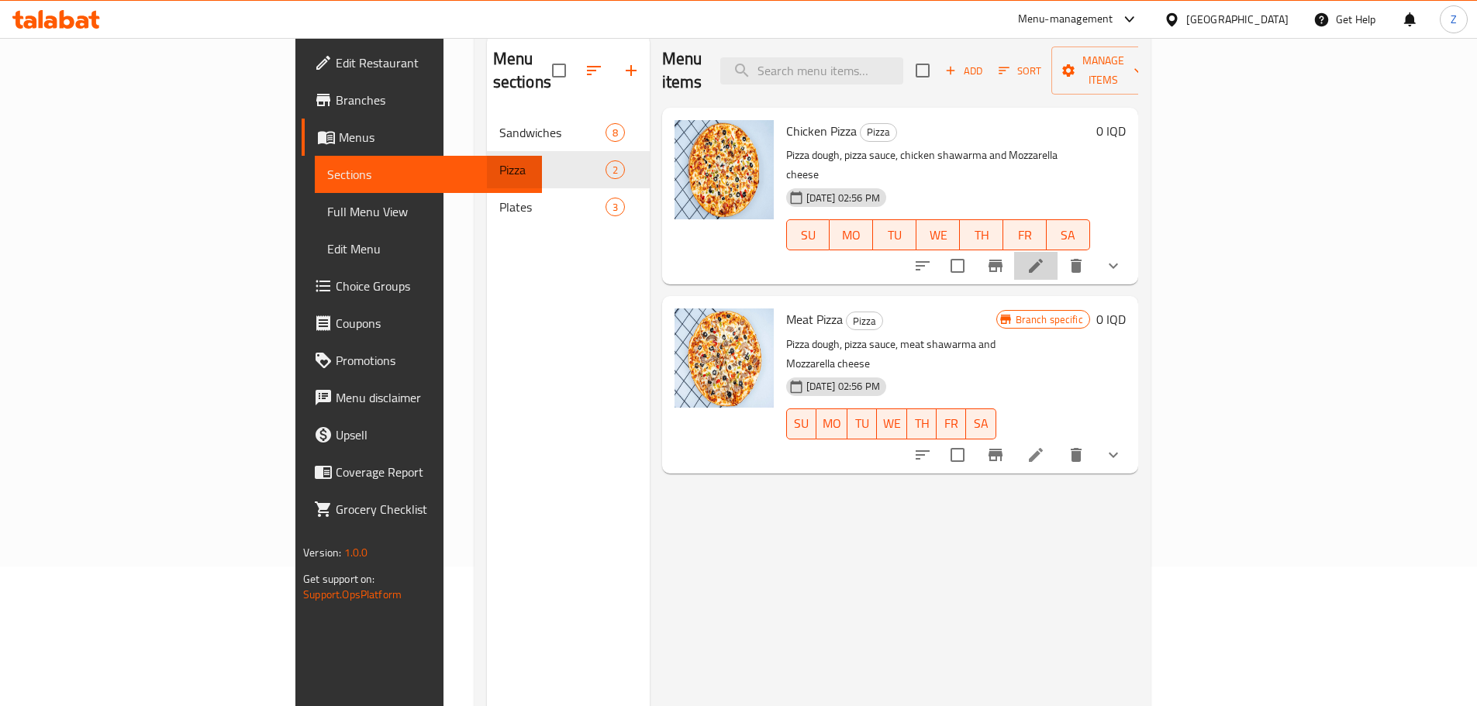
click at [1058, 252] on li at bounding box center [1035, 266] width 43 height 28
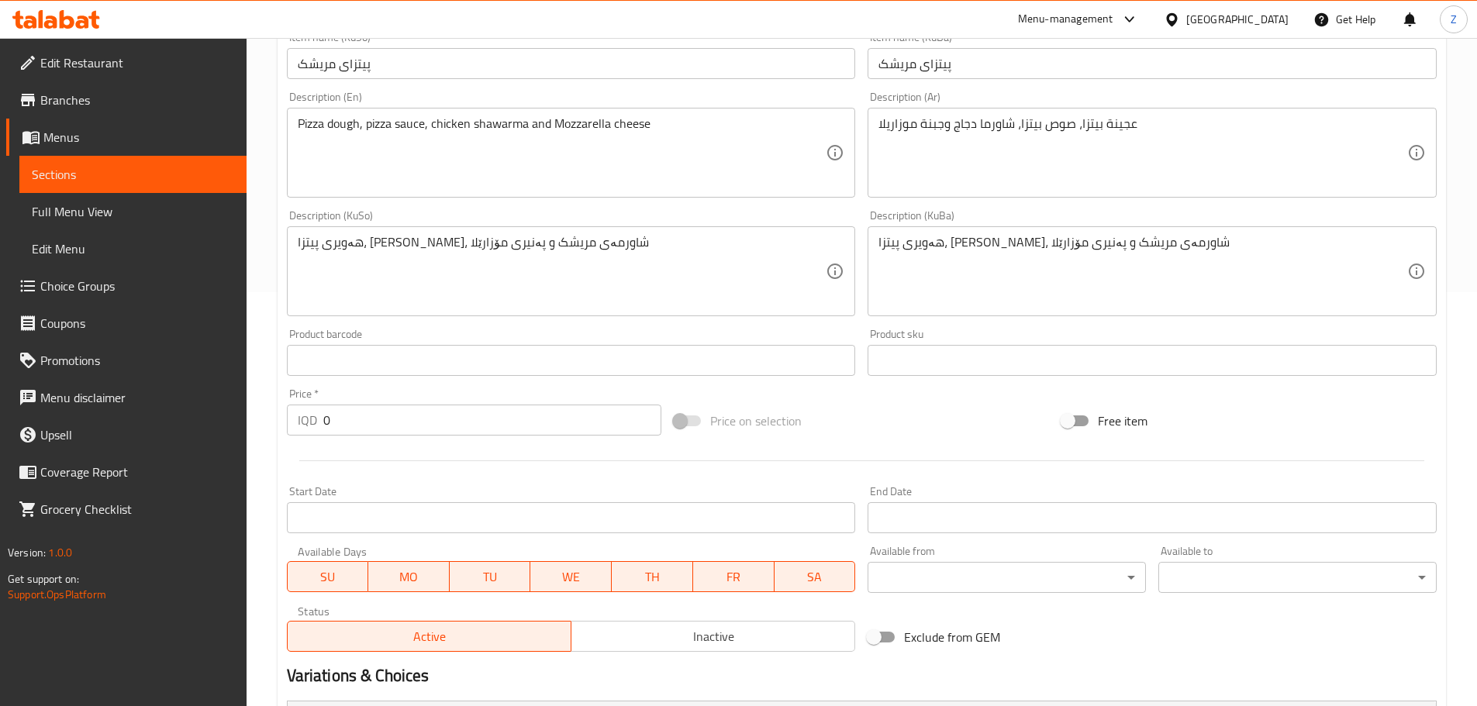
scroll to position [620, 0]
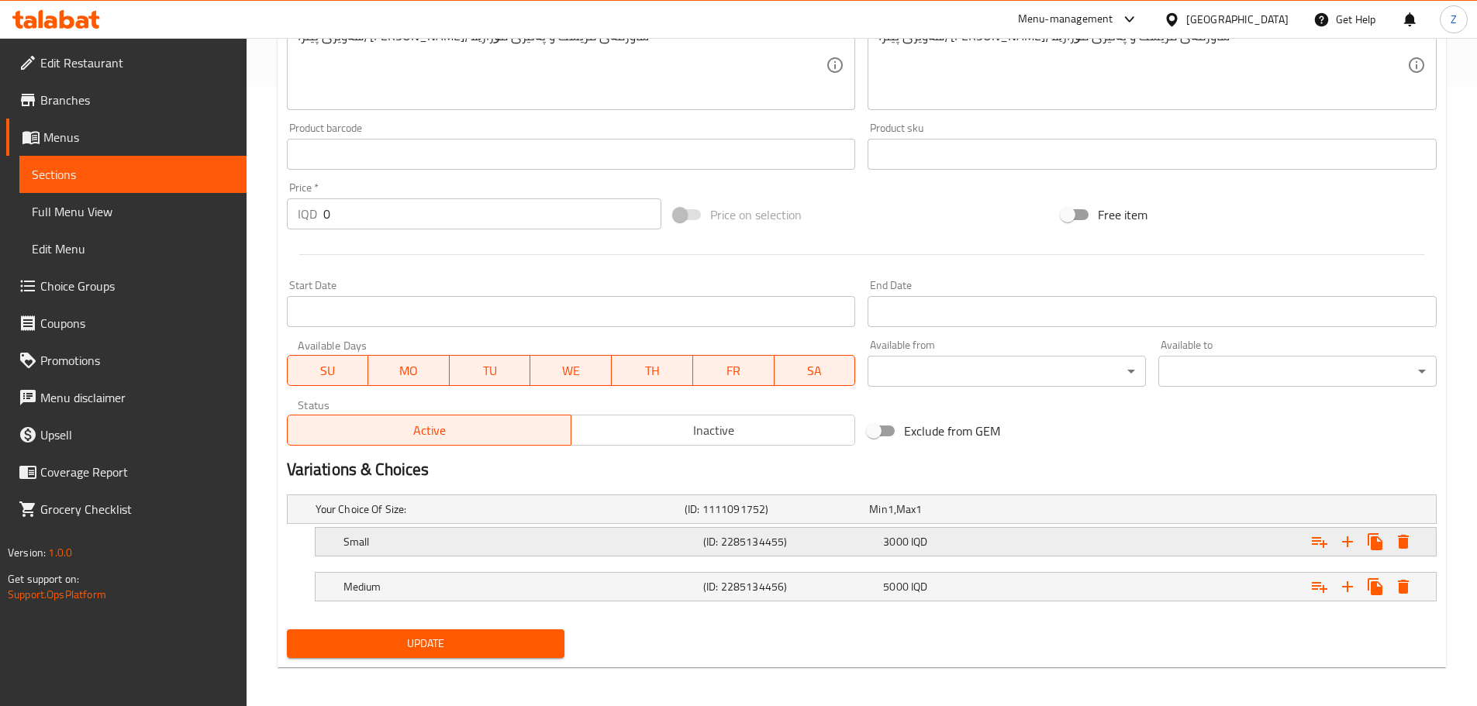
click at [830, 556] on div "Small (ID: 2285134455) 3000 IQD" at bounding box center [880, 542] width 1080 height 34
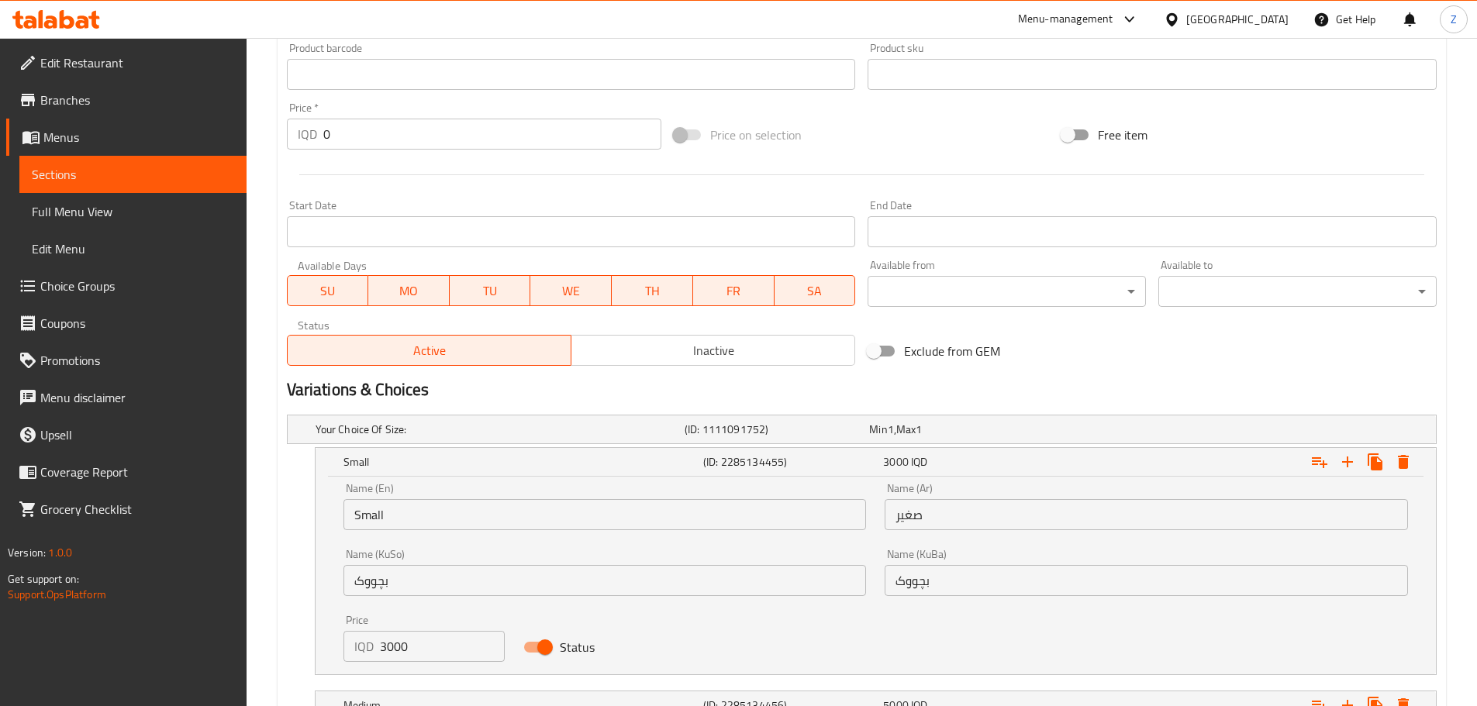
scroll to position [820, 0]
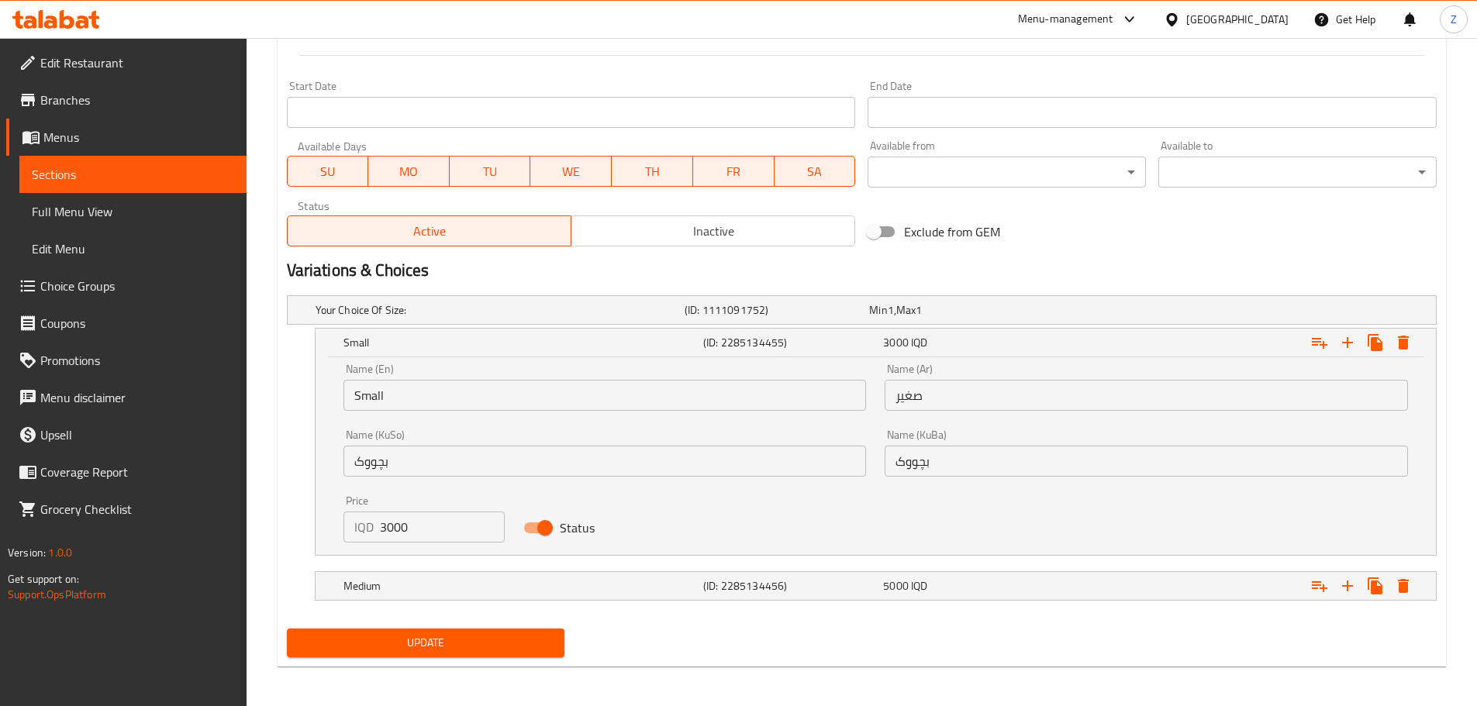
click at [416, 518] on input "3000" at bounding box center [443, 527] width 126 height 31
type input "6000"
click at [478, 578] on div "Medium" at bounding box center [520, 586] width 360 height 22
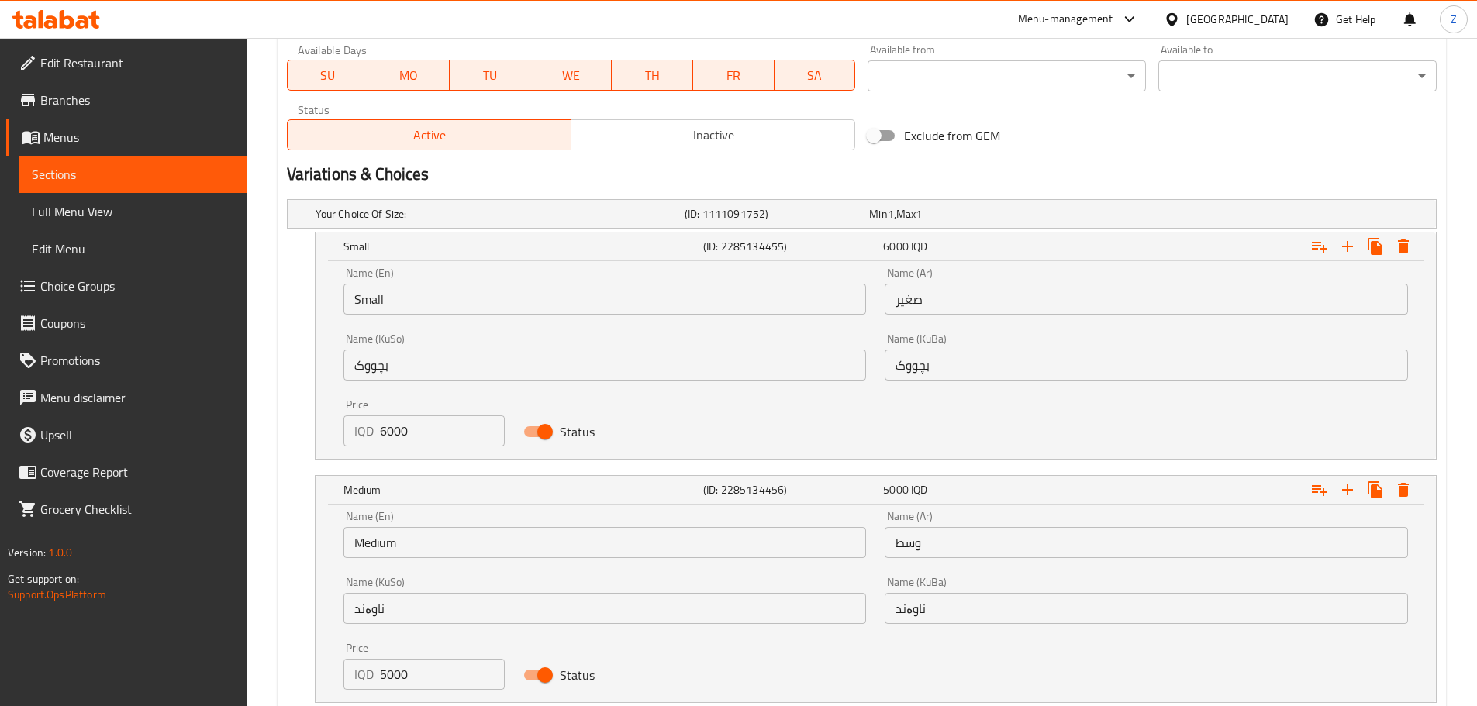
scroll to position [1011, 0]
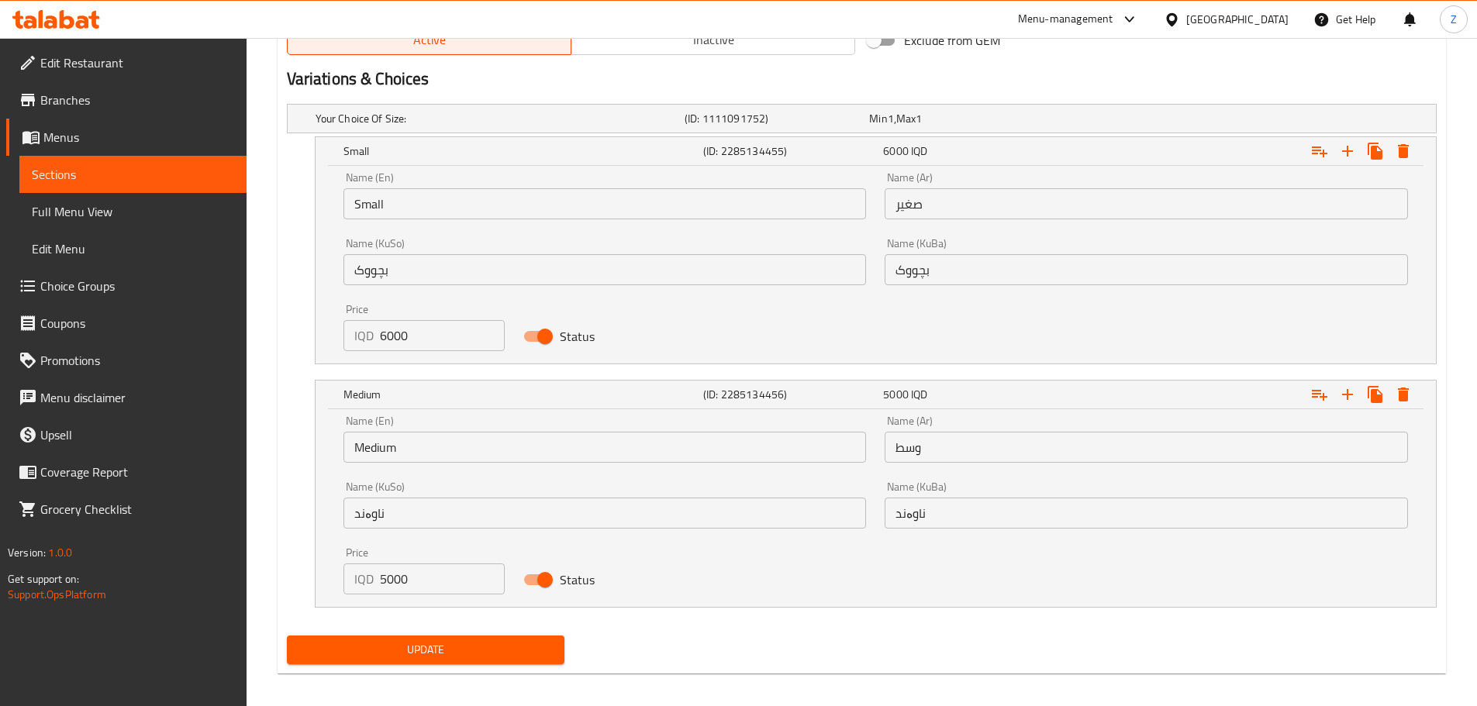
click at [420, 577] on input "5000" at bounding box center [443, 579] width 126 height 31
type input "8000"
click at [484, 652] on span "Update" at bounding box center [426, 649] width 254 height 19
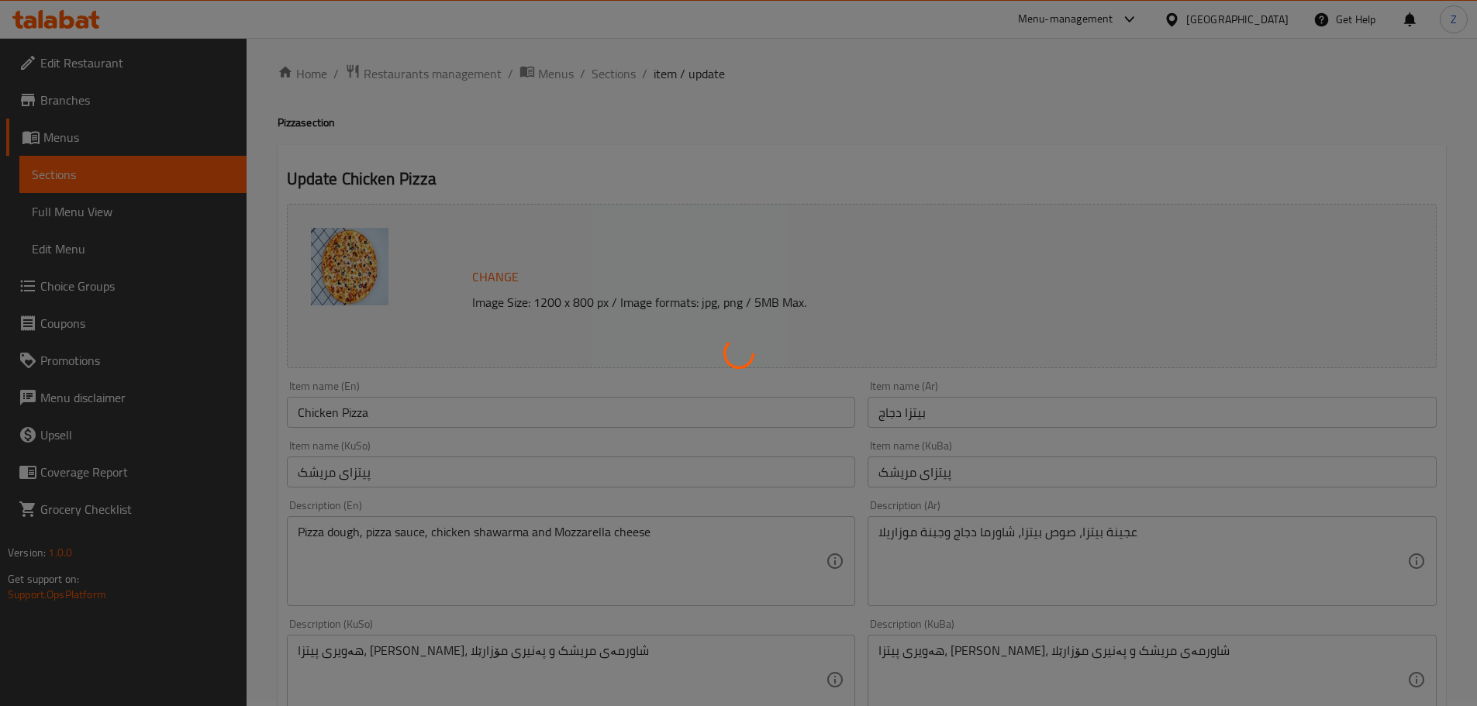
scroll to position [0, 0]
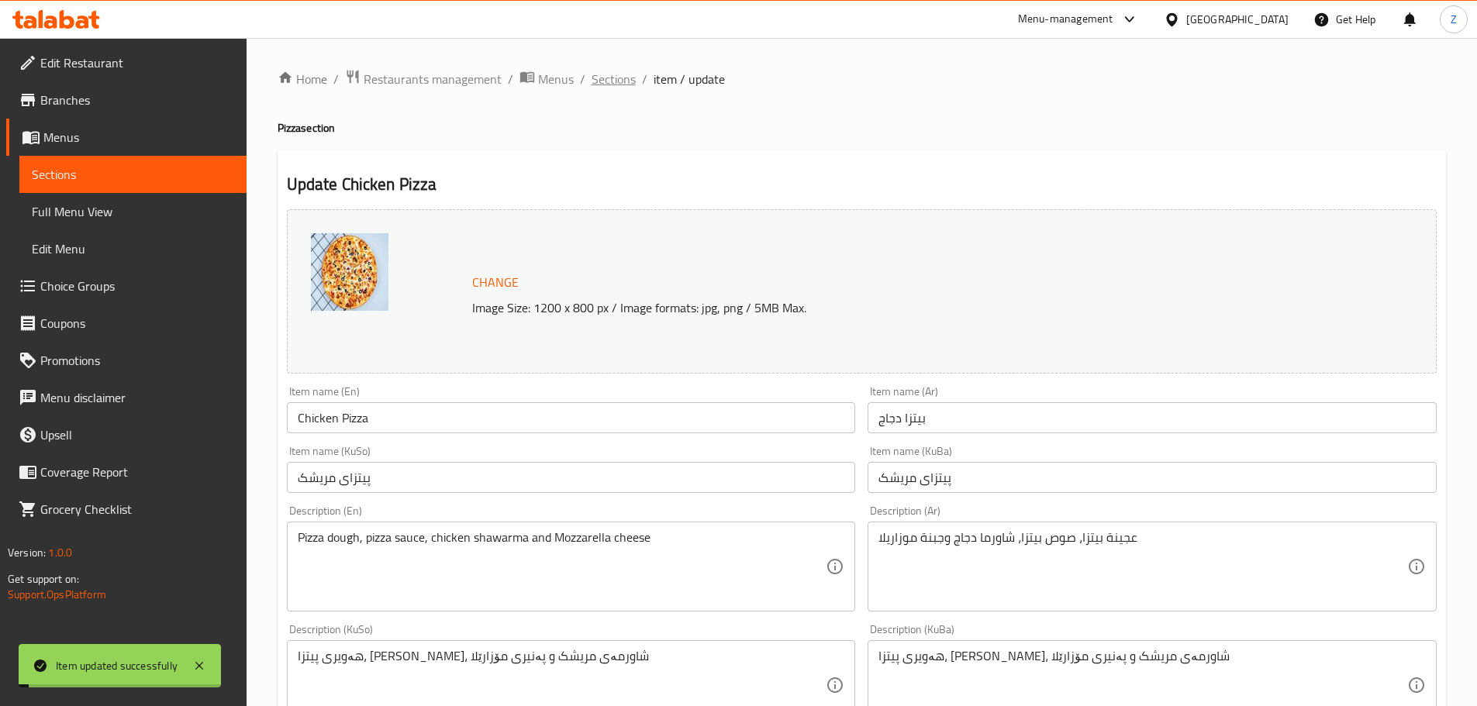
click at [614, 74] on span "Sections" at bounding box center [614, 79] width 44 height 19
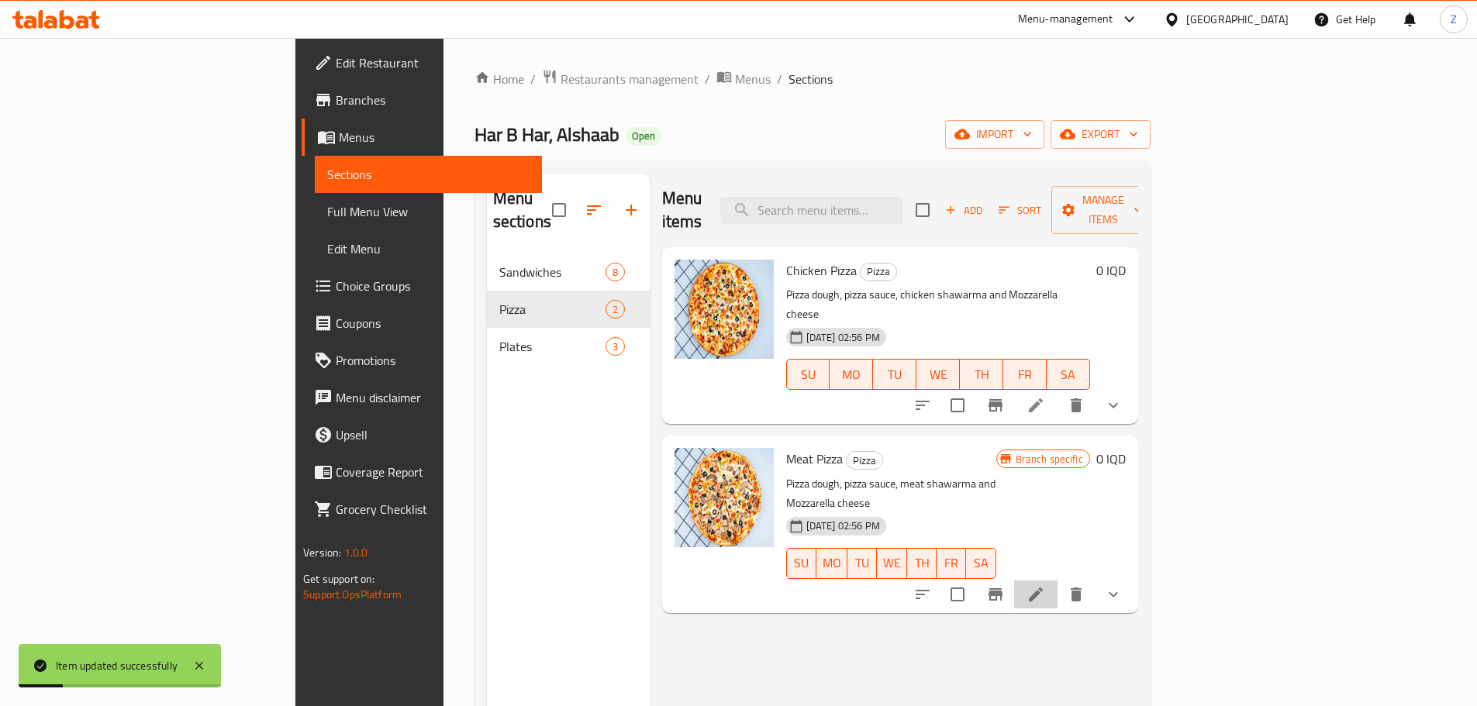
click at [1058, 581] on li at bounding box center [1035, 595] width 43 height 28
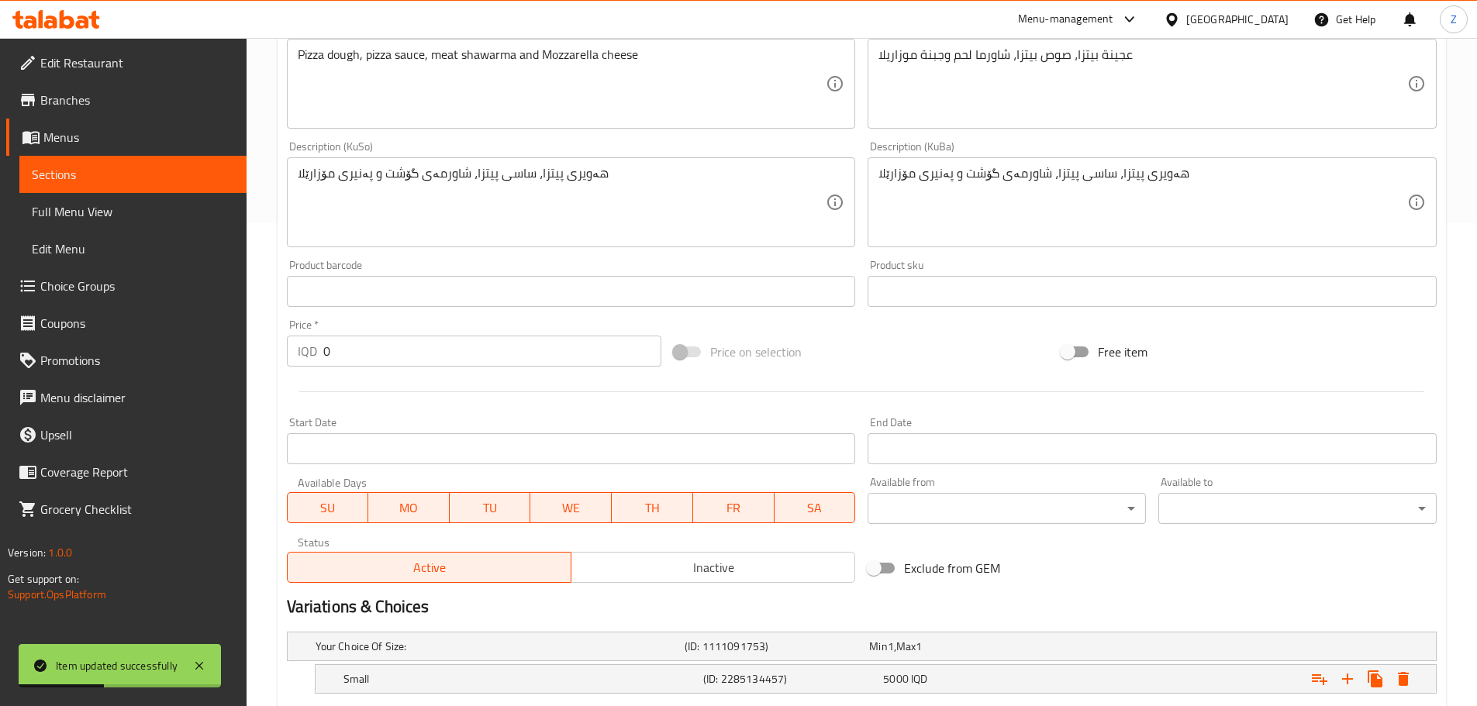
scroll to position [625, 0]
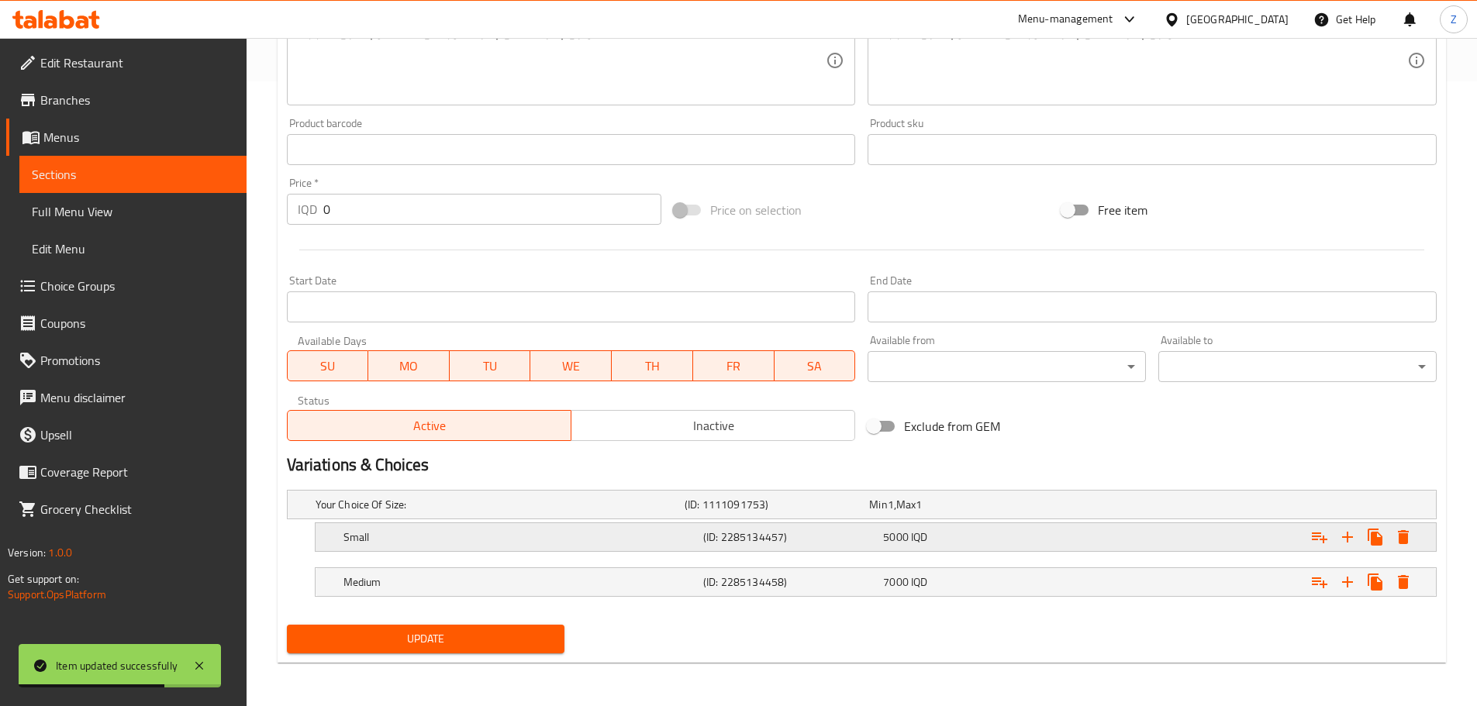
click at [744, 540] on h5 "(ID: 2285134457)" at bounding box center [790, 538] width 174 height 16
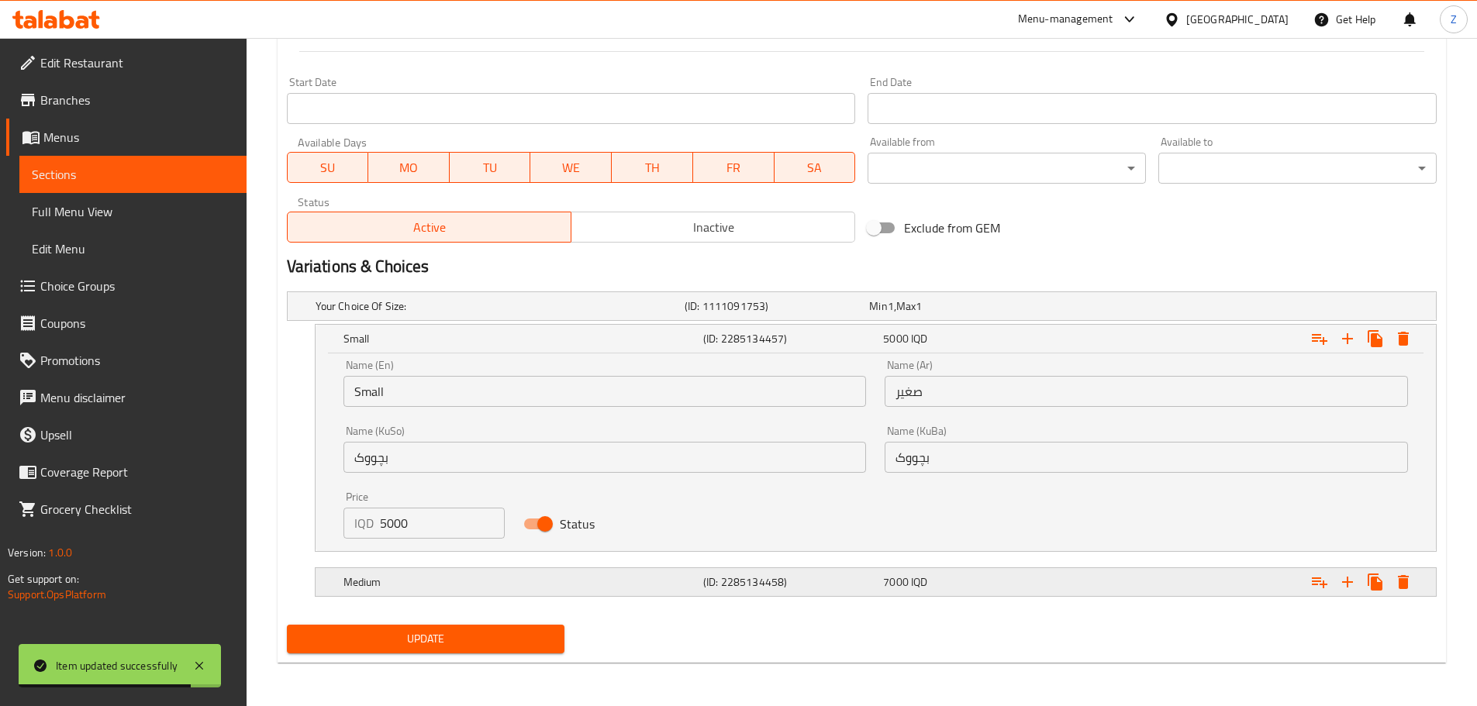
click at [496, 594] on div "Medium (ID: 2285134458) 7000 IQD" at bounding box center [880, 582] width 1080 height 34
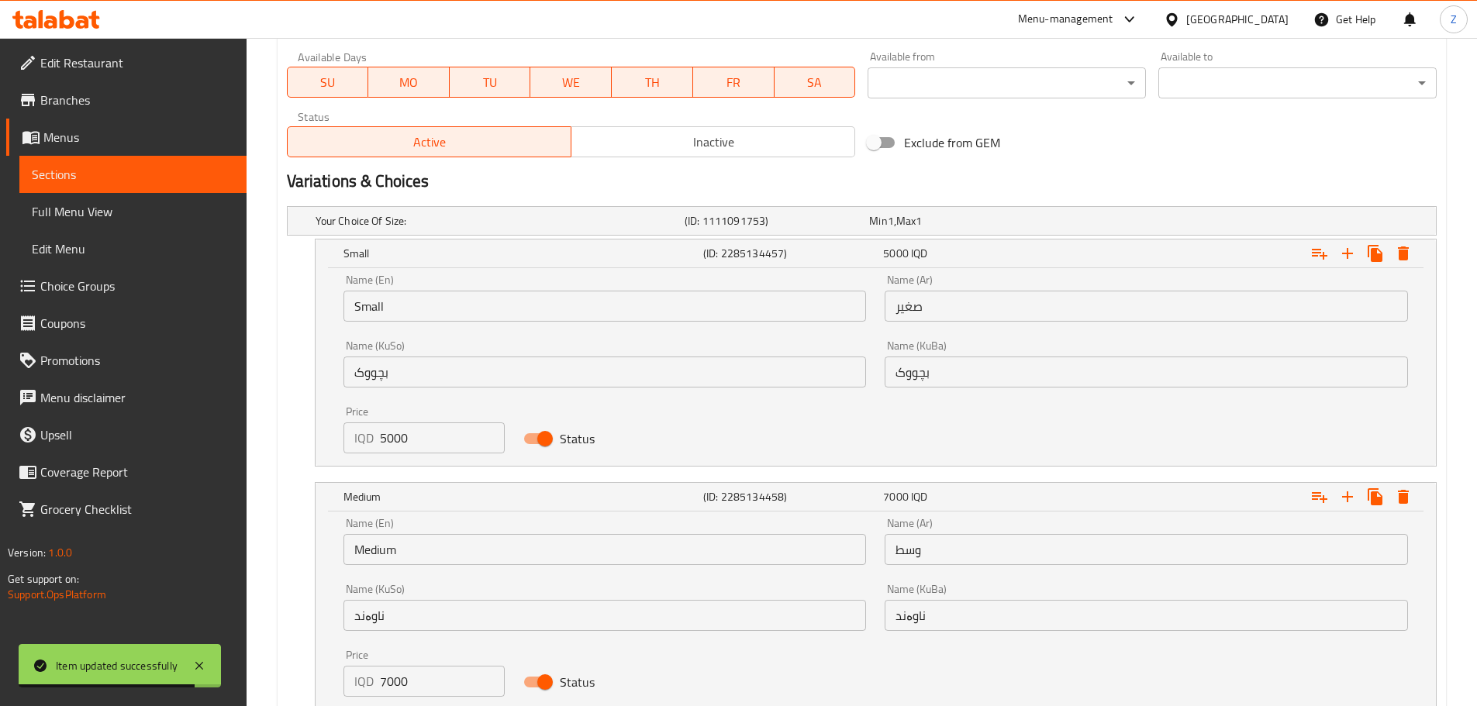
scroll to position [999, 0]
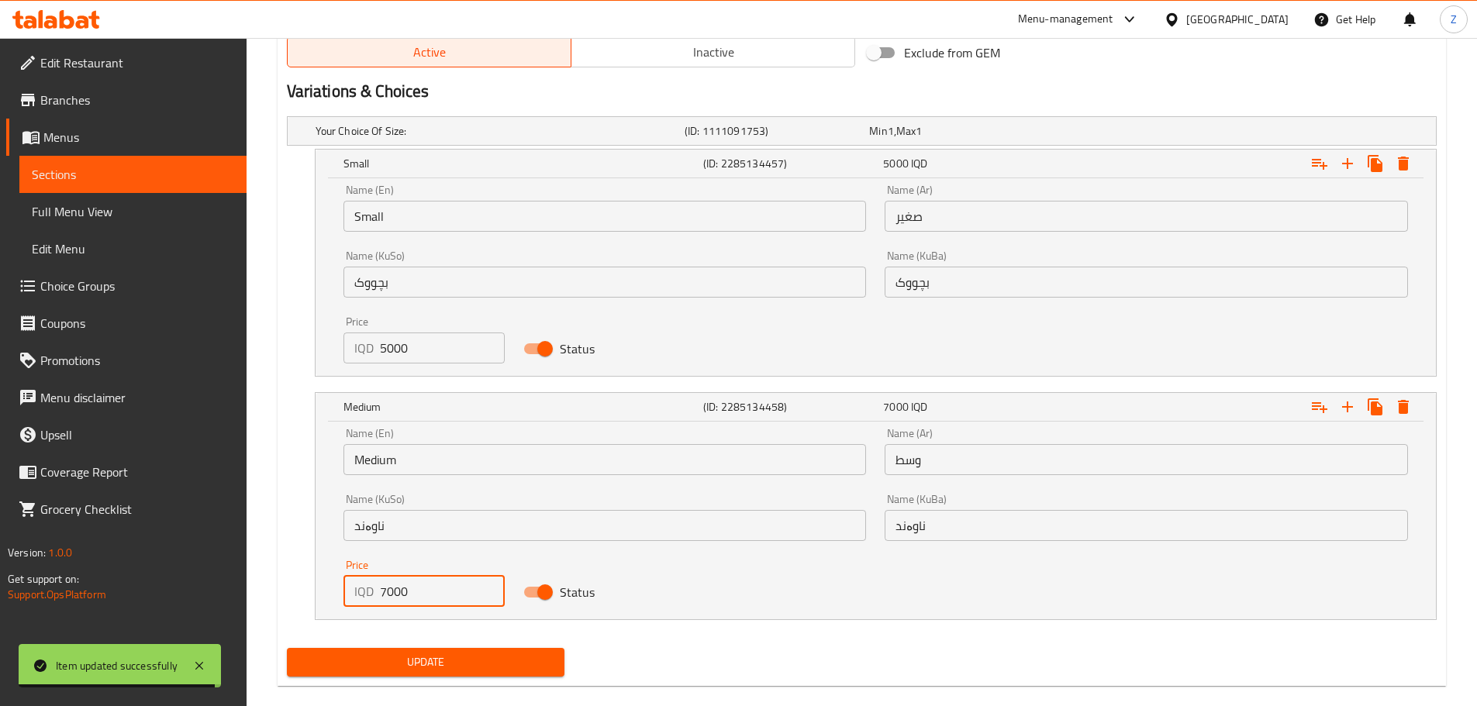
drag, startPoint x: 384, startPoint y: 599, endPoint x: 371, endPoint y: 595, distance: 13.7
click at [371, 595] on div "IQD 7000 Price" at bounding box center [424, 591] width 162 height 31
type input "8000"
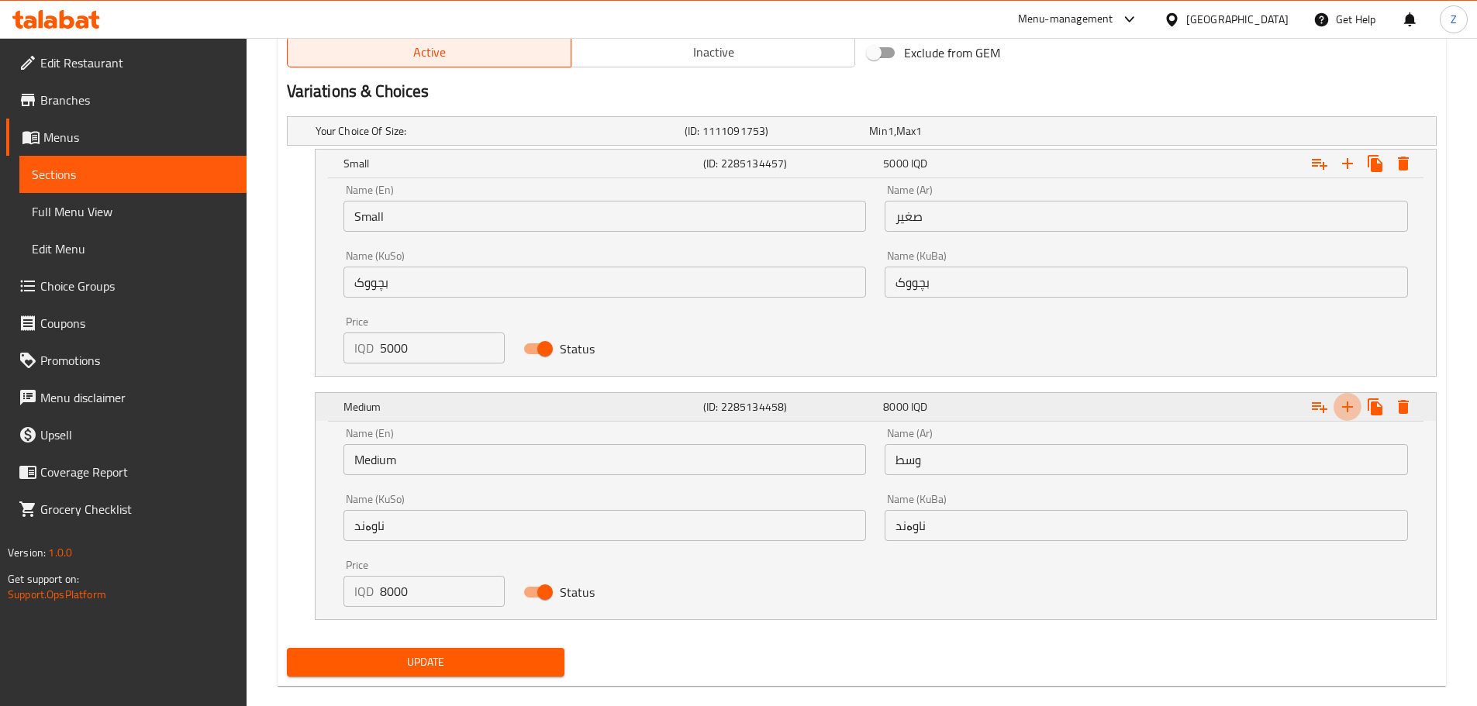
click at [1347, 411] on icon "Expand" at bounding box center [1347, 407] width 11 height 11
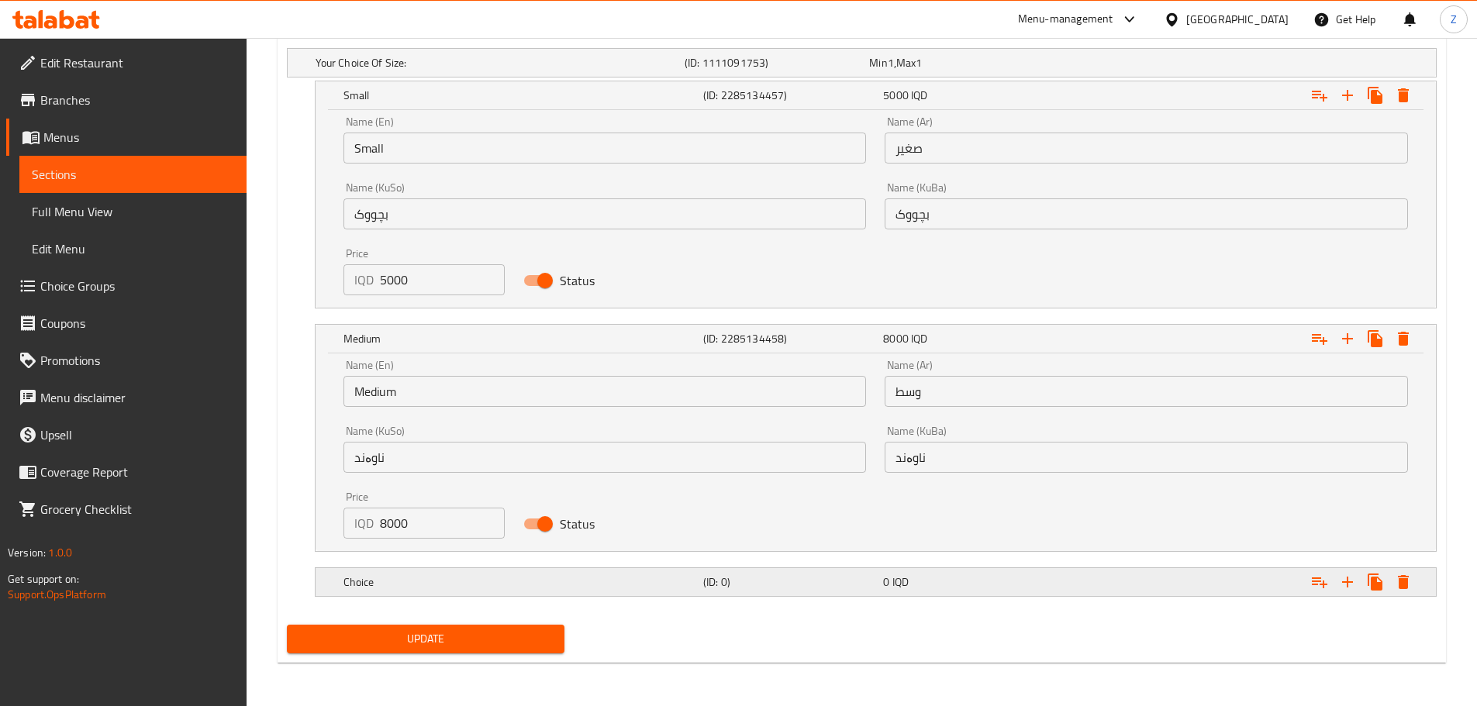
click at [517, 582] on h5 "Choice" at bounding box center [520, 583] width 354 height 16
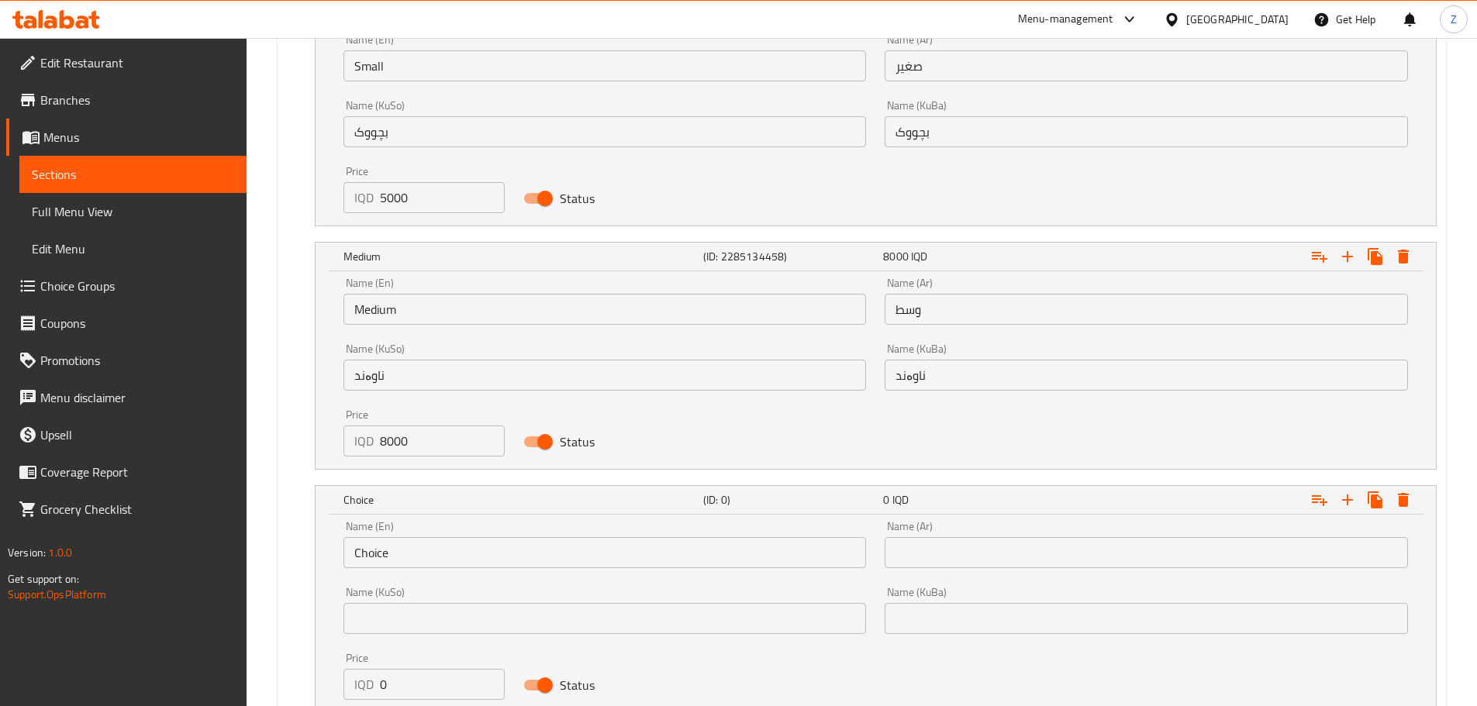
scroll to position [1249, 0]
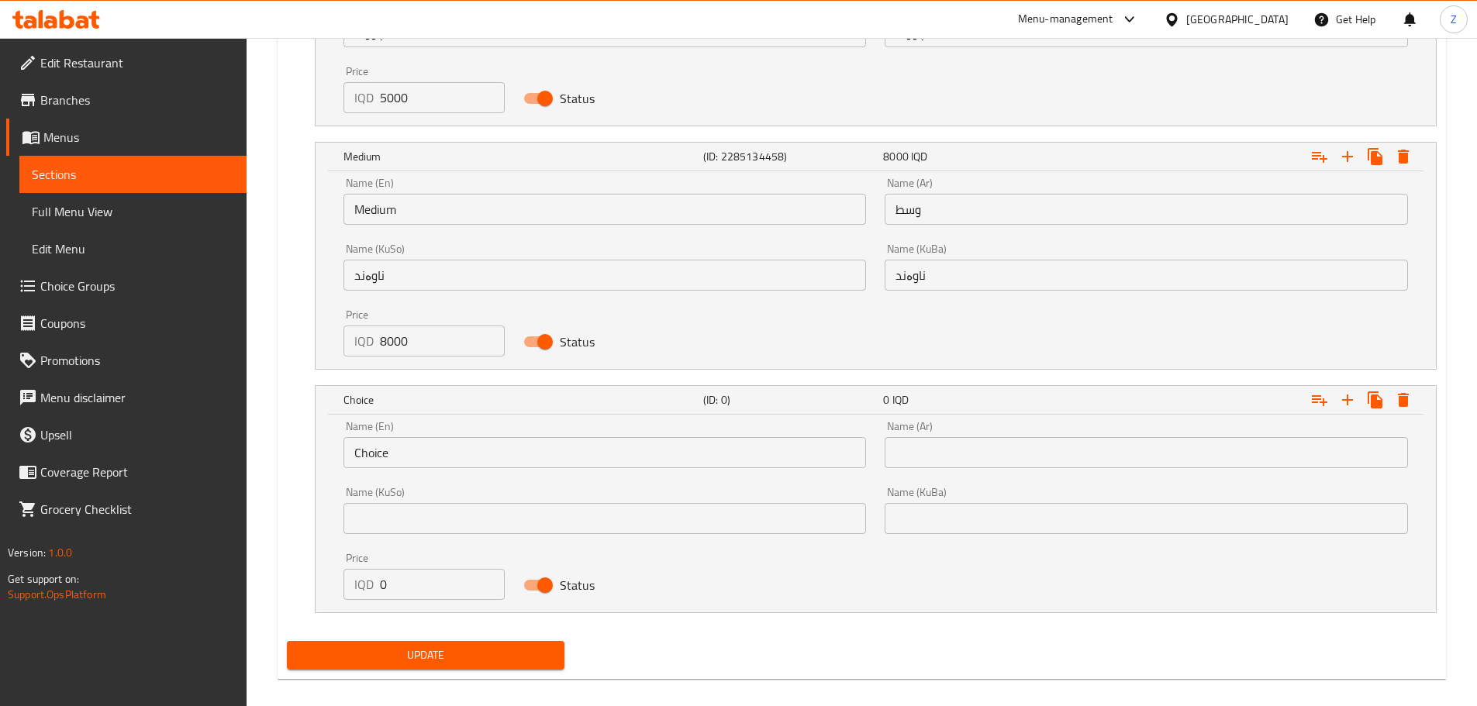
click at [461, 454] on input "Choice" at bounding box center [604, 452] width 523 height 31
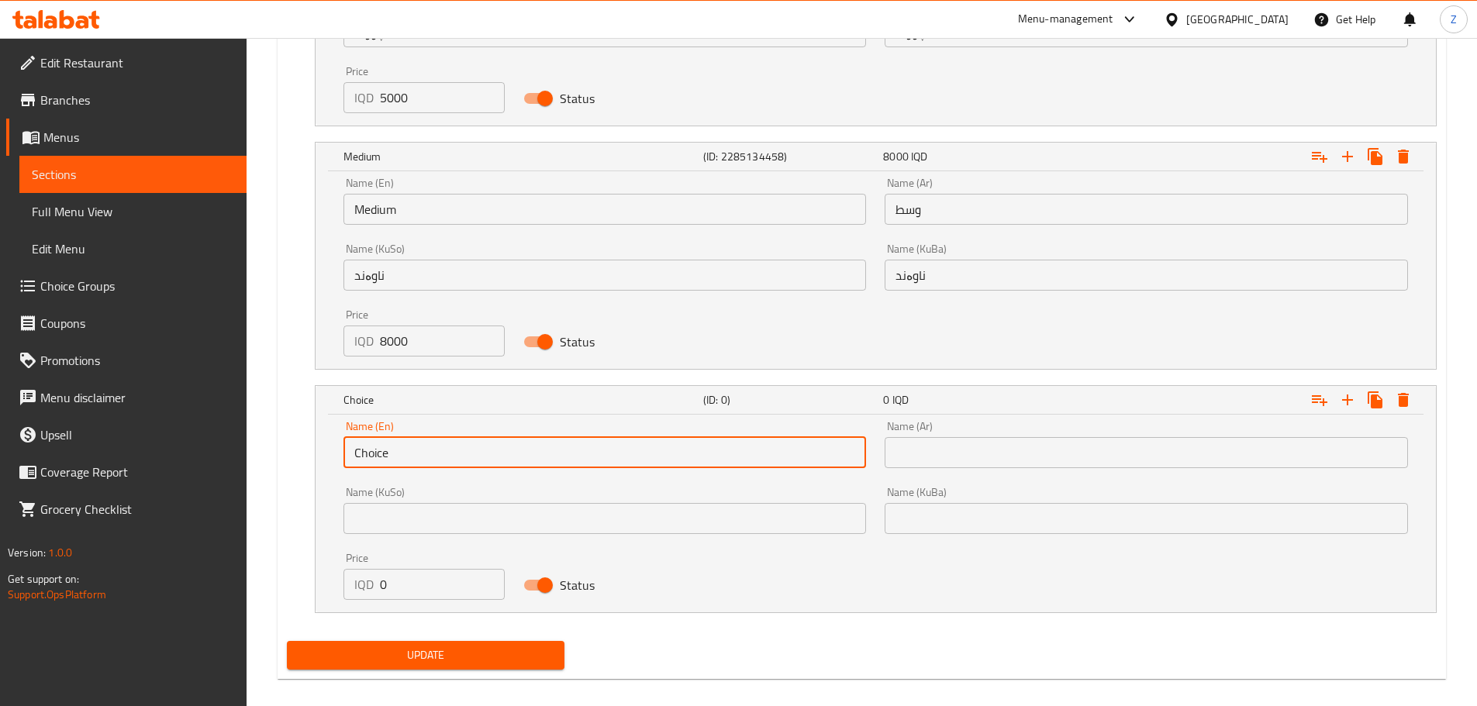
click at [461, 454] on input "Choice" at bounding box center [604, 452] width 523 height 31
type input "Large"
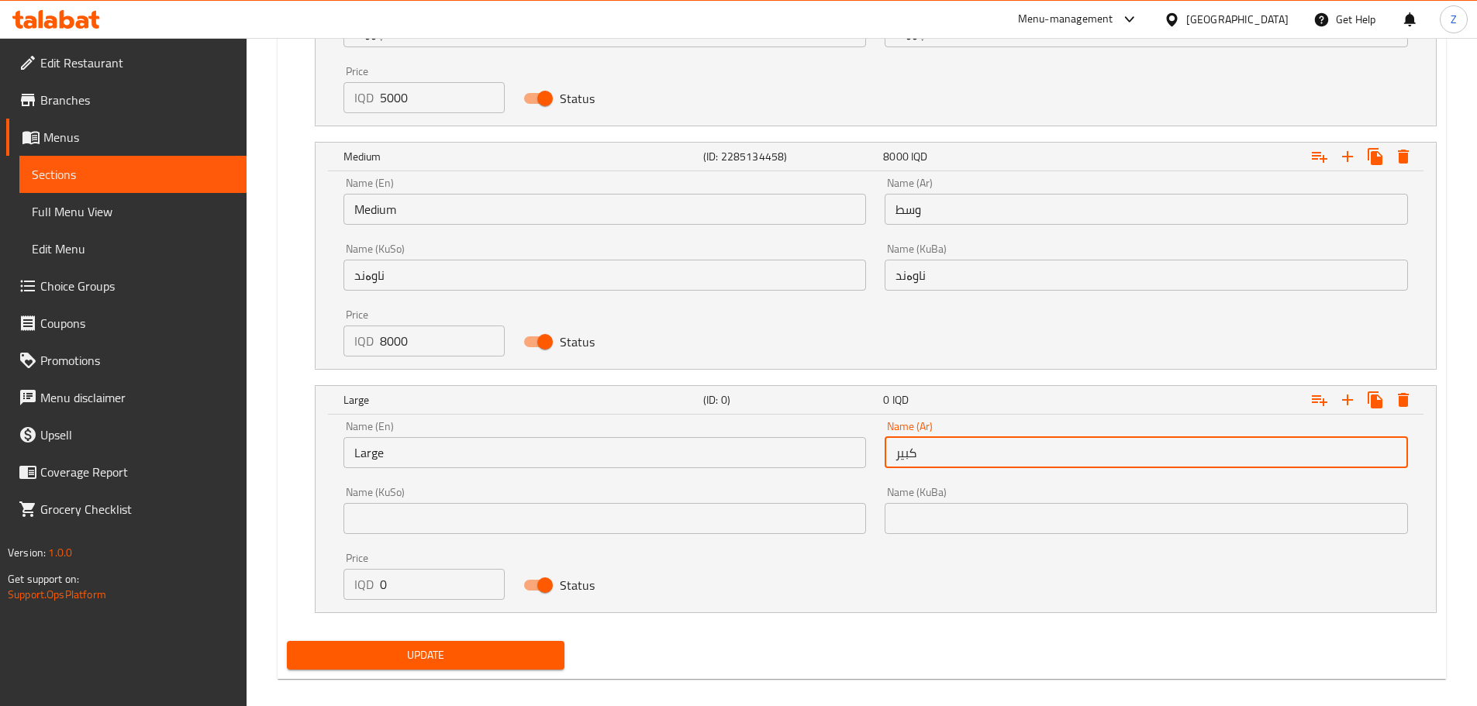
type input "كبير"
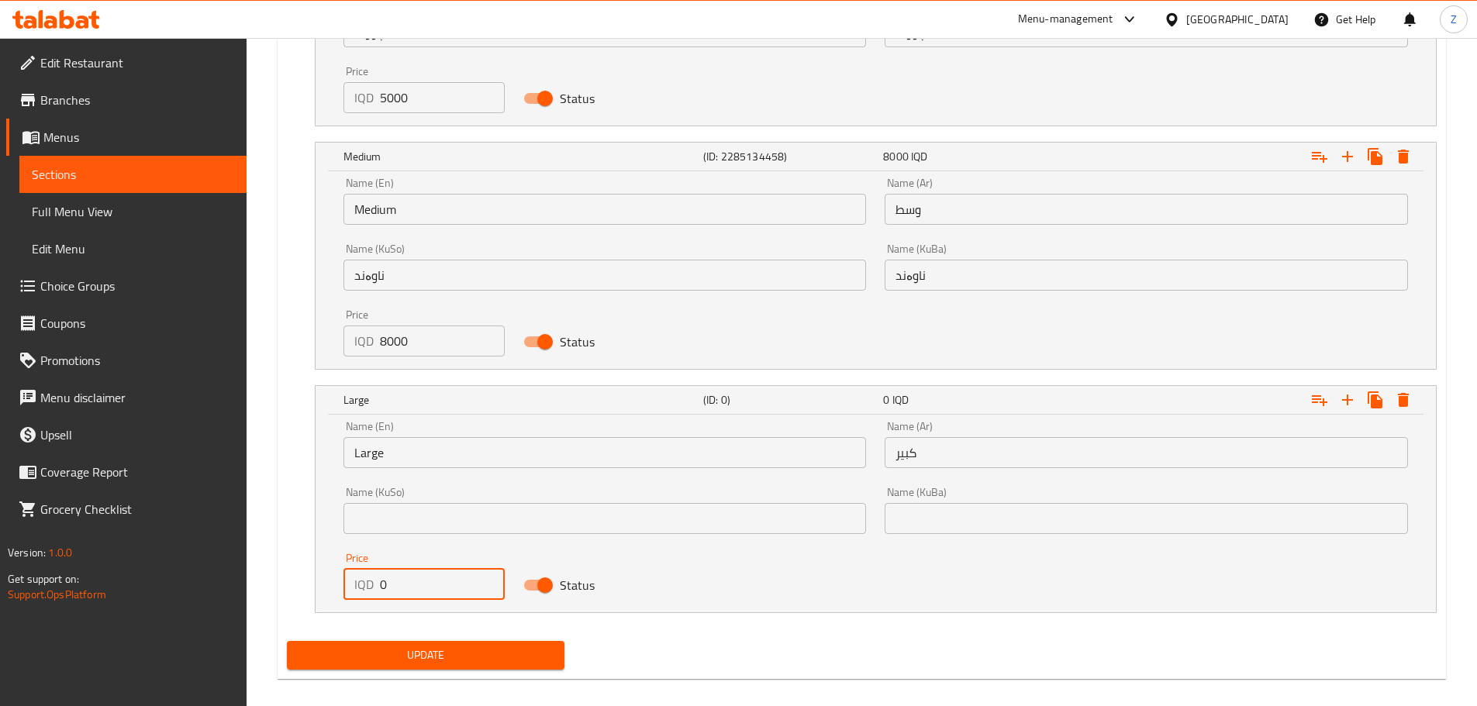
click at [412, 585] on input "0" at bounding box center [443, 584] width 126 height 31
type input "10000"
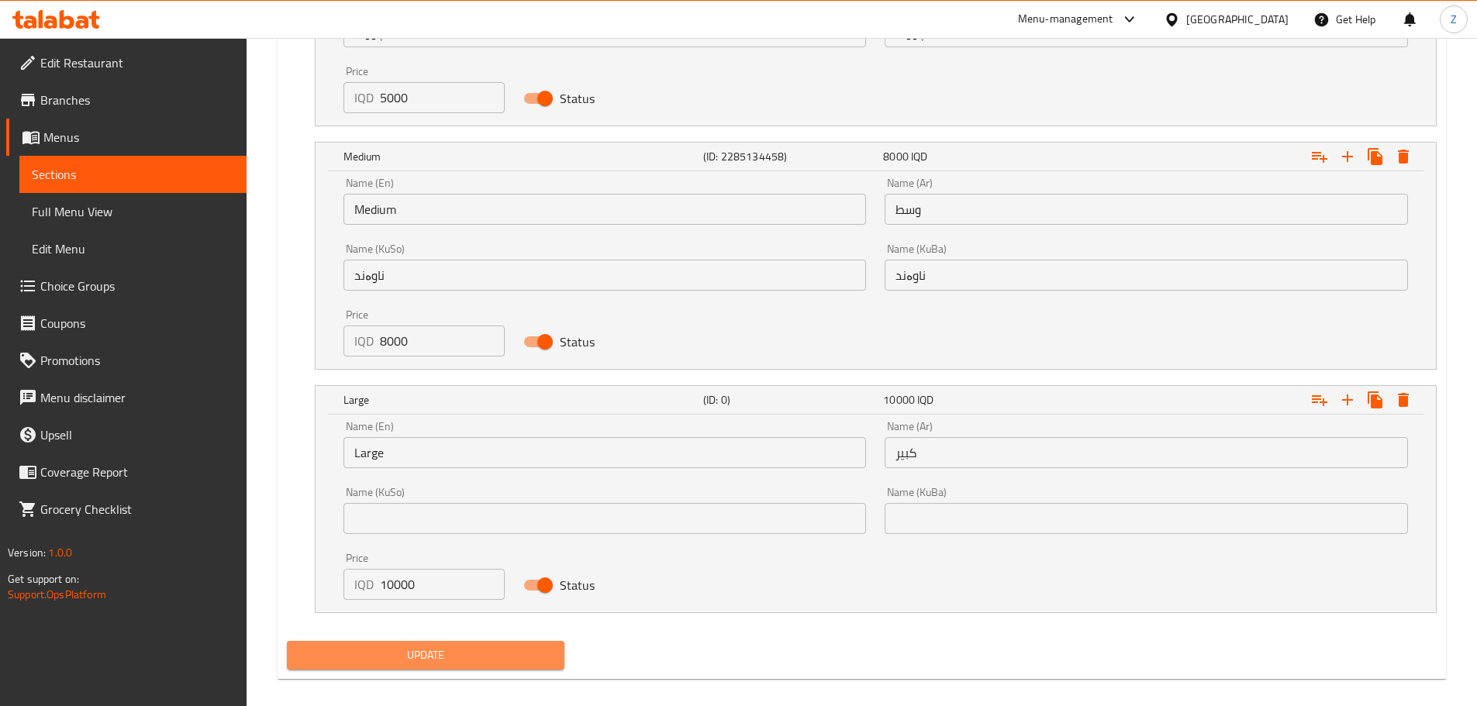
click at [443, 657] on span "Update" at bounding box center [426, 655] width 254 height 19
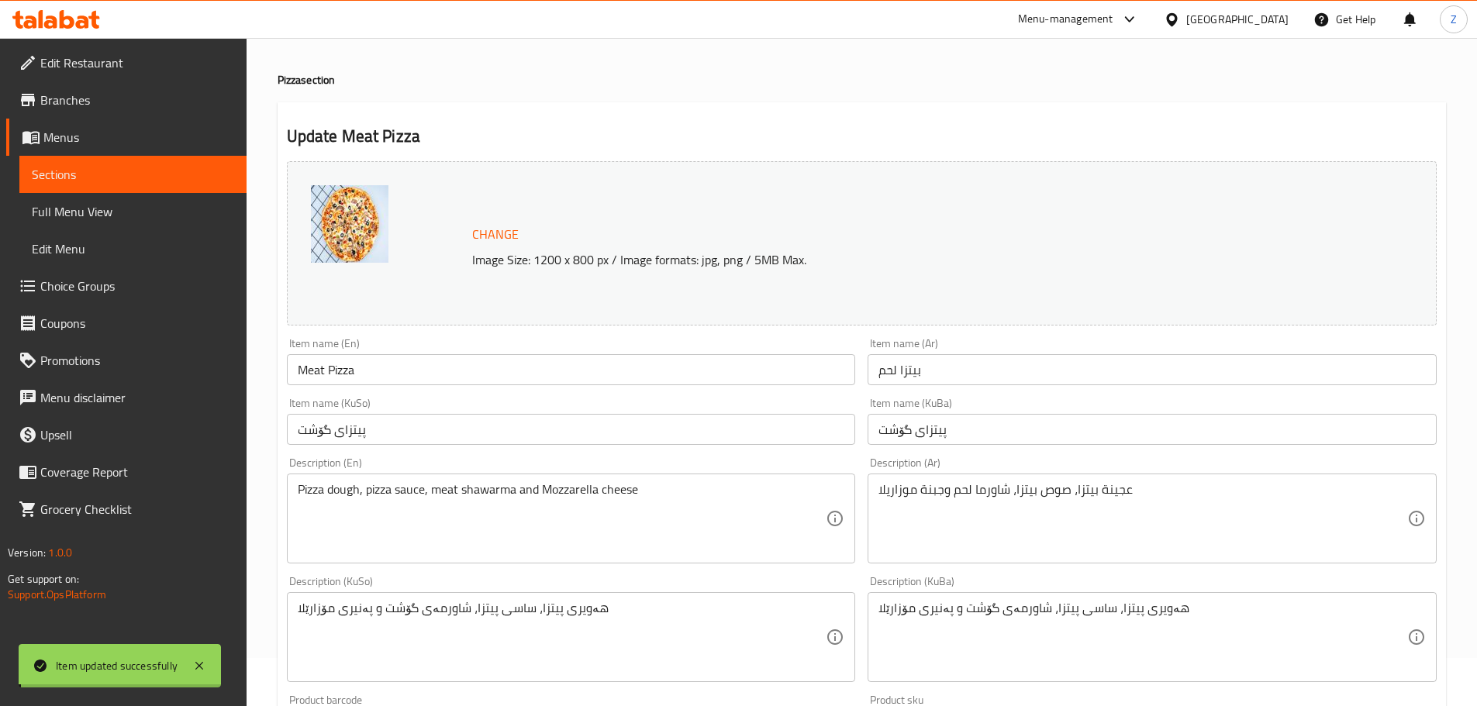
scroll to position [0, 0]
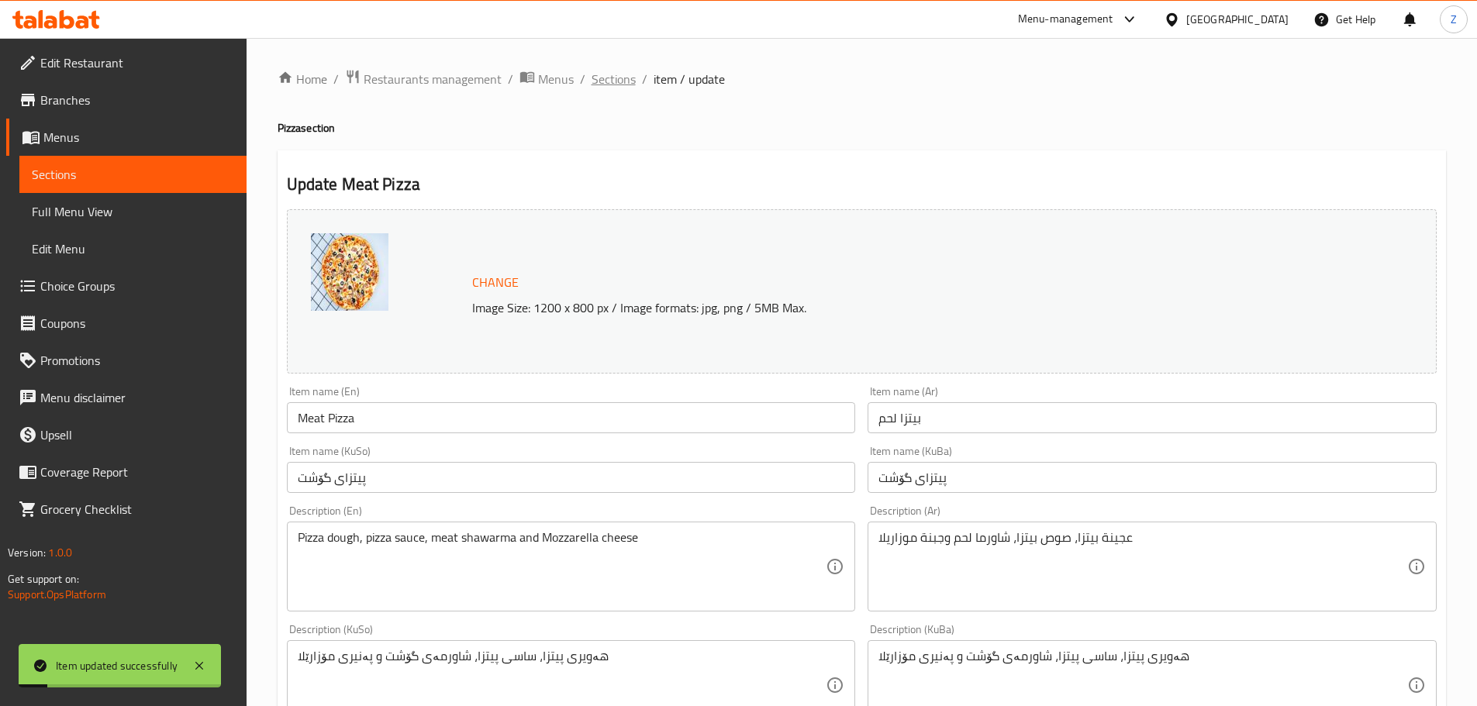
click at [629, 88] on span "Sections" at bounding box center [614, 79] width 44 height 19
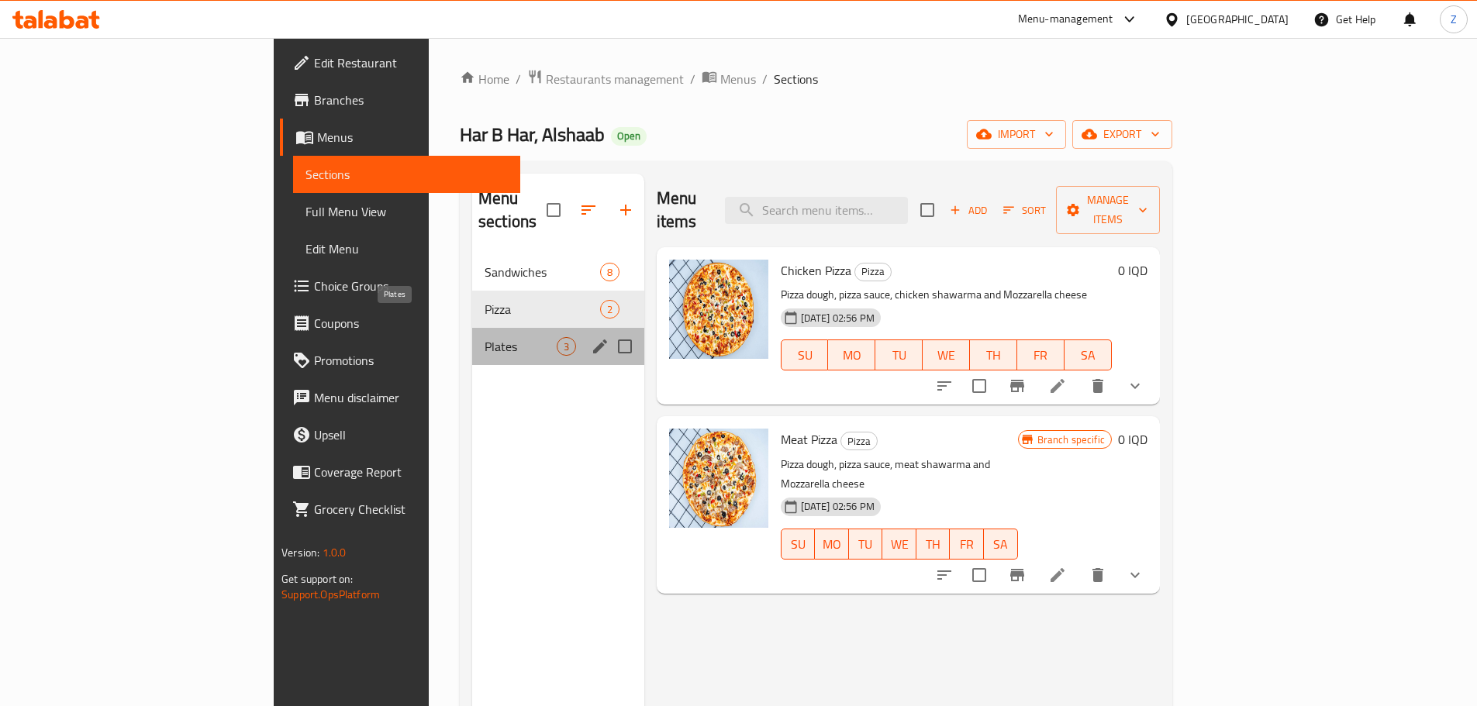
click at [485, 337] on span "Plates" at bounding box center [521, 346] width 72 height 19
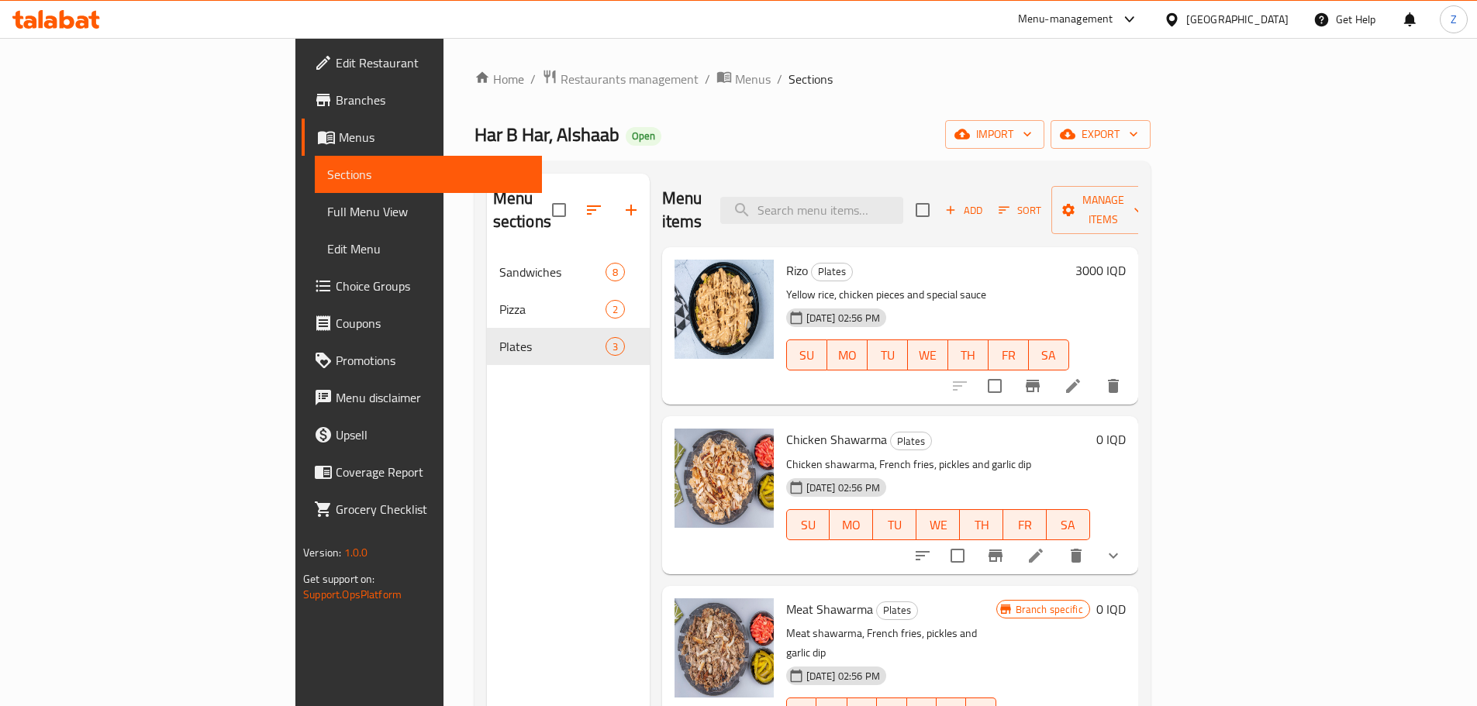
click at [1126, 260] on h6 "3000 IQD" at bounding box center [1100, 271] width 50 height 22
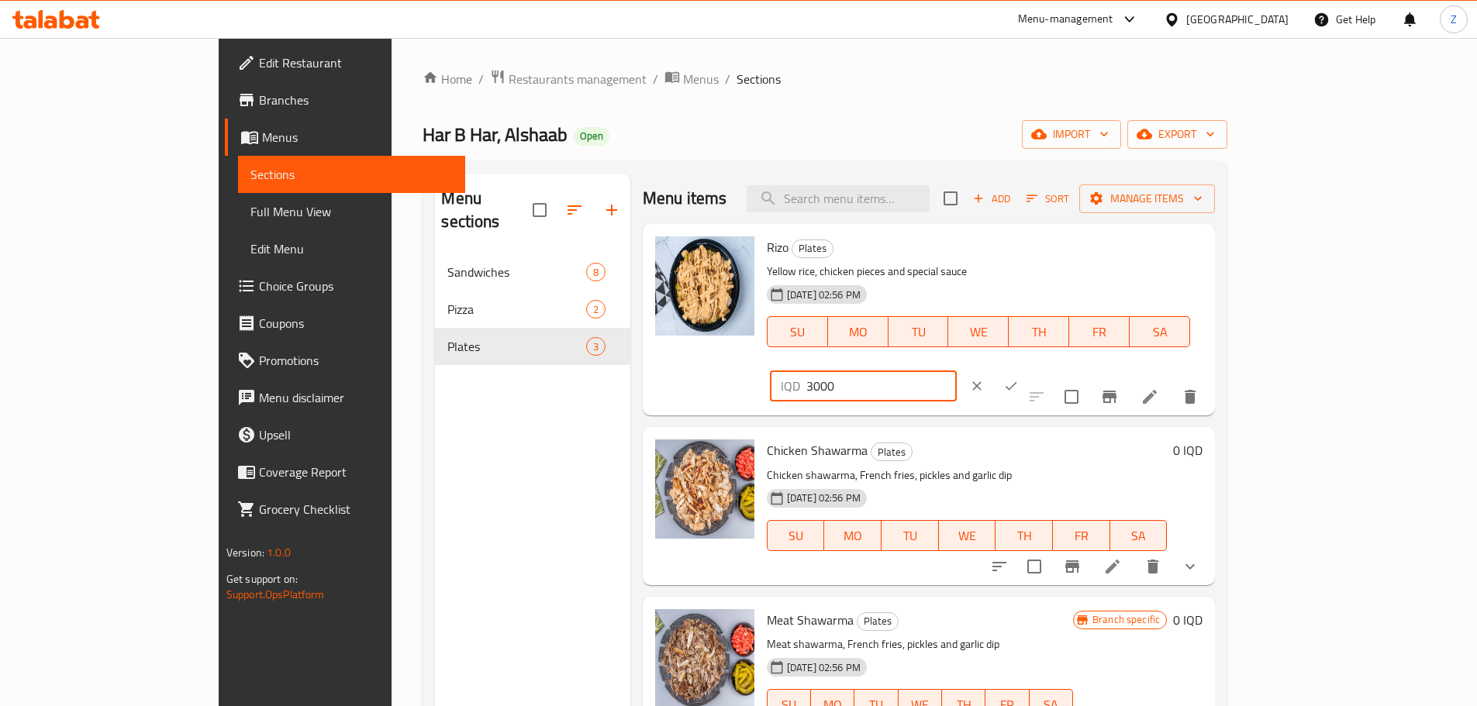
click at [957, 371] on input "3000" at bounding box center [881, 386] width 150 height 31
type input "4000"
click at [1017, 382] on icon "ok" at bounding box center [1012, 386] width 12 height 9
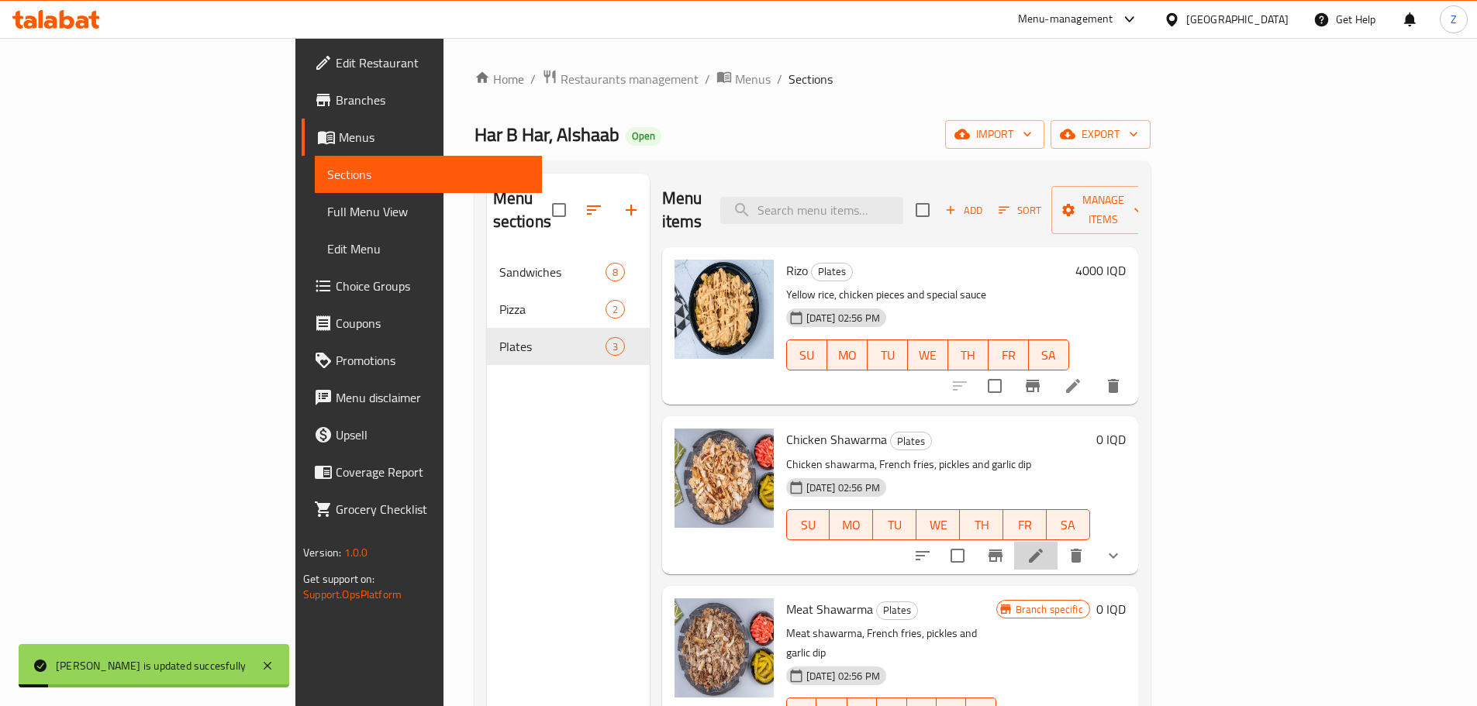
click at [1058, 542] on li at bounding box center [1035, 556] width 43 height 28
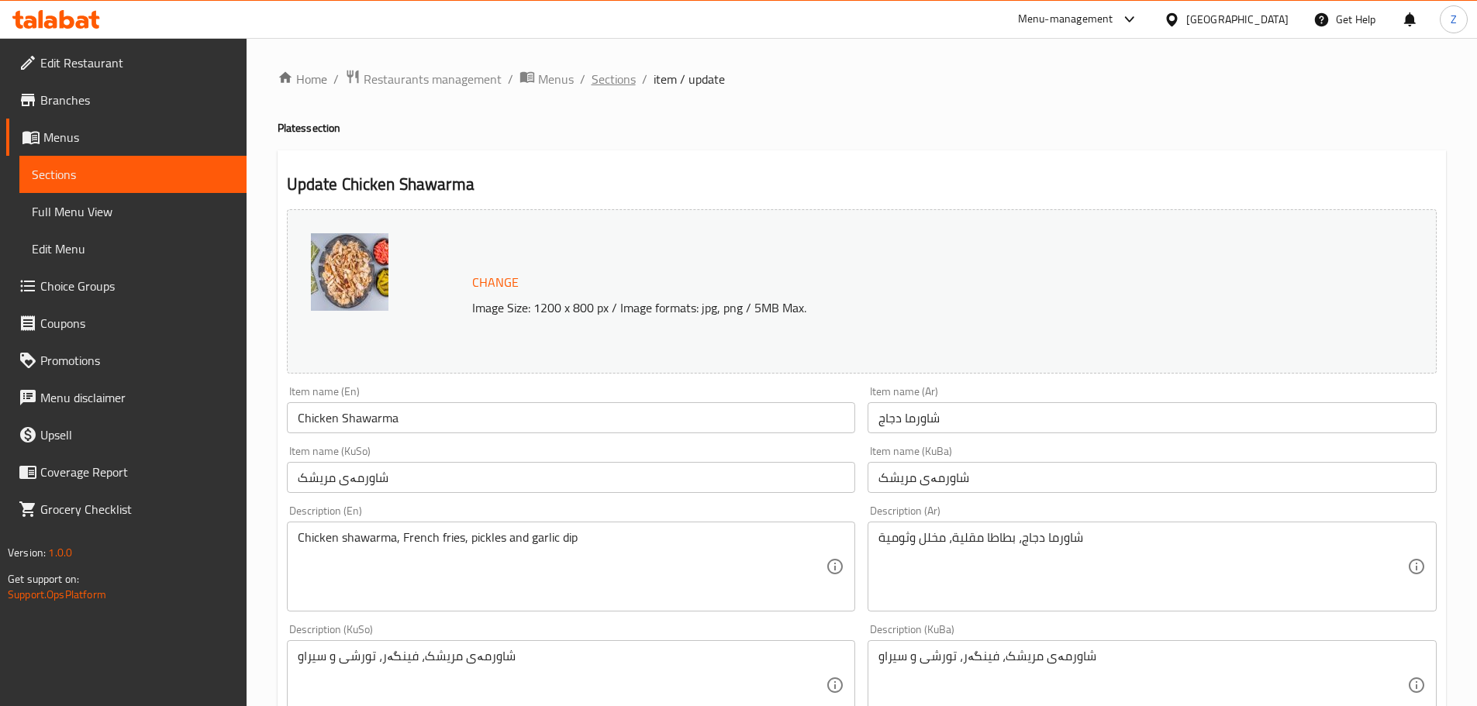
click at [606, 71] on span "Sections" at bounding box center [614, 79] width 44 height 19
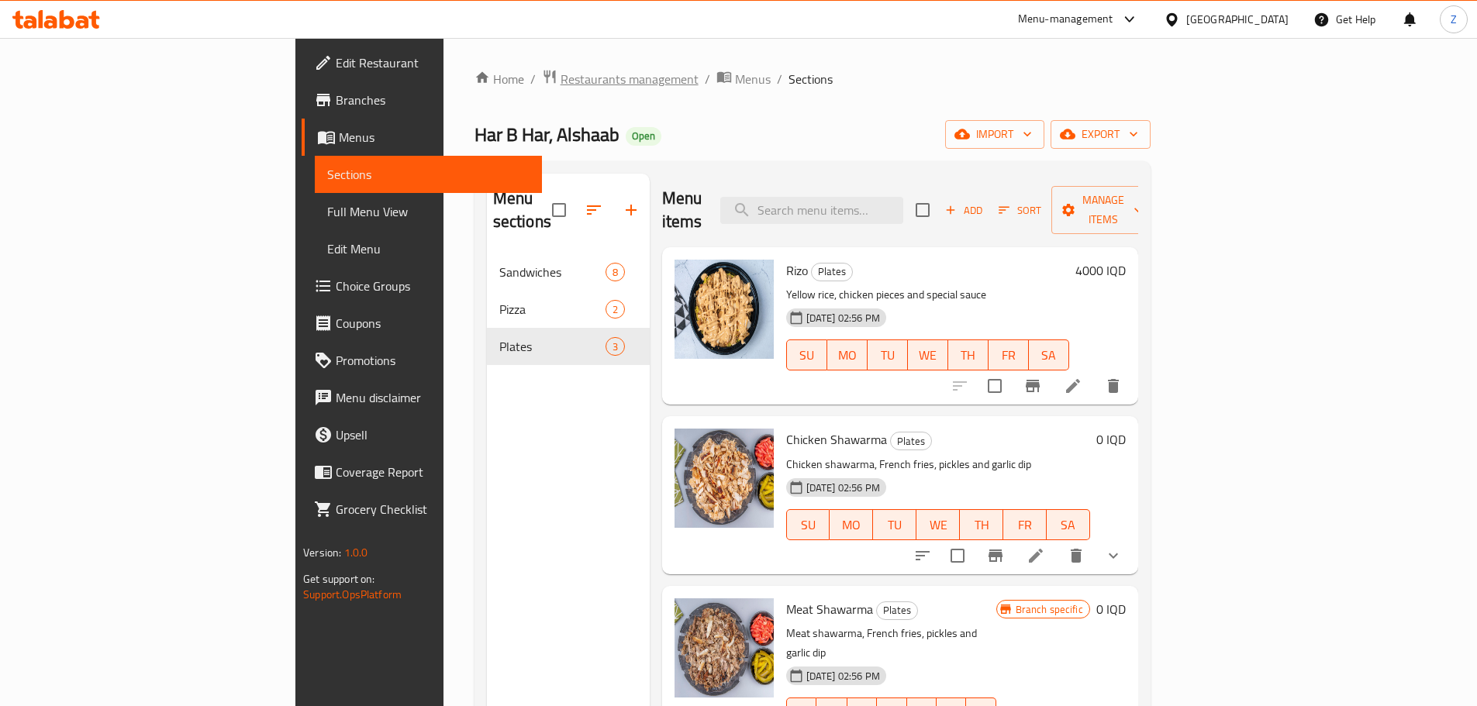
click at [561, 79] on span "Restaurants management" at bounding box center [630, 79] width 138 height 19
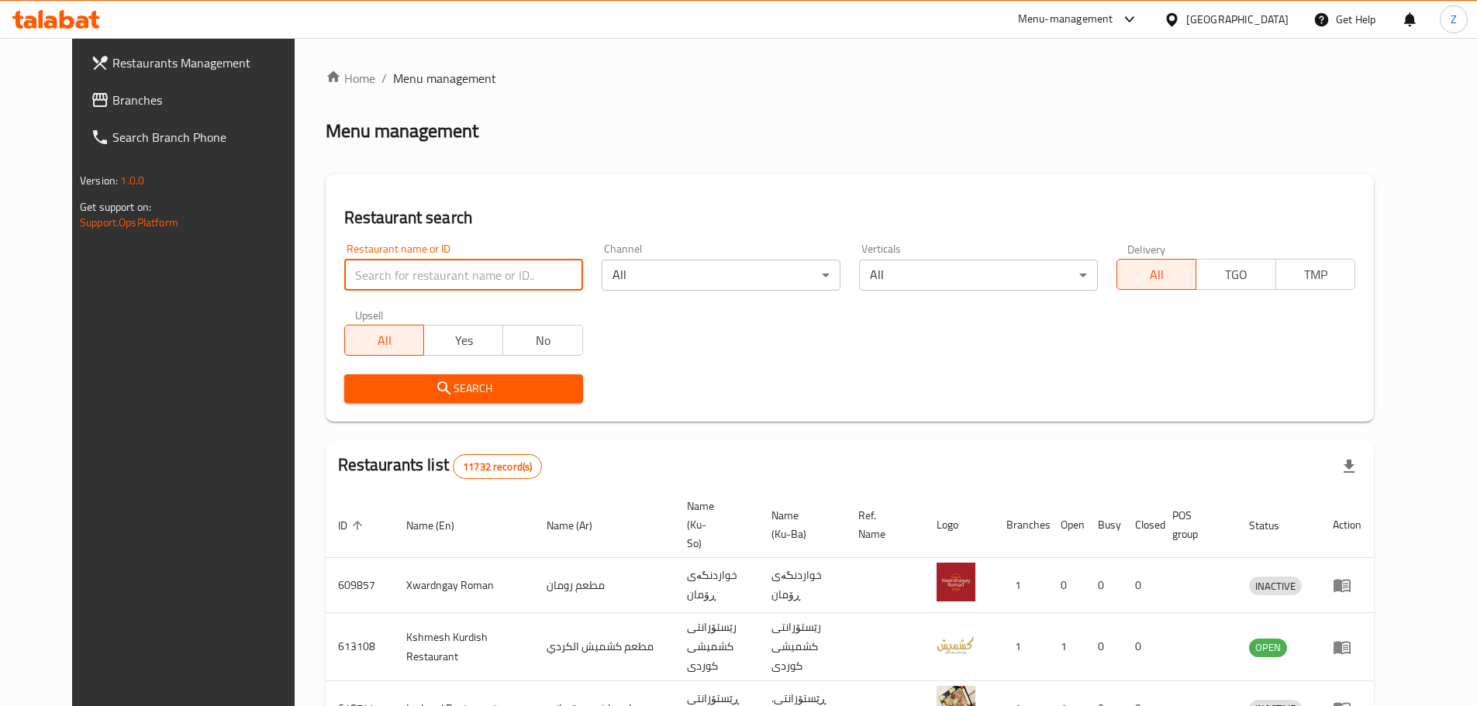
click at [448, 260] on input "search" at bounding box center [463, 275] width 239 height 31
paste input "686286"
type input "686286"
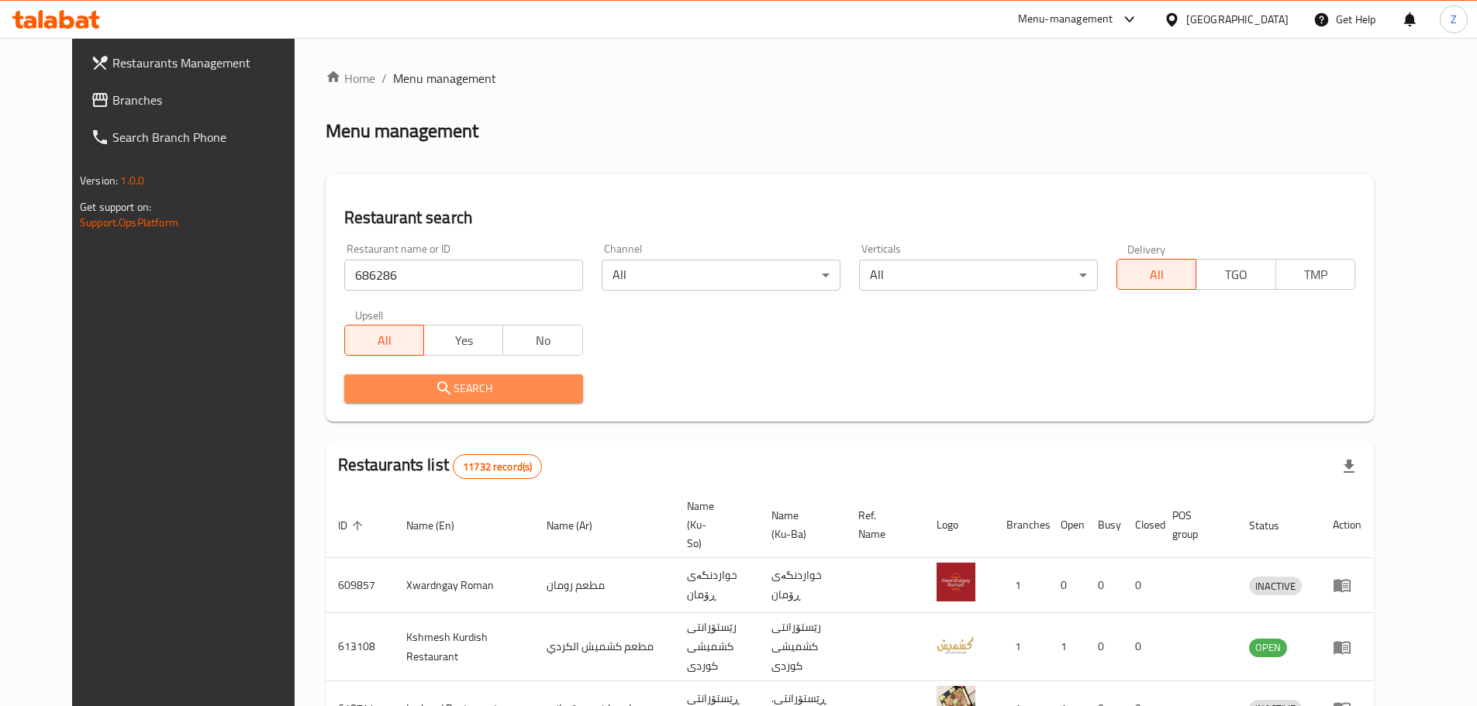
click at [520, 396] on span "Search" at bounding box center [464, 388] width 214 height 19
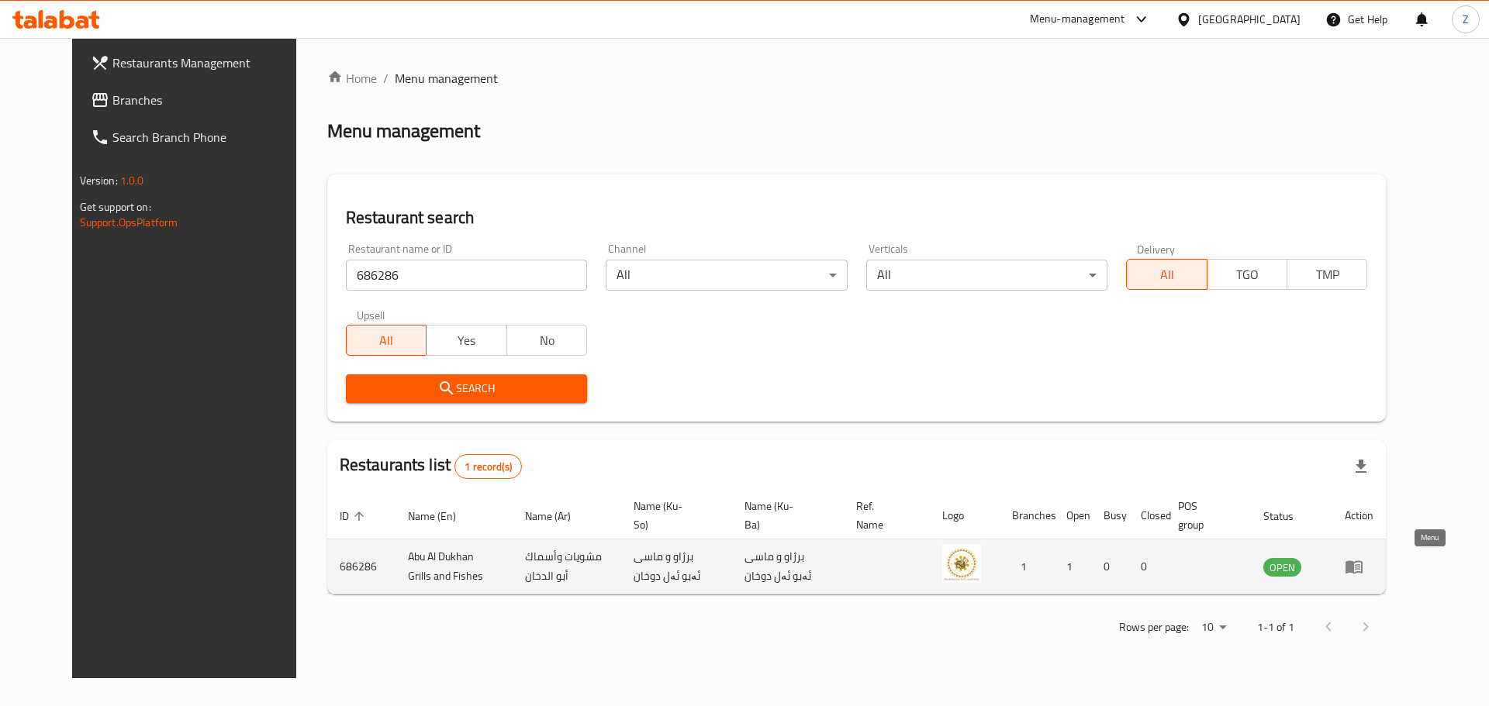
click at [1363, 569] on icon "enhanced table" at bounding box center [1353, 566] width 19 height 19
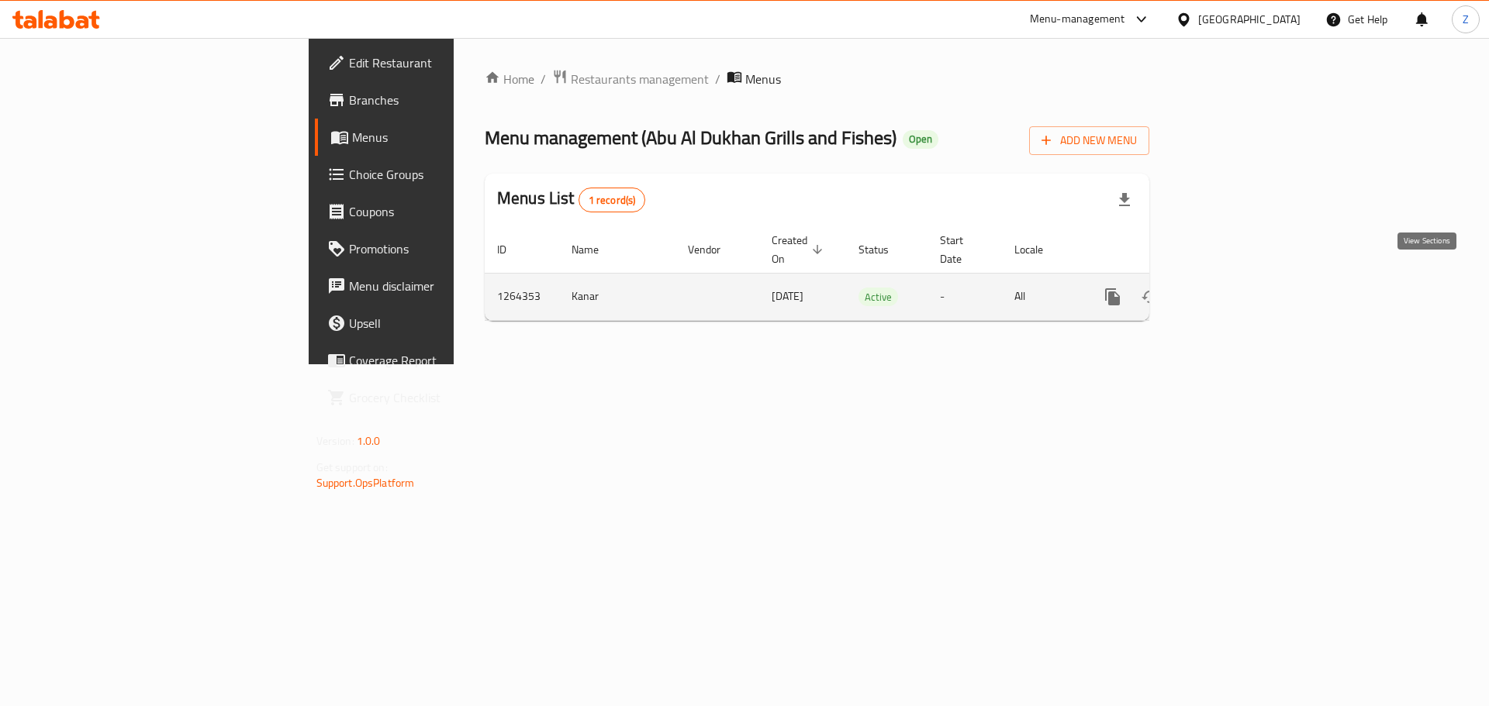
click at [1234, 288] on icon "enhanced table" at bounding box center [1224, 297] width 19 height 19
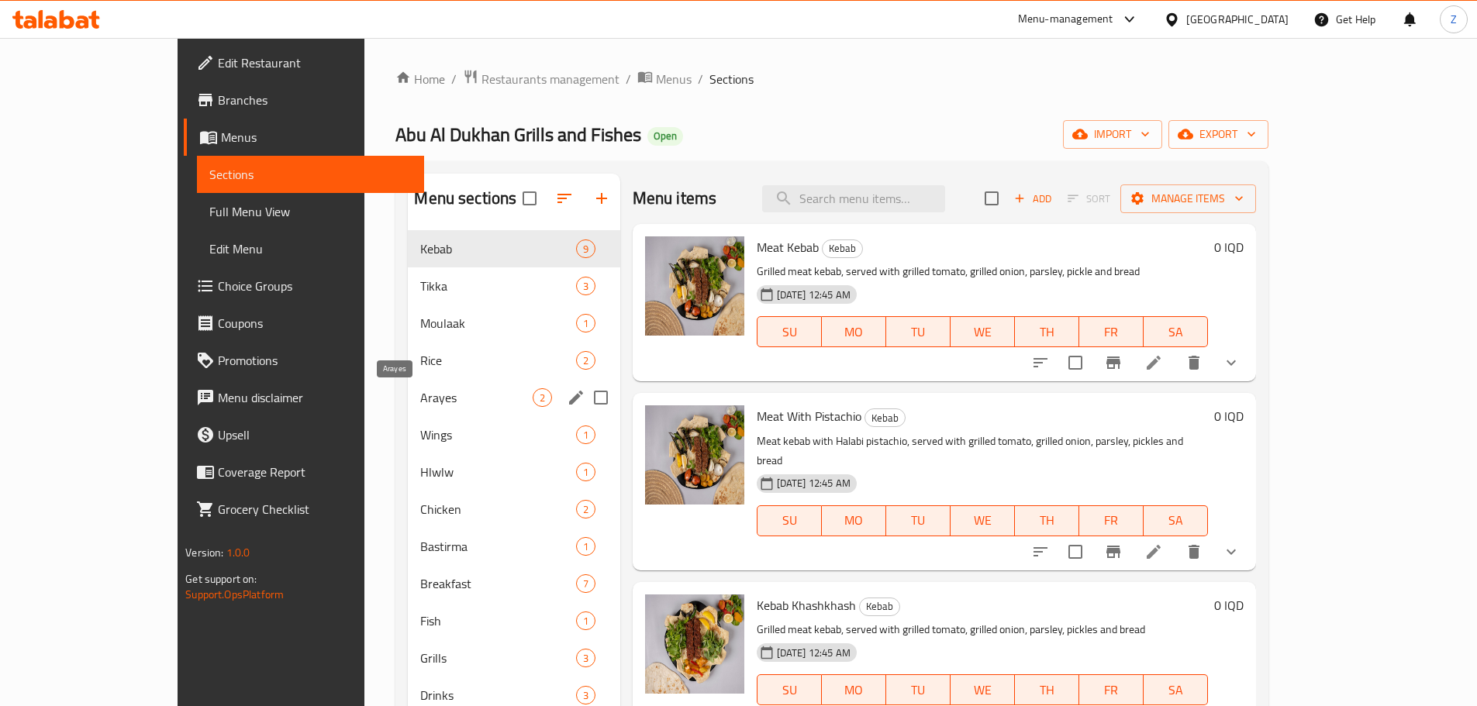
click at [420, 399] on span "Arayes" at bounding box center [476, 397] width 112 height 19
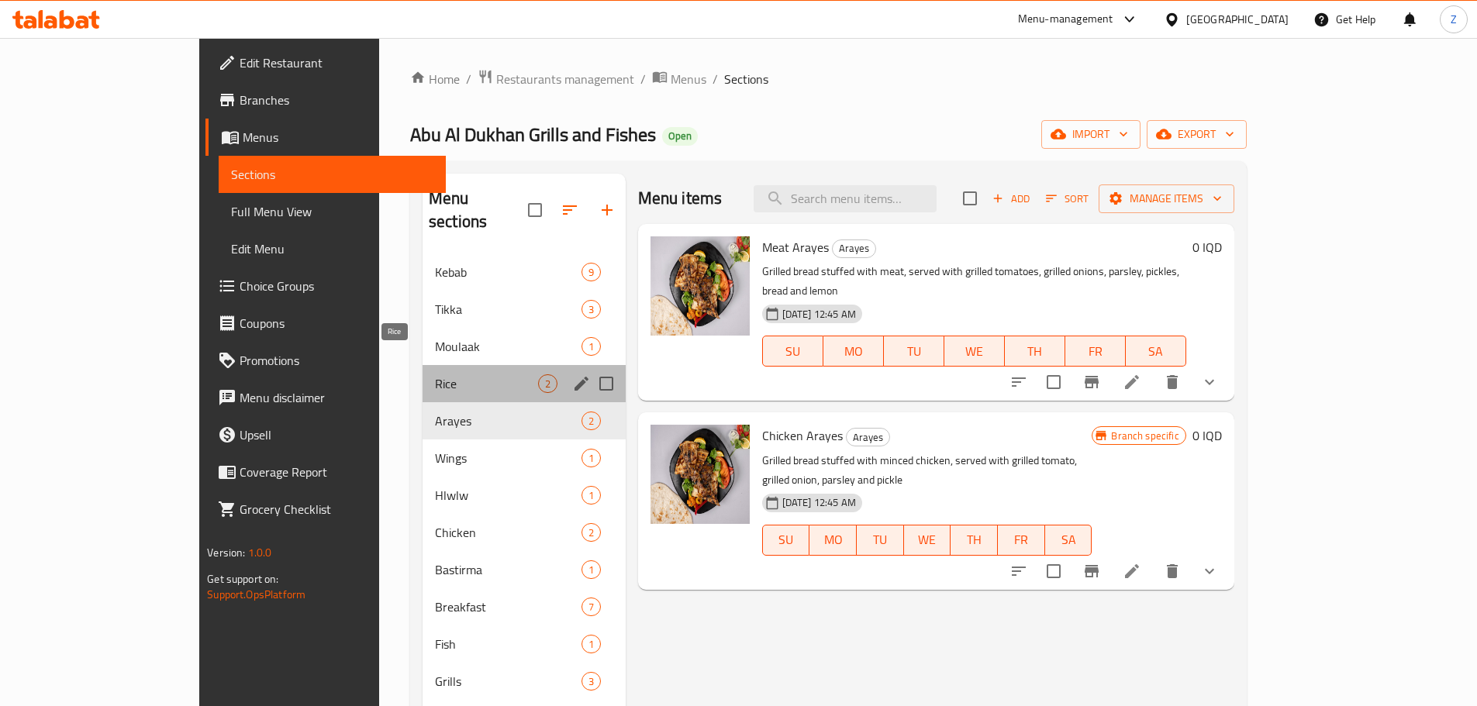
click at [435, 374] on span "Rice" at bounding box center [486, 383] width 103 height 19
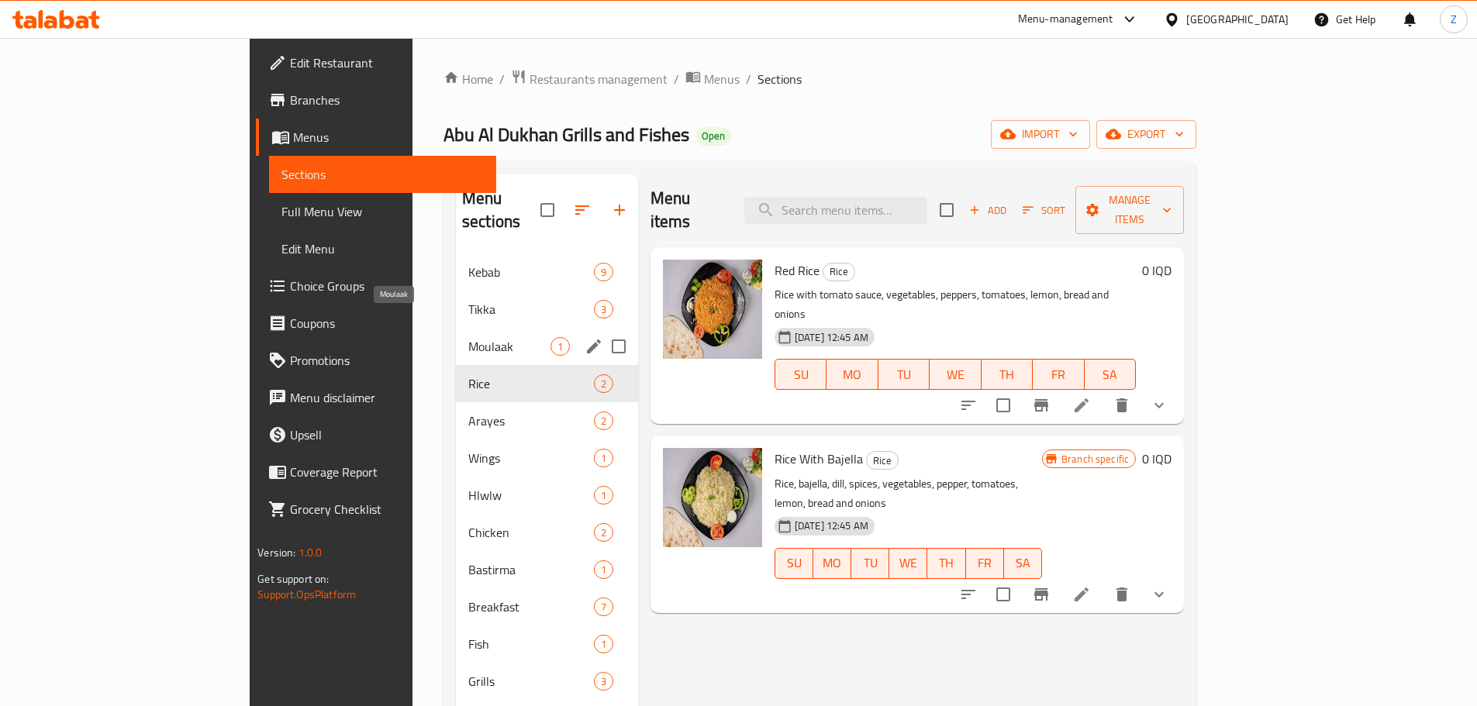
click at [468, 337] on span "Moulaak" at bounding box center [509, 346] width 82 height 19
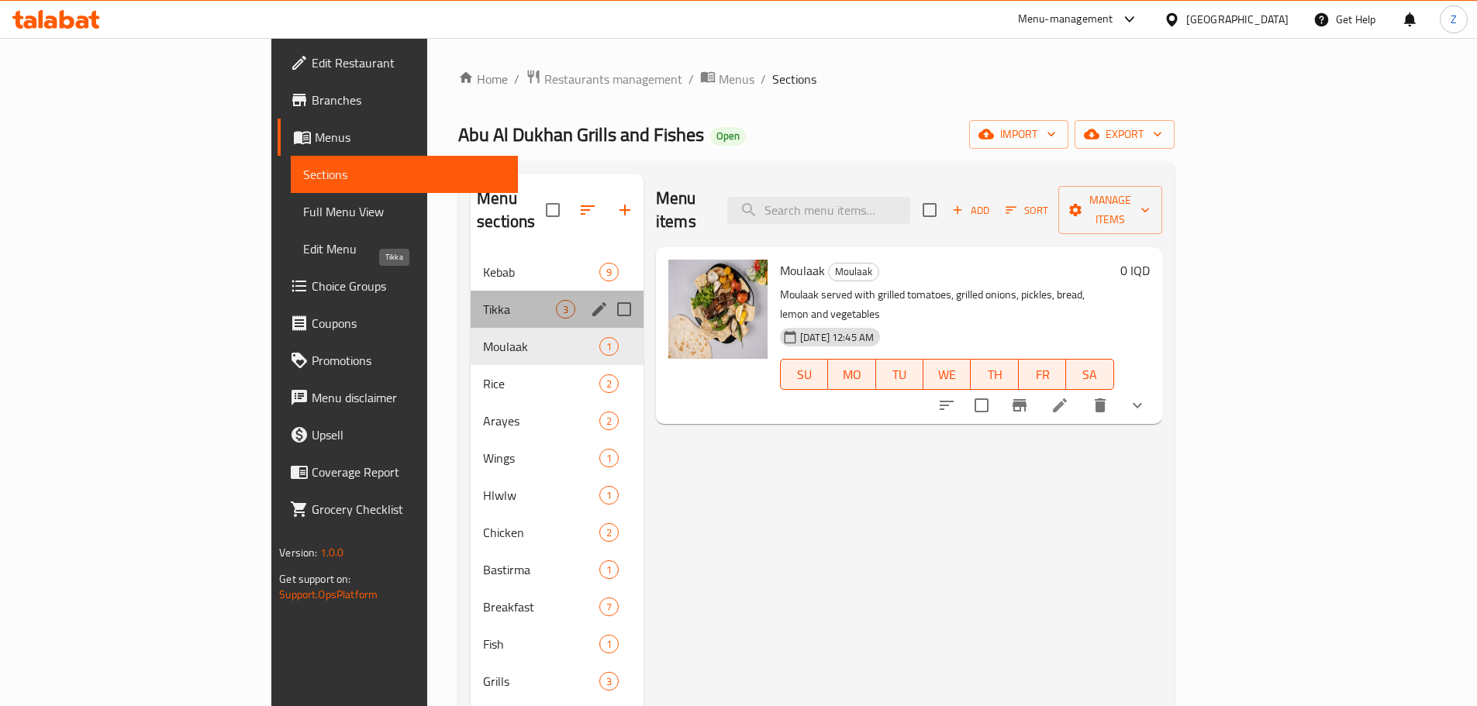
click at [483, 300] on span "Tikka" at bounding box center [519, 309] width 73 height 19
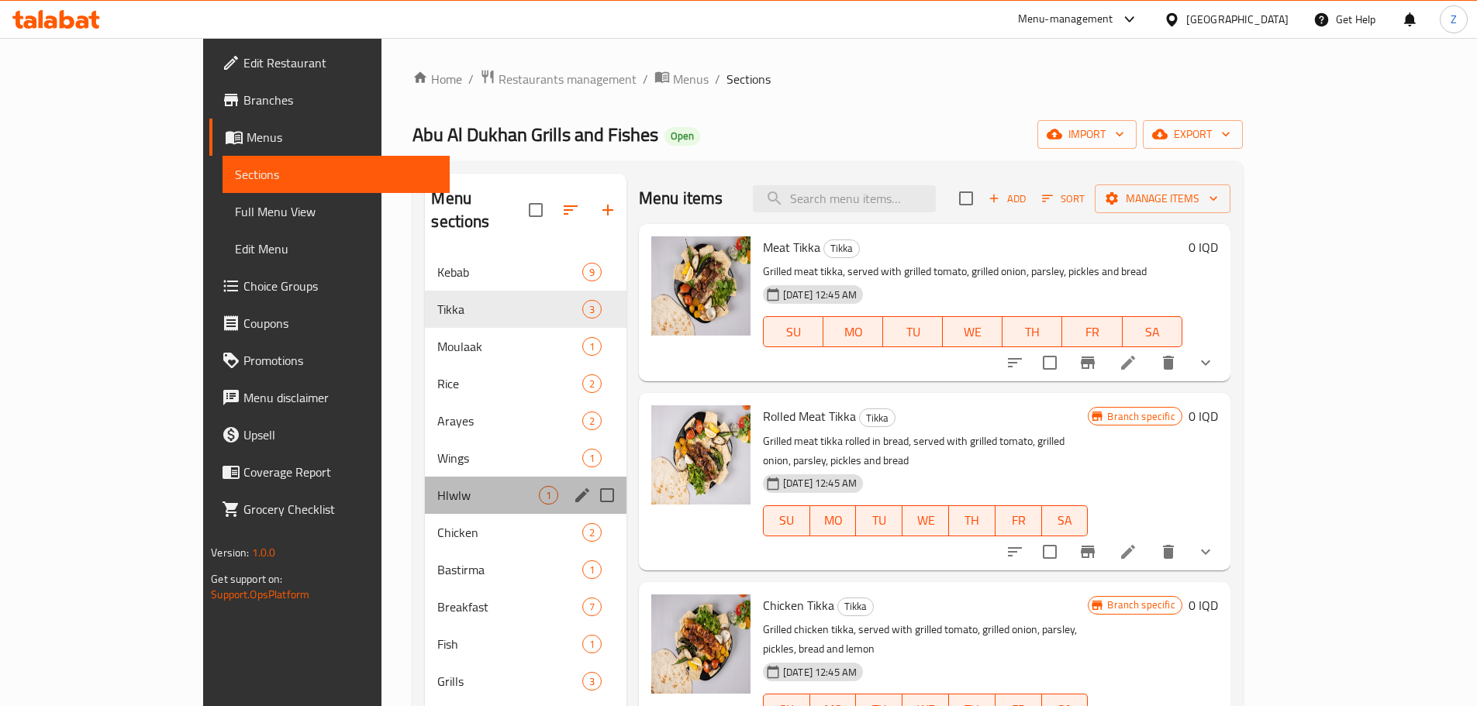
click at [425, 477] on div "Hlwlw 1" at bounding box center [526, 495] width 202 height 37
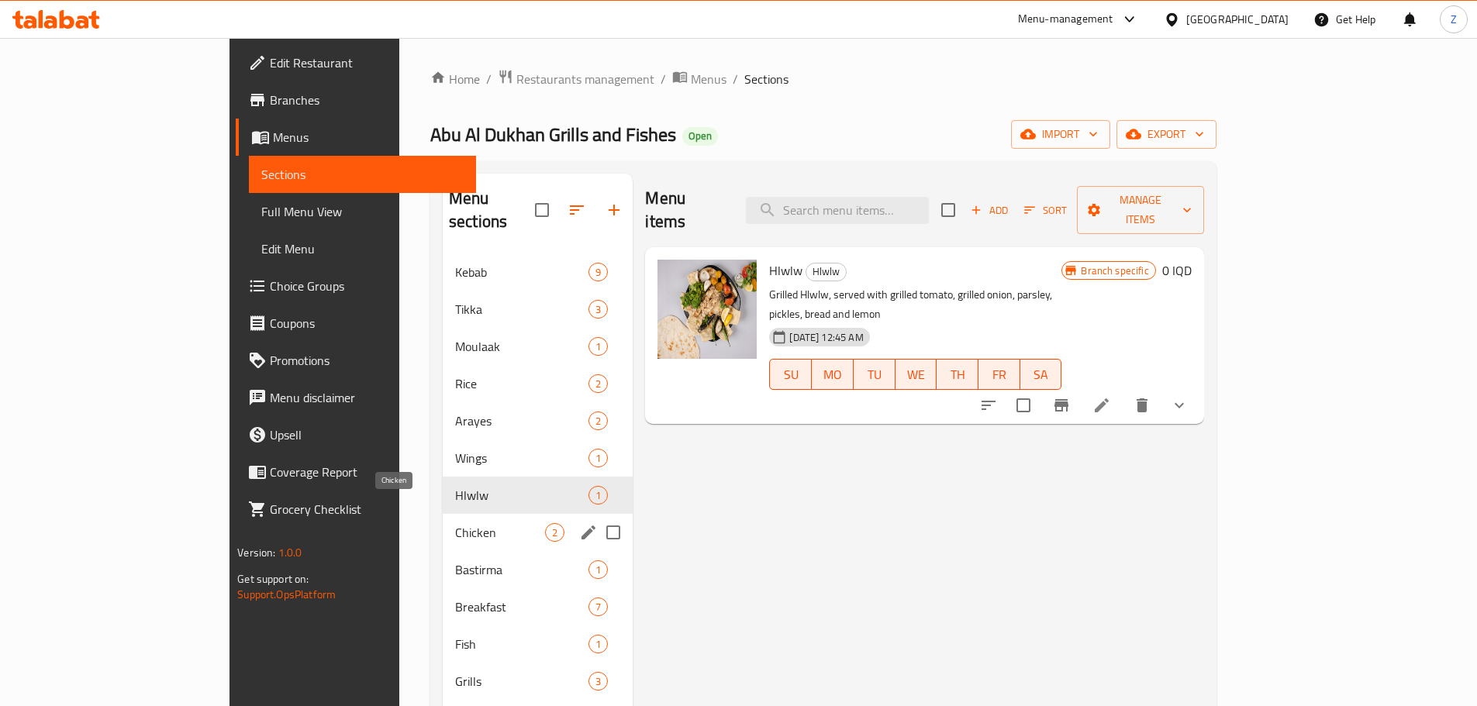
click at [455, 523] on span "Chicken" at bounding box center [500, 532] width 90 height 19
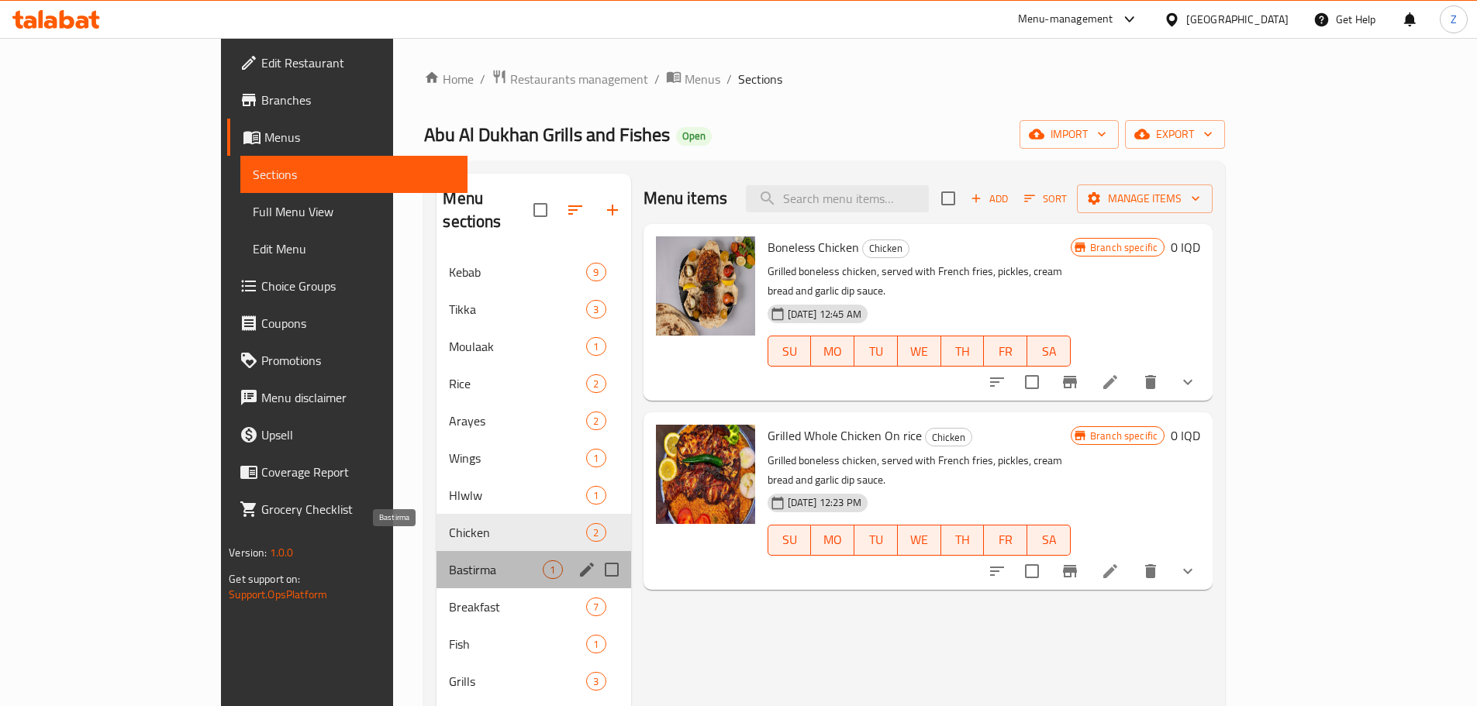
click at [449, 561] on span "Bastirma" at bounding box center [496, 570] width 94 height 19
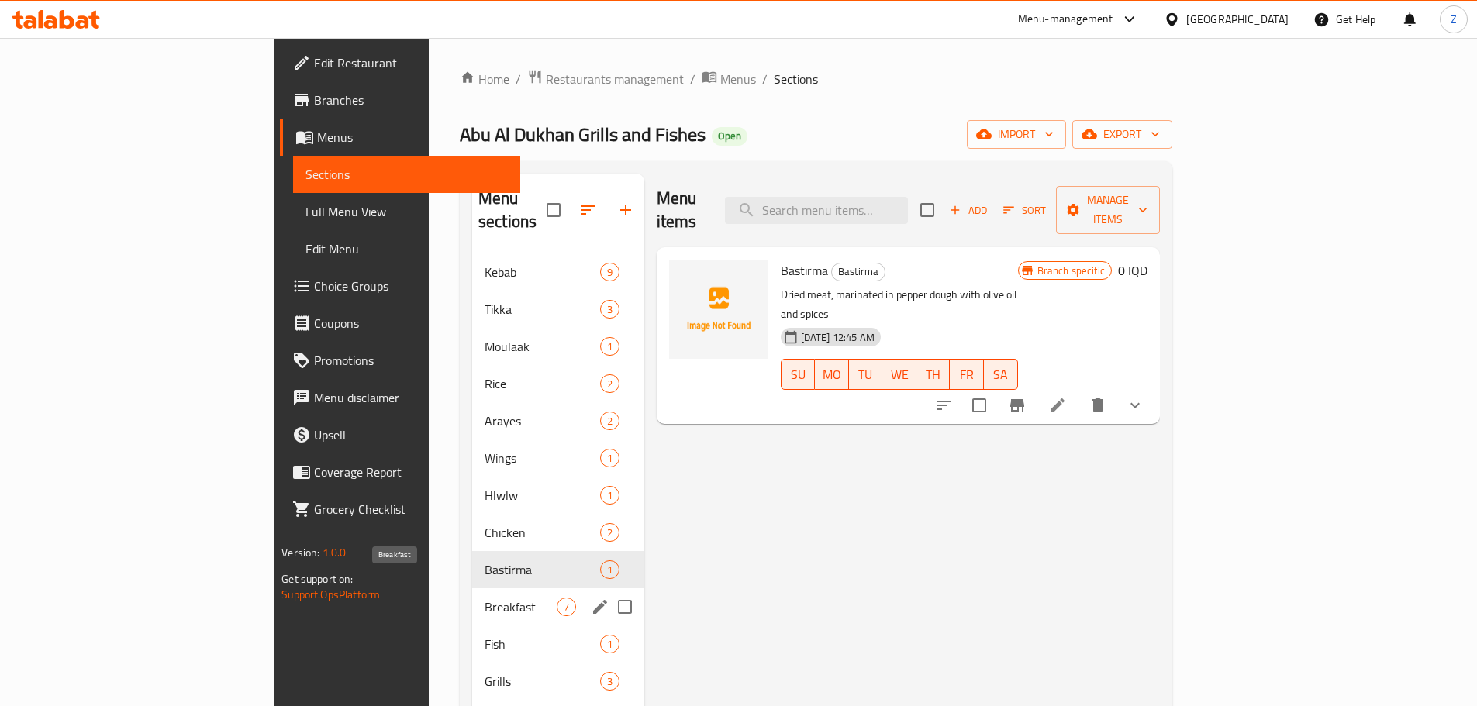
click at [485, 598] on span "Breakfast" at bounding box center [521, 607] width 72 height 19
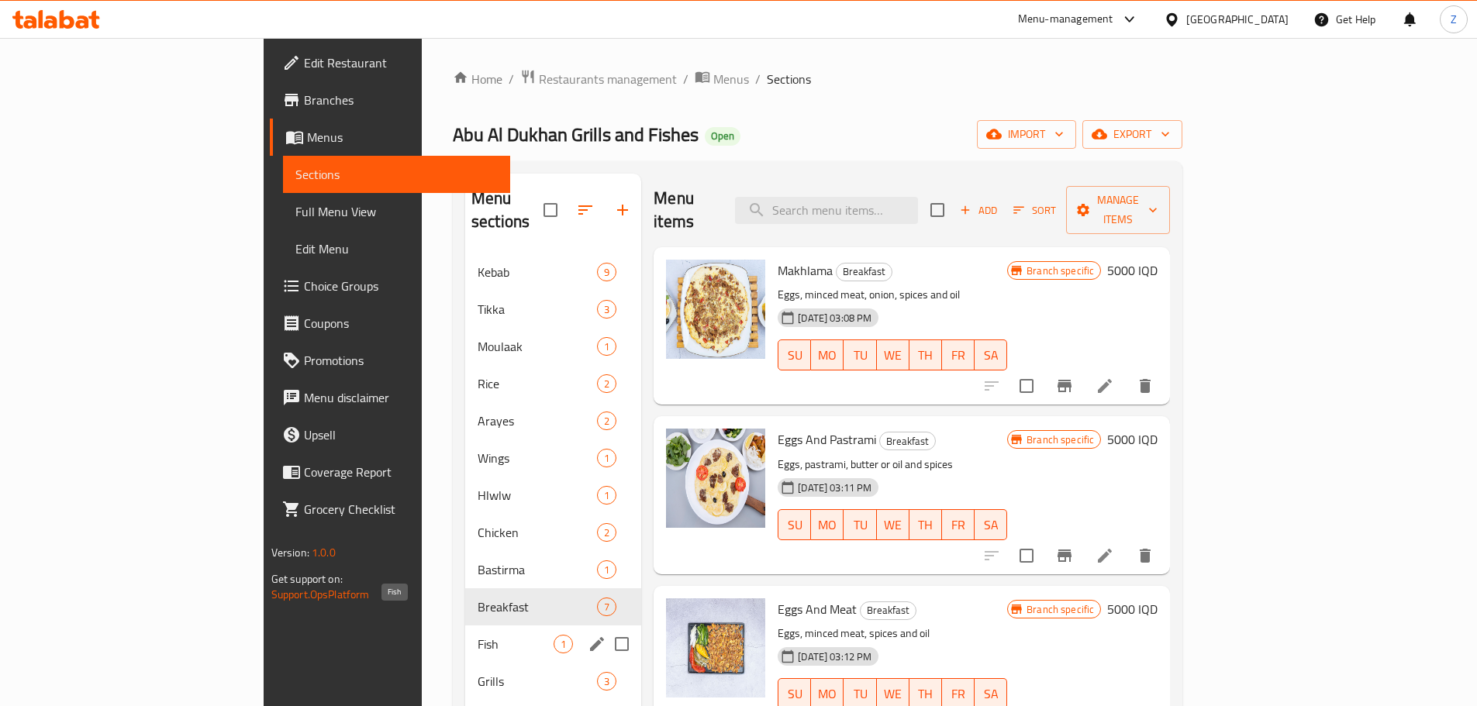
click at [478, 635] on span "Fish" at bounding box center [516, 644] width 76 height 19
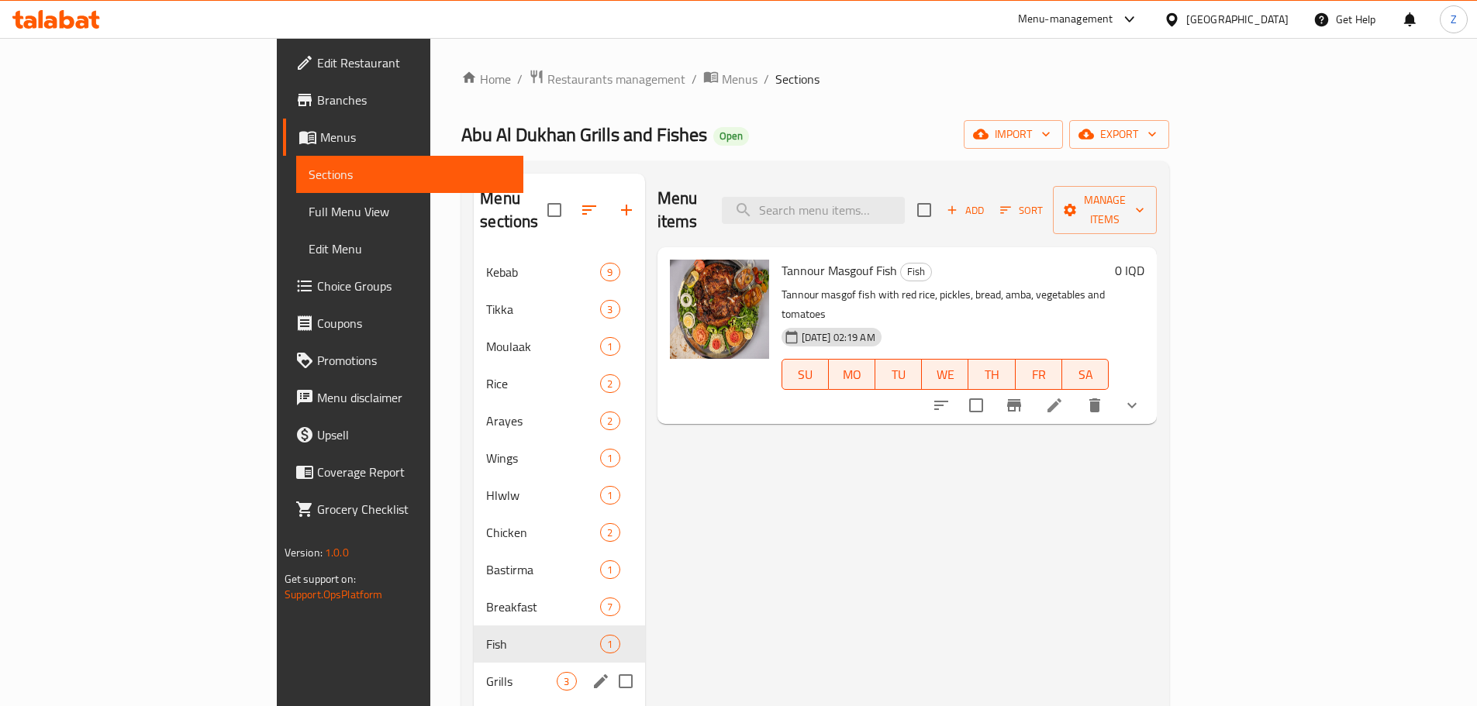
click at [474, 663] on div "Grills 3" at bounding box center [559, 681] width 171 height 37
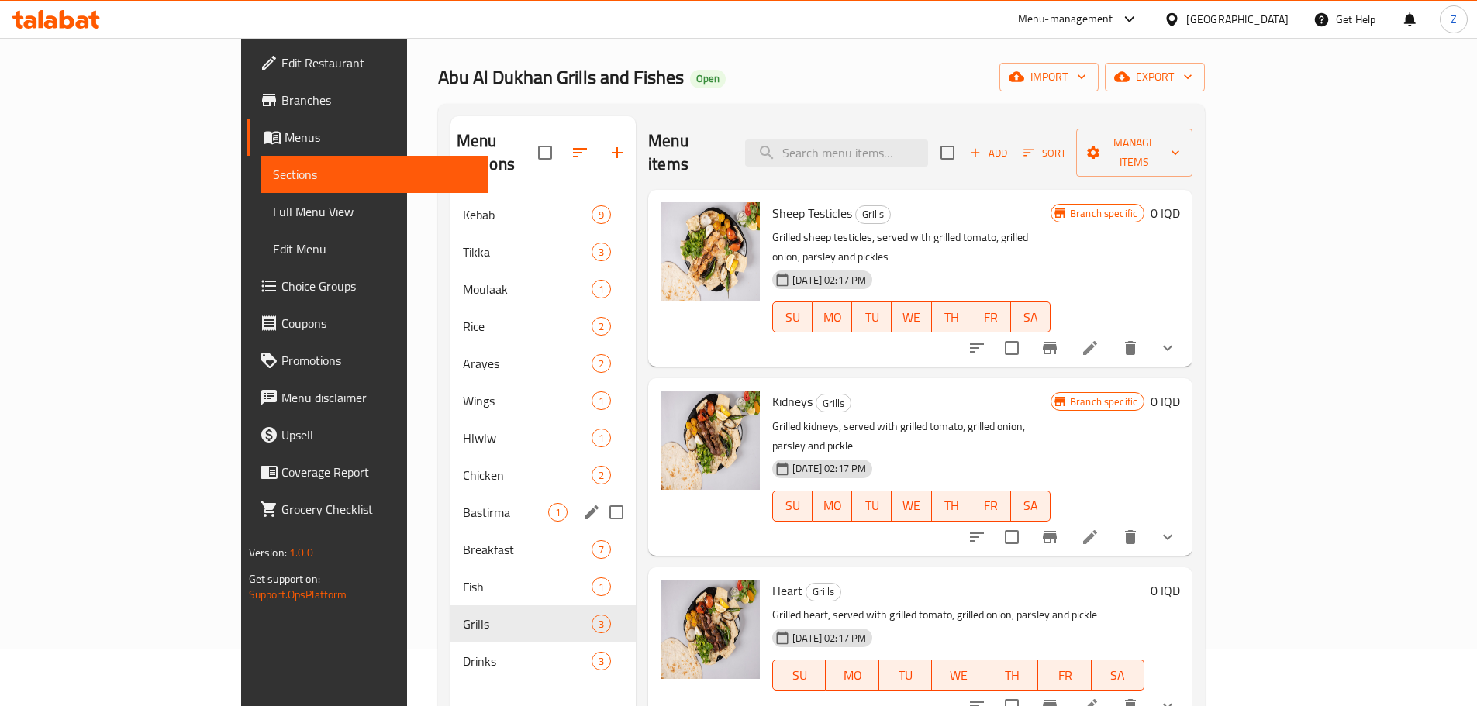
scroll to position [155, 0]
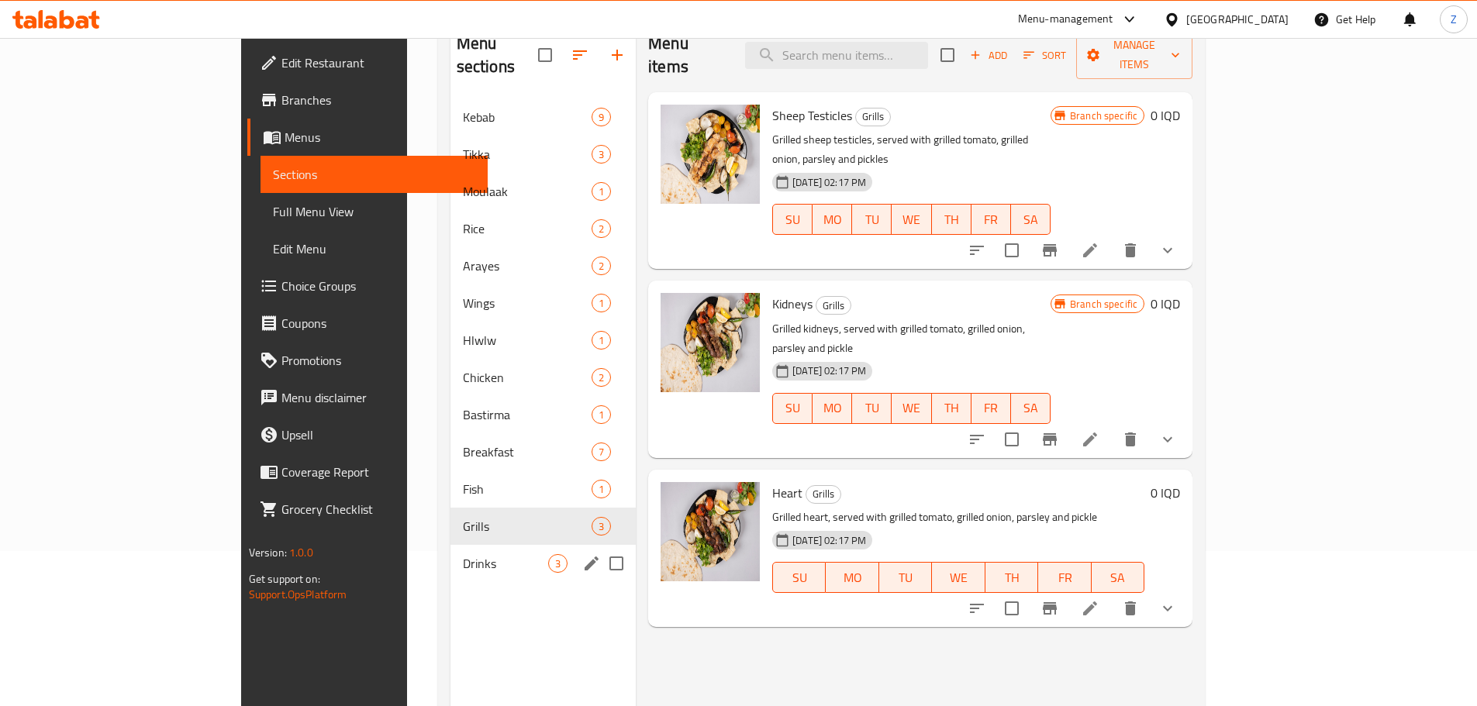
click at [450, 550] on div "Drinks 3" at bounding box center [542, 563] width 185 height 37
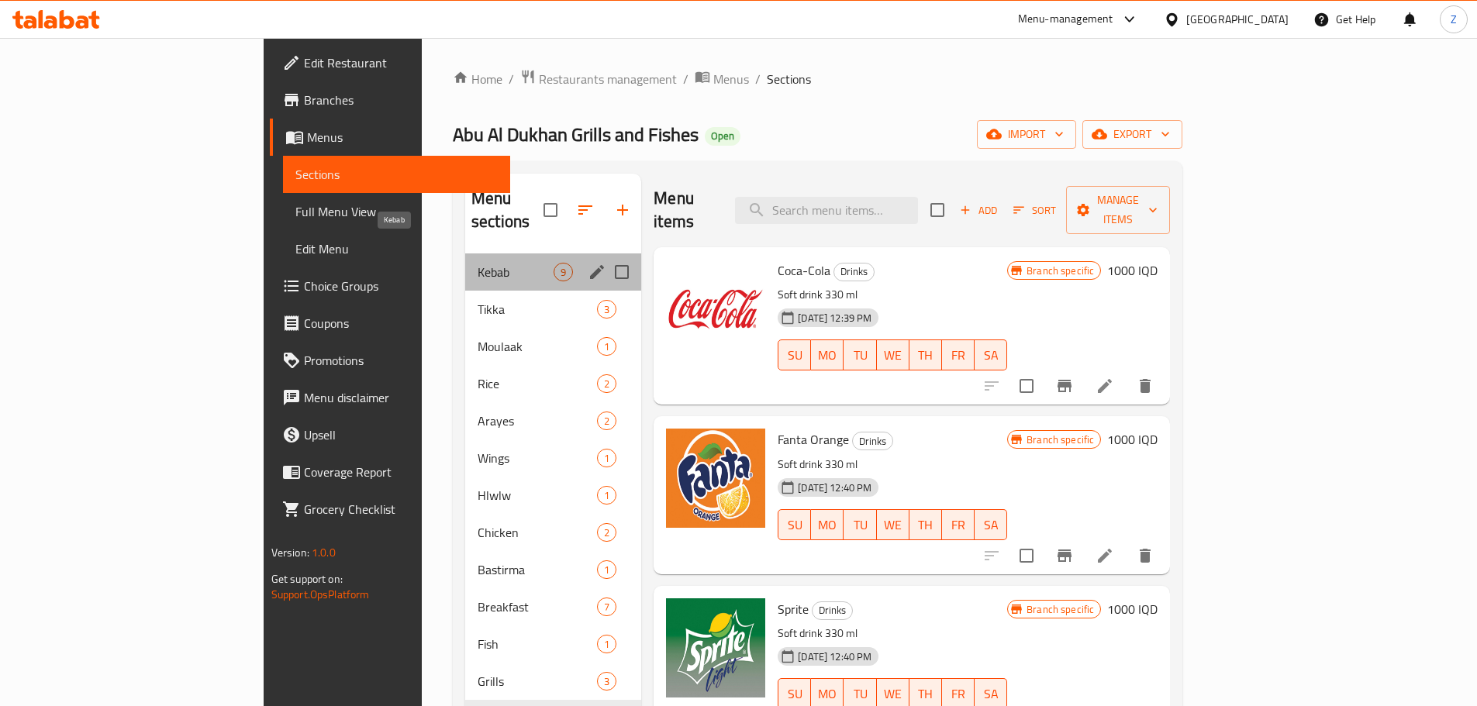
click at [478, 263] on span "Kebab" at bounding box center [516, 272] width 76 height 19
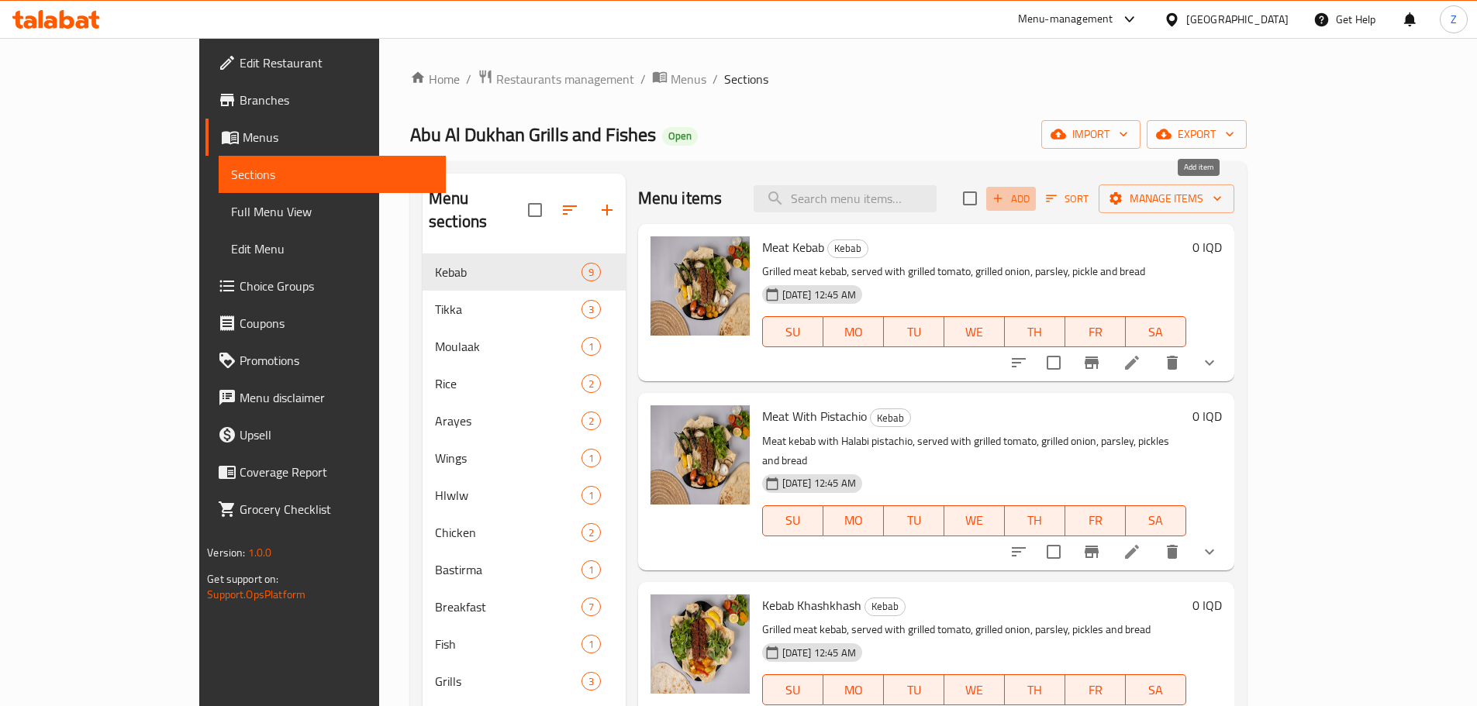
click at [1032, 194] on span "Add" at bounding box center [1011, 199] width 42 height 18
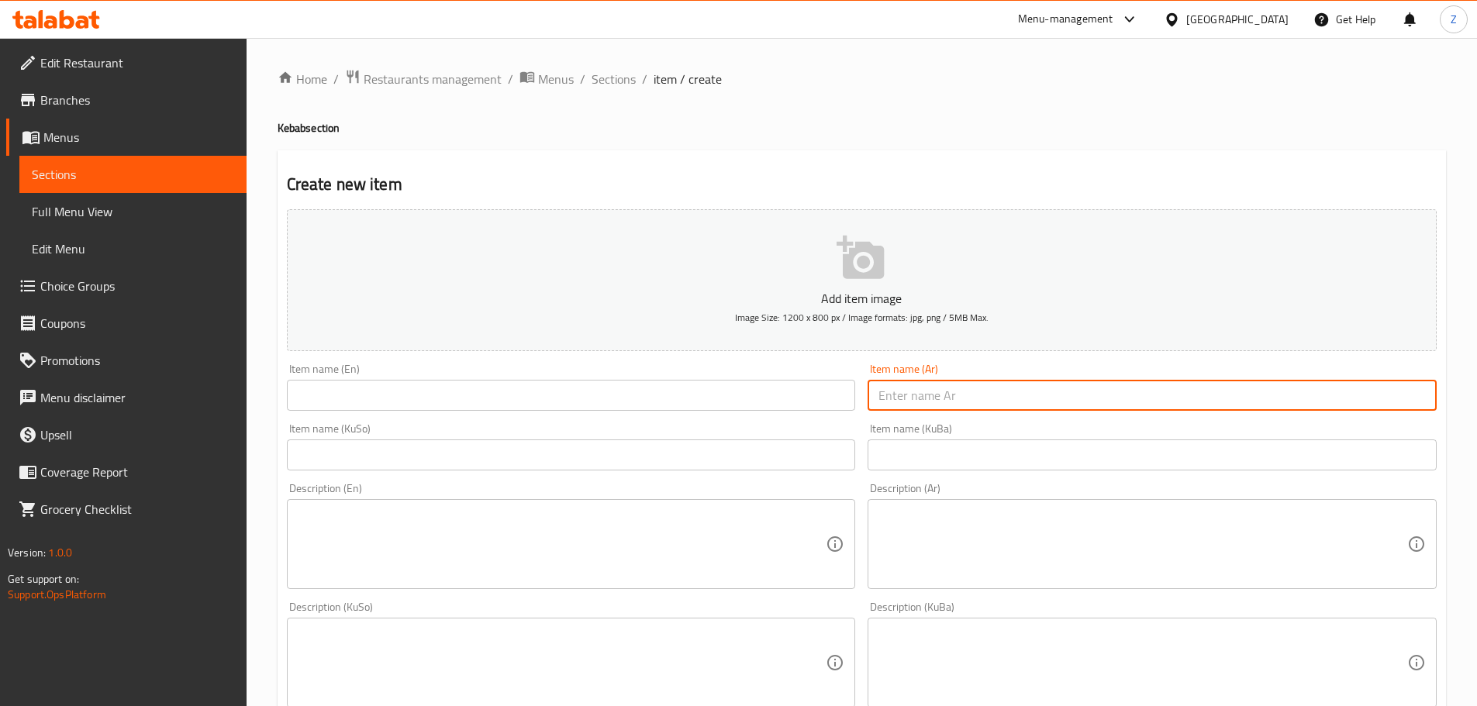
click at [1117, 402] on input "text" at bounding box center [1152, 395] width 569 height 31
click at [1117, 402] on input "صينية كباب" at bounding box center [1152, 395] width 569 height 31
type input "صينية كباب"
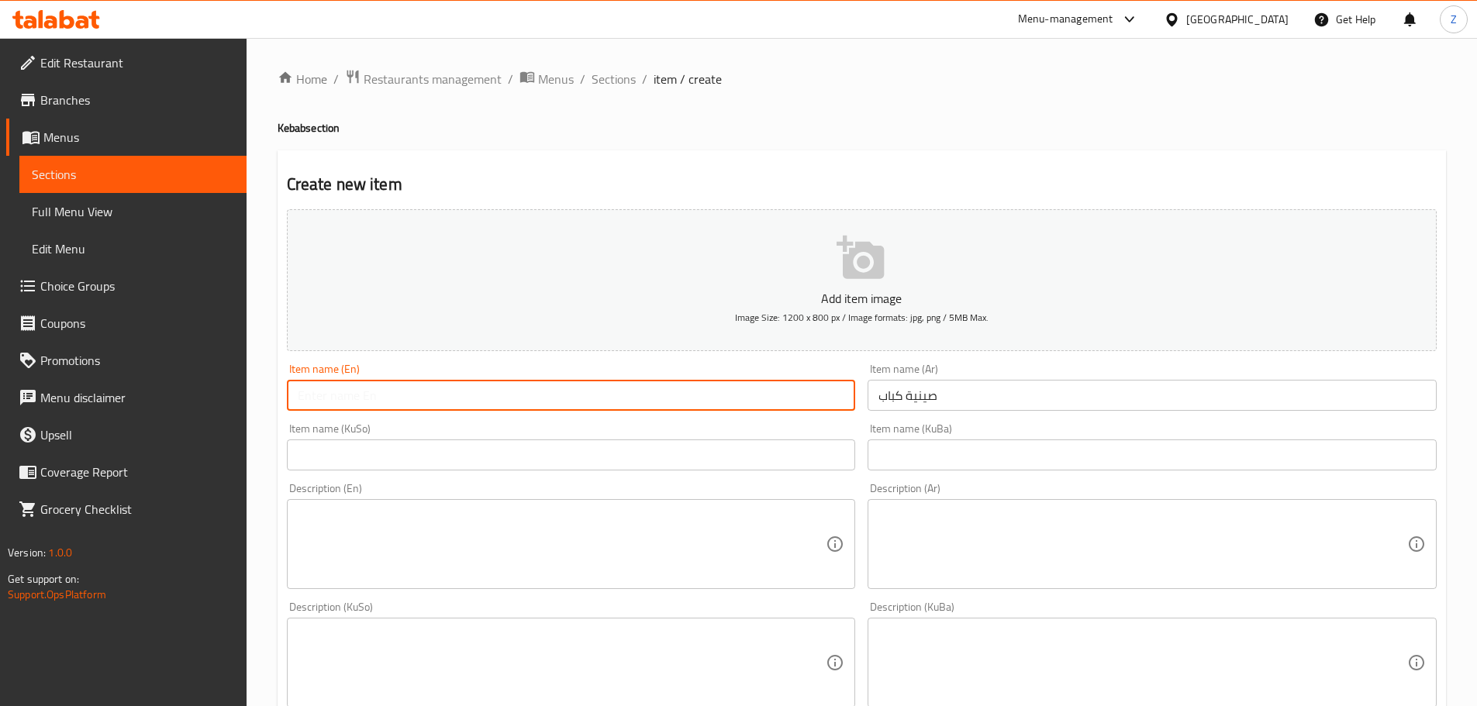
click at [573, 380] on input "text" at bounding box center [571, 395] width 569 height 31
type input "Kebab Tray"
click at [1133, 549] on textarea at bounding box center [1142, 545] width 529 height 74
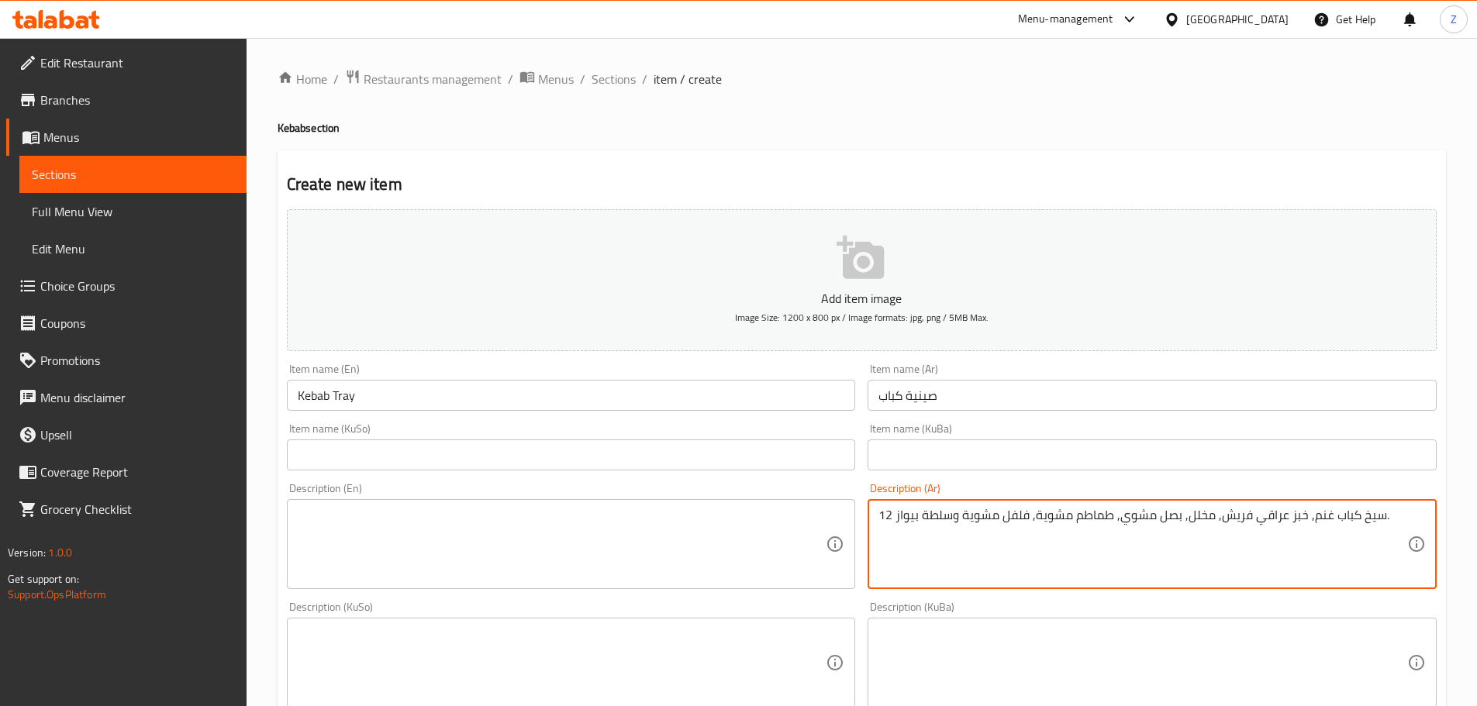
click at [1133, 549] on textarea "12 سيخ كباب غنم, خبز عراقي فريش, مخلل, بصل مشوي, طماطم مشوية, فلفل مشوية وسلطة …" at bounding box center [1142, 545] width 529 height 74
type textarea "12 سيخ كباب غنم, خبز عراقي فريش, مخلل, بصل مشوي, طماطم مشوية, فلفل مشوية وسلطة …"
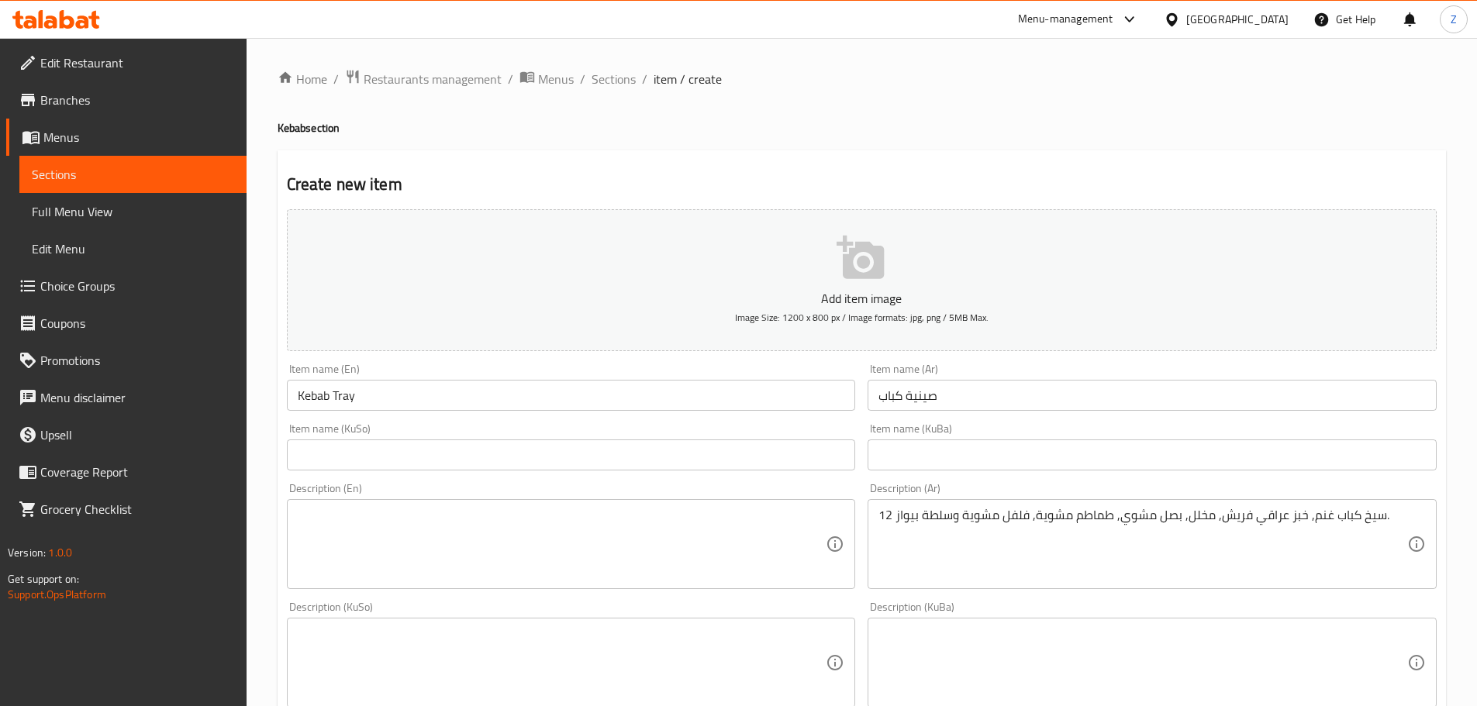
click at [468, 506] on div "Description (En)" at bounding box center [571, 544] width 569 height 90
paste textarea "12 lamb kebab skewers, fresh Iraqi bread, pickles, grilled onions, grilled toma…"
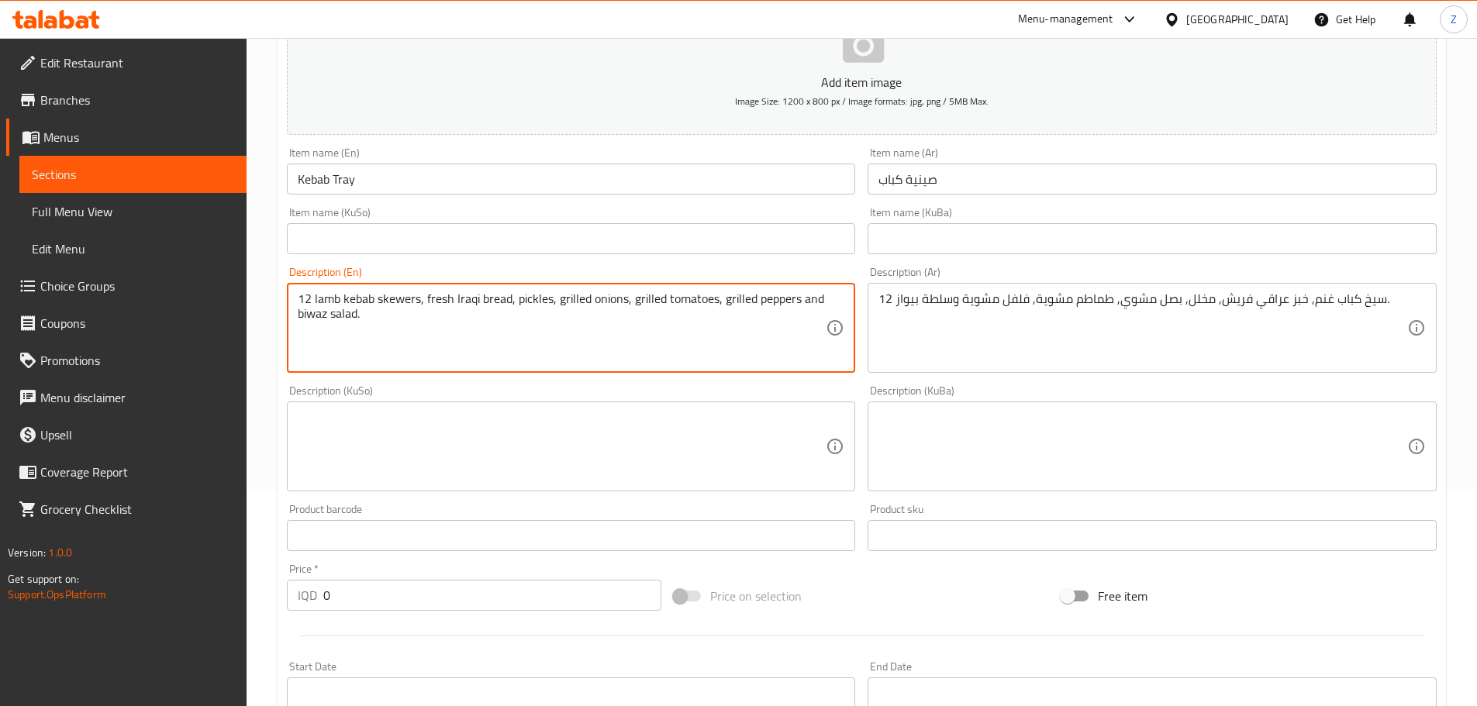
scroll to position [233, 0]
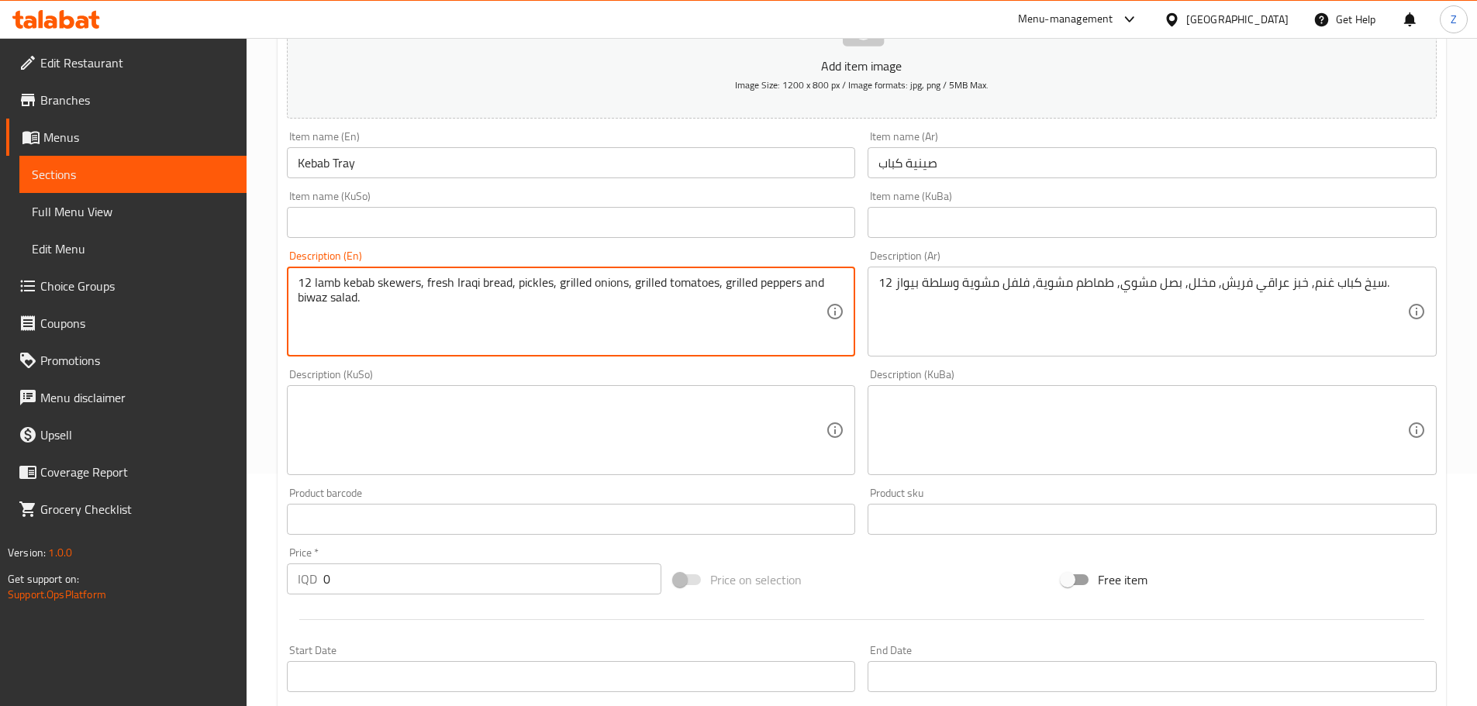
drag, startPoint x: 327, startPoint y: 302, endPoint x: 292, endPoint y: 300, distance: 34.9
click at [292, 300] on div "12 lamb kebab skewers, fresh Iraqi bread, pickles, grilled onions, grilled toma…" at bounding box center [571, 312] width 569 height 90
type textarea "12 lamb kebab skewers, fresh Iraqi bread, pickles, grilled onions, grilled toma…"
click at [445, 595] on input "0" at bounding box center [492, 579] width 339 height 31
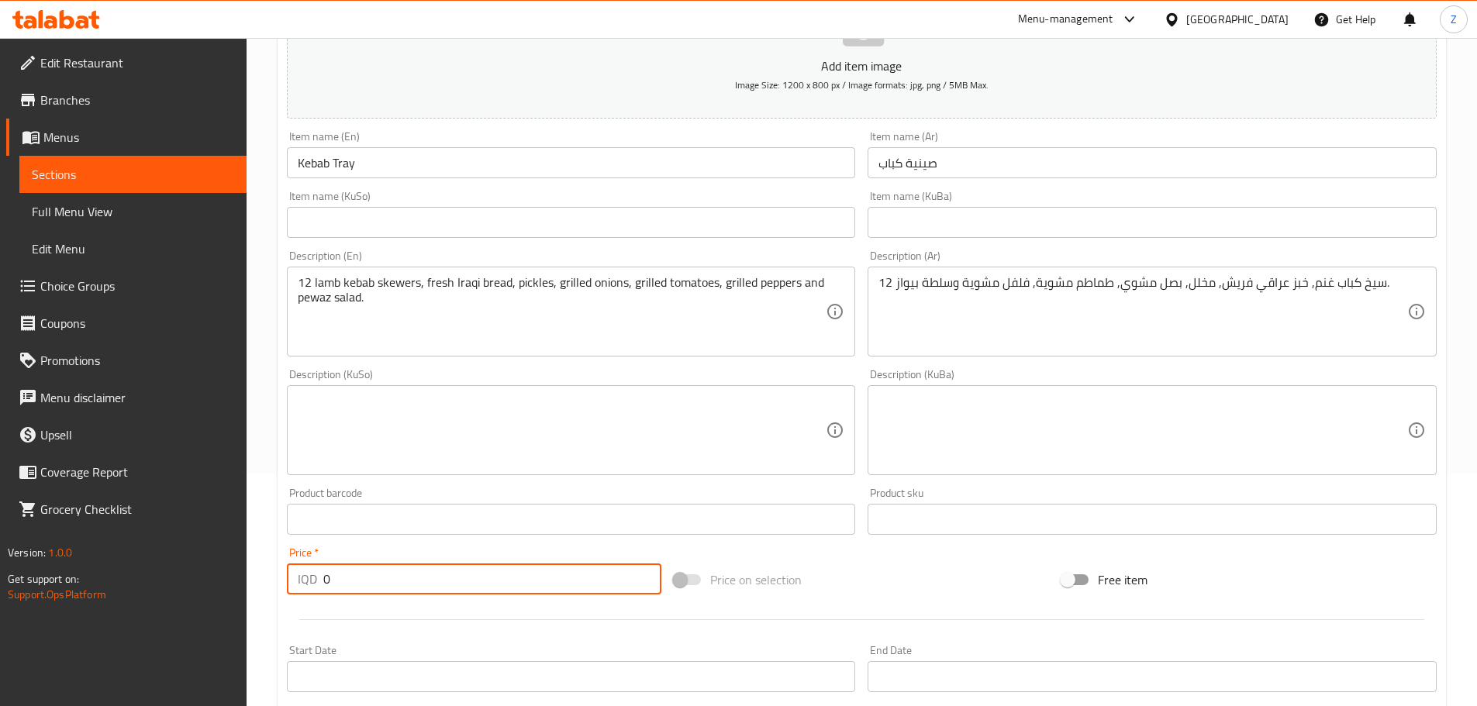
click at [445, 595] on input "0" at bounding box center [492, 579] width 339 height 31
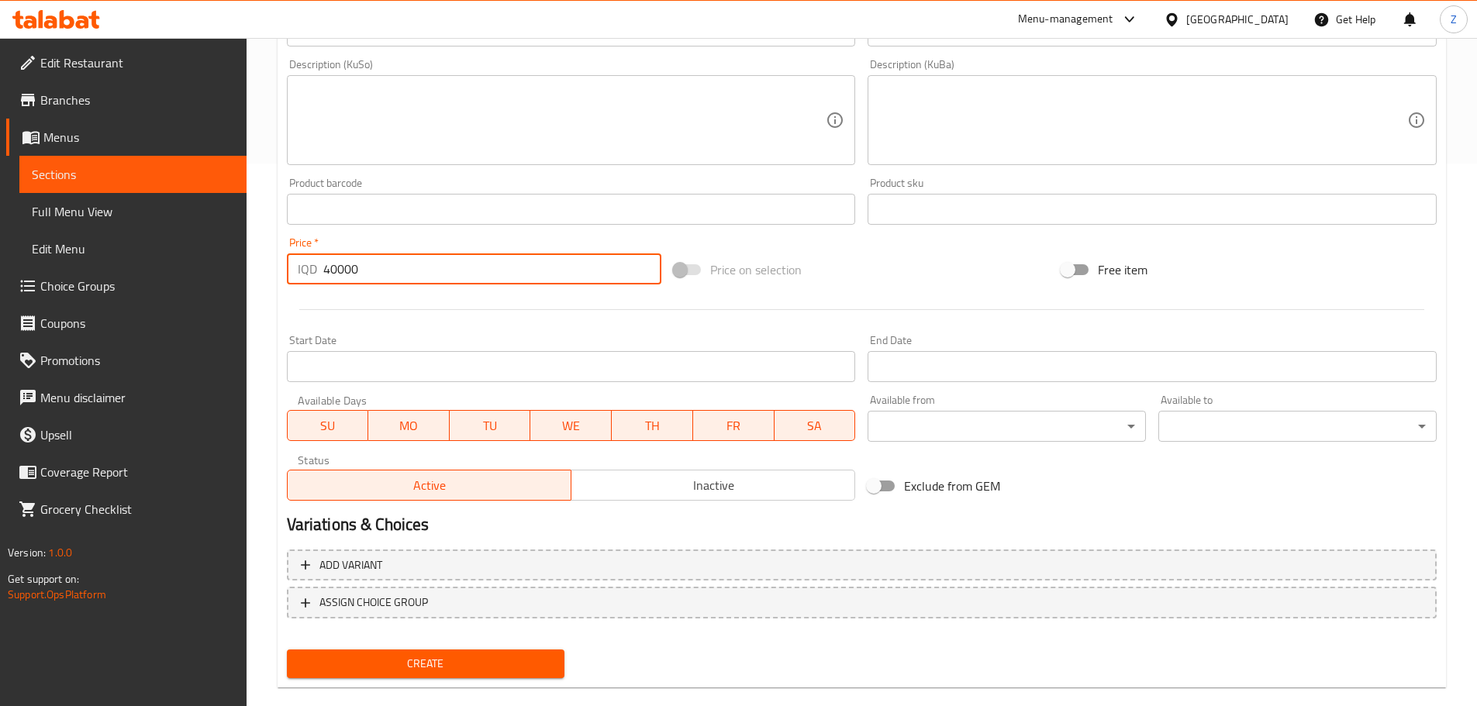
type input "40000"
click at [465, 647] on div "Create" at bounding box center [426, 664] width 291 height 41
click at [465, 652] on button "Create" at bounding box center [426, 664] width 278 height 29
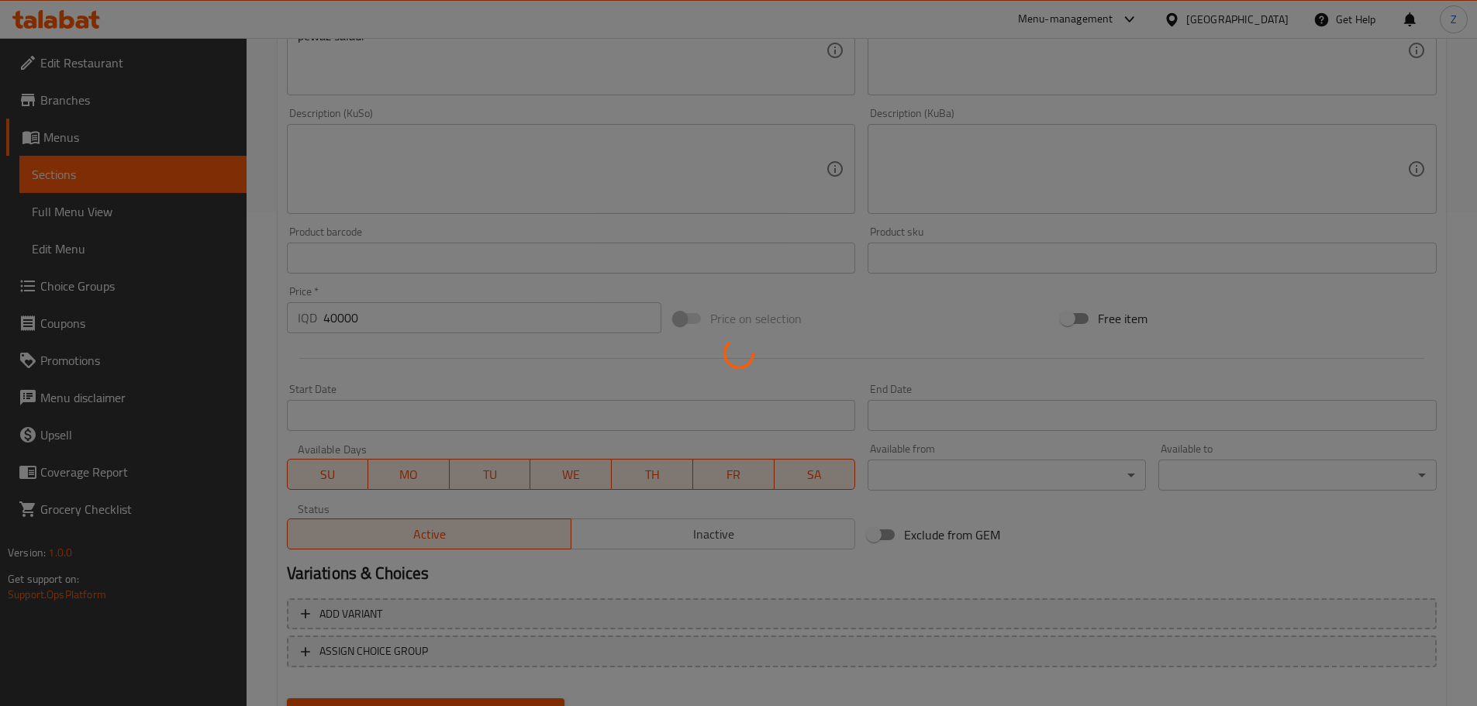
type input "0"
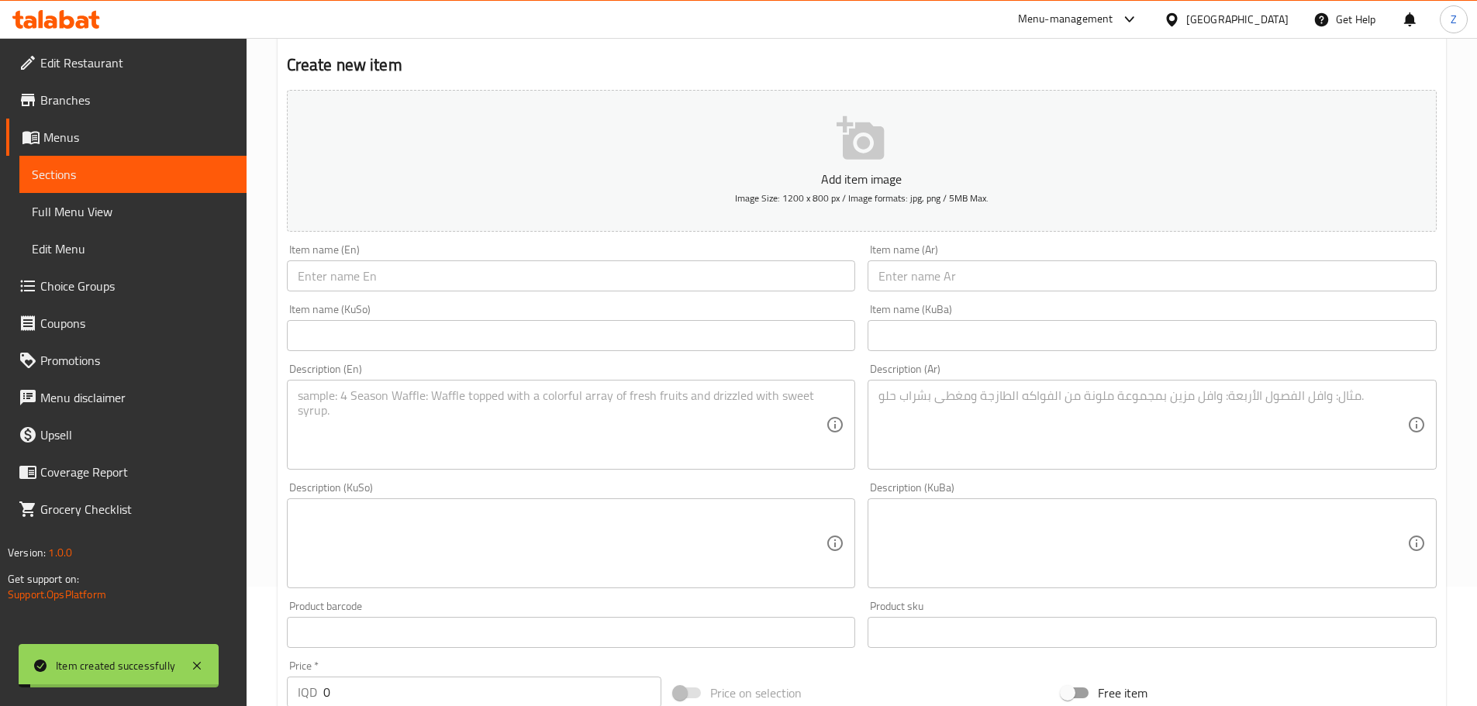
scroll to position [0, 0]
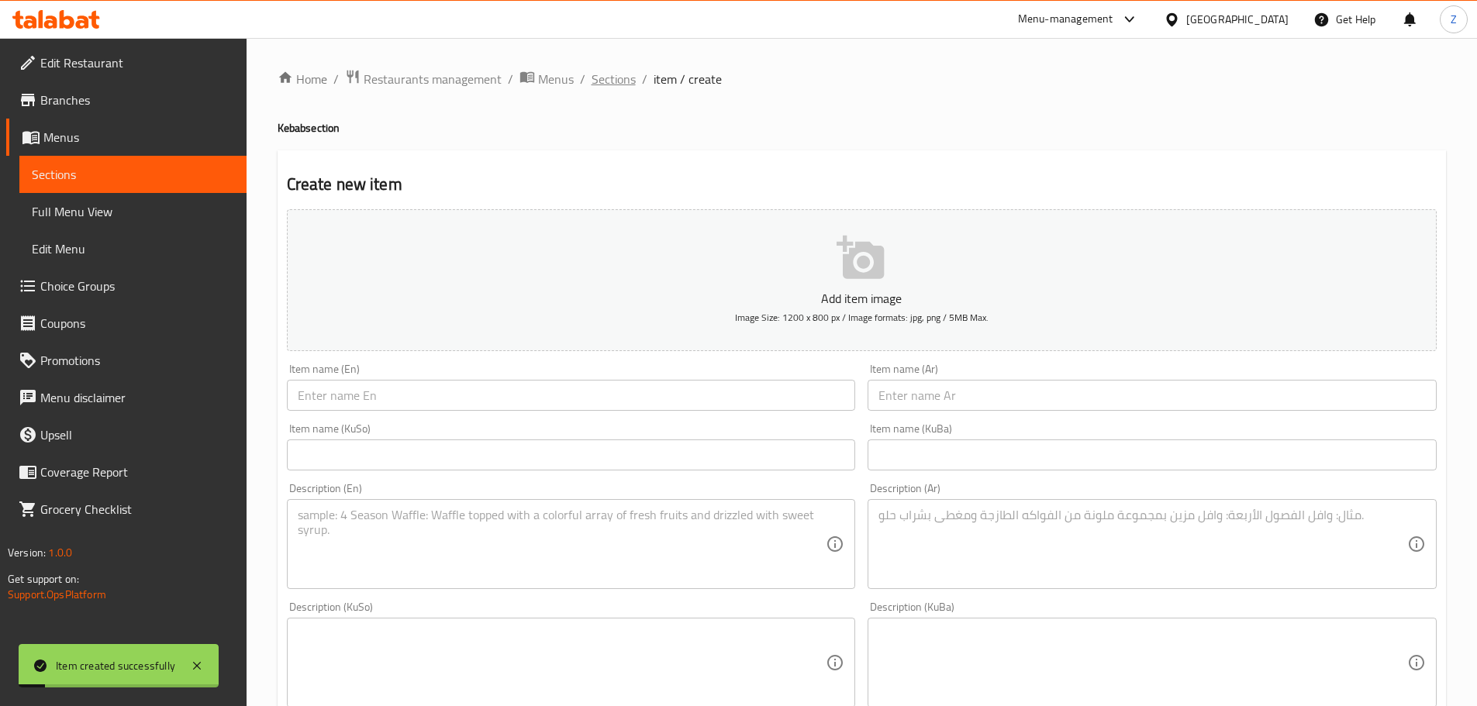
click at [626, 76] on span "Sections" at bounding box center [614, 79] width 44 height 19
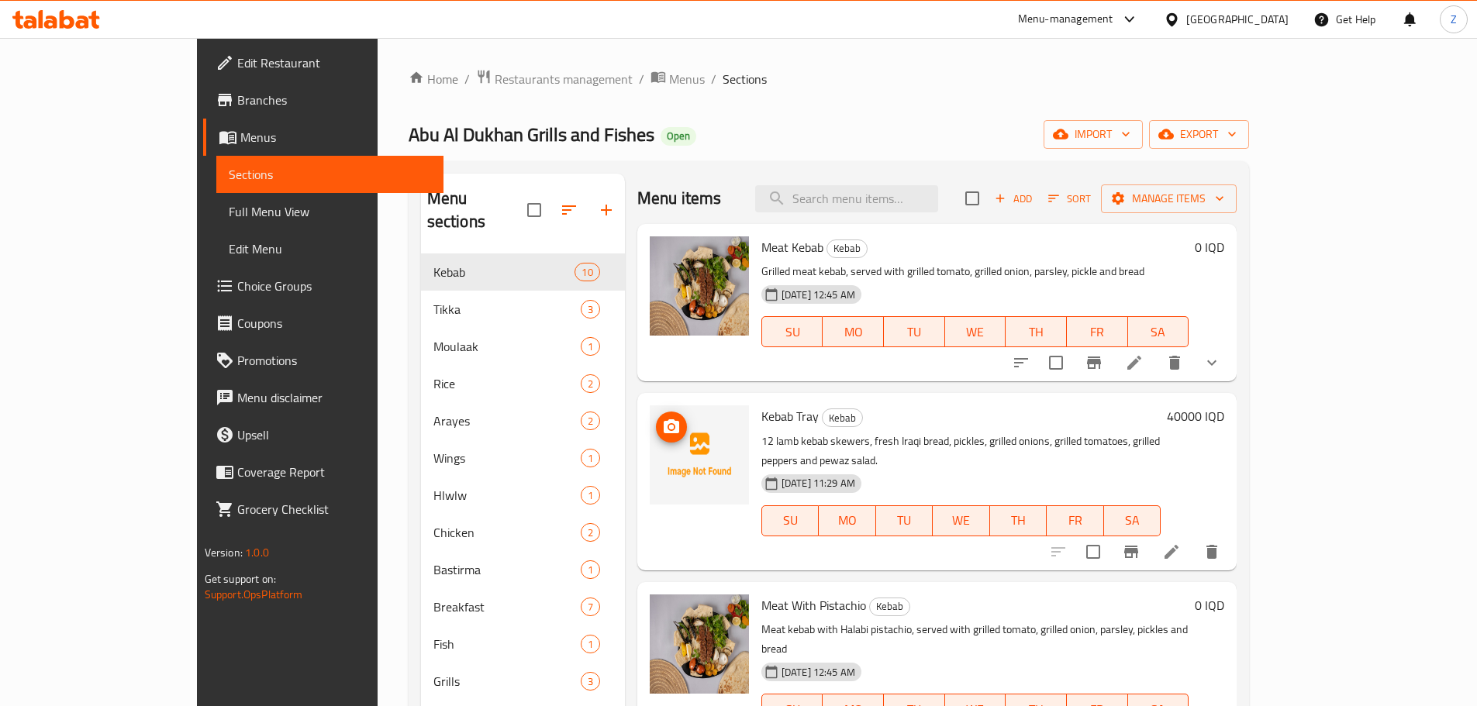
drag, startPoint x: 627, startPoint y: 423, endPoint x: 623, endPoint y: 430, distance: 8.4
click at [669, 430] on circle "upload picture" at bounding box center [671, 427] width 5 height 5
click at [482, 94] on div "Home / Restaurants management / Menus / Sections Abu Al Dukhan Grills and Fishe…" at bounding box center [829, 480] width 841 height 823
click at [495, 82] on span "Restaurants management" at bounding box center [564, 79] width 138 height 19
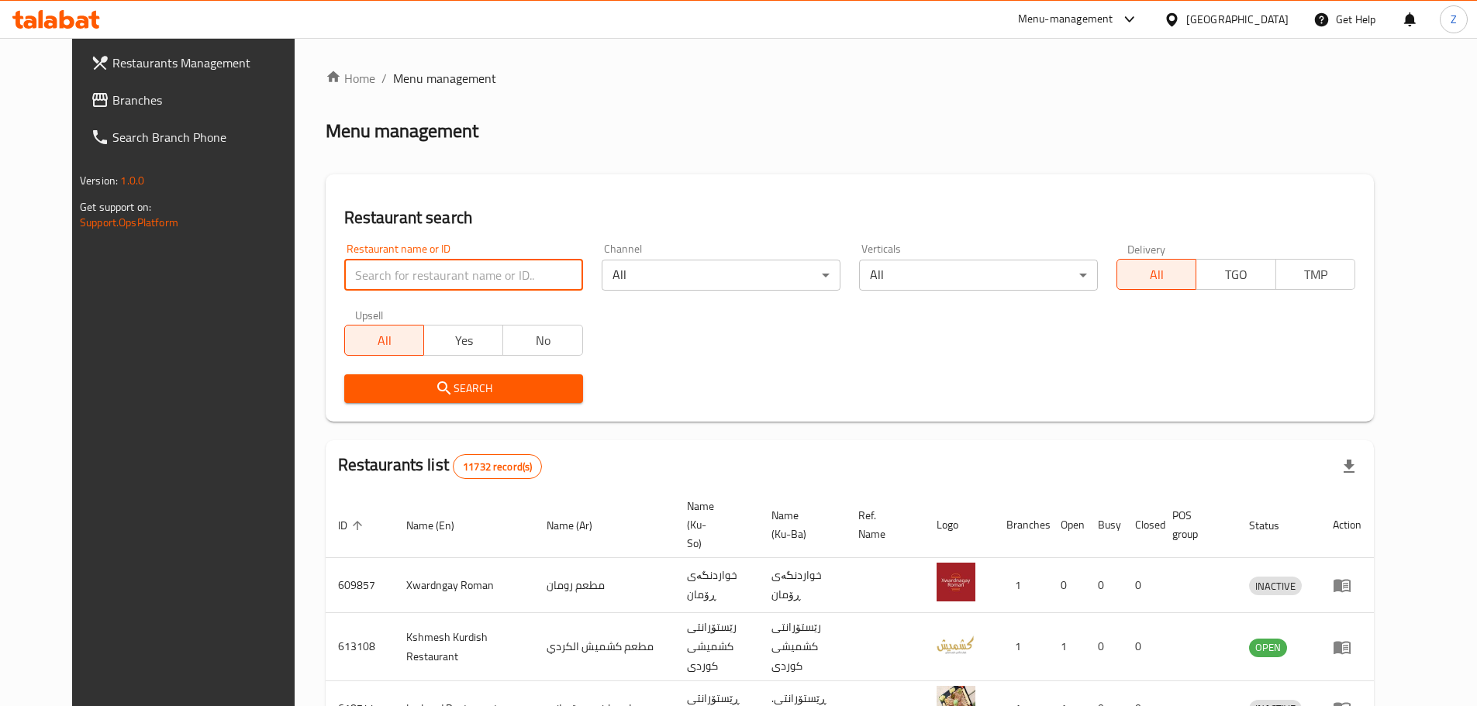
click at [490, 264] on input "search" at bounding box center [463, 275] width 239 height 31
paste input "705518"
type input "705518"
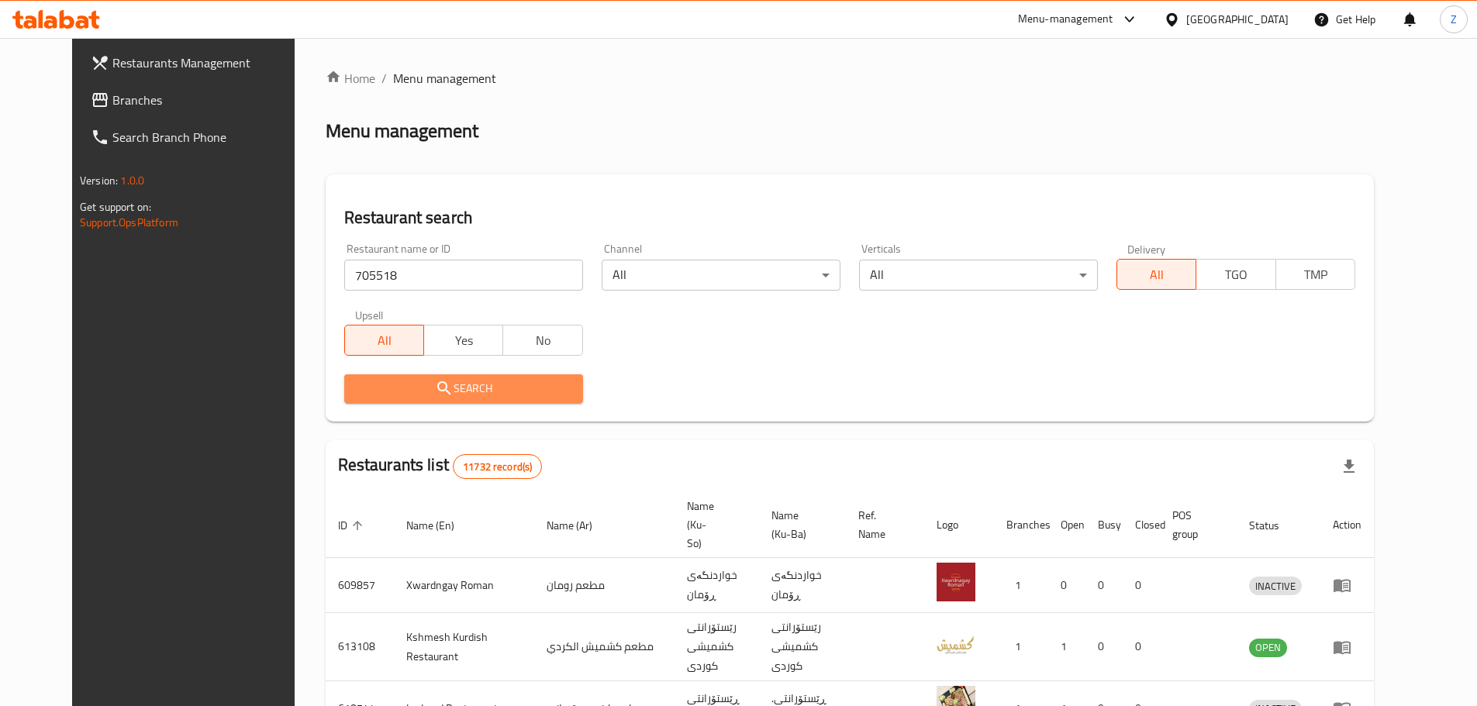
click at [519, 395] on span "Search" at bounding box center [464, 388] width 214 height 19
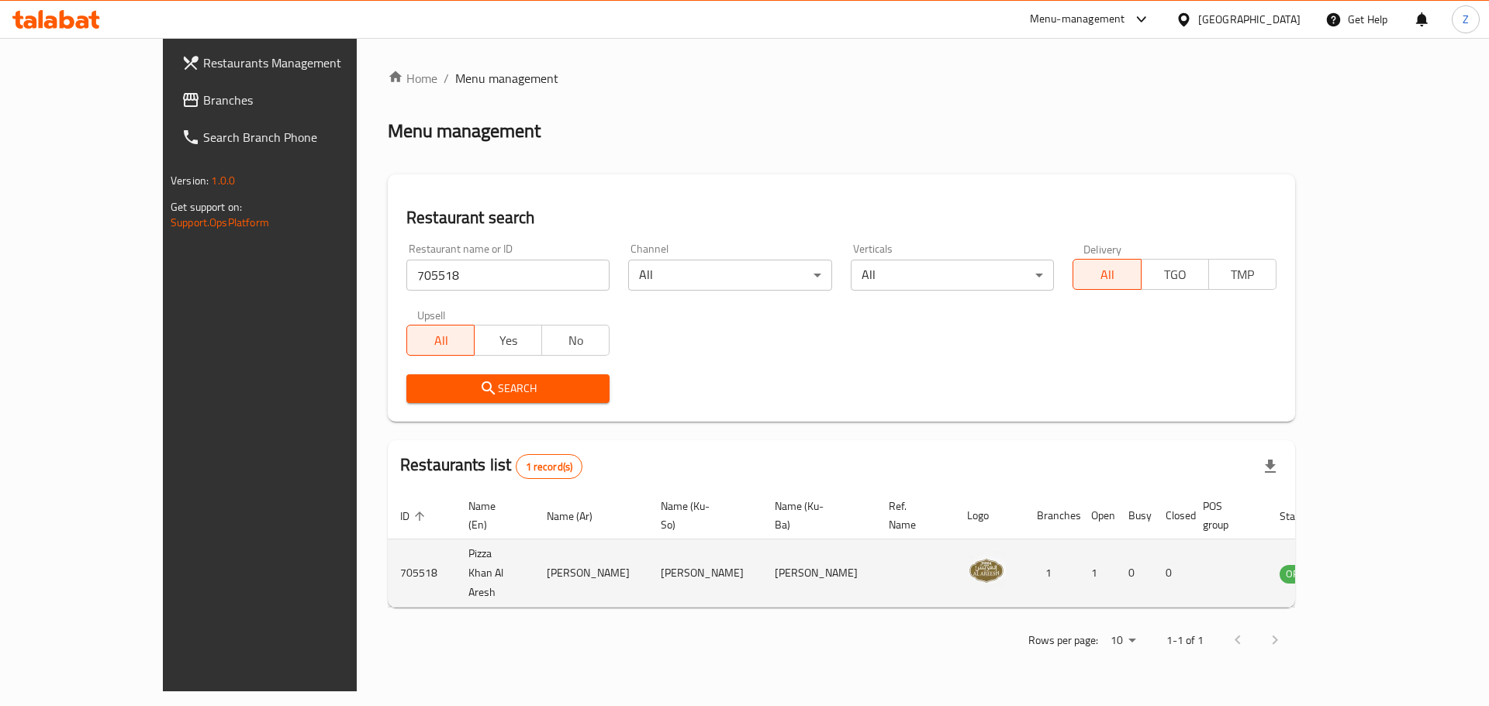
click at [1402, 568] on td "enhanced table" at bounding box center [1374, 574] width 53 height 68
click at [1402, 573] on td "enhanced table" at bounding box center [1374, 574] width 53 height 68
click at [1402, 556] on td "enhanced table" at bounding box center [1374, 574] width 53 height 68
click at [1379, 564] on icon "enhanced table" at bounding box center [1370, 573] width 19 height 19
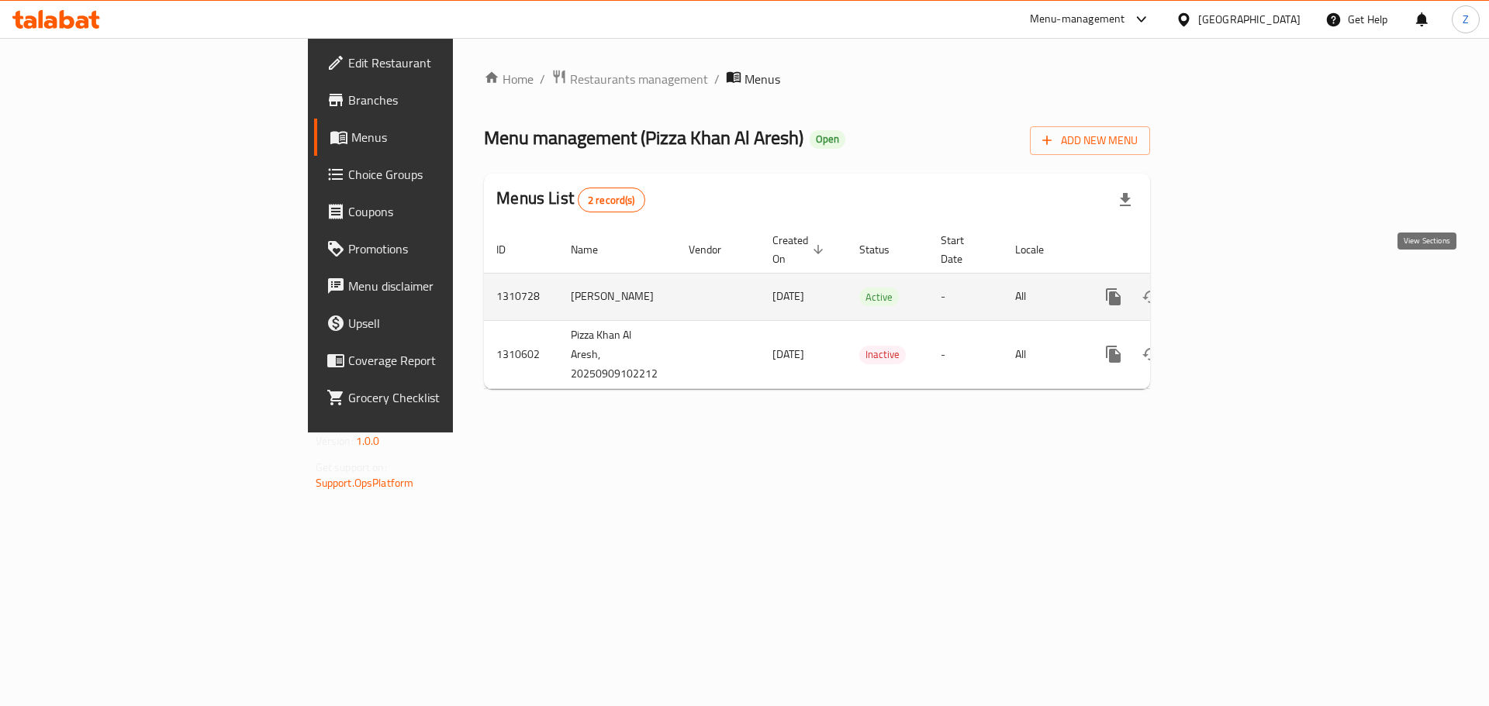
click at [1232, 290] on icon "enhanced table" at bounding box center [1225, 297] width 14 height 14
